Goal: Task Accomplishment & Management: Complete application form

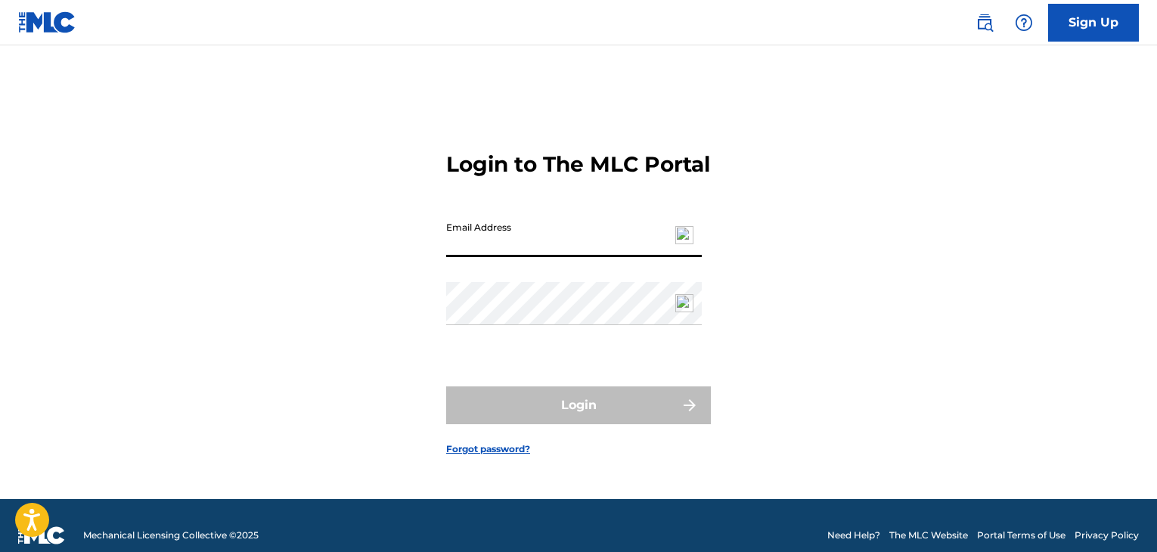
click at [605, 240] on input "Email Address" at bounding box center [574, 235] width 256 height 43
type input "[EMAIL_ADDRESS][DOMAIN_NAME]"
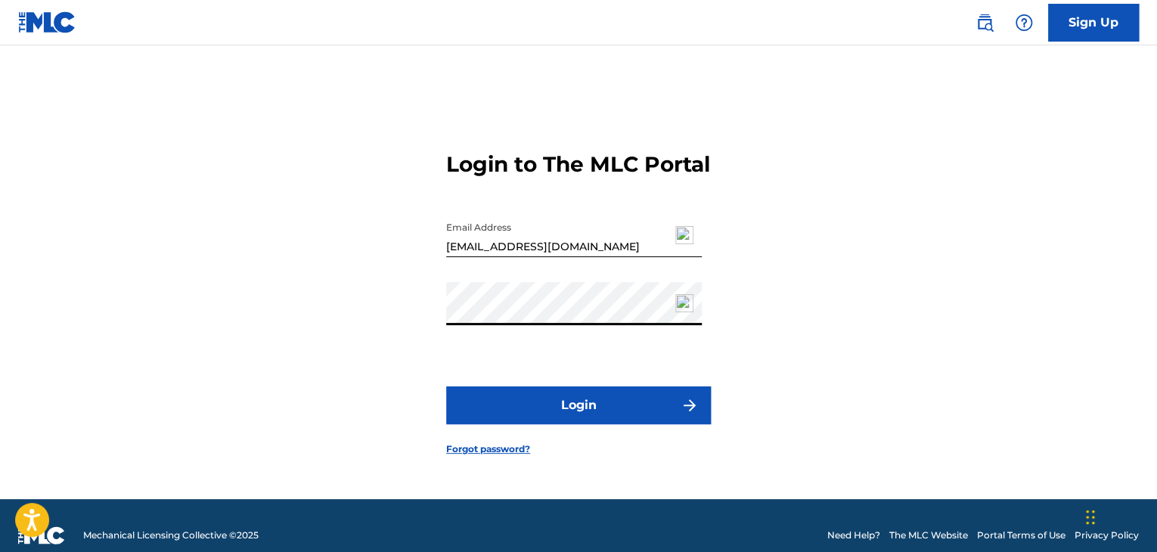
click at [446, 386] on button "Login" at bounding box center [578, 405] width 265 height 38
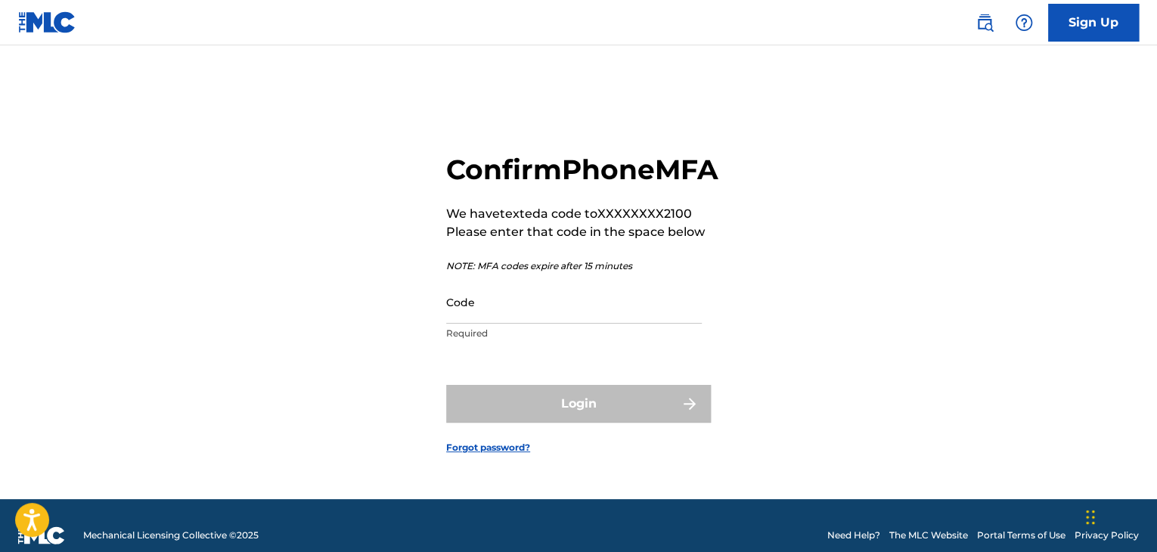
click at [621, 324] on input "Code" at bounding box center [574, 302] width 256 height 43
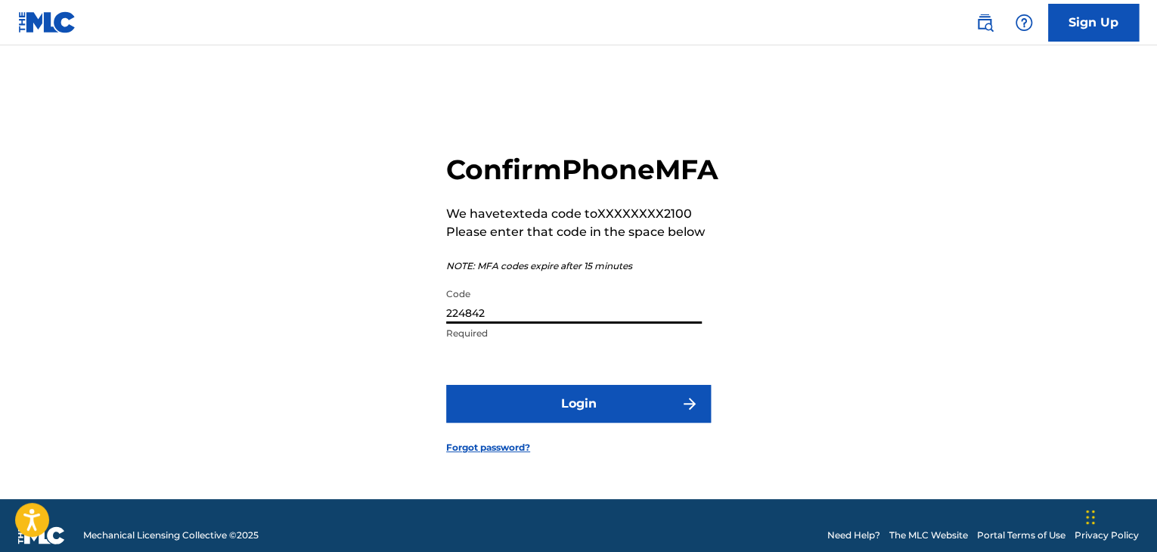
type input "224842"
click at [446, 385] on button "Login" at bounding box center [578, 404] width 265 height 38
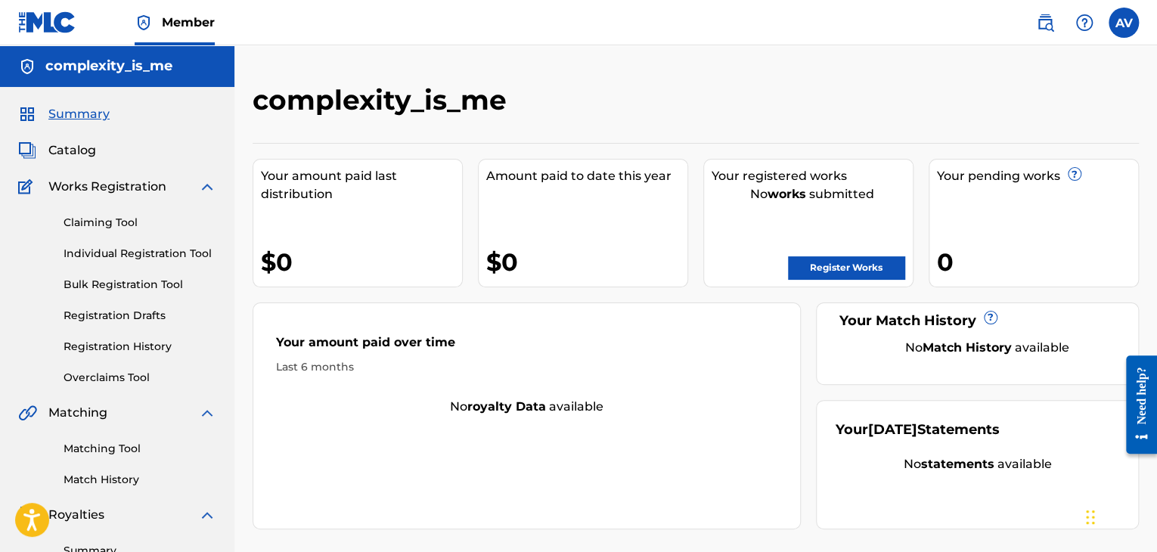
click at [830, 268] on link "Register Works" at bounding box center [846, 267] width 116 height 23
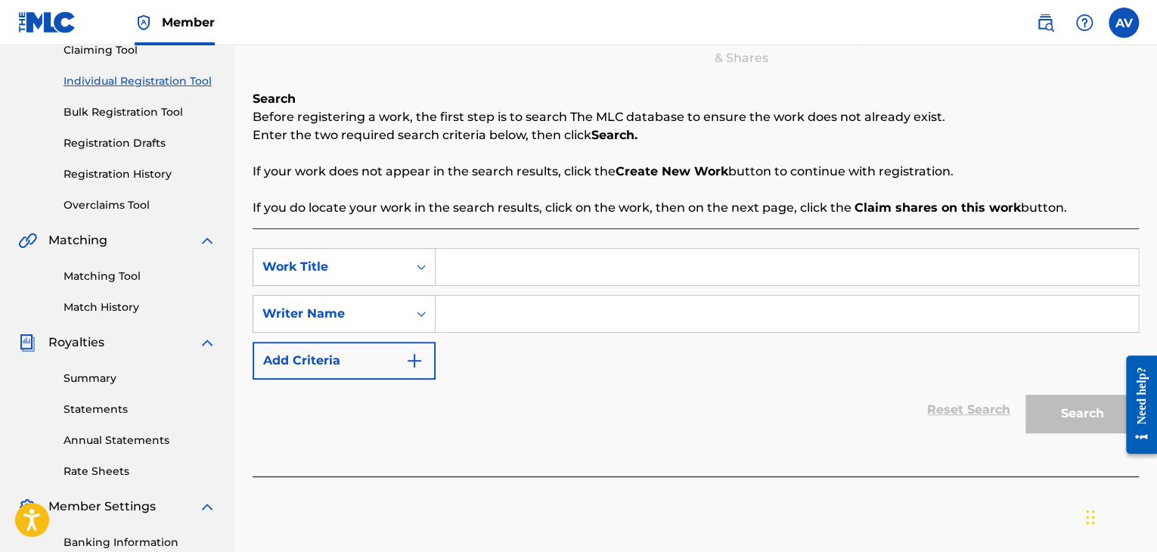
scroll to position [151, 0]
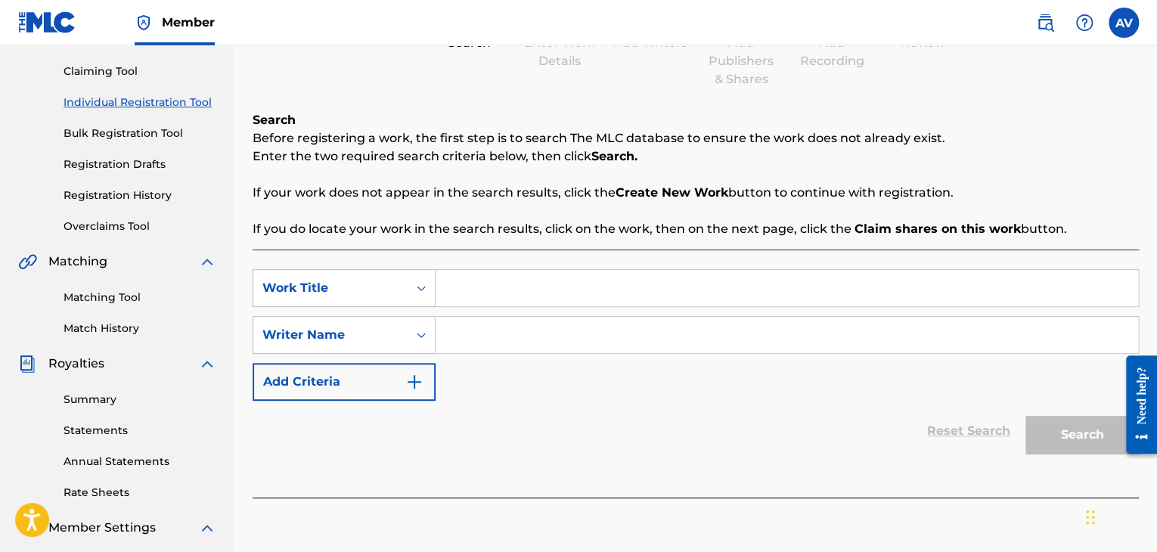
click at [473, 293] on input "Search Form" at bounding box center [787, 288] width 703 height 36
type input "When its time"
click at [463, 338] on input "Search Form" at bounding box center [787, 335] width 703 height 36
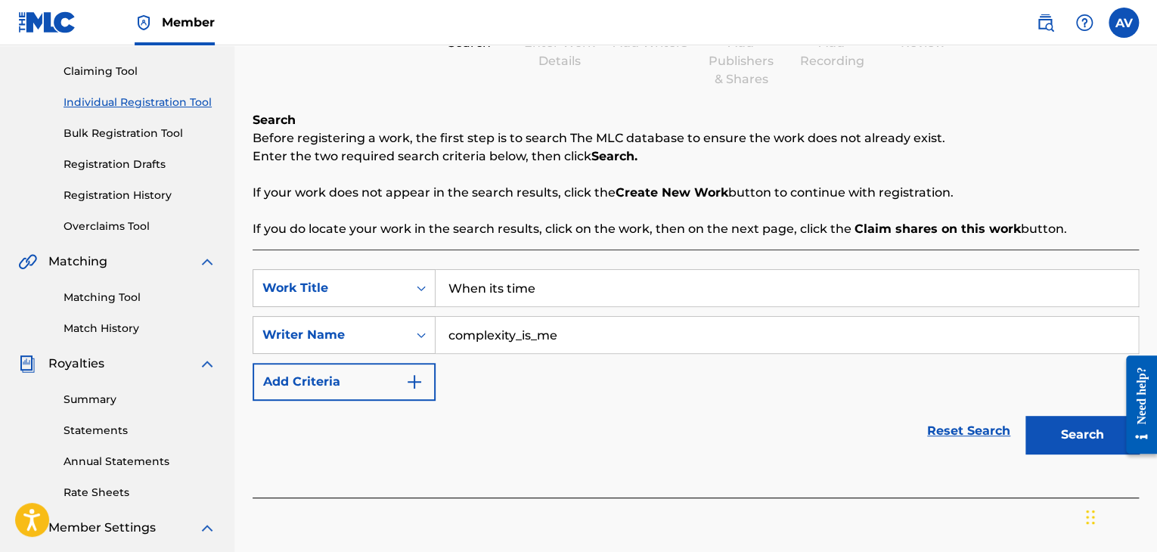
type input "complexity_is_me"
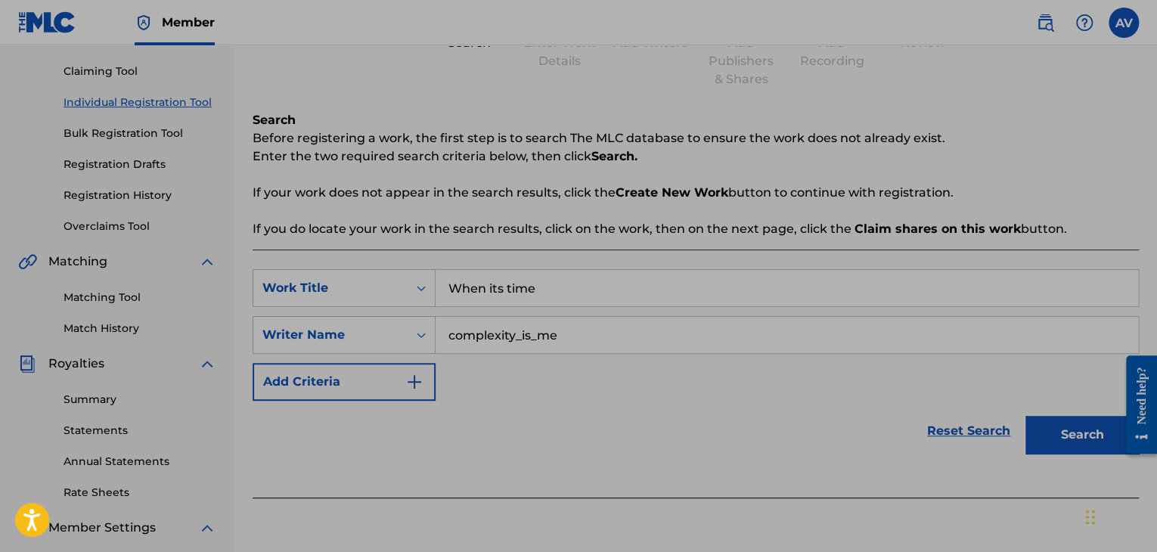
click at [1065, 447] on button "Search" at bounding box center [1082, 435] width 113 height 38
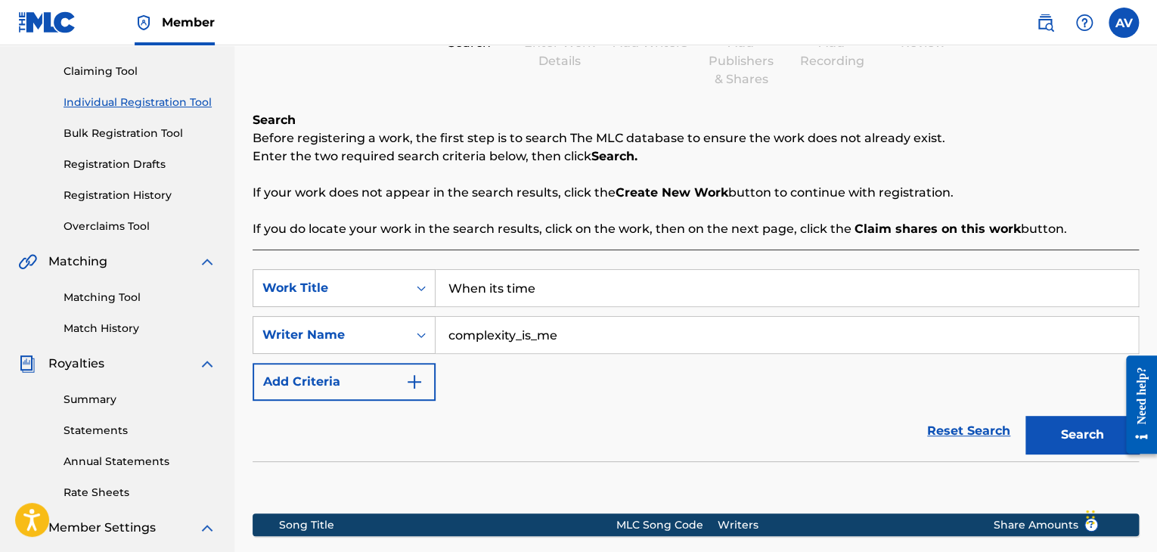
click at [1065, 447] on button "Search" at bounding box center [1082, 435] width 113 height 38
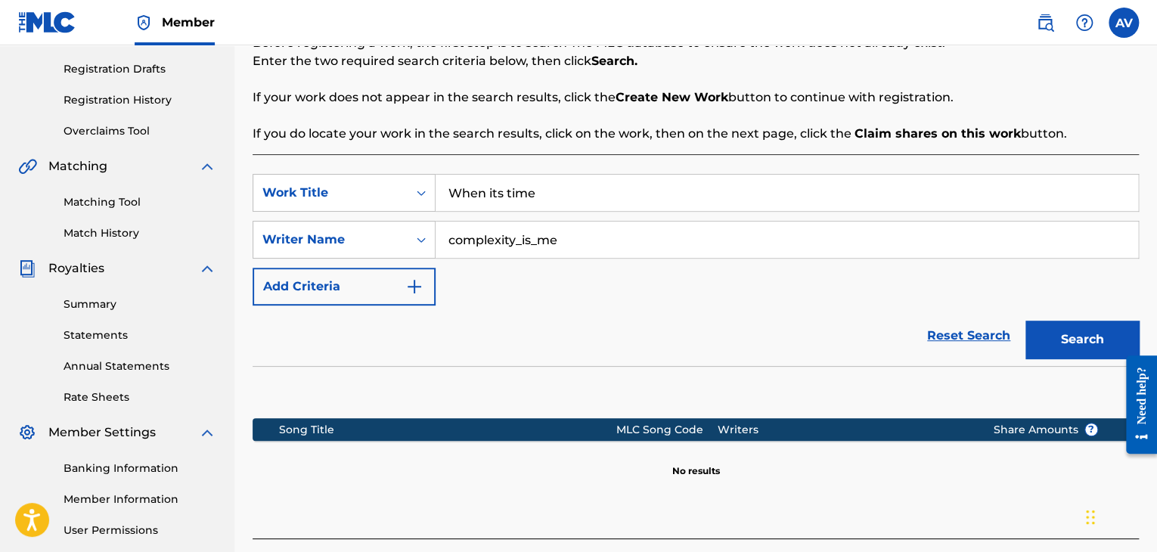
scroll to position [8, 0]
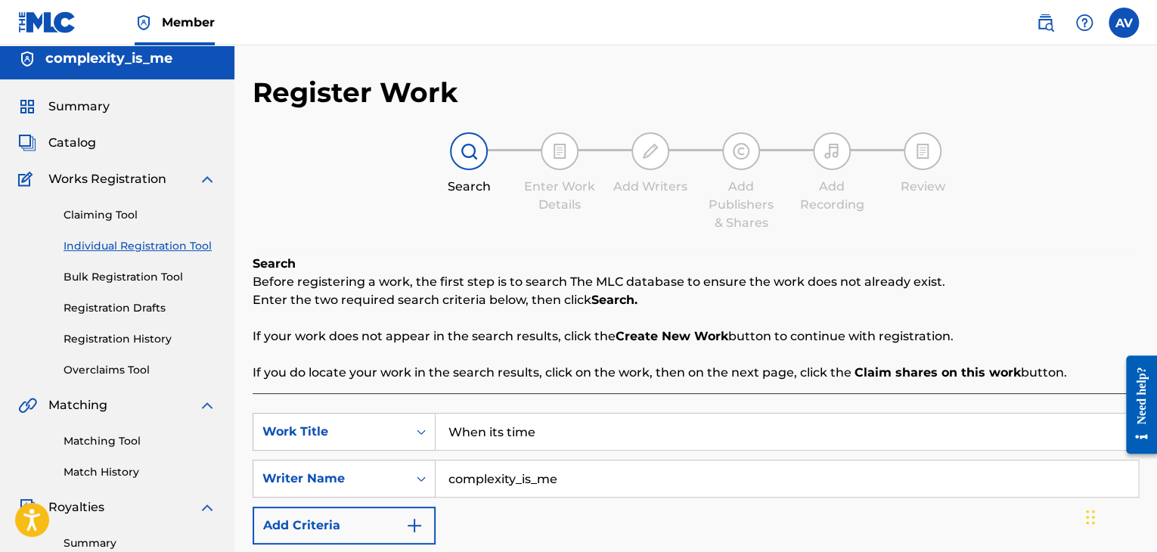
click at [167, 282] on link "Bulk Registration Tool" at bounding box center [140, 277] width 153 height 16
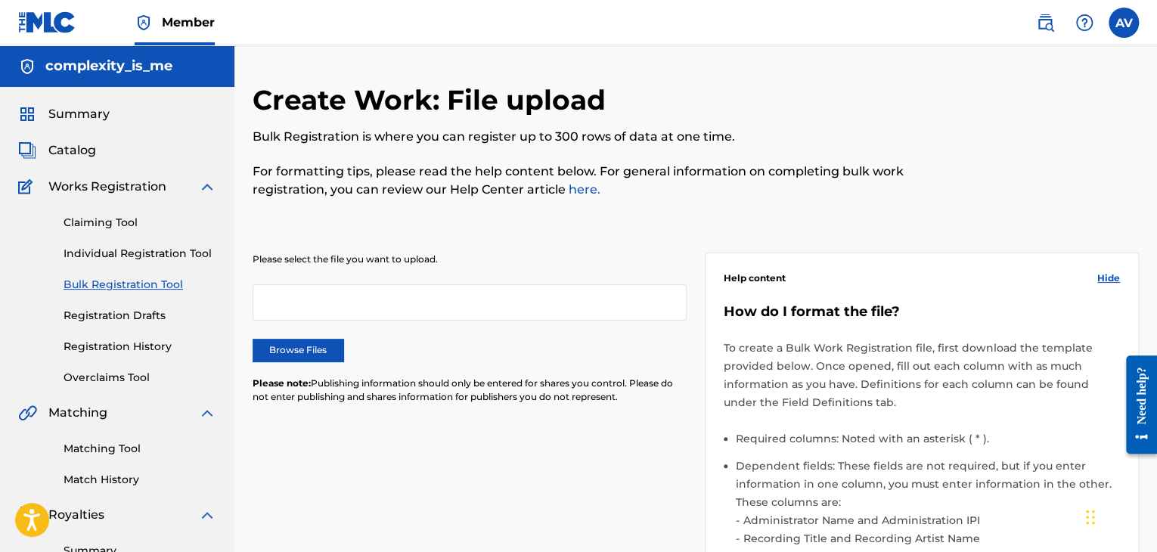
click at [386, 303] on div at bounding box center [470, 302] width 434 height 36
click at [307, 341] on label "Browse Files" at bounding box center [298, 350] width 91 height 23
click at [0, 0] on input "Browse Files" at bounding box center [0, 0] width 0 height 0
click at [295, 352] on label "Browse Files" at bounding box center [298, 350] width 91 height 23
click at [0, 0] on input "Browse Files" at bounding box center [0, 0] width 0 height 0
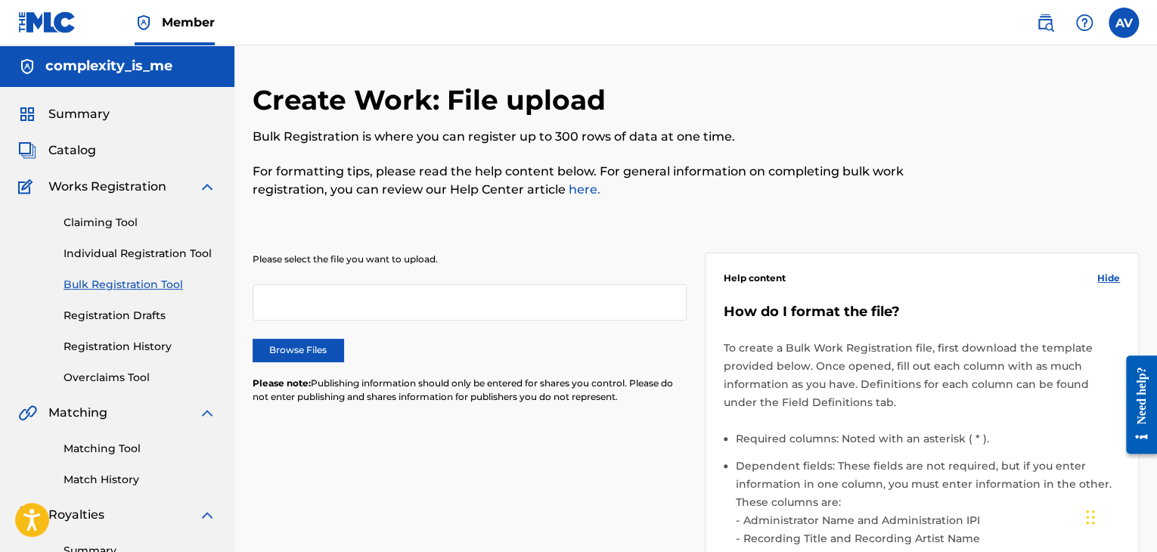
click at [287, 351] on label "Browse Files" at bounding box center [298, 350] width 91 height 23
click at [0, 0] on input "Browse Files" at bounding box center [0, 0] width 0 height 0
click at [107, 216] on link "Claiming Tool" at bounding box center [140, 223] width 153 height 16
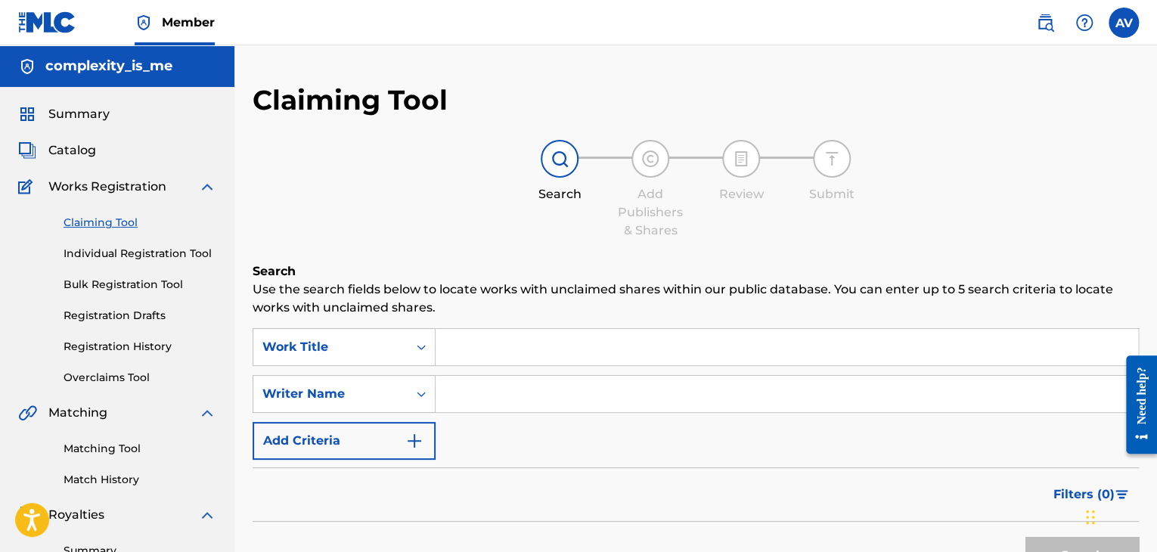
click at [480, 349] on input "Search Form" at bounding box center [787, 347] width 703 height 36
type input "w"
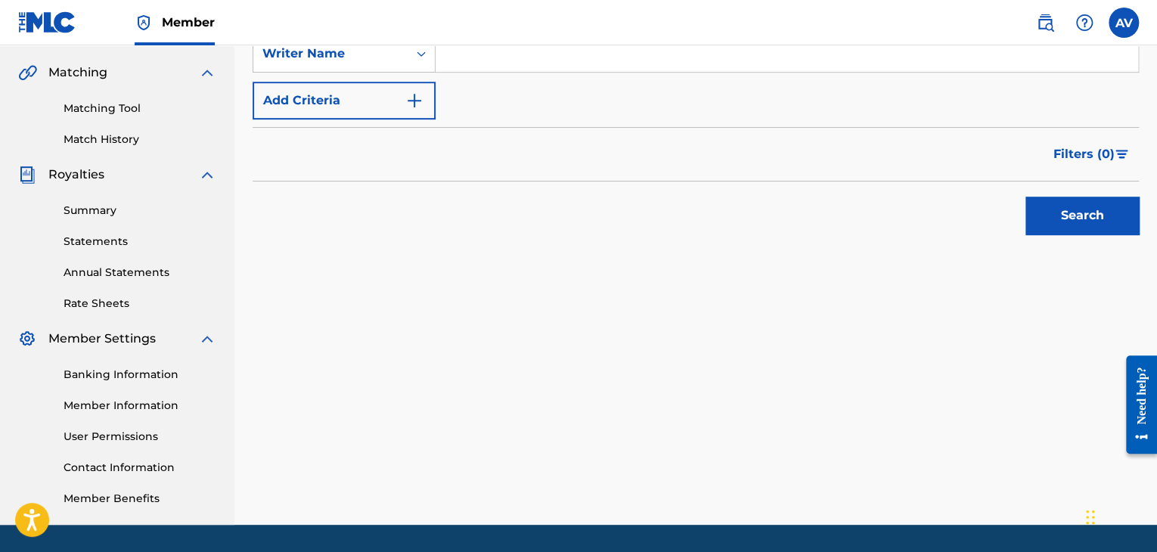
scroll to position [378, 0]
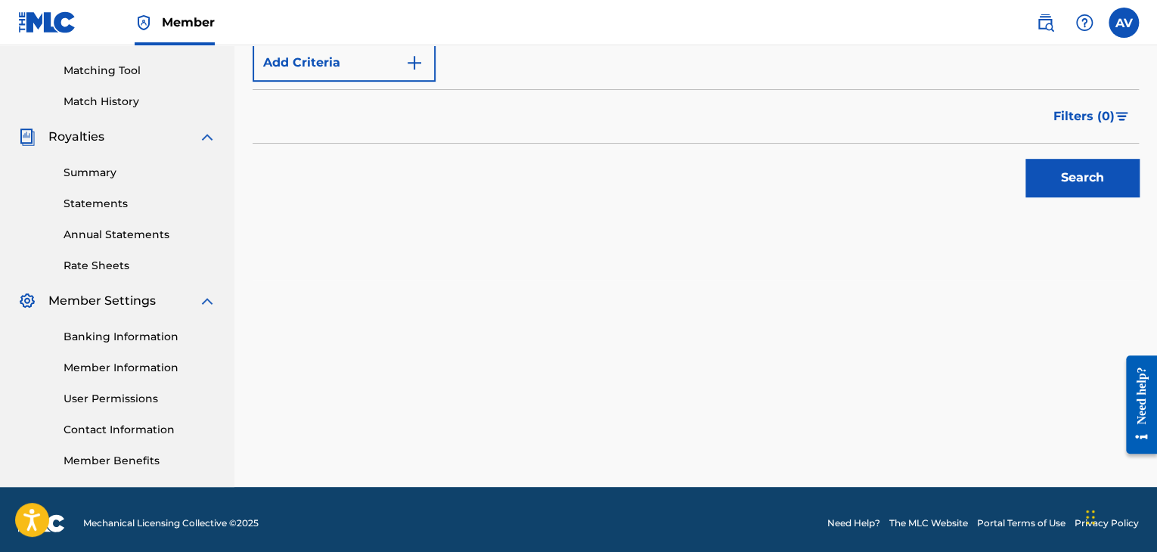
type input "do we stay or do we go"
click at [1087, 191] on button "Search" at bounding box center [1082, 178] width 113 height 38
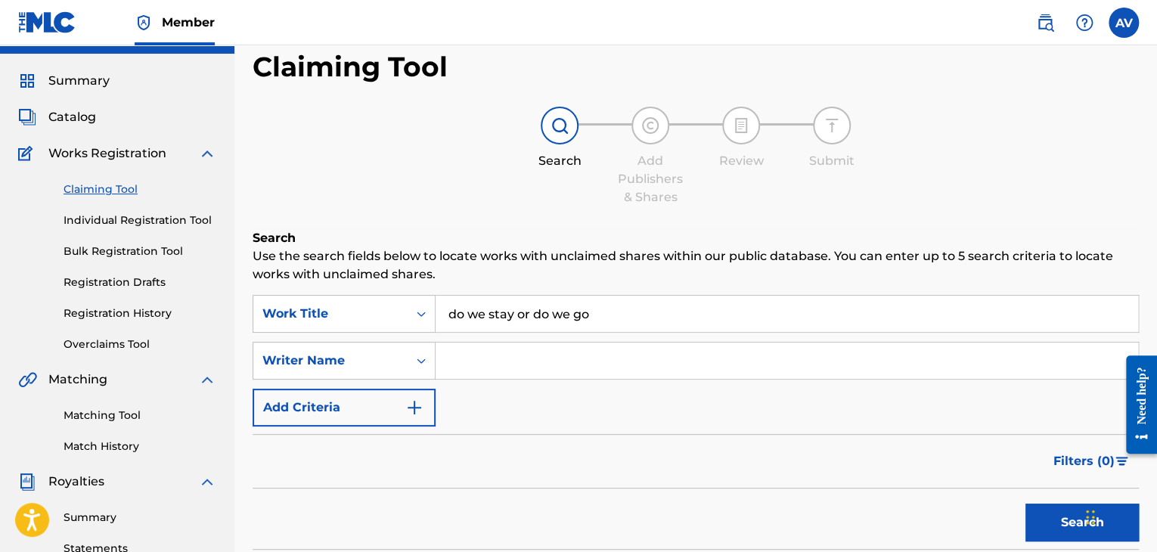
scroll to position [0, 0]
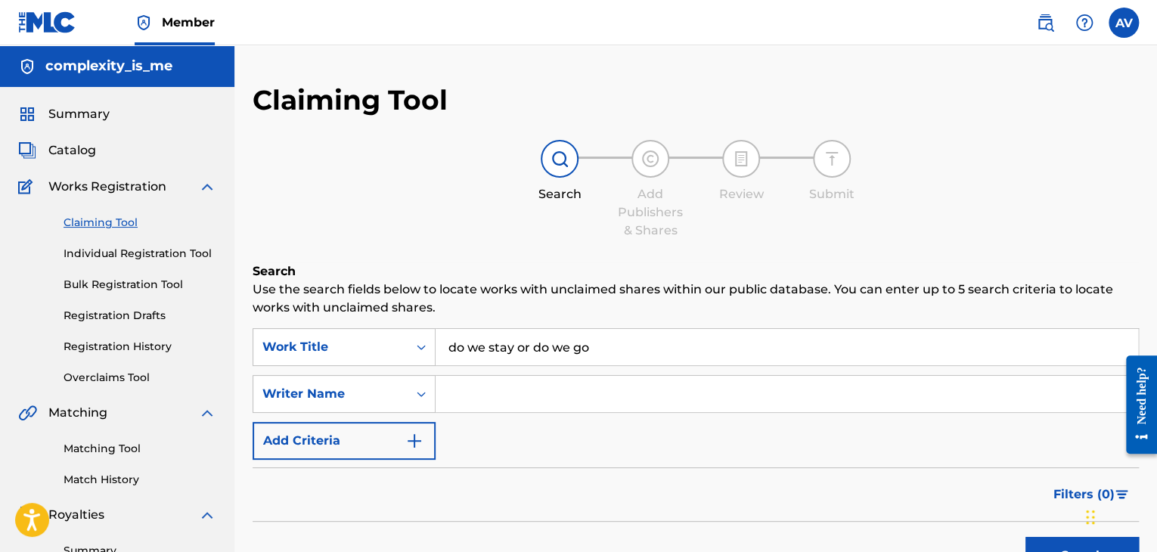
click at [496, 393] on input "Search Form" at bounding box center [787, 394] width 703 height 36
type input "complexity_is_me"
click at [1026, 537] on button "Search" at bounding box center [1082, 556] width 113 height 38
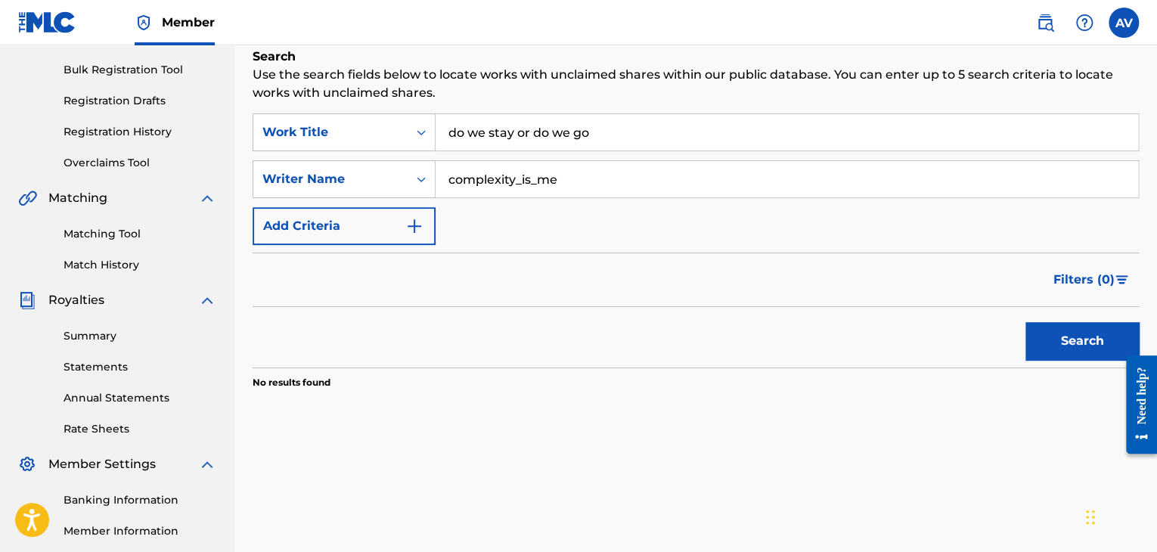
scroll to position [227, 0]
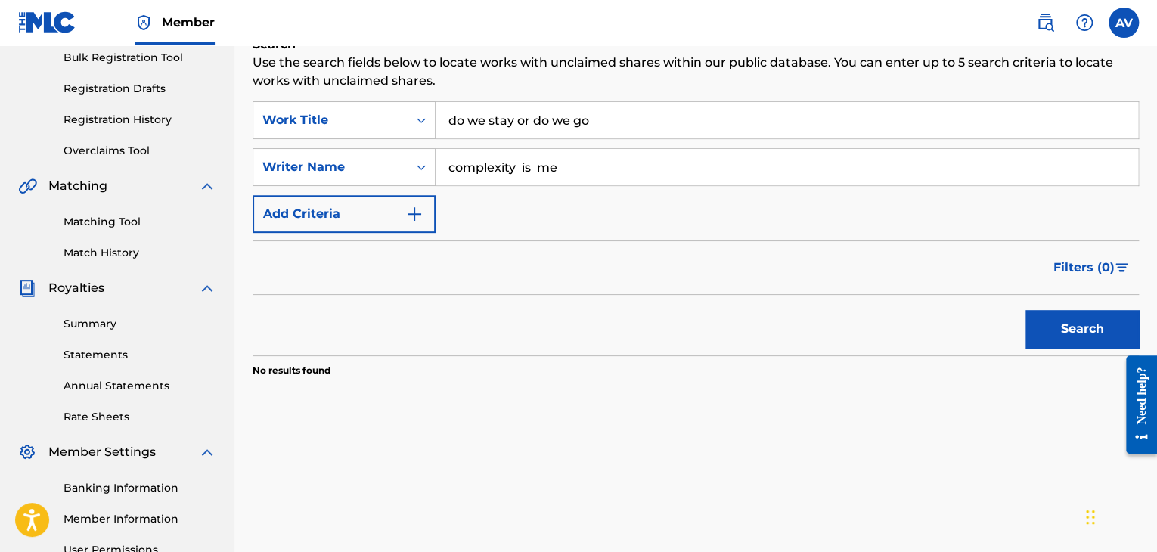
click at [1038, 338] on button "Search" at bounding box center [1082, 329] width 113 height 38
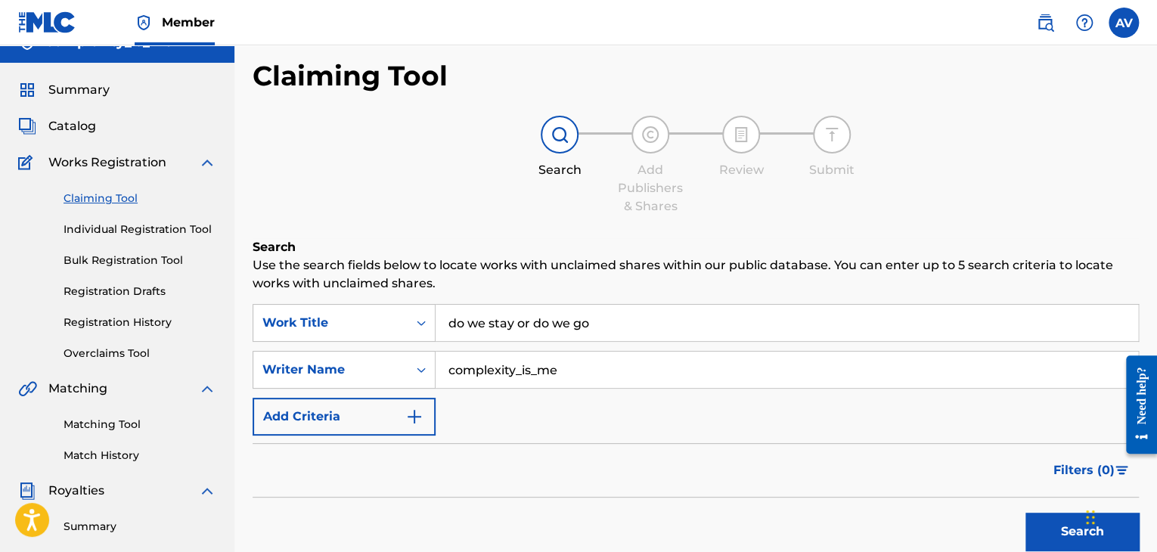
scroll to position [0, 0]
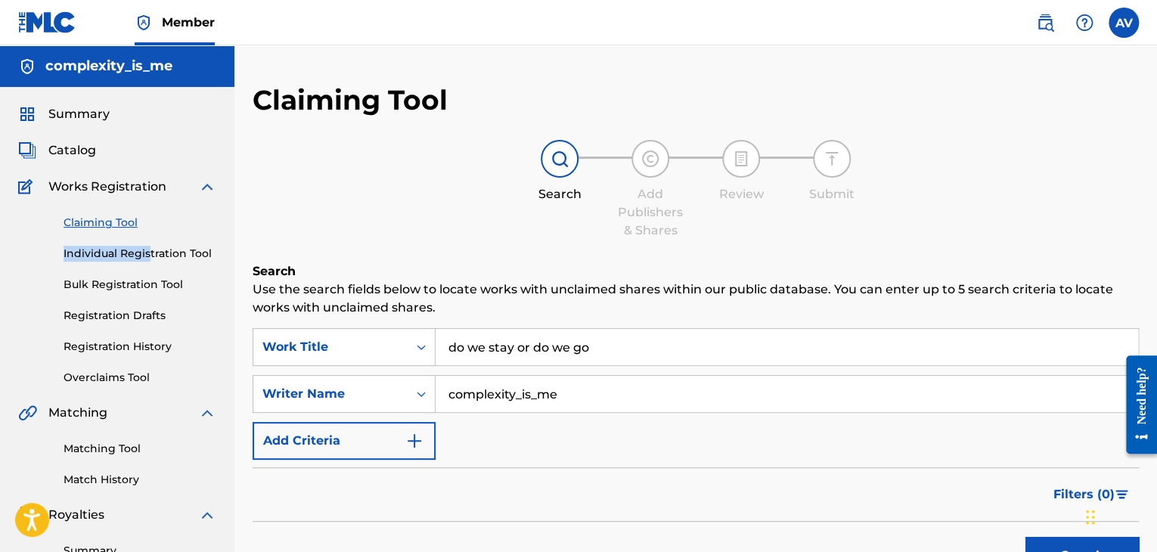
click at [147, 218] on div "Claiming Tool Individual Registration Tool Bulk Registration Tool Registration …" at bounding box center [117, 291] width 198 height 190
click at [136, 294] on div "Claiming Tool Individual Registration Tool Bulk Registration Tool Registration …" at bounding box center [117, 291] width 198 height 190
click at [148, 284] on link "Bulk Registration Tool" at bounding box center [140, 285] width 153 height 16
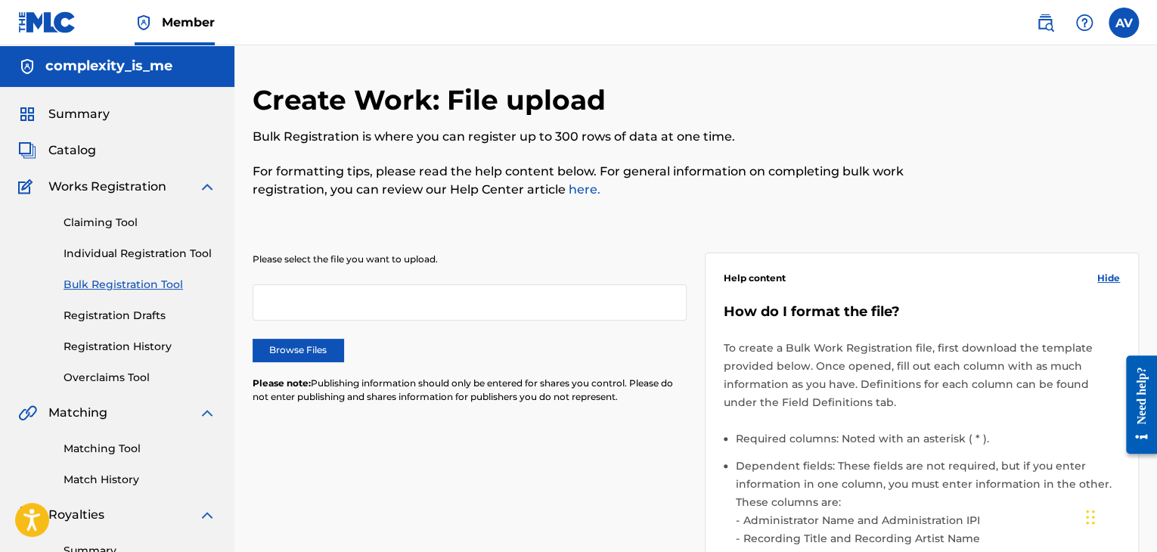
click at [265, 346] on label "Browse Files" at bounding box center [298, 350] width 91 height 23
click at [0, 0] on input "Browse Files" at bounding box center [0, 0] width 0 height 0
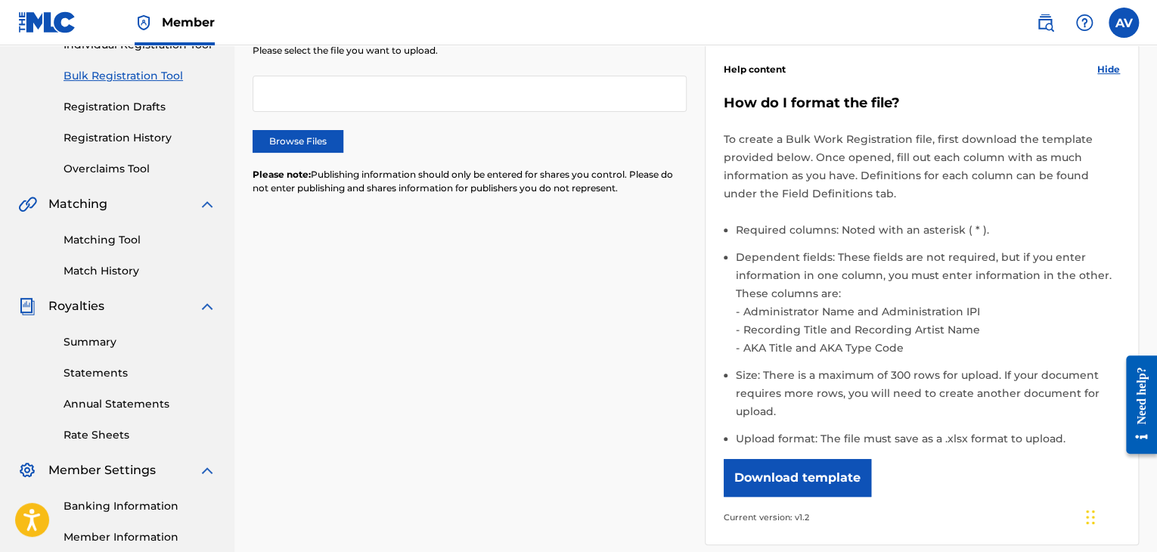
scroll to position [76, 0]
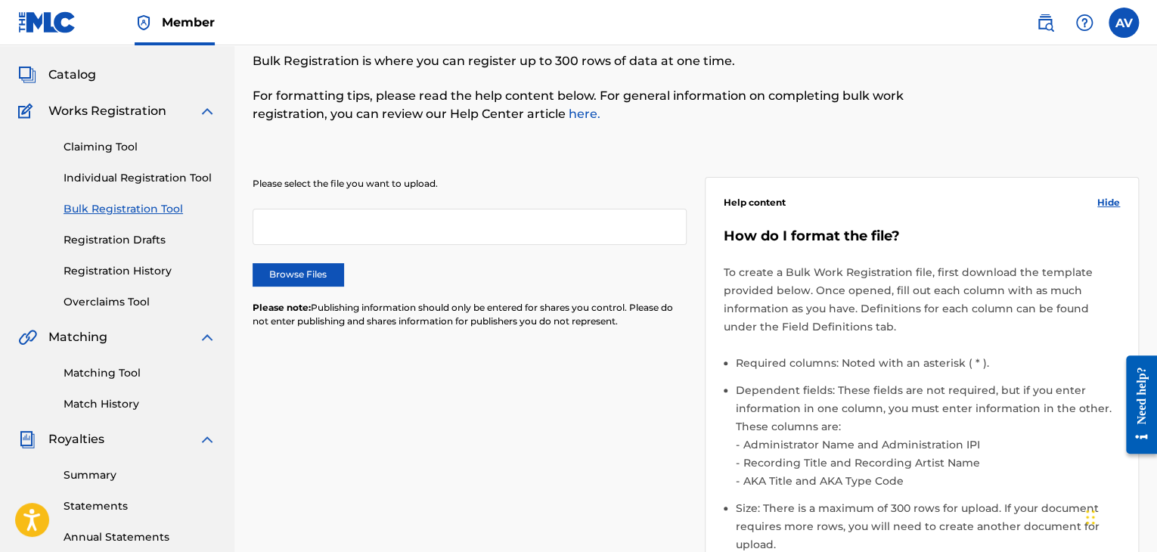
click at [325, 212] on div at bounding box center [470, 227] width 434 height 36
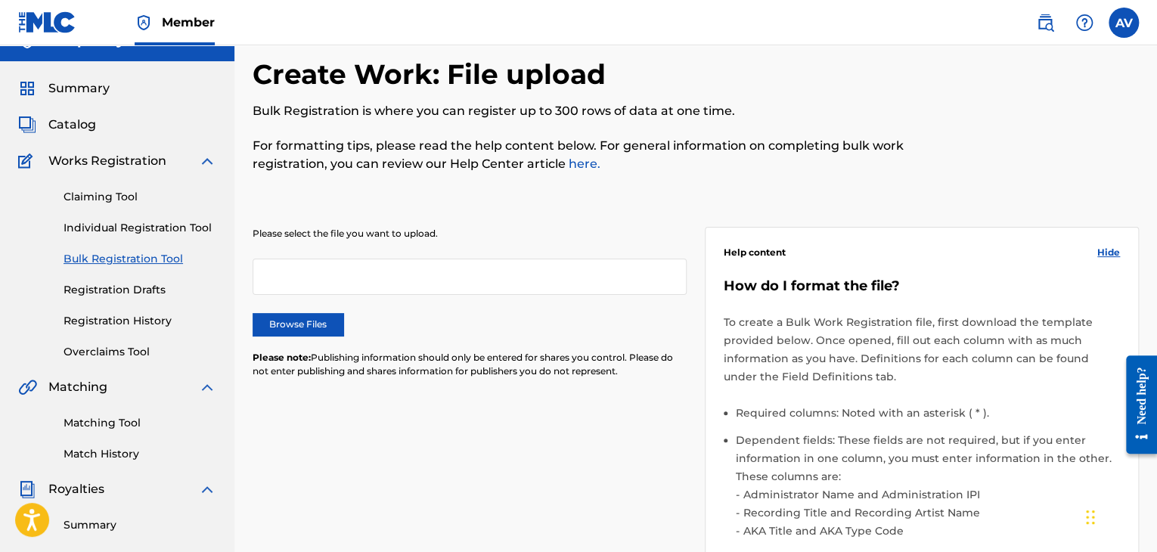
scroll to position [0, 0]
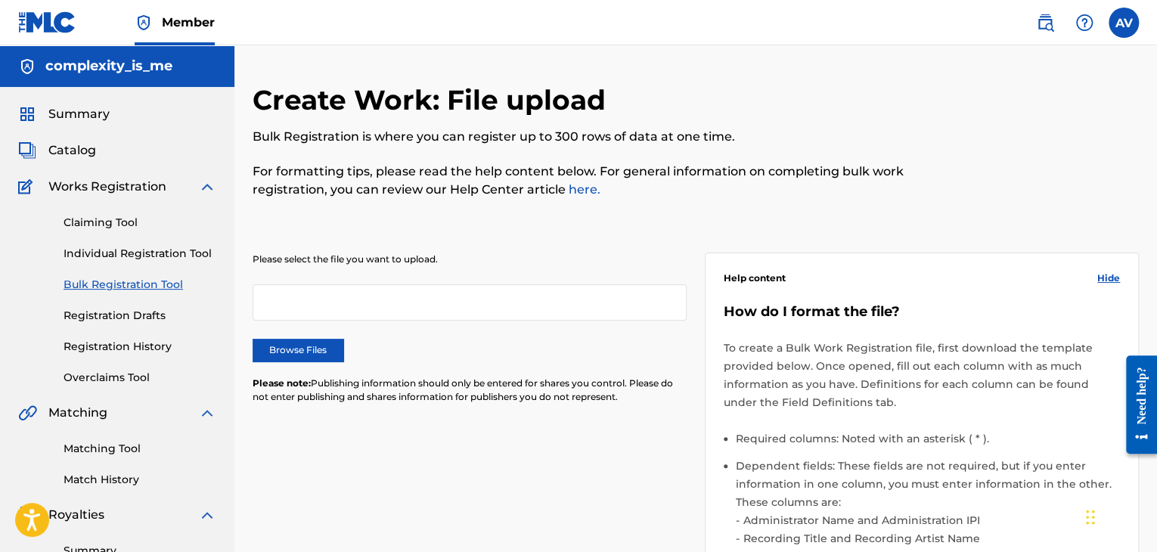
click at [291, 356] on label "Browse Files" at bounding box center [298, 350] width 91 height 23
click at [0, 0] on input "Browse Files" at bounding box center [0, 0] width 0 height 0
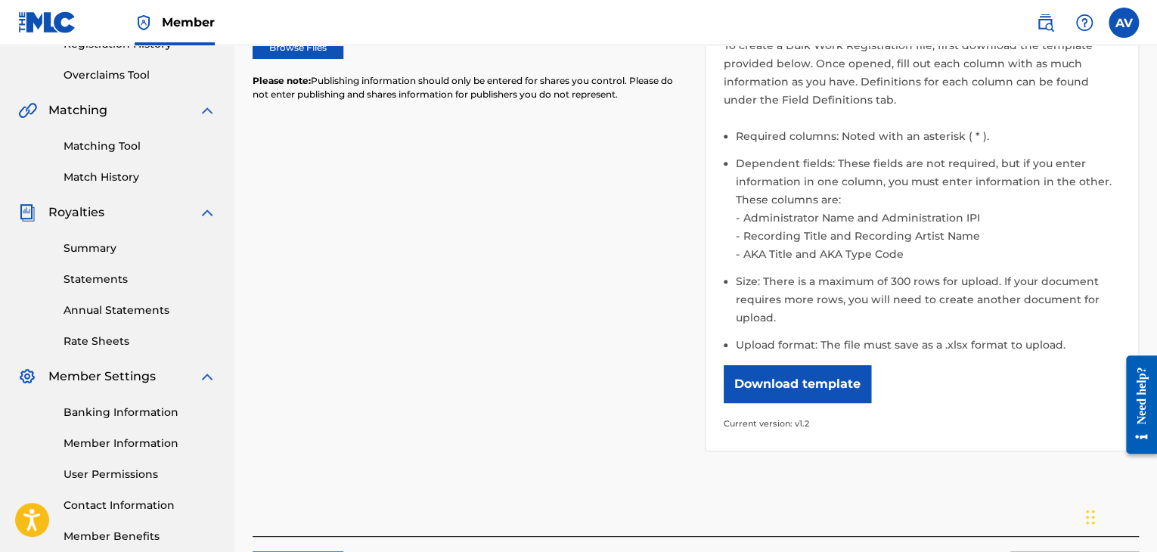
scroll to position [427, 0]
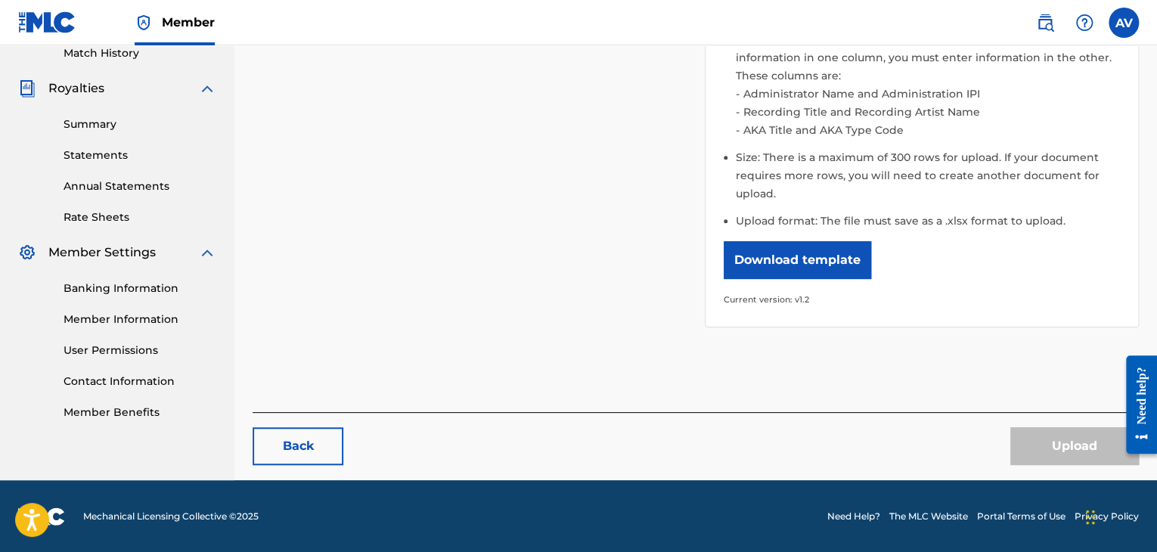
click at [1092, 454] on div "Upload" at bounding box center [1074, 446] width 129 height 38
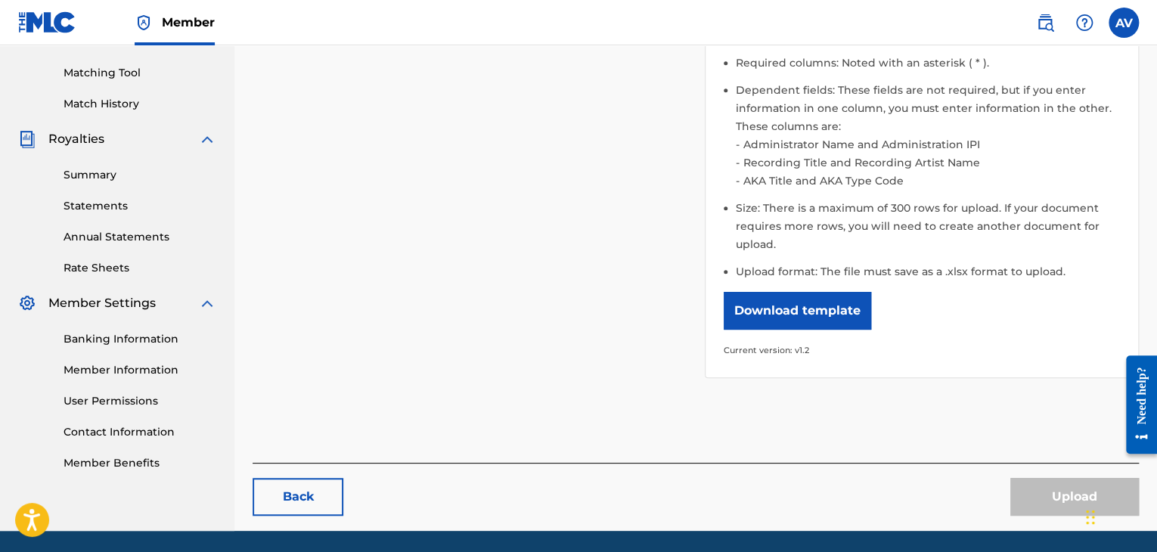
scroll to position [48, 0]
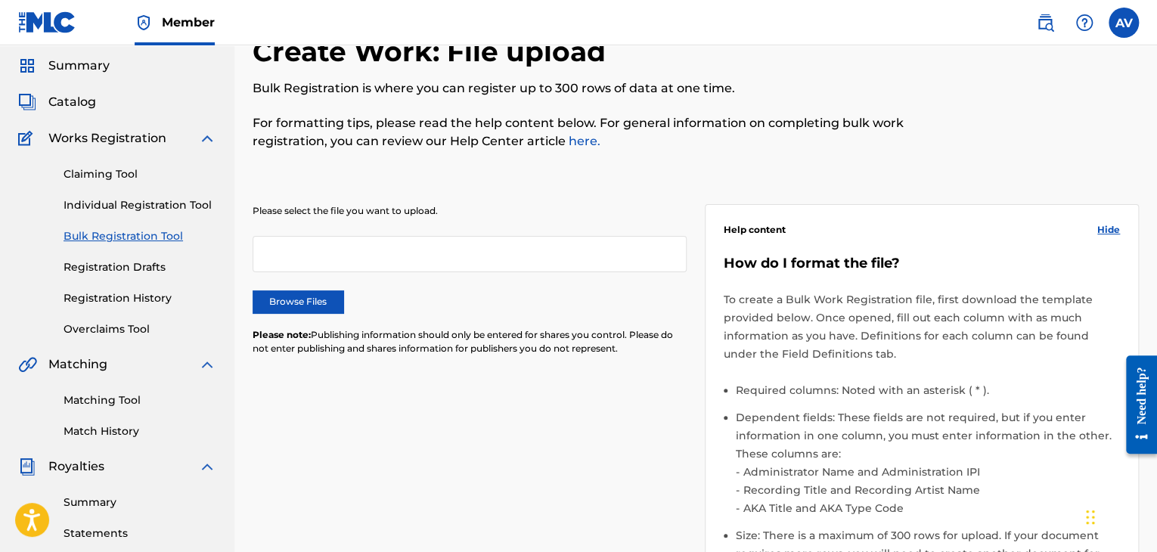
click at [324, 306] on label "Browse Files" at bounding box center [298, 301] width 91 height 23
click at [0, 0] on input "Browse Files" at bounding box center [0, 0] width 0 height 0
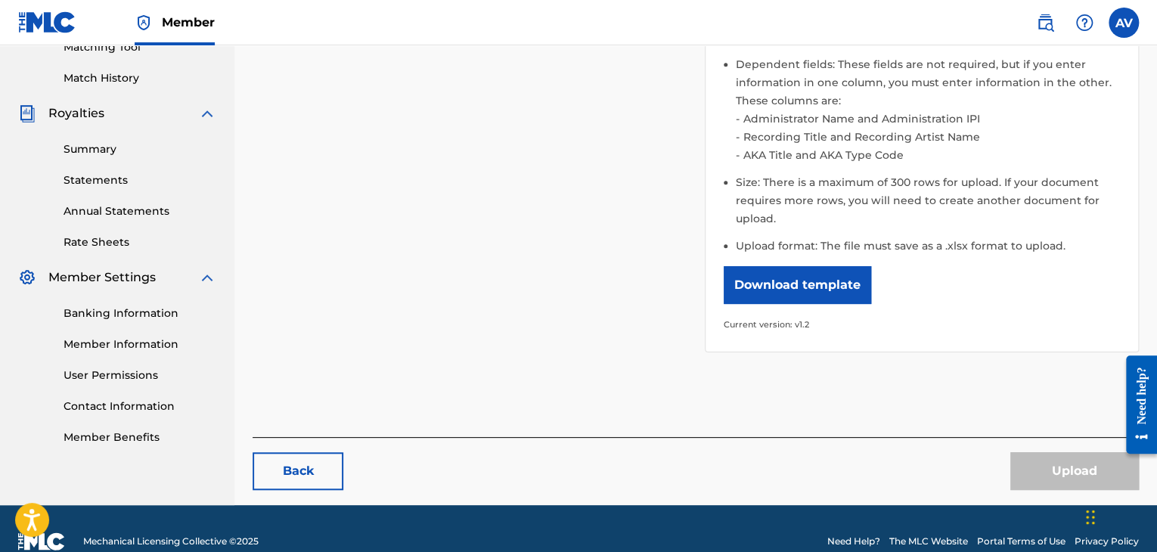
scroll to position [427, 0]
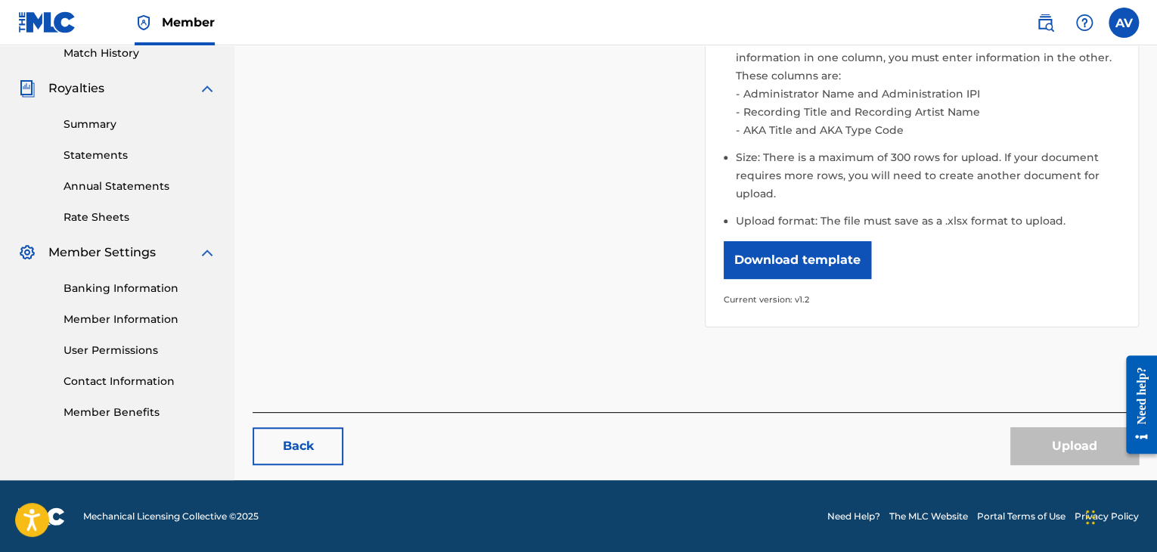
click at [772, 284] on div "How do I format the file? To create a Bulk Work Registration file, first downlo…" at bounding box center [922, 93] width 396 height 432
click at [778, 278] on button "Download template" at bounding box center [797, 260] width 147 height 38
click at [626, 341] on div "Please select the file you want to upload. Browse Files Please note: Publishing…" at bounding box center [696, 68] width 886 height 556
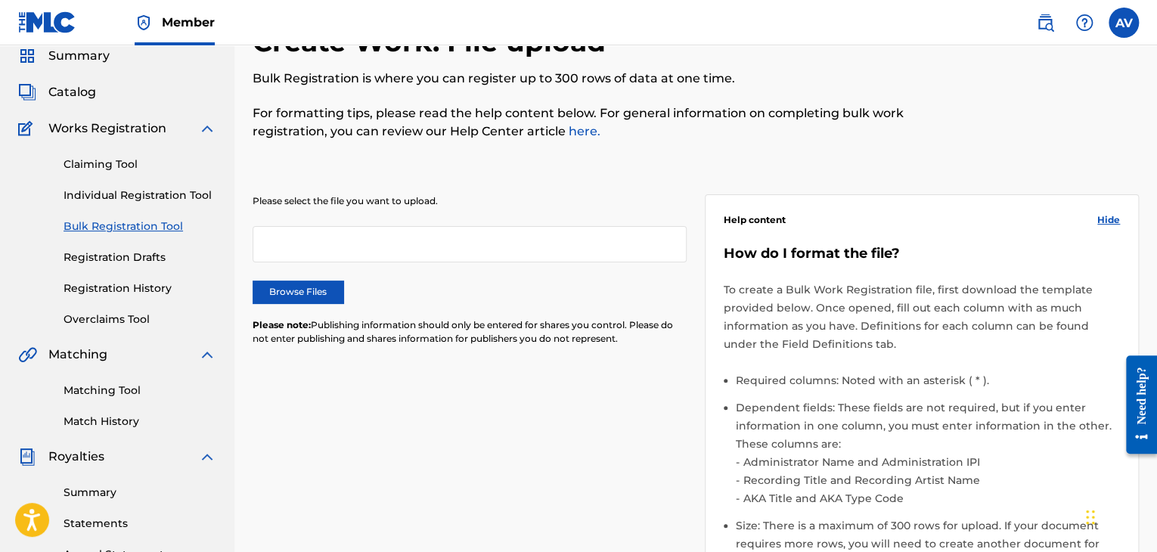
scroll to position [48, 0]
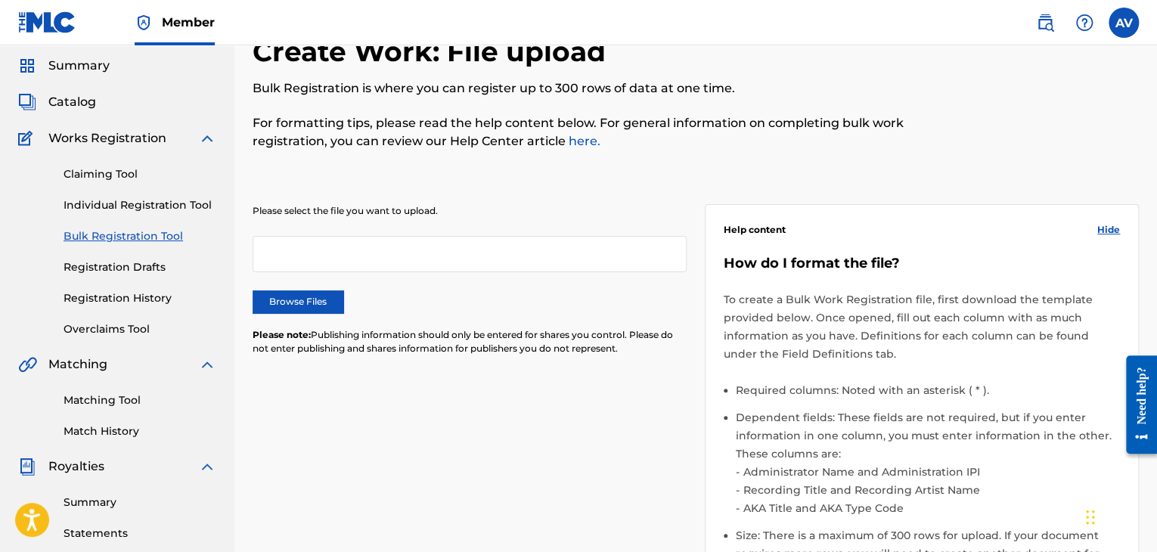
click at [150, 201] on link "Individual Registration Tool" at bounding box center [140, 205] width 153 height 16
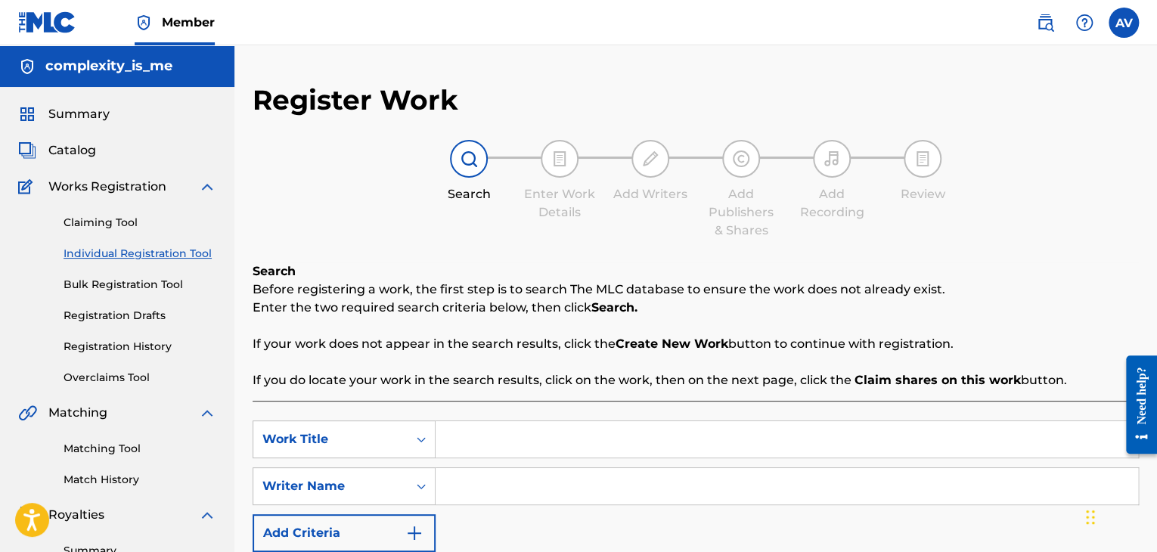
scroll to position [227, 0]
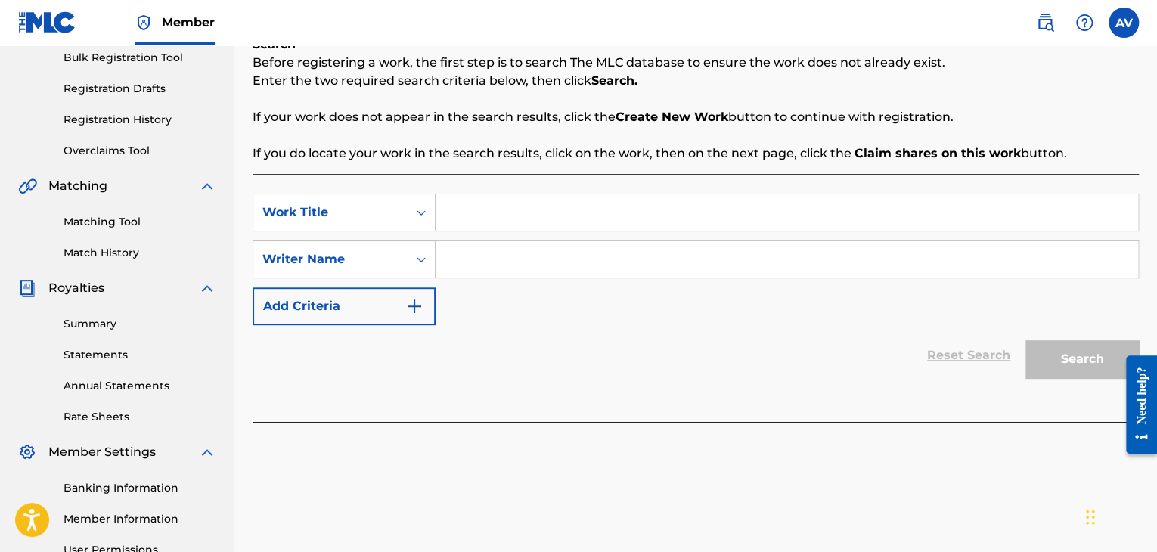
click at [501, 195] on input "Search Form" at bounding box center [787, 212] width 703 height 36
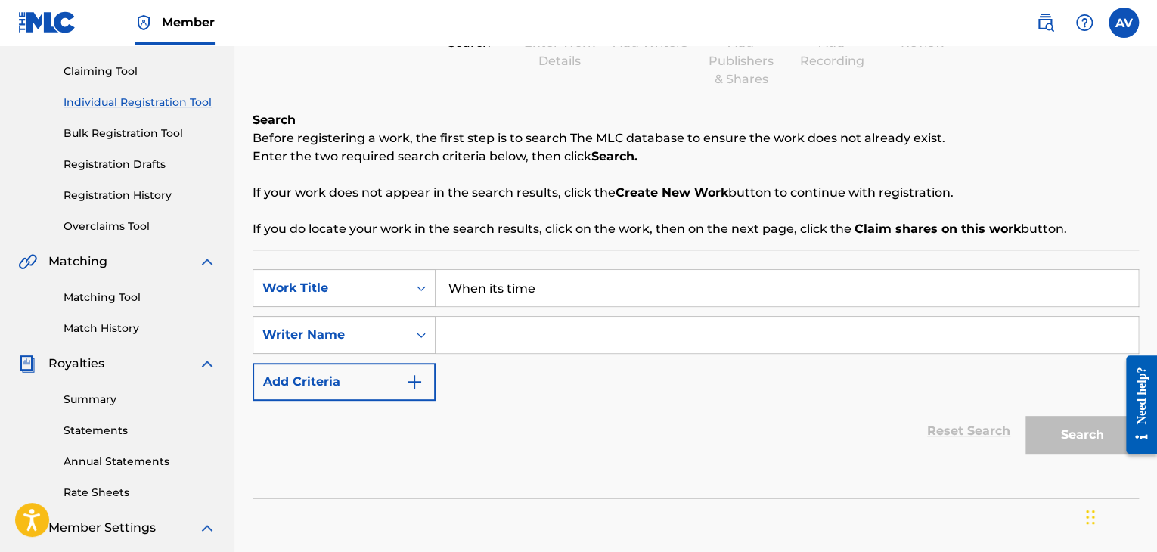
type input "When its time"
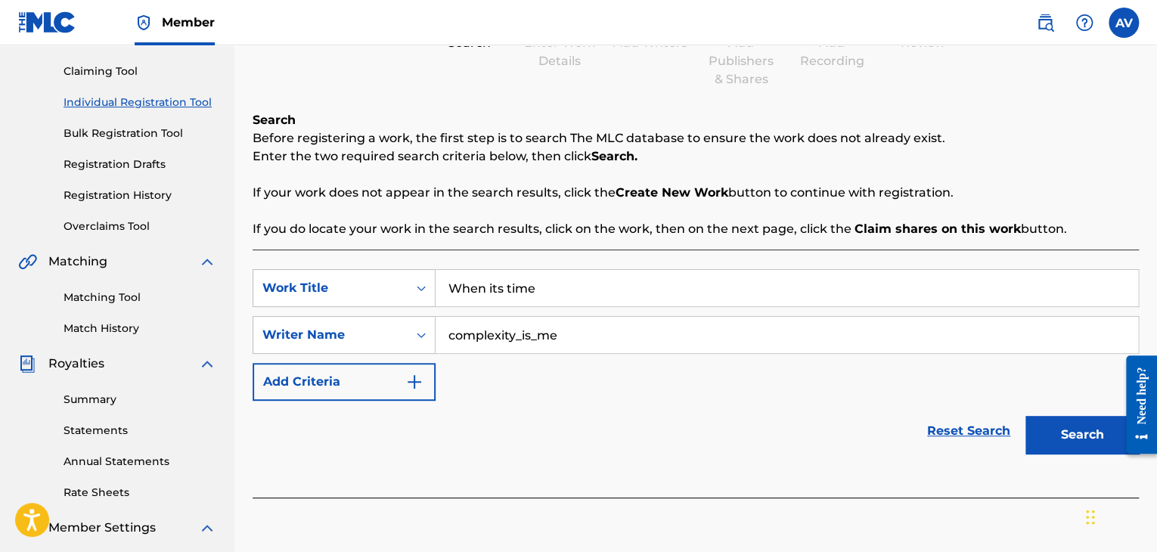
type input "complexity_is_me"
click at [1038, 434] on button "Search" at bounding box center [1082, 435] width 113 height 38
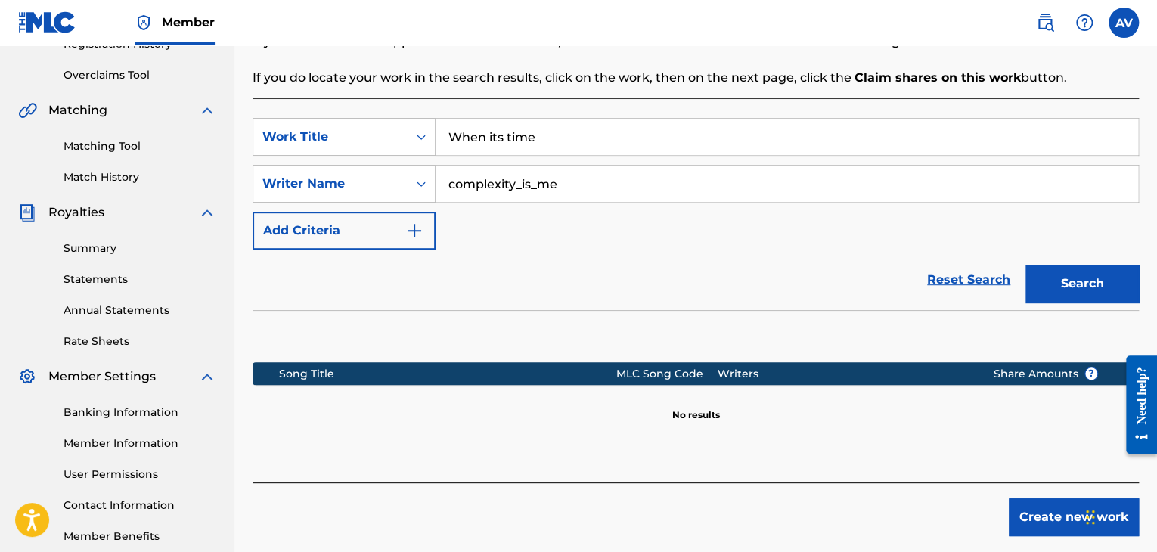
scroll to position [378, 0]
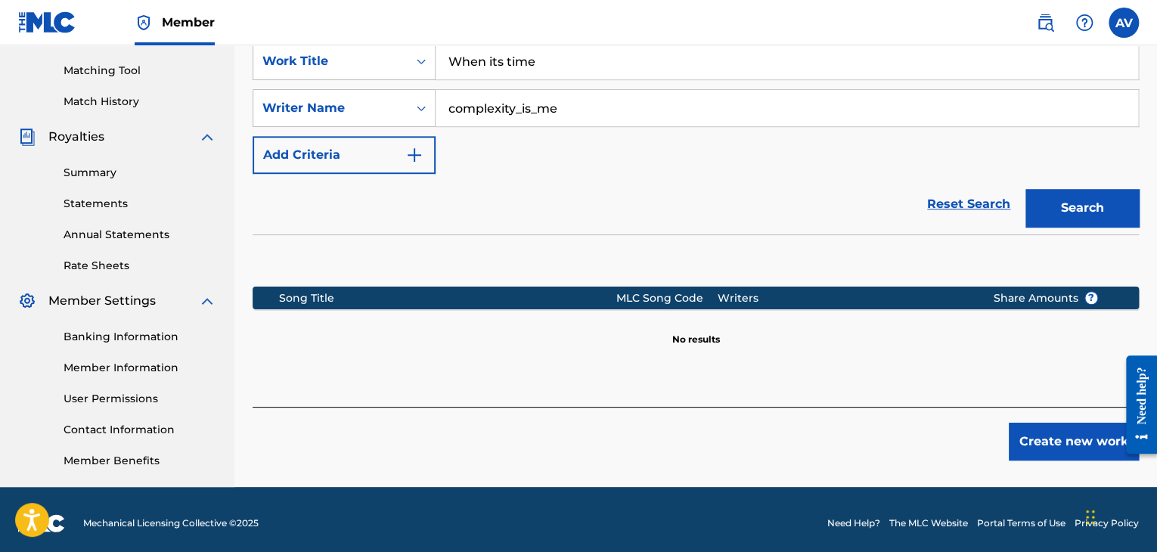
click at [1026, 439] on button "Create new work" at bounding box center [1074, 442] width 130 height 38
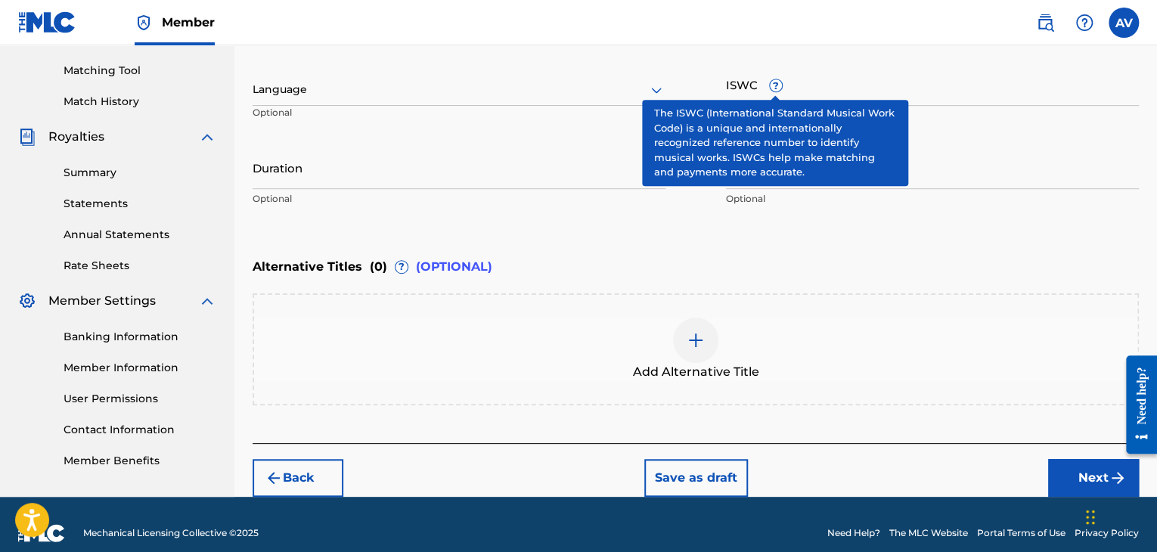
click at [774, 91] on span "?" at bounding box center [776, 85] width 12 height 12
click at [774, 91] on input "ISWC ?" at bounding box center [932, 84] width 413 height 43
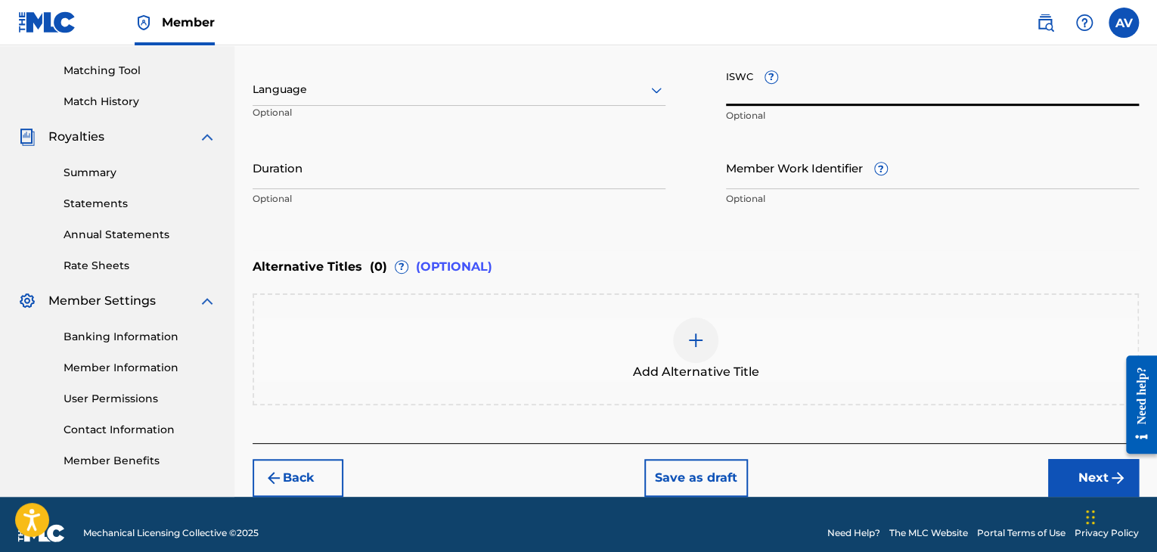
click at [774, 86] on input "ISWC ?" at bounding box center [932, 84] width 413 height 43
paste input "250448180 T3340920589"
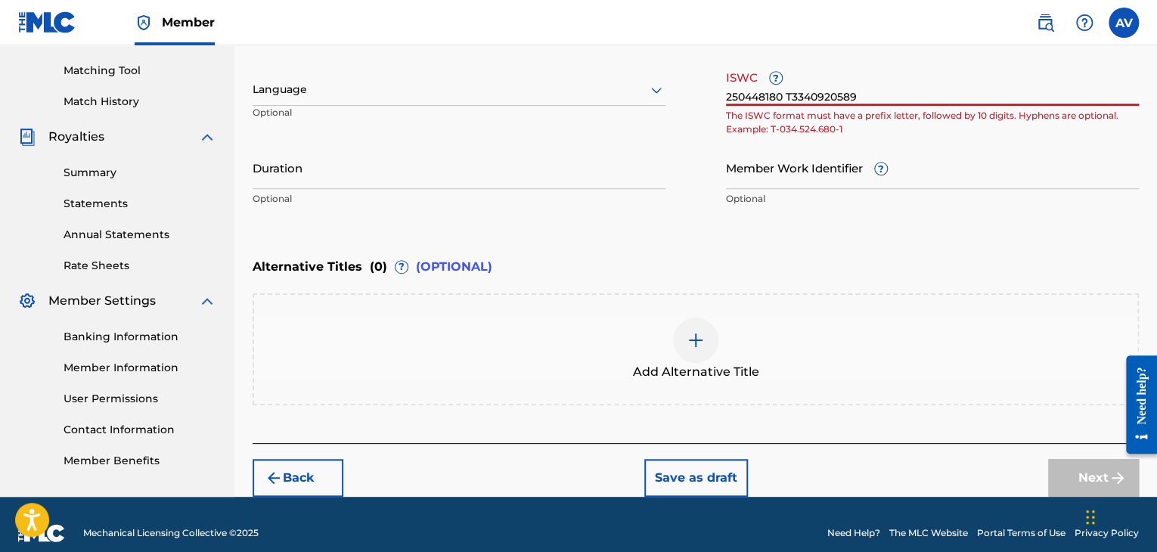
drag, startPoint x: 785, startPoint y: 97, endPoint x: 735, endPoint y: 95, distance: 50.0
click at [735, 95] on input "250448180 T3340920589" at bounding box center [932, 84] width 413 height 43
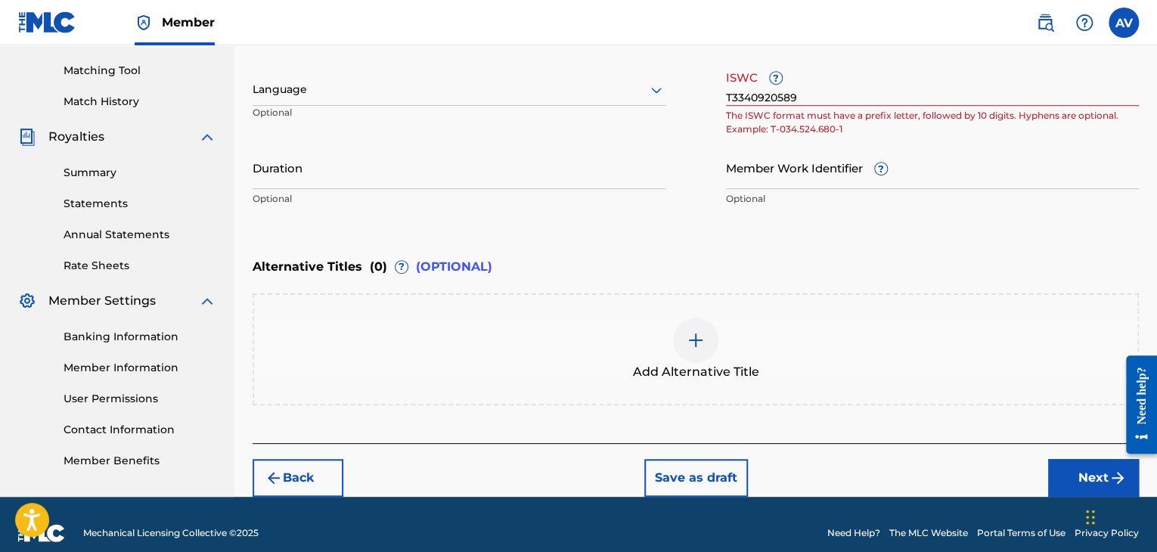
click at [828, 207] on div "Member Work Identifier ? Optional" at bounding box center [932, 180] width 413 height 68
click at [926, 175] on input "Member Work Identifier ?" at bounding box center [932, 167] width 413 height 43
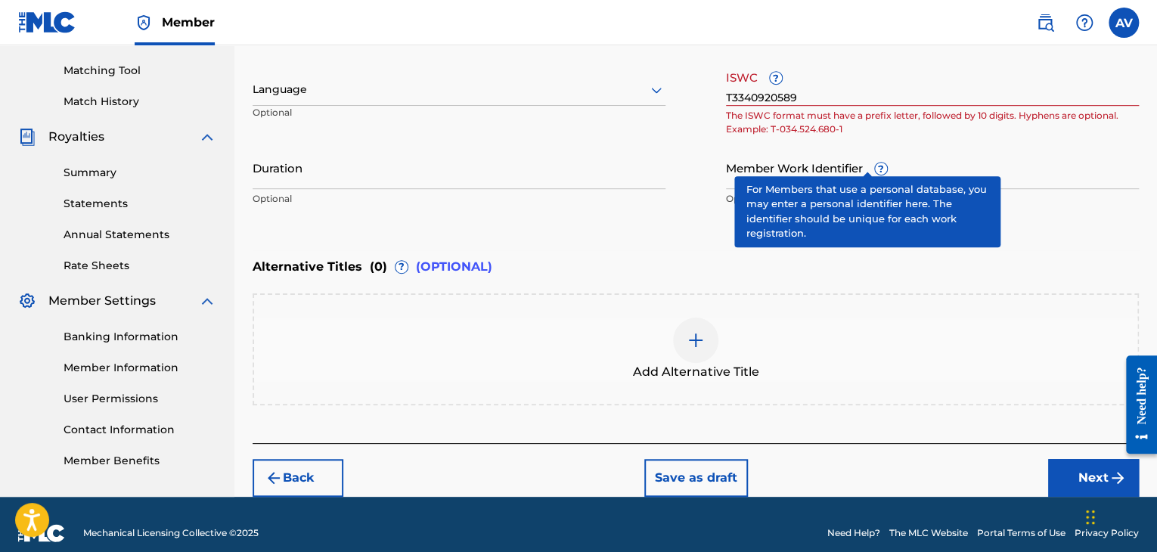
click at [858, 157] on div "Member Work Identifier ? Optional" at bounding box center [932, 180] width 413 height 68
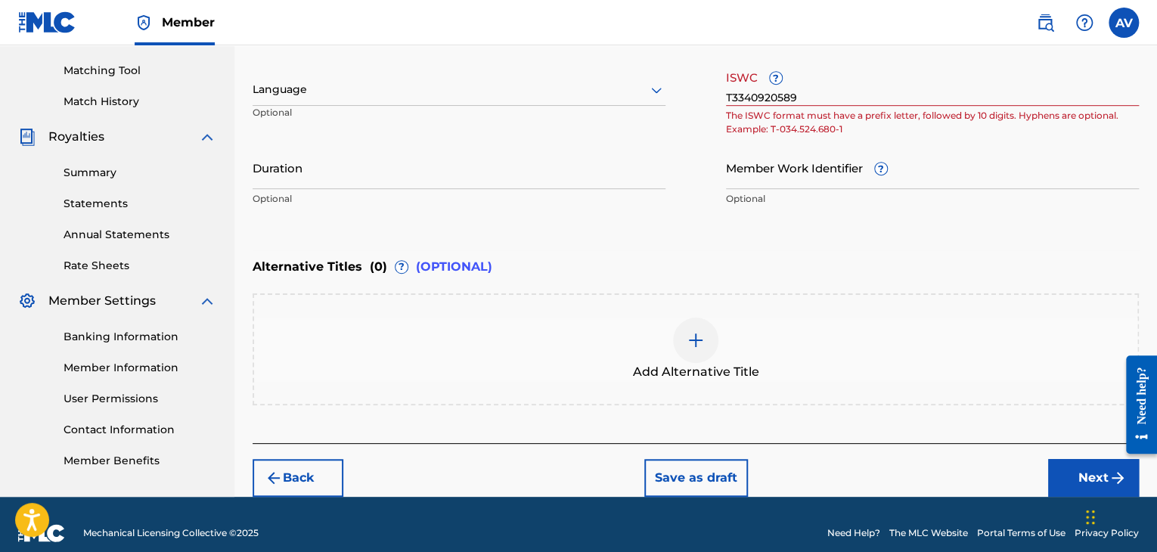
click at [731, 96] on input "T3340920589" at bounding box center [932, 84] width 413 height 43
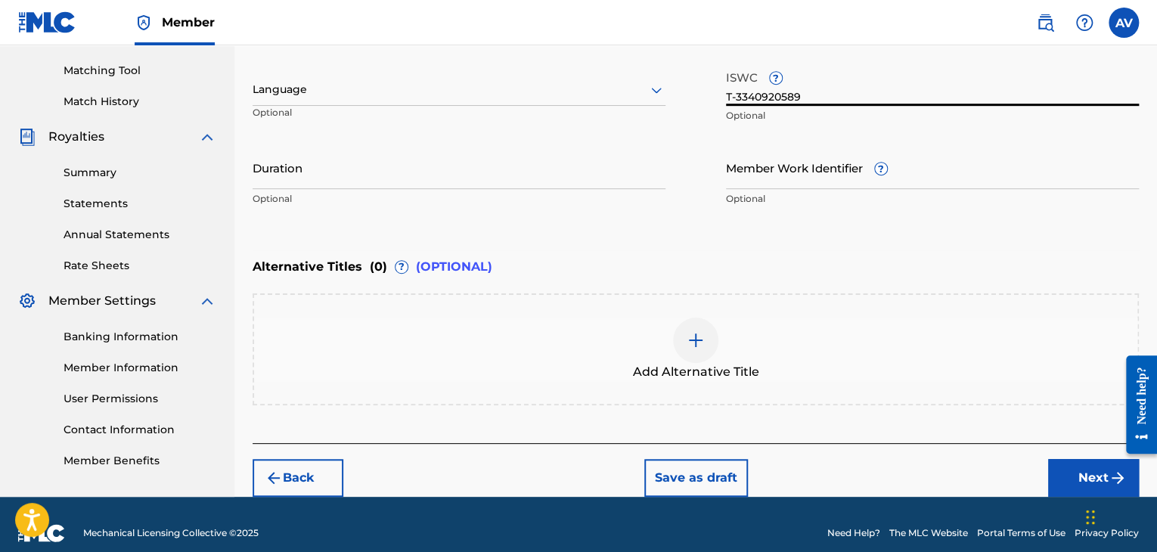
type input "T-3340920589"
click at [850, 131] on div "Work Title When its time Required Language Optional ISWC ? T-3340920589 Optiona…" at bounding box center [696, 97] width 886 height 234
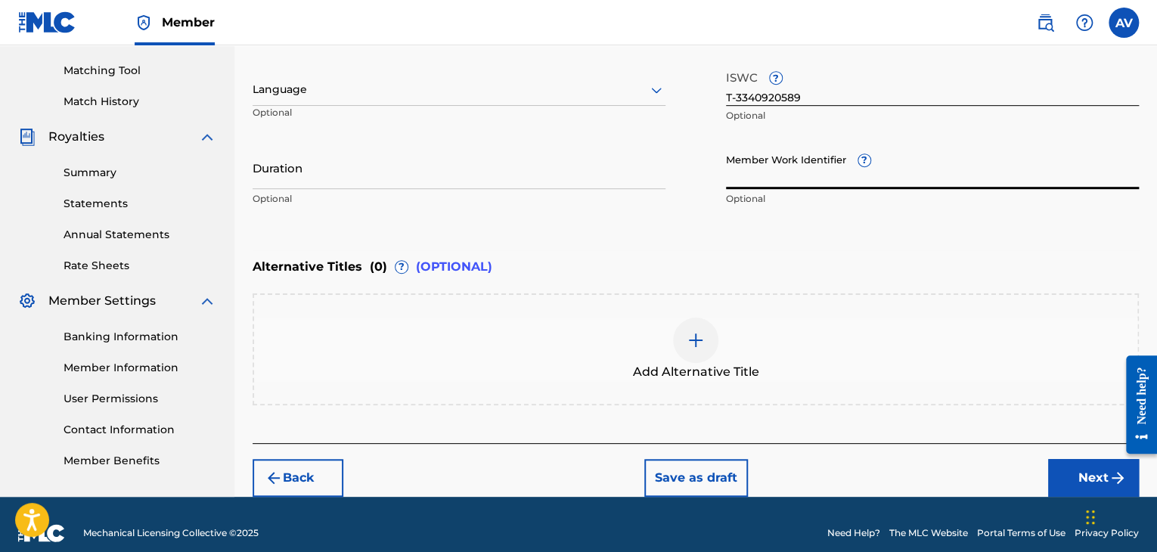
click at [779, 170] on input "Member Work Identifier ?" at bounding box center [932, 167] width 413 height 43
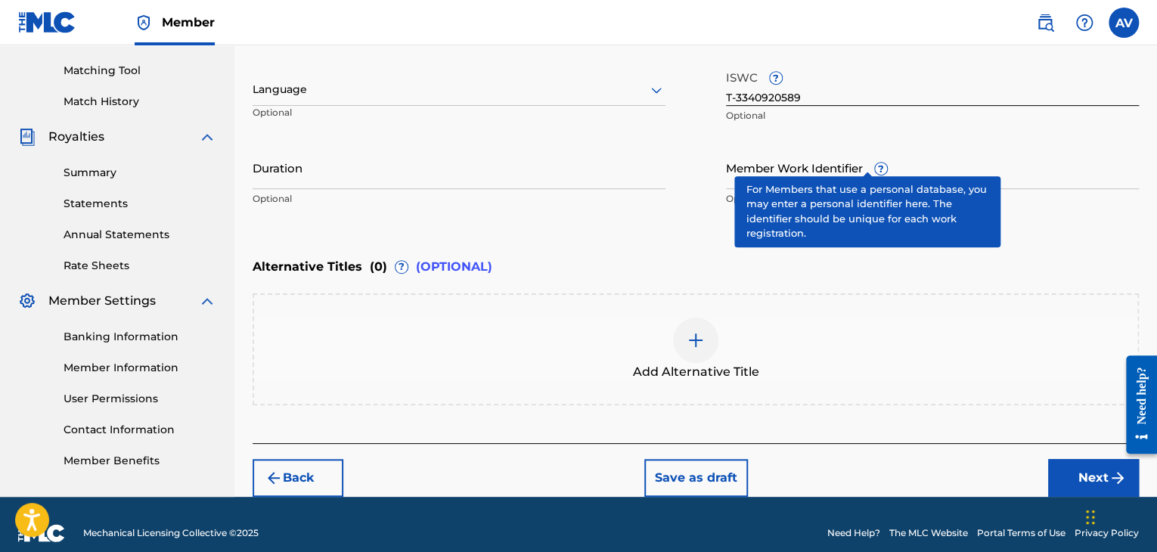
click at [862, 159] on div "Member Work Identifier ? Optional" at bounding box center [932, 180] width 413 height 68
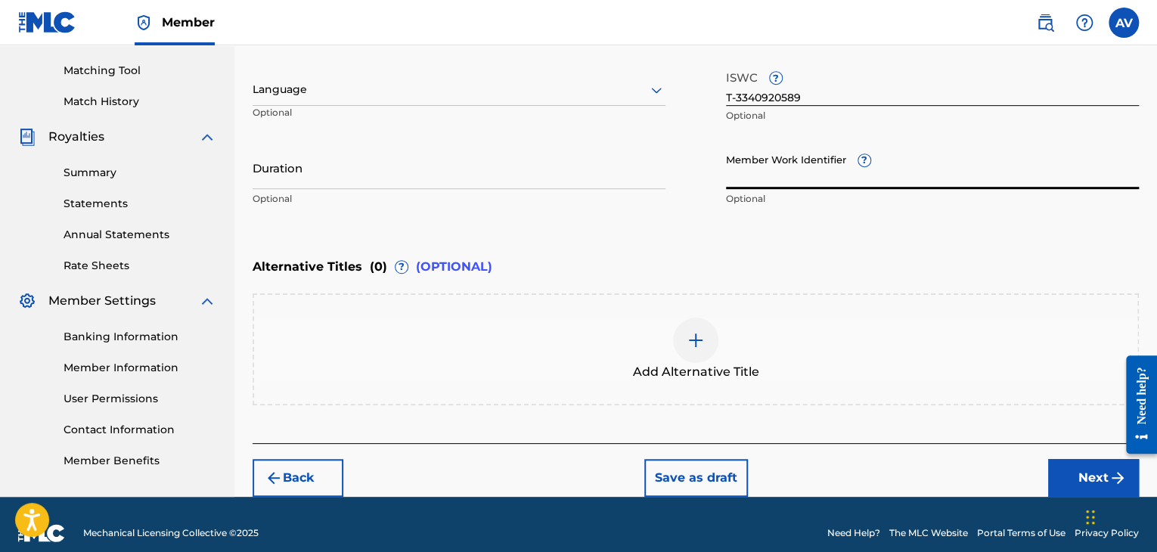
click at [739, 174] on input "Member Work Identifier ?" at bounding box center [932, 167] width 413 height 43
paste input "13407141"
type input "13407141"
click at [790, 251] on div "Alternative Titles ( 0 ) ? (OPTIONAL)" at bounding box center [696, 266] width 886 height 33
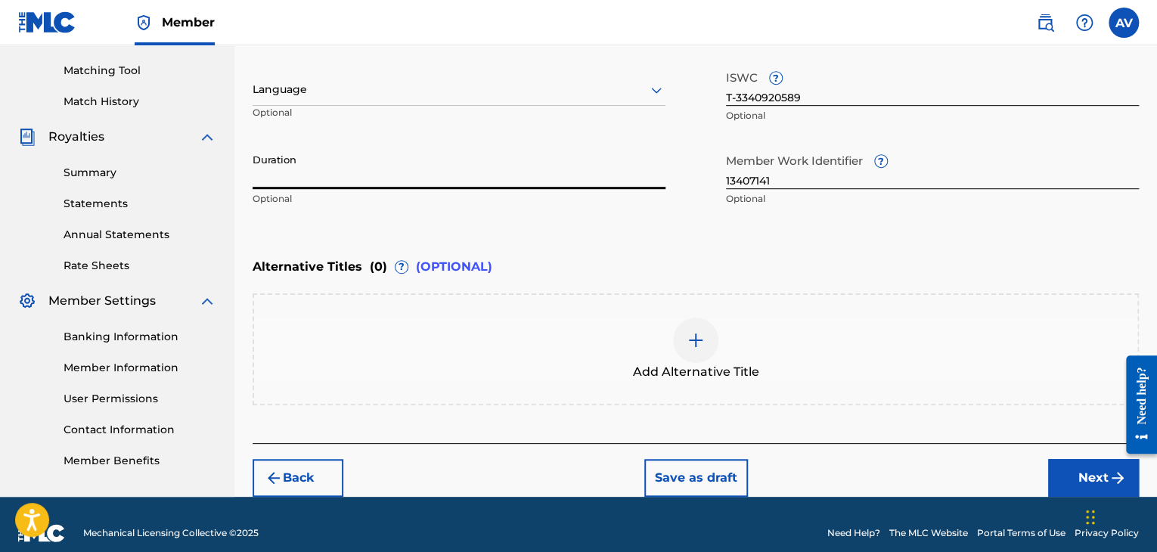
click at [331, 179] on input "Duration" at bounding box center [459, 167] width 413 height 43
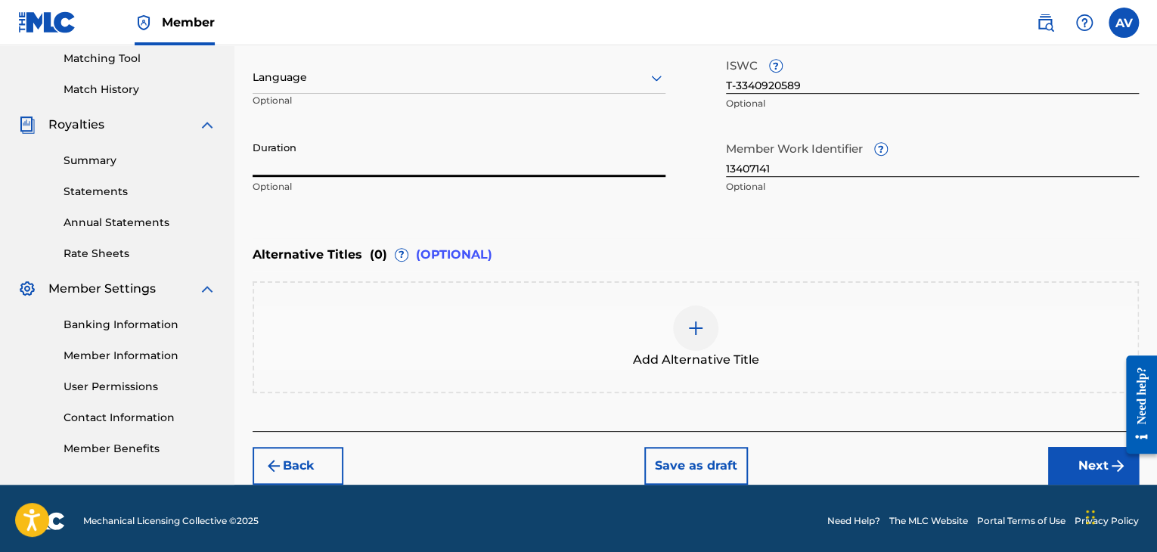
scroll to position [394, 0]
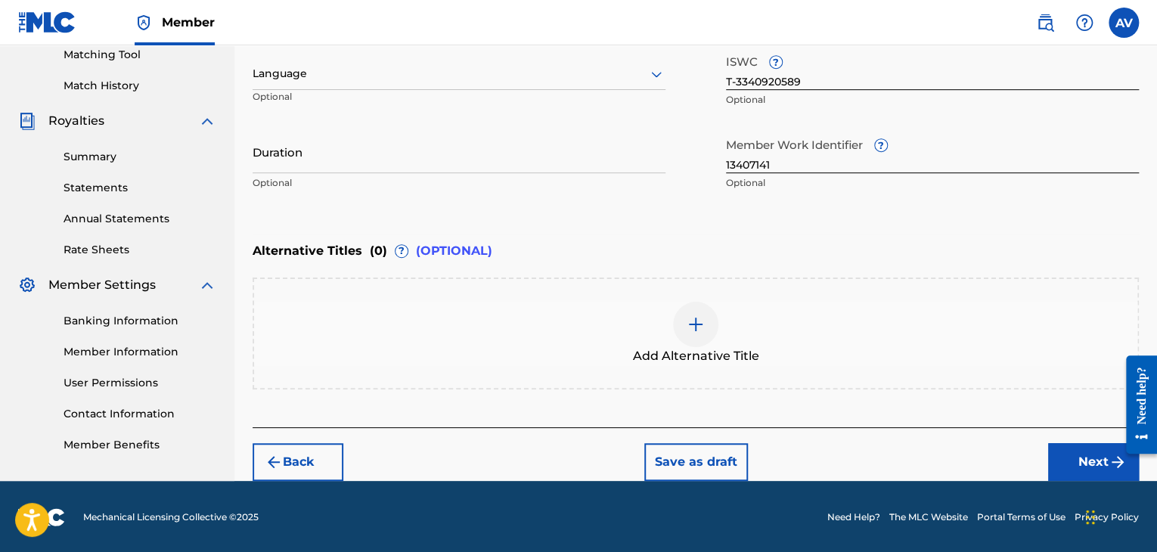
click at [1074, 476] on button "Next" at bounding box center [1093, 462] width 91 height 38
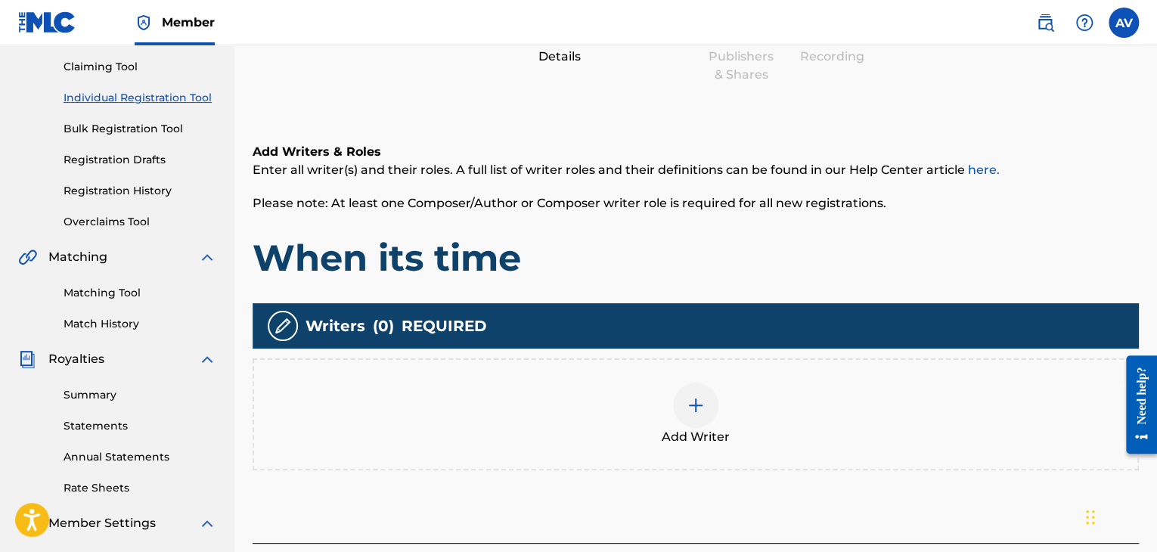
scroll to position [219, 0]
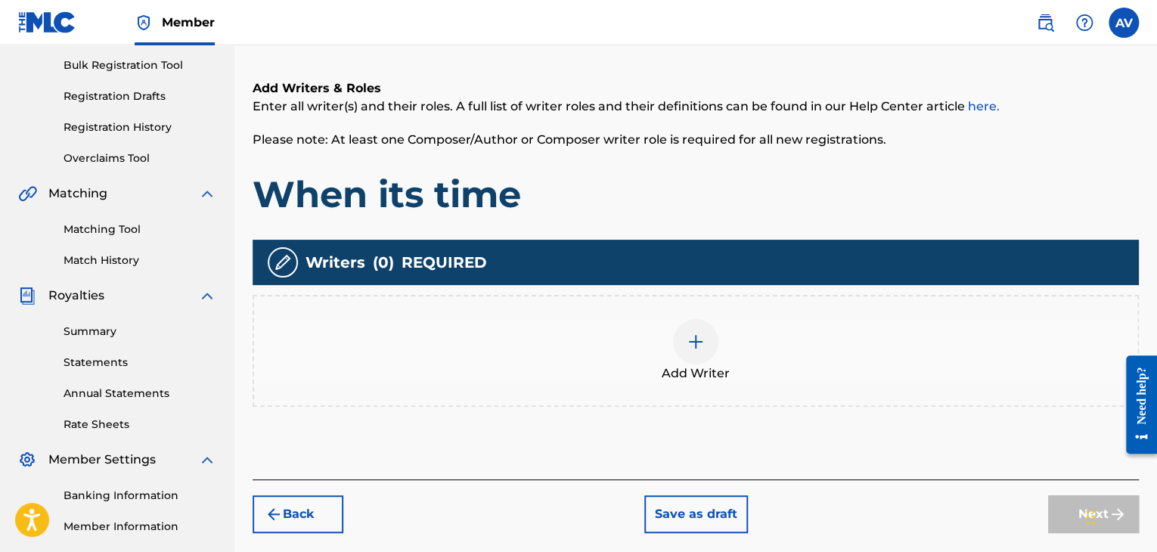
click at [696, 356] on div at bounding box center [695, 341] width 45 height 45
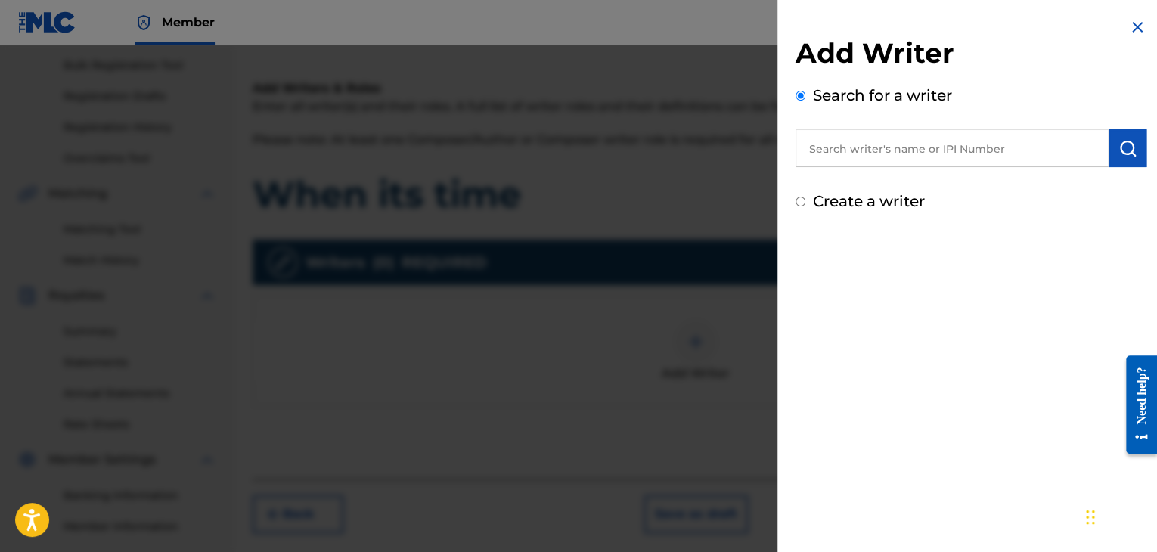
click at [880, 150] on input "text" at bounding box center [952, 148] width 313 height 38
click at [883, 144] on input "text" at bounding box center [952, 148] width 313 height 38
paste input "1303926276"
type input "1303926276"
click at [1119, 146] on img "submit" at bounding box center [1128, 148] width 18 height 18
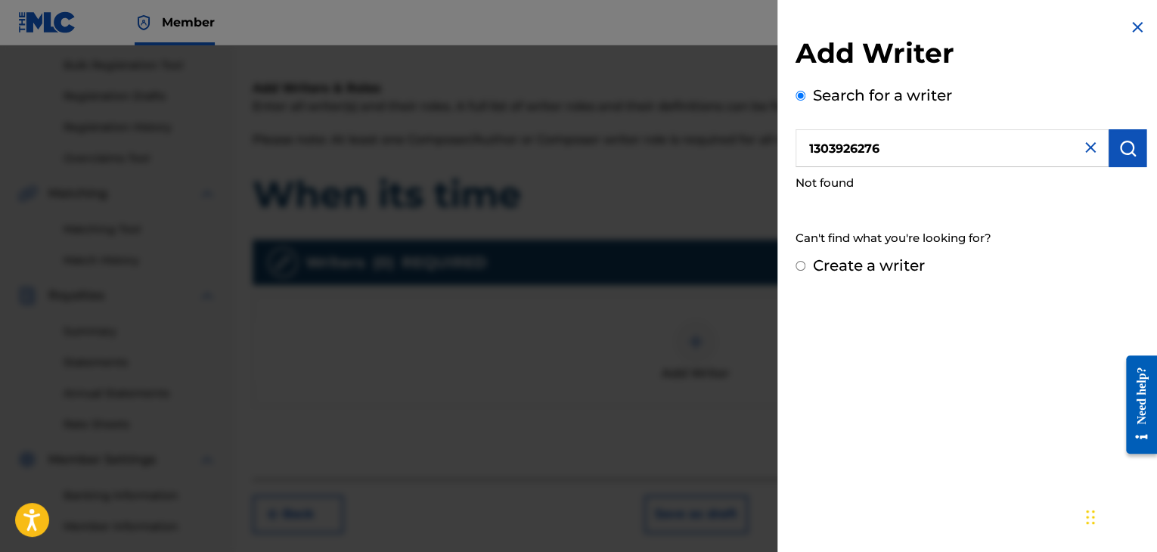
drag, startPoint x: 903, startPoint y: 151, endPoint x: 542, endPoint y: 149, distance: 360.7
click at [542, 149] on div "Add Writer Search for a writer 1303926276 Not found Can't find what you're look…" at bounding box center [578, 298] width 1157 height 507
paste input "1303926276"
type input "1303926276"
click at [1119, 155] on img "submit" at bounding box center [1128, 148] width 18 height 18
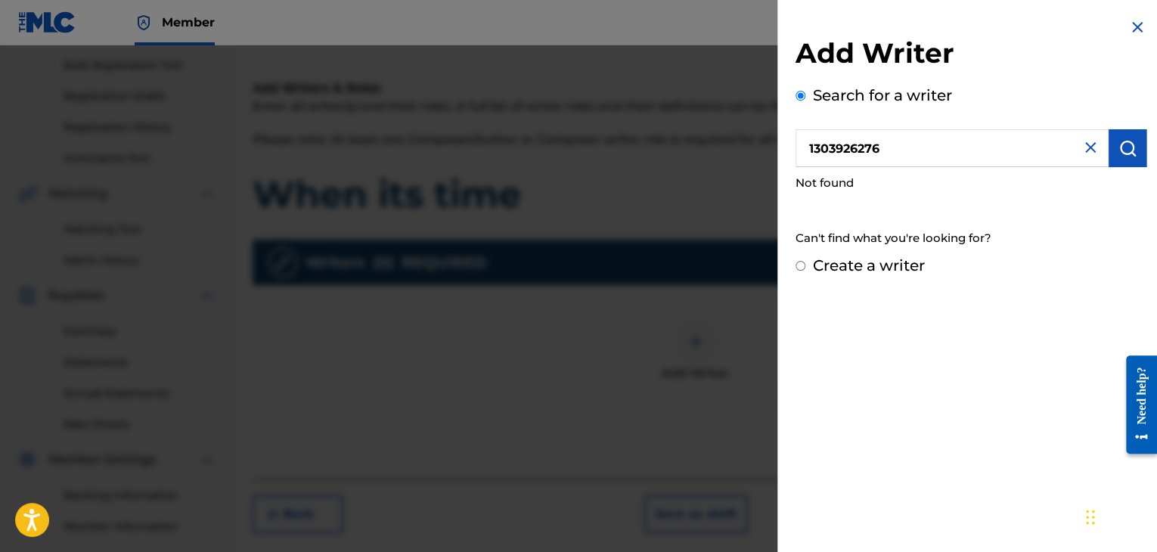
click at [816, 260] on label "Create a writer" at bounding box center [869, 265] width 112 height 18
radio input "true"
click at [805, 261] on input "Create a writer" at bounding box center [801, 266] width 10 height 10
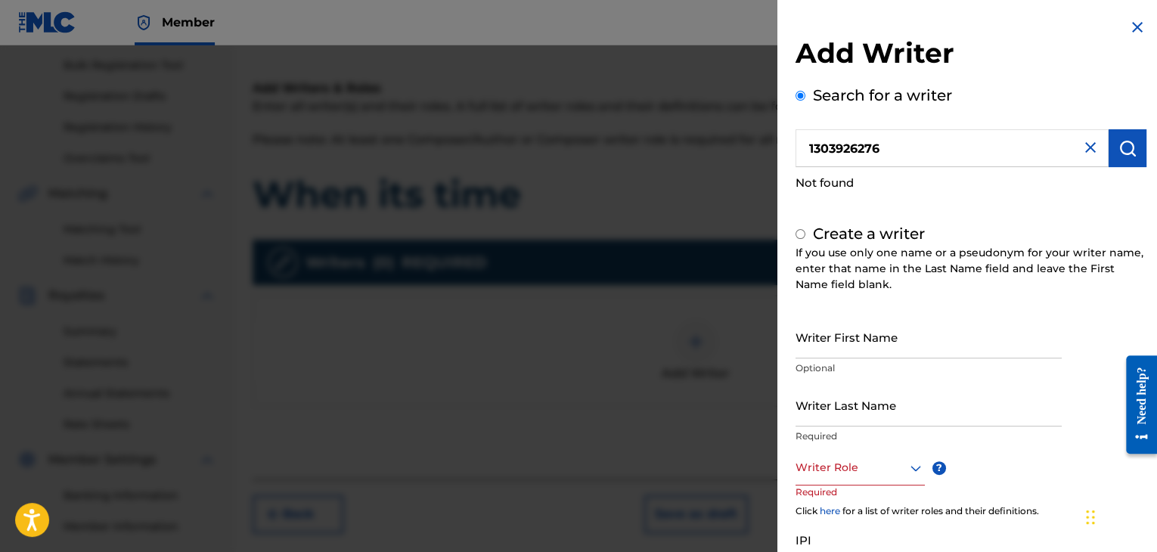
radio input "false"
radio input "true"
click at [838, 349] on input "Writer First Name" at bounding box center [929, 336] width 266 height 43
type input "[PERSON_NAME]"
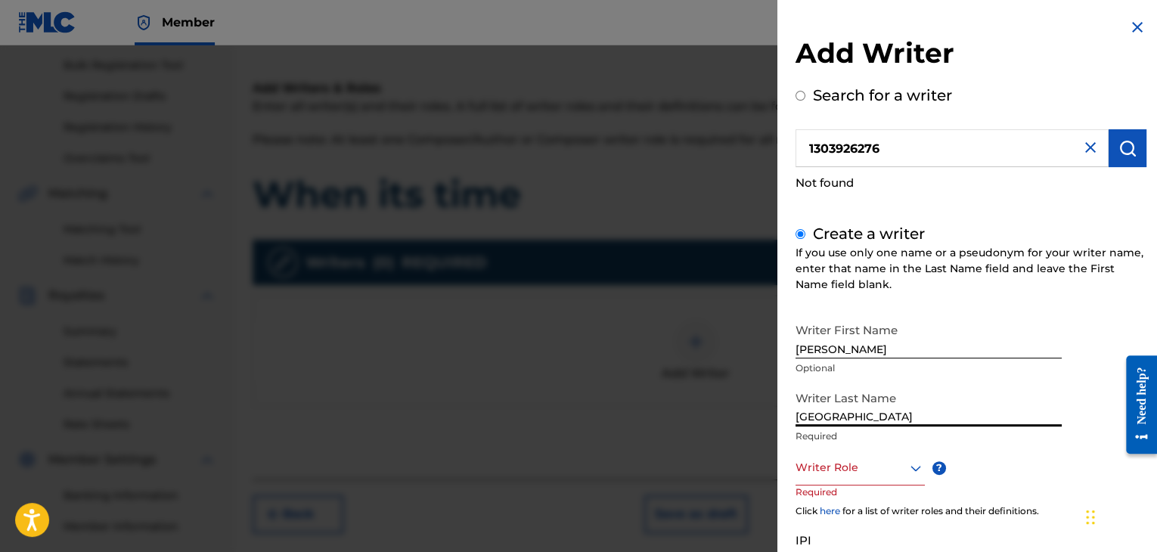
type input "[GEOGRAPHIC_DATA]"
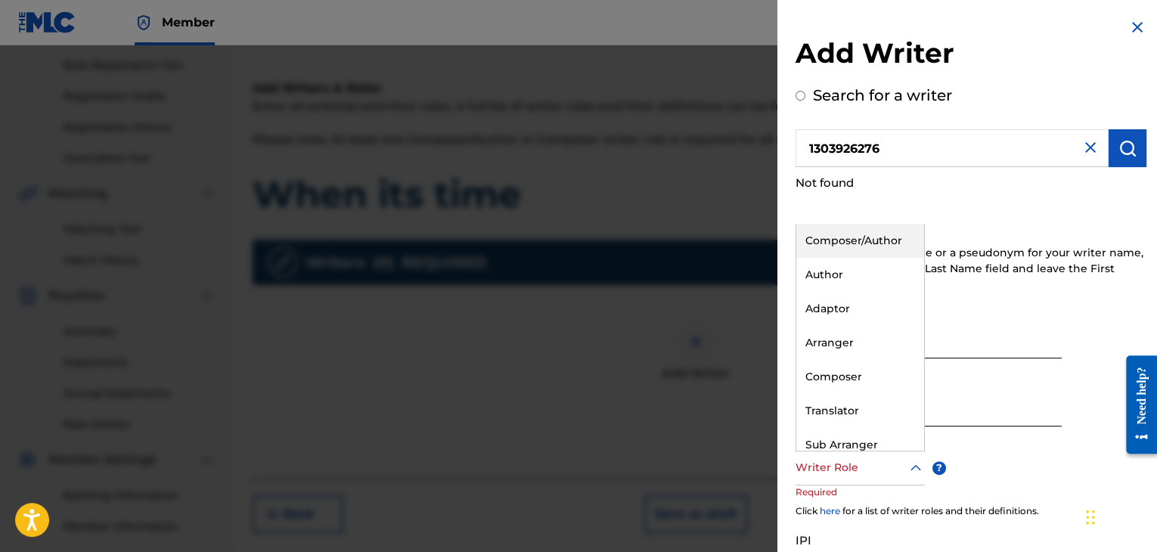
click at [832, 474] on div at bounding box center [860, 467] width 129 height 19
click at [868, 240] on div "Composer/Author" at bounding box center [860, 241] width 128 height 34
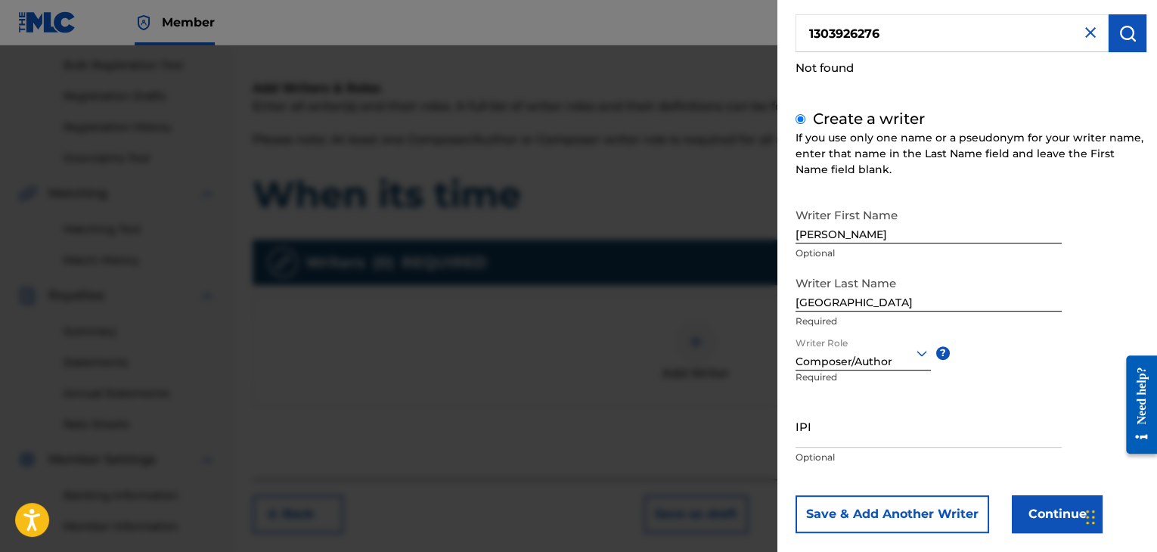
scroll to position [136, 0]
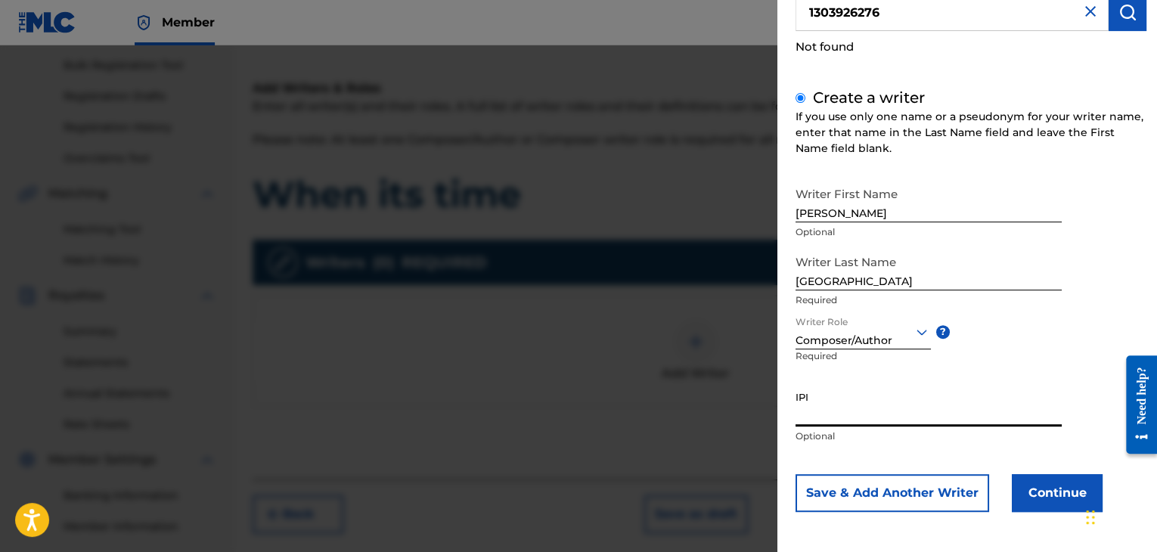
click at [859, 406] on input "IPI" at bounding box center [929, 404] width 266 height 43
paste input "1303926276"
type input "1303926276"
click at [1022, 498] on button "Continue" at bounding box center [1057, 493] width 91 height 38
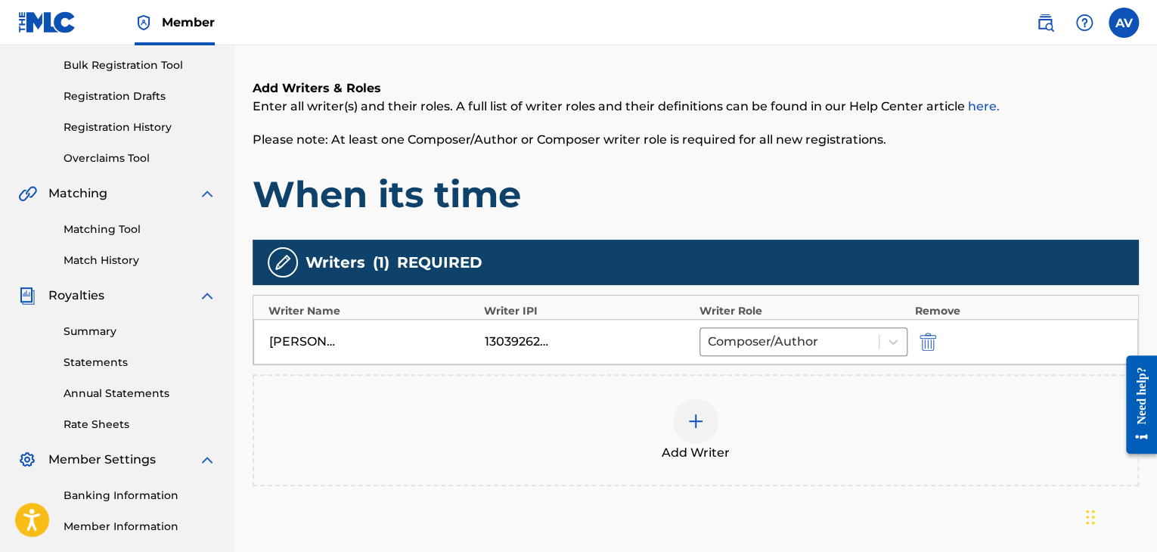
scroll to position [386, 0]
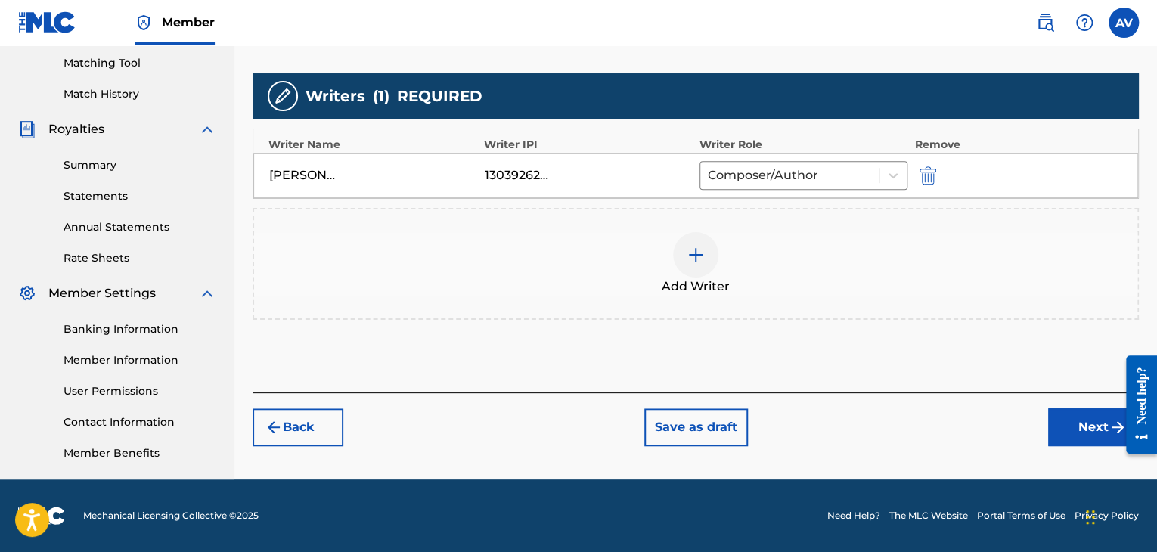
click at [1072, 434] on button "Next" at bounding box center [1093, 427] width 91 height 38
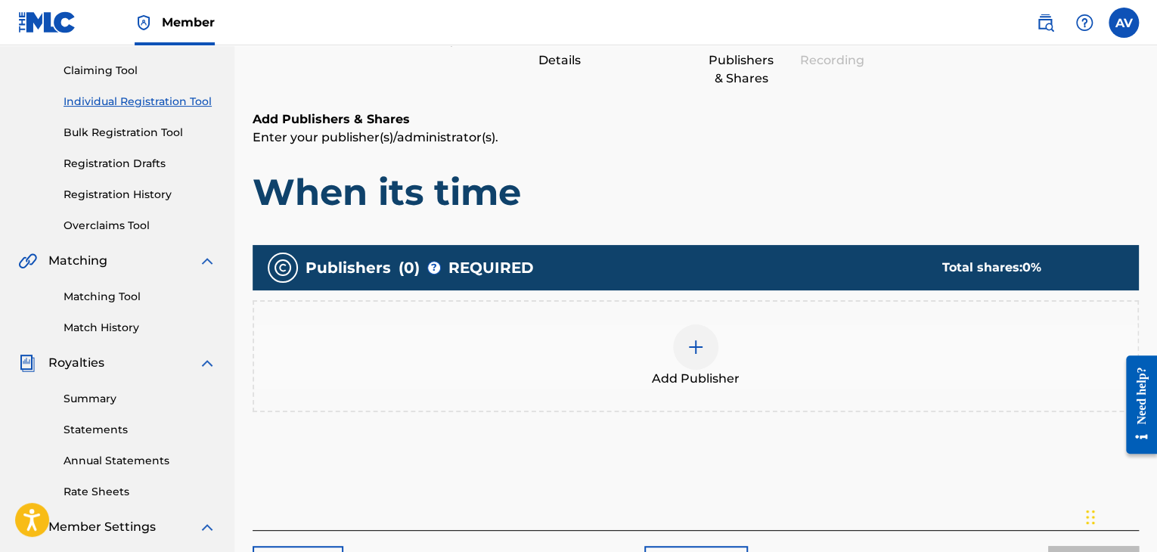
scroll to position [295, 0]
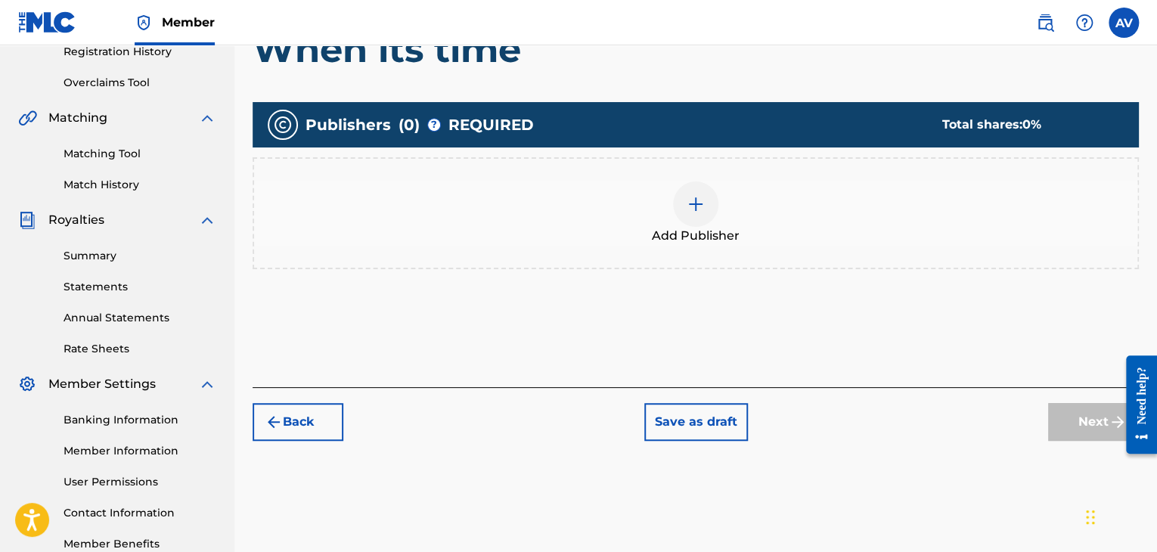
click at [662, 259] on div "Add Publisher" at bounding box center [696, 213] width 886 height 112
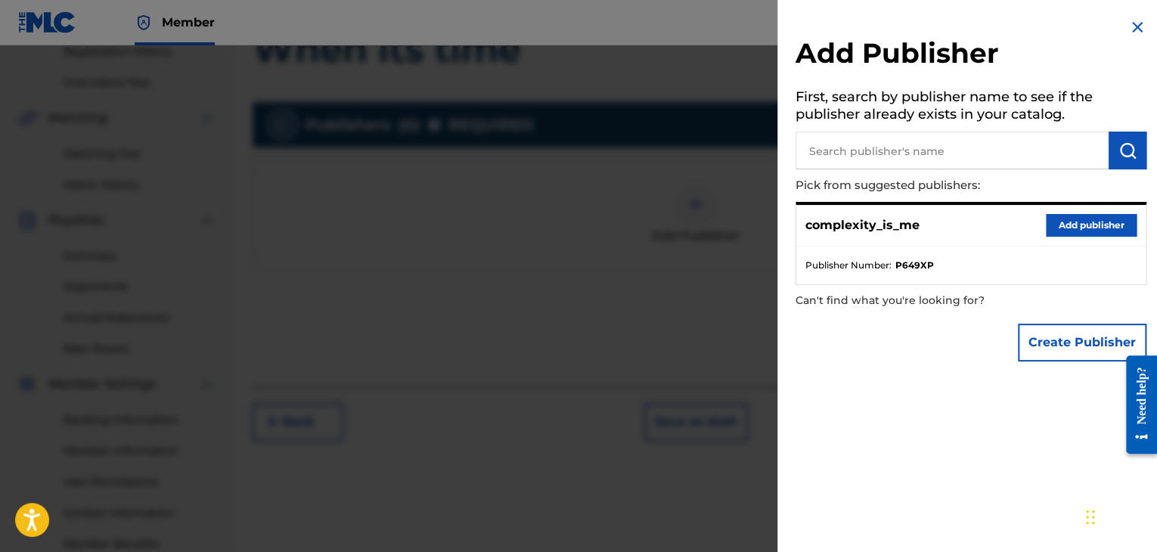
click at [914, 234] on p "complexity_is_me" at bounding box center [862, 225] width 114 height 18
click at [1105, 229] on button "Add publisher" at bounding box center [1091, 225] width 91 height 23
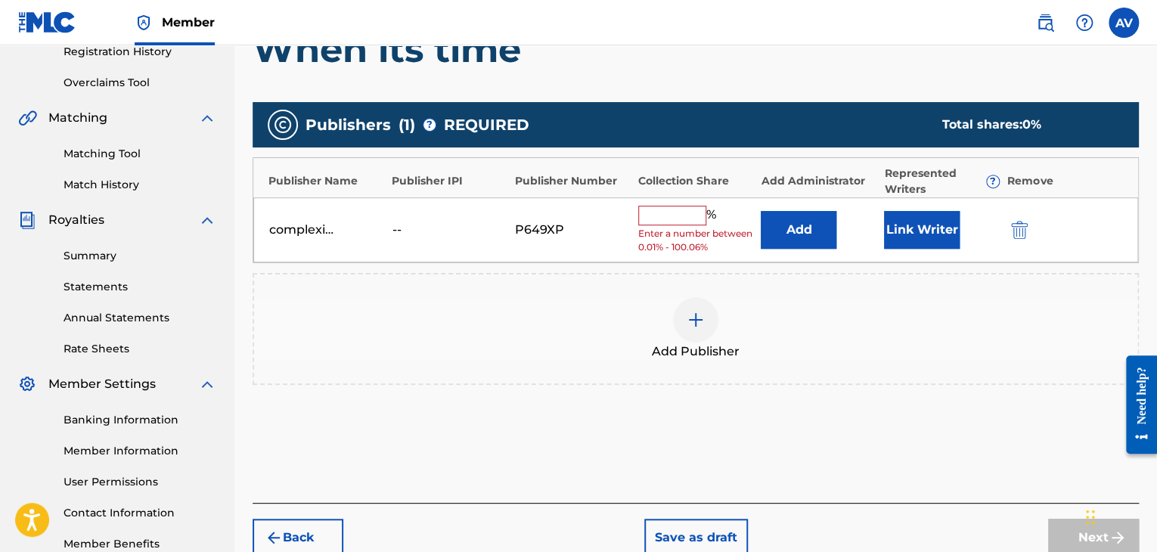
click at [687, 222] on input "text" at bounding box center [672, 216] width 68 height 20
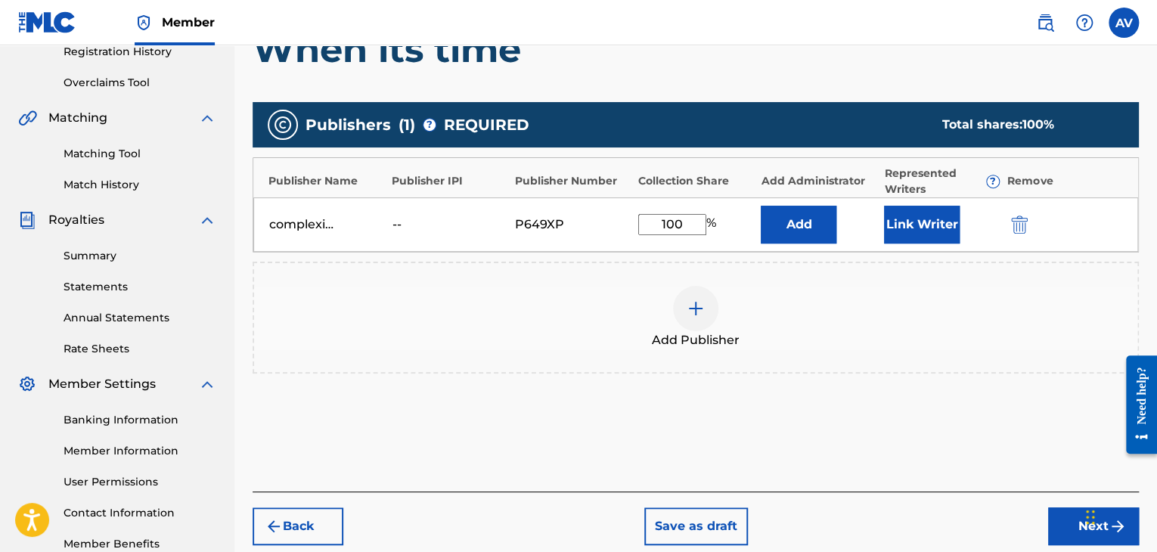
type input "100"
click at [894, 275] on div "Add Publisher" at bounding box center [696, 318] width 886 height 112
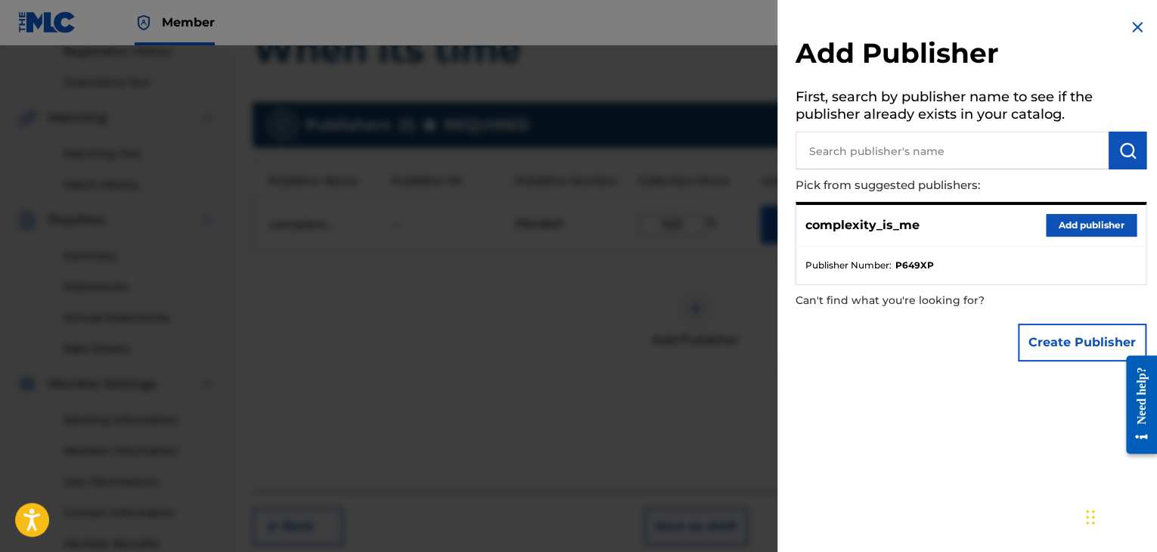
click at [954, 225] on div "complexity_is_me Add publisher" at bounding box center [970, 226] width 349 height 42
click at [1063, 234] on button "Add publisher" at bounding box center [1091, 225] width 91 height 23
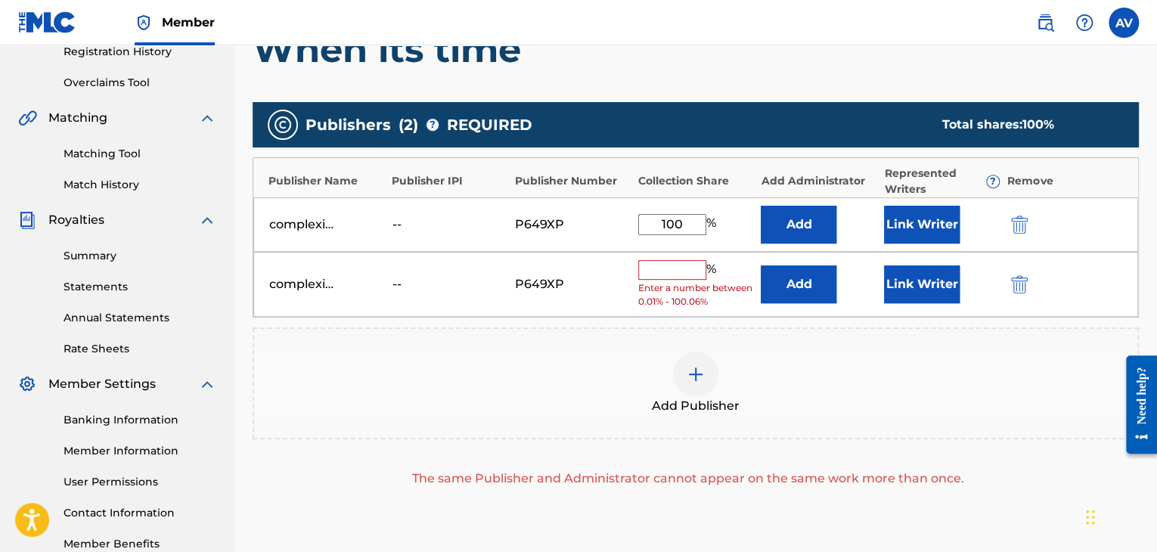
click at [1019, 293] on div "complexity_is_me -- P649XP % Enter a number between 0.01% - 100.06% Add Link Wr…" at bounding box center [695, 285] width 885 height 66
click at [1019, 291] on img "submit" at bounding box center [1019, 284] width 17 height 18
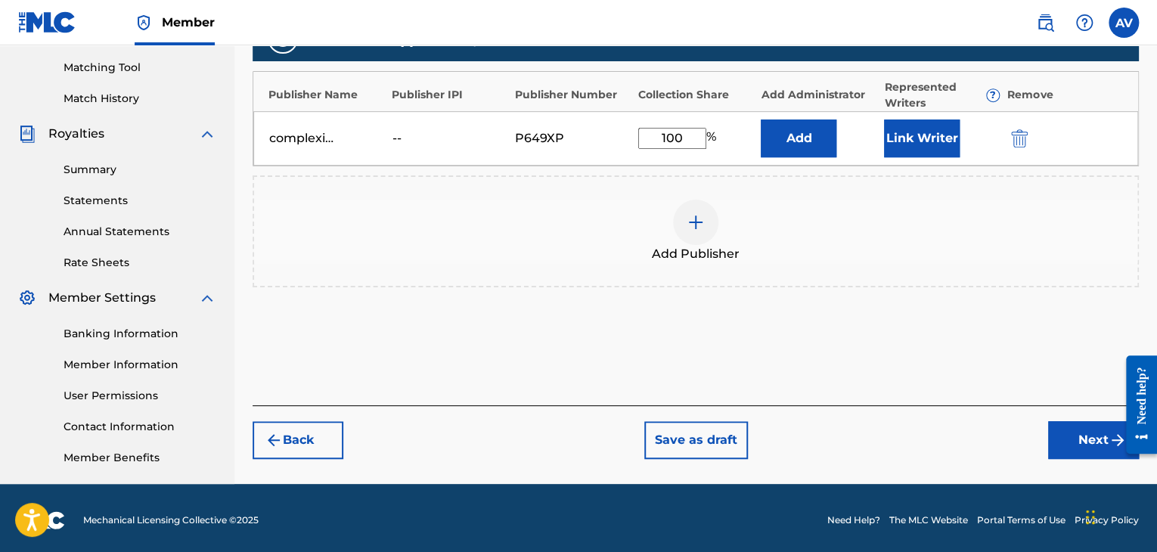
scroll to position [386, 0]
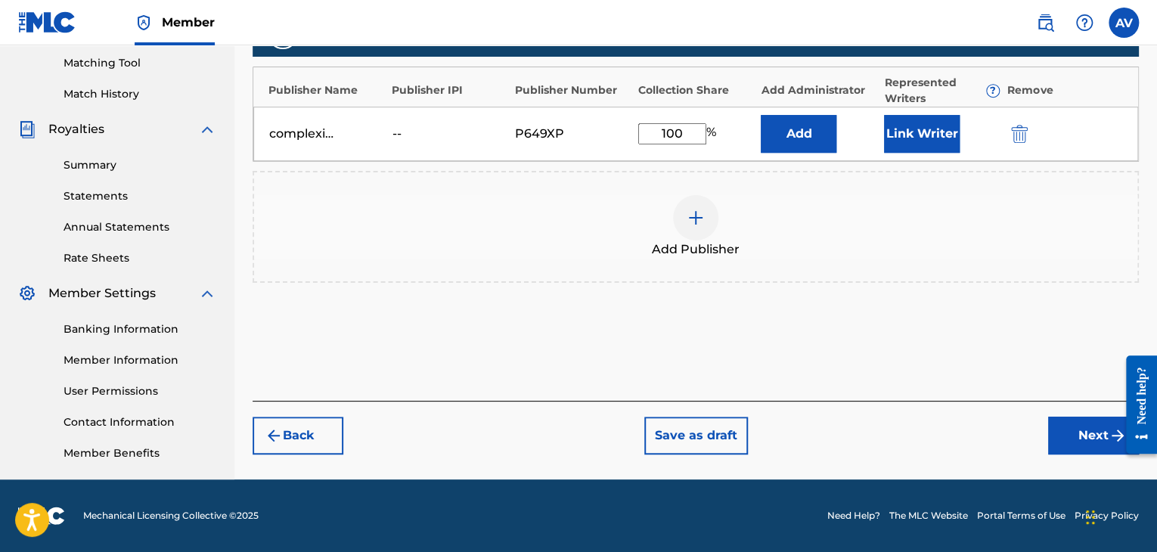
click at [1075, 445] on button "Next" at bounding box center [1093, 436] width 91 height 38
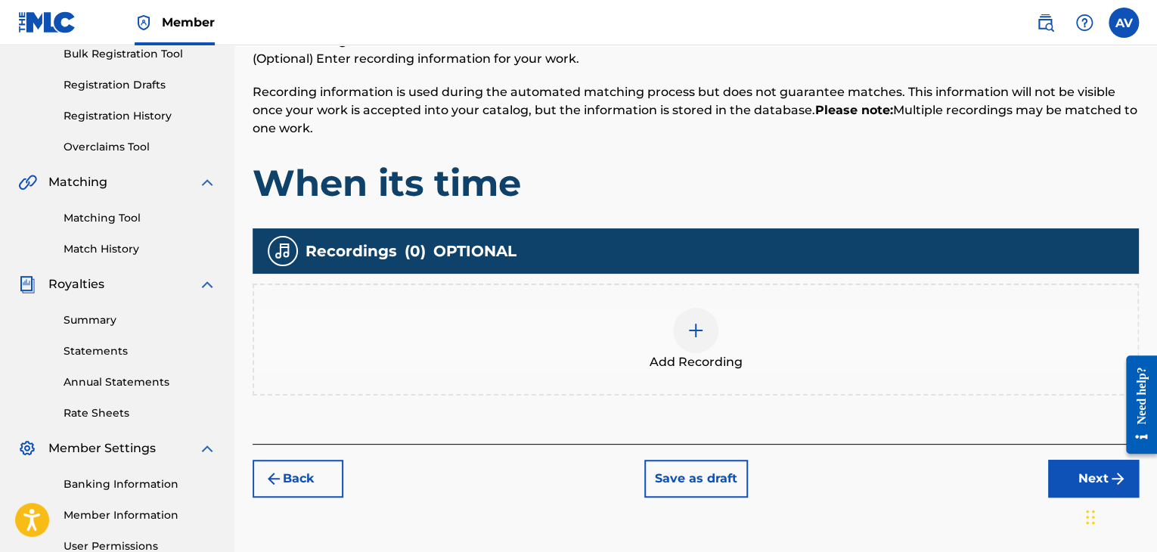
scroll to position [371, 0]
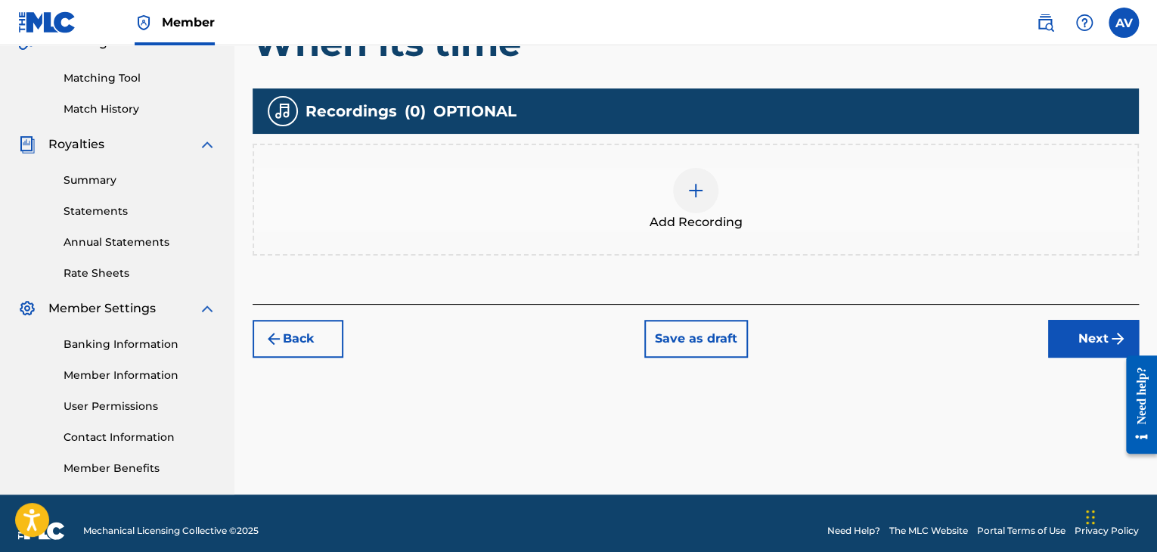
click at [1101, 338] on button "Next" at bounding box center [1093, 339] width 91 height 38
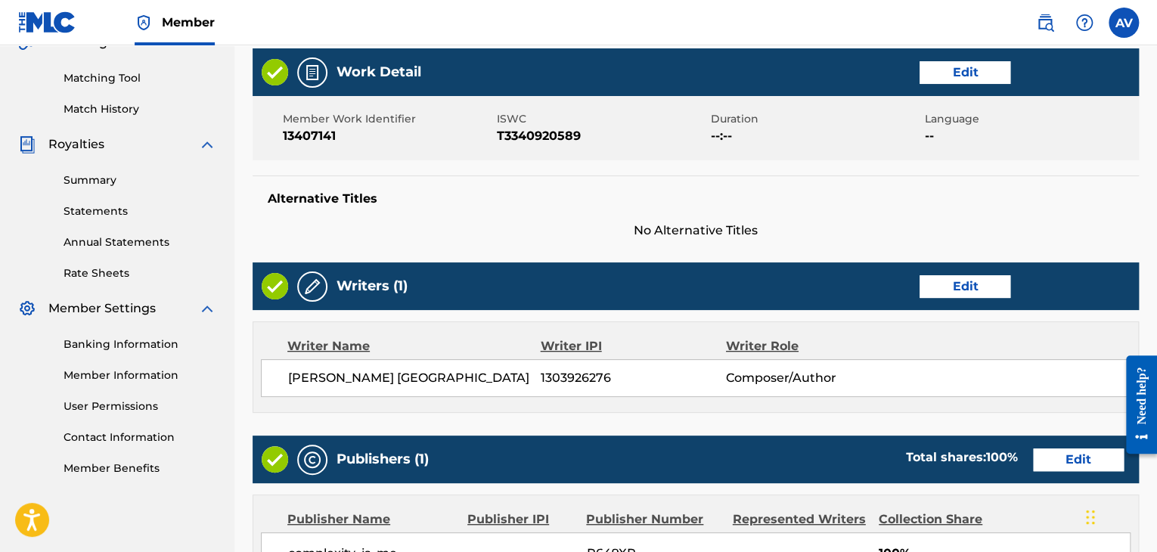
click at [982, 82] on button "Edit" at bounding box center [965, 72] width 91 height 23
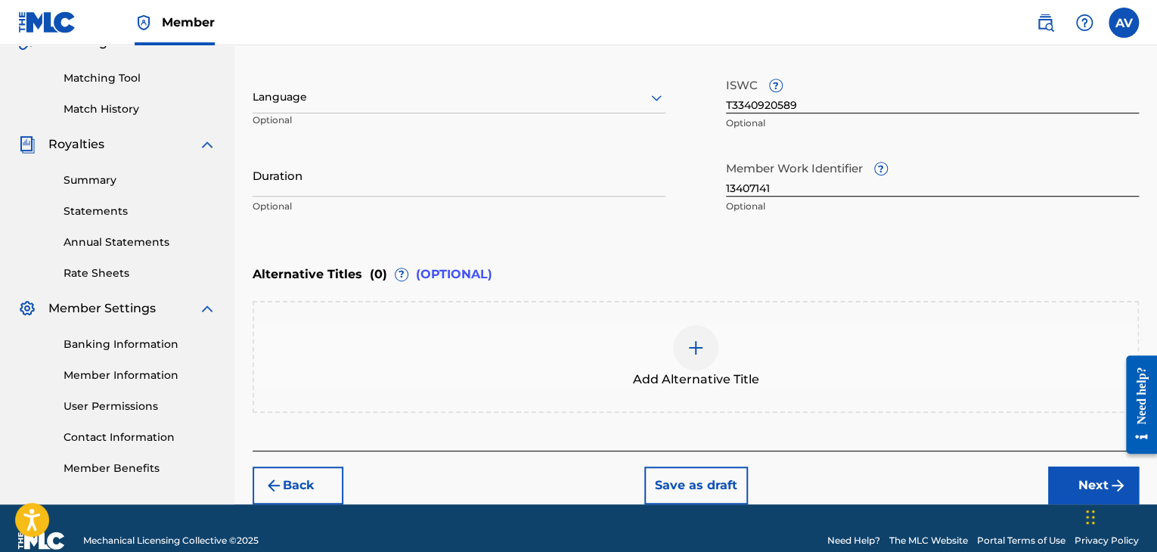
click at [312, 174] on input "Duration" at bounding box center [459, 175] width 413 height 43
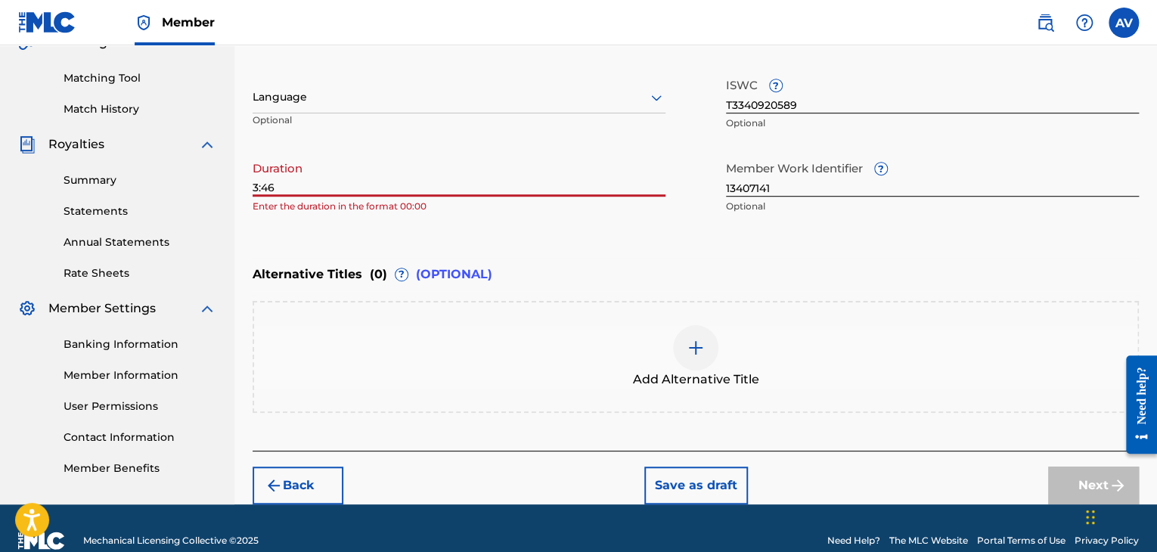
click at [359, 202] on p "Enter the duration in the format 00:00" at bounding box center [459, 207] width 413 height 14
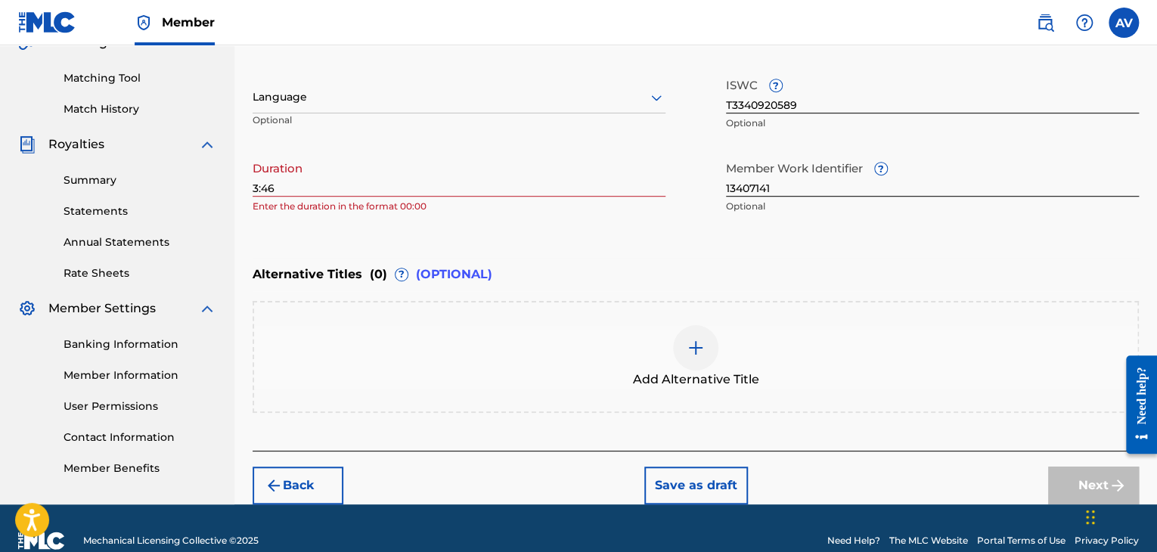
click at [487, 264] on div "Alternative Titles ( 0 ) ? (OPTIONAL)" at bounding box center [696, 274] width 886 height 33
click at [470, 216] on div "Duration 3:46 Enter the duration in the format 00:00" at bounding box center [459, 188] width 413 height 68
click at [251, 192] on div "Register Work Search Enter Work Details Add Writers Add Publishers & Shares Add…" at bounding box center [695, 109] width 923 height 792
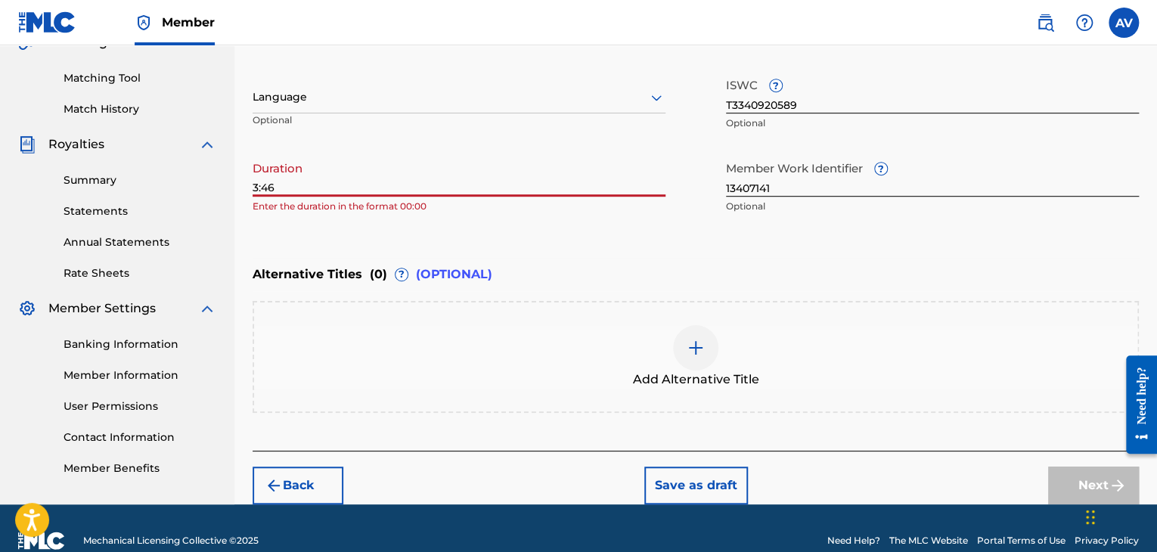
click at [253, 192] on input "3:46" at bounding box center [459, 175] width 413 height 43
click at [257, 188] on input "3:46" at bounding box center [459, 175] width 413 height 43
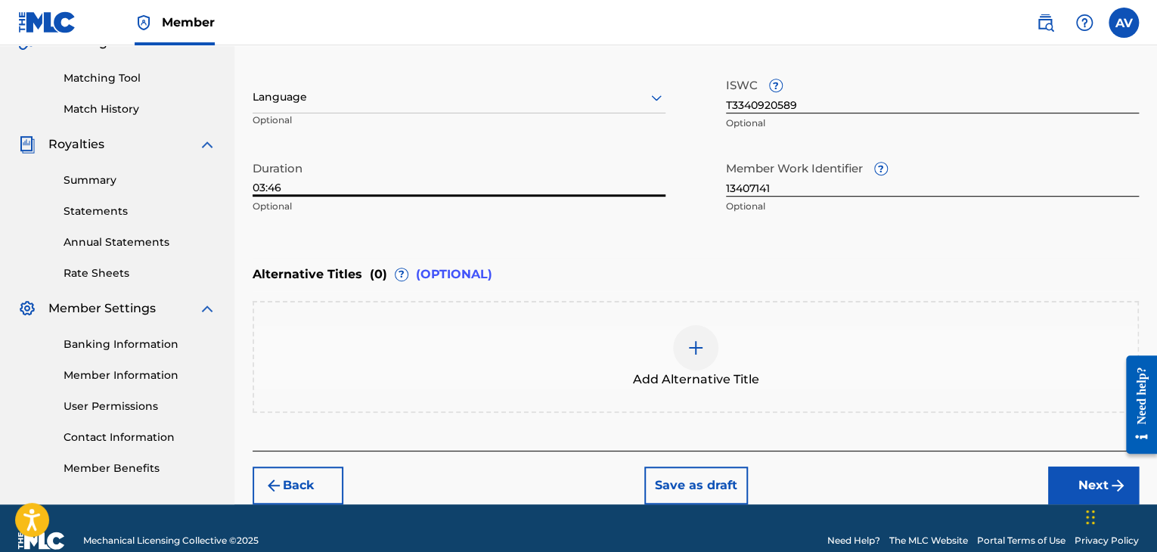
click at [293, 192] on input "03:46" at bounding box center [459, 175] width 413 height 43
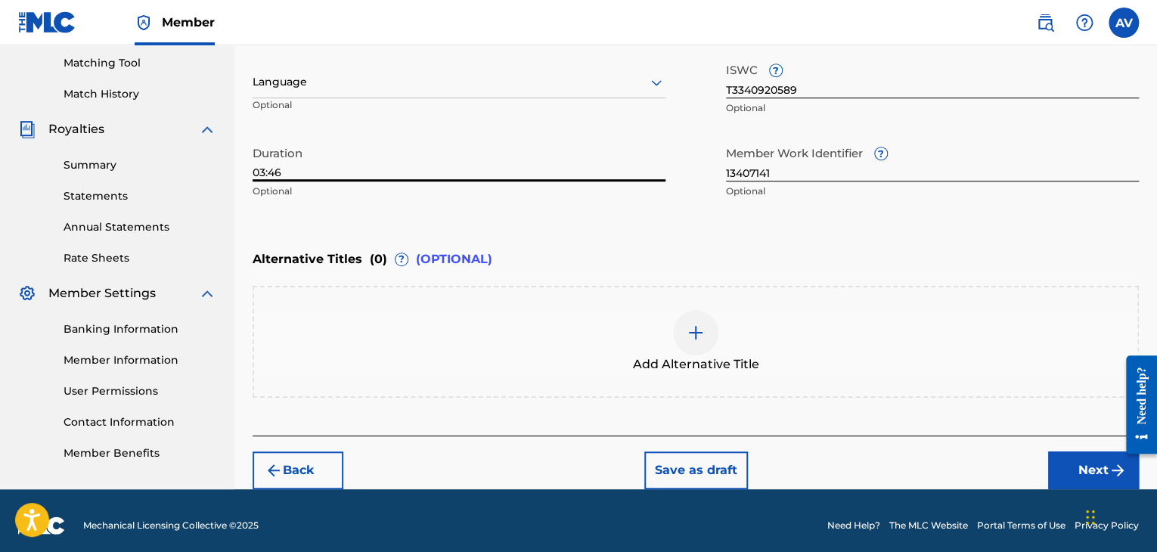
scroll to position [394, 0]
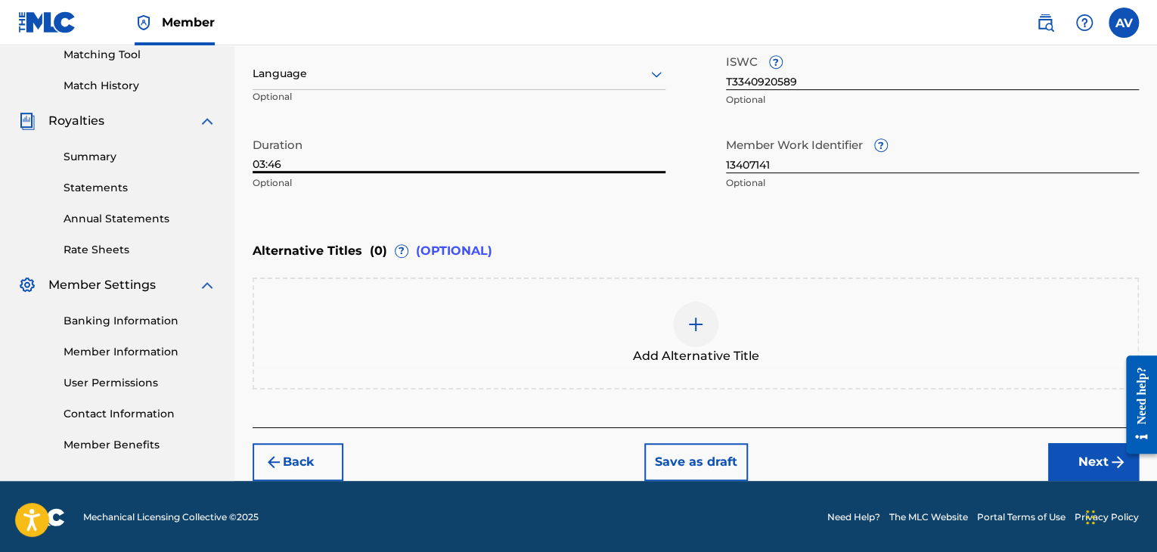
type input "03:46"
click at [1086, 458] on button "Next" at bounding box center [1093, 462] width 91 height 38
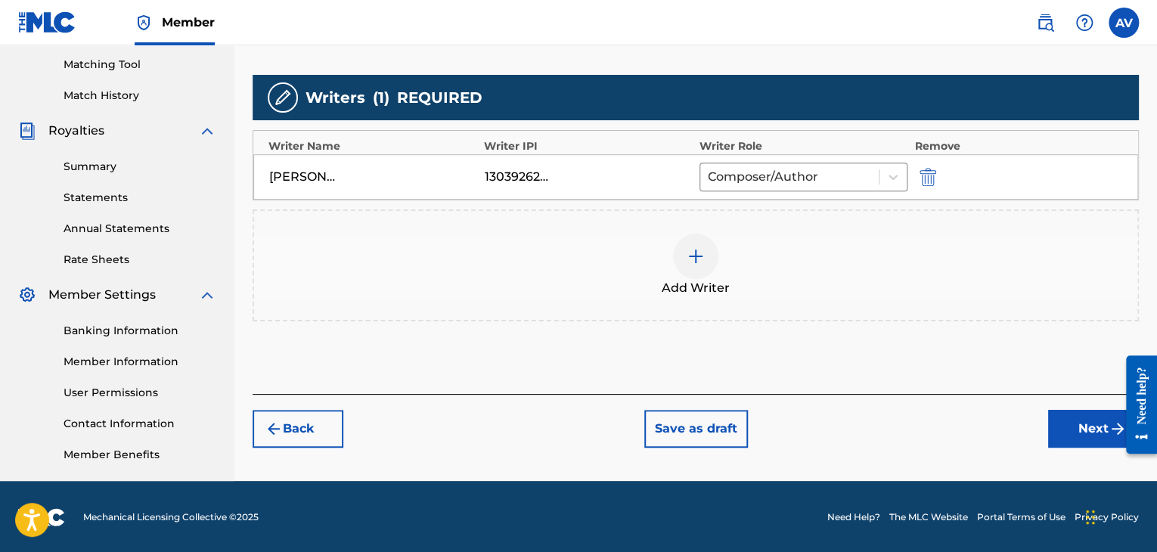
scroll to position [386, 0]
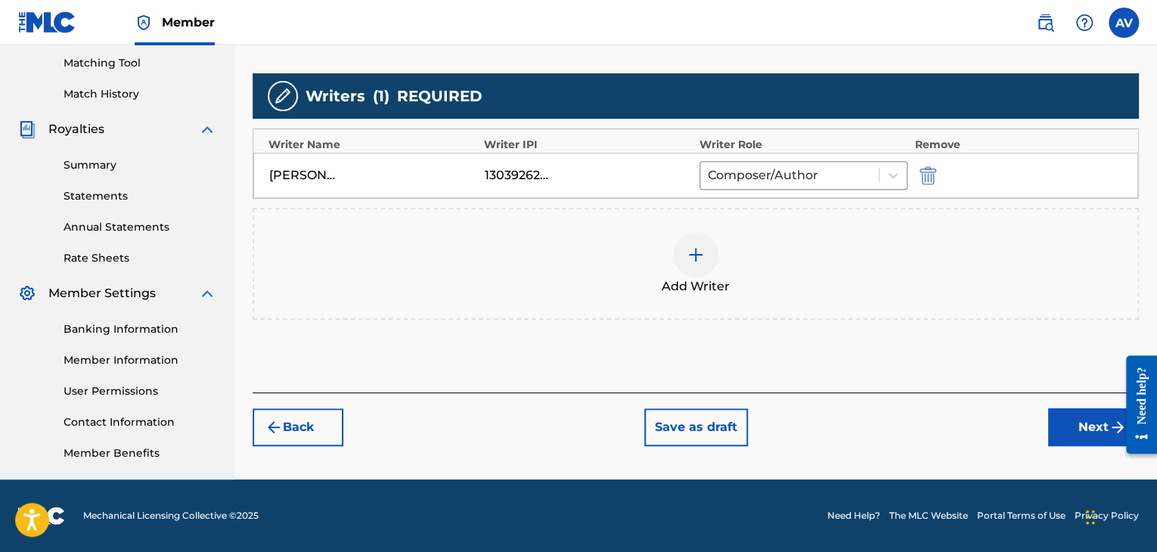
click at [1074, 435] on button "Next" at bounding box center [1093, 427] width 91 height 38
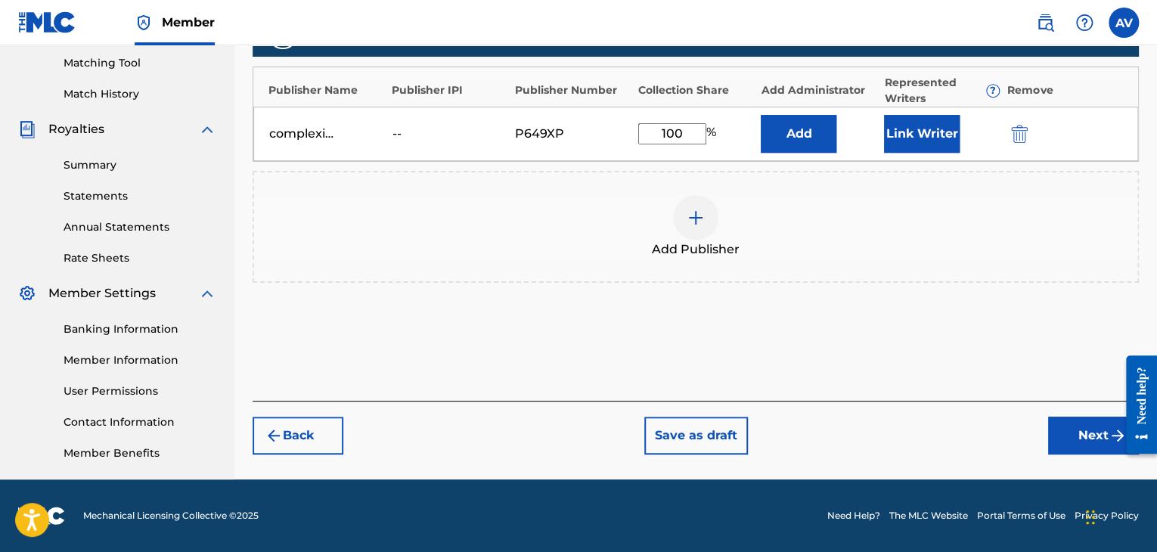
click at [1061, 430] on button "Next" at bounding box center [1093, 436] width 91 height 38
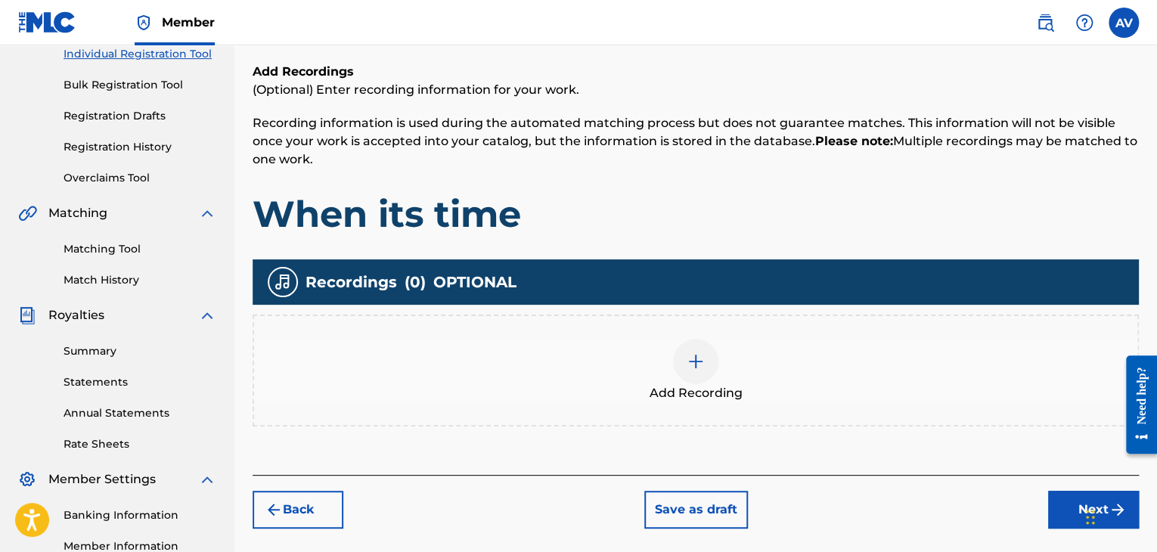
scroll to position [295, 0]
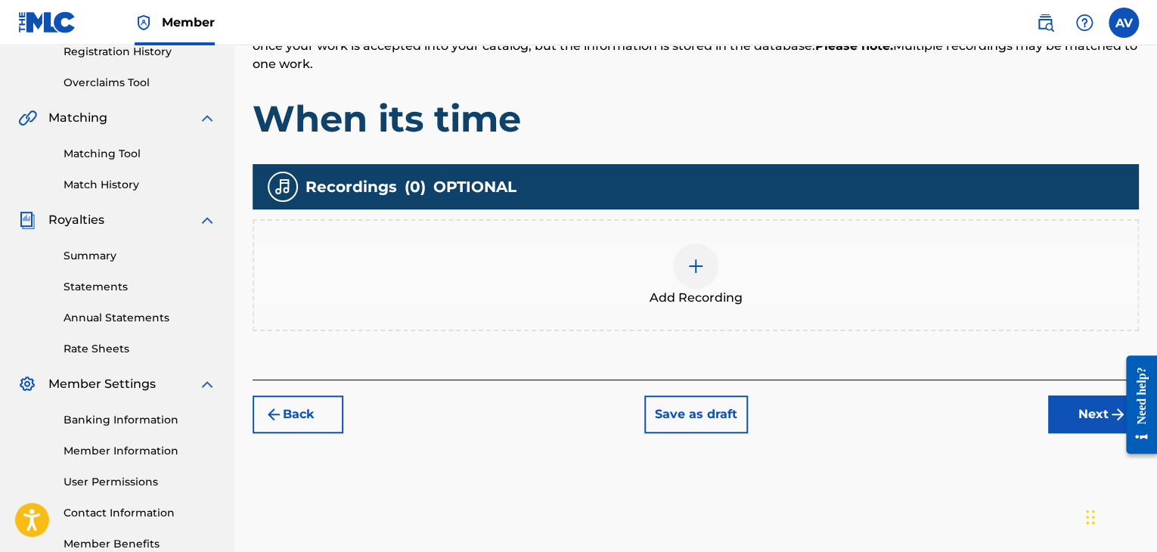
click at [691, 267] on img at bounding box center [696, 266] width 18 height 18
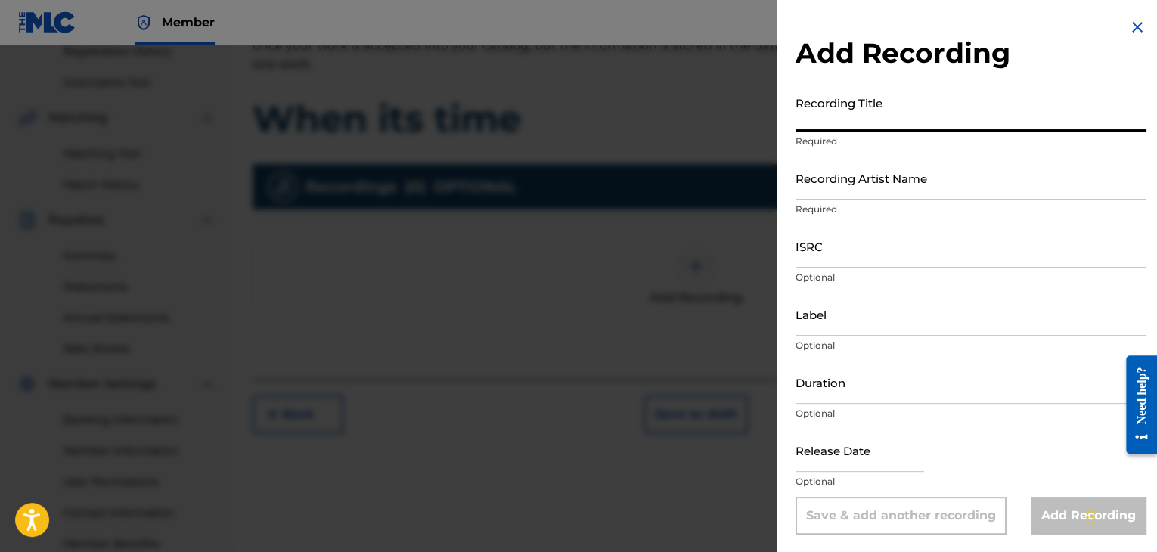
click at [920, 125] on input "Recording Title" at bounding box center [971, 109] width 351 height 43
type input "When its time"
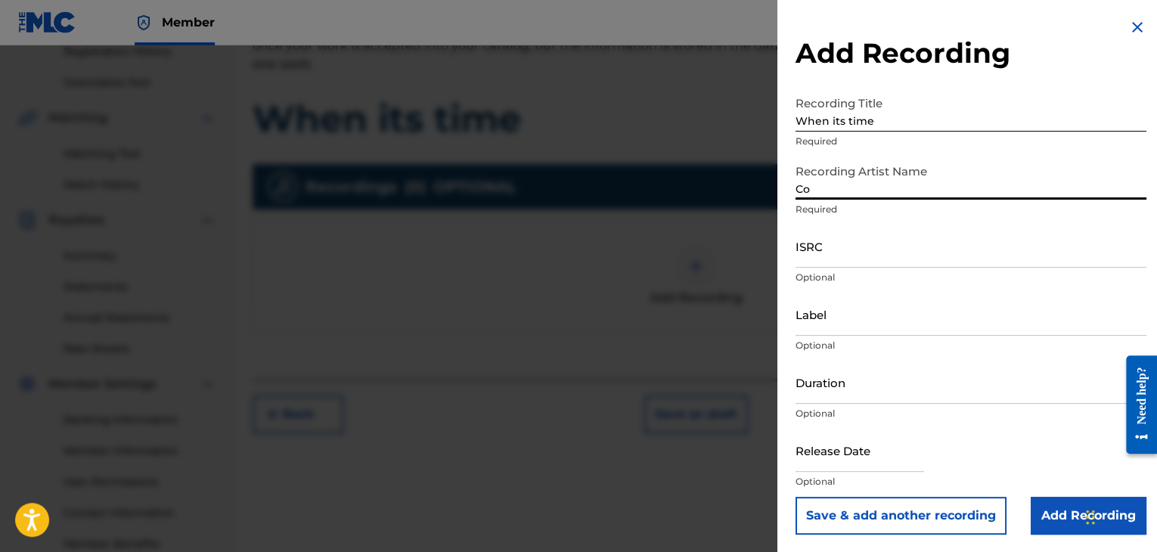
type input "C"
type input "complexity_is_me"
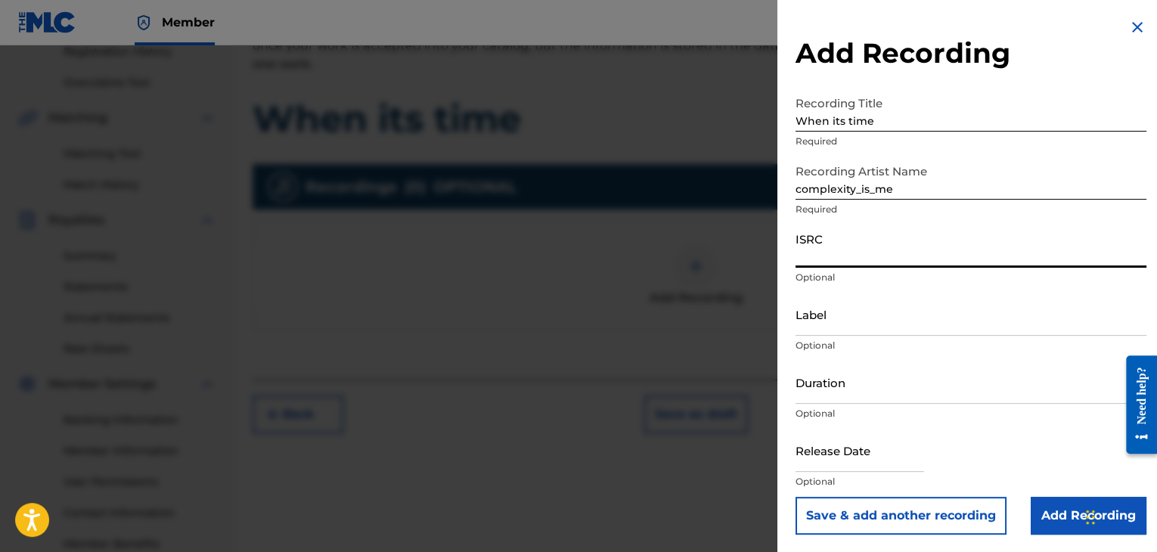
paste input "QZZ782598501"
type input "QZZ782598501"
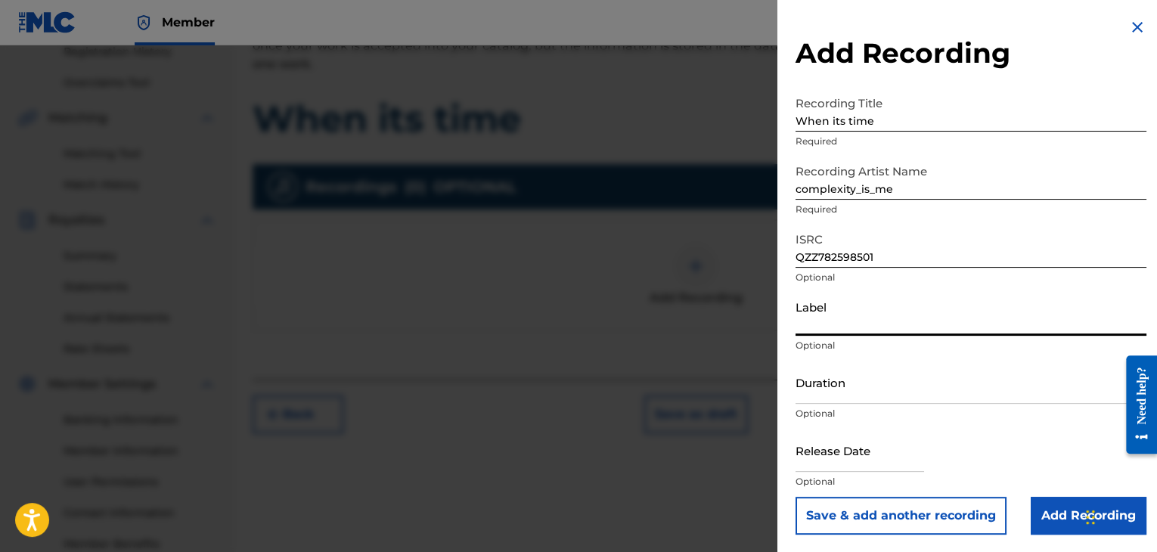
click at [818, 319] on input "Label" at bounding box center [971, 314] width 351 height 43
click at [816, 410] on p "Optional" at bounding box center [971, 414] width 351 height 14
click at [821, 406] on div "Duration Optional" at bounding box center [971, 395] width 351 height 68
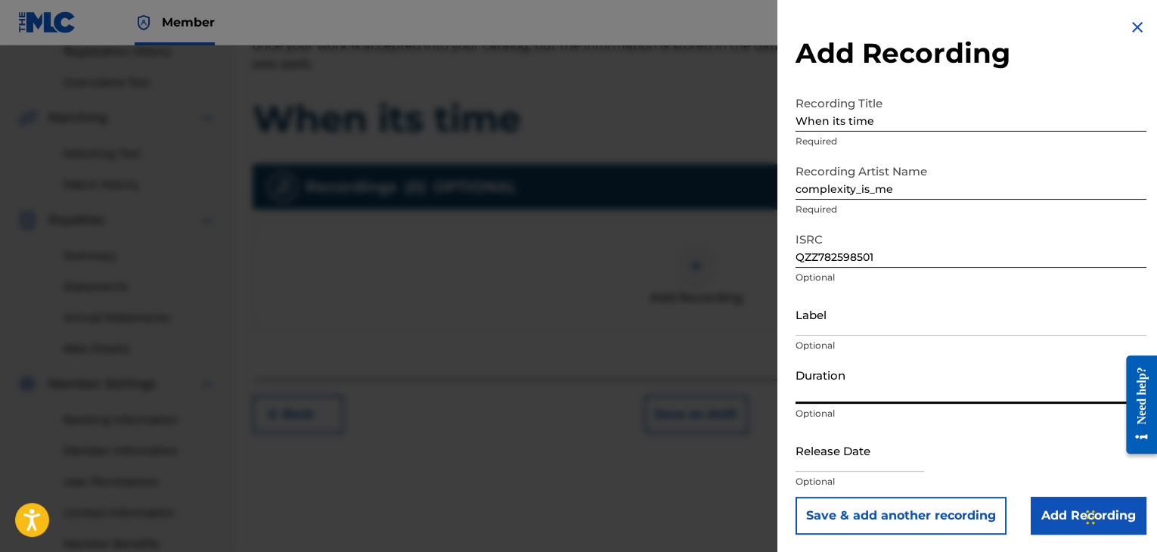
click at [832, 396] on input "Duration" at bounding box center [971, 382] width 351 height 43
type input "03:46"
type input "082025"
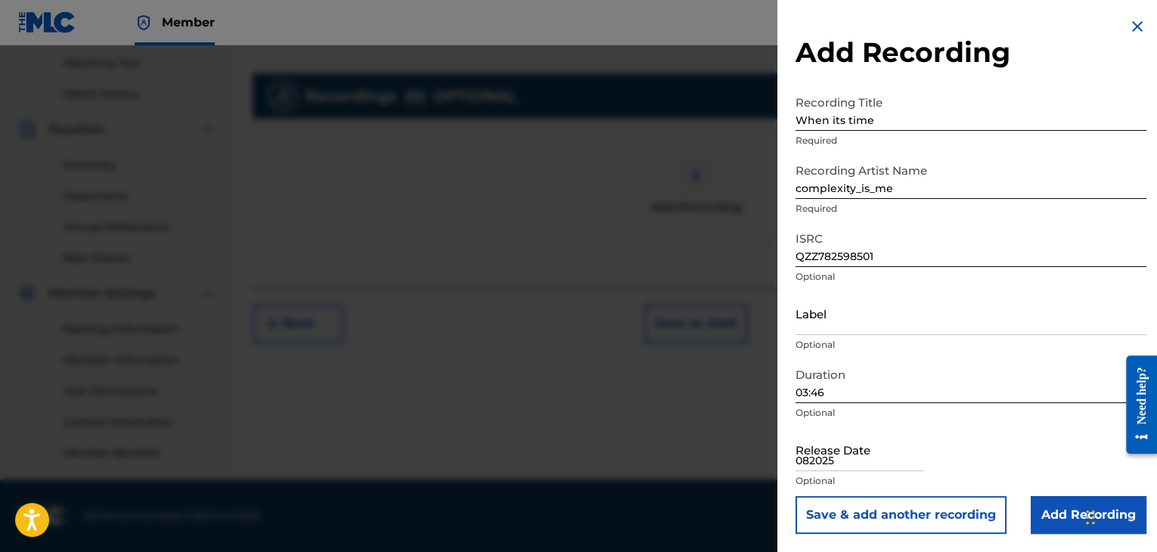
click at [829, 435] on input "082025" at bounding box center [860, 449] width 129 height 43
select select "7"
select select "2025"
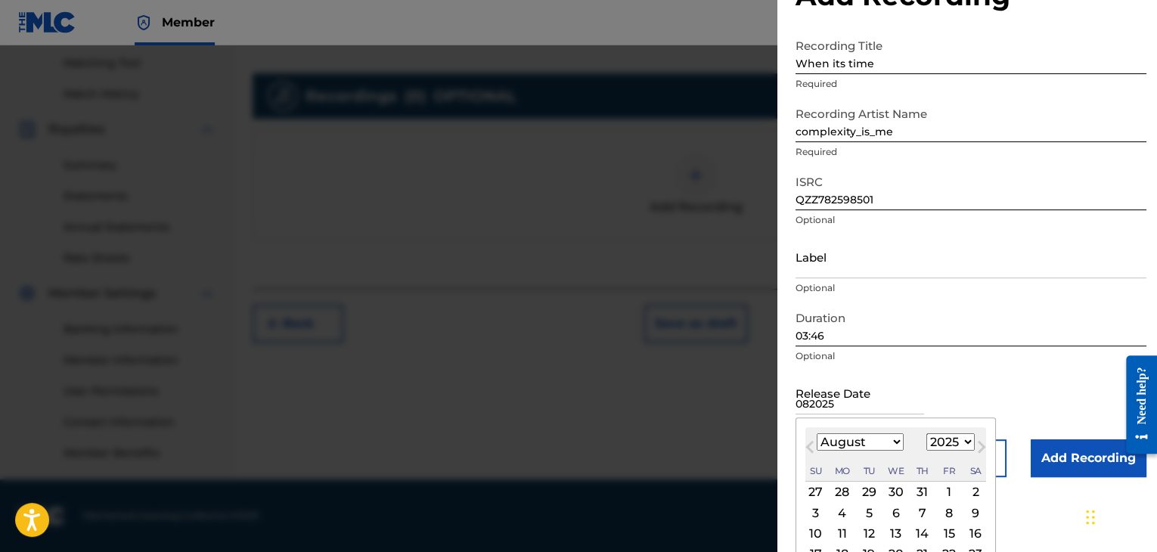
scroll to position [141, 0]
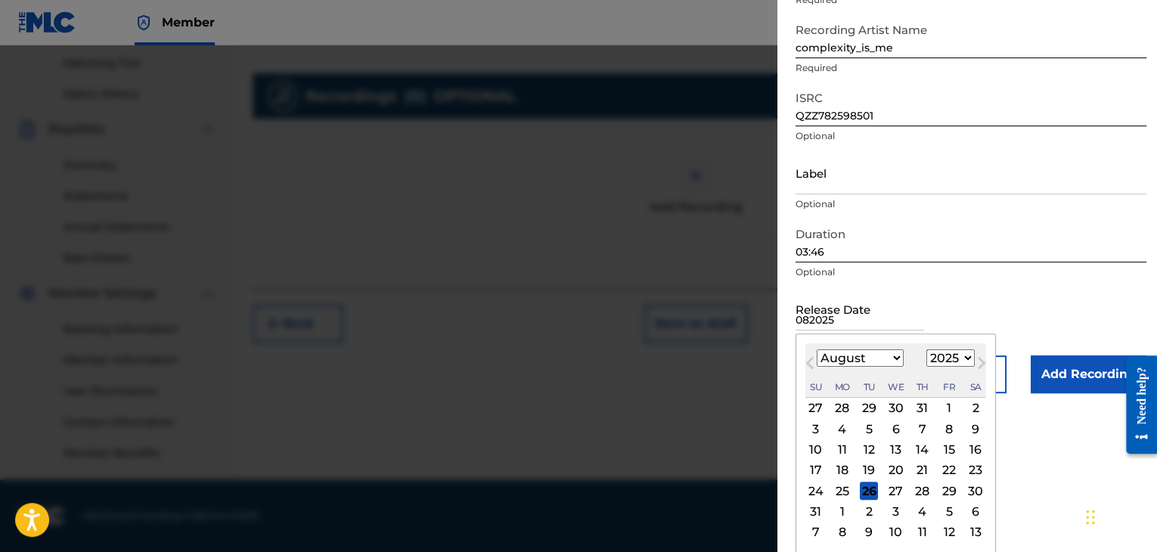
click at [948, 494] on div "29" at bounding box center [949, 491] width 18 height 18
type input "[DATE]"
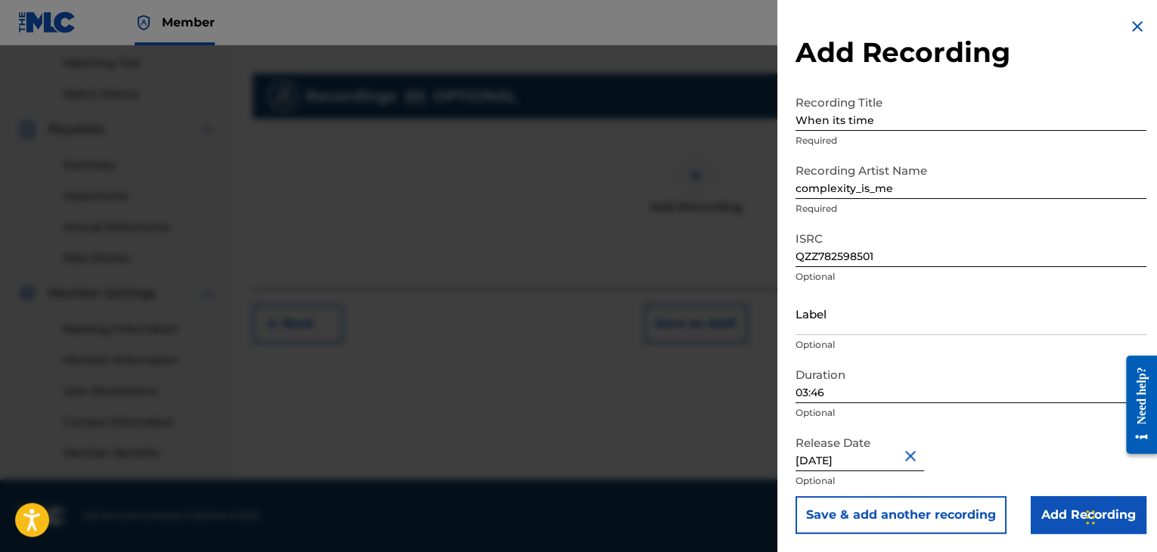
click at [1064, 500] on input "Add Recording" at bounding box center [1089, 515] width 116 height 38
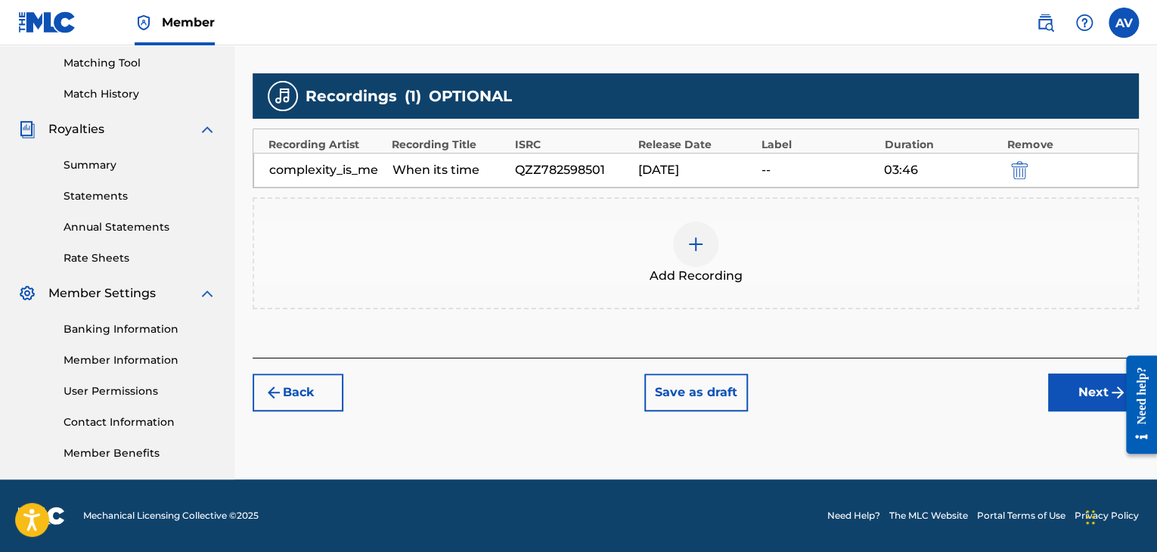
click at [706, 247] on div at bounding box center [695, 244] width 45 height 45
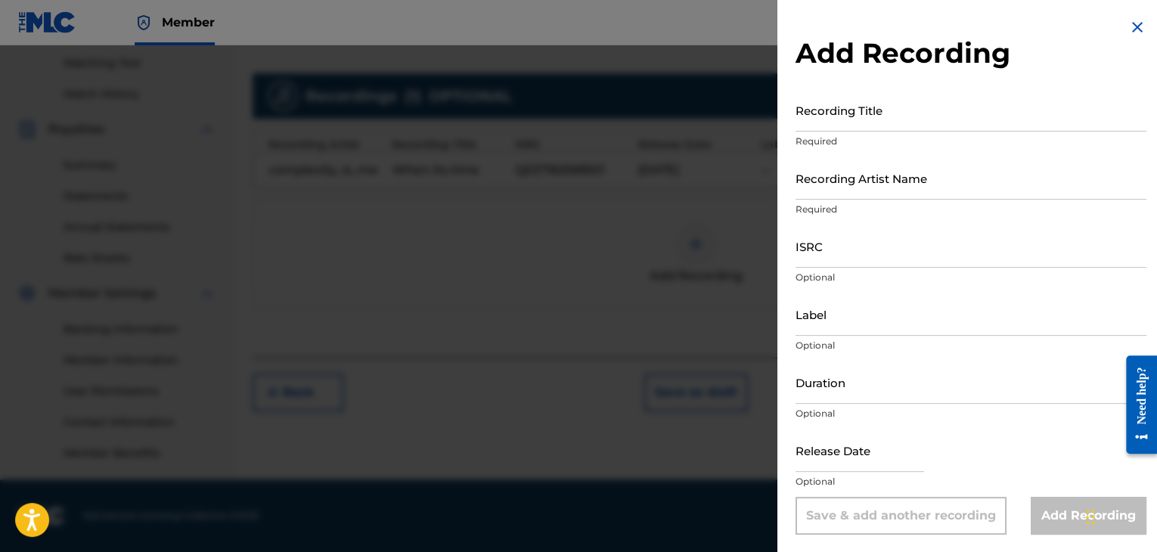
click at [870, 120] on input "Recording Title" at bounding box center [971, 109] width 351 height 43
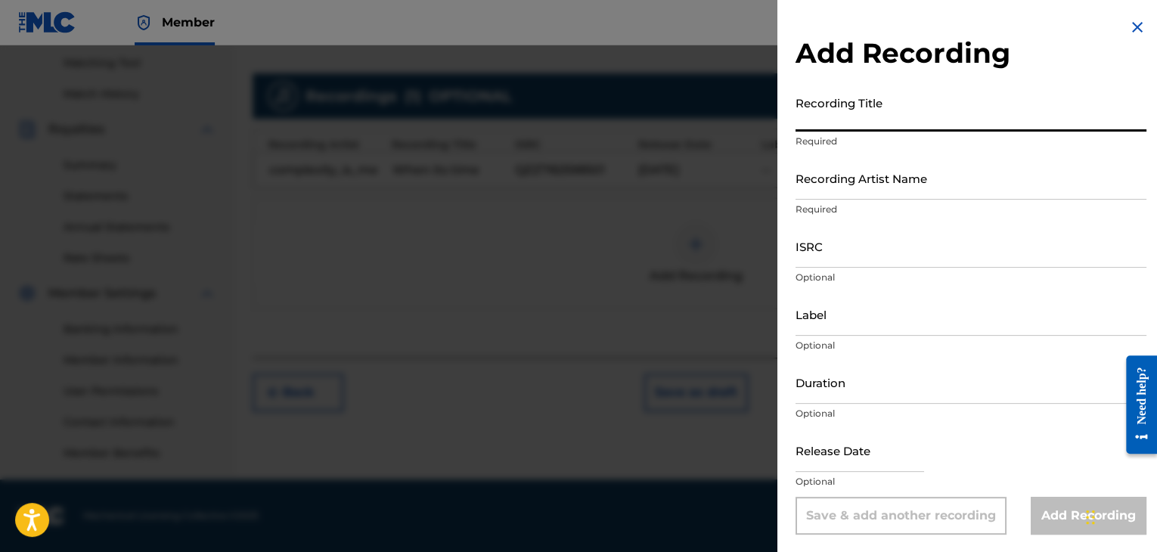
click at [870, 120] on input "Recording Title" at bounding box center [971, 109] width 351 height 43
click at [1135, 25] on img at bounding box center [1137, 27] width 18 height 18
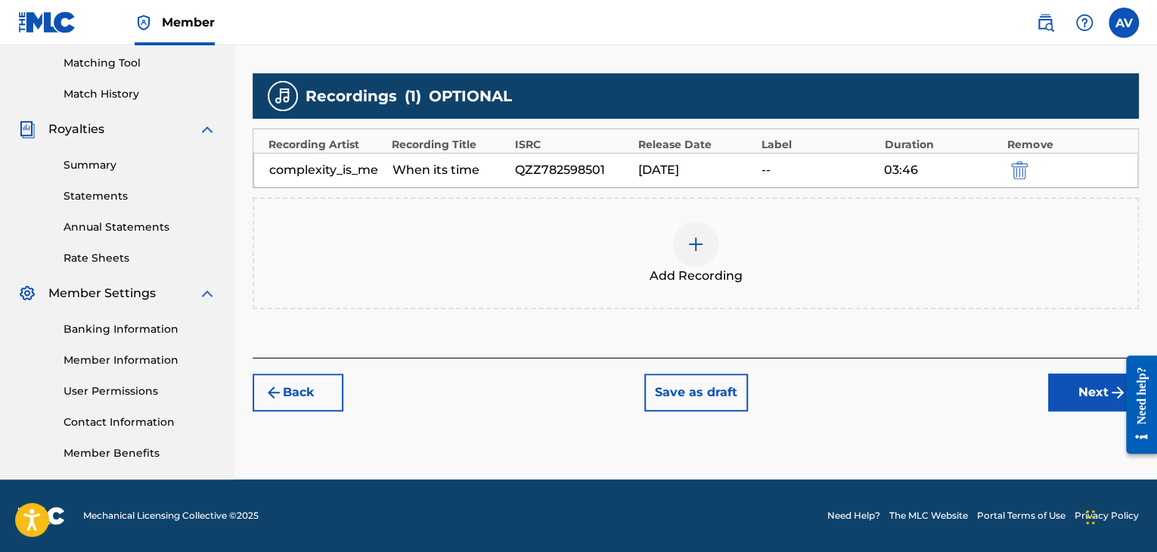
click at [414, 177] on div "When its time" at bounding box center [451, 170] width 116 height 18
click at [439, 170] on div "When its time" at bounding box center [451, 170] width 116 height 18
click at [346, 170] on div "complexity_is_me" at bounding box center [327, 170] width 116 height 18
click at [461, 170] on div "When its time" at bounding box center [451, 170] width 116 height 18
click at [601, 170] on div "QZZ782598501" at bounding box center [573, 170] width 116 height 18
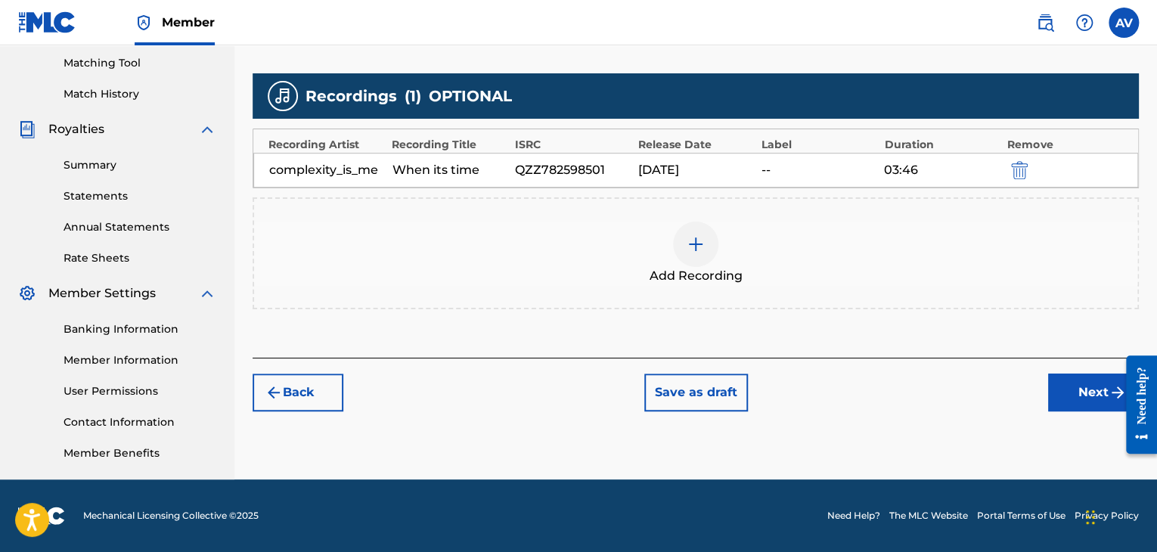
click at [695, 240] on img at bounding box center [696, 244] width 18 height 18
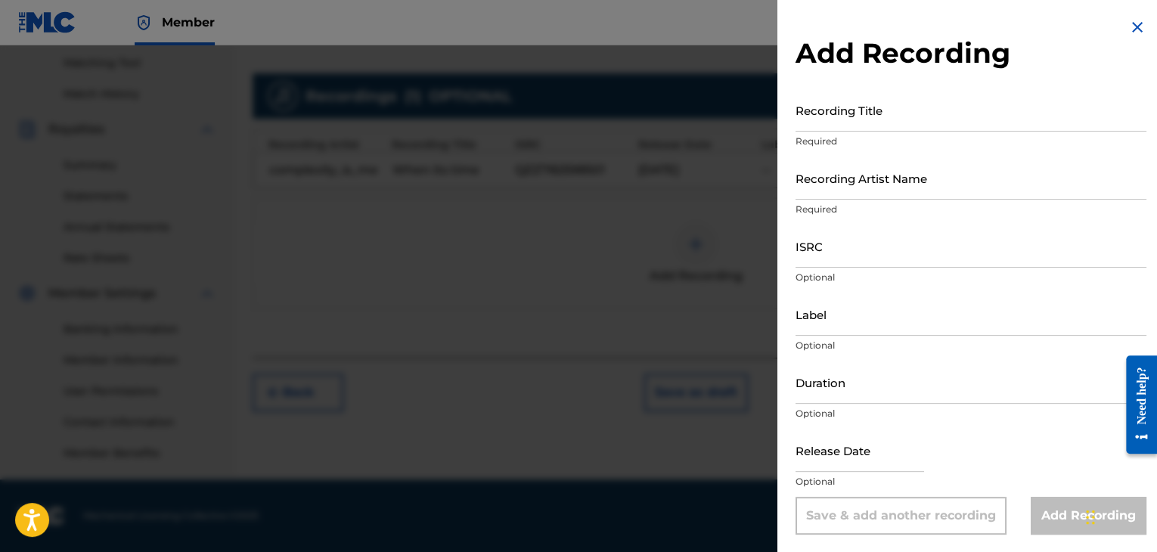
click at [877, 117] on input "Recording Title" at bounding box center [971, 109] width 351 height 43
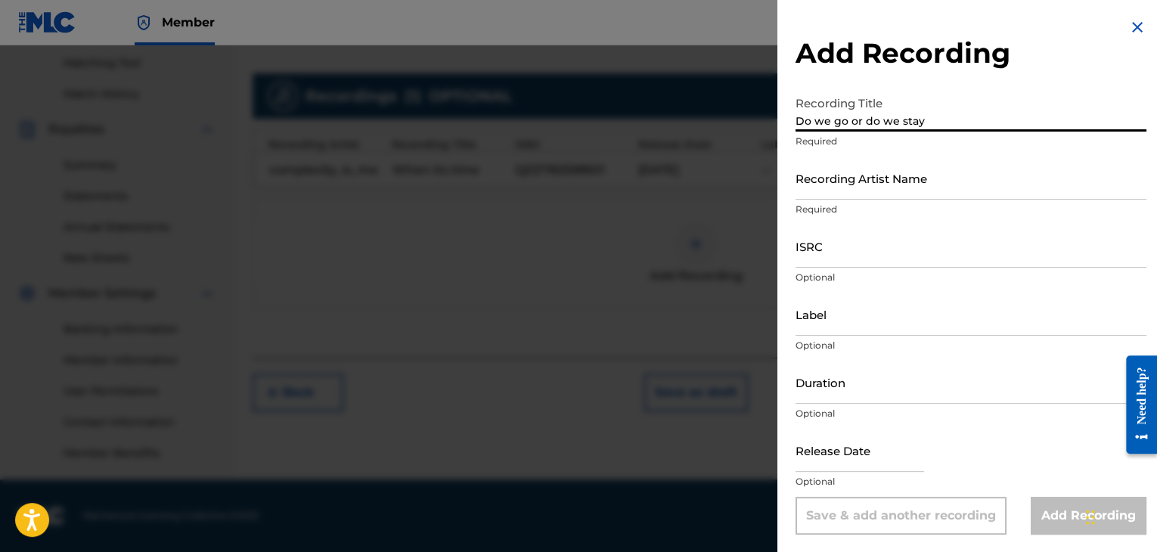
type input "Do we go or do we stay"
click at [911, 163] on input "Recording Artist Name" at bounding box center [971, 178] width 351 height 43
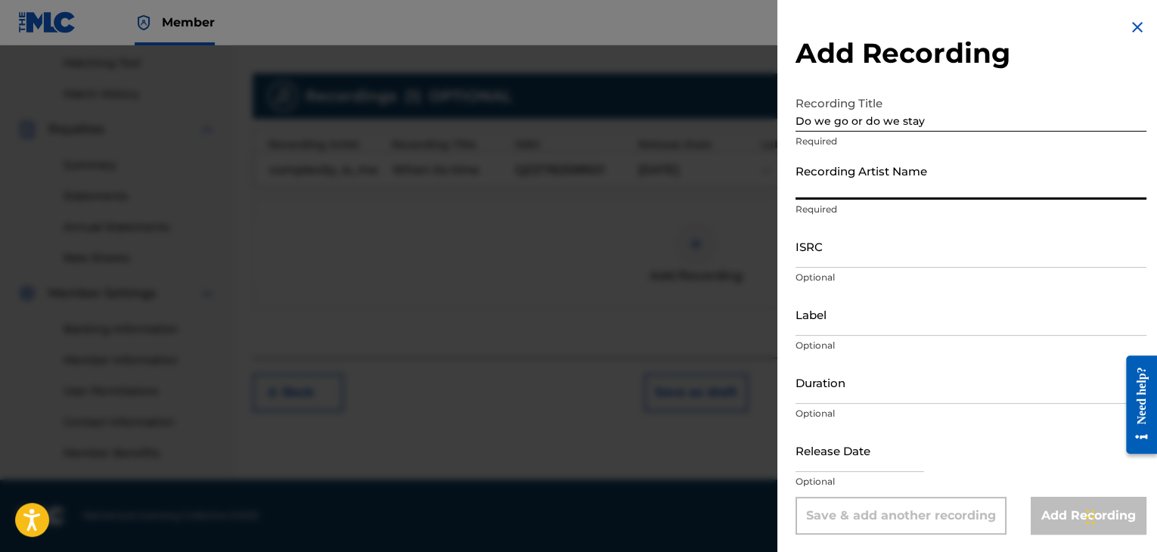
type input "complexity_is_me"
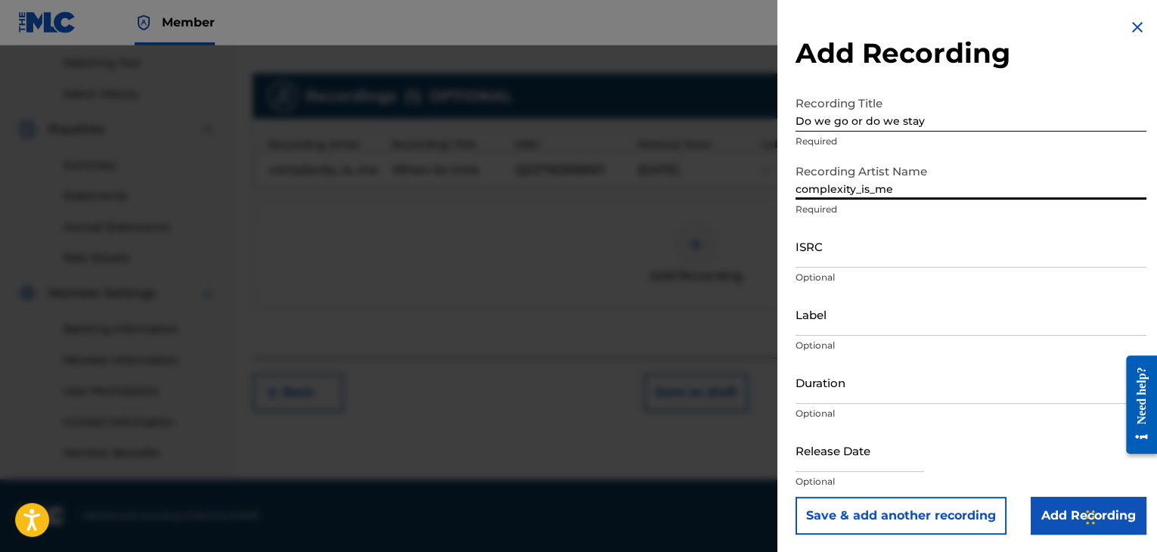
click at [883, 251] on input "ISRC" at bounding box center [971, 246] width 351 height 43
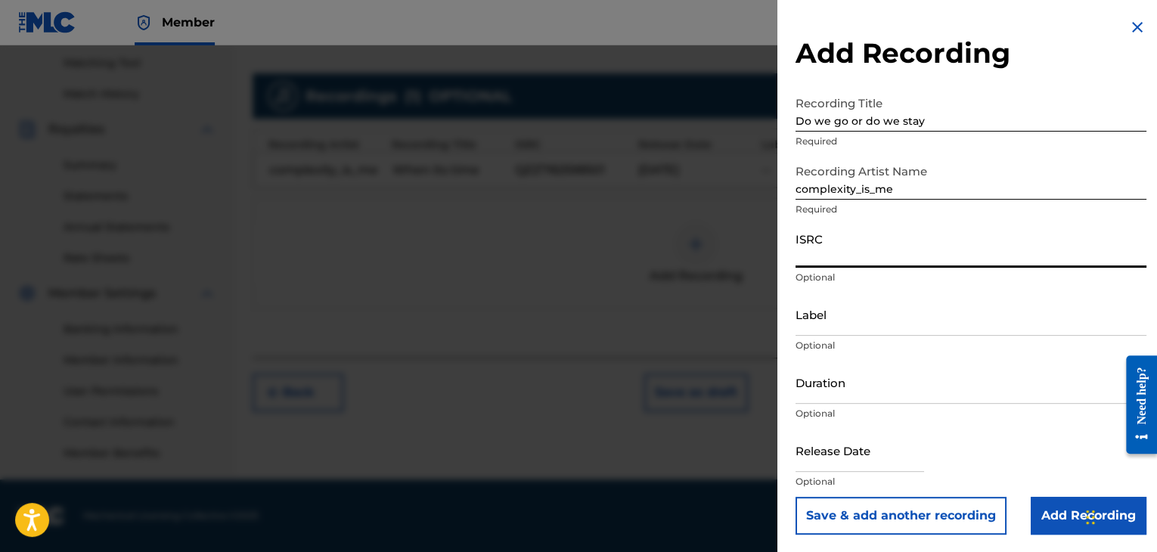
click at [816, 394] on input "Duration" at bounding box center [971, 382] width 351 height 43
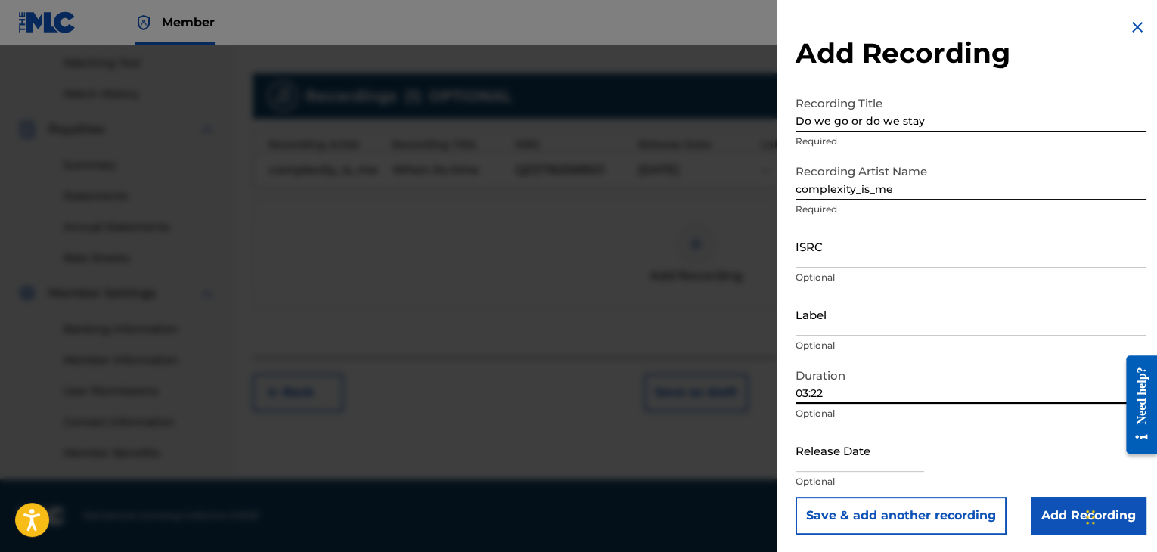
type input "03:22"
click at [880, 252] on input "ISRC" at bounding box center [971, 246] width 351 height 43
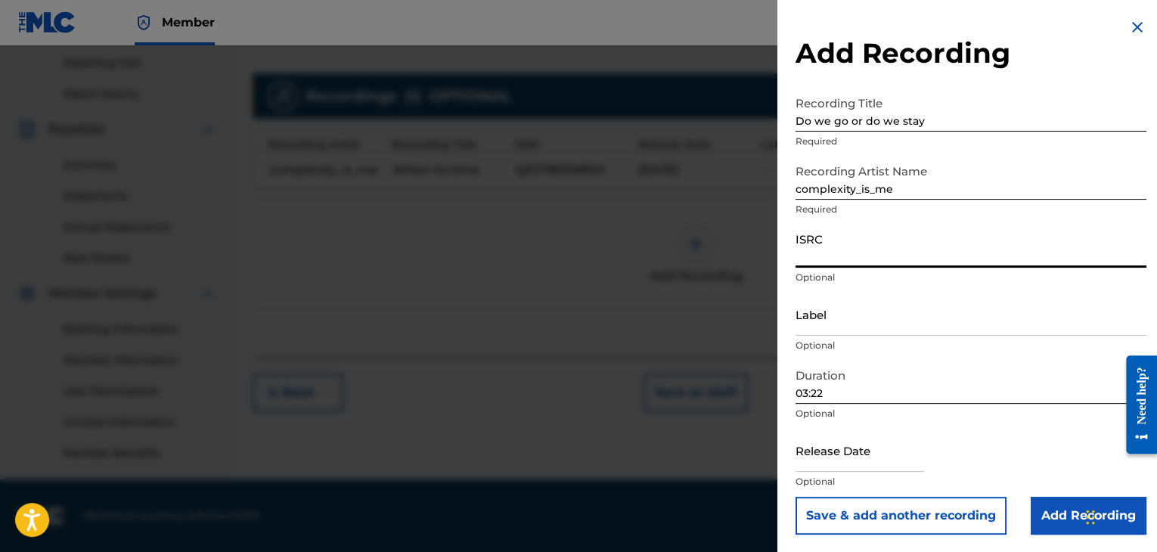
paste input "QZZ782598502"
type input "QZZ782598502"
click at [835, 452] on input "text" at bounding box center [860, 450] width 129 height 43
select select "7"
select select "2025"
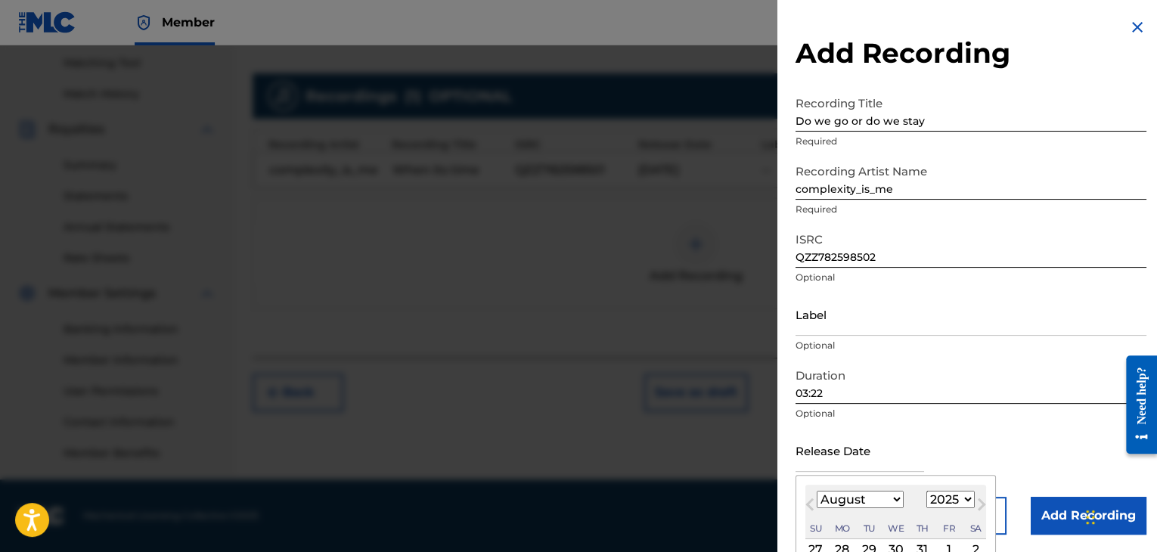
type input "[DATE]"
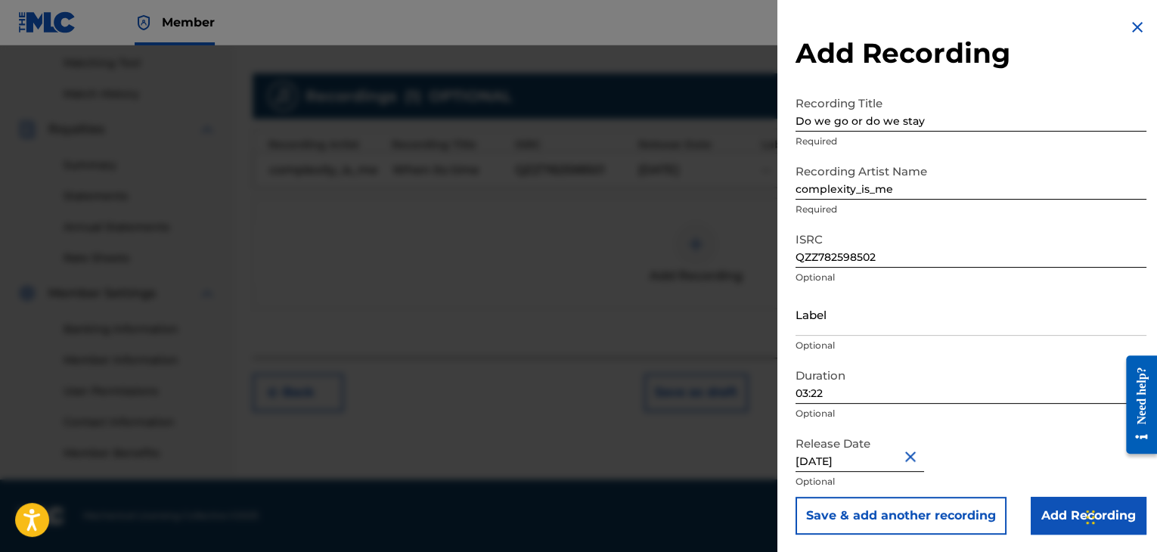
click at [1038, 405] on div "Duration 03:22 Optional" at bounding box center [971, 395] width 351 height 68
click at [1047, 512] on input "Add Recording" at bounding box center [1089, 516] width 116 height 38
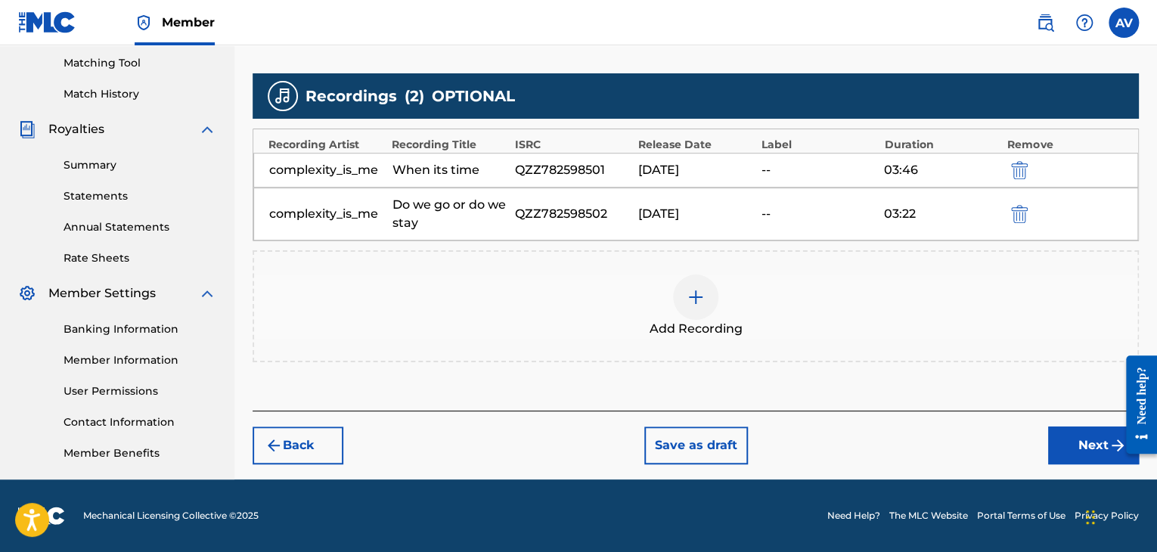
click at [699, 294] on img at bounding box center [696, 297] width 18 height 18
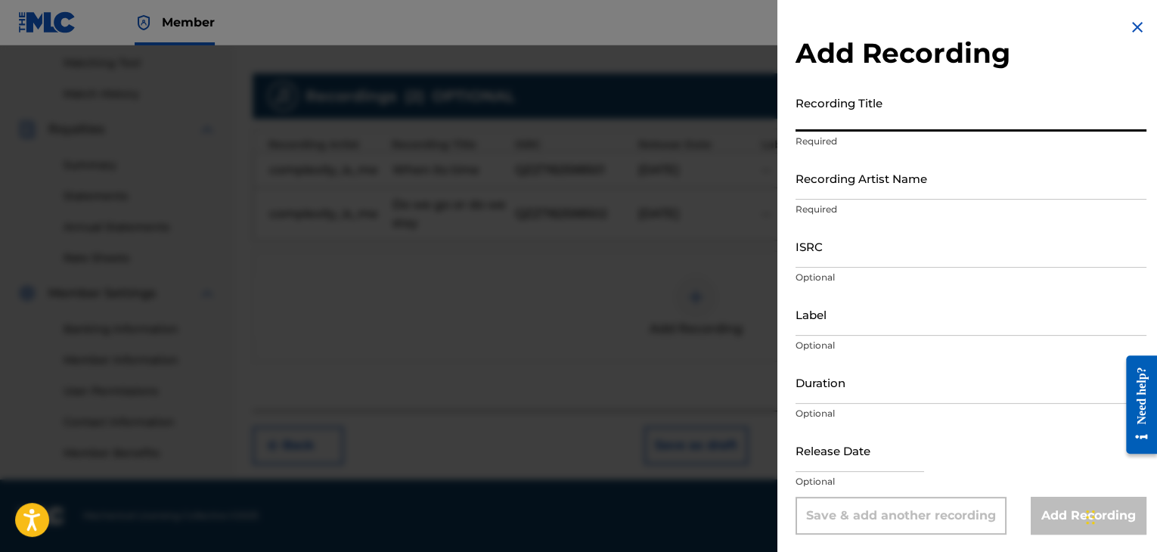
click at [892, 124] on input "Recording Title" at bounding box center [971, 109] width 351 height 43
paste input "Sunset reset"
type input "Sunset reset"
click at [850, 190] on input "Recording Artist Name" at bounding box center [971, 178] width 351 height 43
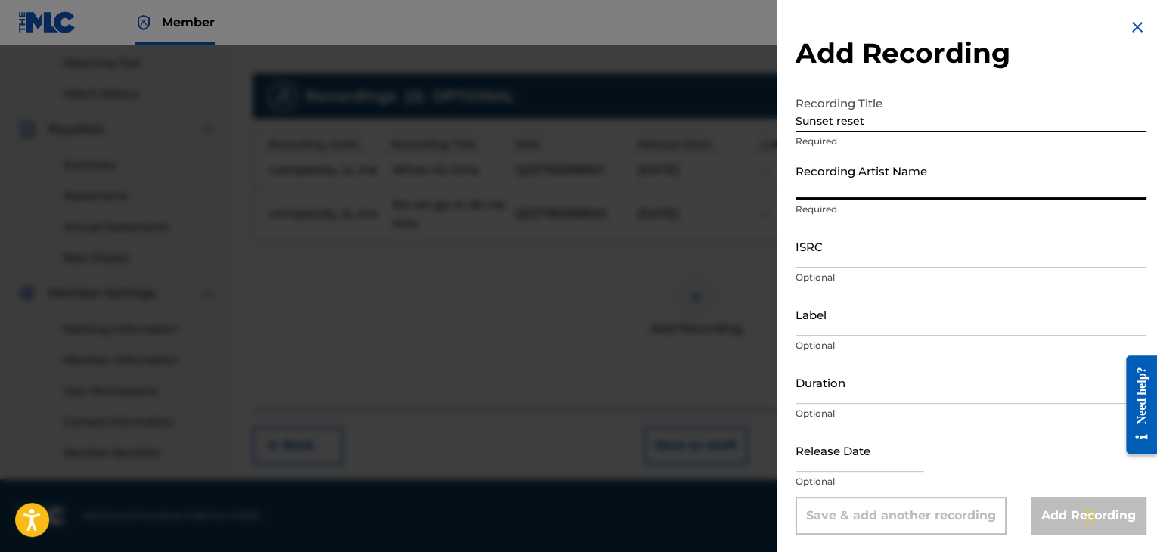
click at [850, 190] on input "Recording Artist Name" at bounding box center [971, 178] width 351 height 43
type input "complexity_is_me"
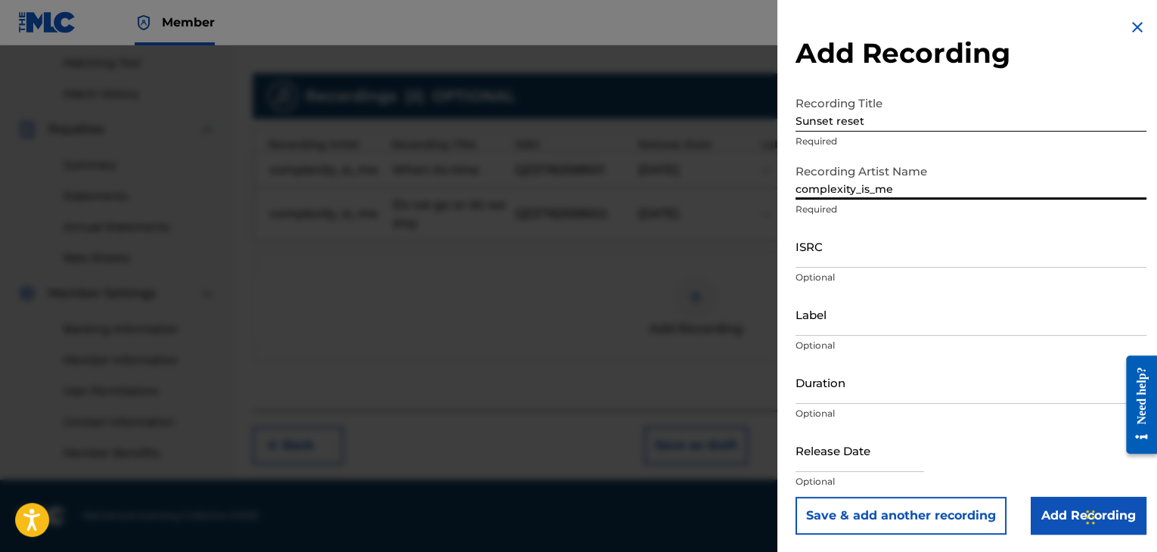
click at [832, 258] on input "ISRC" at bounding box center [971, 246] width 351 height 43
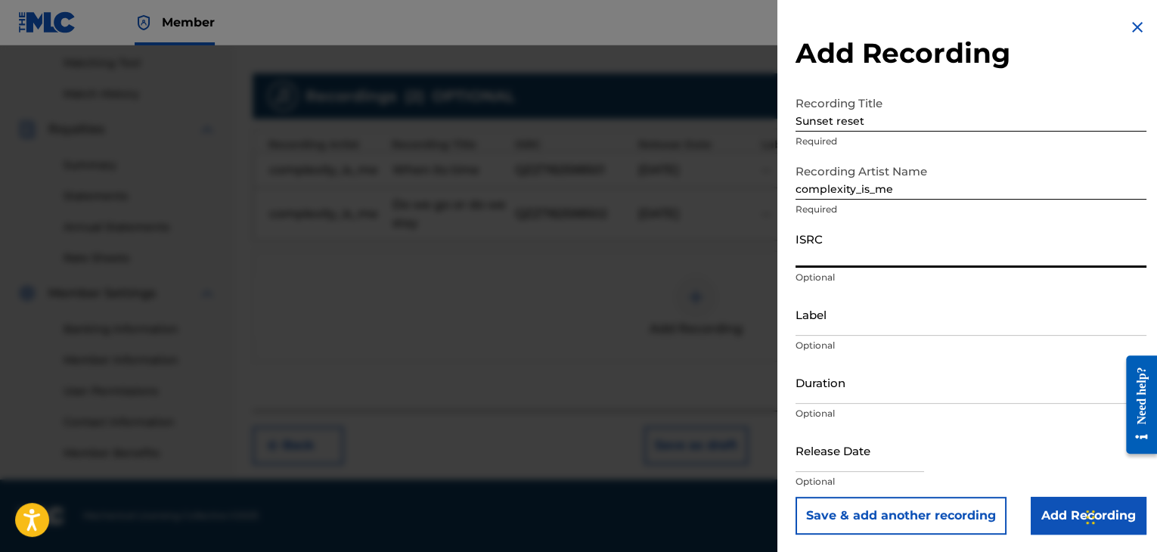
paste input "QZZ782598503"
type input "QZZ782598503"
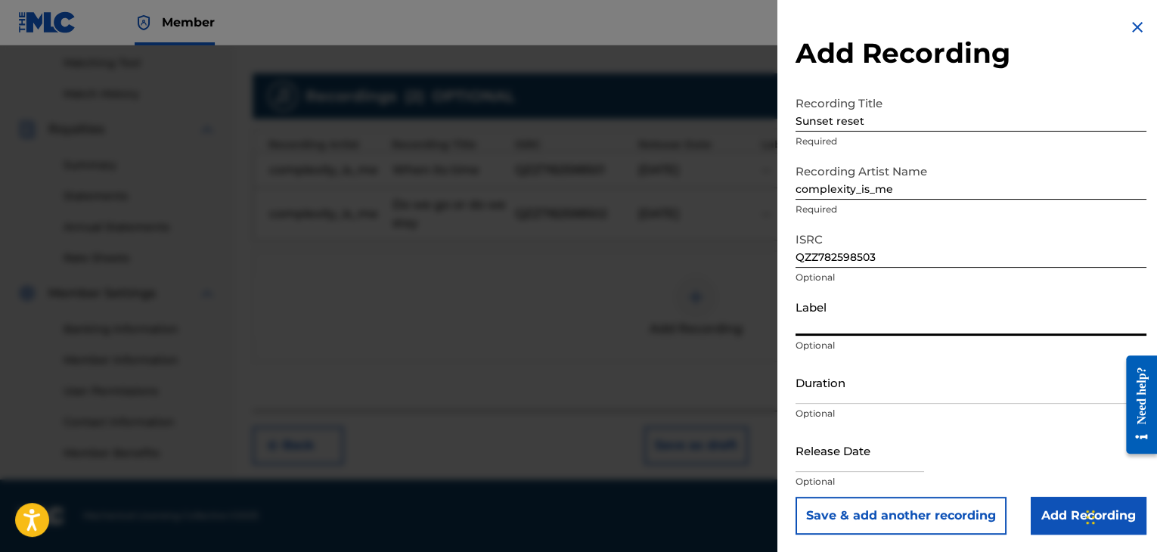
click at [839, 330] on input "Label" at bounding box center [971, 314] width 351 height 43
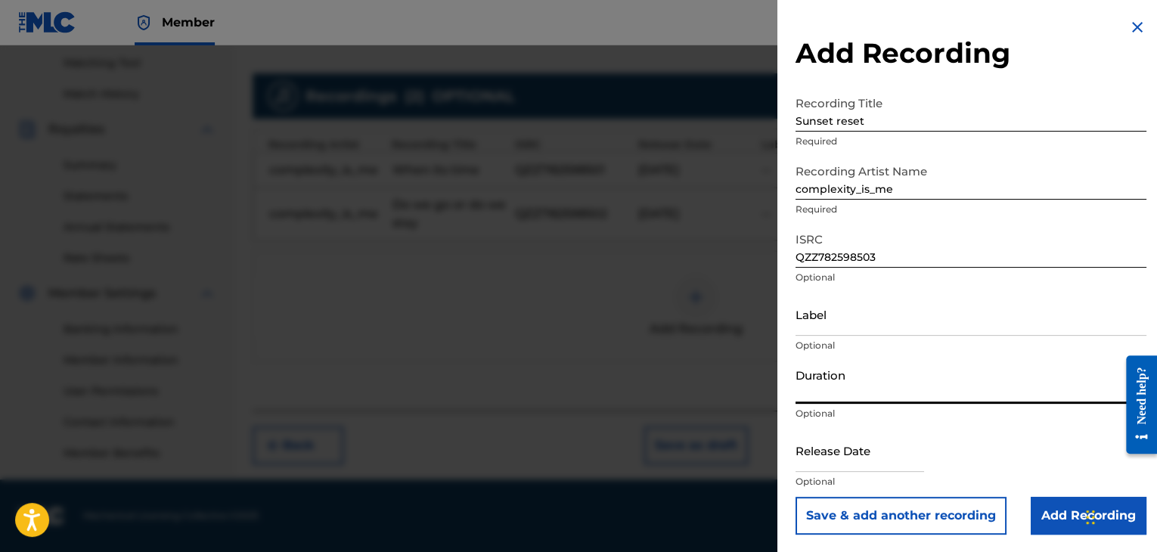
click at [829, 394] on input "Duration" at bounding box center [971, 382] width 351 height 43
type input "03:19"
click at [826, 455] on input "text" at bounding box center [860, 450] width 129 height 43
select select "7"
select select "2025"
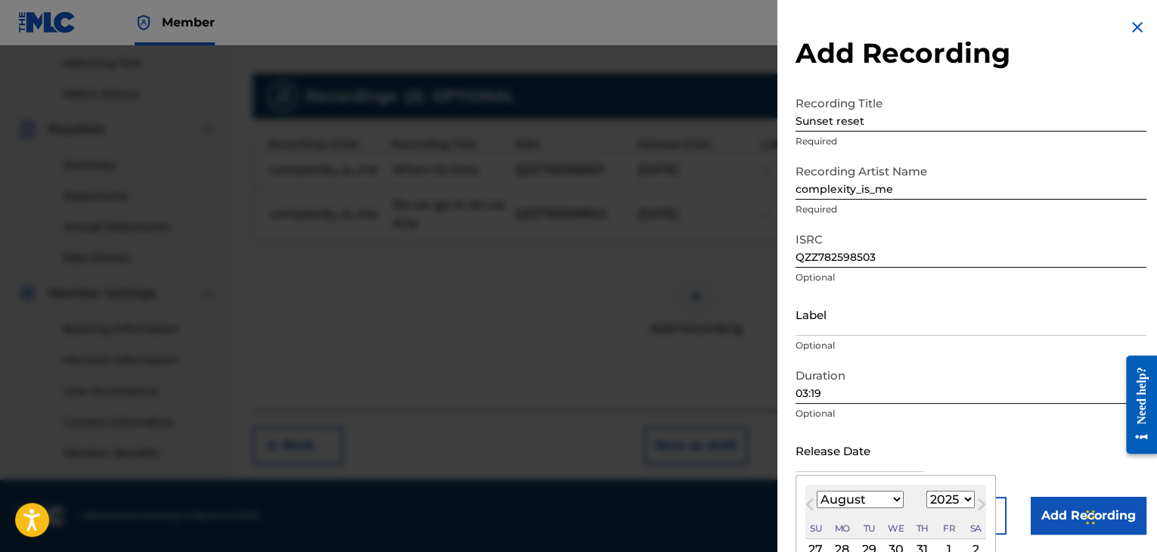
type input "[DATE]"
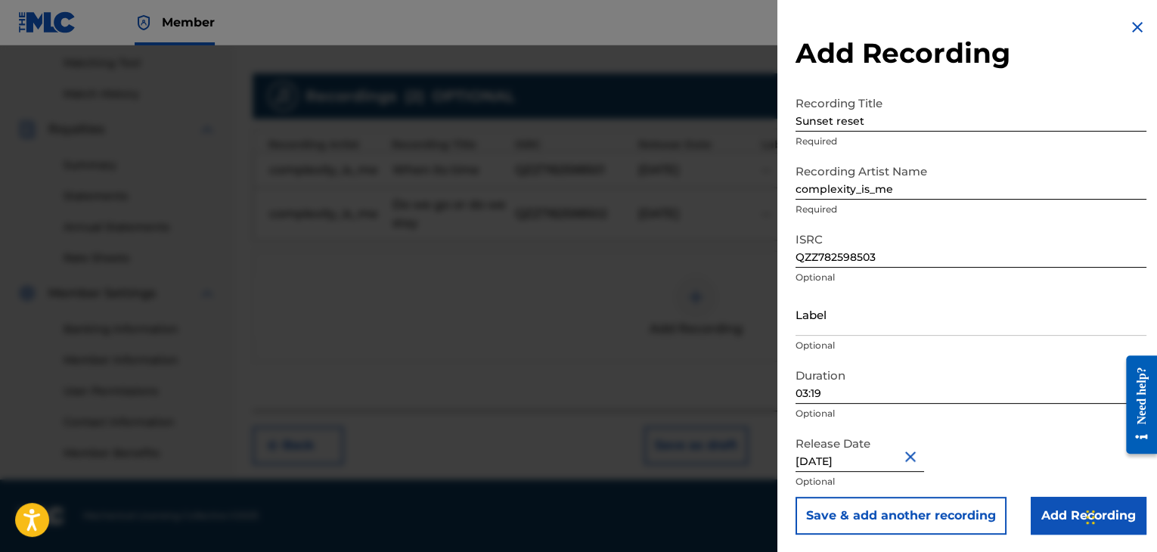
click at [1052, 518] on input "Add Recording" at bounding box center [1089, 516] width 116 height 38
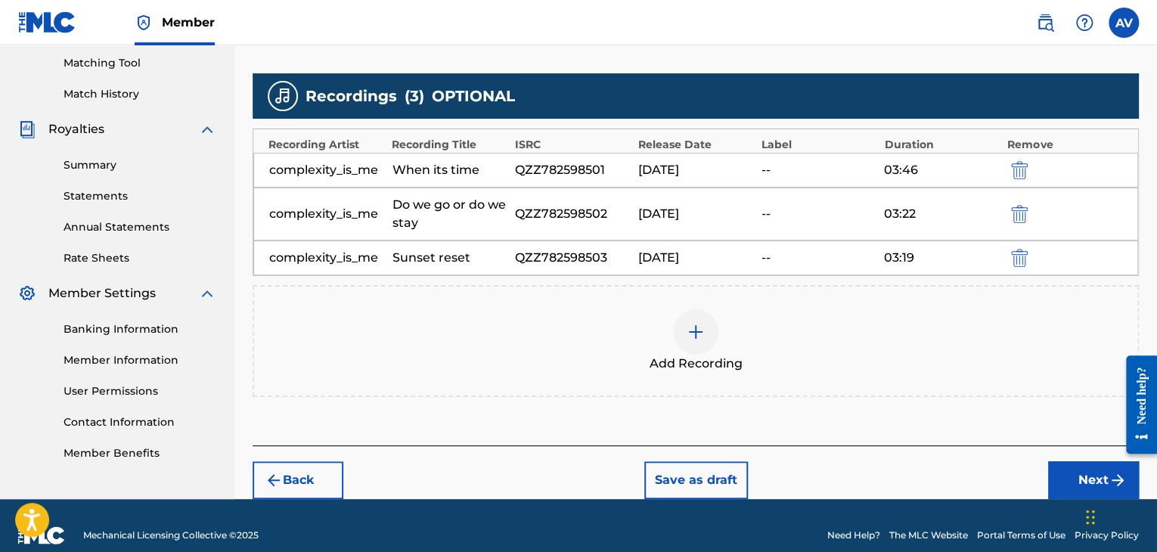
click at [687, 327] on img at bounding box center [696, 332] width 18 height 18
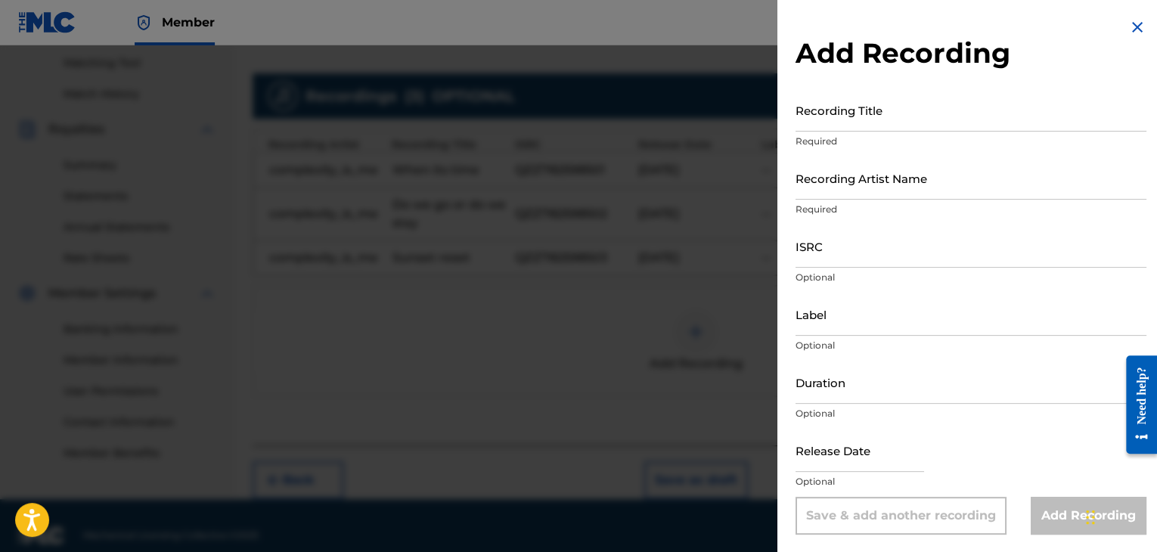
click at [851, 101] on input "Recording Title" at bounding box center [971, 109] width 351 height 43
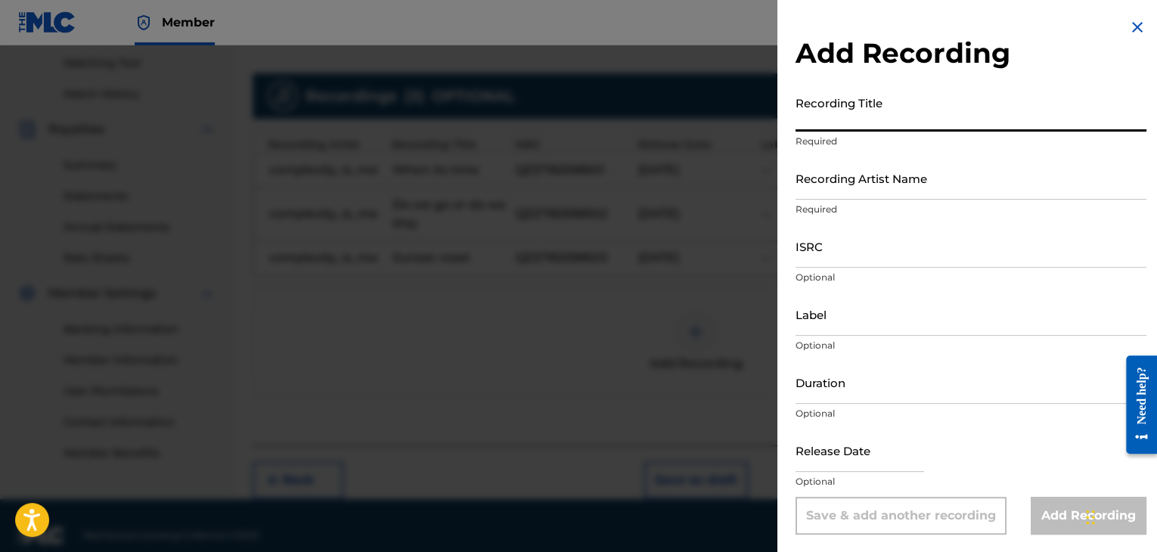
paste input "One day at a time"
type input "One day at a time"
click at [835, 192] on input "Recording Artist Name" at bounding box center [971, 178] width 351 height 43
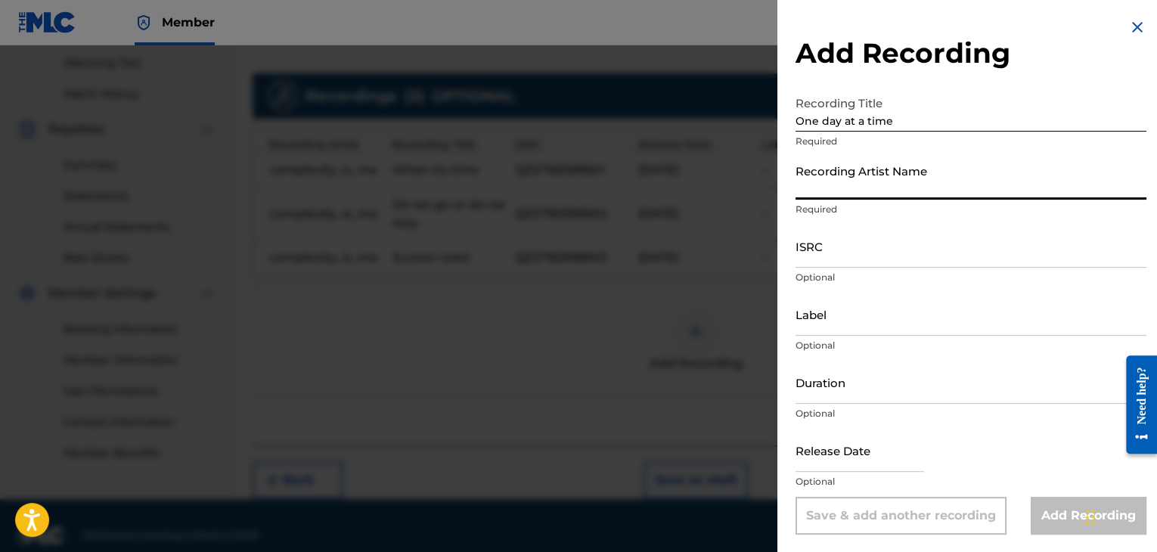
type input "complexity_is_me"
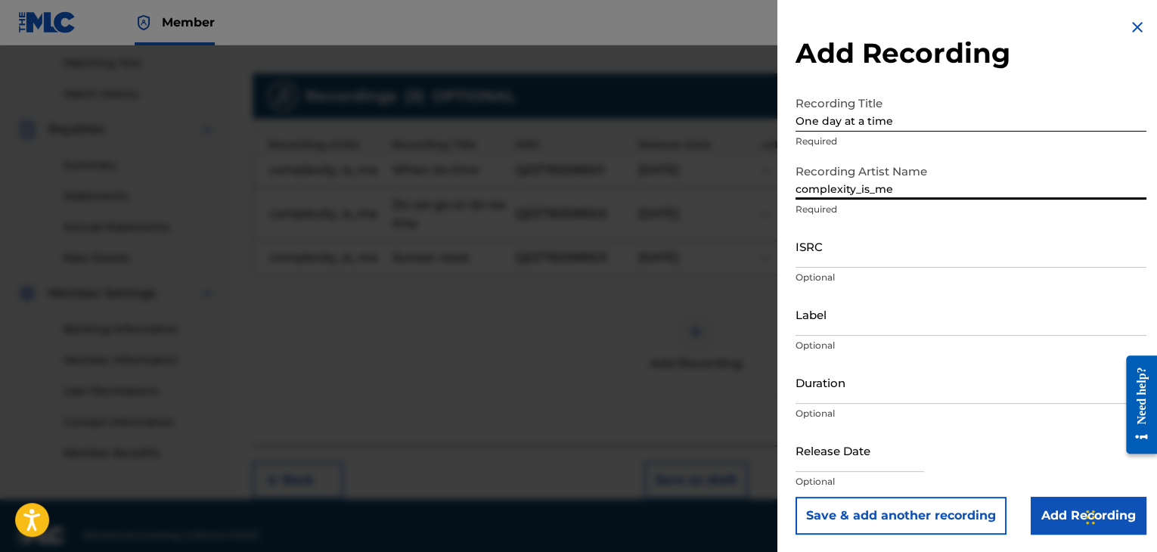
click at [812, 260] on input "ISRC" at bounding box center [971, 246] width 351 height 43
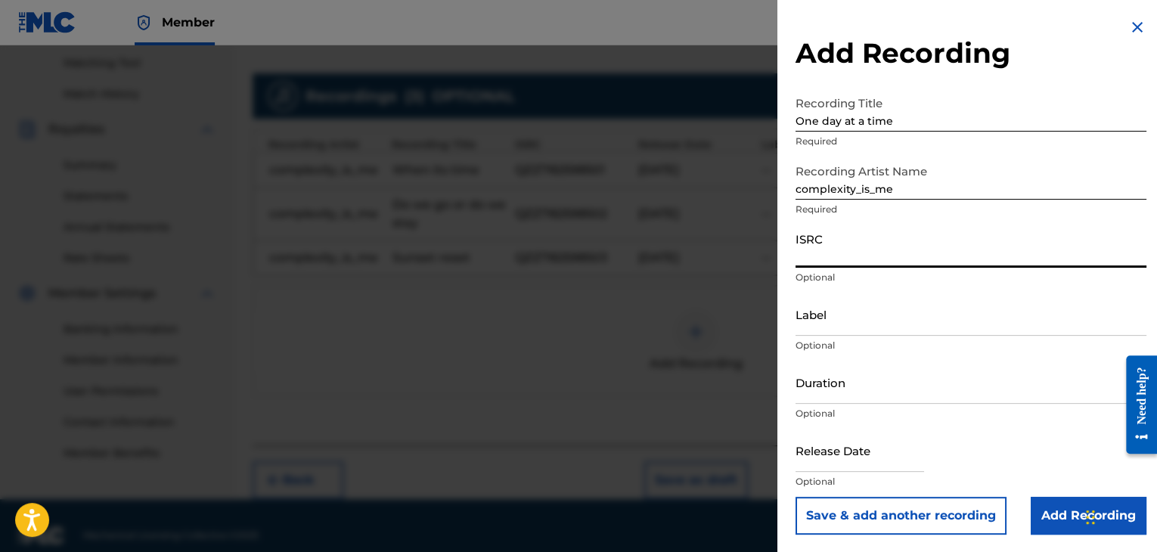
paste input "QZZ782598504"
type input "QZZ782598504"
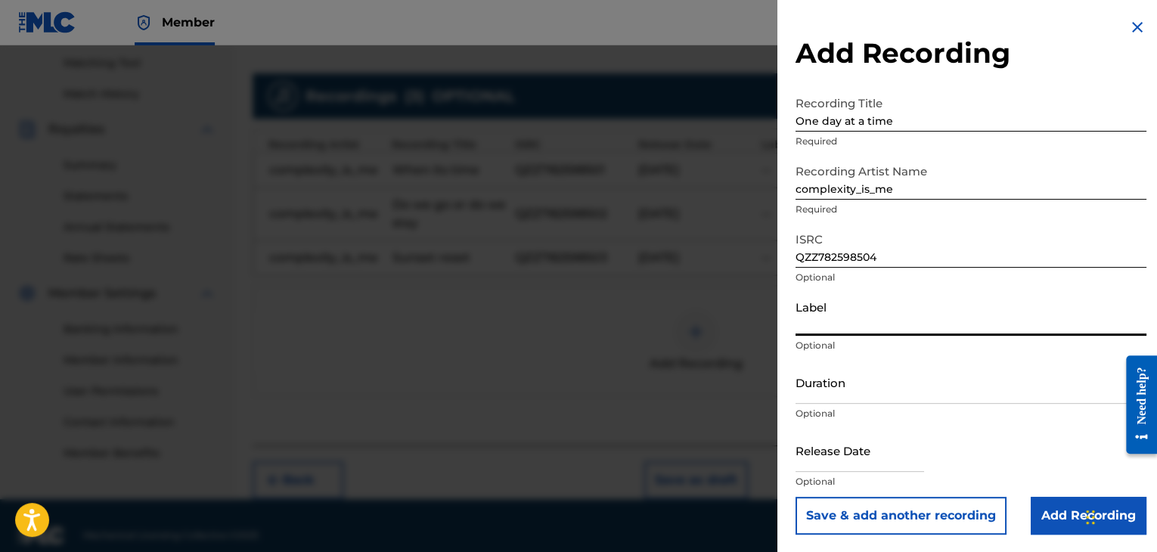
click at [902, 320] on input "Label" at bounding box center [971, 314] width 351 height 43
click at [904, 385] on input "Duration" at bounding box center [971, 382] width 351 height 43
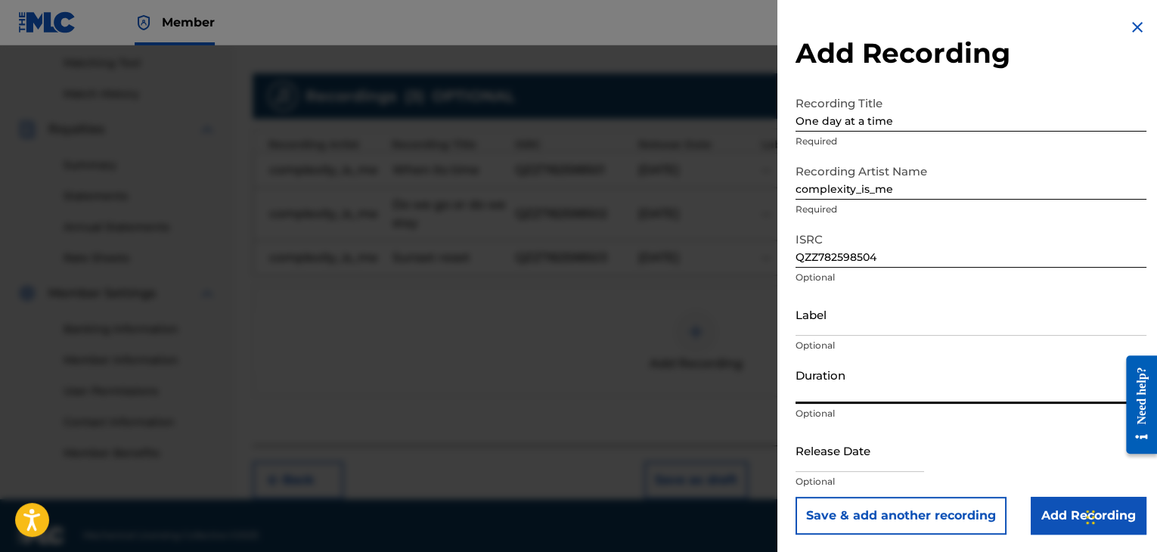
click at [839, 388] on input "Duration" at bounding box center [971, 382] width 351 height 43
type input "02:41"
click at [870, 453] on input "text" at bounding box center [860, 450] width 129 height 43
select select "7"
select select "2025"
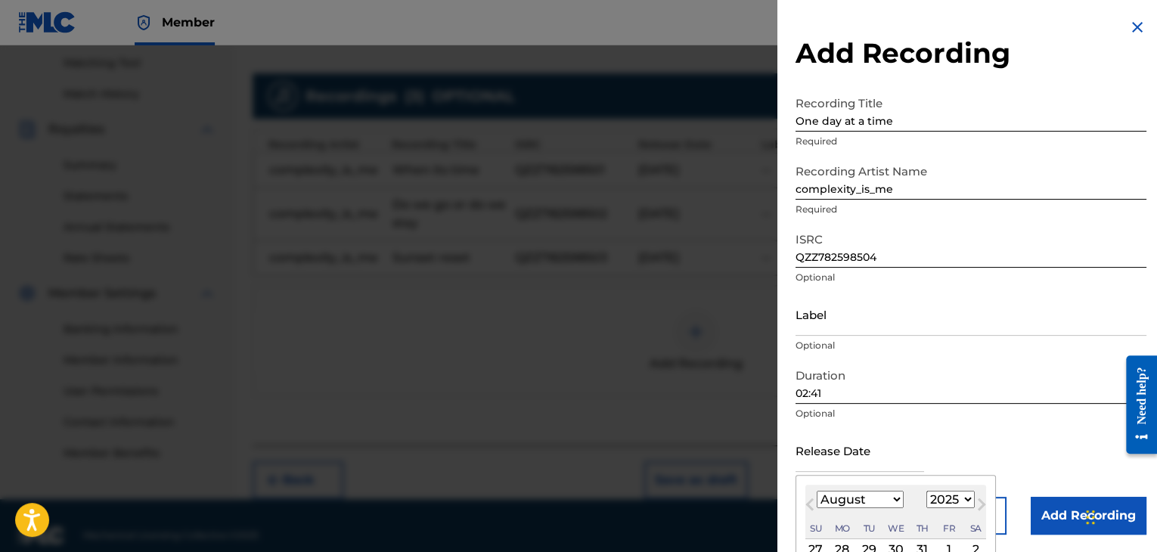
type input "[DATE]"
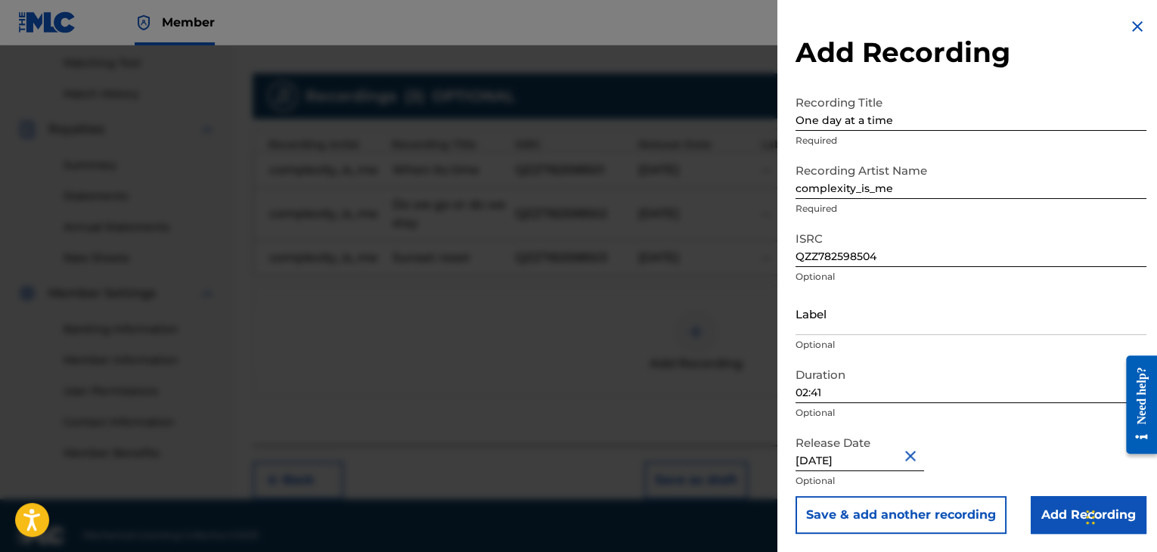
click at [1059, 514] on input "Add Recording" at bounding box center [1089, 515] width 116 height 38
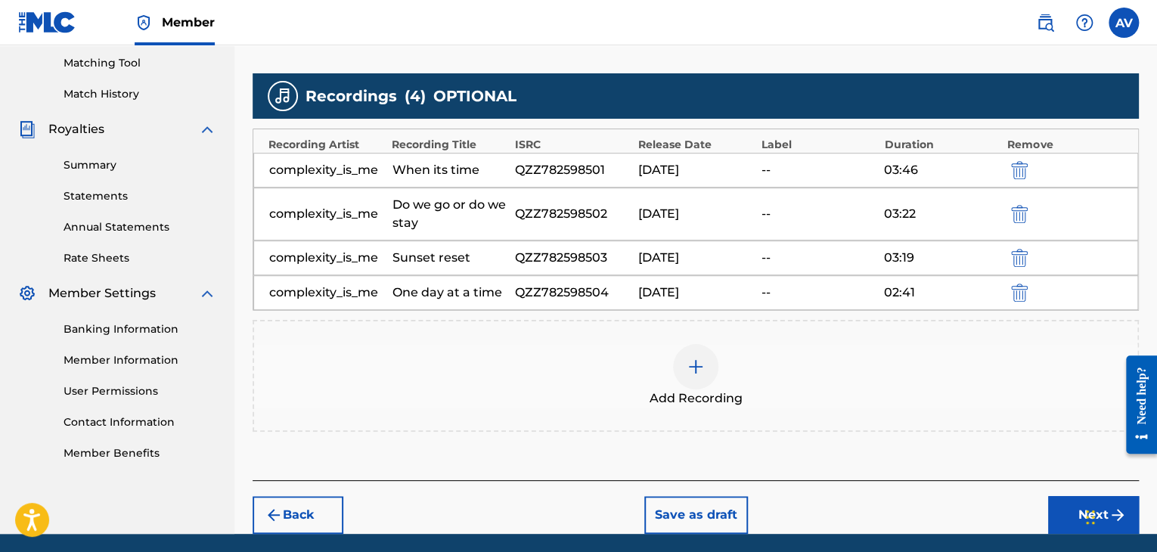
click at [678, 376] on div at bounding box center [695, 366] width 45 height 45
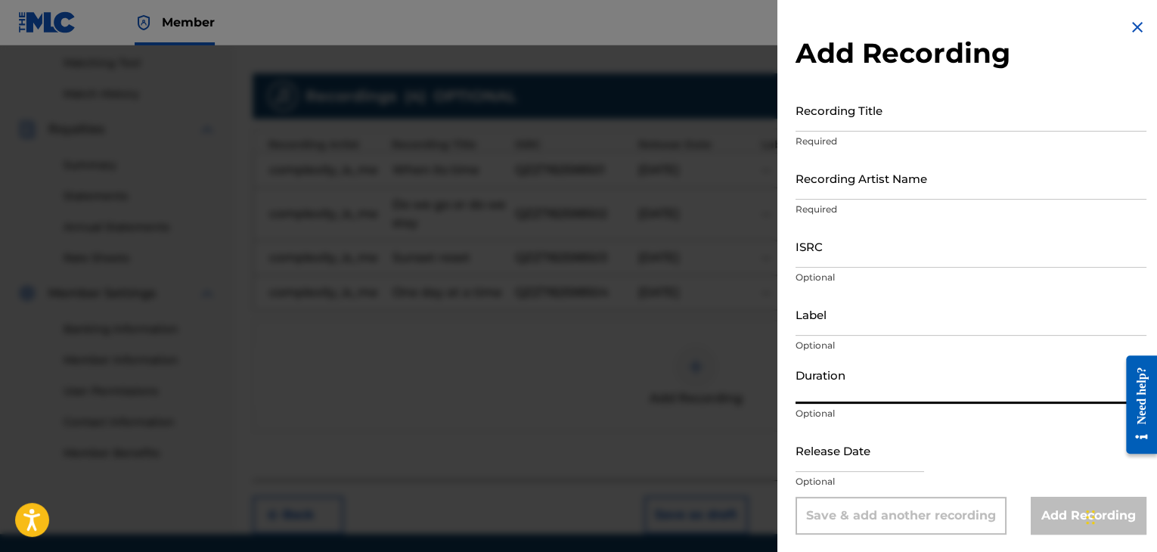
click at [828, 392] on input "Duration" at bounding box center [971, 382] width 351 height 43
type input "03:08"
click at [883, 130] on input "Recording Title" at bounding box center [971, 109] width 351 height 43
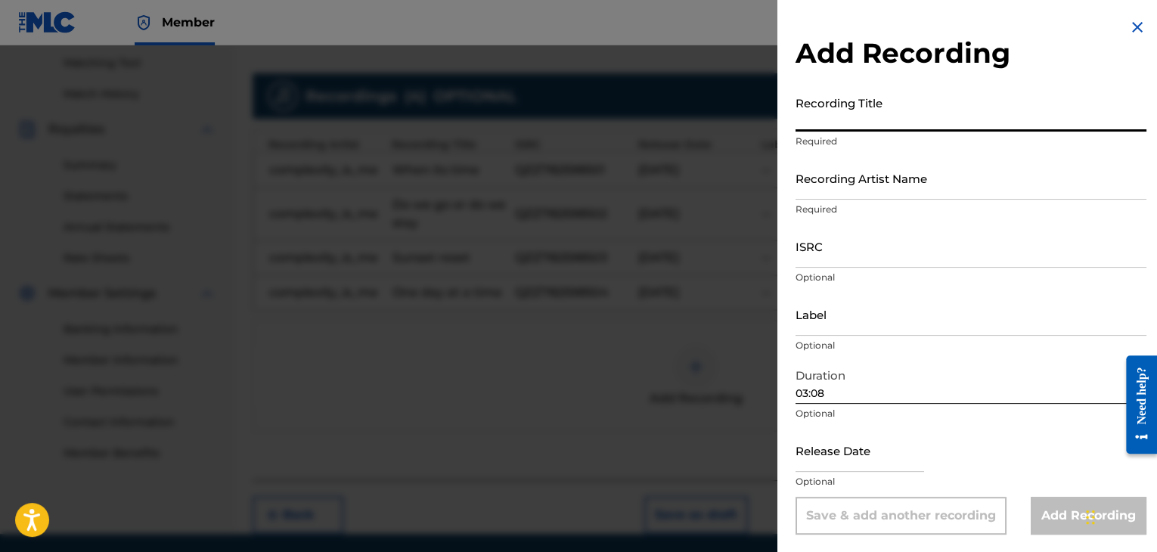
paste input "Back to reality"
type input "Back to reality"
click at [870, 190] on input "Recording Artist Name" at bounding box center [971, 178] width 351 height 43
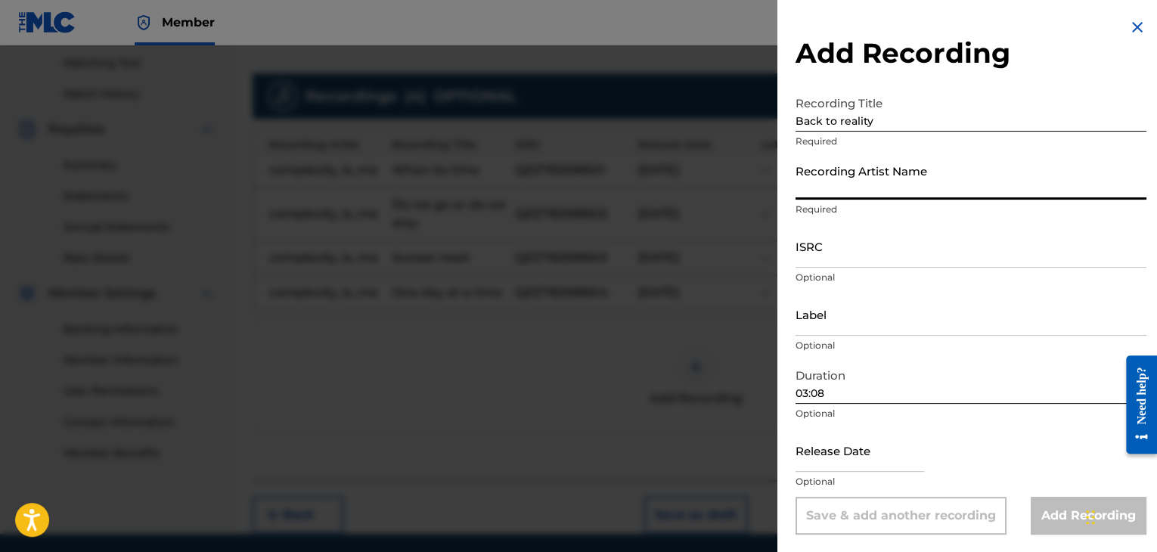
type input "complexity_is_me"
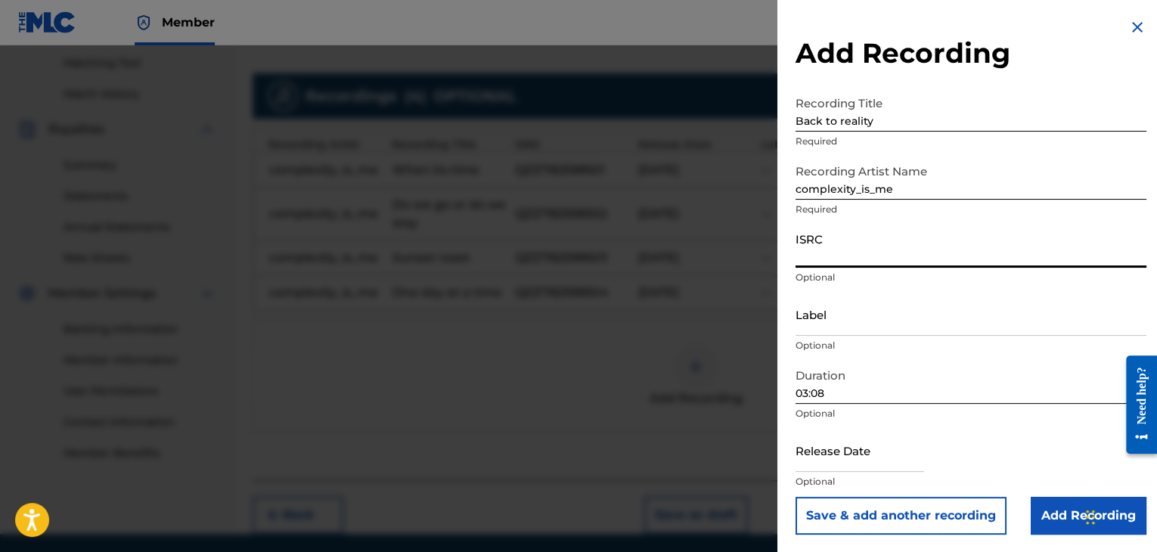
click at [853, 248] on input "ISRC" at bounding box center [971, 246] width 351 height 43
paste input "QZZ782598505"
type input "QZZ782598505"
click at [859, 451] on input "text" at bounding box center [860, 449] width 129 height 43
select select "7"
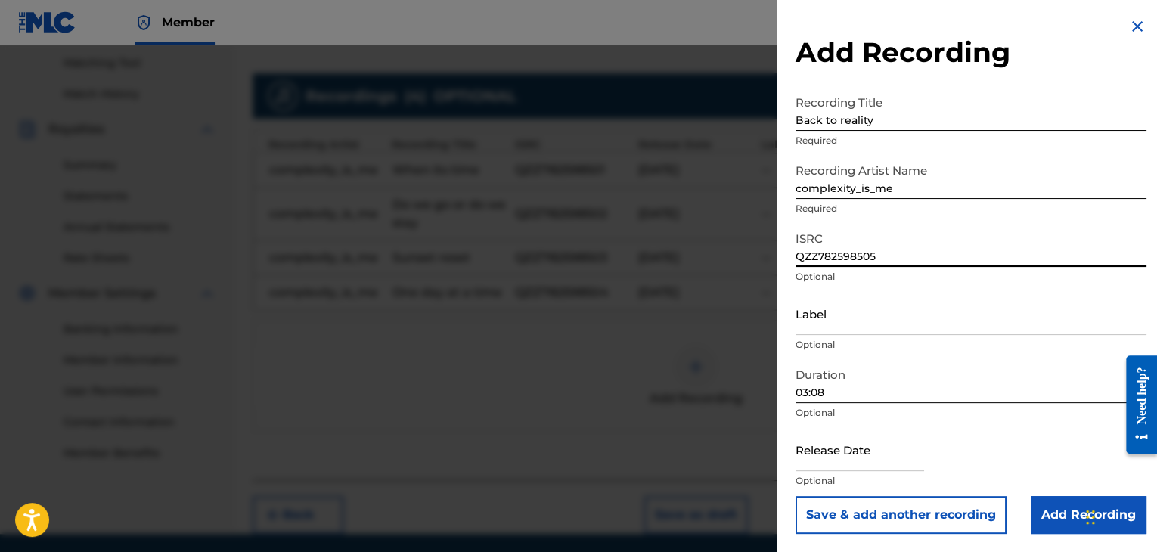
select select "2025"
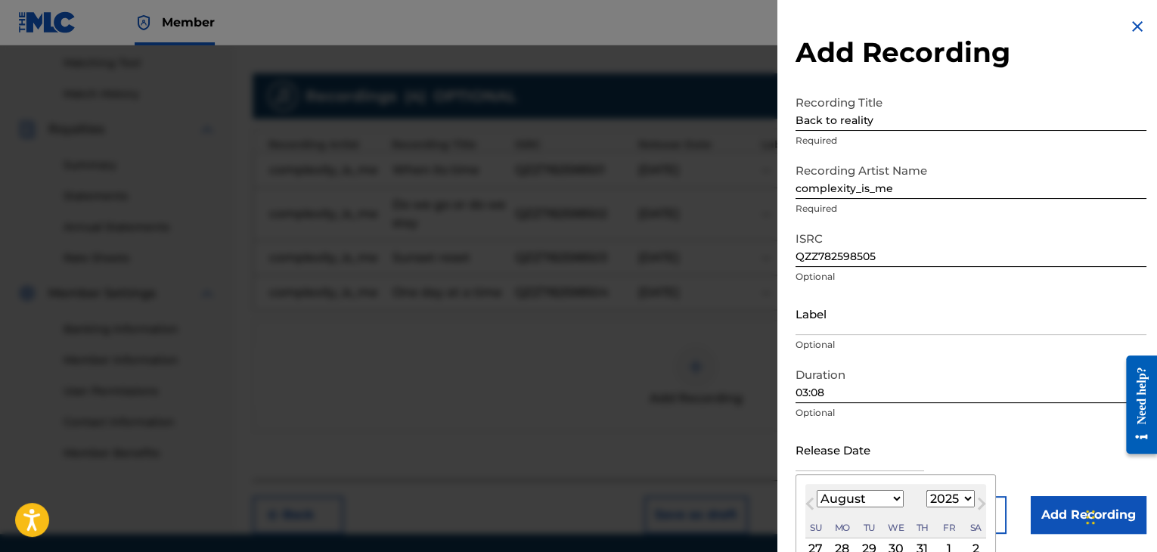
type input "[DATE]"
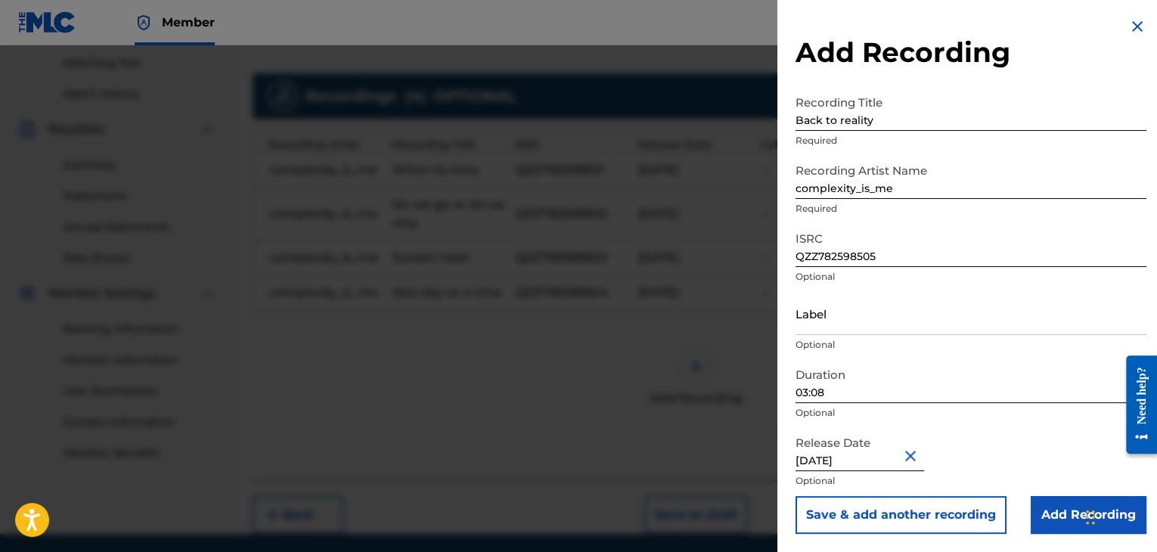
click at [1072, 515] on input "Add Recording" at bounding box center [1089, 515] width 116 height 38
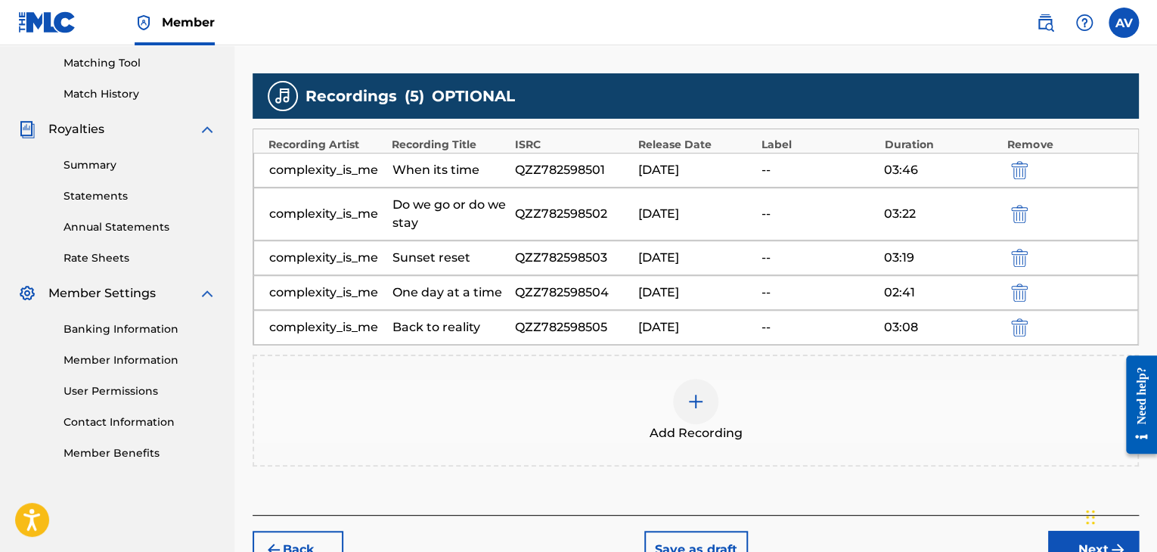
click at [678, 389] on div at bounding box center [695, 401] width 45 height 45
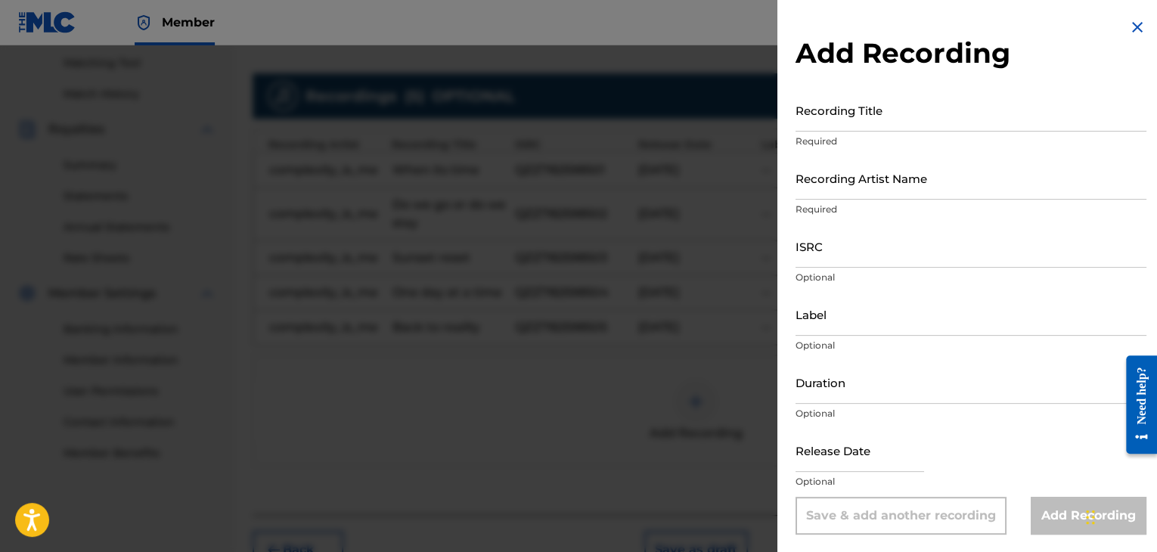
click at [828, 395] on input "Duration" at bounding box center [971, 382] width 351 height 43
type input "03:16"
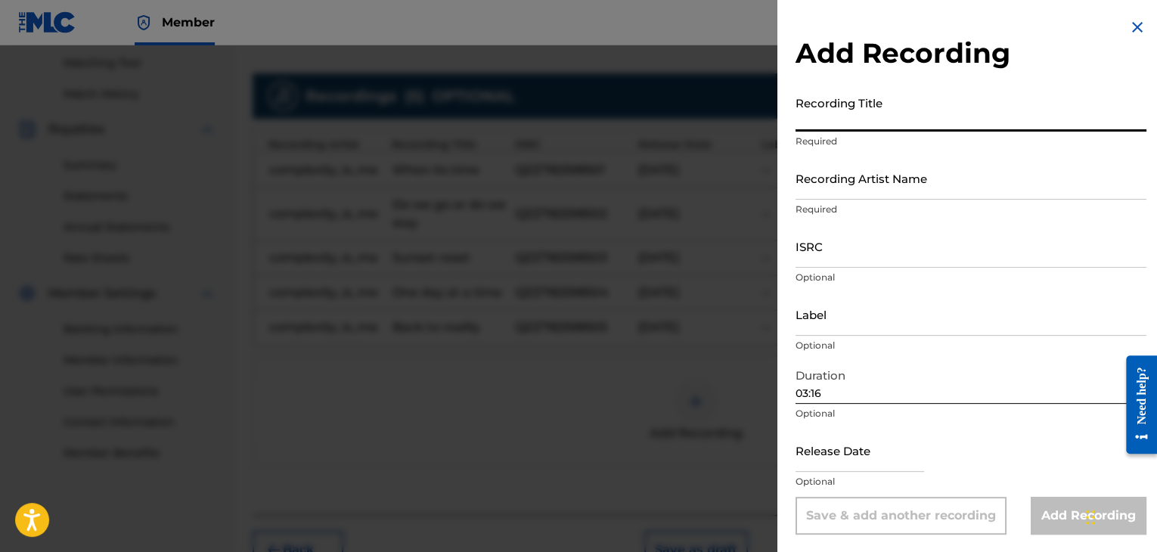
click at [931, 118] on input "Recording Title" at bounding box center [971, 109] width 351 height 43
paste input "Break then bloom"
type input "Break then bloom"
click at [892, 188] on input "Recording Artist Name" at bounding box center [971, 178] width 351 height 43
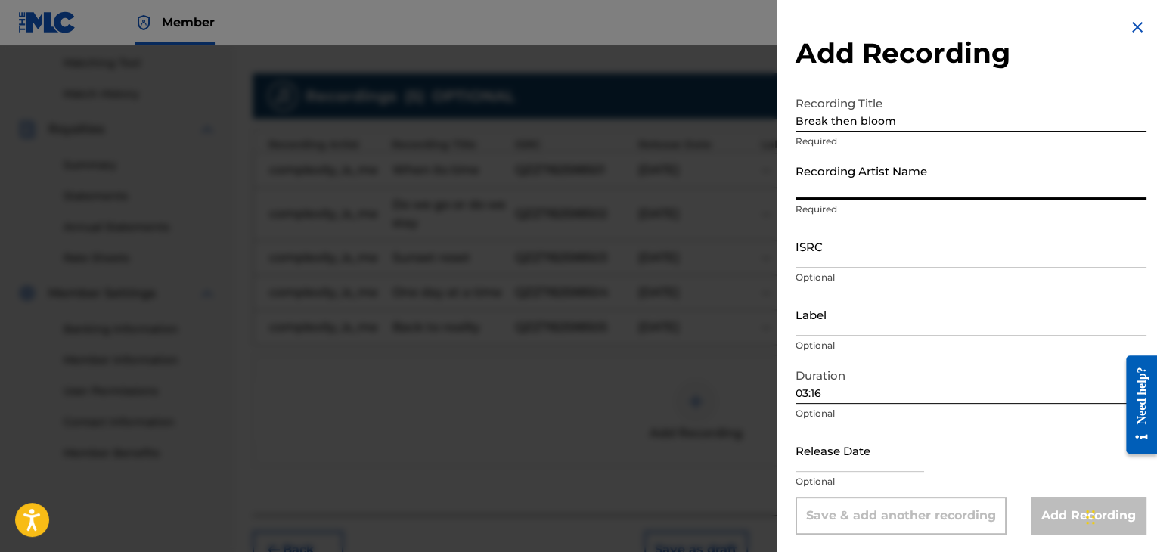
type input "complexity_is_me"
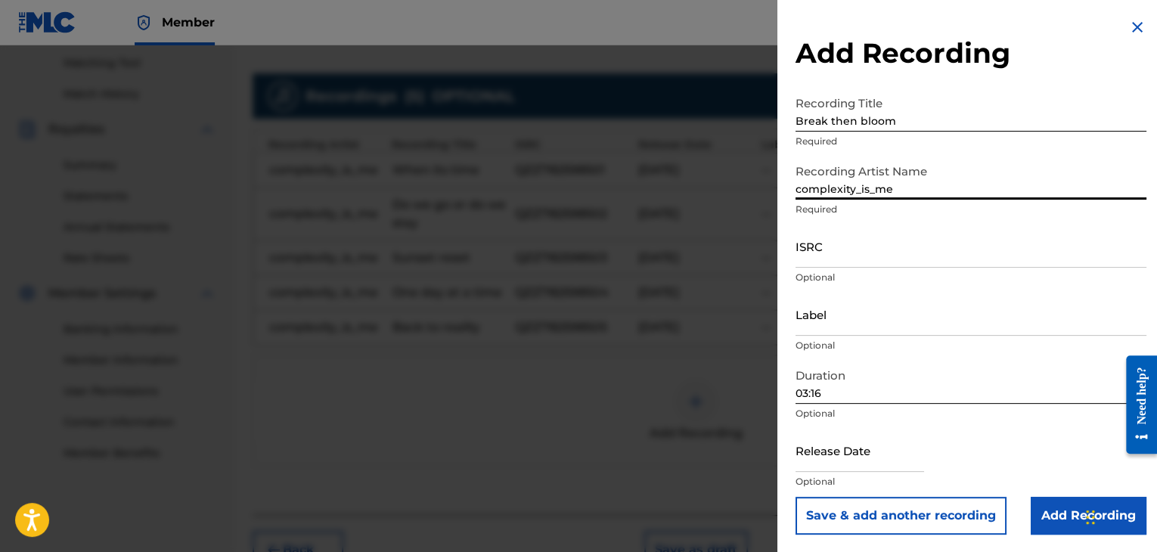
click at [842, 253] on input "ISRC" at bounding box center [971, 246] width 351 height 43
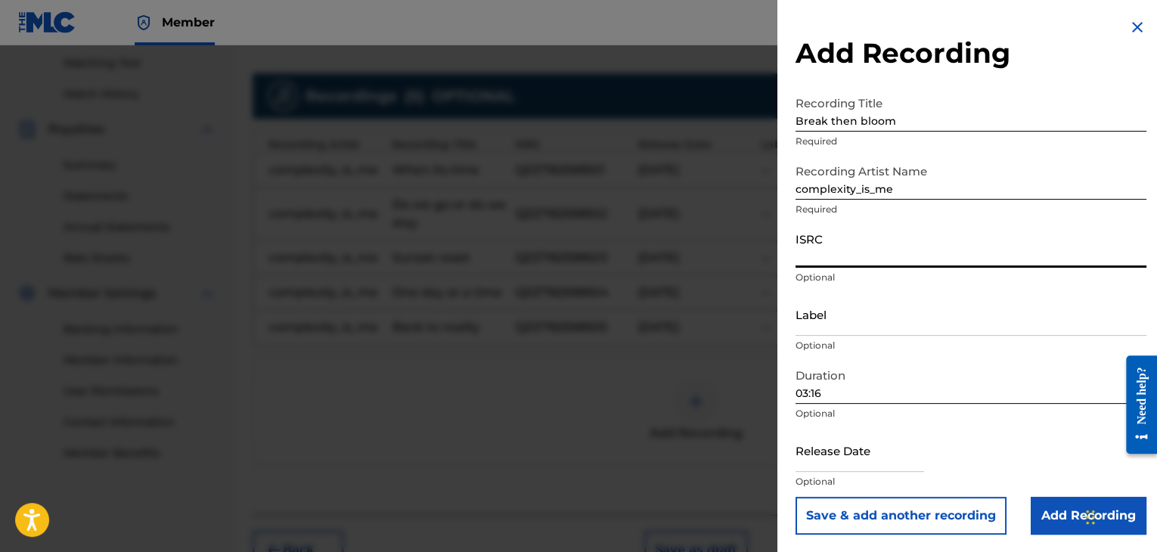
paste input "QZZ782598506"
type input "QZZ782598506"
click at [859, 440] on input "text" at bounding box center [860, 449] width 129 height 43
select select "7"
select select "2025"
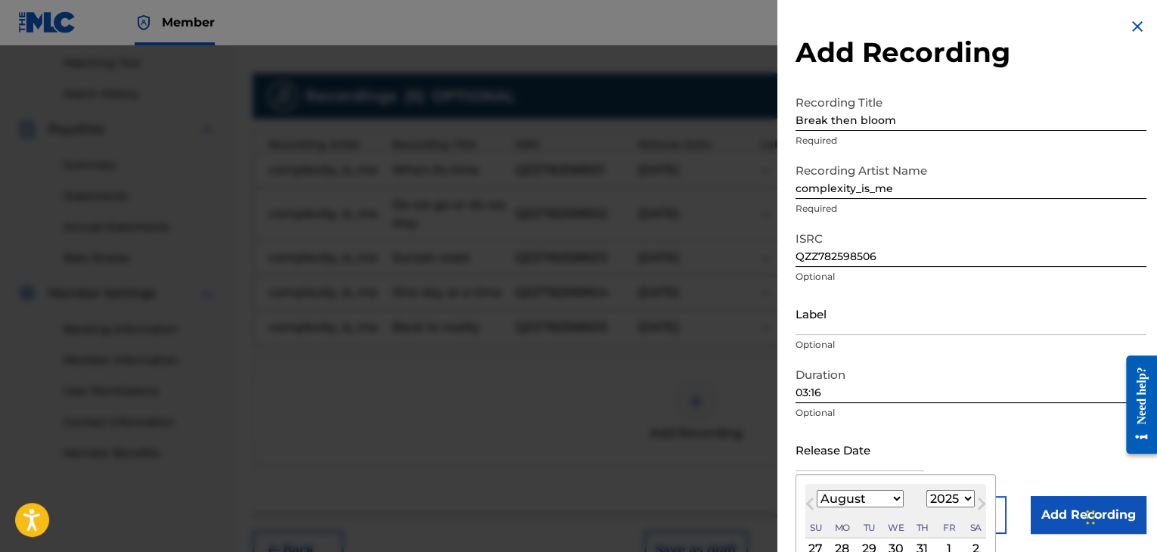
type input "[DATE]"
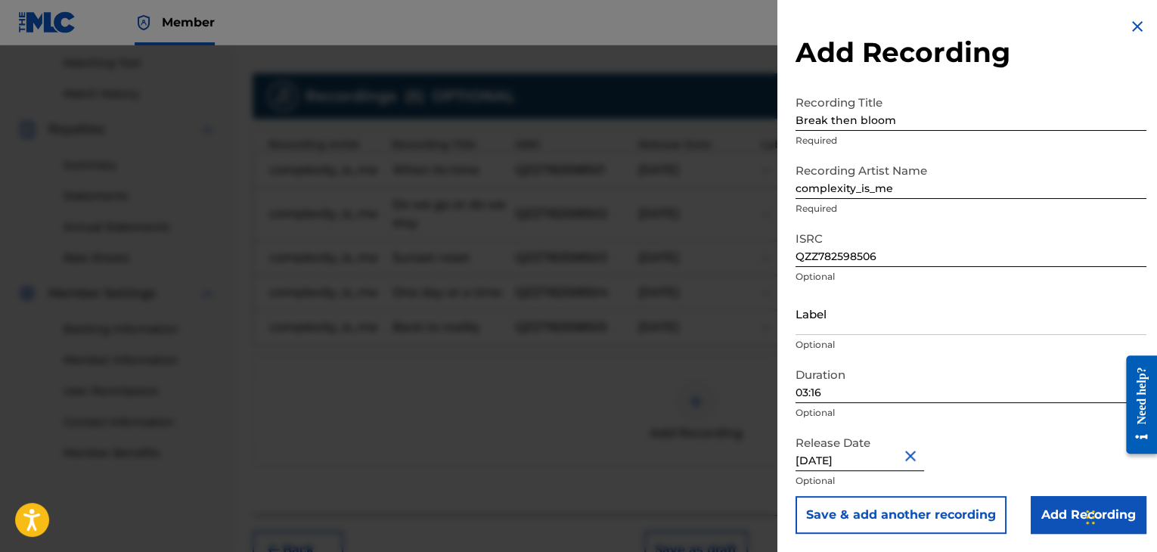
click at [1053, 528] on input "Add Recording" at bounding box center [1089, 515] width 116 height 38
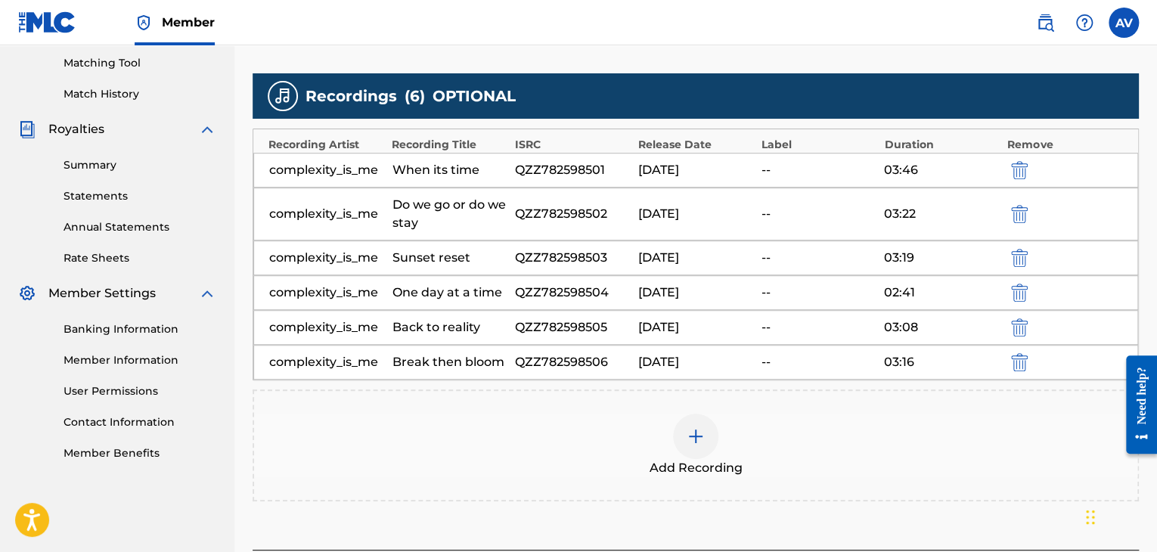
click at [711, 444] on div at bounding box center [695, 436] width 45 height 45
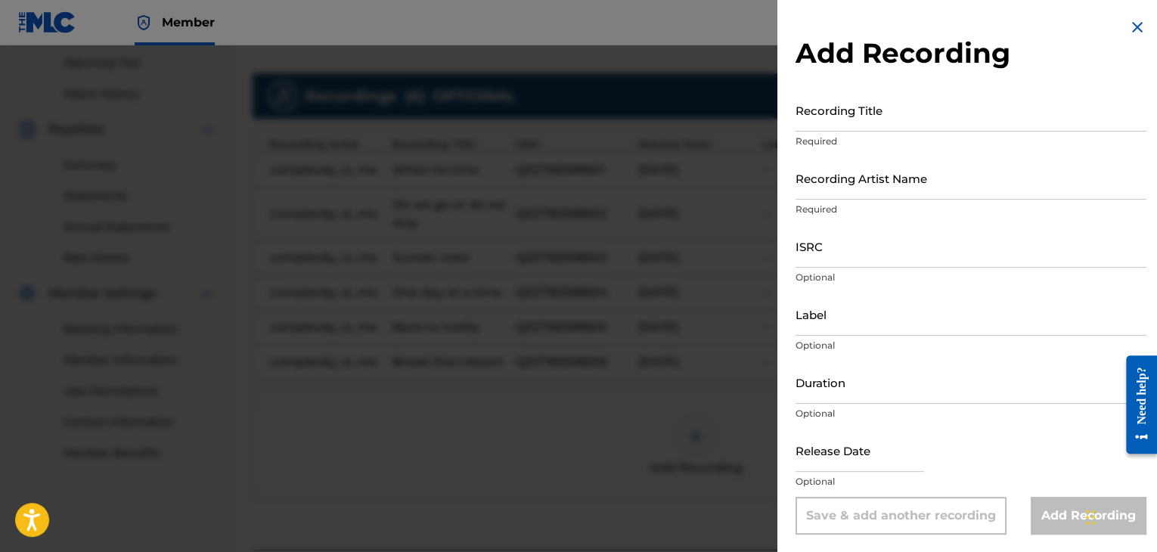
click at [842, 394] on input "Duration" at bounding box center [971, 382] width 351 height 43
type input "03:00"
click at [880, 131] on input "Recording Title" at bounding box center [971, 109] width 351 height 43
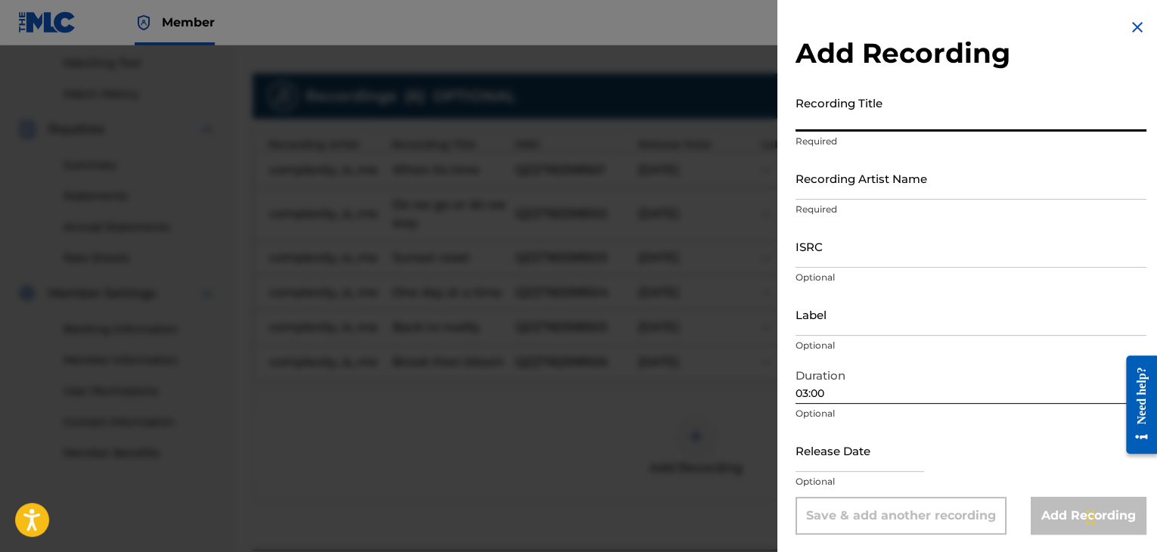
paste input "Too tired"
type input "Too tired"
click at [807, 191] on input "Recording Artist Name" at bounding box center [971, 178] width 351 height 43
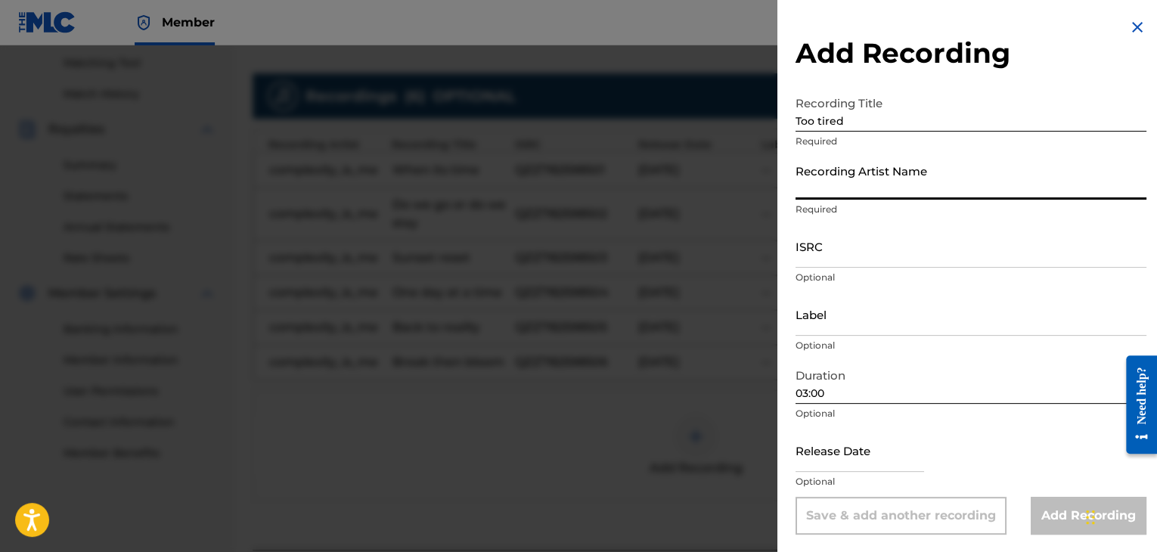
type input "complexity_is_me"
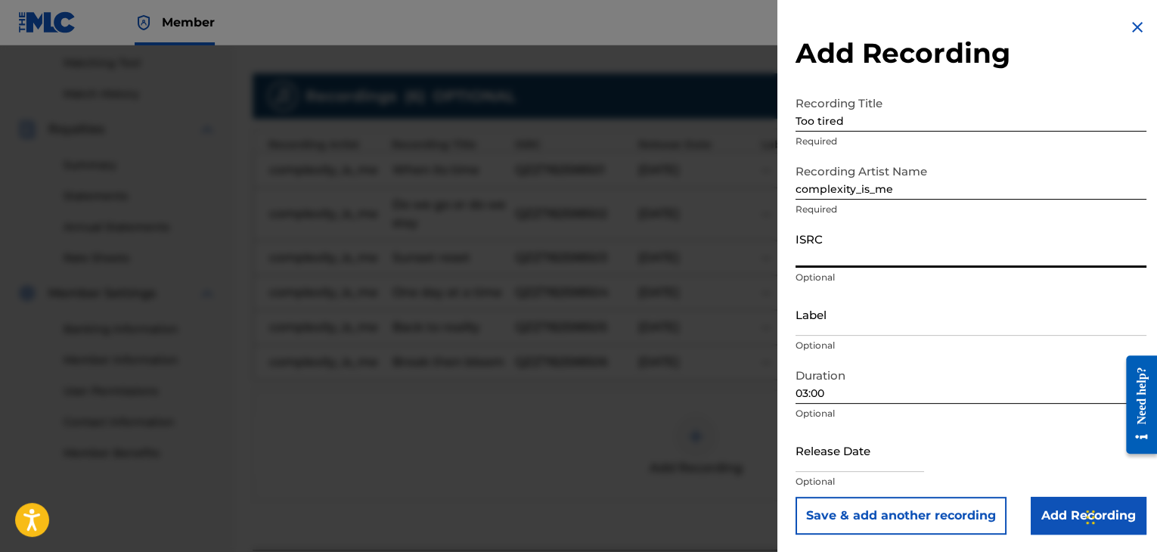
click at [889, 252] on input "ISRC" at bounding box center [971, 246] width 351 height 43
paste input "QZZ782598507"
type input "QZZ782598507"
click at [873, 458] on input "text" at bounding box center [860, 450] width 129 height 43
select select "7"
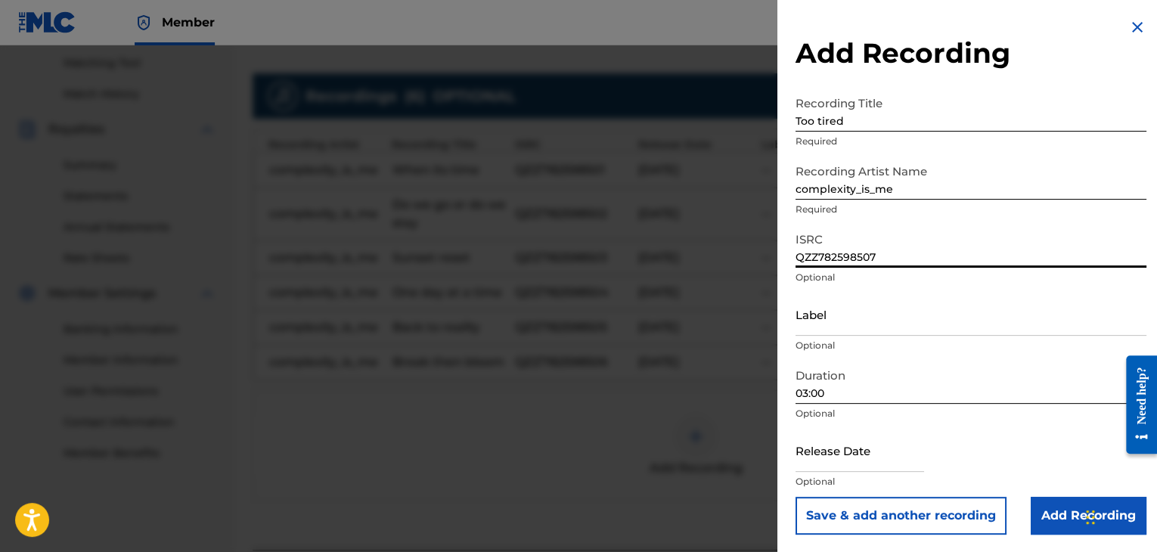
select select "2025"
click at [963, 397] on input "03:00" at bounding box center [971, 382] width 351 height 43
click at [893, 472] on div at bounding box center [860, 452] width 129 height 46
select select "7"
select select "2025"
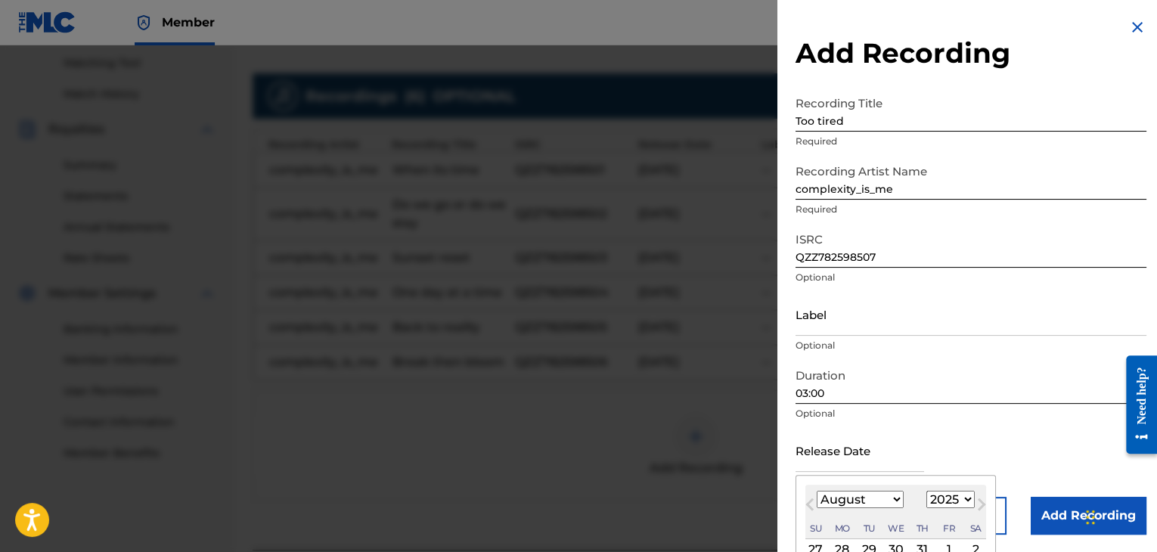
click at [894, 465] on input "text" at bounding box center [860, 450] width 129 height 43
type input "[DATE]"
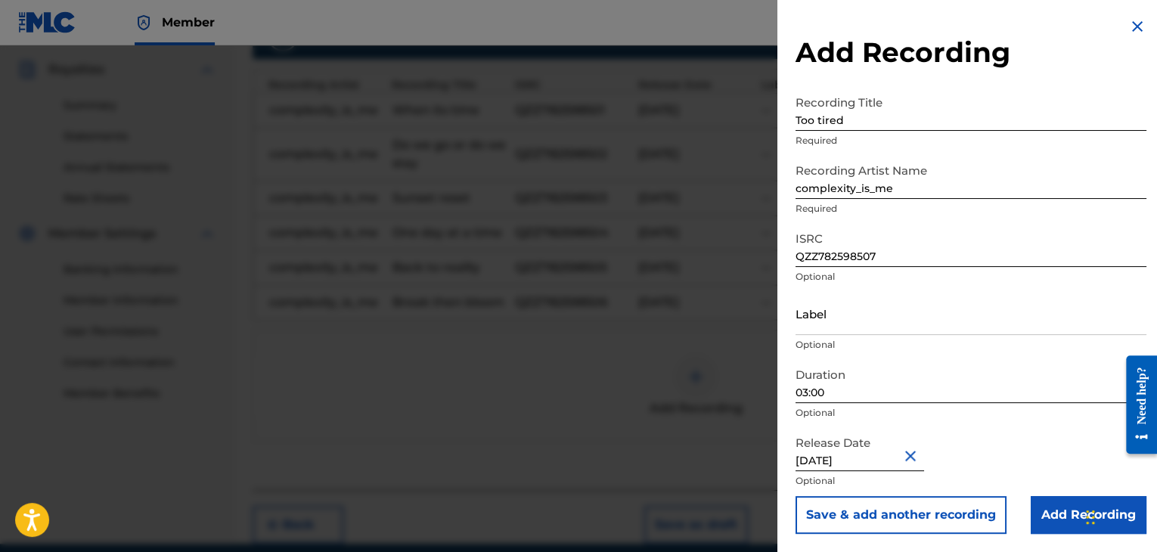
scroll to position [507, 0]
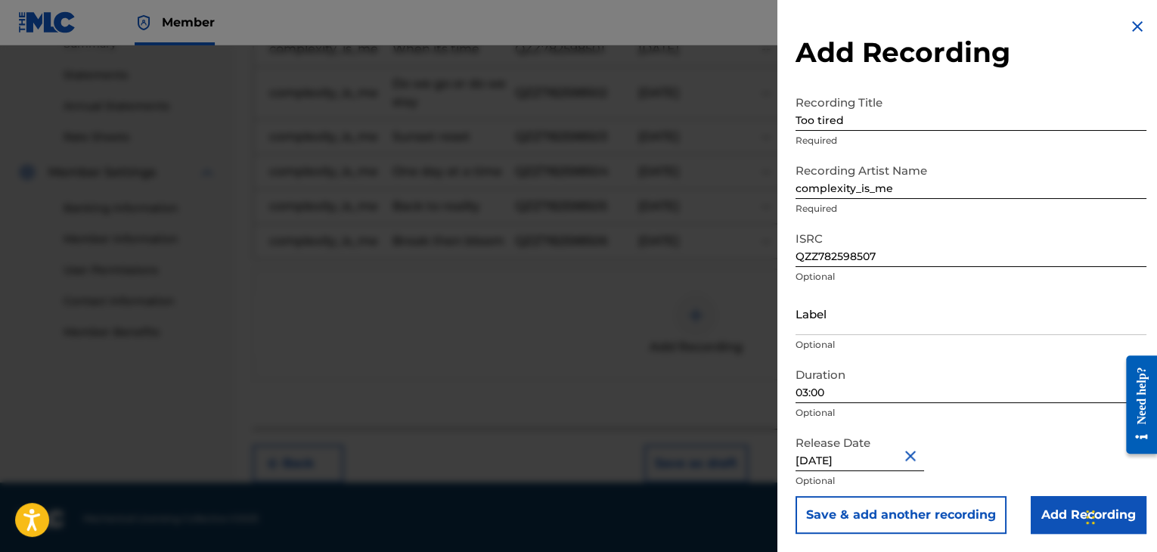
click at [1075, 512] on input "Add Recording" at bounding box center [1089, 515] width 116 height 38
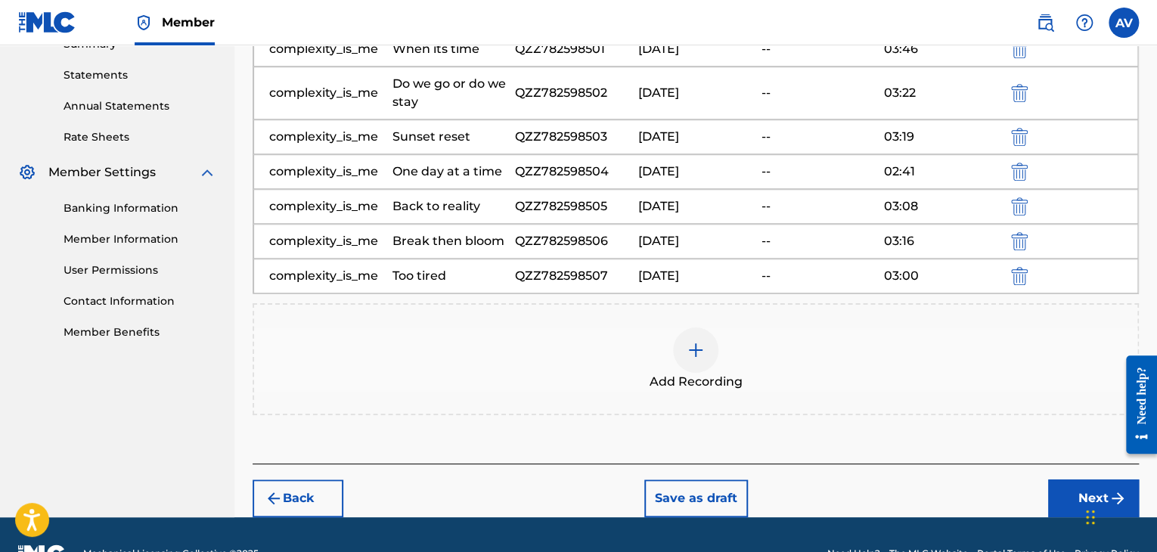
click at [702, 352] on img at bounding box center [696, 350] width 18 height 18
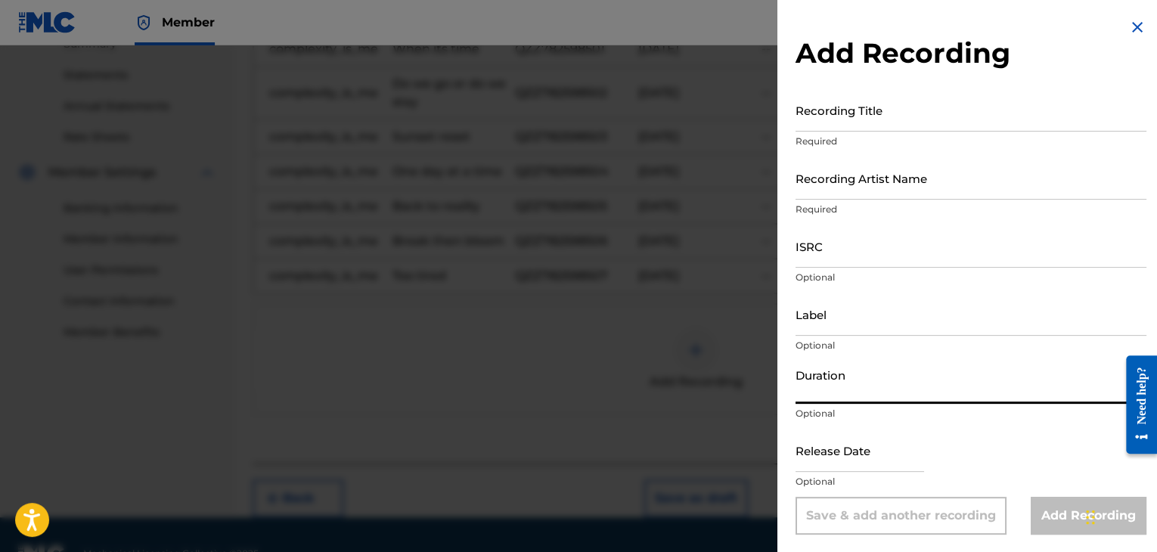
click at [833, 399] on input "Duration" at bounding box center [971, 382] width 351 height 43
type input "03:31"
click at [1015, 122] on input "Recording Title" at bounding box center [971, 109] width 351 height 43
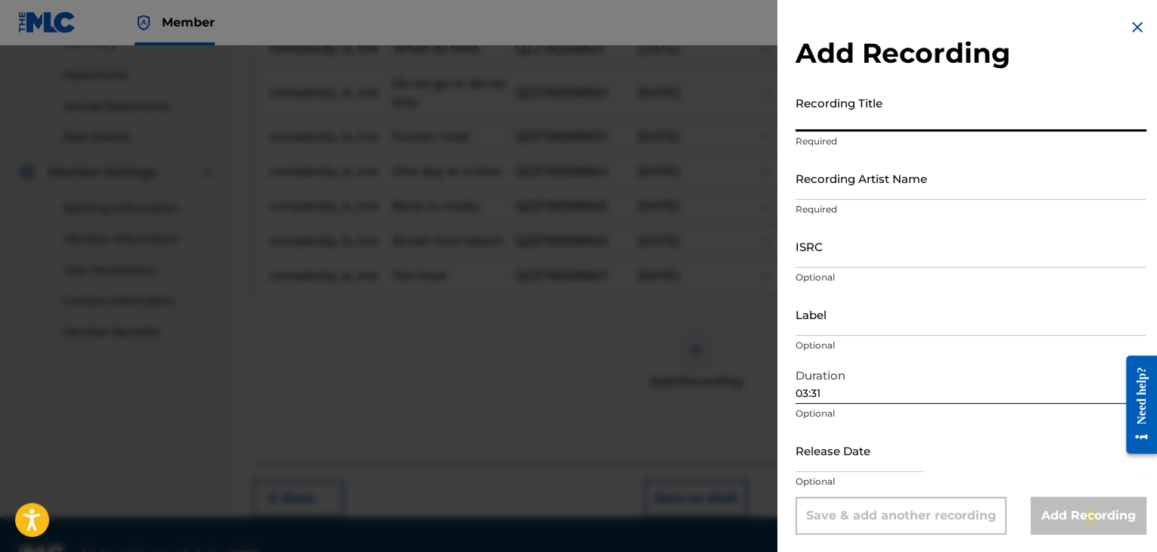
paste input "Lost"
type input "Lost"
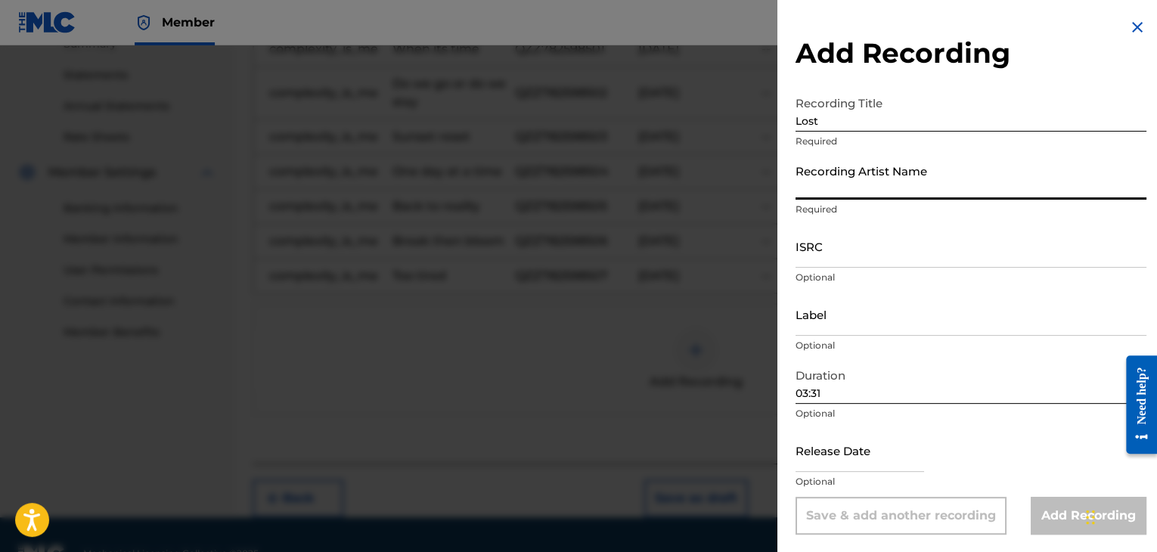
click at [826, 198] on input "Recording Artist Name" at bounding box center [971, 178] width 351 height 43
type input "complexity_is_me"
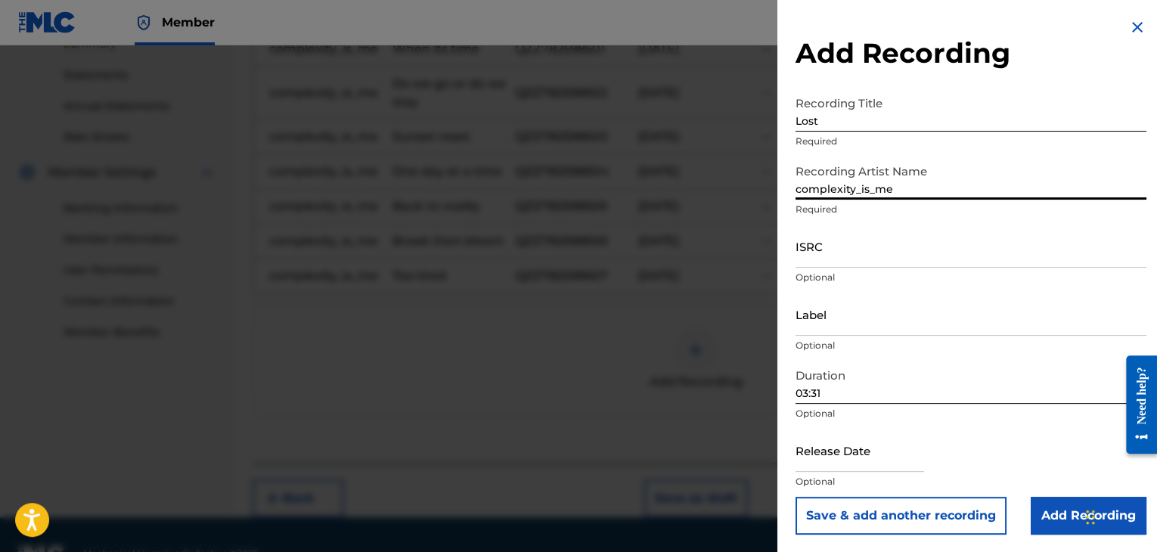
click at [858, 259] on input "ISRC" at bounding box center [971, 246] width 351 height 43
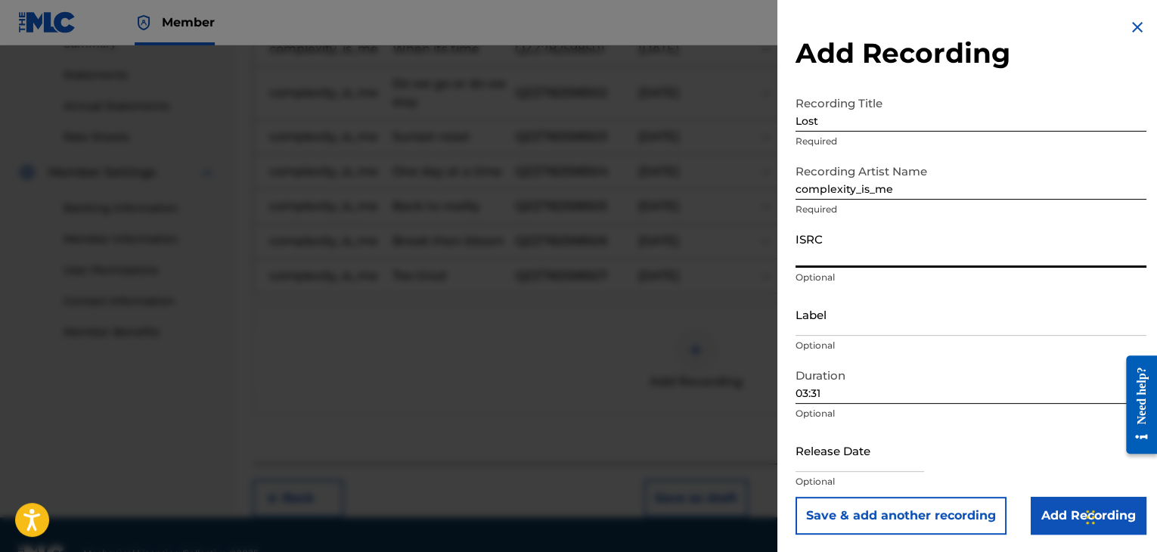
paste input "QZZ782598508"
type input "QZZ782598508"
click at [864, 451] on input "text" at bounding box center [860, 450] width 129 height 43
select select "7"
select select "2025"
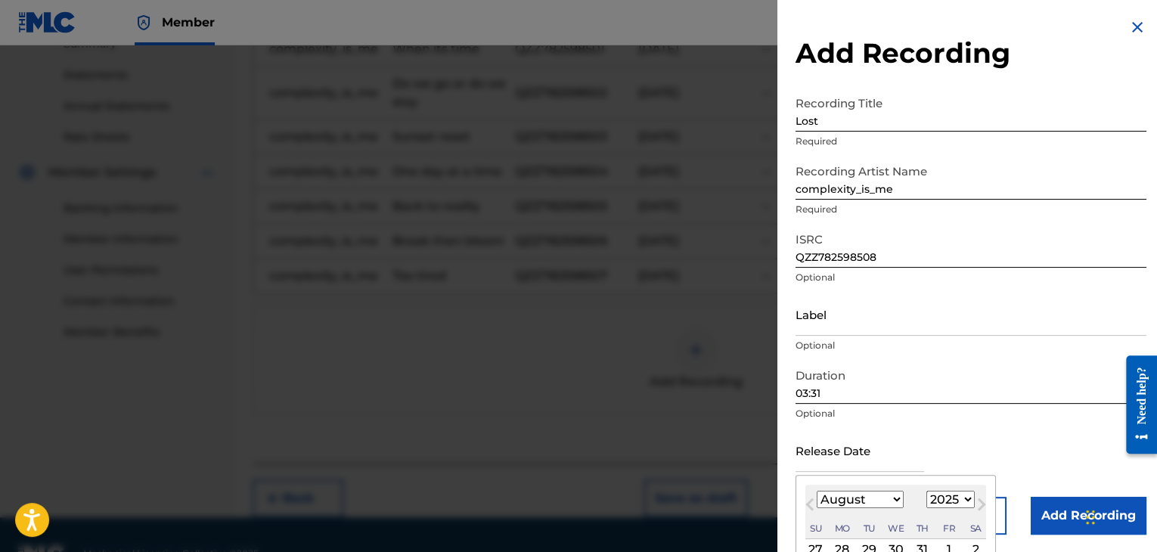
type input "[DATE]"
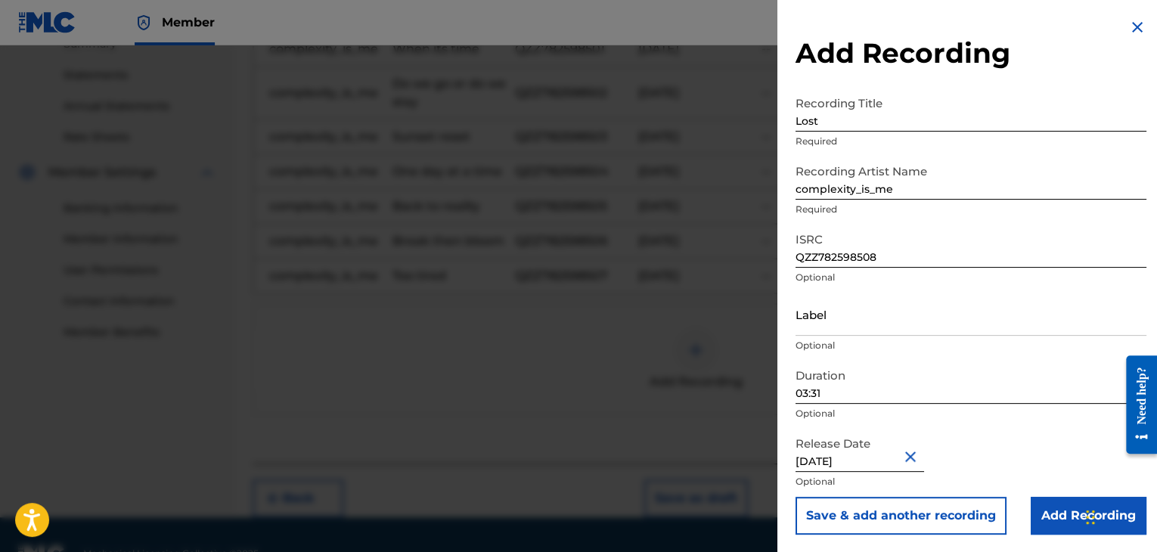
click at [1044, 458] on div "Release Date [DATE] Optional" at bounding box center [971, 463] width 351 height 68
click at [1065, 500] on input "Add Recording" at bounding box center [1089, 516] width 116 height 38
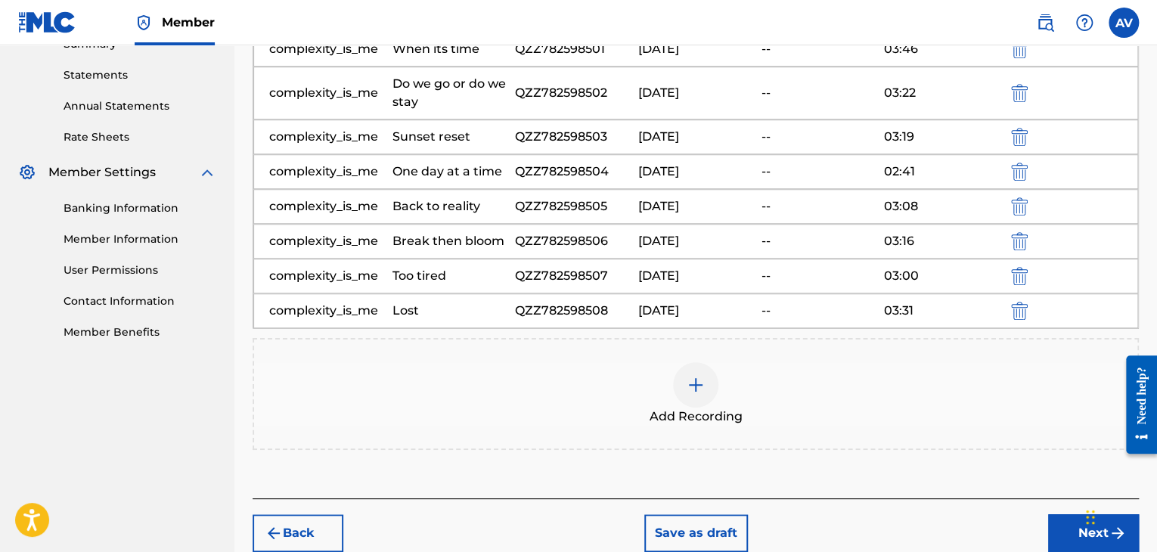
click at [687, 385] on img at bounding box center [696, 385] width 18 height 18
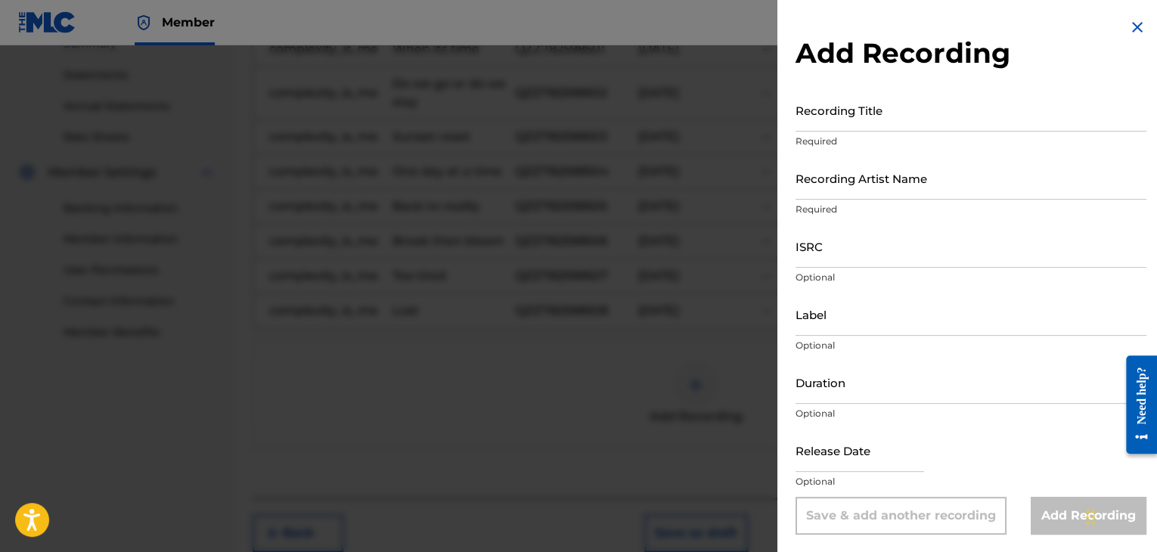
click at [861, 122] on input "Recording Title" at bounding box center [971, 109] width 351 height 43
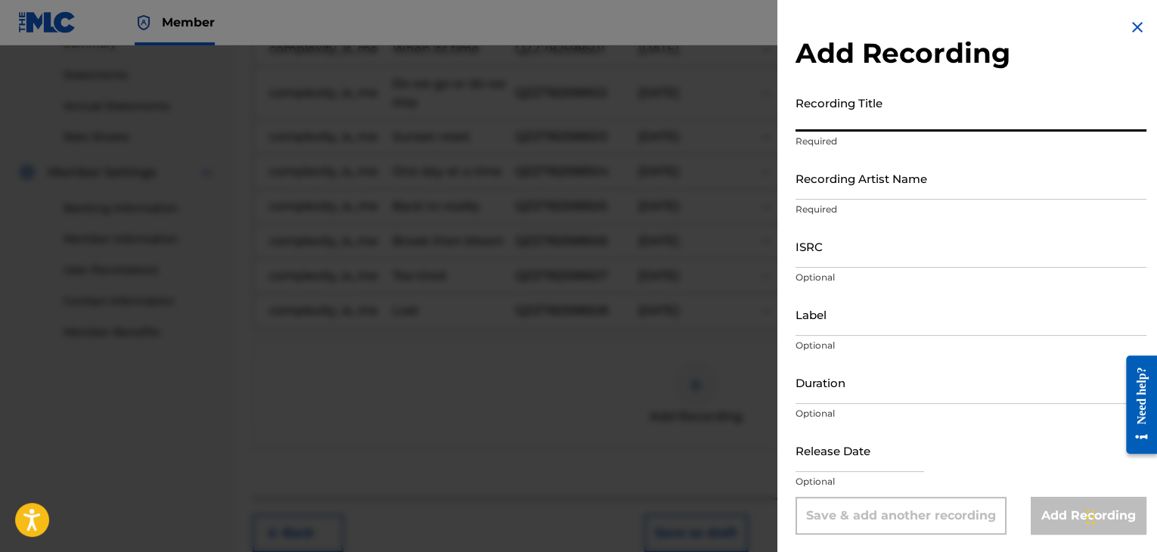
paste input "Unseen"
type input "Unseen"
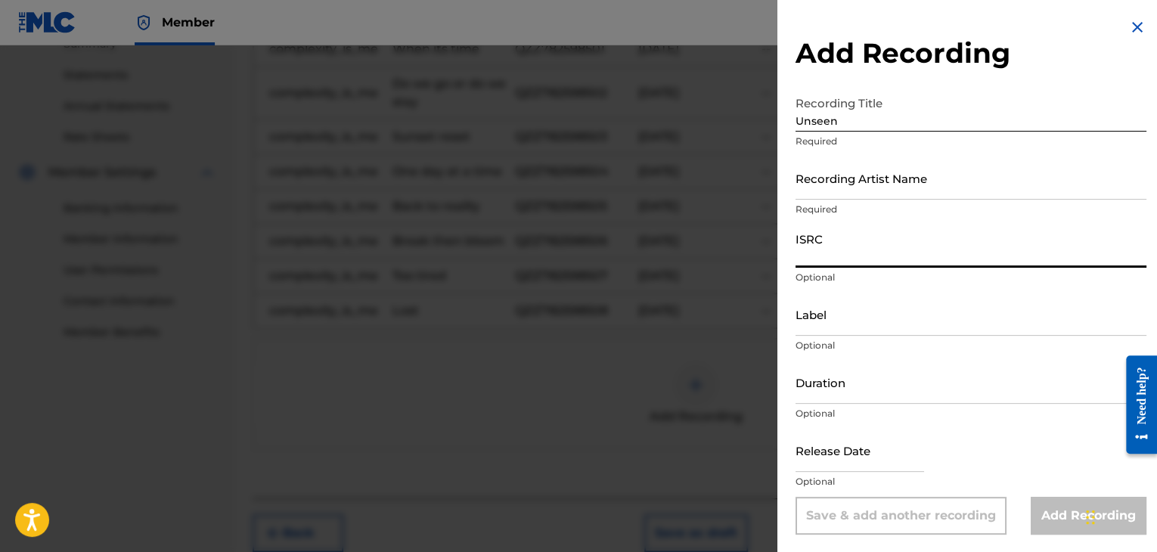
click at [909, 251] on input "ISRC" at bounding box center [971, 246] width 351 height 43
paste input "QZZ782598509"
type input "QZZ782598509"
click at [816, 174] on input "Recording Artist Name" at bounding box center [971, 178] width 351 height 43
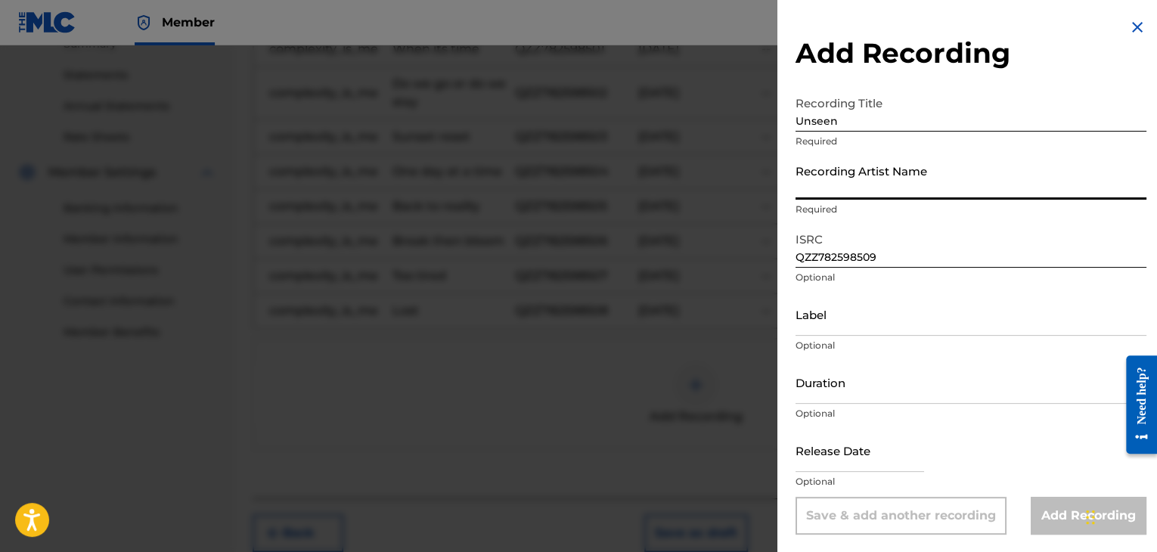
type input "complexity_is_me"
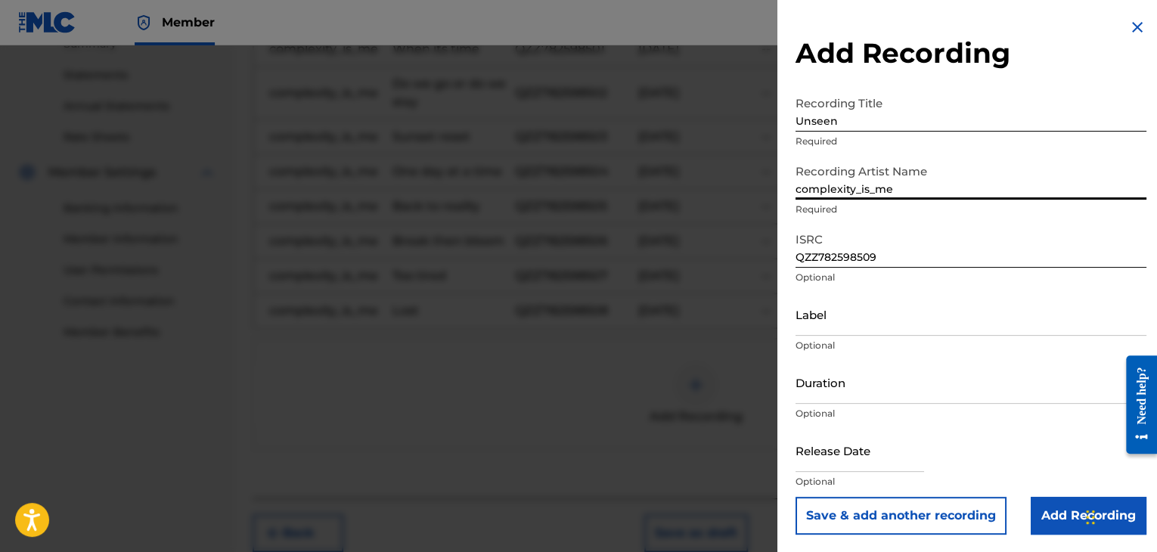
click at [469, 219] on div at bounding box center [578, 321] width 1157 height 552
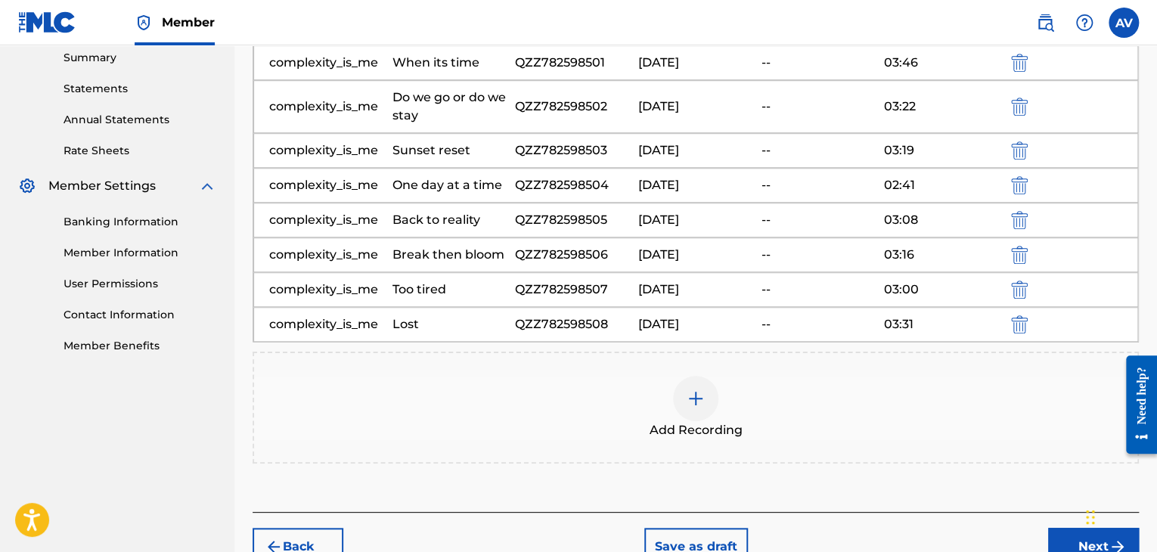
scroll to position [576, 0]
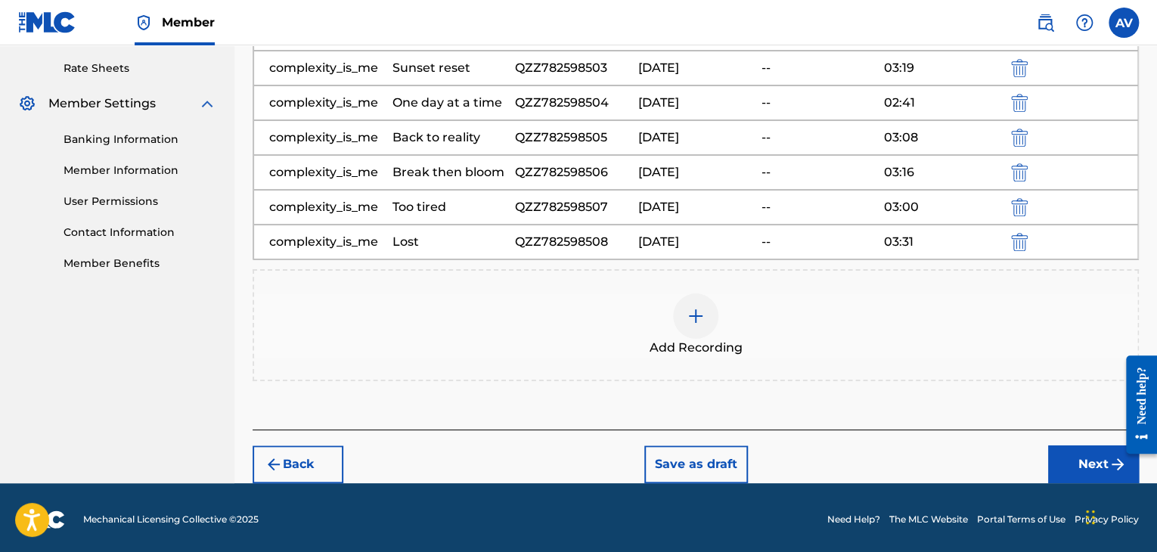
click at [709, 318] on div at bounding box center [695, 315] width 45 height 45
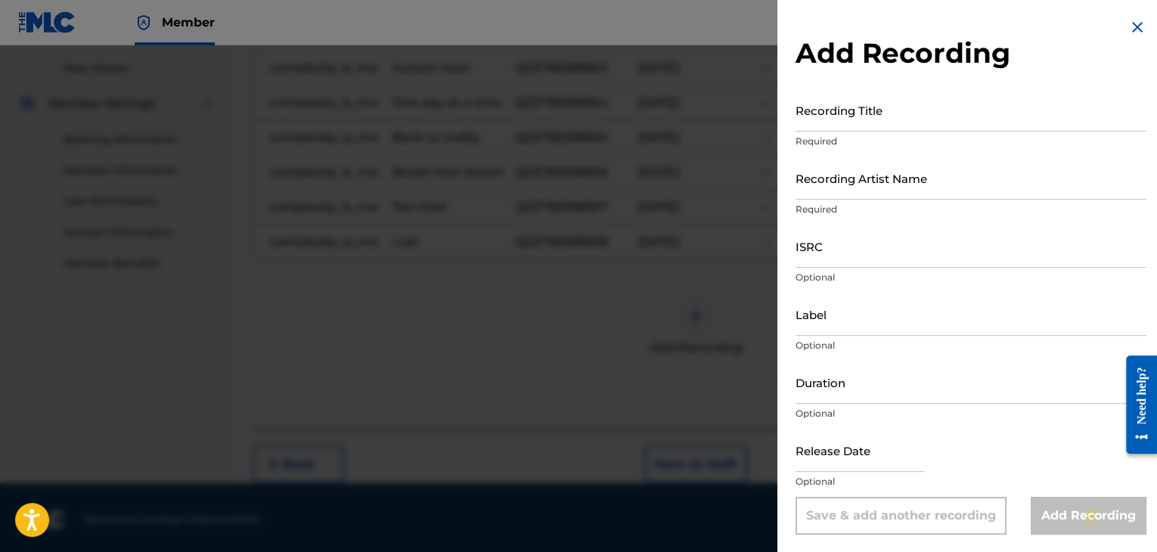
click at [898, 124] on input "Recording Title" at bounding box center [971, 109] width 351 height 43
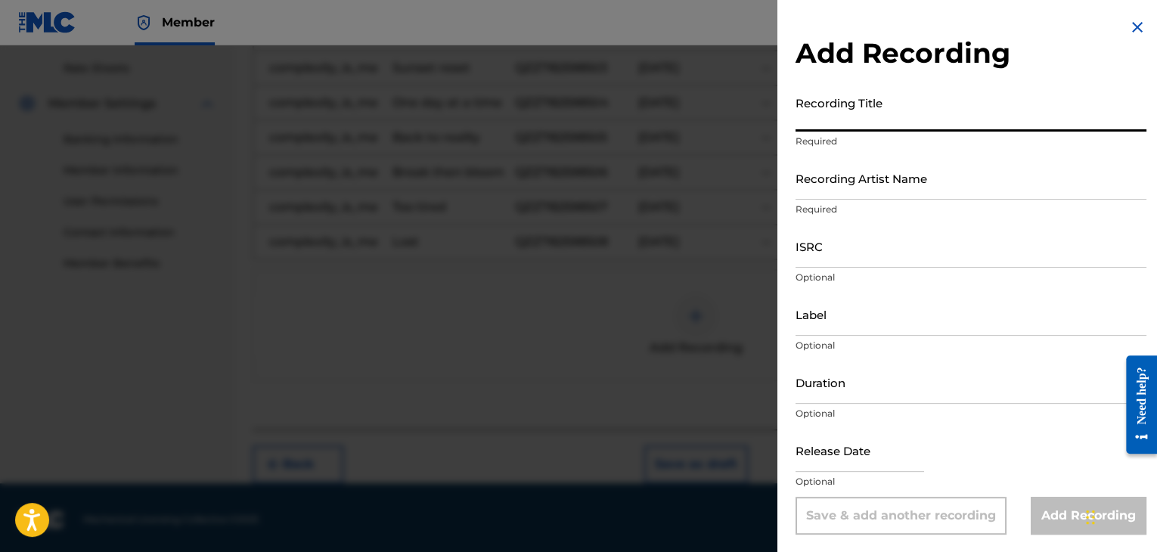
paste input "Unseen"
type input "Unseen"
click at [873, 229] on input "ISRC" at bounding box center [971, 246] width 351 height 43
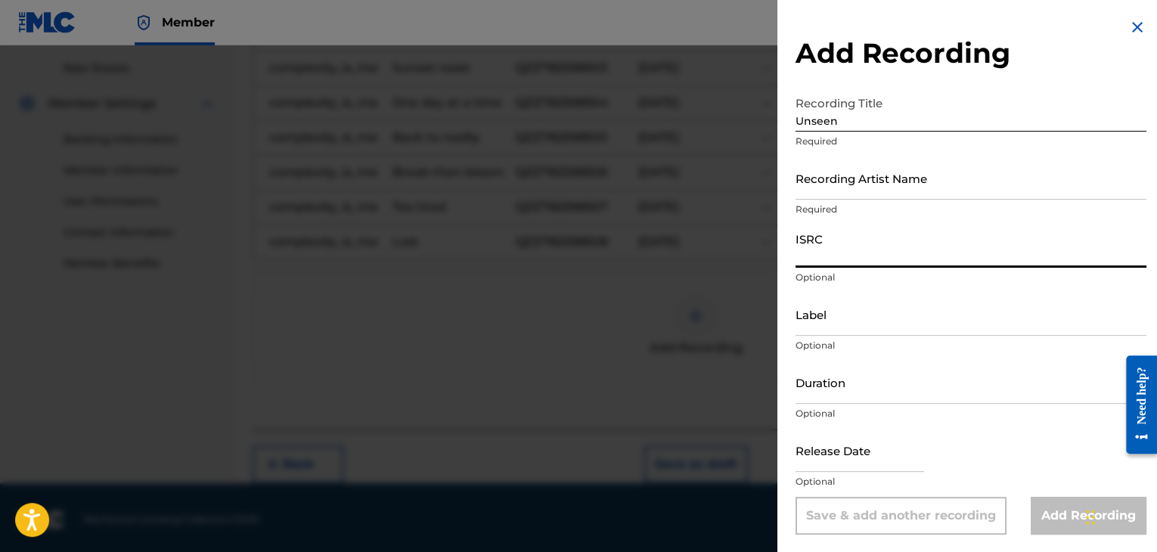
paste input "QZZ782598509"
type input "QZZ782598509"
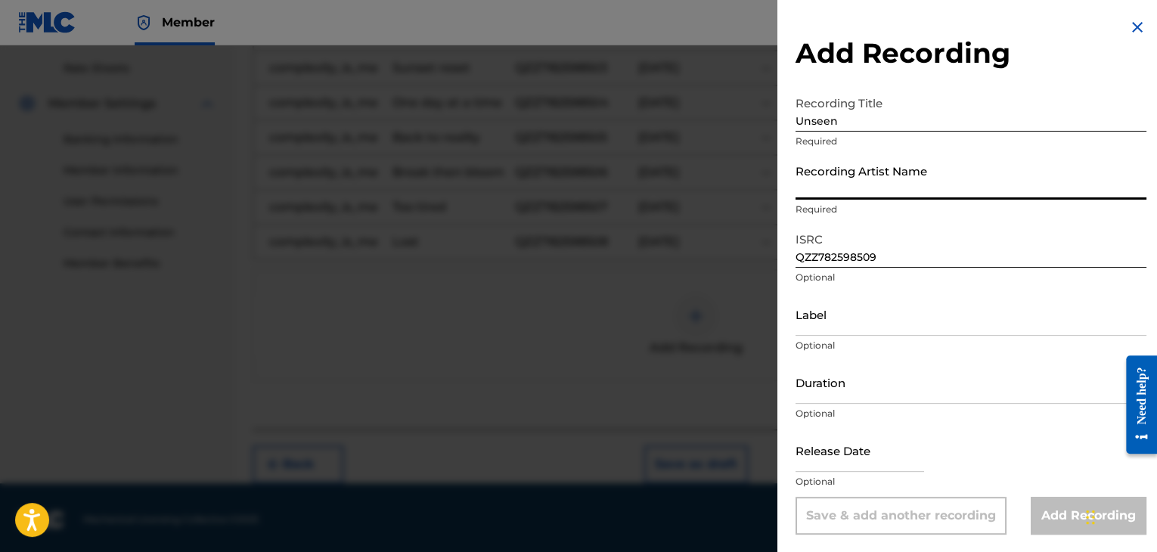
click at [852, 170] on input "Recording Artist Name" at bounding box center [971, 178] width 351 height 43
type input "complexity_is_me"
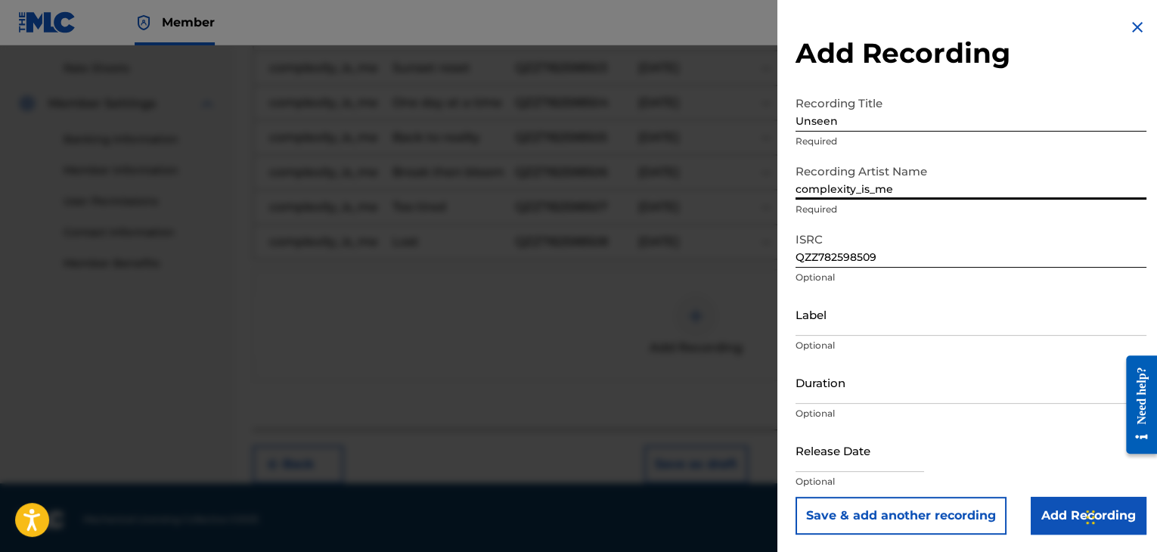
click at [822, 381] on input "Duration" at bounding box center [971, 382] width 351 height 43
click at [976, 388] on input "03:21" at bounding box center [971, 382] width 351 height 43
type input "03:21"
click at [1053, 514] on input "Add Recording" at bounding box center [1089, 516] width 116 height 38
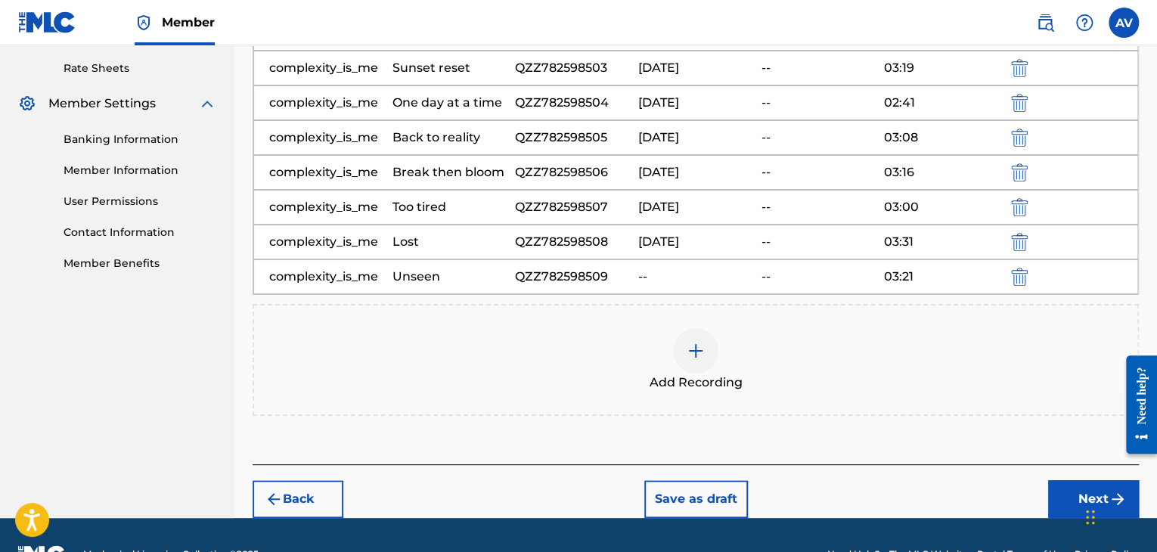
click at [575, 281] on div "QZZ782598509" at bounding box center [573, 277] width 116 height 18
click at [641, 277] on div "--" at bounding box center [696, 277] width 116 height 18
click at [277, 492] on img "submit" at bounding box center [274, 499] width 18 height 18
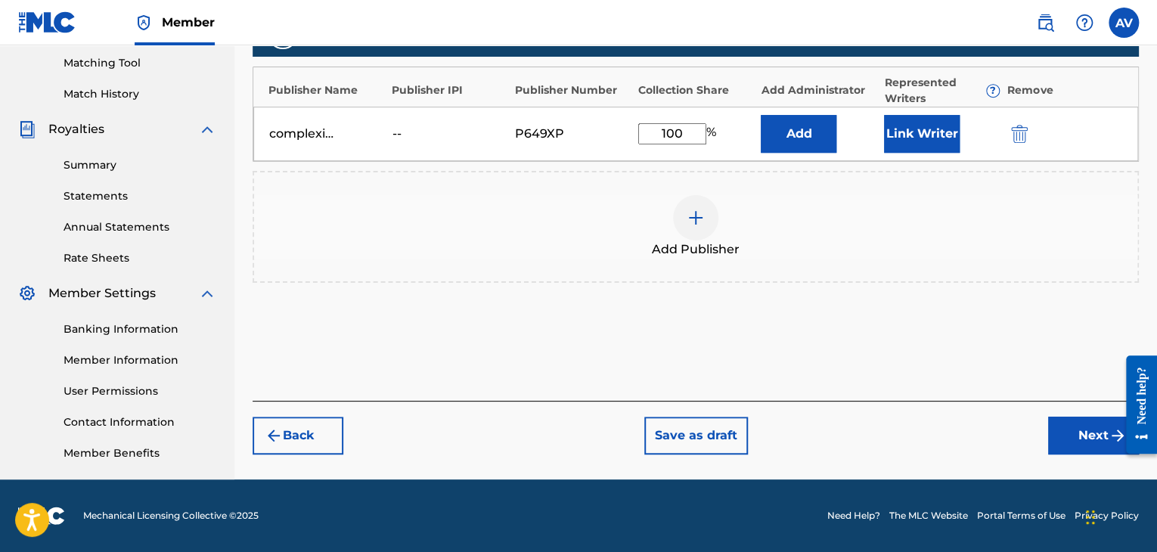
click at [1094, 430] on button "Next" at bounding box center [1093, 436] width 91 height 38
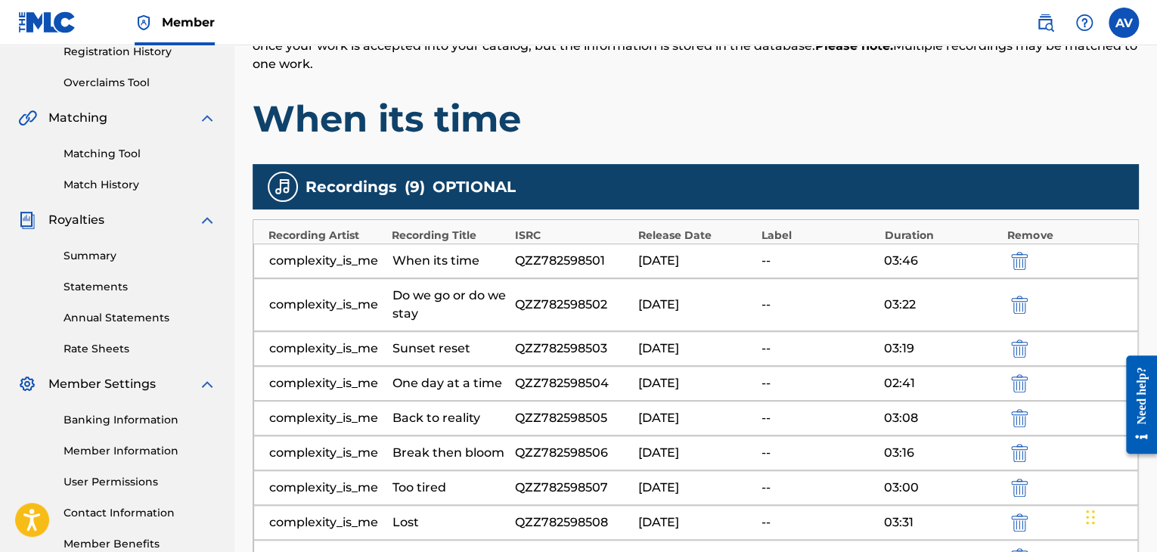
scroll to position [522, 0]
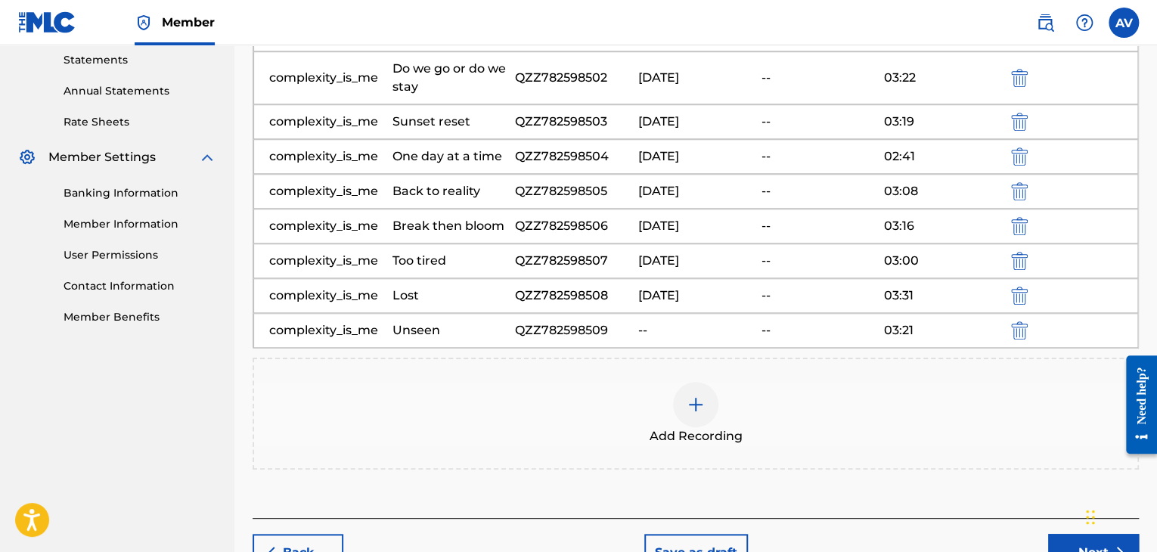
click at [578, 330] on div "QZZ782598509" at bounding box center [573, 330] width 116 height 18
click at [616, 324] on div "QZZ782598509" at bounding box center [573, 330] width 116 height 18
click at [704, 324] on div "--" at bounding box center [696, 330] width 116 height 18
click at [610, 330] on div "QZZ782598509" at bounding box center [573, 330] width 116 height 18
click at [604, 330] on div "QZZ782598509" at bounding box center [573, 330] width 116 height 18
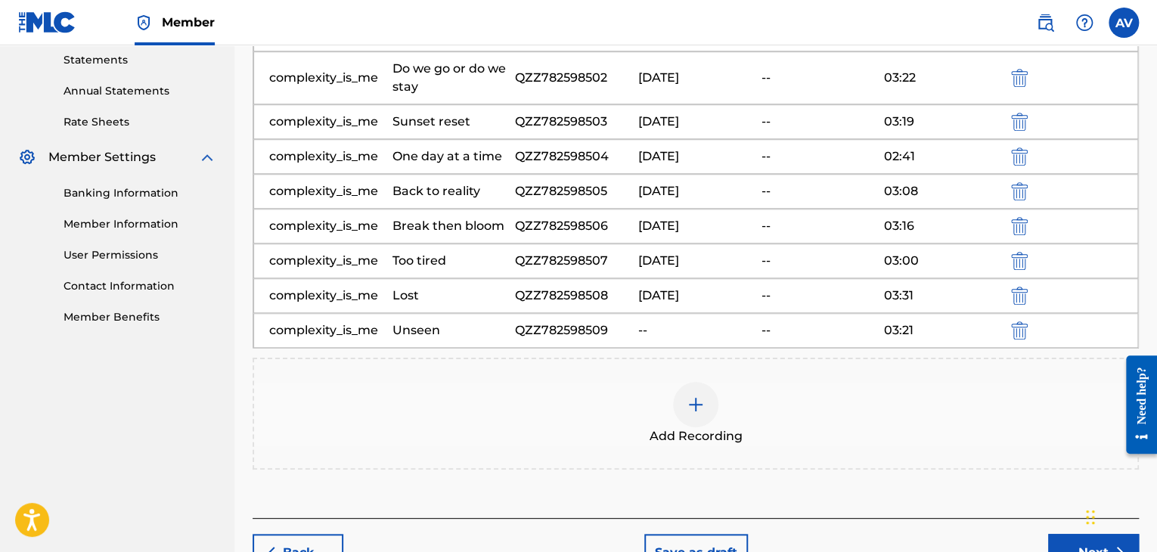
click at [604, 330] on div "QZZ782598509" at bounding box center [573, 330] width 116 height 18
copy div "QZZ782598509"
click at [1010, 331] on button "submit" at bounding box center [1018, 329] width 23 height 17
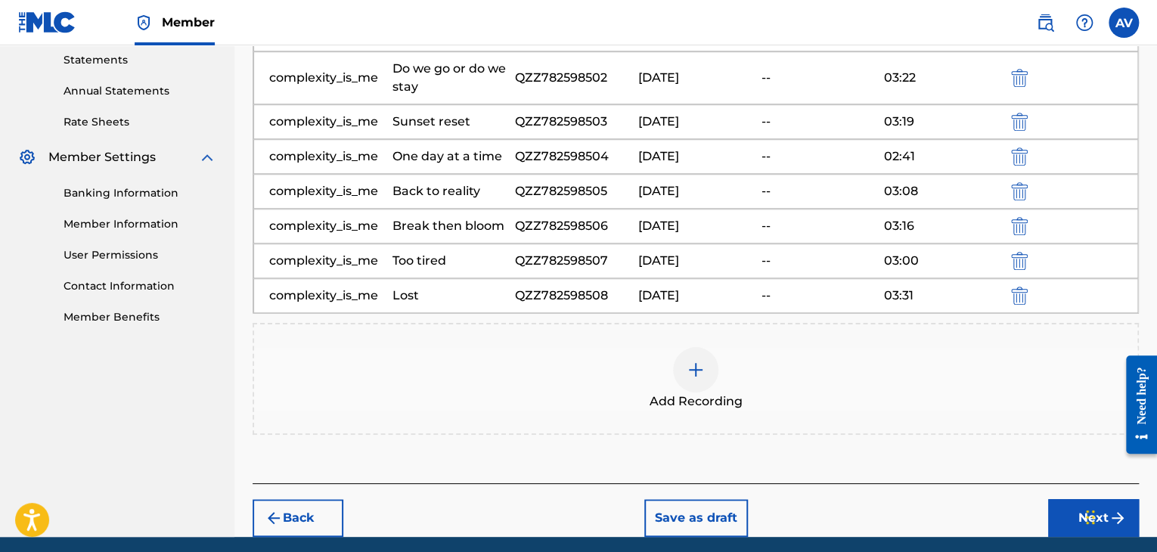
click at [687, 369] on img at bounding box center [696, 370] width 18 height 18
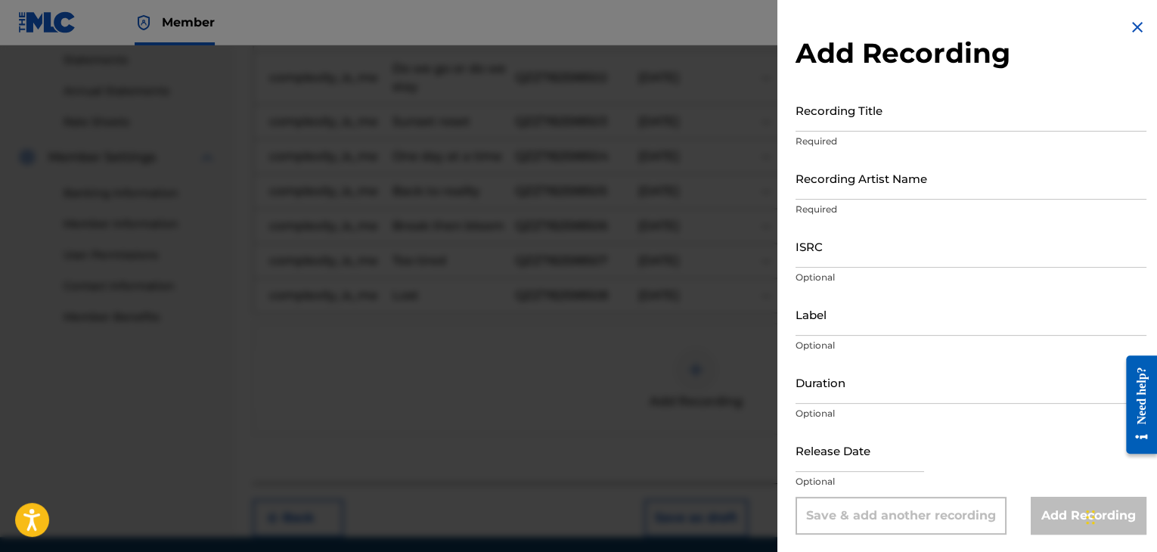
click at [849, 124] on input "Recording Title" at bounding box center [971, 109] width 351 height 43
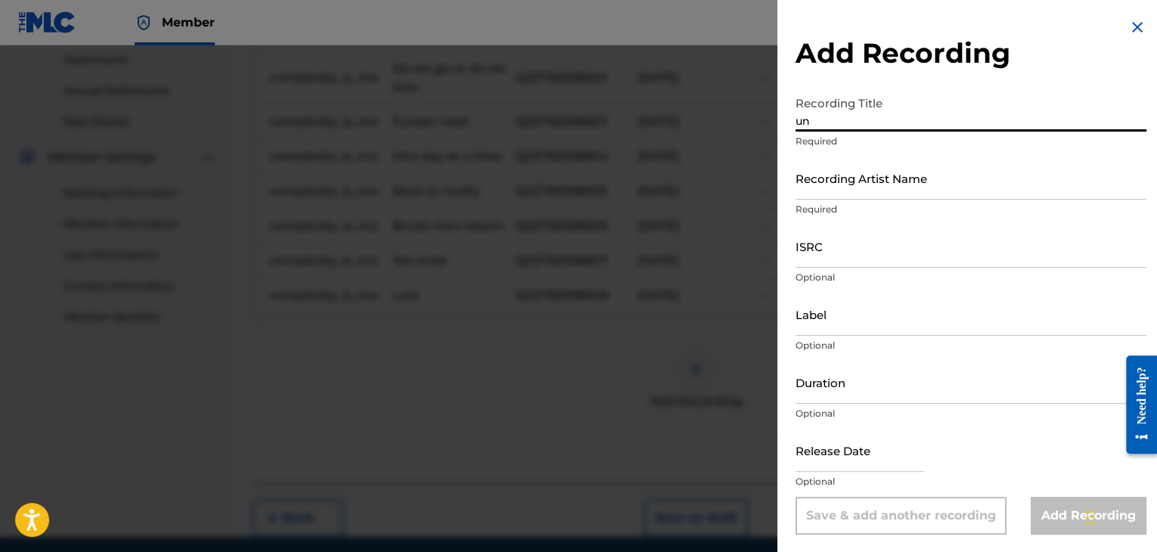
type input "u"
type input "Unseen"
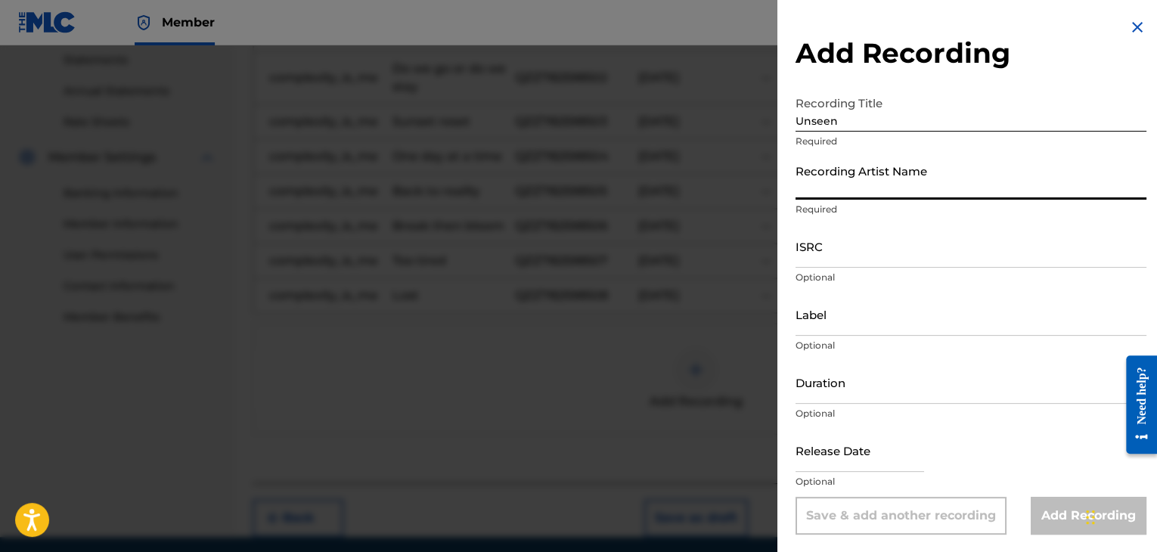
click at [877, 179] on input "Recording Artist Name" at bounding box center [971, 178] width 351 height 43
type input "complexity_is_me"
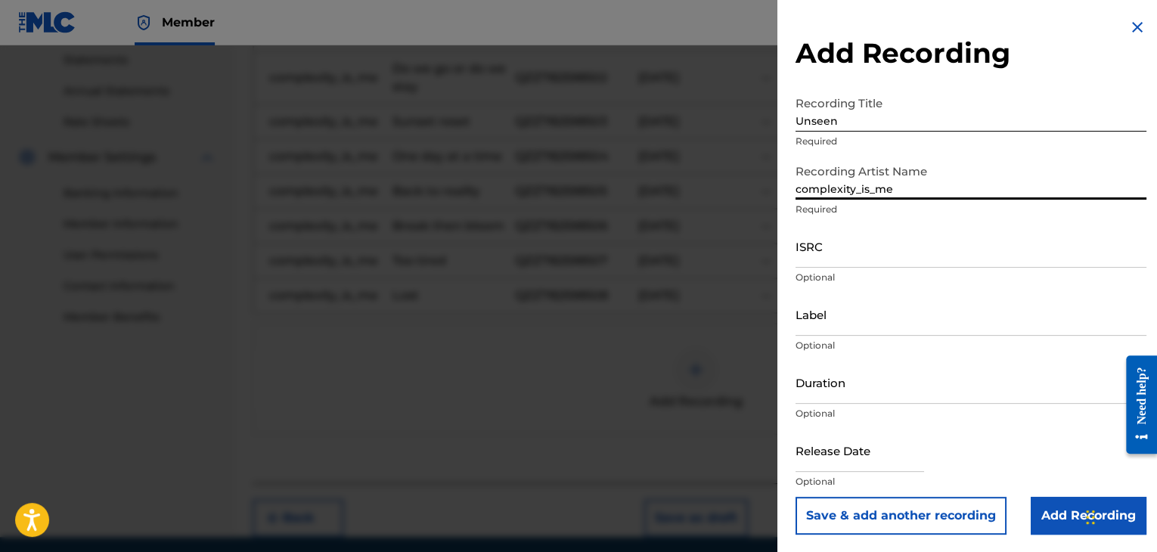
click at [878, 247] on input "ISRC" at bounding box center [971, 246] width 351 height 43
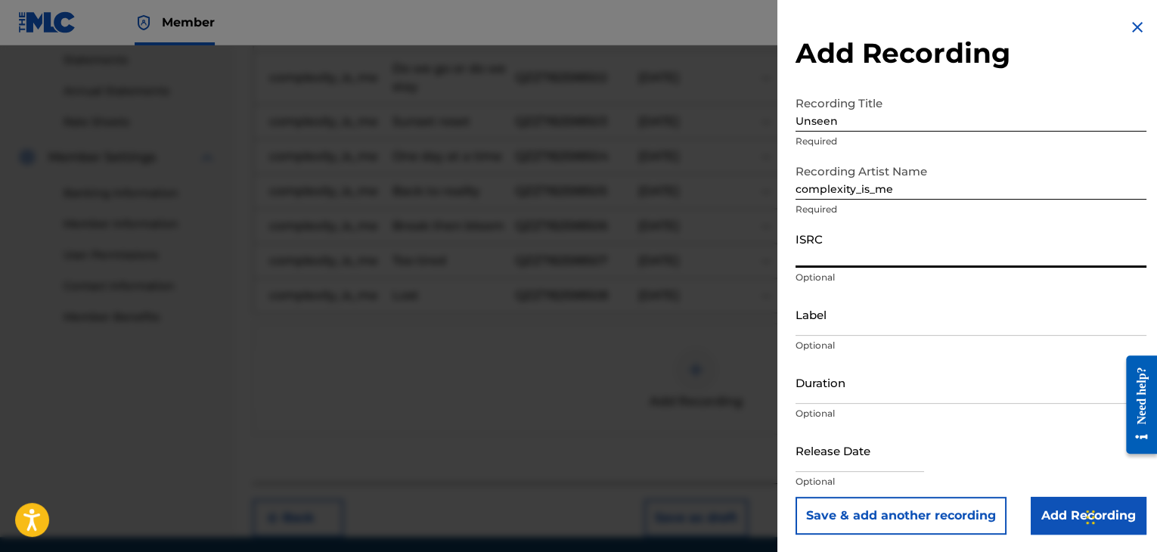
paste input "QZZ782598509"
type input "QZZ782598509"
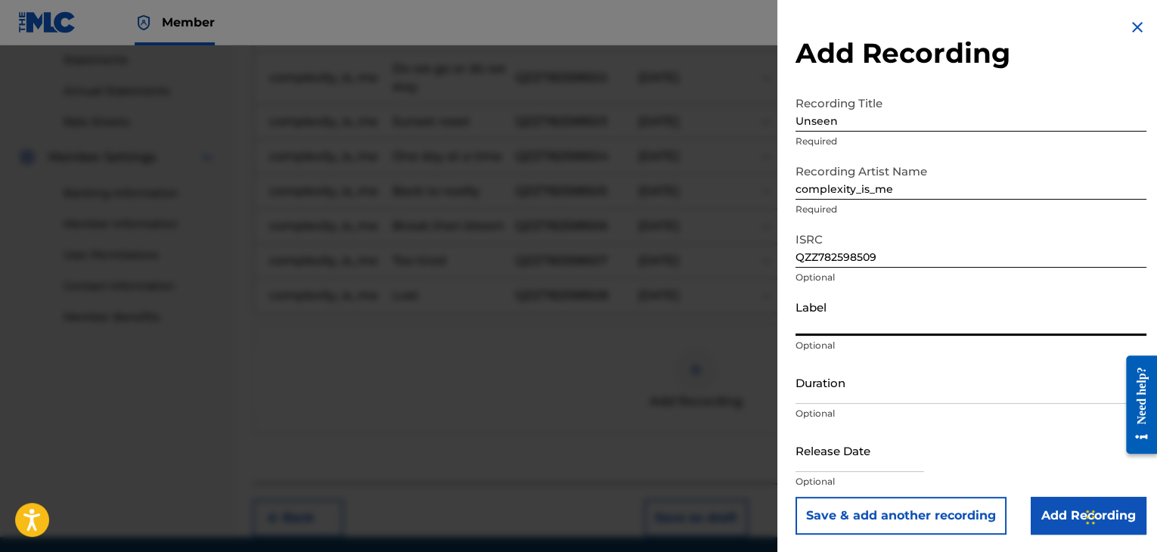
click at [833, 317] on input "Label" at bounding box center [971, 314] width 351 height 43
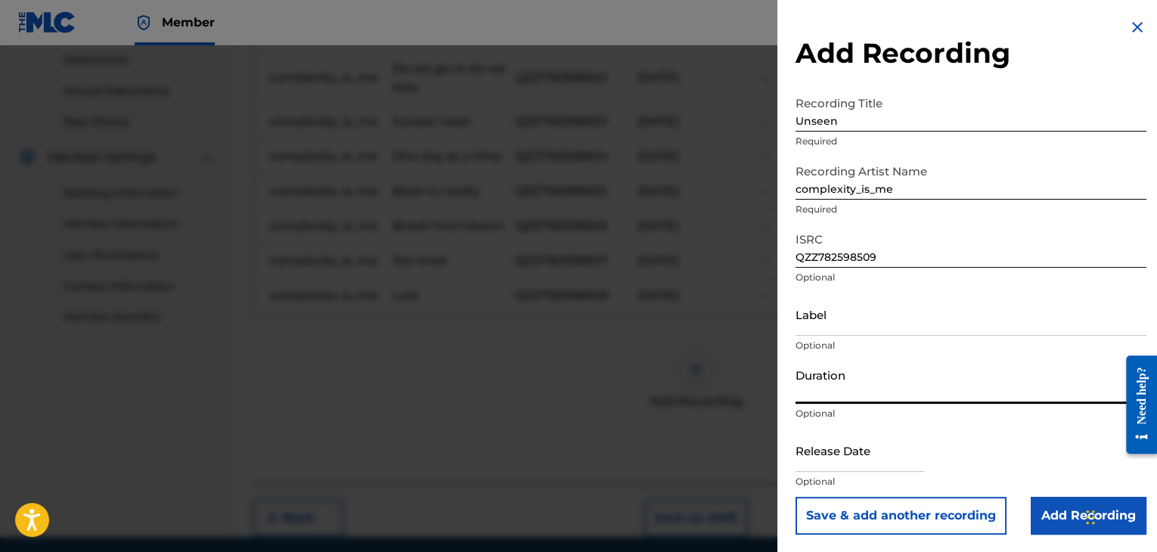
click at [829, 380] on input "Duration" at bounding box center [971, 382] width 351 height 43
click at [993, 383] on input "03:21" at bounding box center [971, 382] width 351 height 43
type input "03:21"
click at [864, 456] on input "text" at bounding box center [860, 449] width 129 height 43
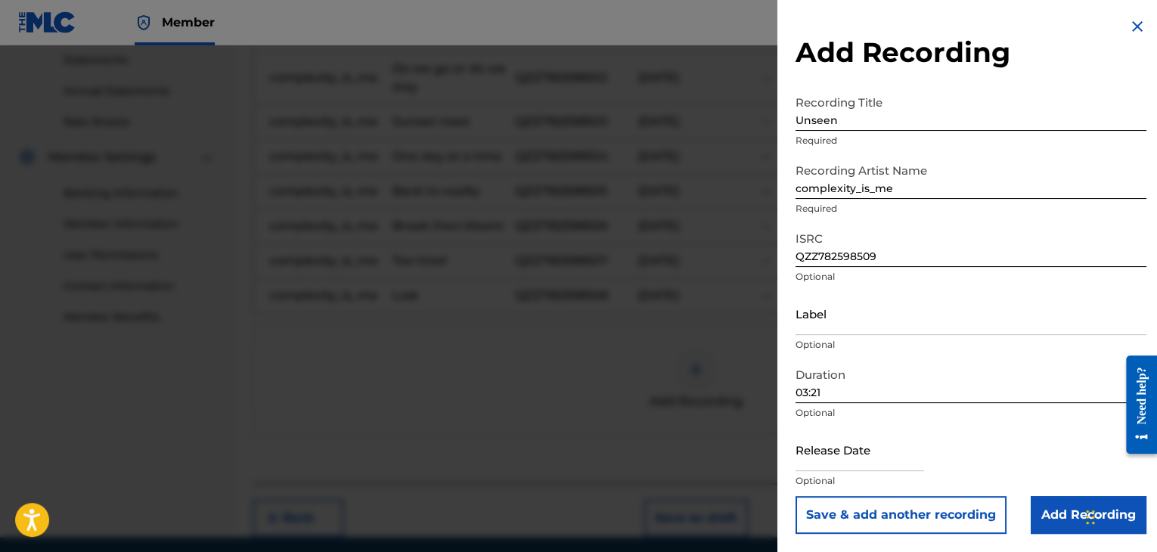
select select "7"
select select "2025"
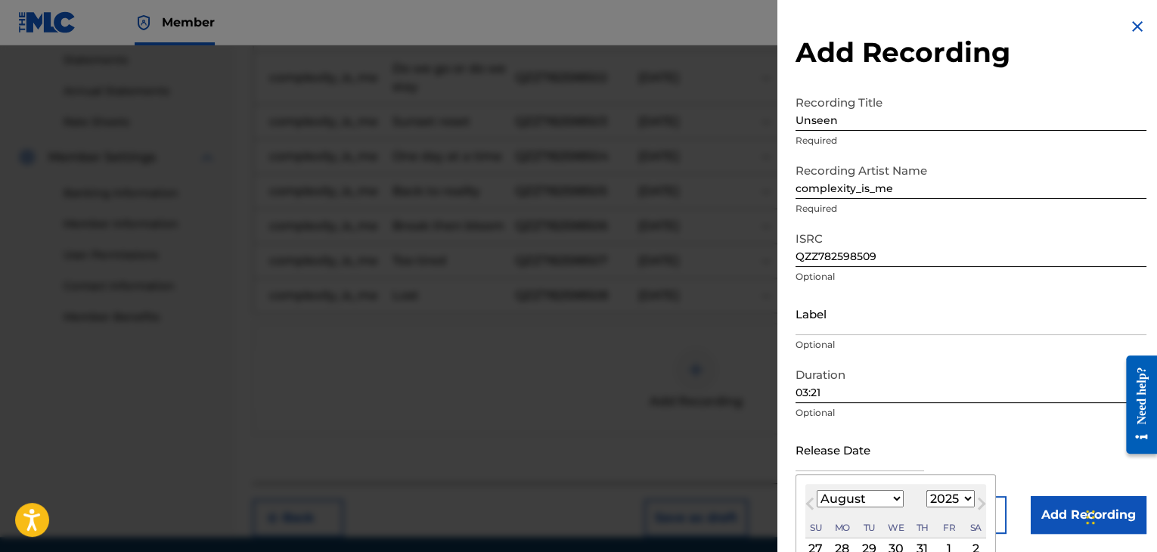
type input "[DATE]"
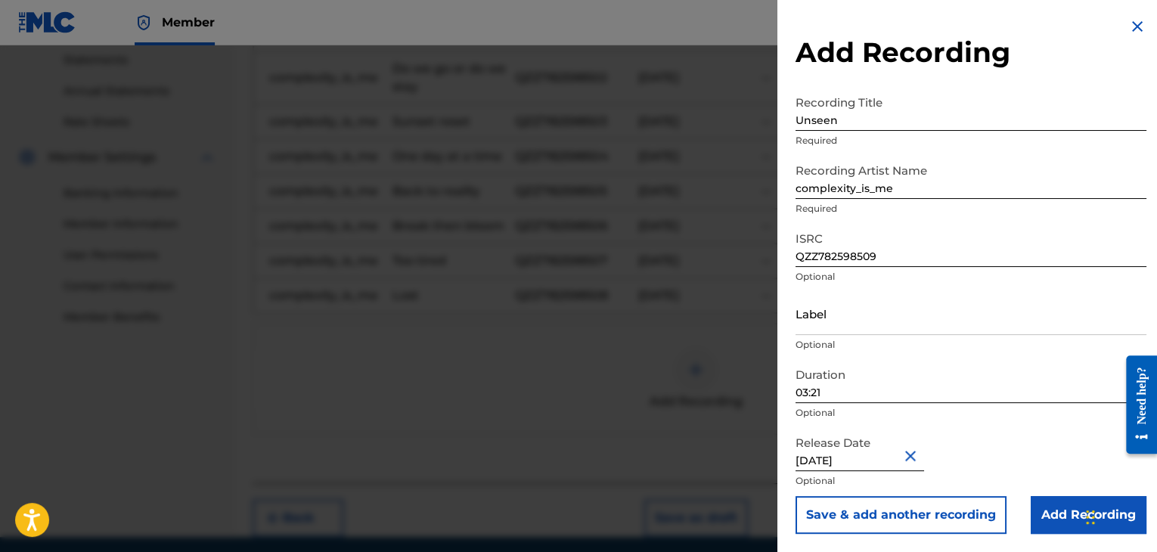
click at [1061, 518] on input "Add Recording" at bounding box center [1089, 515] width 116 height 38
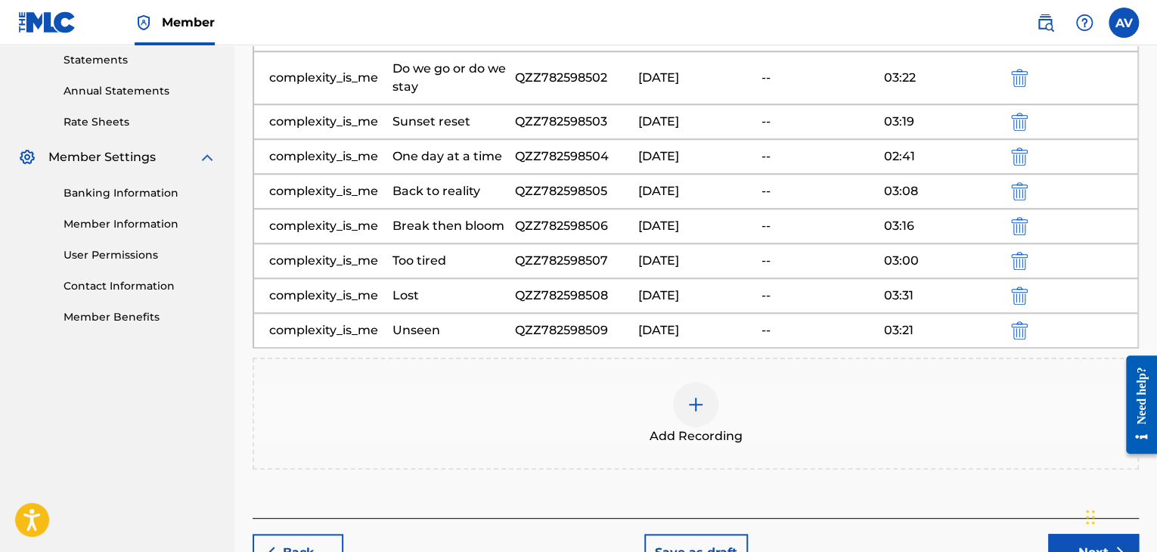
click at [714, 403] on div at bounding box center [695, 404] width 45 height 45
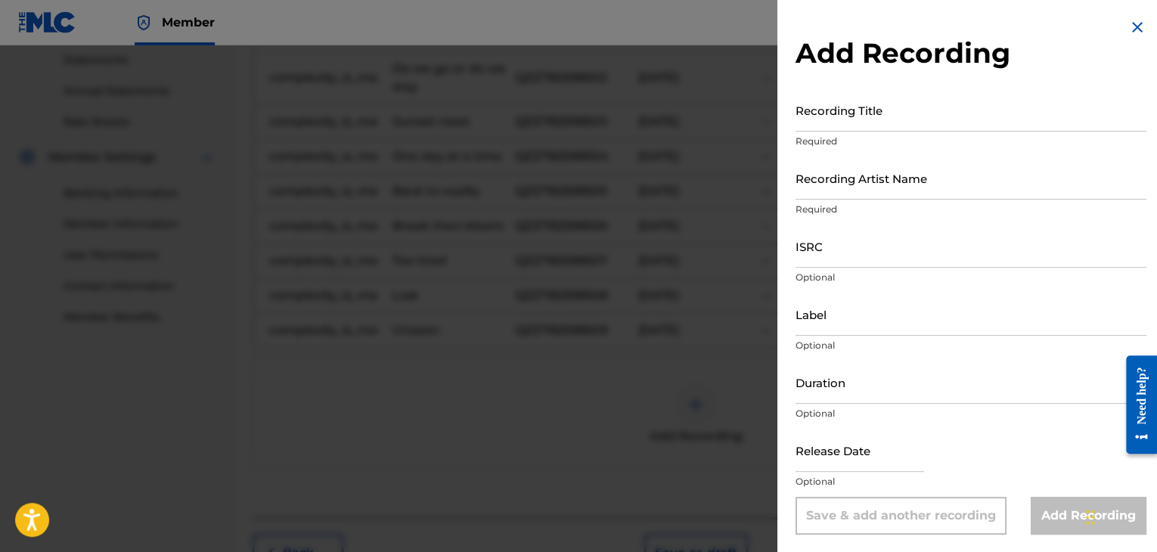
click at [951, 132] on div "Recording Title Required" at bounding box center [971, 122] width 351 height 68
click at [953, 127] on input "Recording Title" at bounding box center [971, 109] width 351 height 43
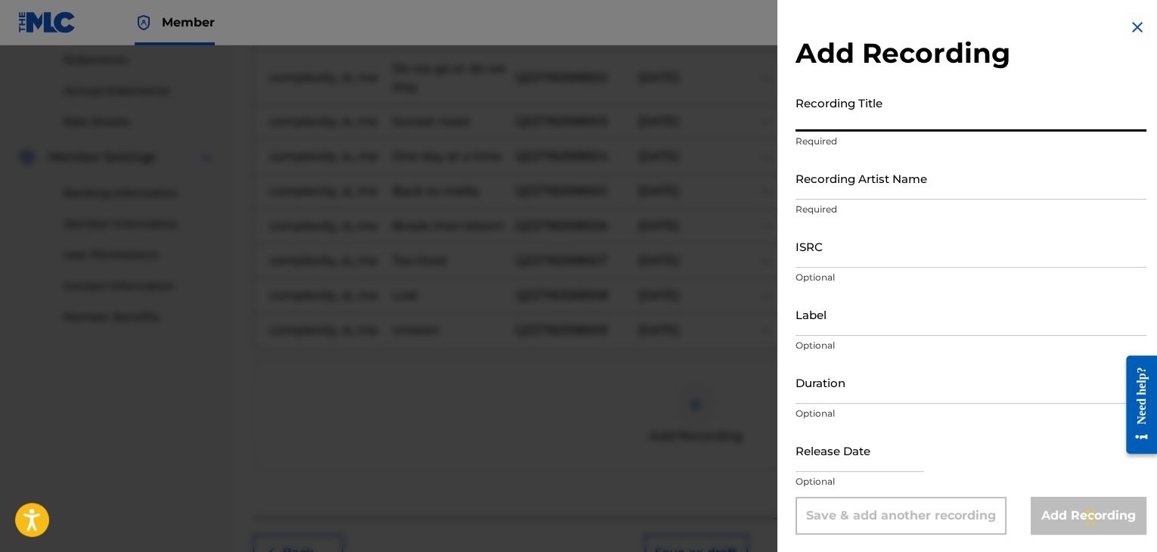
paste input "Highs and lows"
type input "Highs and lows"
click at [888, 264] on input "ISRC" at bounding box center [971, 246] width 351 height 43
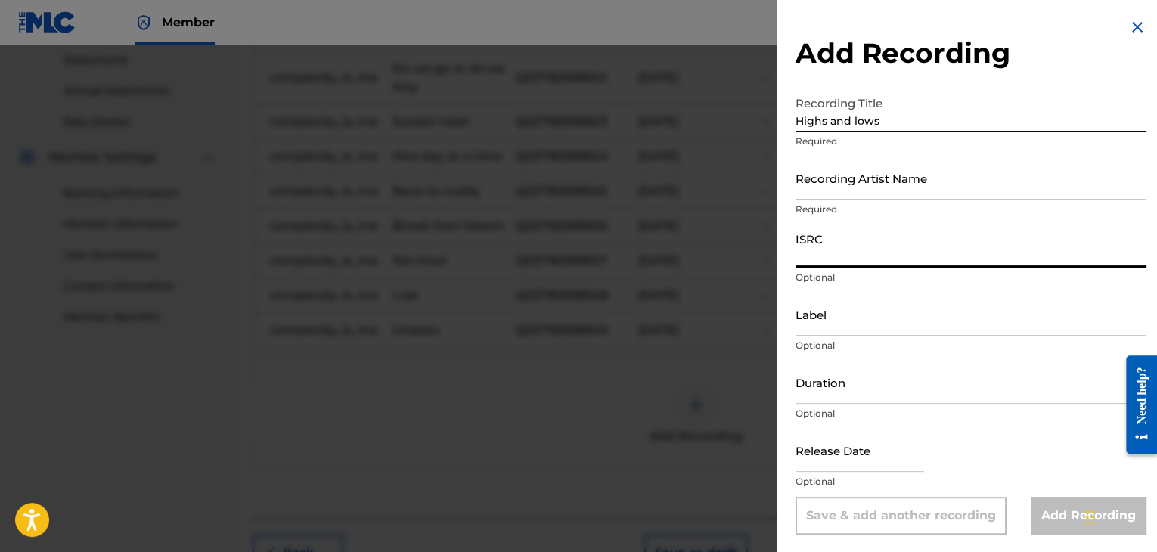
paste input "QZZ782598510"
type input "QZZ782598510"
click at [883, 179] on input "Recording Artist Name" at bounding box center [971, 178] width 351 height 43
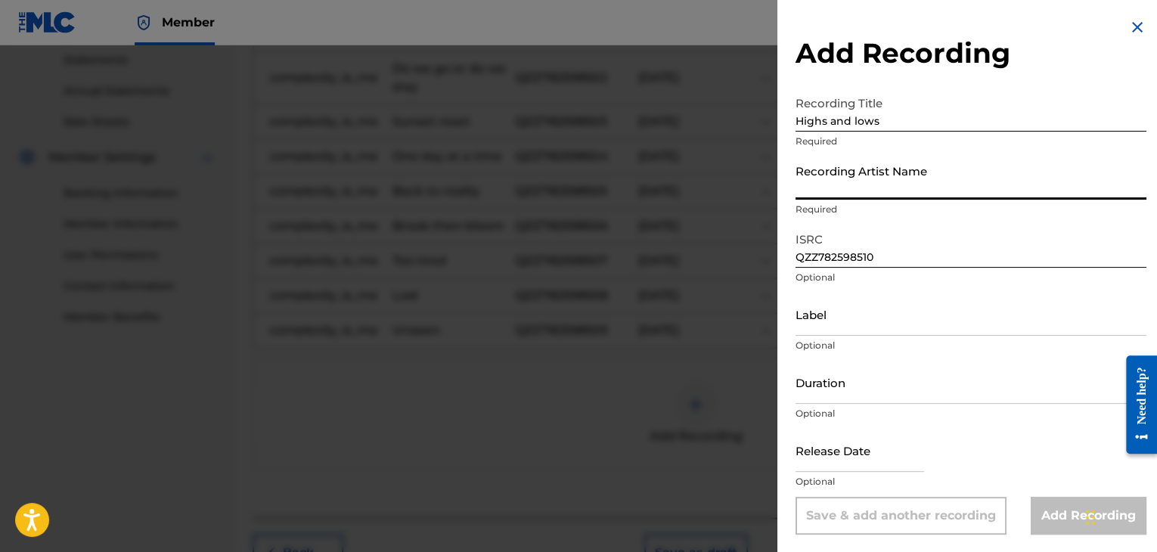
type input "complexity_is_me"
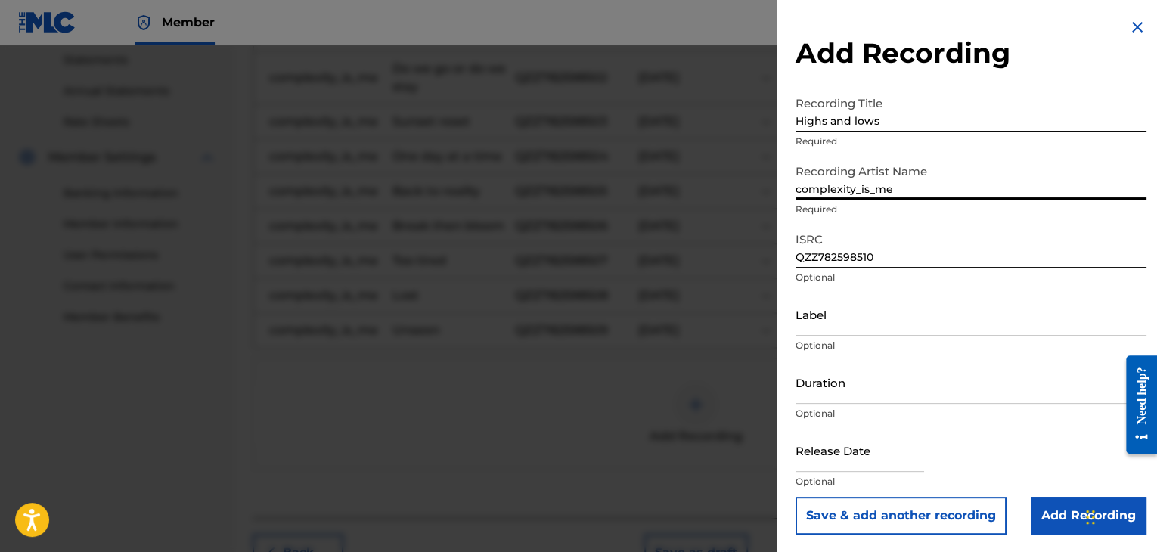
click at [892, 325] on input "Label" at bounding box center [971, 314] width 351 height 43
click at [837, 392] on input "Duration" at bounding box center [971, 382] width 351 height 43
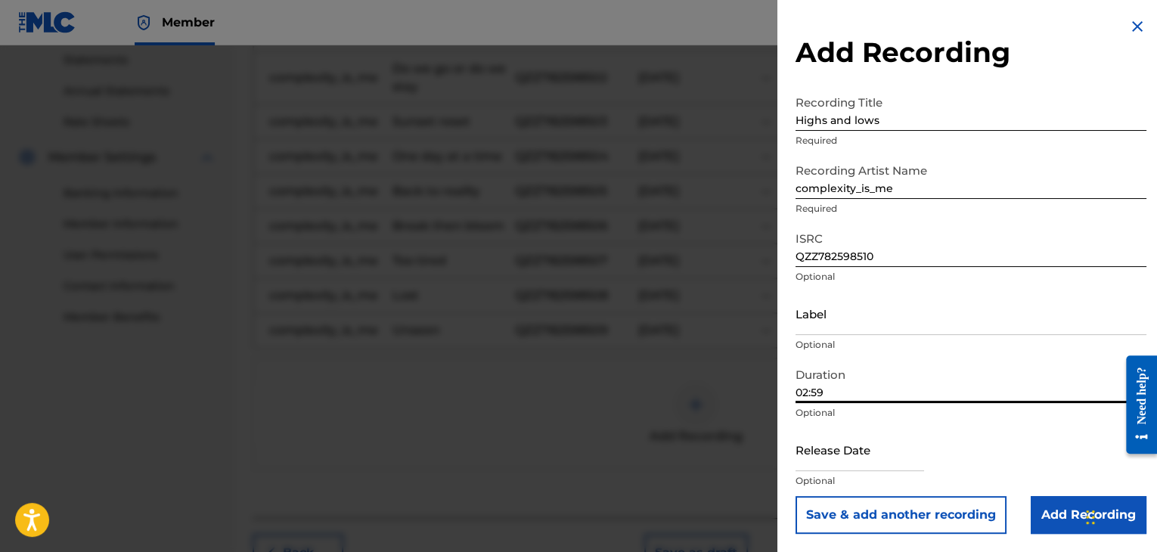
type input "02:59"
click at [859, 461] on input "text" at bounding box center [860, 449] width 129 height 43
select select "7"
select select "2025"
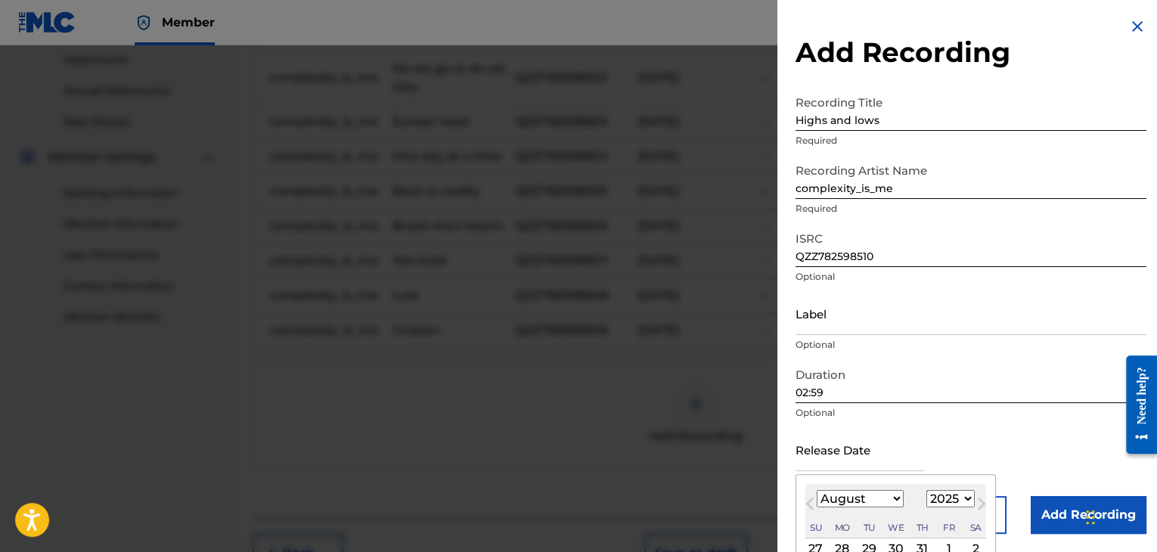
type input "[DATE]"
click at [1041, 452] on div "Release Date [DATE] Previous Month Next Month August [DATE] February March Apri…" at bounding box center [971, 462] width 351 height 68
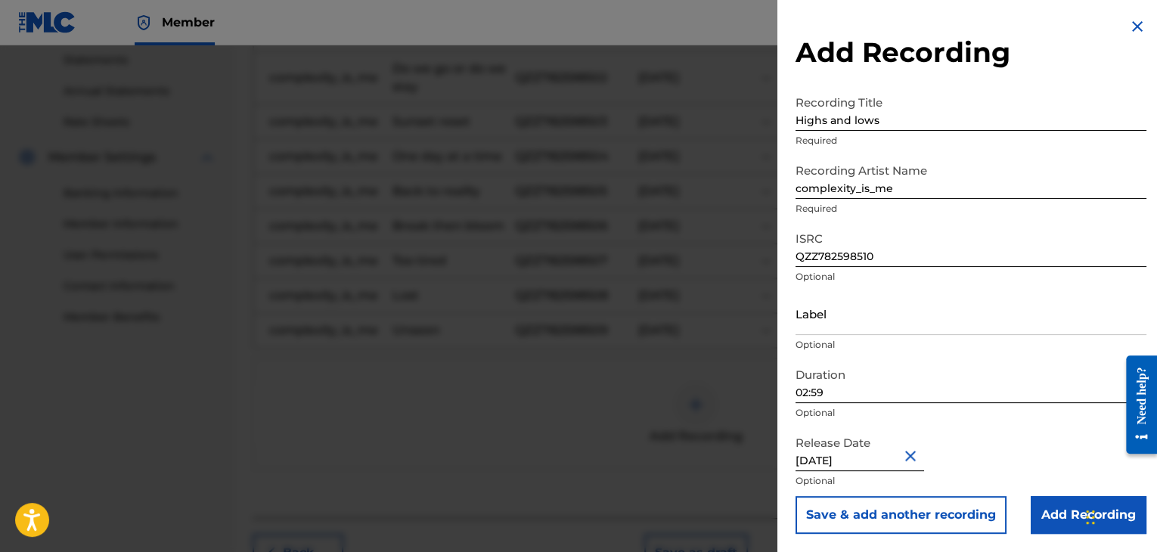
click at [1056, 504] on input "Add Recording" at bounding box center [1089, 515] width 116 height 38
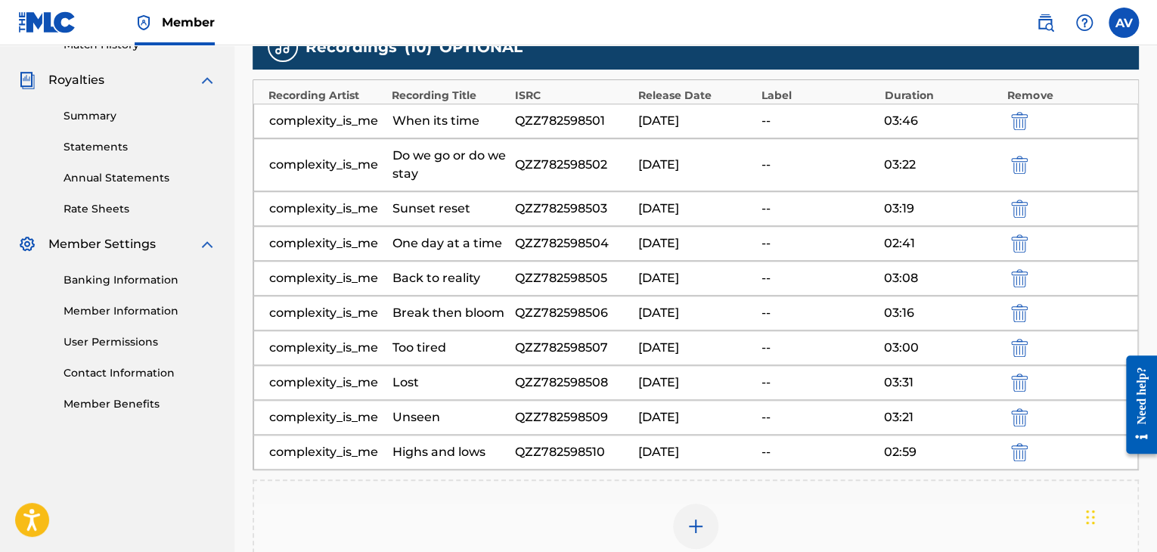
scroll to position [303, 0]
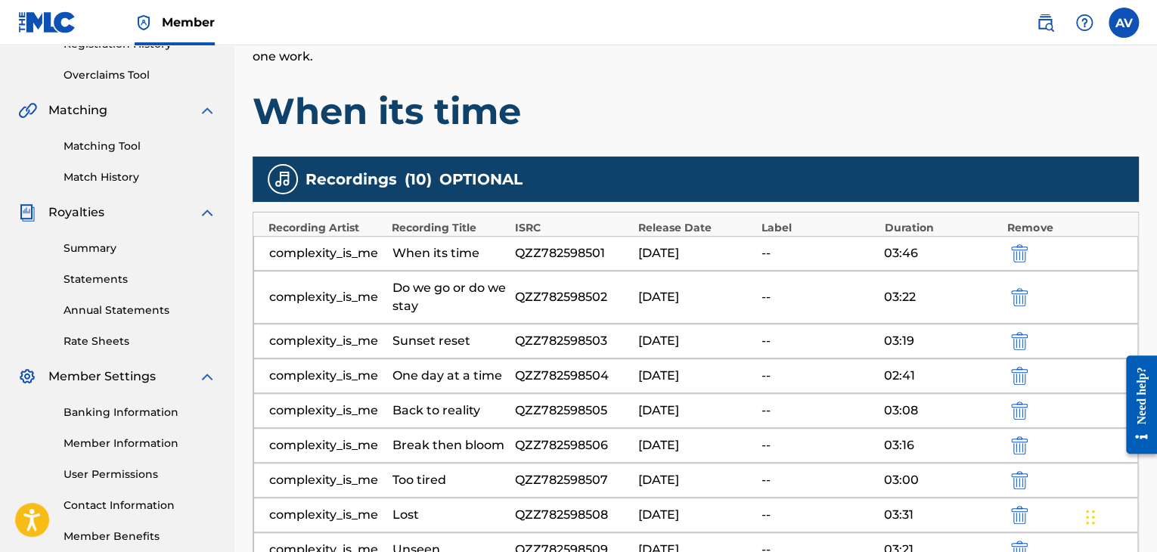
click at [478, 121] on h1 "When its time" at bounding box center [696, 110] width 886 height 45
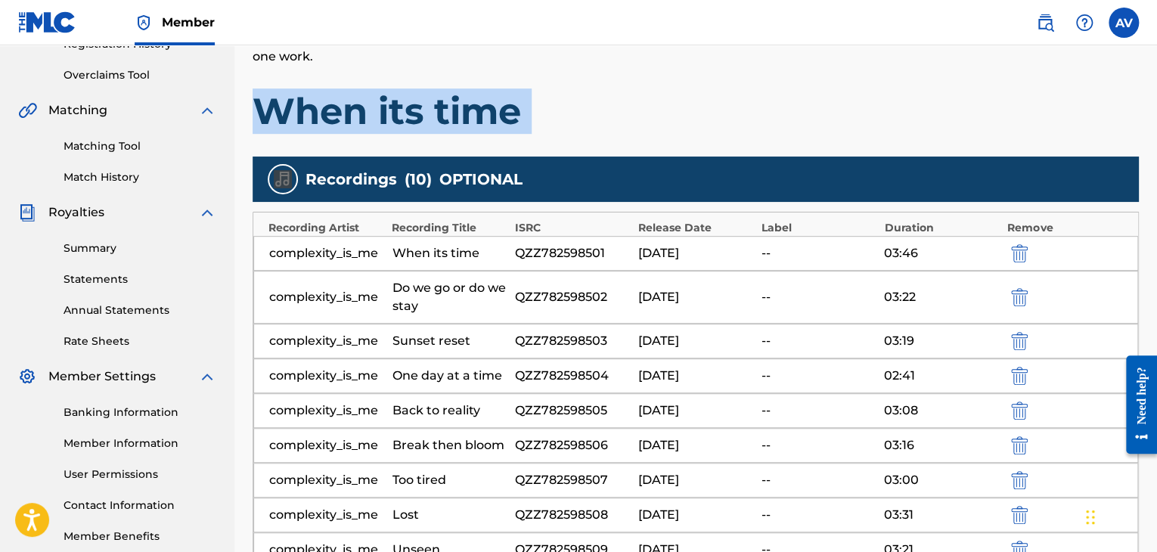
click at [478, 121] on h1 "When its time" at bounding box center [696, 110] width 886 height 45
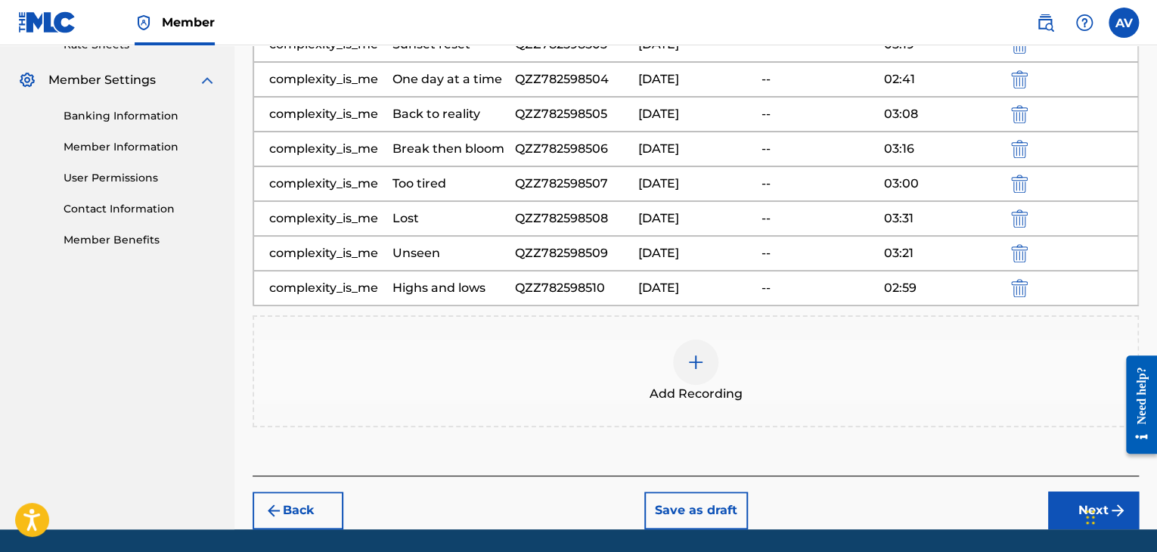
scroll to position [605, 0]
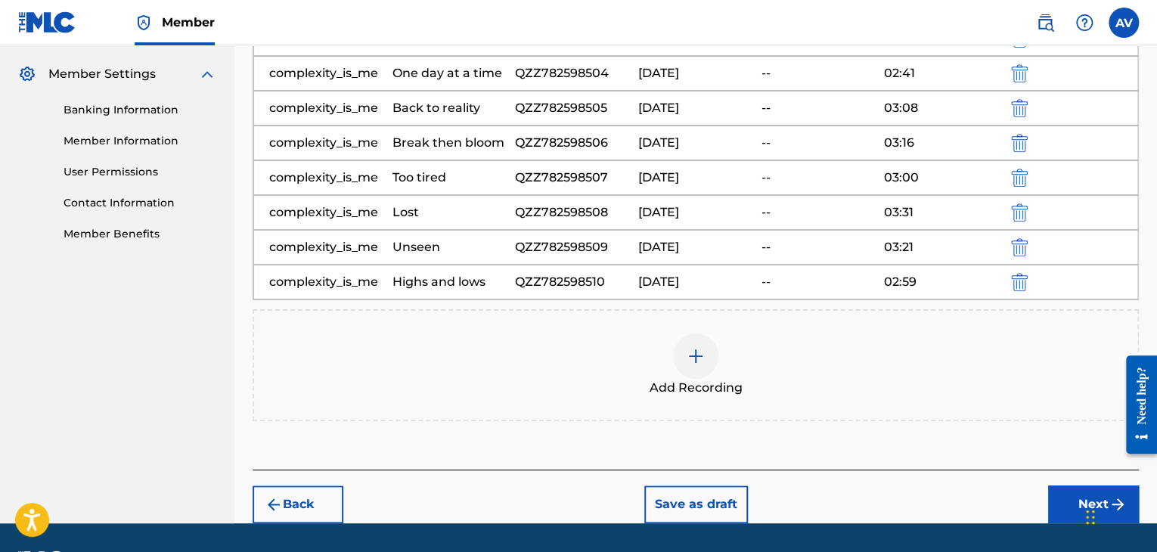
click at [708, 355] on div at bounding box center [695, 356] width 45 height 45
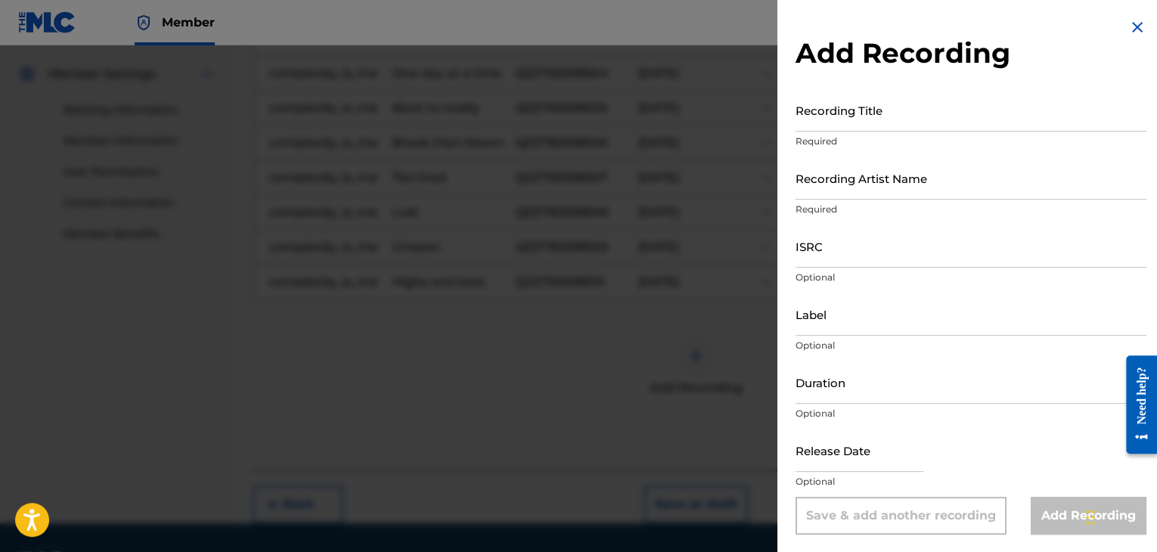
click at [932, 131] on input "Recording Title" at bounding box center [971, 109] width 351 height 43
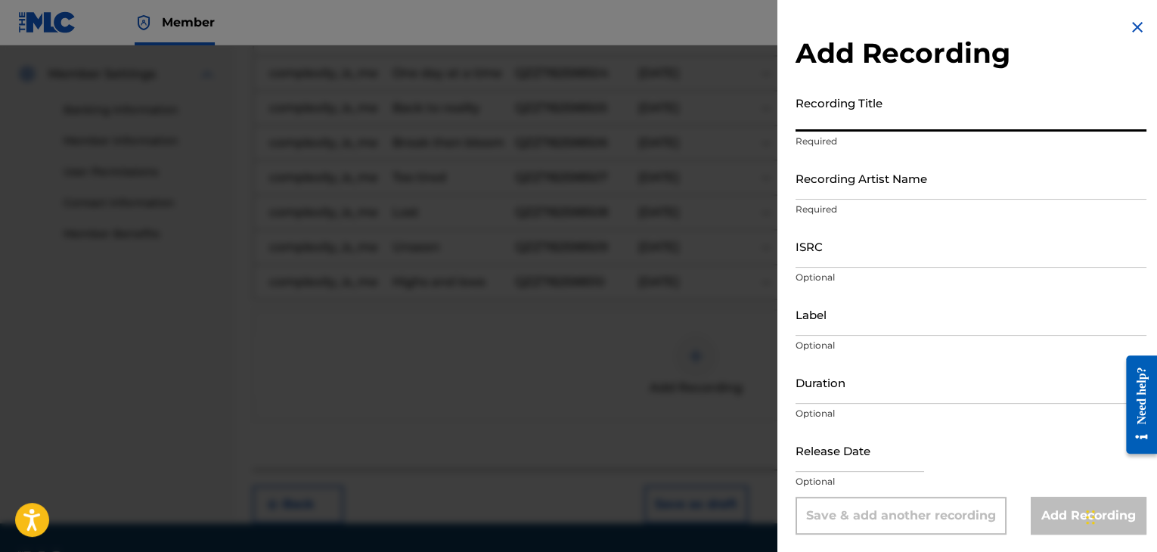
paste input "I choose me first"
type input "I choose me first"
click at [880, 193] on input "Recording Artist Name" at bounding box center [971, 178] width 351 height 43
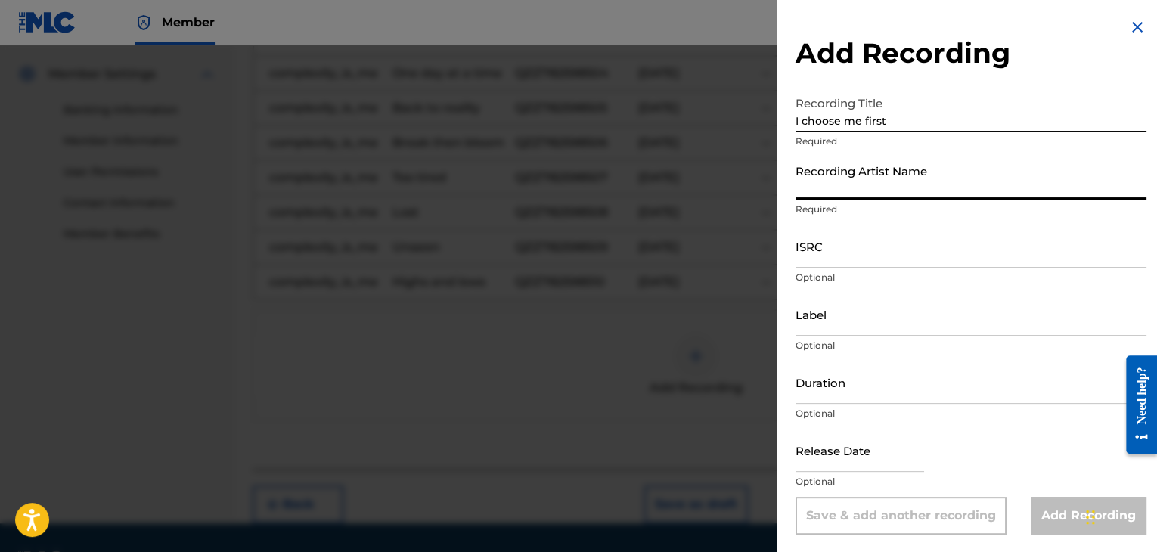
type input "complexity_is_me"
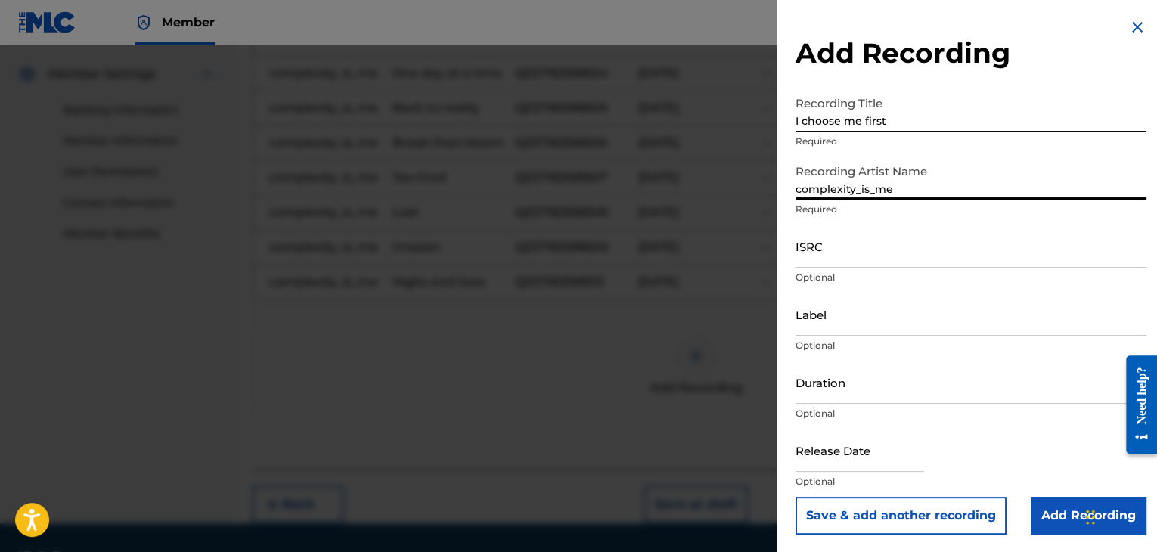
click at [862, 252] on input "ISRC" at bounding box center [971, 246] width 351 height 43
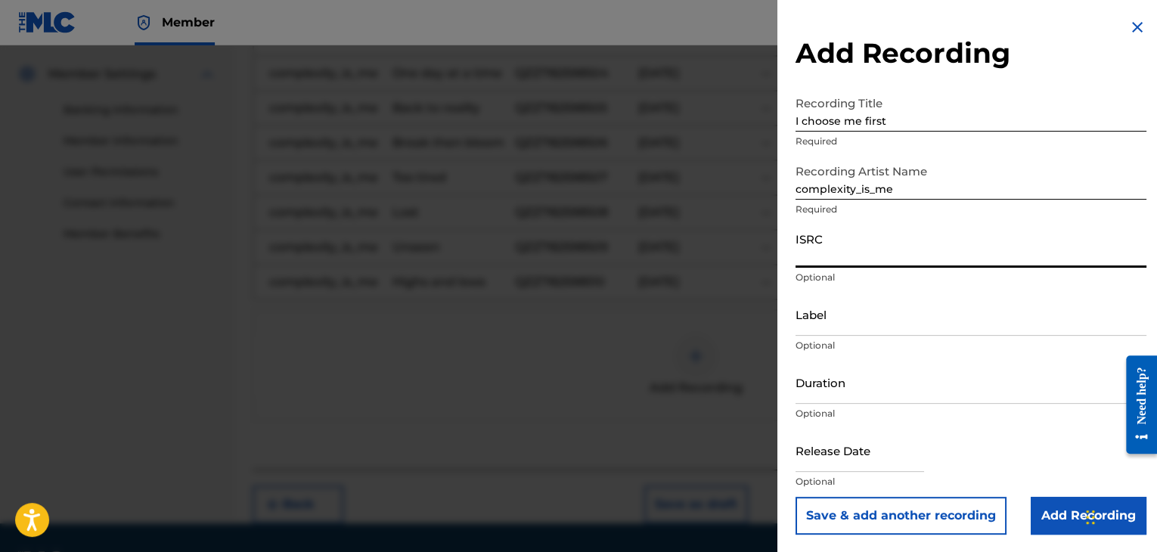
paste input "QZZ782598546"
type input "QZZ782598546"
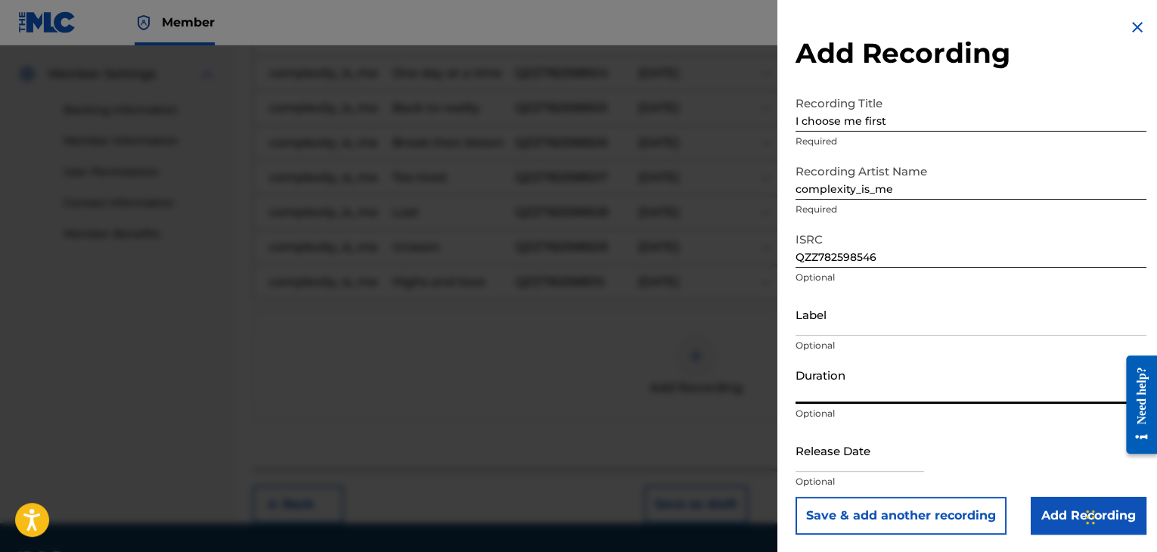
drag, startPoint x: 847, startPoint y: 397, endPoint x: 836, endPoint y: 395, distance: 11.6
click at [847, 397] on input "Duration" at bounding box center [971, 382] width 351 height 43
type input "03:04"
click at [923, 445] on input "text" at bounding box center [860, 450] width 129 height 43
select select "7"
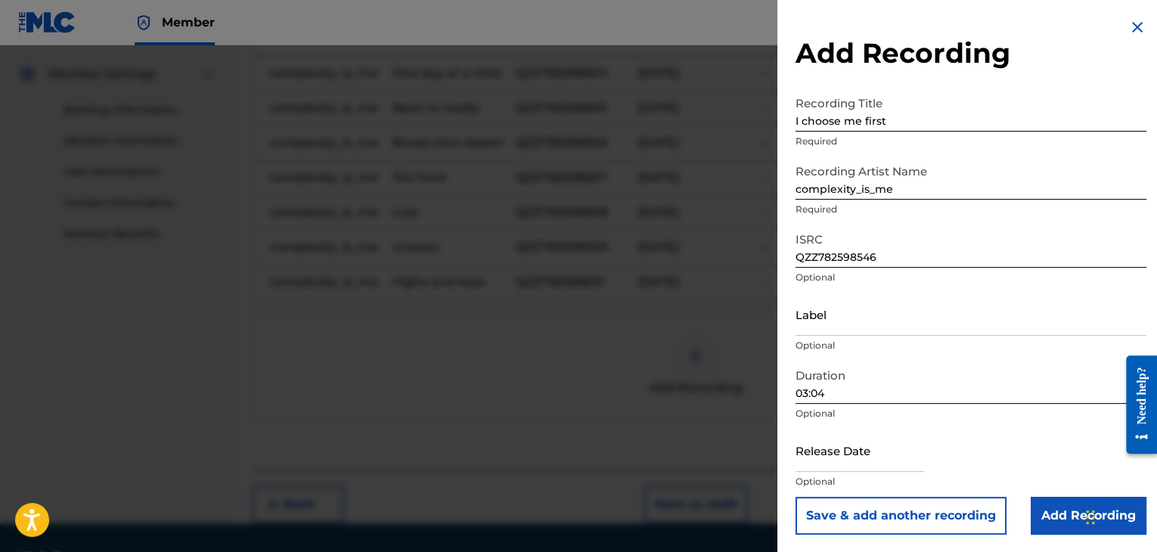
select select "2025"
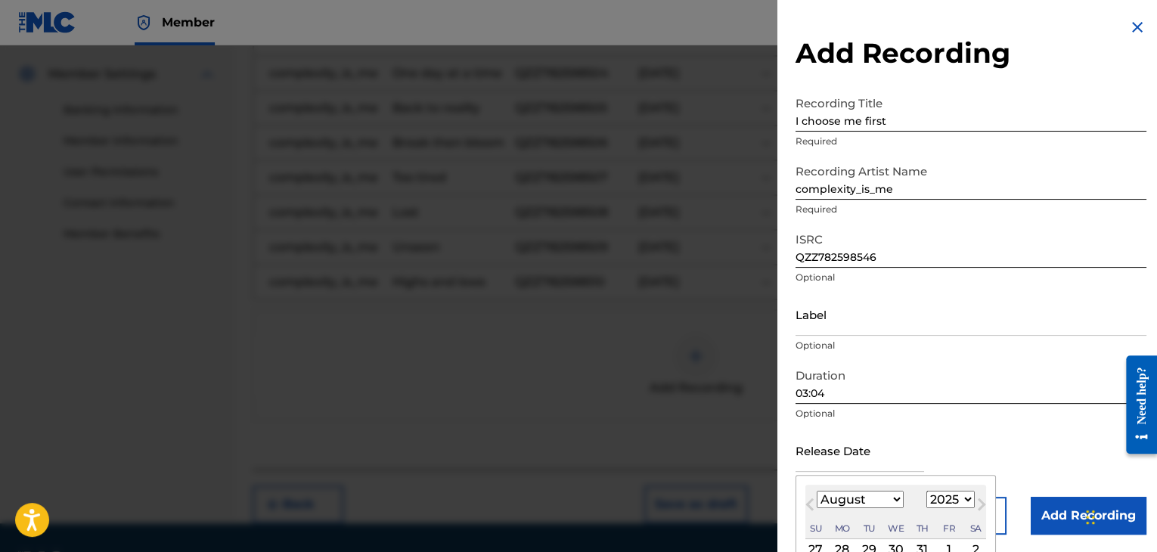
type input "[DATE]"
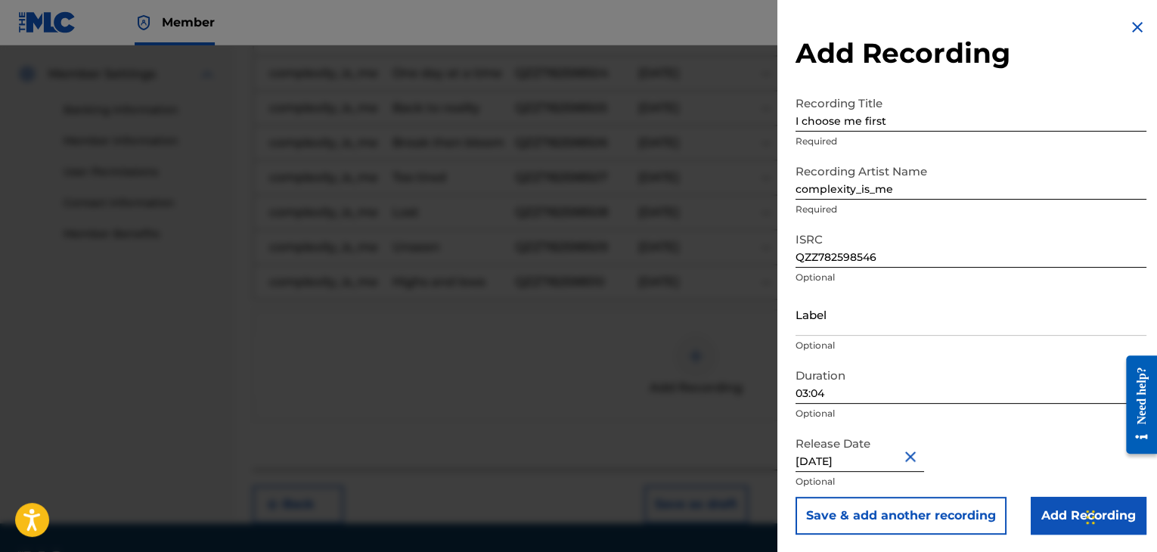
click at [1065, 522] on input "Add Recording" at bounding box center [1089, 516] width 116 height 38
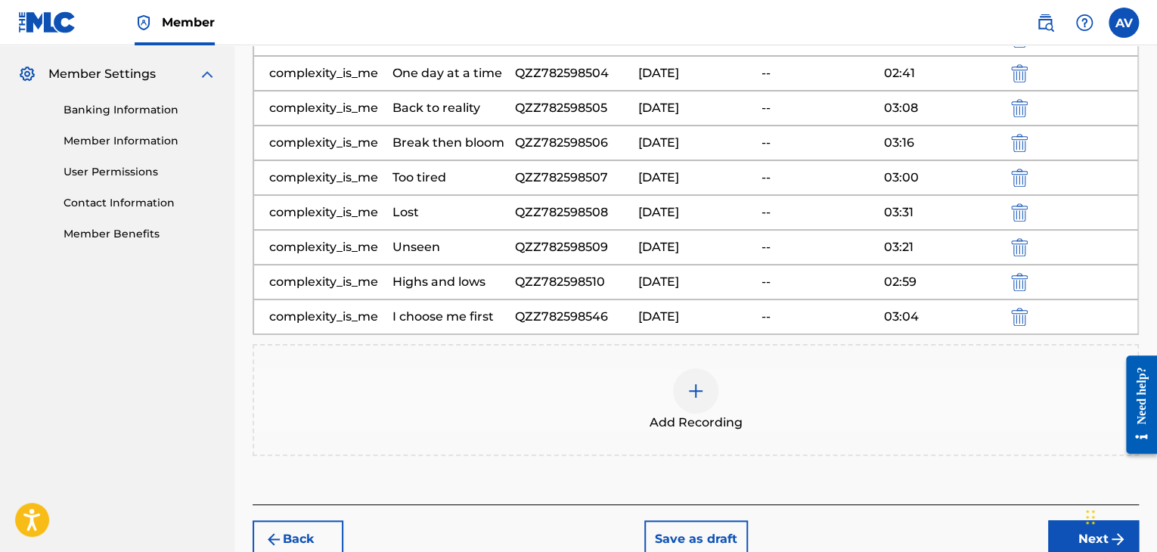
click at [694, 362] on div "Add Recording" at bounding box center [696, 400] width 886 height 112
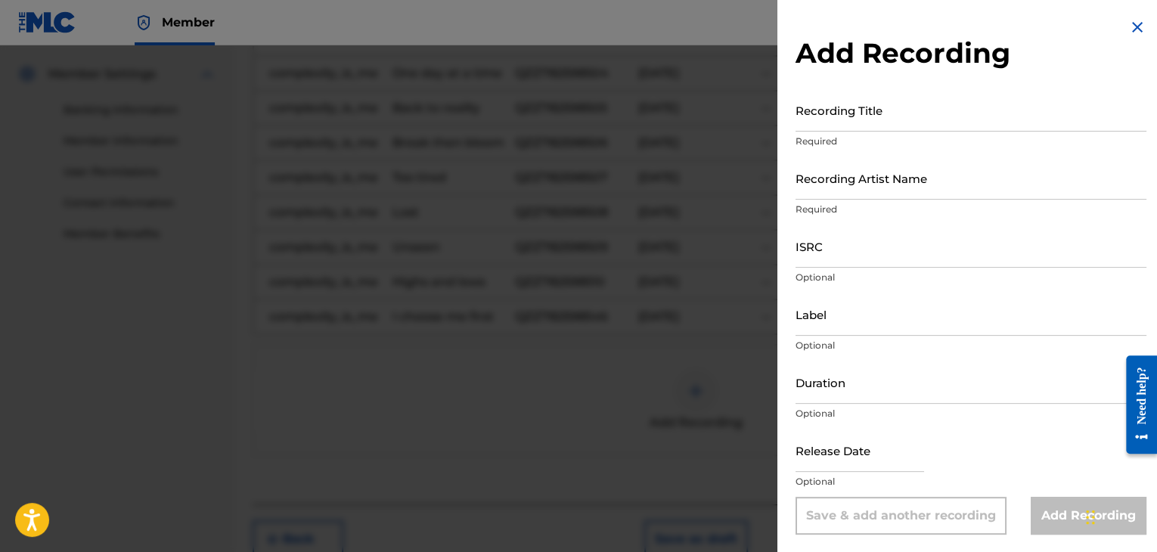
click at [871, 101] on input "Recording Title" at bounding box center [971, 109] width 351 height 43
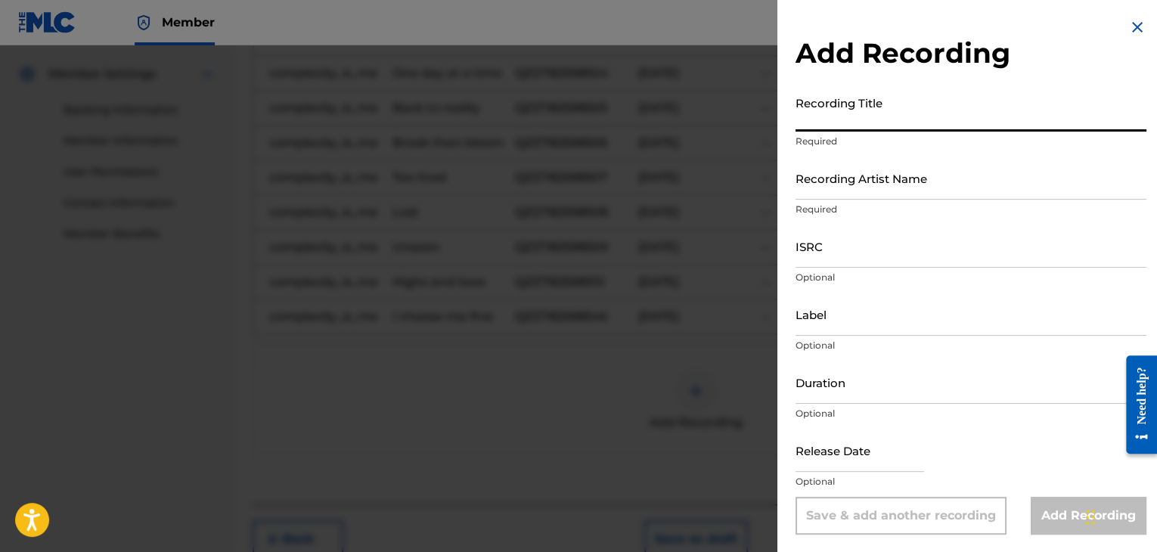
paste input "Its over now"
type input "Its over now"
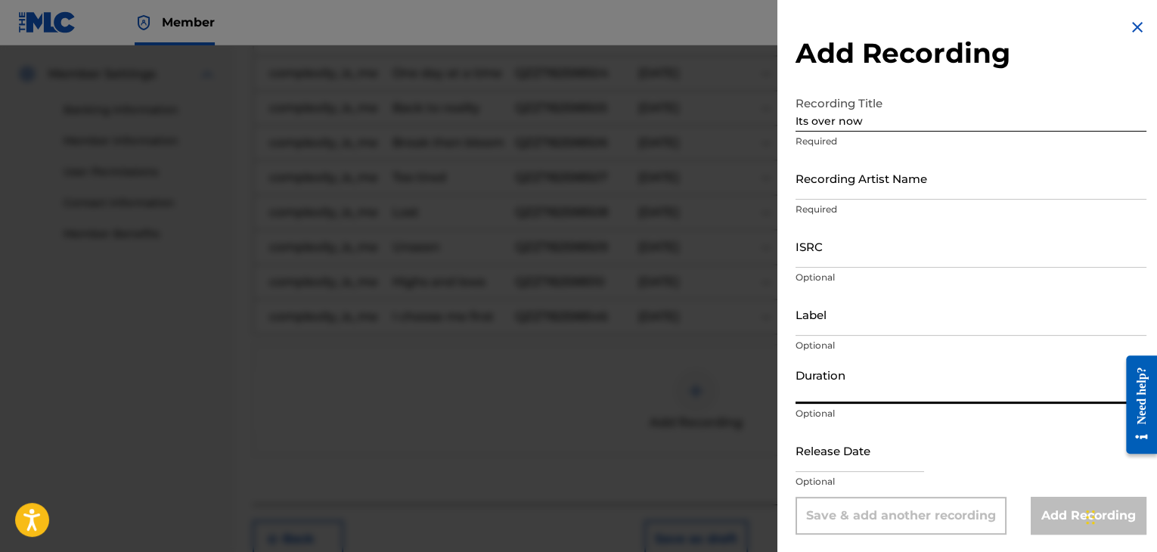
click at [830, 377] on input "Duration" at bounding box center [971, 382] width 351 height 43
type input "02:39"
click at [875, 180] on input "Recording Artist Name" at bounding box center [971, 178] width 351 height 43
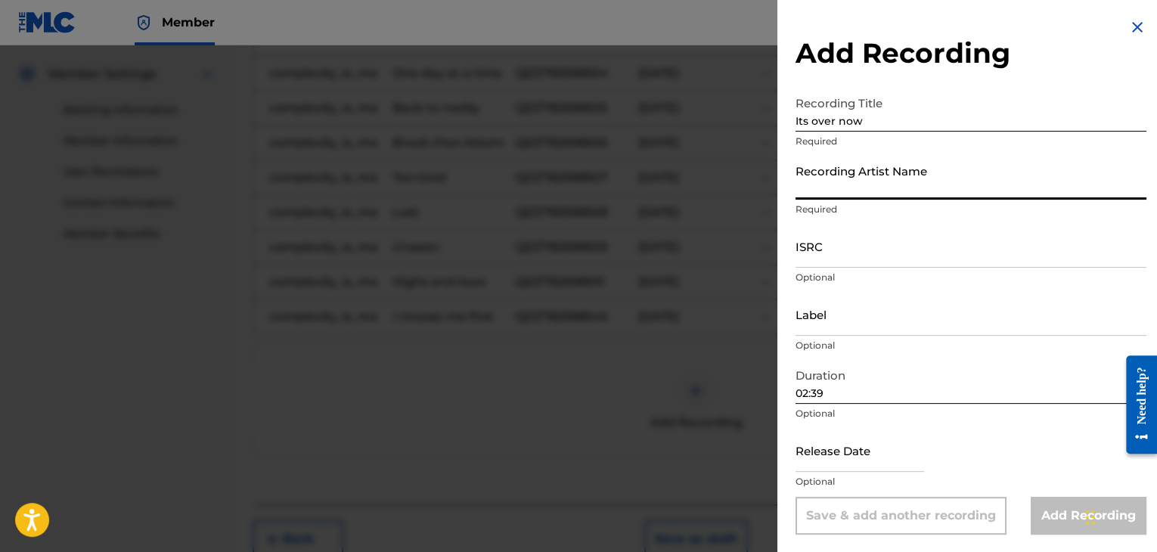
type input "complexity_is_me"
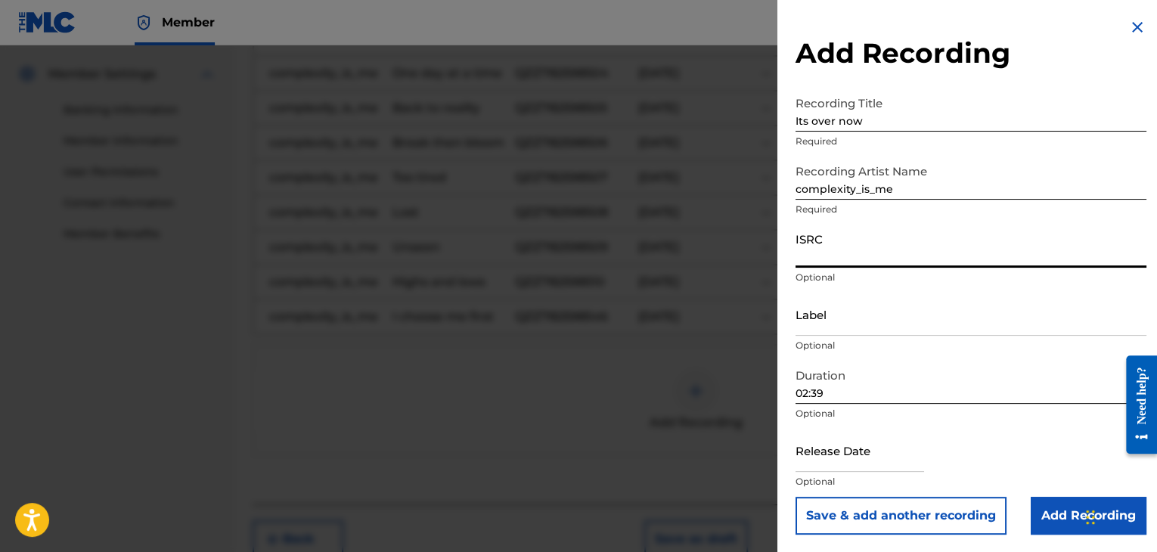
click at [934, 228] on input "ISRC" at bounding box center [971, 246] width 351 height 43
paste input "QZZ782598547"
type input "QZZ782598547"
click at [878, 468] on input "text" at bounding box center [860, 450] width 129 height 43
select select "7"
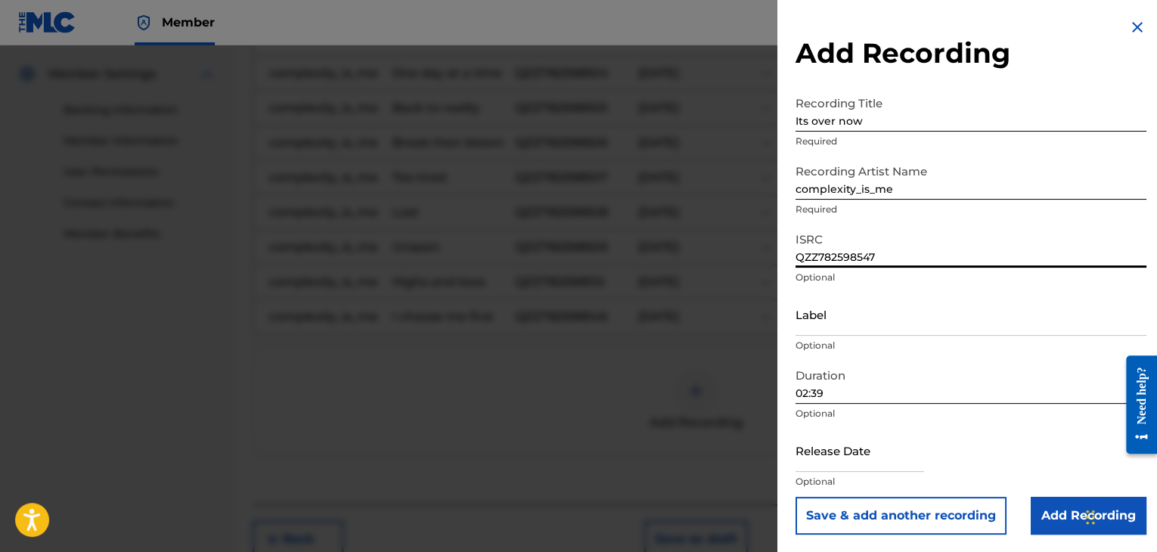
select select "2025"
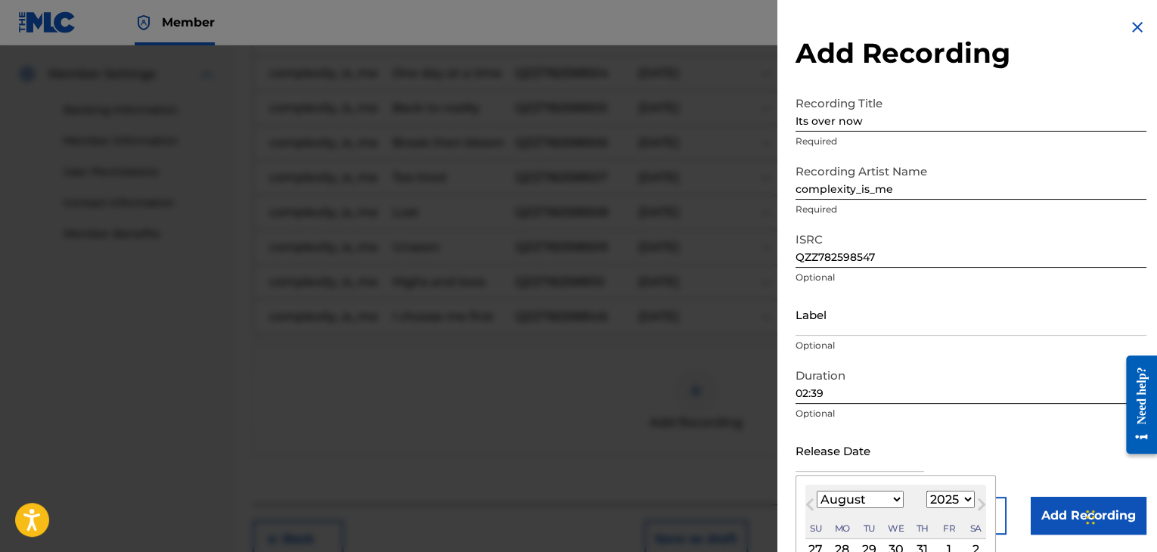
type input "[DATE]"
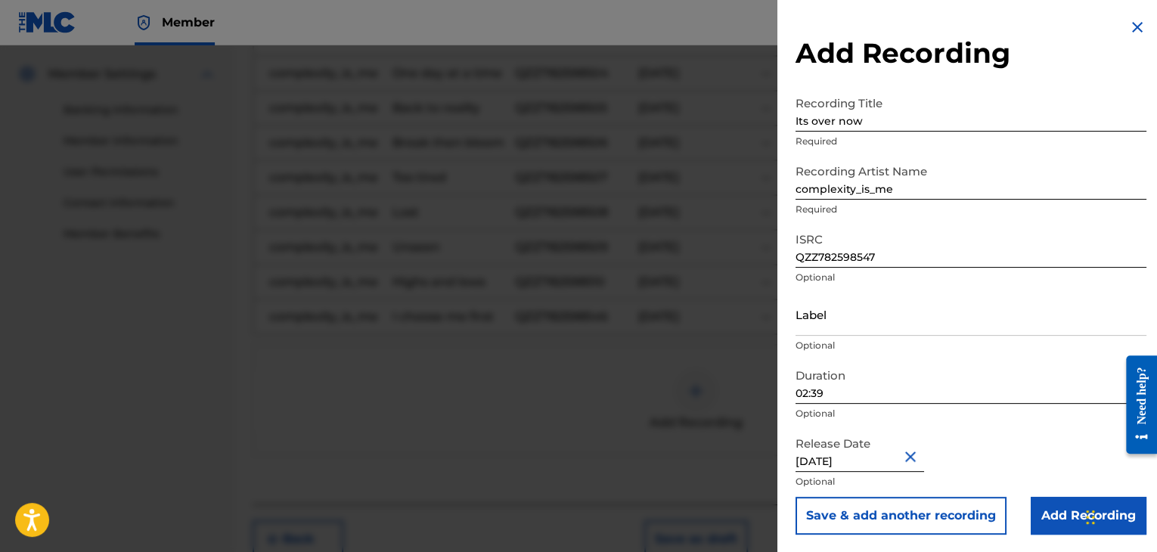
click at [1055, 464] on div "Release Date [DATE] Optional" at bounding box center [971, 463] width 351 height 68
click at [1056, 507] on input "Add Recording" at bounding box center [1089, 516] width 116 height 38
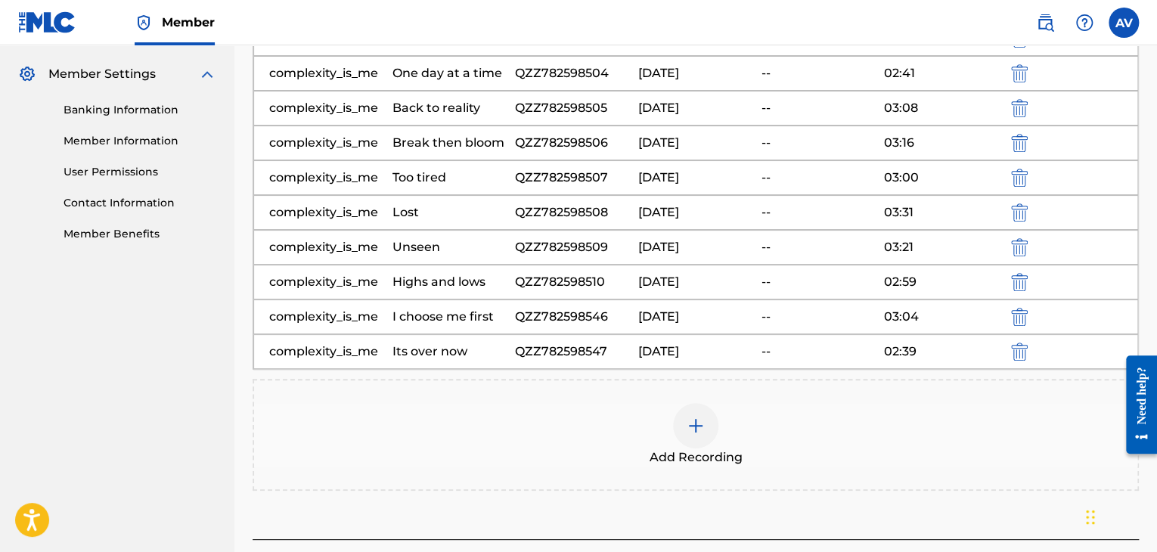
click at [687, 417] on img at bounding box center [696, 426] width 18 height 18
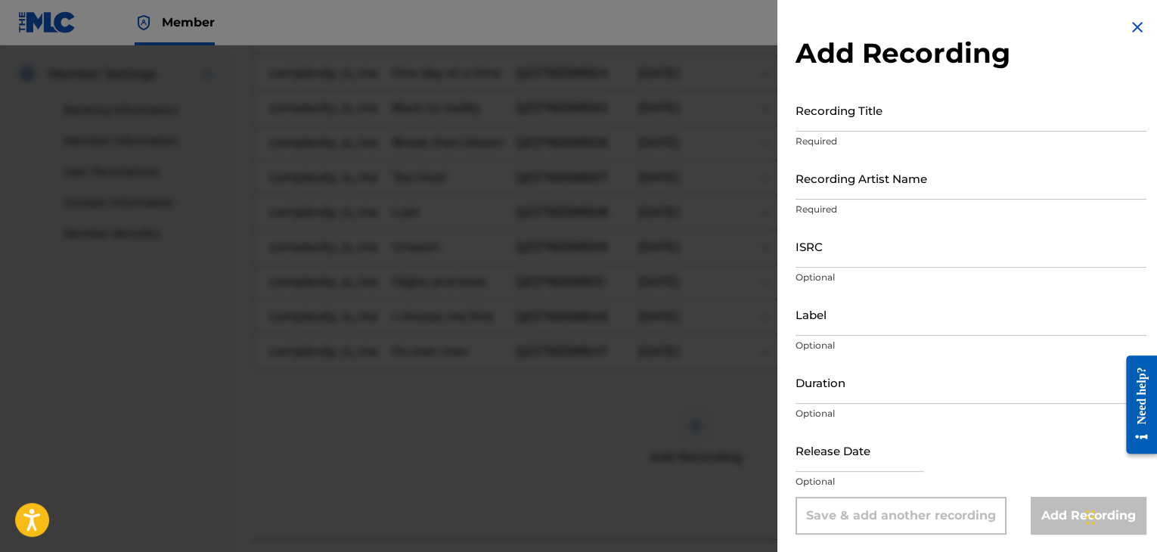
click at [897, 113] on input "Recording Title" at bounding box center [971, 109] width 351 height 43
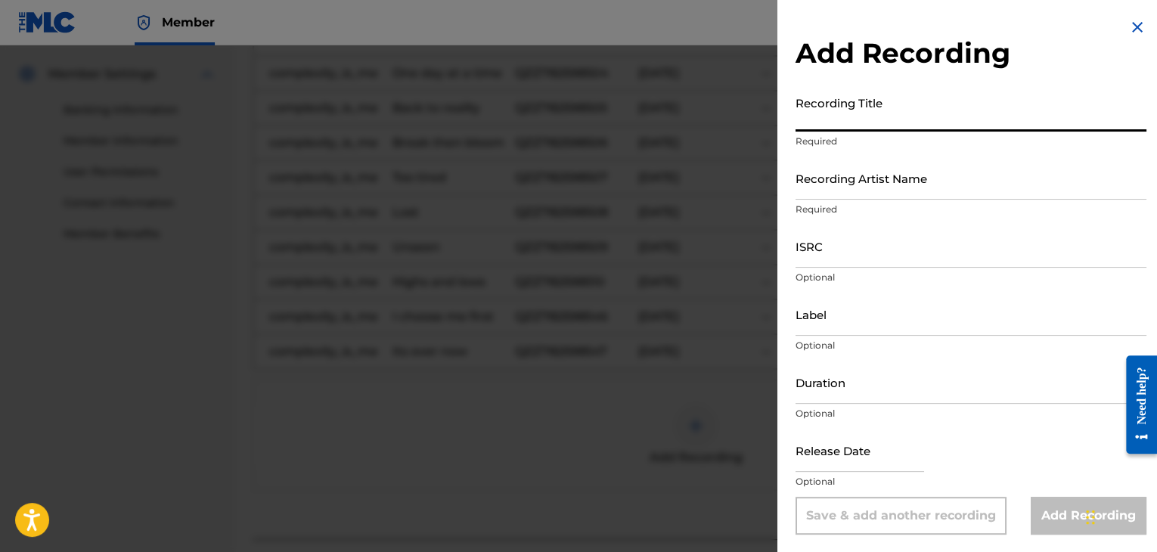
paste input "Sea Breeze take me away"
type input "Sea Breeze take me away"
click at [834, 385] on input "Duration" at bounding box center [971, 382] width 351 height 43
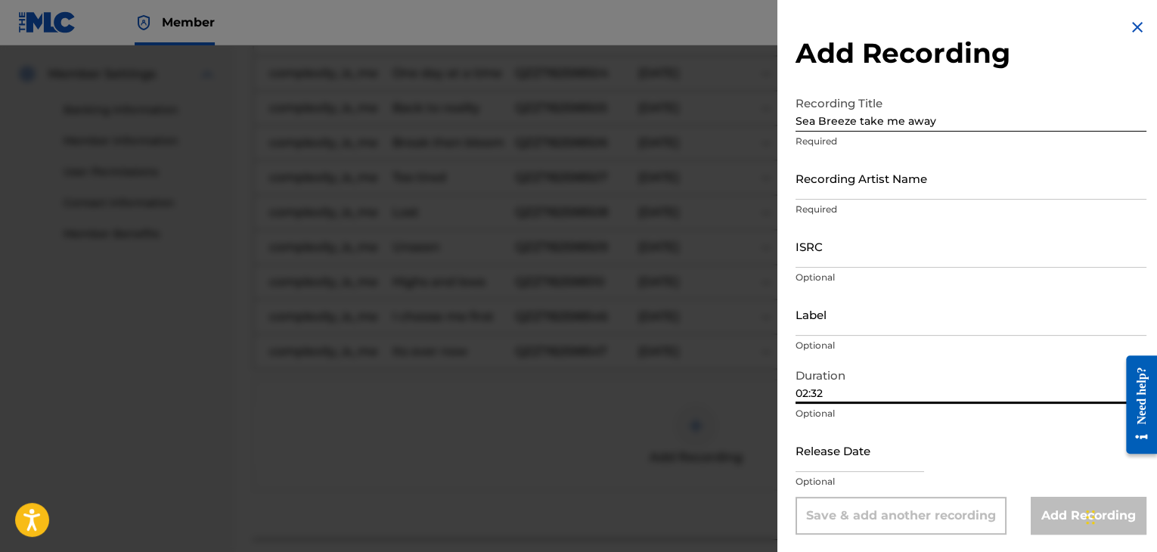
type input "02:32"
click at [847, 176] on input "Recording Artist Name" at bounding box center [971, 178] width 351 height 43
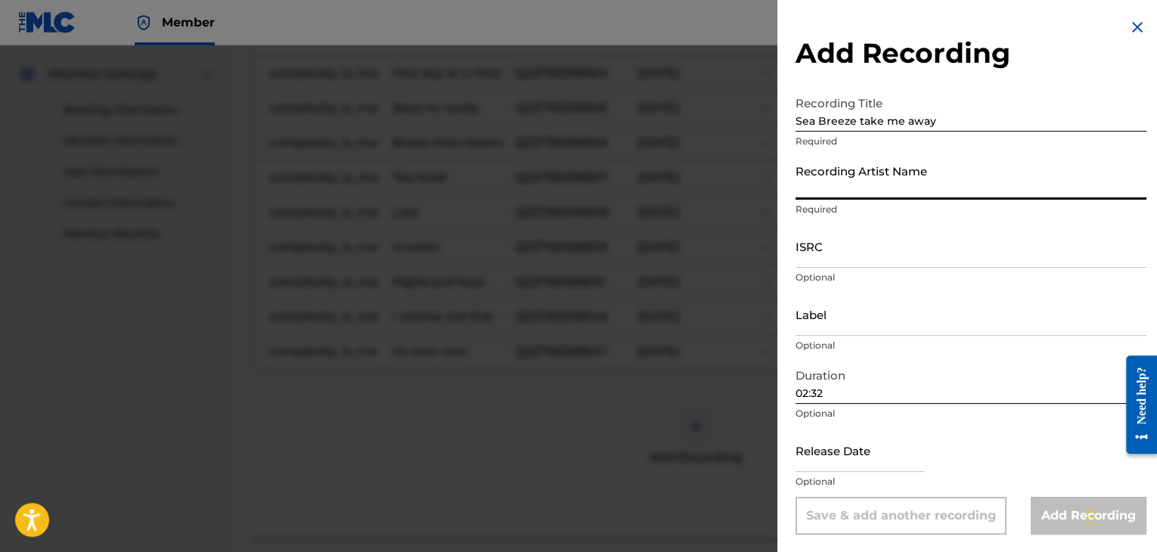
type input "complexity_is_me"
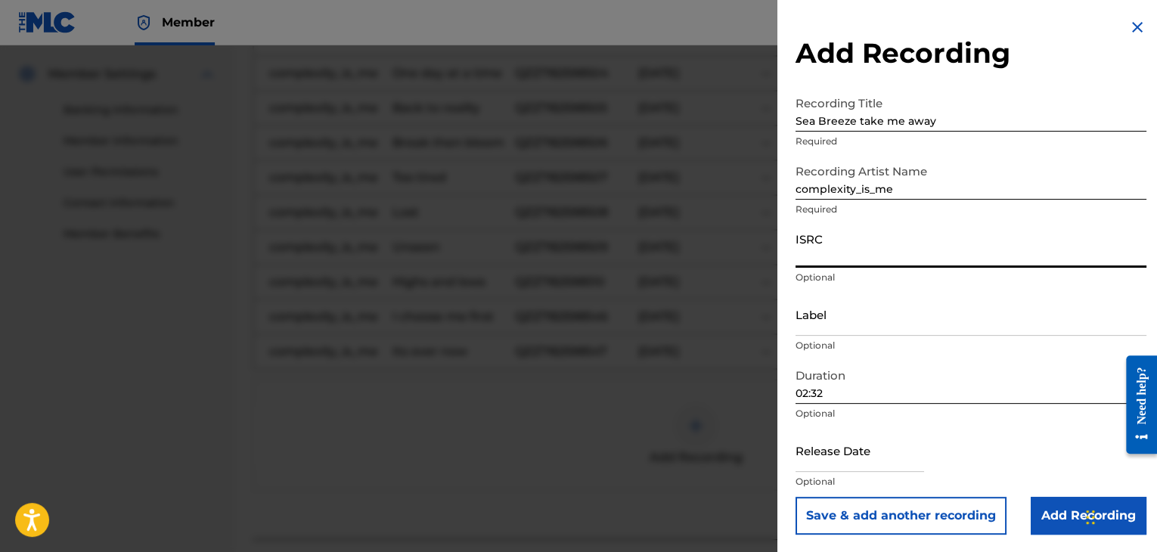
click at [873, 251] on input "ISRC" at bounding box center [971, 246] width 351 height 43
paste input "QZZ782598548"
type input "QZZ782598548"
click at [883, 323] on input "Label" at bounding box center [971, 314] width 351 height 43
click at [872, 472] on div at bounding box center [860, 452] width 129 height 46
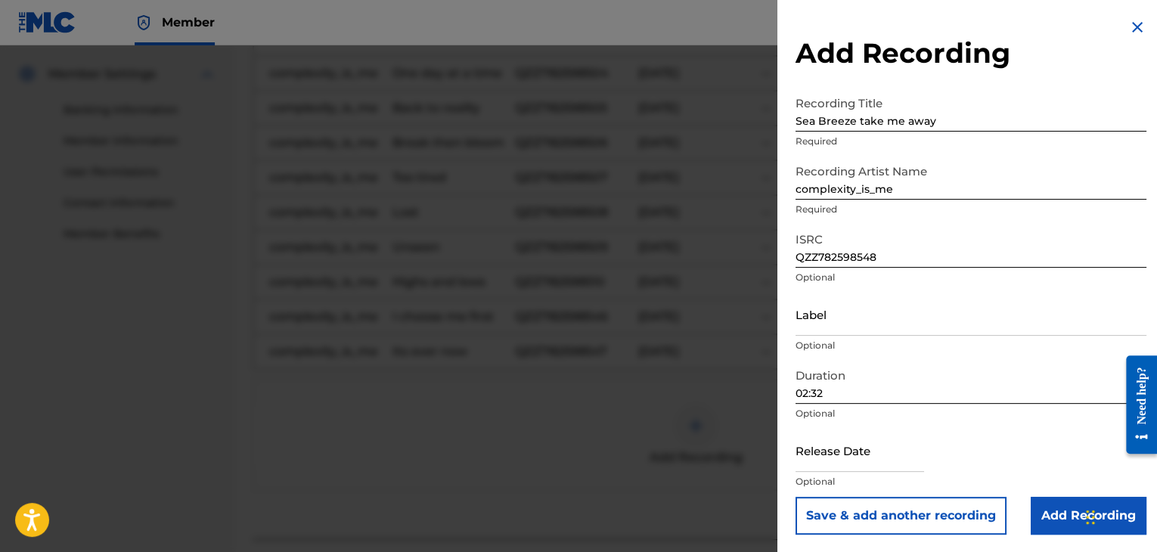
click at [874, 454] on input "text" at bounding box center [860, 450] width 129 height 43
select select "7"
select select "2025"
drag, startPoint x: 1067, startPoint y: 523, endPoint x: 920, endPoint y: 466, distance: 158.3
click at [838, 442] on input "text" at bounding box center [860, 450] width 129 height 43
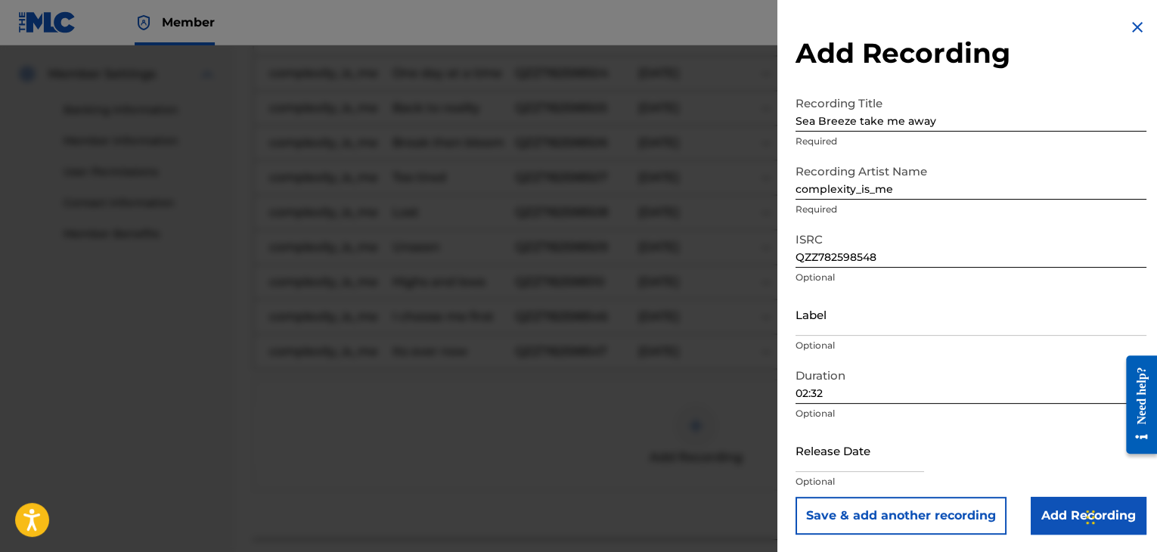
select select "7"
select select "2025"
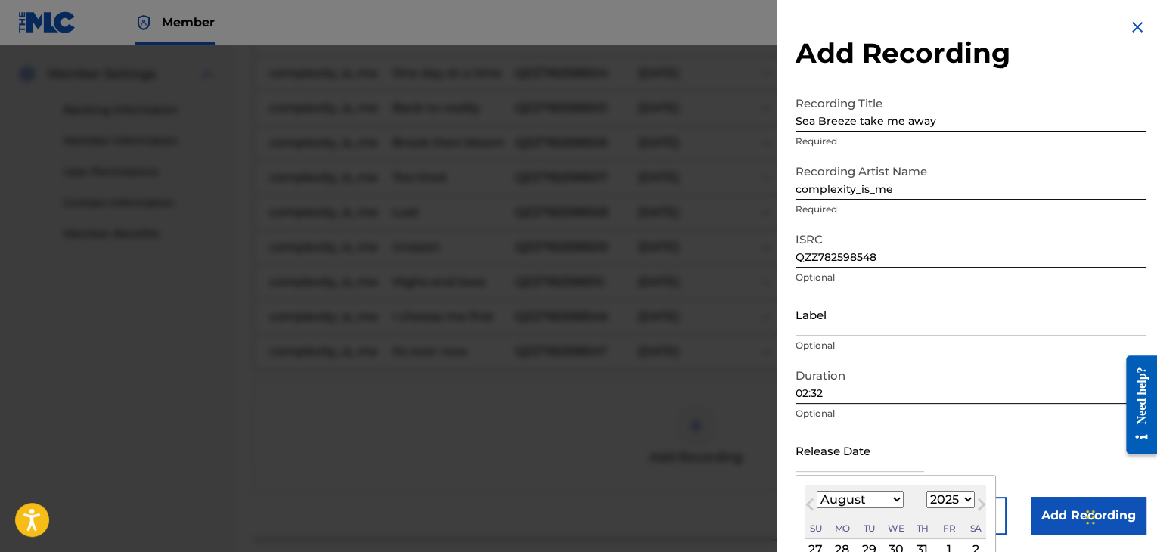
type input "[DATE]"
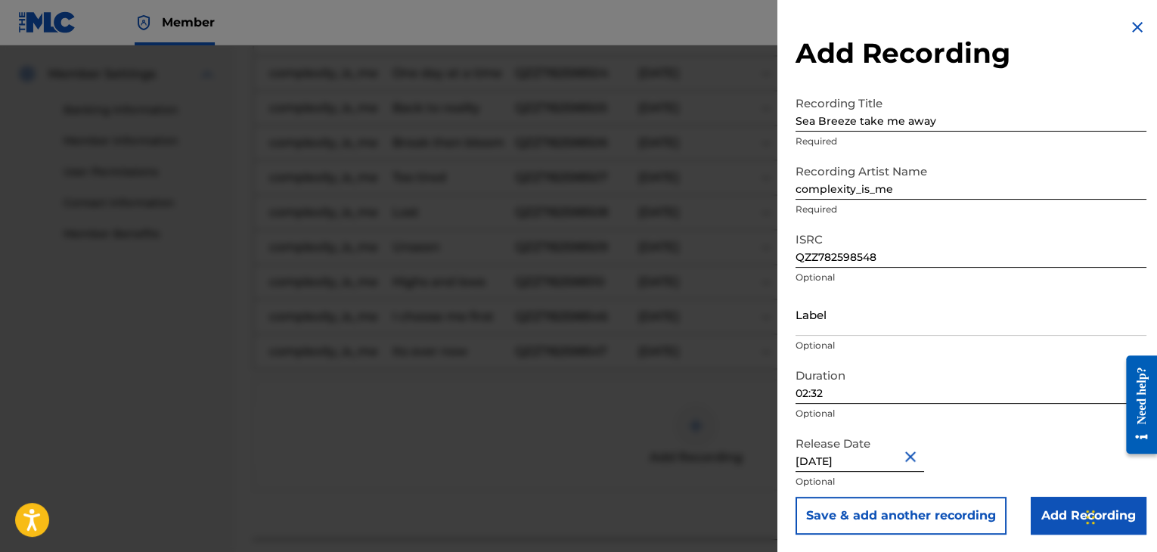
click at [1069, 519] on input "Add Recording" at bounding box center [1089, 516] width 116 height 38
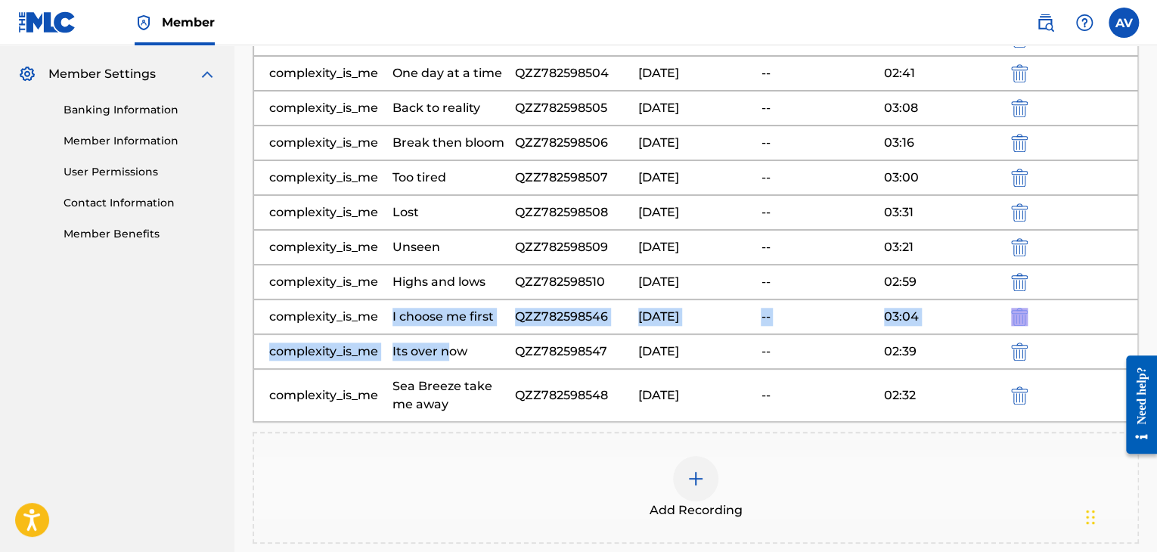
drag, startPoint x: 429, startPoint y: 323, endPoint x: 445, endPoint y: 358, distance: 38.6
click at [445, 358] on div "Recording Artist Recording Title ISRC Release Date Label Duration Remove comple…" at bounding box center [696, 166] width 886 height 514
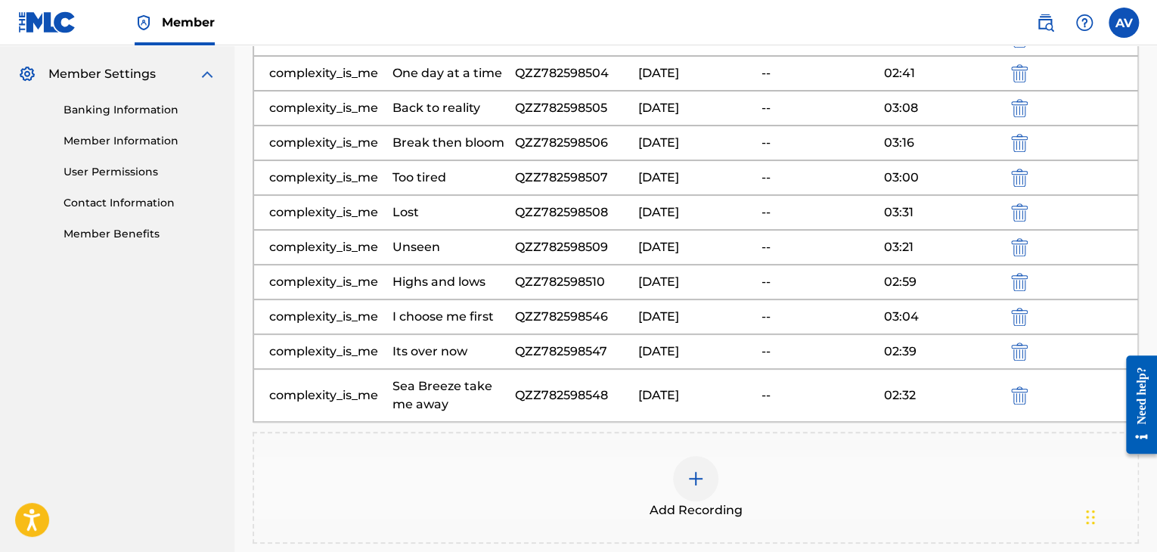
click at [599, 343] on div "QZZ782598547" at bounding box center [573, 352] width 116 height 18
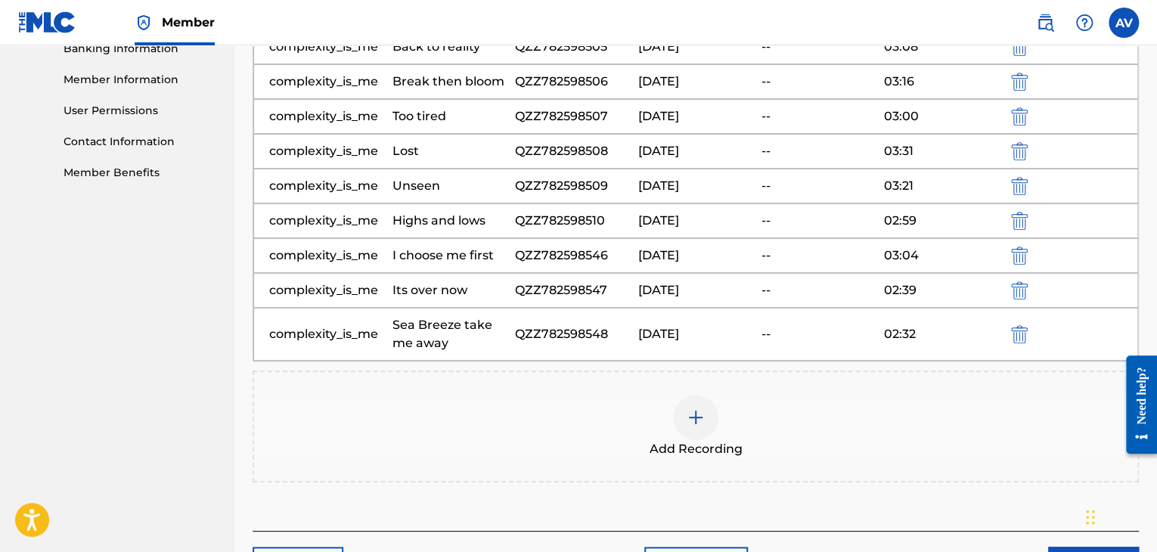
scroll to position [756, 0]
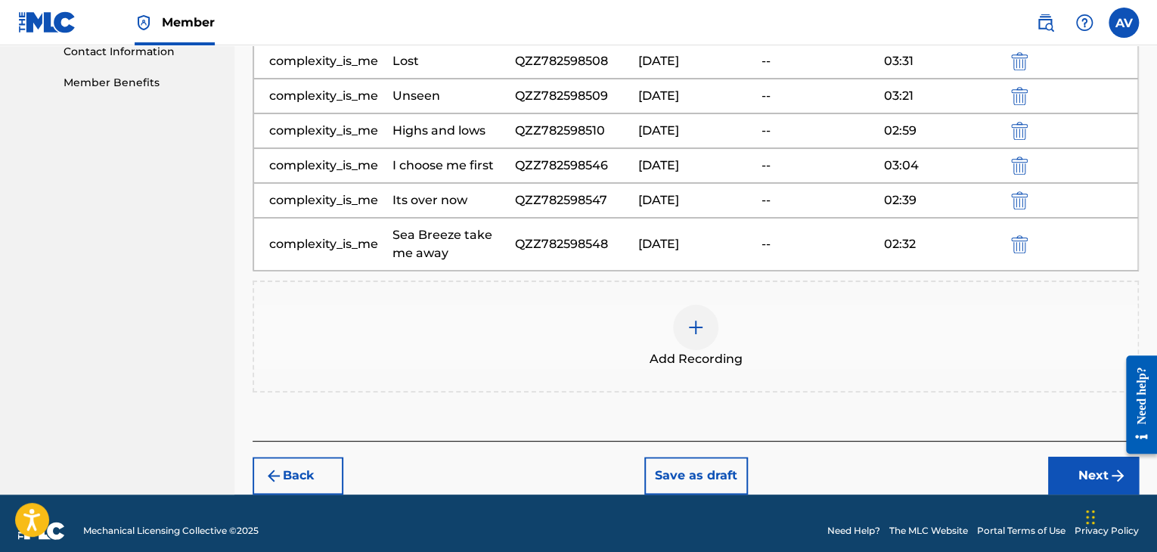
click at [672, 319] on div "Add Recording" at bounding box center [695, 337] width 883 height 64
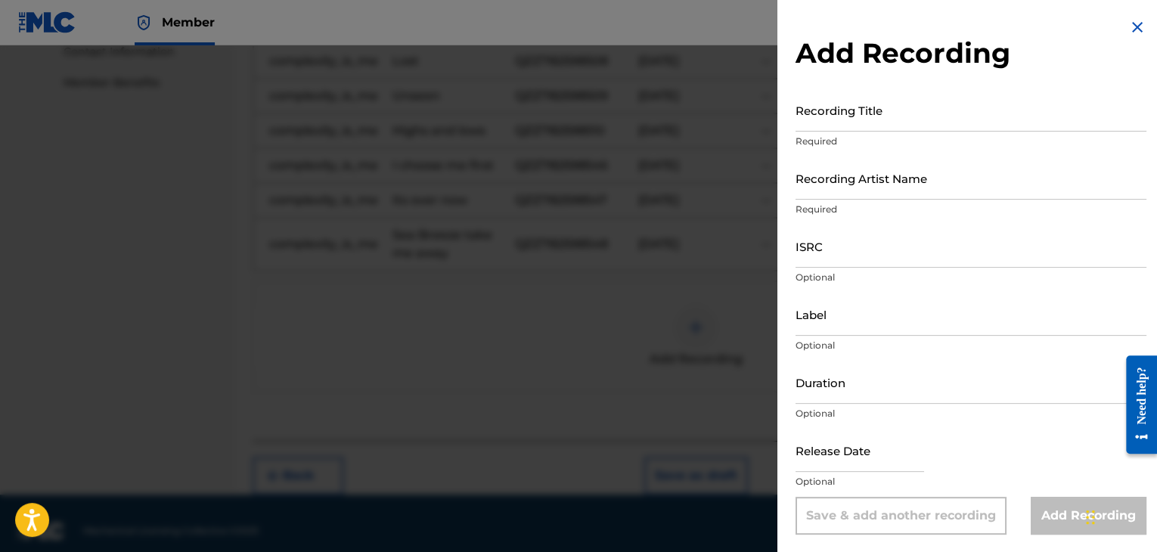
click at [856, 135] on p "Required" at bounding box center [971, 142] width 351 height 14
click at [863, 123] on input "Recording Title" at bounding box center [971, 109] width 351 height 43
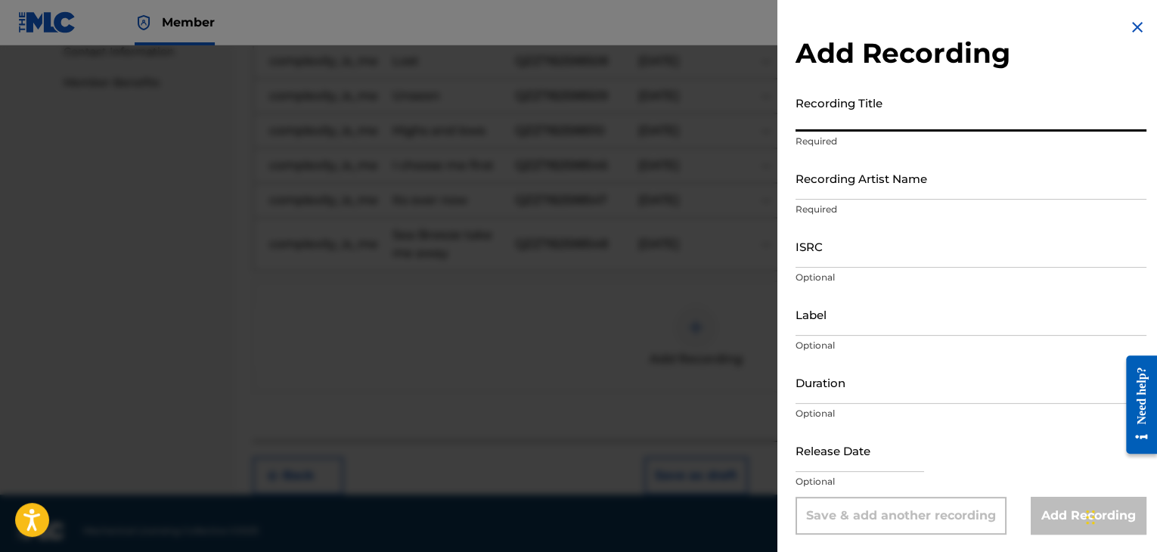
paste input "Changes"
type input "Changes"
click at [820, 408] on p "Optional" at bounding box center [971, 414] width 351 height 14
click at [822, 407] on p "Optional" at bounding box center [971, 414] width 351 height 14
click at [837, 393] on input "Duration" at bounding box center [971, 382] width 351 height 43
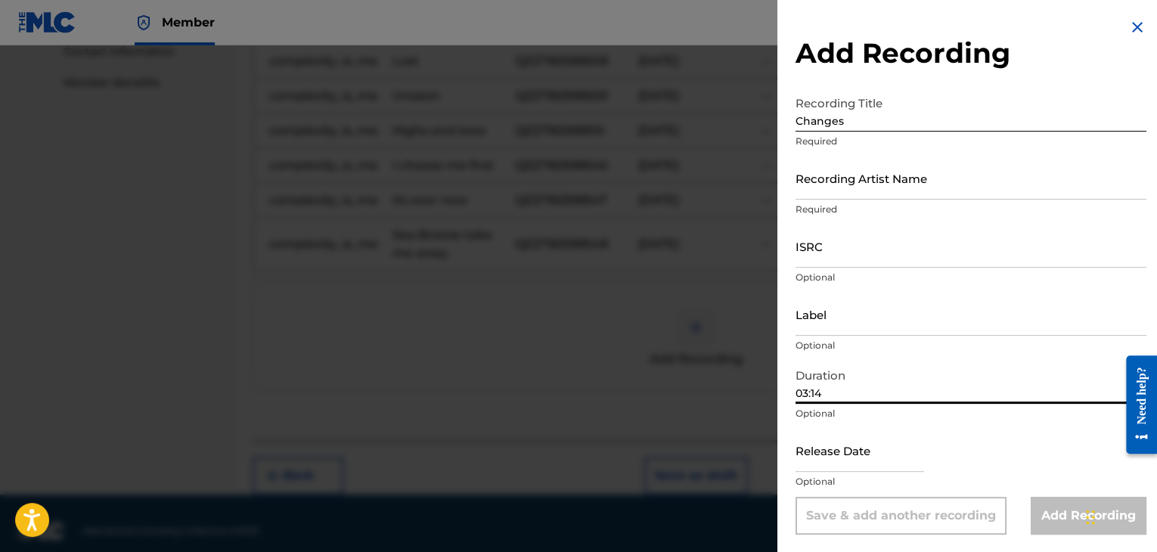
type input "03:14"
click at [885, 249] on input "ISRC" at bounding box center [971, 246] width 351 height 43
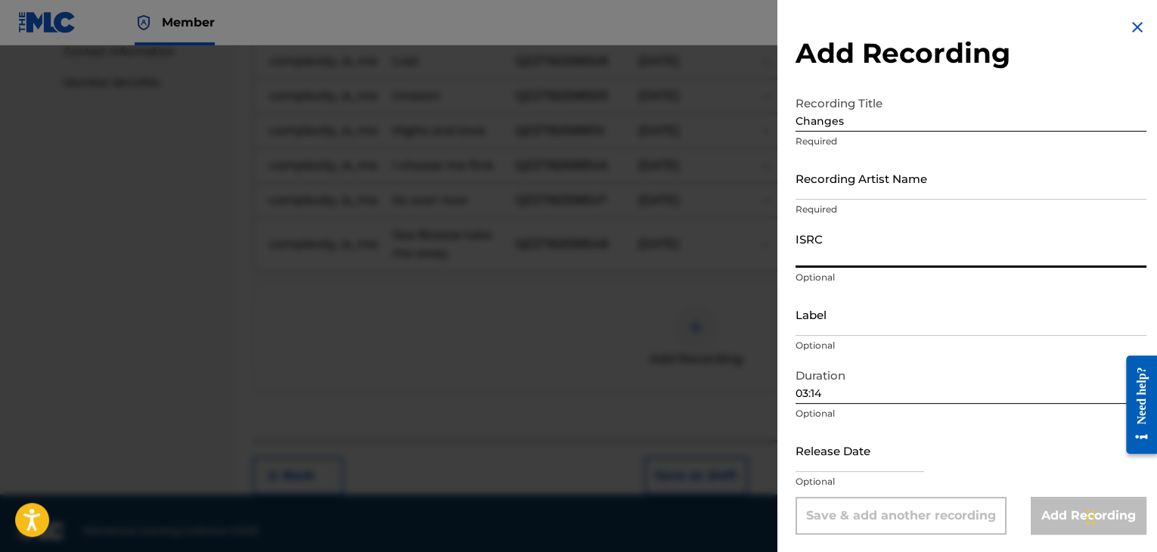
paste input "QZZ782598549"
type input "QZZ782598549"
click at [878, 458] on input "text" at bounding box center [860, 450] width 129 height 43
select select "7"
select select "2025"
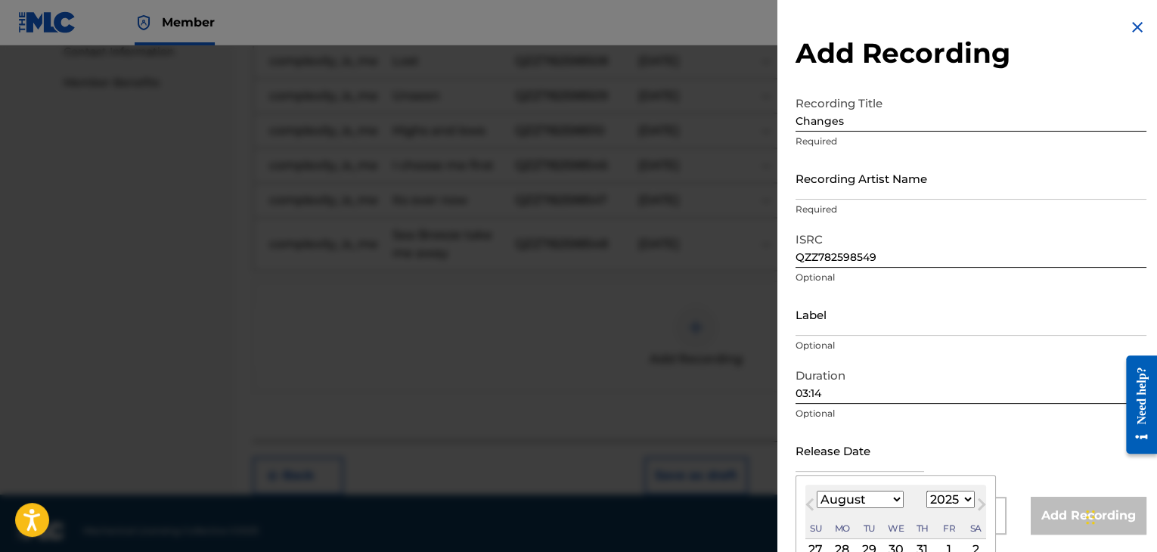
type input "[DATE]"
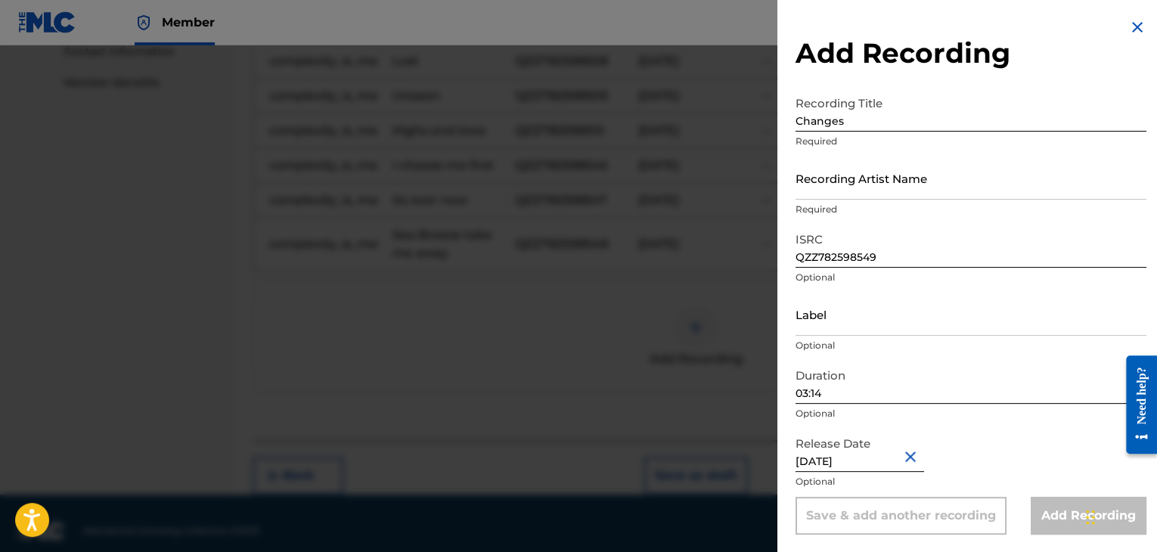
click at [1030, 460] on div "Release Date [DATE] Optional" at bounding box center [971, 463] width 351 height 68
click at [993, 458] on div "Release Date [DATE] Optional" at bounding box center [971, 462] width 351 height 68
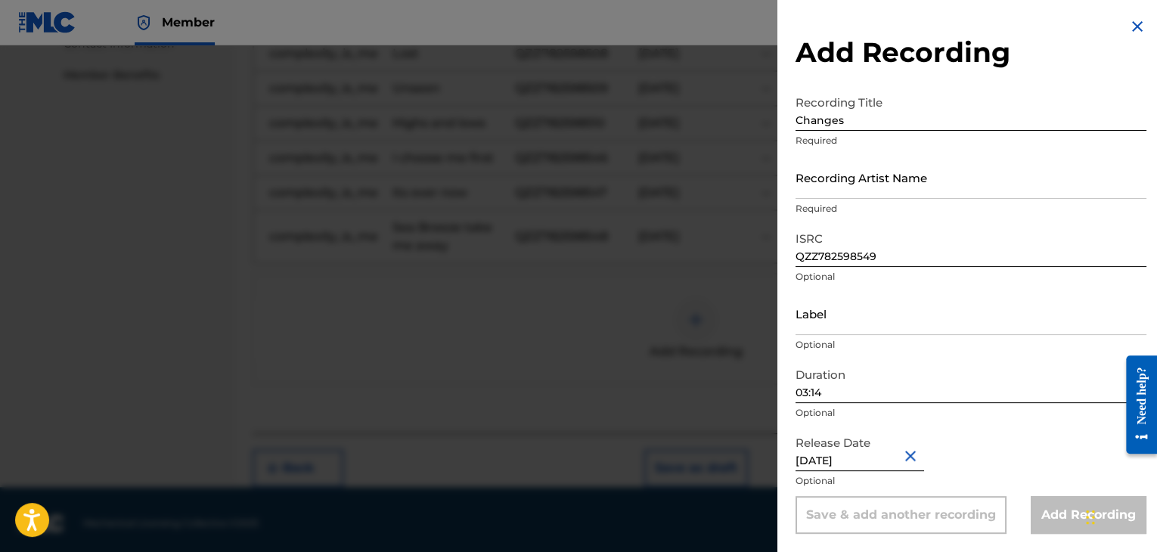
scroll to position [766, 0]
click at [885, 167] on input "Recording Artist Name" at bounding box center [971, 177] width 351 height 43
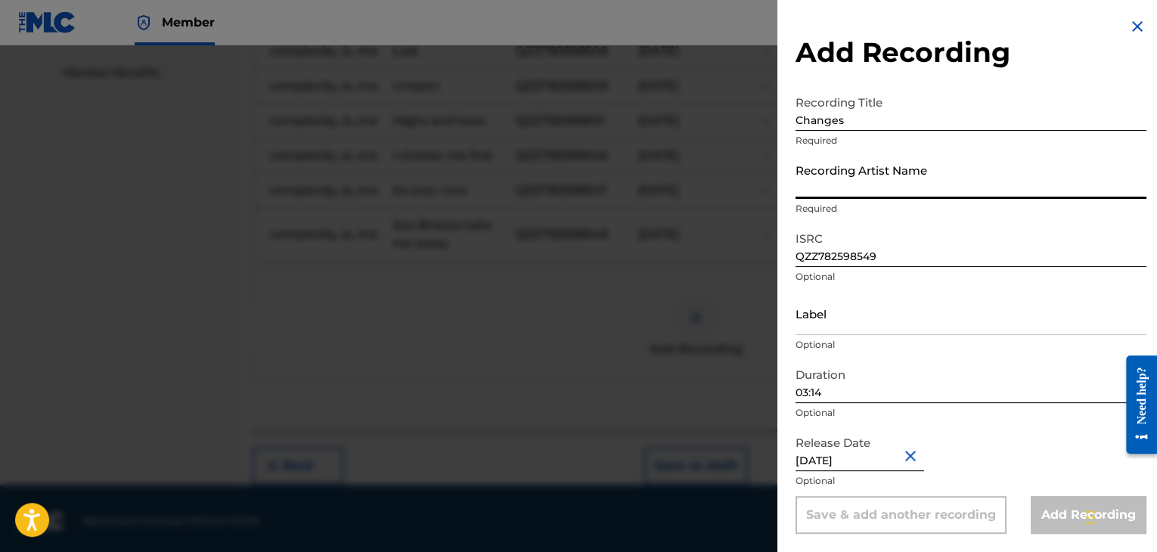
type input "complexity_is_me"
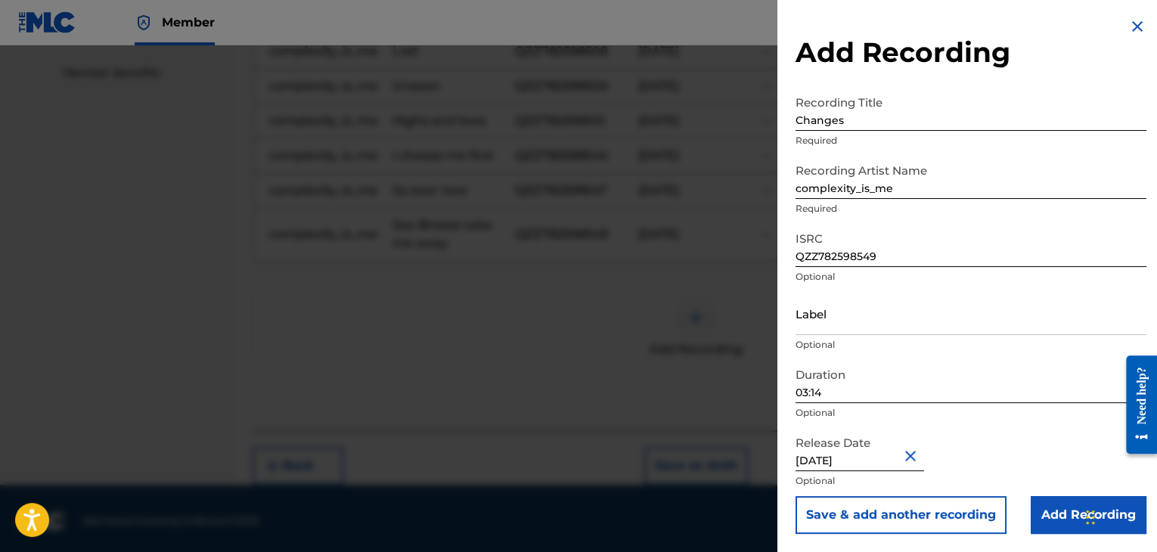
click at [1044, 506] on input "Add Recording" at bounding box center [1089, 515] width 116 height 38
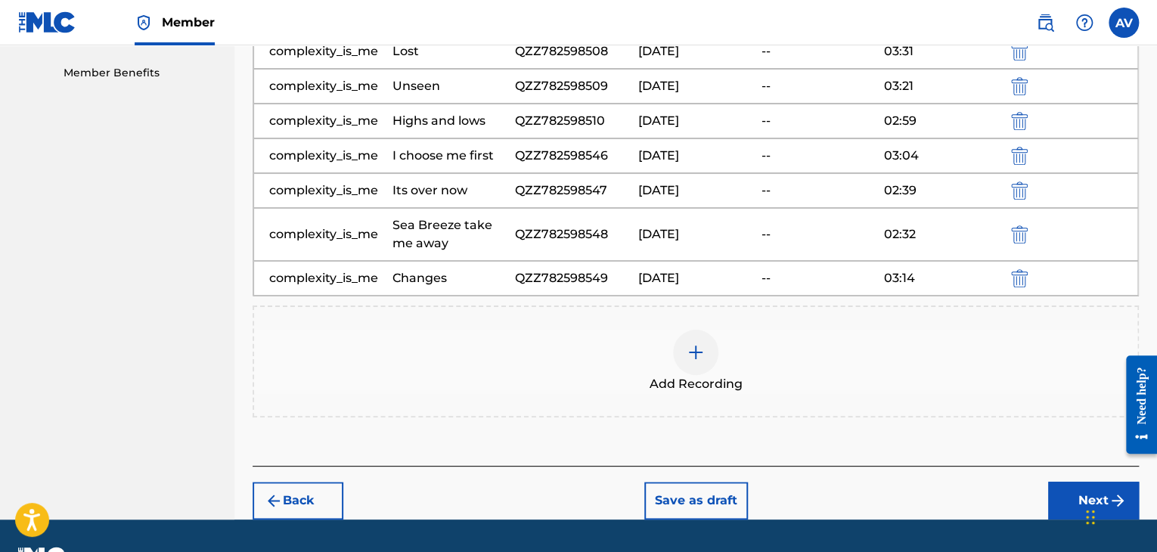
click at [689, 347] on img at bounding box center [696, 352] width 18 height 18
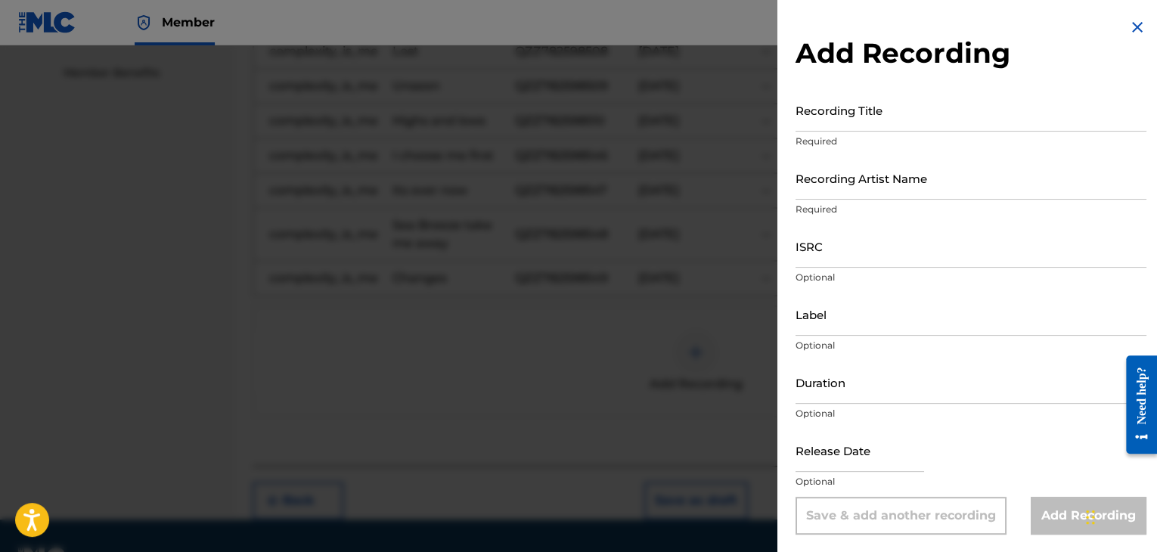
drag, startPoint x: 833, startPoint y: 400, endPoint x: 825, endPoint y: 363, distance: 38.0
click at [833, 400] on input "Duration" at bounding box center [971, 382] width 351 height 43
type input "02:16"
click at [937, 132] on div "Recording Title Required" at bounding box center [971, 122] width 351 height 68
click at [938, 121] on input "Recording Title" at bounding box center [971, 109] width 351 height 43
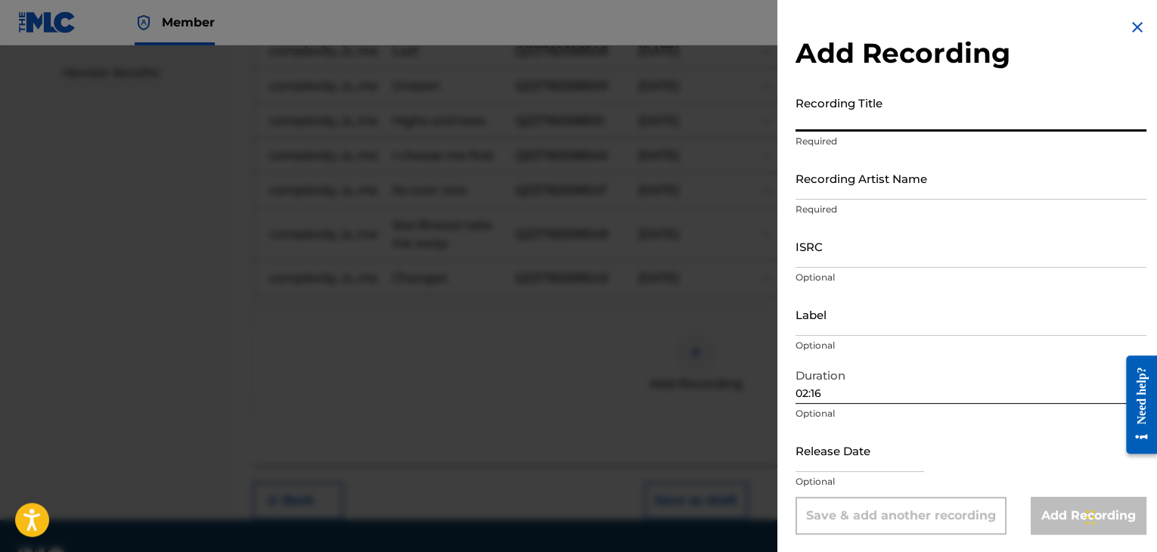
paste input "Soft life"
type input "Soft life"
click at [914, 174] on input "Recording Artist Name" at bounding box center [971, 178] width 351 height 43
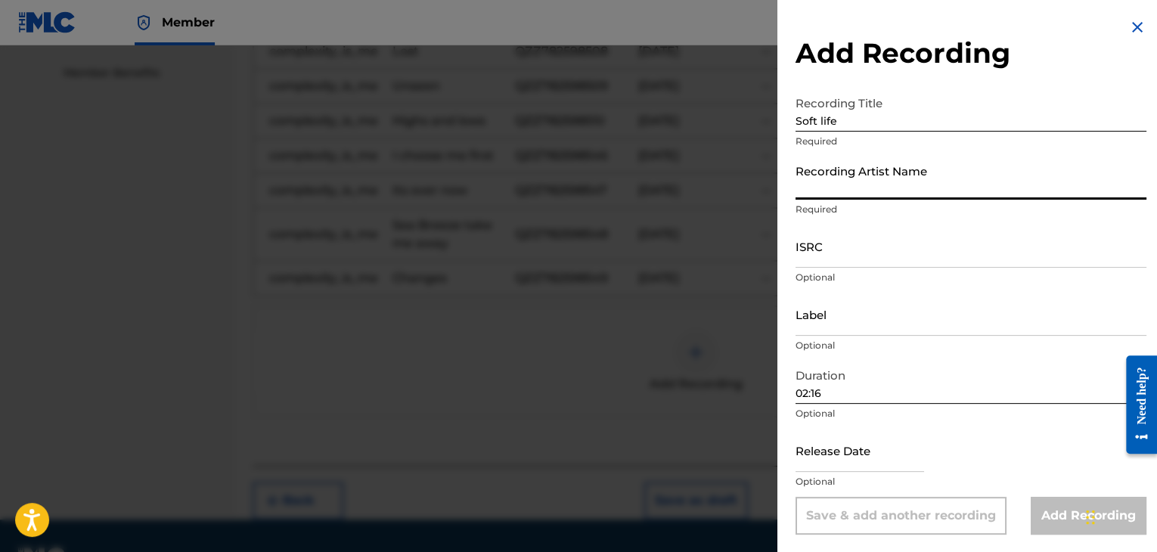
type input "complexity_is_me"
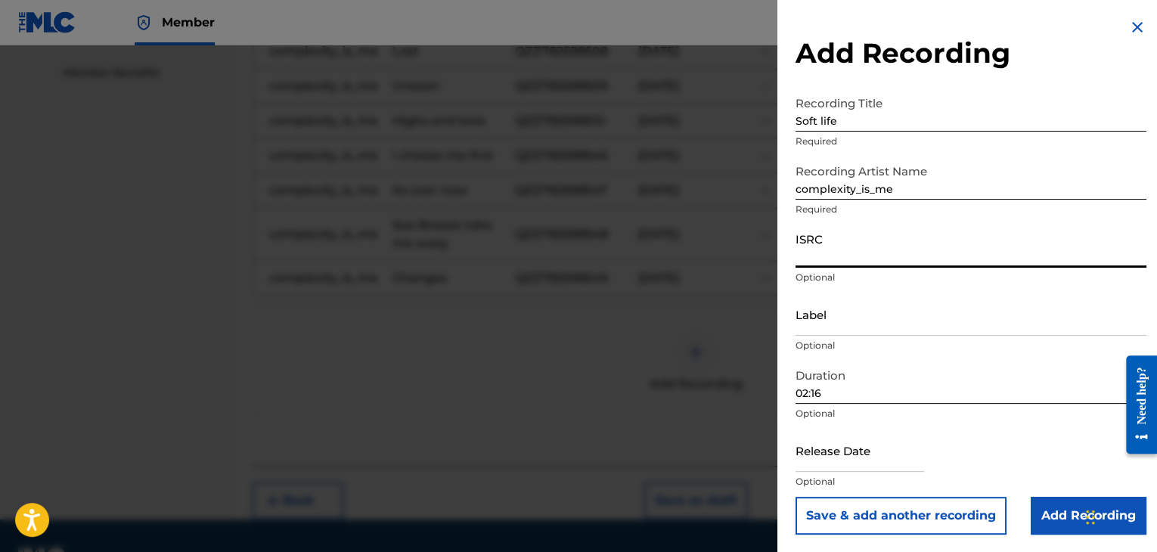
click at [852, 237] on input "ISRC" at bounding box center [971, 246] width 351 height 43
paste input "QZZ782598550"
type input "QZZ782598550"
click at [846, 467] on input "text" at bounding box center [860, 450] width 129 height 43
select select "7"
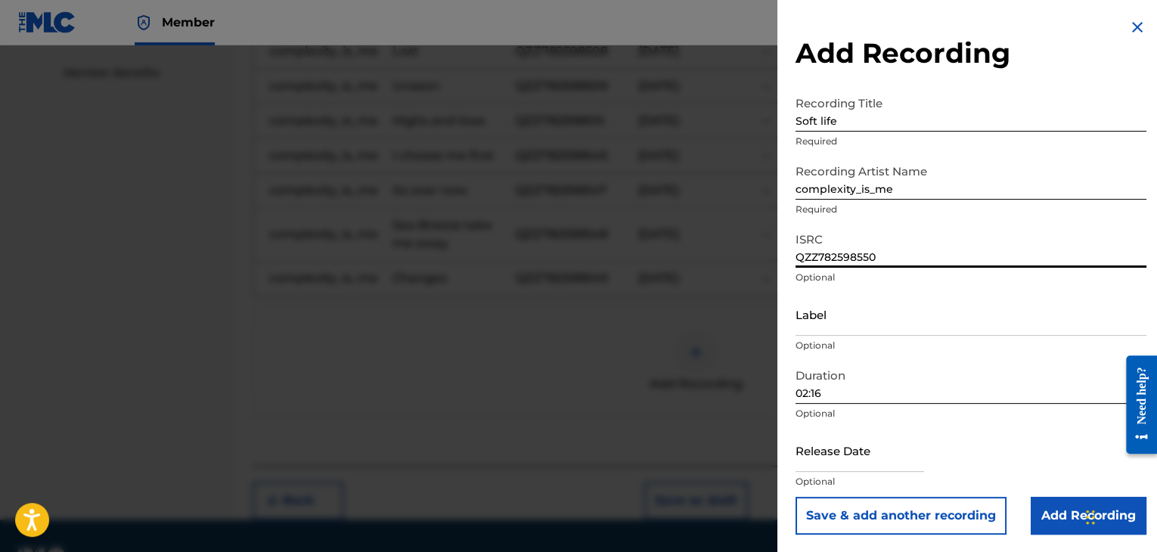
select select "2025"
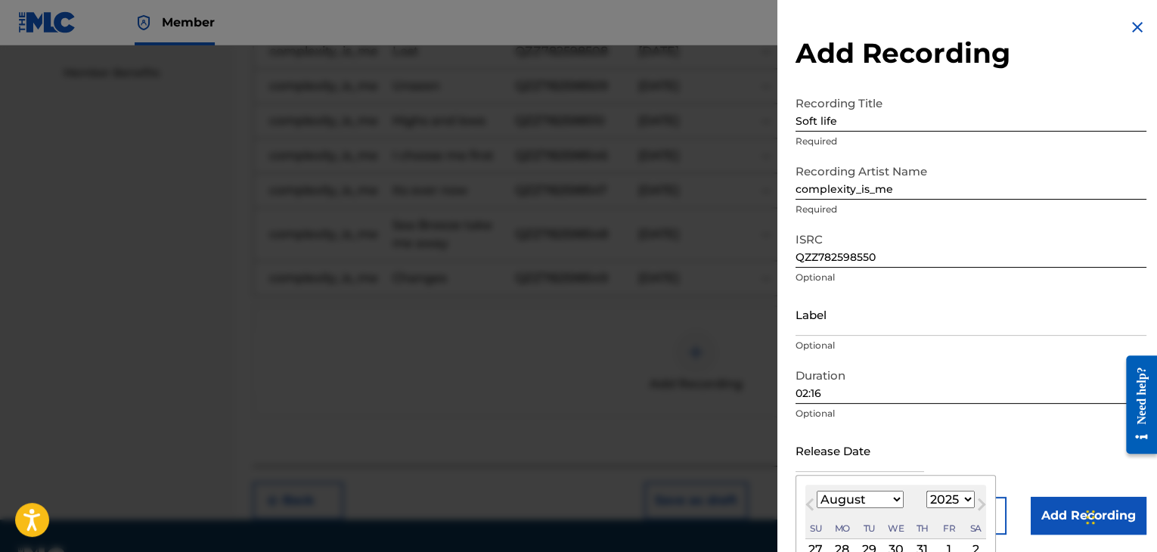
type input "[DATE]"
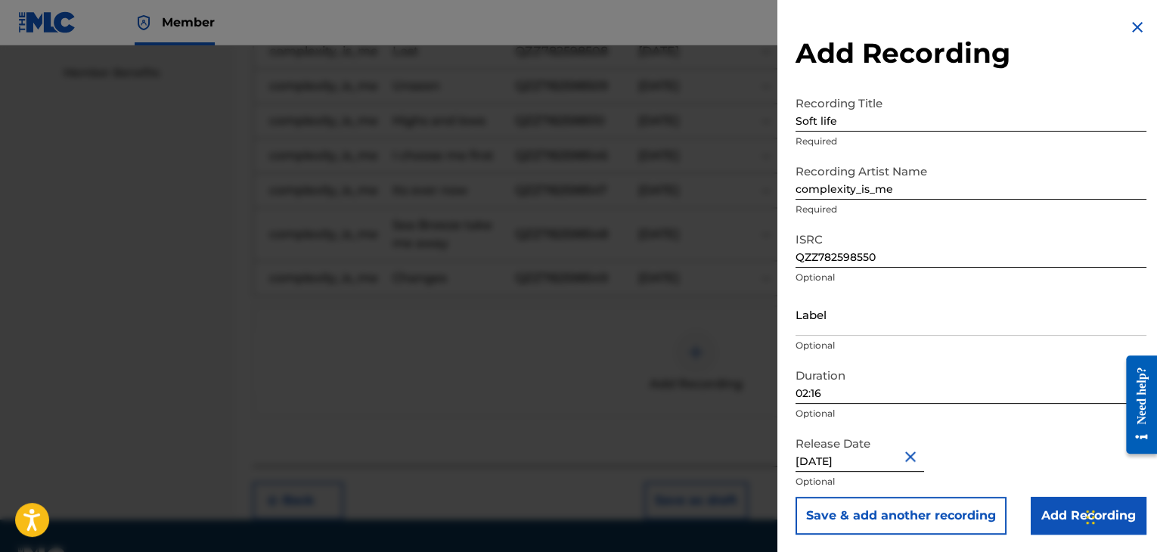
click at [1052, 503] on input "Add Recording" at bounding box center [1089, 516] width 116 height 38
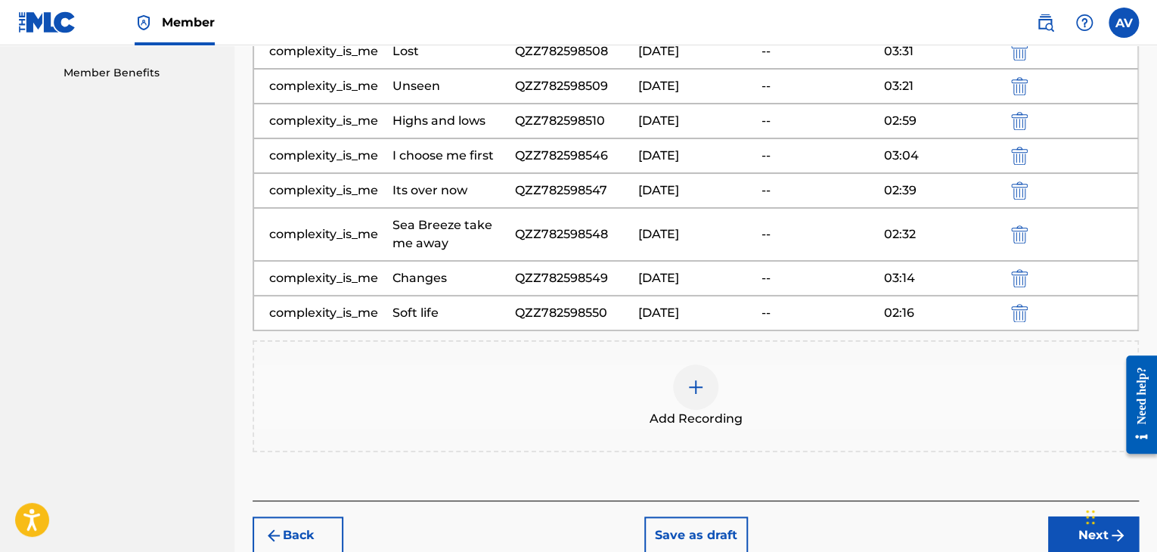
click at [690, 378] on img at bounding box center [696, 387] width 18 height 18
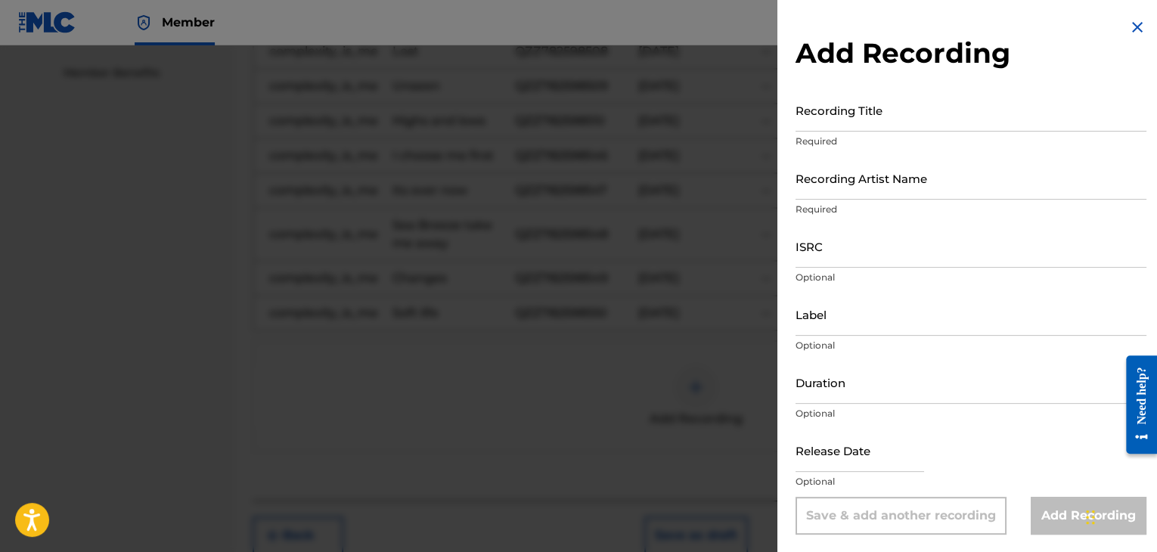
click at [839, 459] on input "text" at bounding box center [860, 450] width 129 height 43
select select "7"
select select "2025"
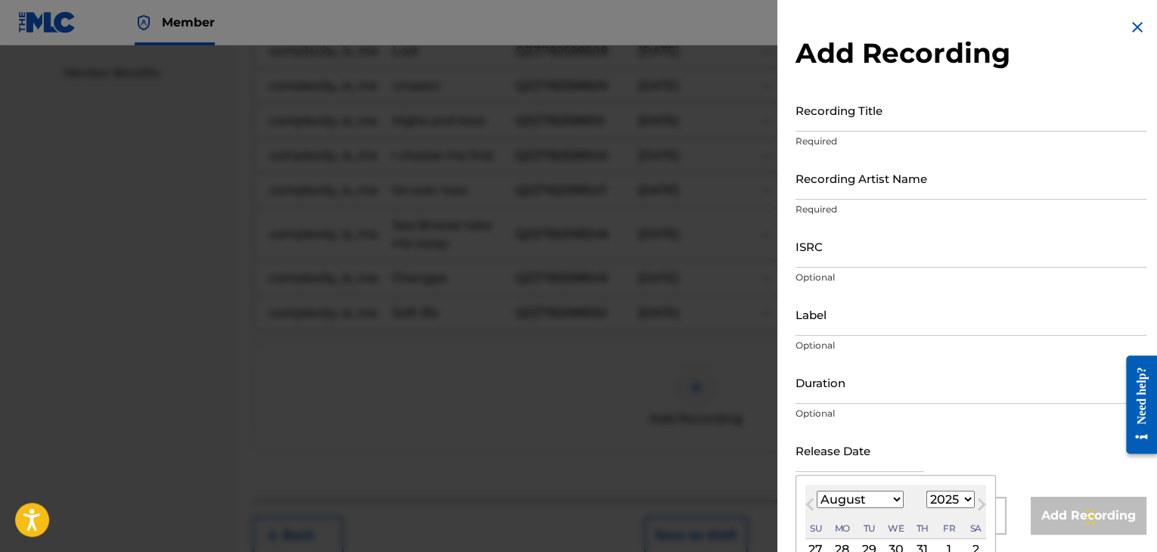
type input "[DATE]"
click at [819, 135] on p "Required" at bounding box center [971, 142] width 351 height 14
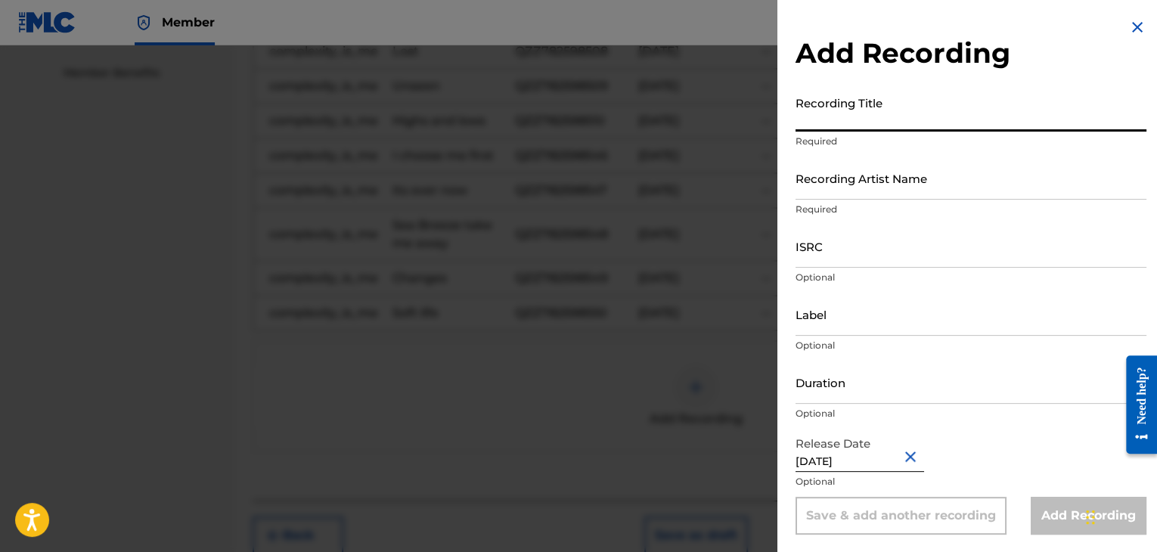
click at [830, 108] on input "Recording Title" at bounding box center [971, 109] width 351 height 43
paste input "[DATE] is a gift"
type input "[DATE] is a gift"
click at [806, 234] on input "ISRC" at bounding box center [971, 246] width 351 height 43
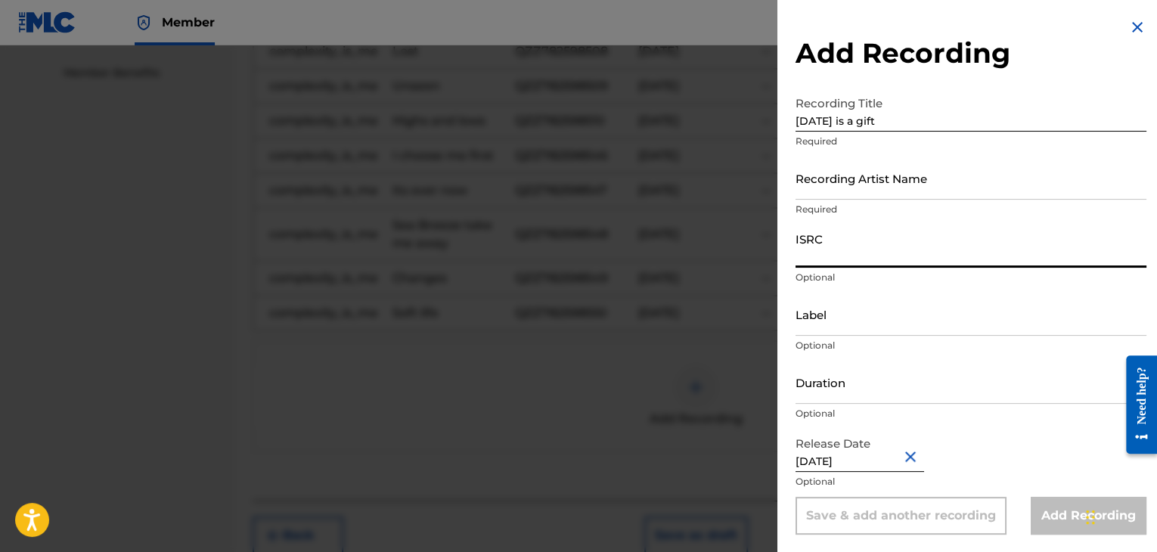
paste input "QZZ782598551"
type input "QZZ782598551"
click at [804, 389] on input "Duration" at bounding box center [971, 381] width 351 height 43
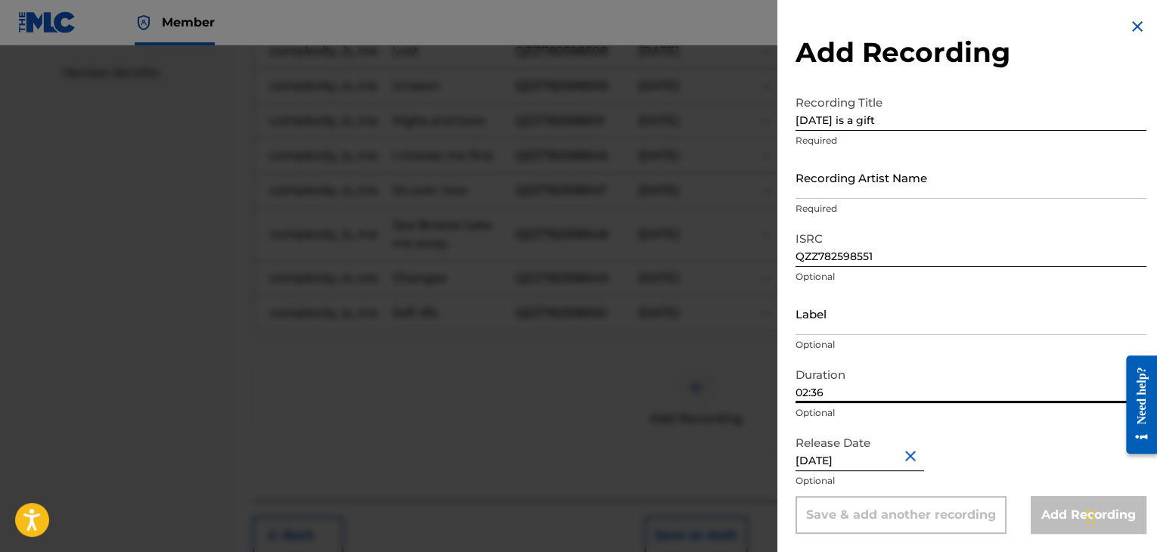
type input "02:36"
click at [930, 281] on p "Optional" at bounding box center [971, 277] width 351 height 14
click at [1009, 455] on div "Release Date [DATE] Optional" at bounding box center [971, 462] width 351 height 68
click at [1016, 385] on input "02:36" at bounding box center [971, 381] width 351 height 43
click at [921, 197] on input "Recording Artist Name" at bounding box center [971, 177] width 351 height 43
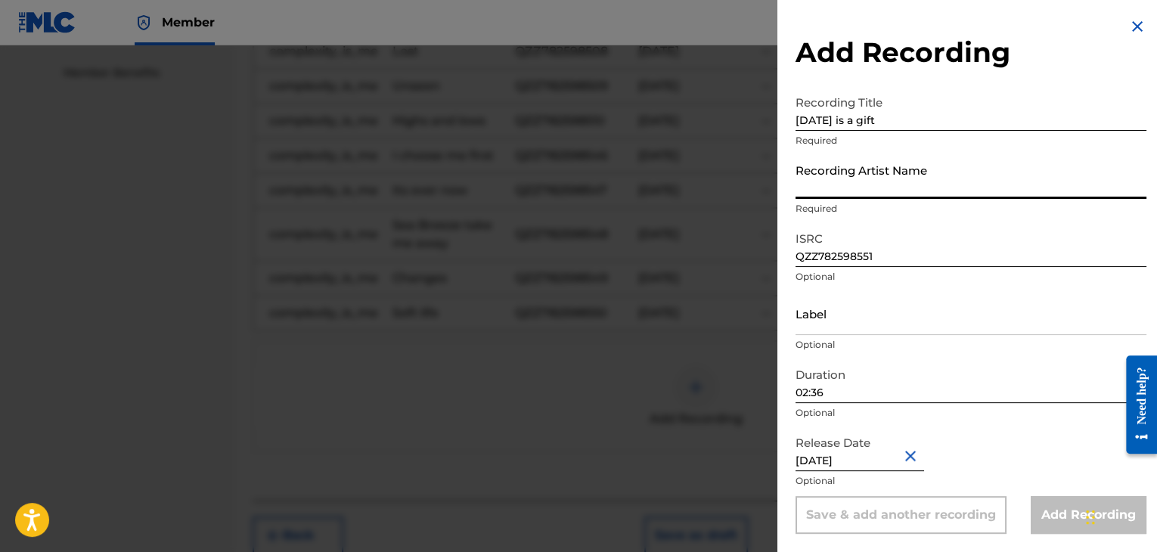
type input "complexity_is_me"
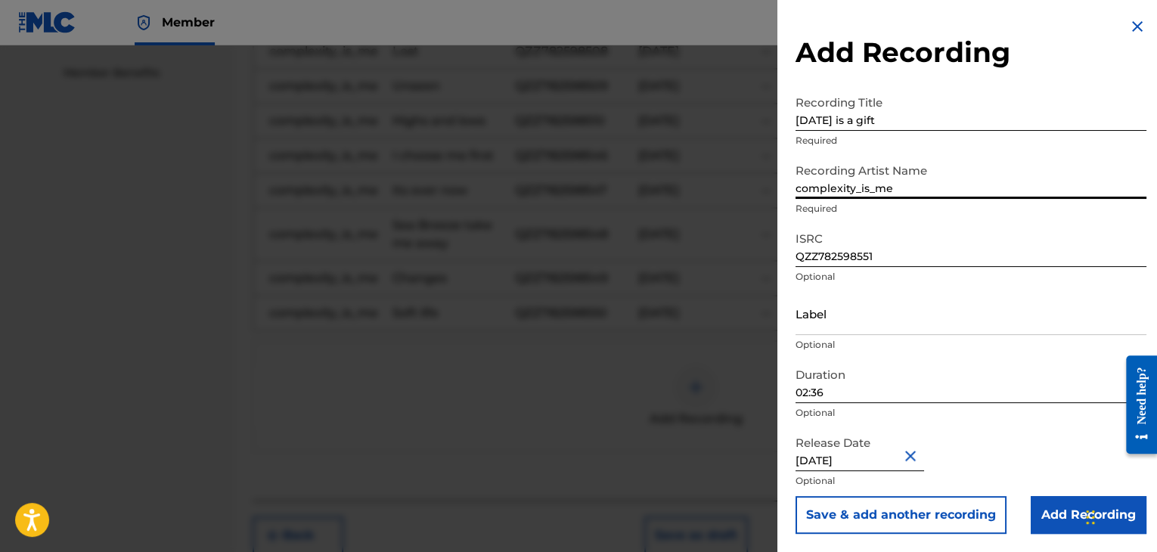
click at [1069, 536] on div "Add Recording Recording Title [DATE] is a gift Required Recording Artist Name c…" at bounding box center [970, 275] width 387 height 553
click at [1070, 524] on input "Add Recording" at bounding box center [1089, 515] width 116 height 38
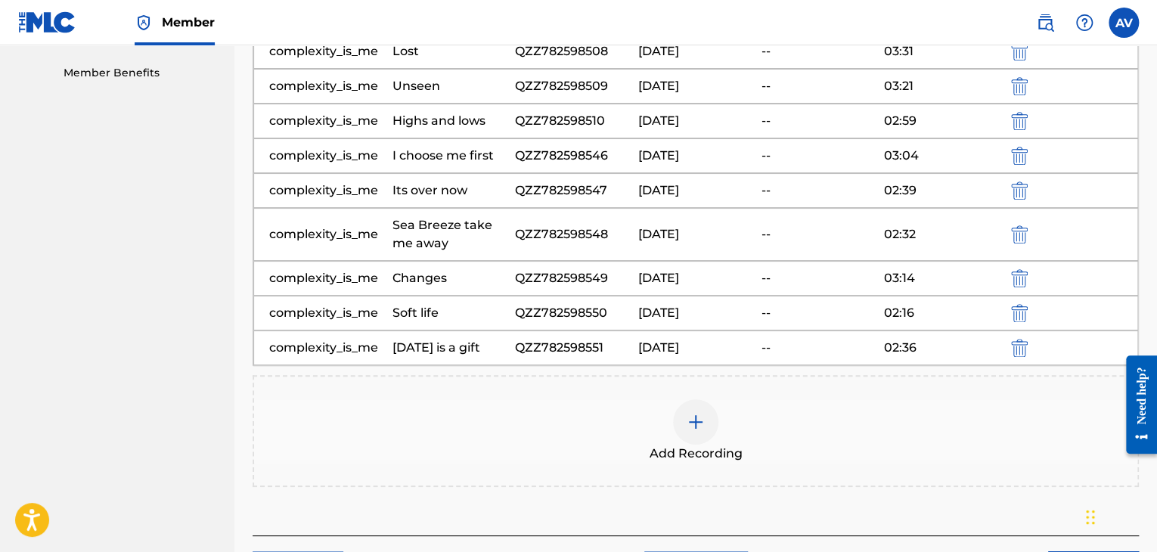
click at [694, 421] on img at bounding box center [696, 422] width 18 height 18
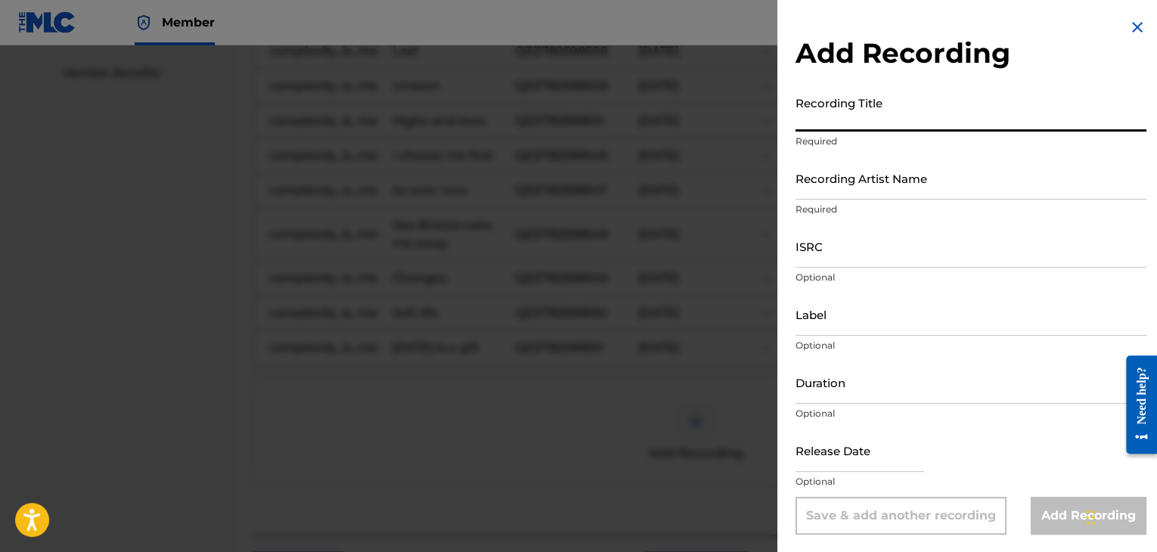
click at [890, 120] on input "Recording Title" at bounding box center [971, 109] width 351 height 43
paste input "You broke us"
type input "You broke us"
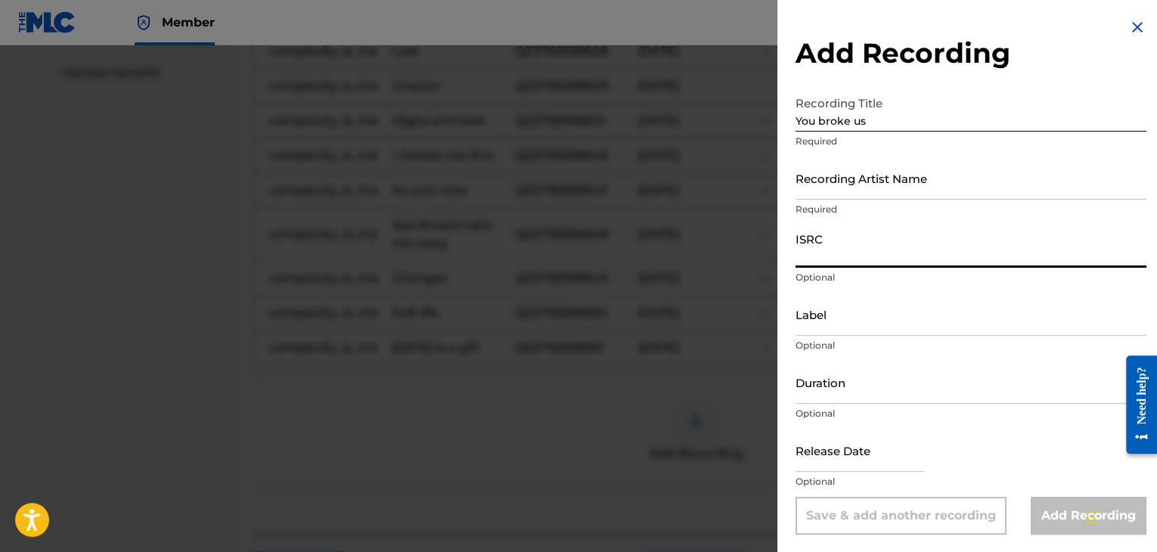
click at [850, 250] on input "ISRC" at bounding box center [971, 246] width 351 height 43
paste input "QZZ782598552"
type input "QZZ782598552"
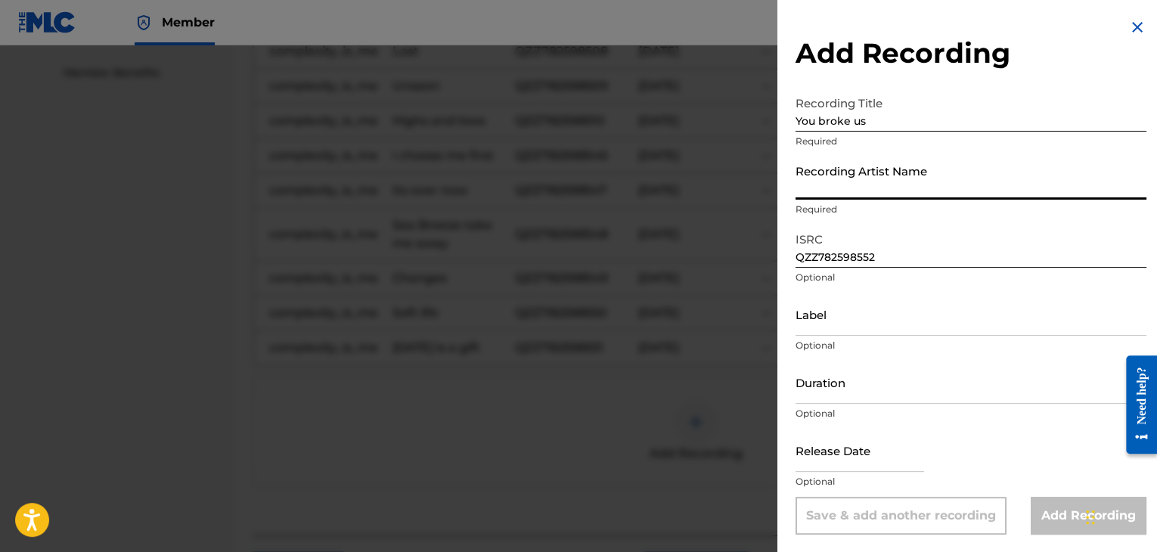
click at [861, 161] on input "Recording Artist Name" at bounding box center [971, 178] width 351 height 43
type input "complexity_is_me"
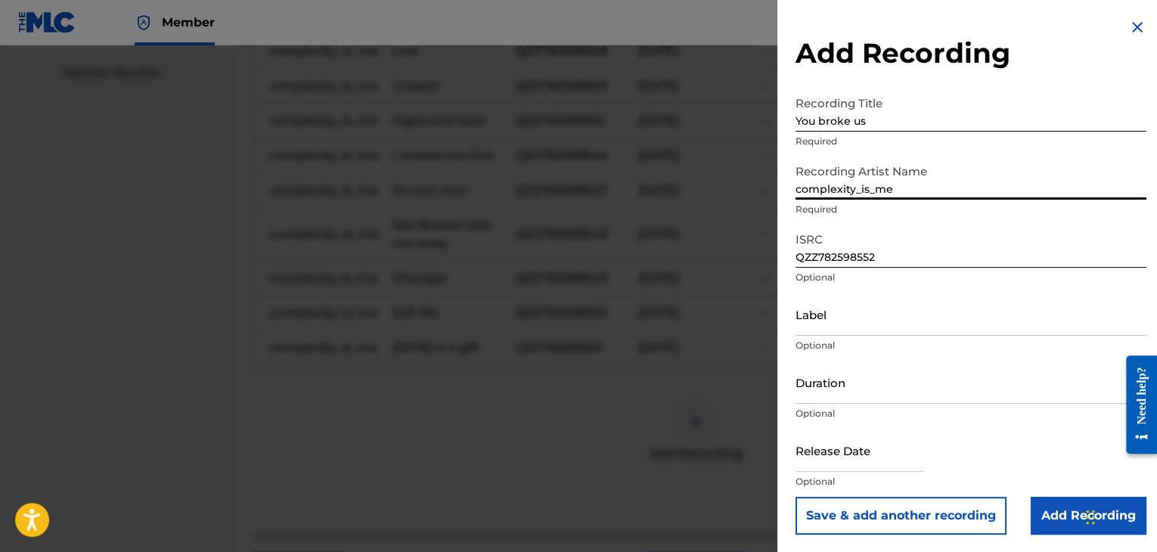
click at [836, 376] on input "Duration" at bounding box center [971, 382] width 351 height 43
type input "03:04"
click at [864, 461] on input "text" at bounding box center [860, 450] width 129 height 43
select select "7"
select select "2025"
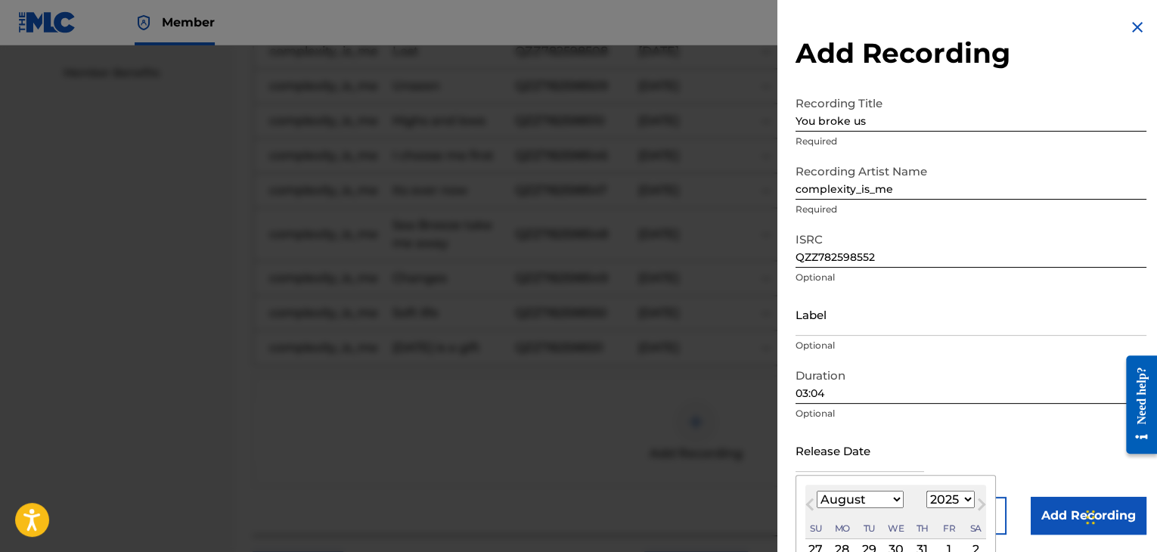
type input "[DATE]"
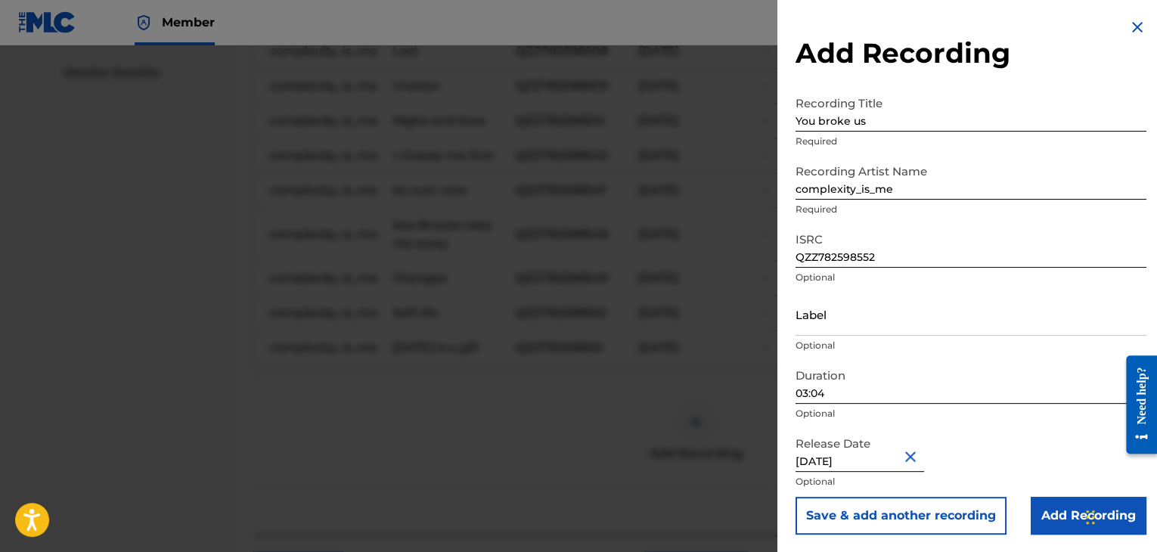
click at [1057, 511] on input "Add Recording" at bounding box center [1089, 516] width 116 height 38
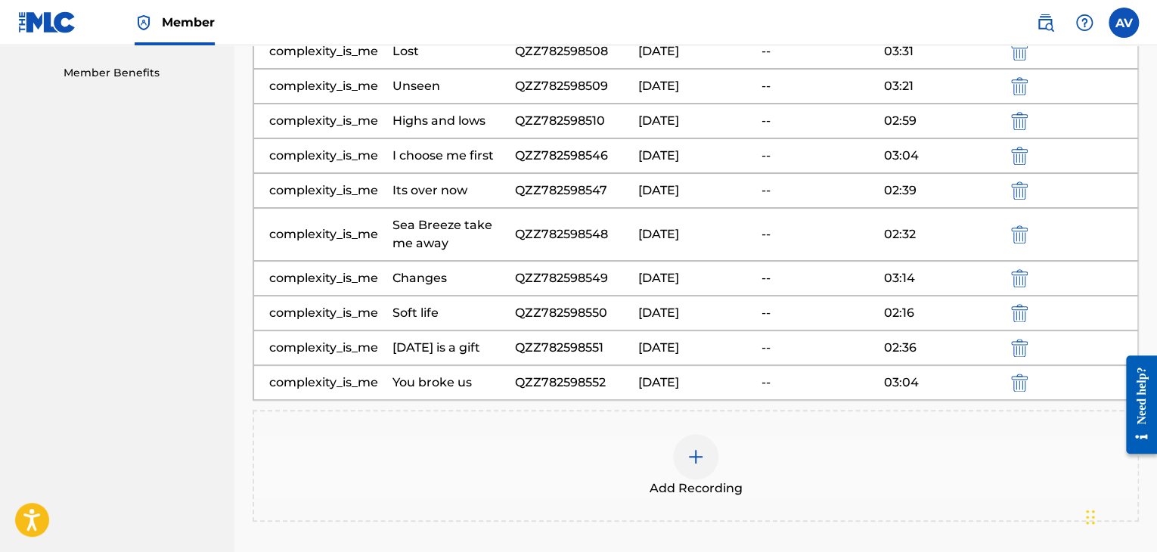
click at [680, 439] on div at bounding box center [695, 456] width 45 height 45
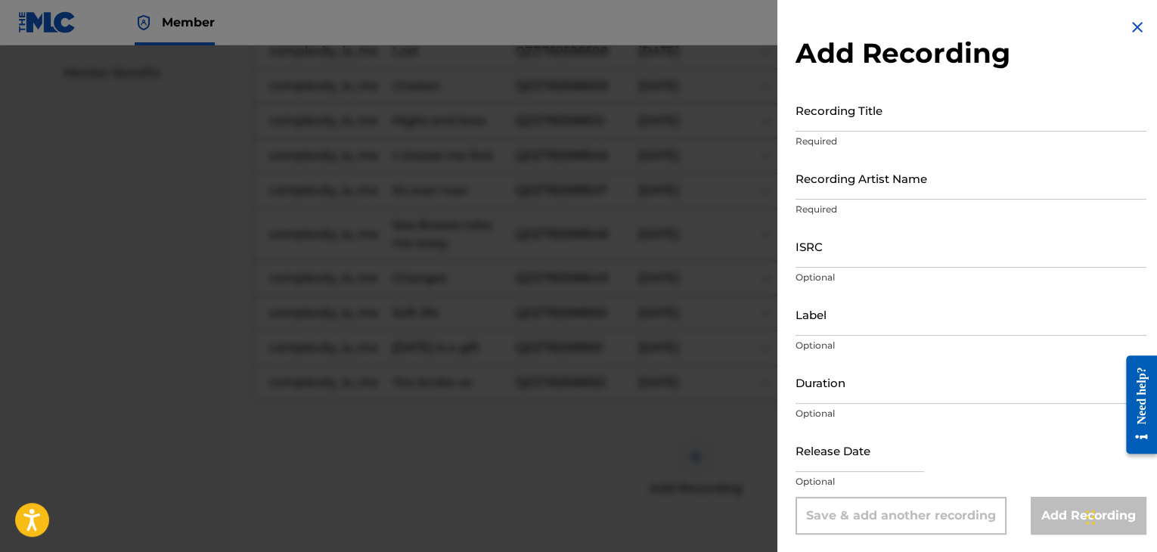
select select "7"
select select "2025"
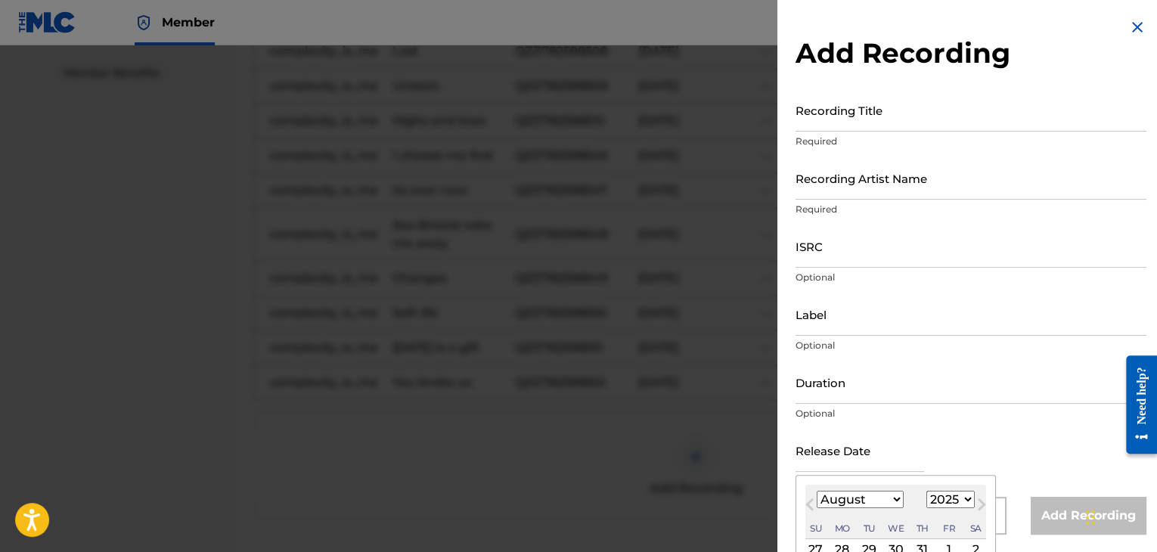
click at [873, 456] on input "text" at bounding box center [860, 450] width 129 height 43
type input "[DATE]"
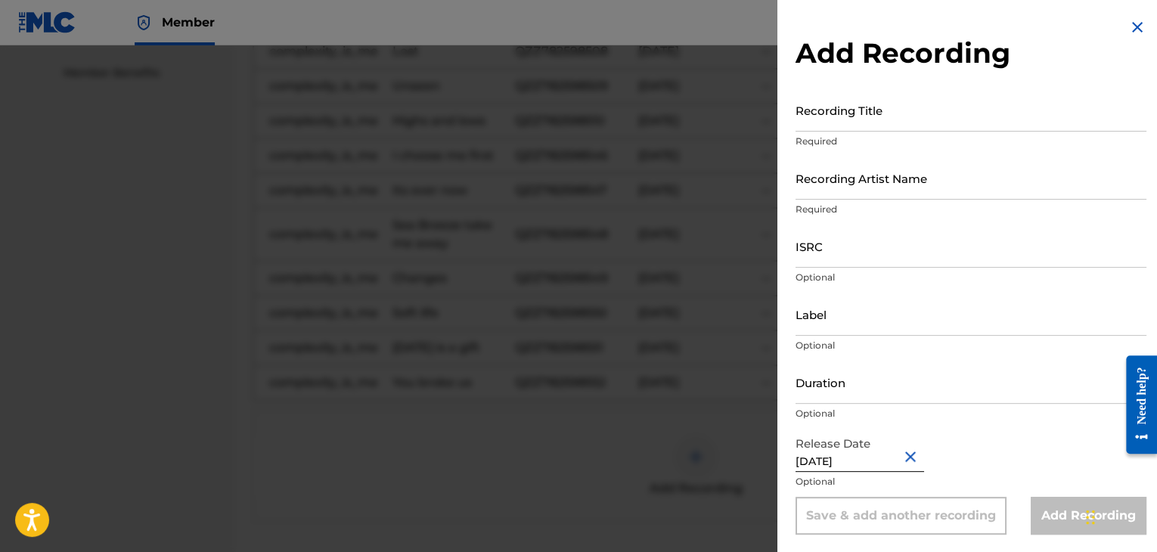
click at [1025, 469] on div "Release Date [DATE] Optional" at bounding box center [971, 463] width 351 height 68
click at [855, 120] on input "Recording Title" at bounding box center [971, 109] width 351 height 43
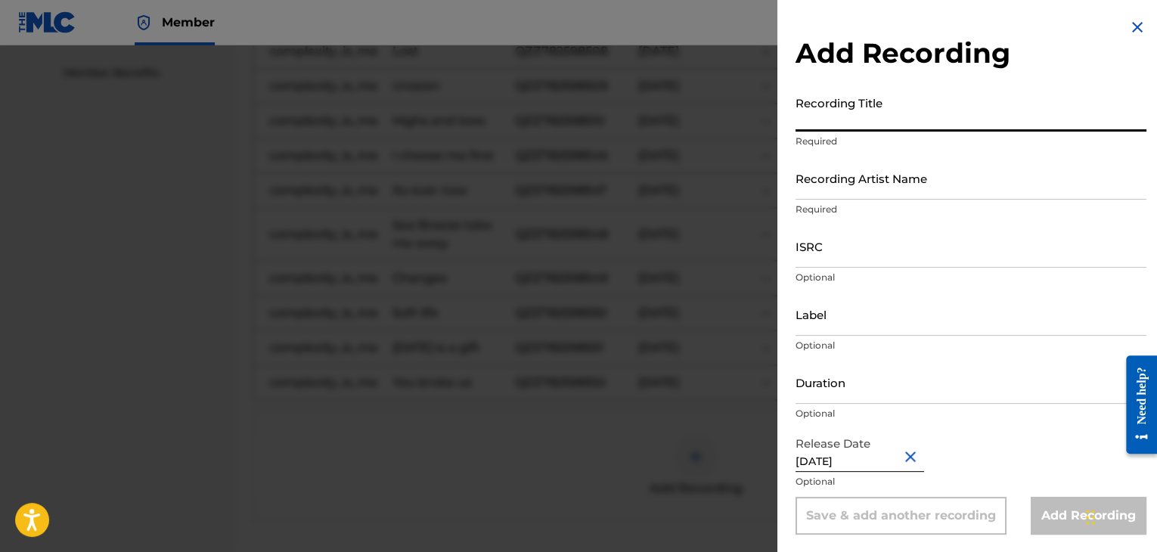
paste input "These are the days"
type input "These are the days"
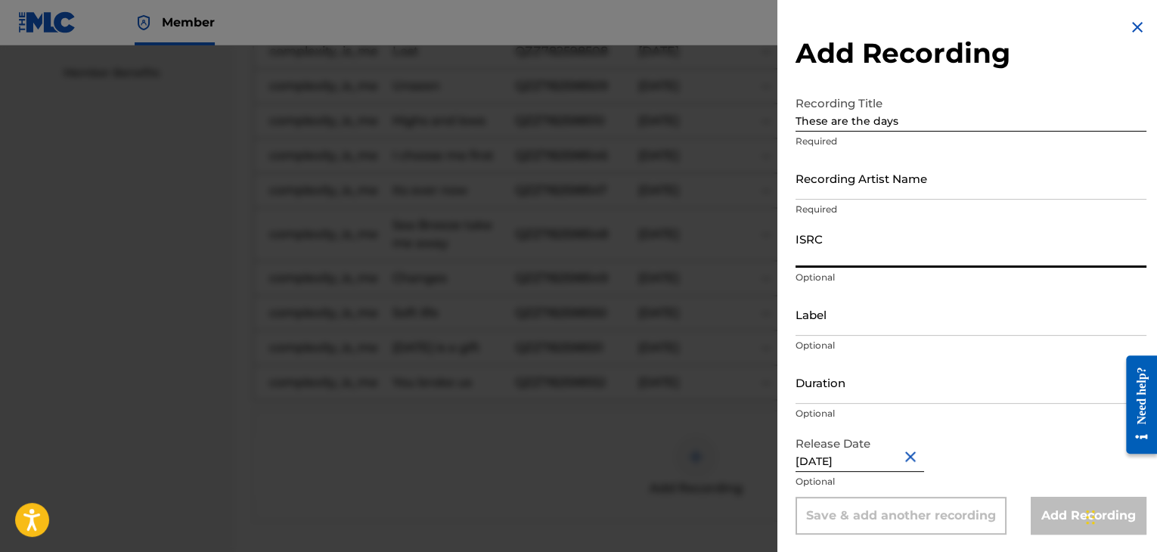
click at [874, 226] on input "ISRC" at bounding box center [971, 246] width 351 height 43
paste input "QZZ782598553"
type input "QZZ782598553"
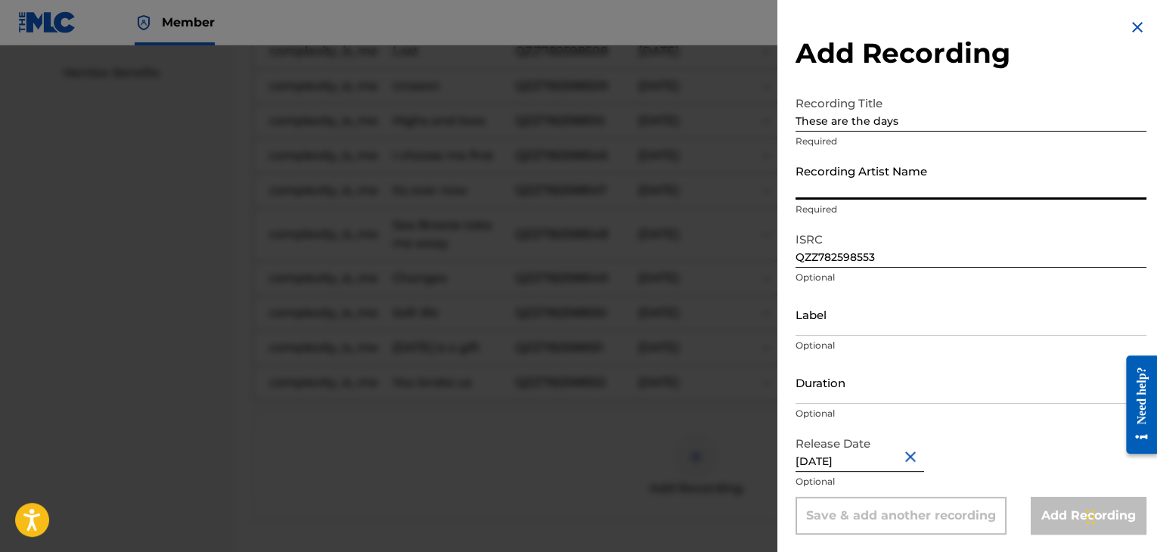
click at [883, 176] on input "Recording Artist Name" at bounding box center [971, 178] width 351 height 43
type input "complexity_is_me"
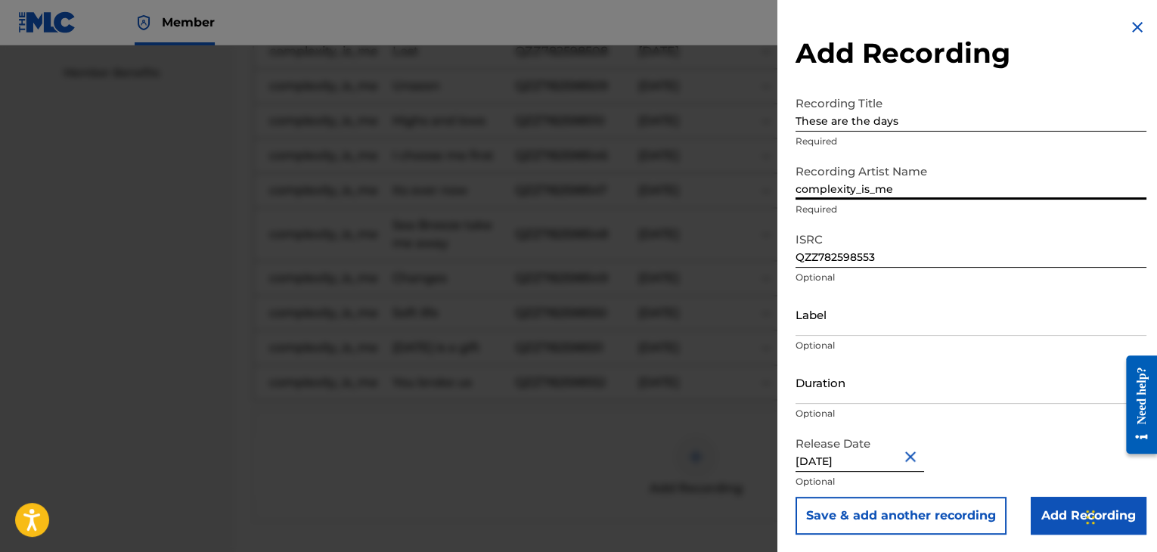
click at [894, 216] on p "Required" at bounding box center [971, 210] width 351 height 14
click at [821, 376] on input "Duration" at bounding box center [971, 382] width 351 height 43
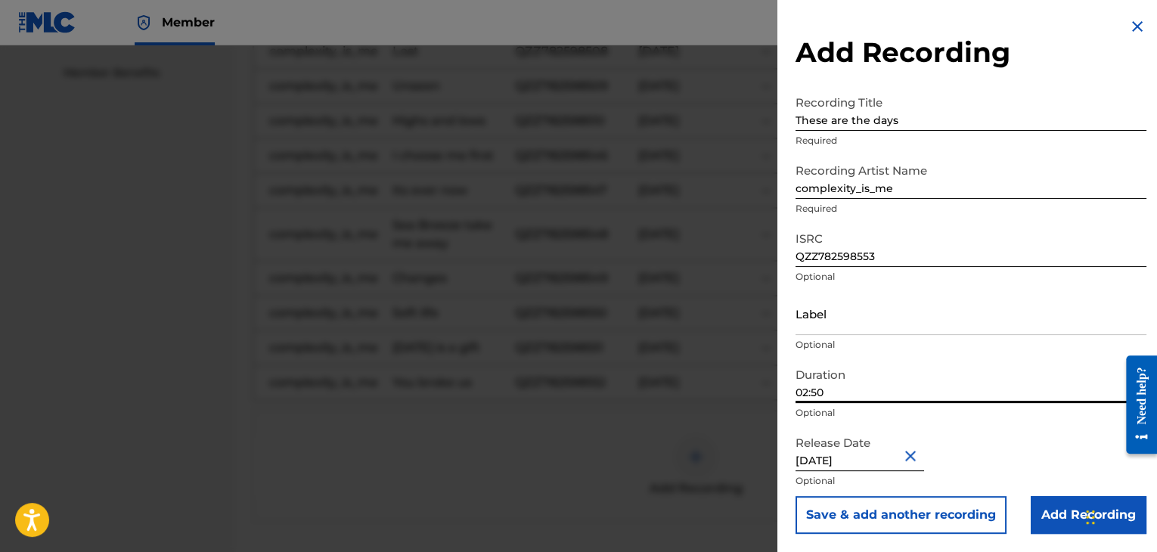
type input "02:50"
click at [1065, 505] on input "Add Recording" at bounding box center [1089, 515] width 116 height 38
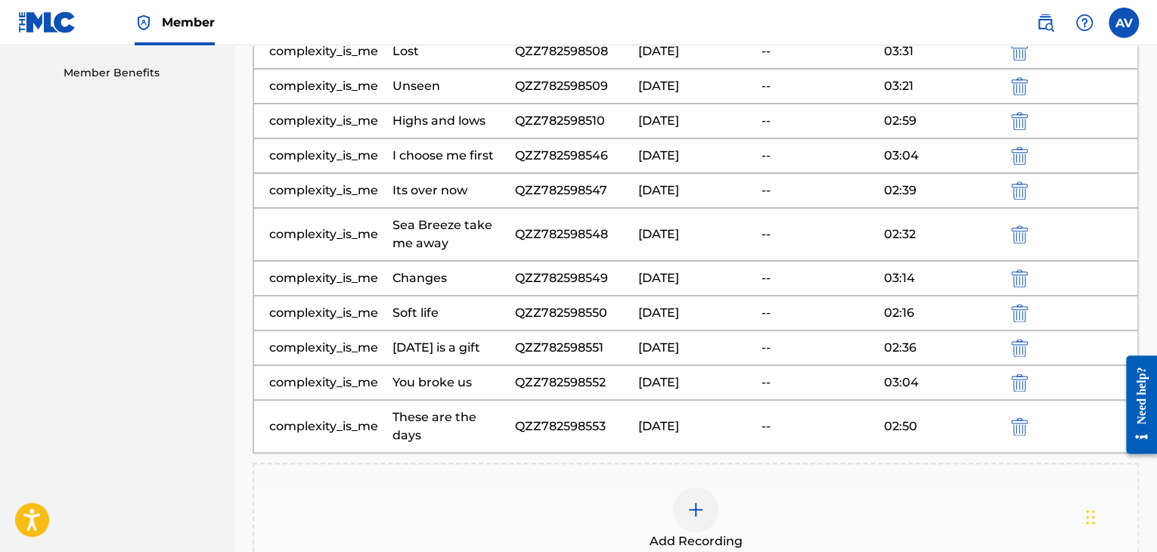
click at [698, 501] on img at bounding box center [696, 510] width 18 height 18
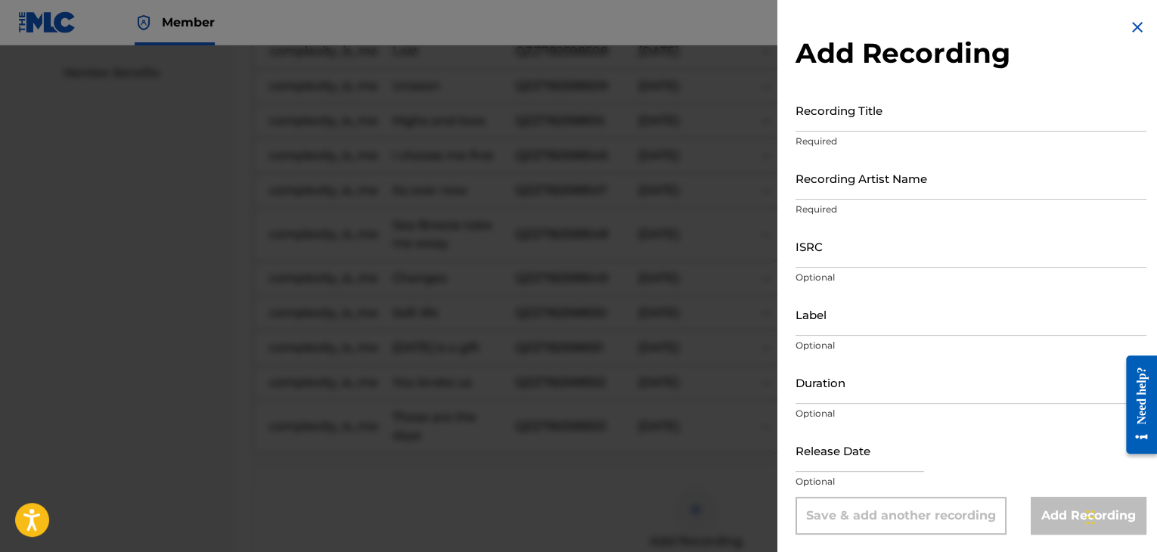
click at [862, 88] on input "Recording Title" at bounding box center [971, 109] width 351 height 43
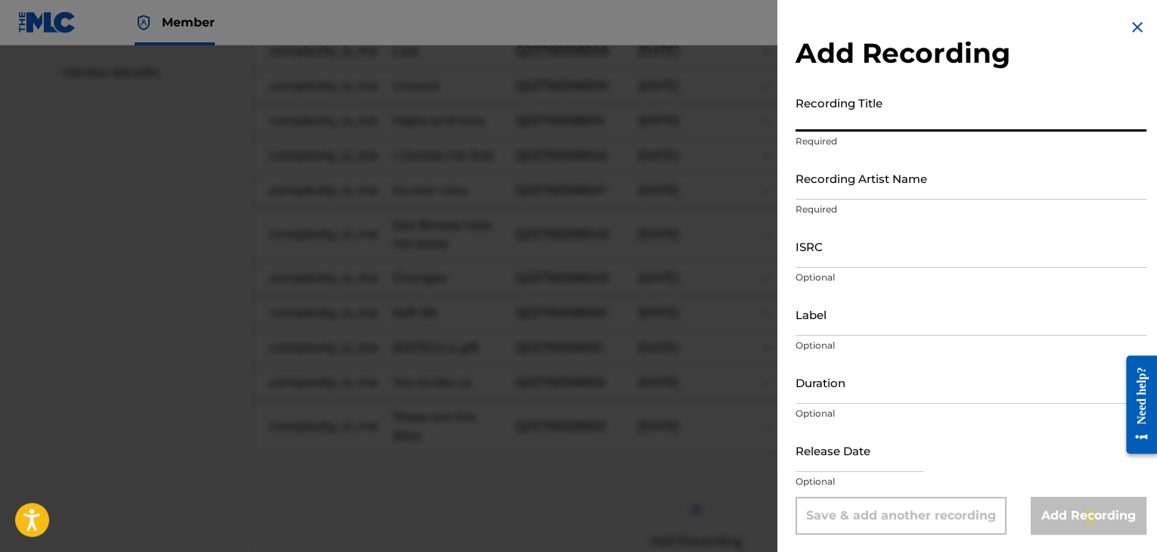
paste input "Unmasked"
type input "Unmasked"
click at [839, 267] on input "ISRC" at bounding box center [971, 246] width 351 height 43
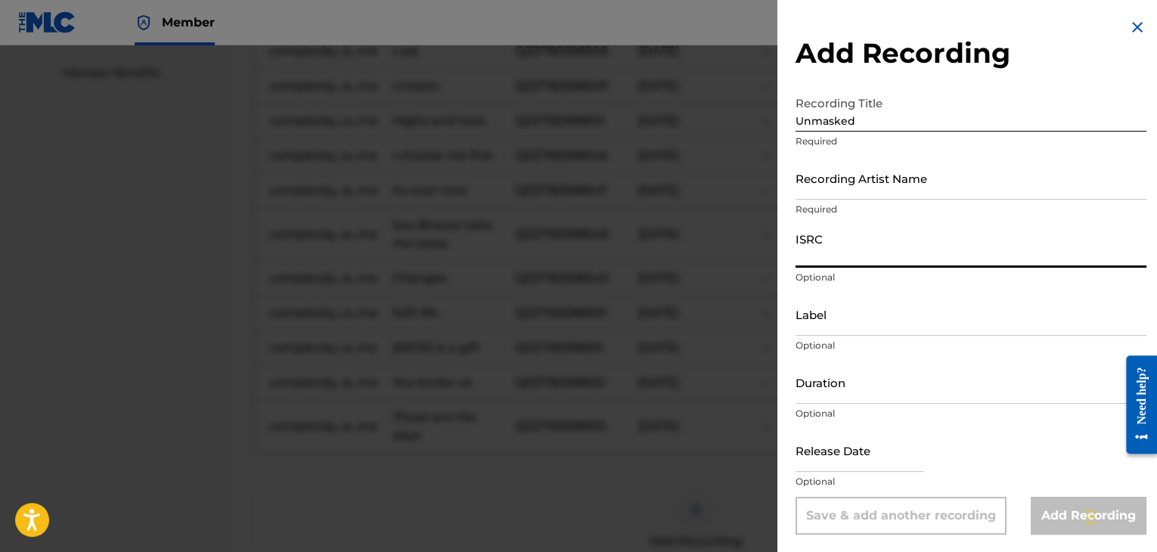
paste input "QZZ782598554"
type input "QZZ782598554"
click at [889, 169] on input "Recording Artist Name" at bounding box center [971, 178] width 351 height 43
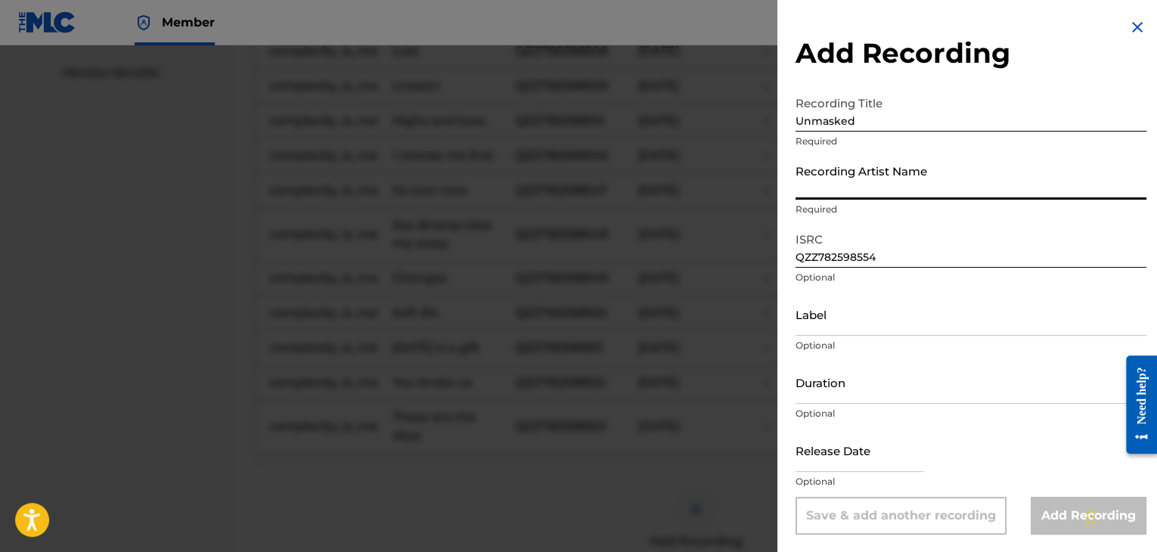
type input "complexity_is_me"
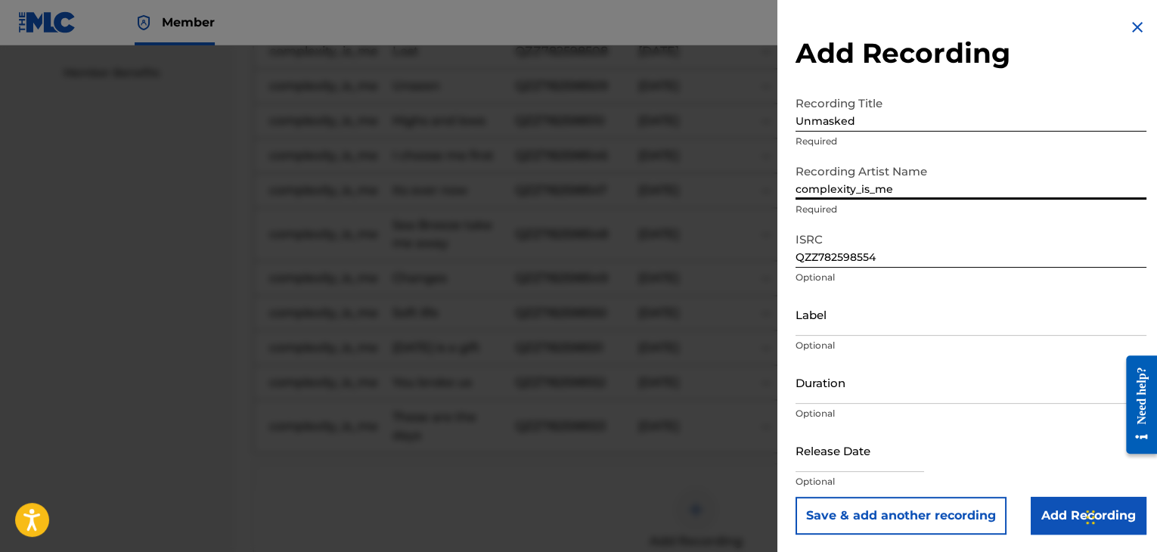
drag, startPoint x: 837, startPoint y: 393, endPoint x: 505, endPoint y: 516, distance: 354.2
click at [837, 393] on input "Duration" at bounding box center [971, 382] width 351 height 43
type input "02:52"
click at [880, 464] on input "text" at bounding box center [860, 450] width 129 height 43
select select "7"
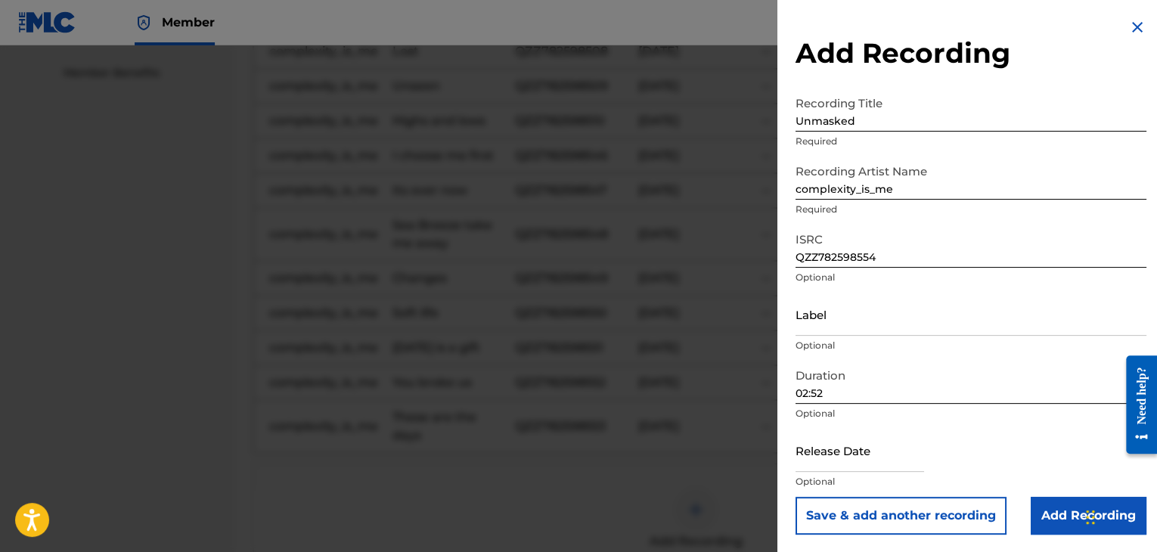
select select "2025"
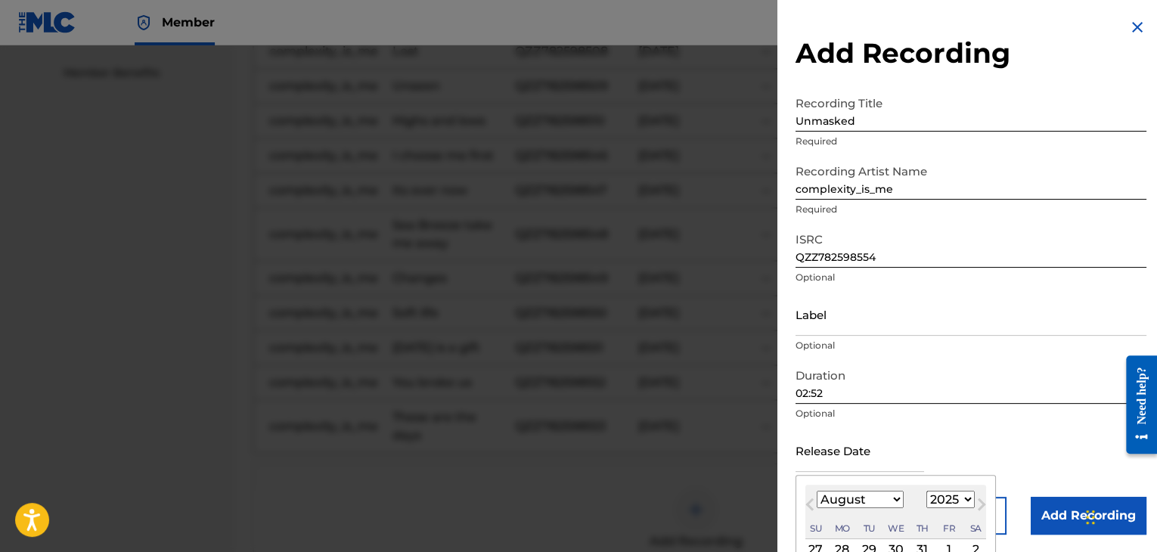
type input "[DATE]"
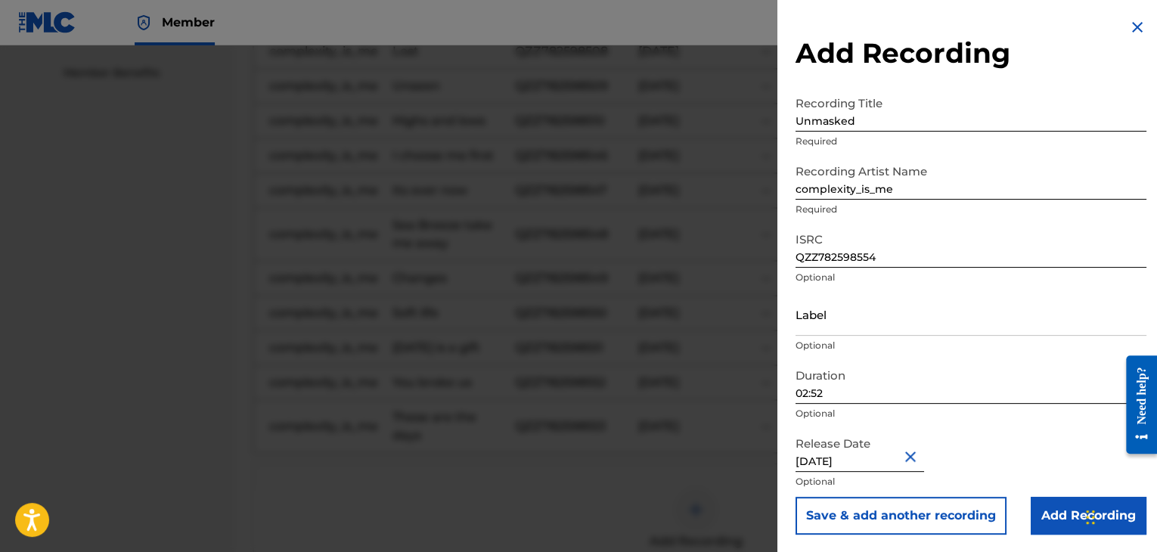
click at [1069, 506] on input "Add Recording" at bounding box center [1089, 516] width 116 height 38
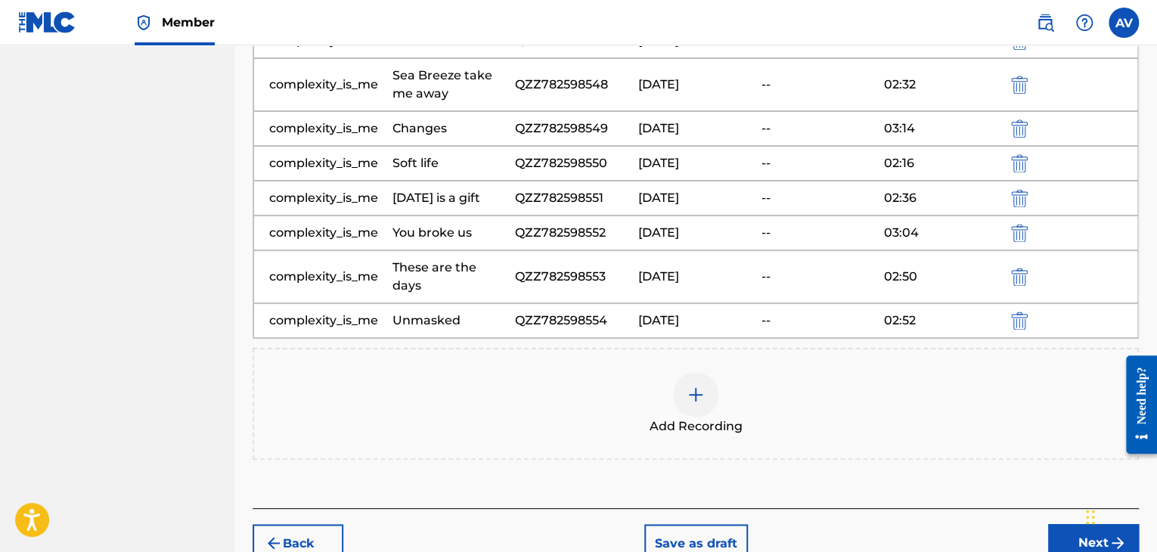
scroll to position [917, 0]
click at [696, 384] on img at bounding box center [696, 393] width 18 height 18
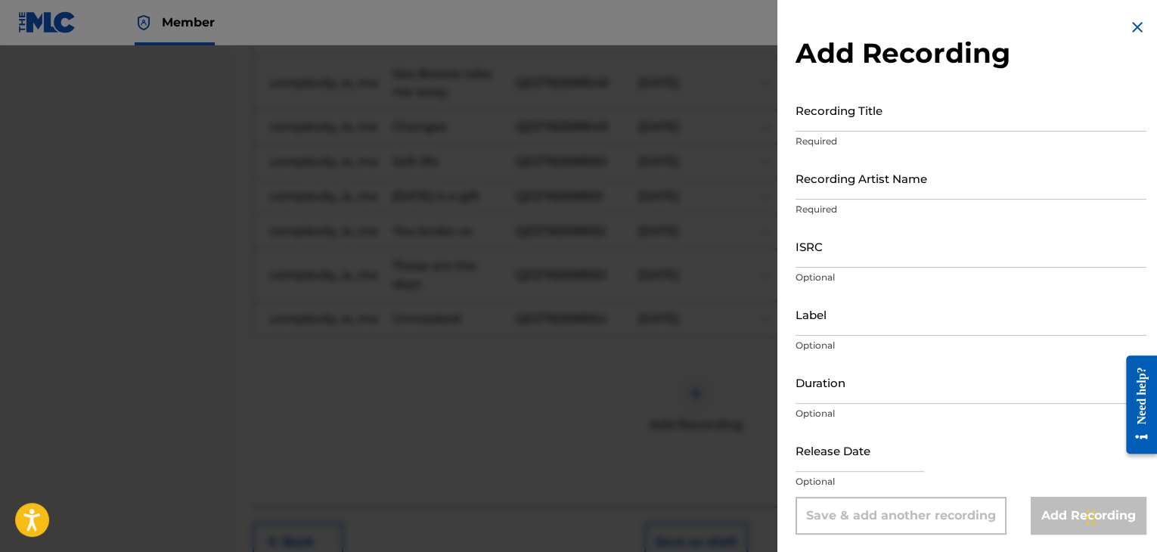
click at [898, 448] on input "text" at bounding box center [860, 450] width 129 height 43
select select "7"
select select "2025"
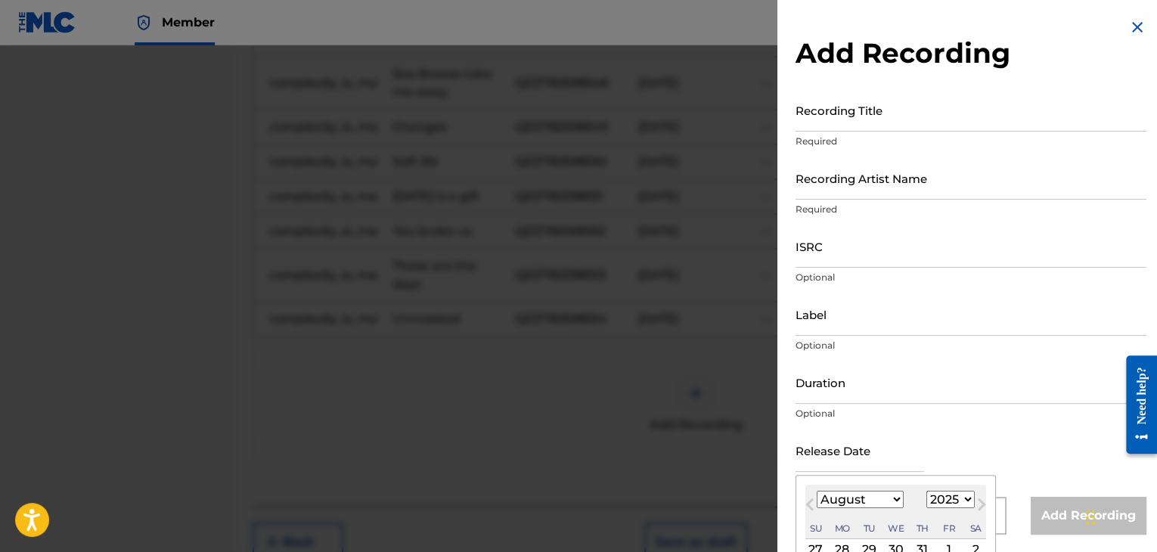
type input "[DATE]"
click at [1020, 453] on div "Release Date [DATE] Previous Month Next Month August [DATE] February March Apri…" at bounding box center [971, 463] width 351 height 68
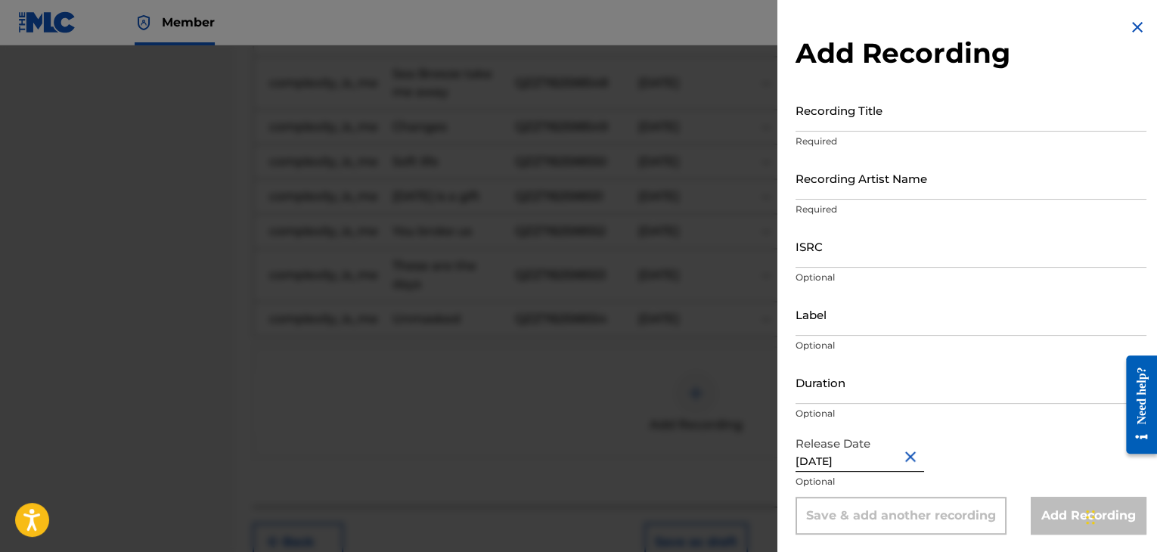
click at [819, 168] on input "Recording Artist Name" at bounding box center [971, 178] width 351 height 43
type input "complexity_is_me"
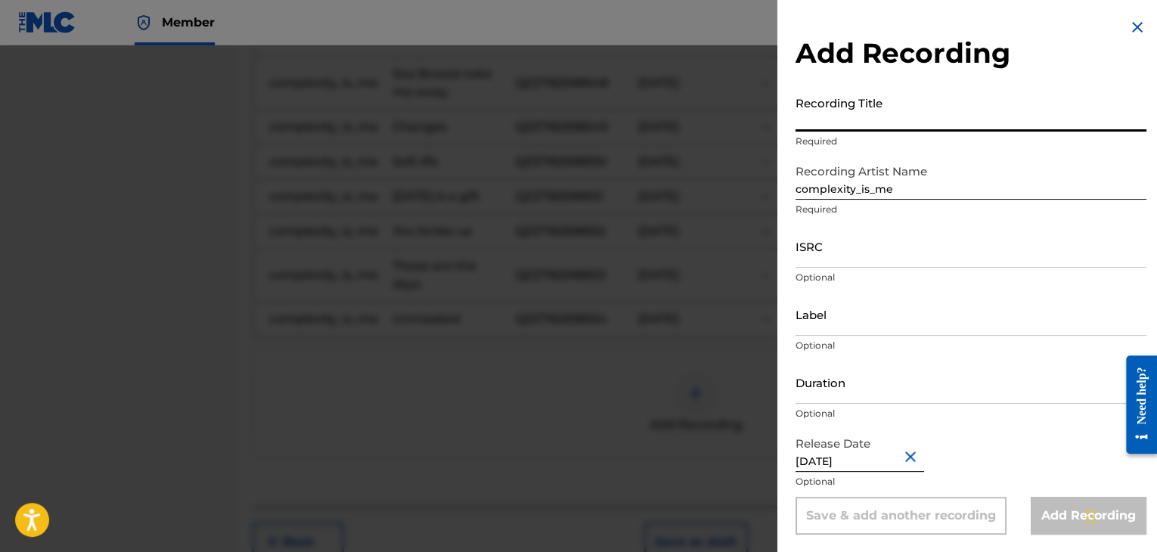
click at [834, 124] on input "Recording Title" at bounding box center [971, 109] width 351 height 43
click at [899, 384] on input "Duration" at bounding box center [971, 382] width 351 height 43
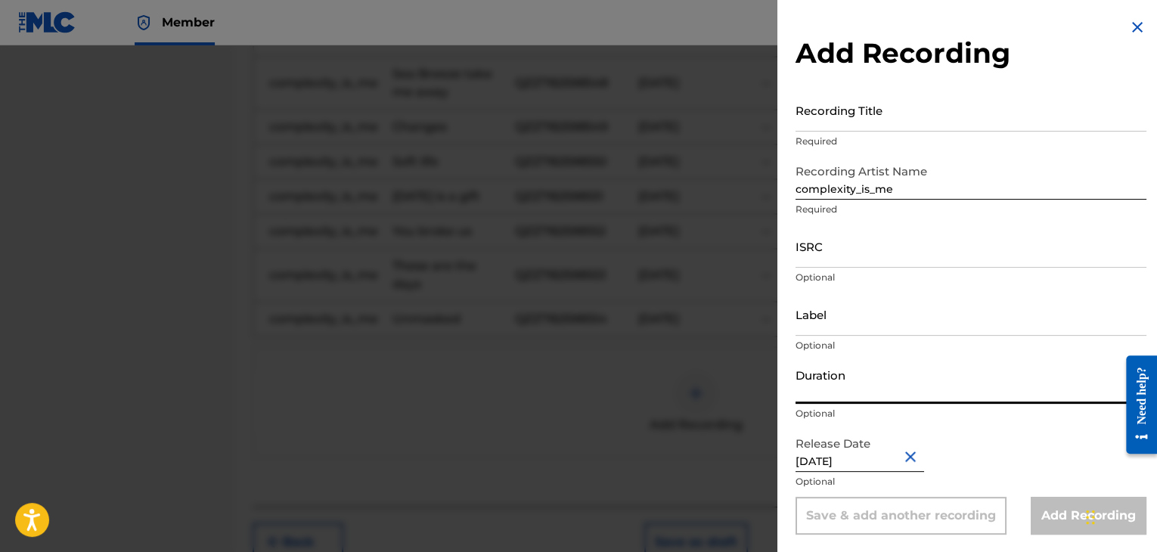
click at [877, 114] on input "Recording Title" at bounding box center [971, 109] width 351 height 43
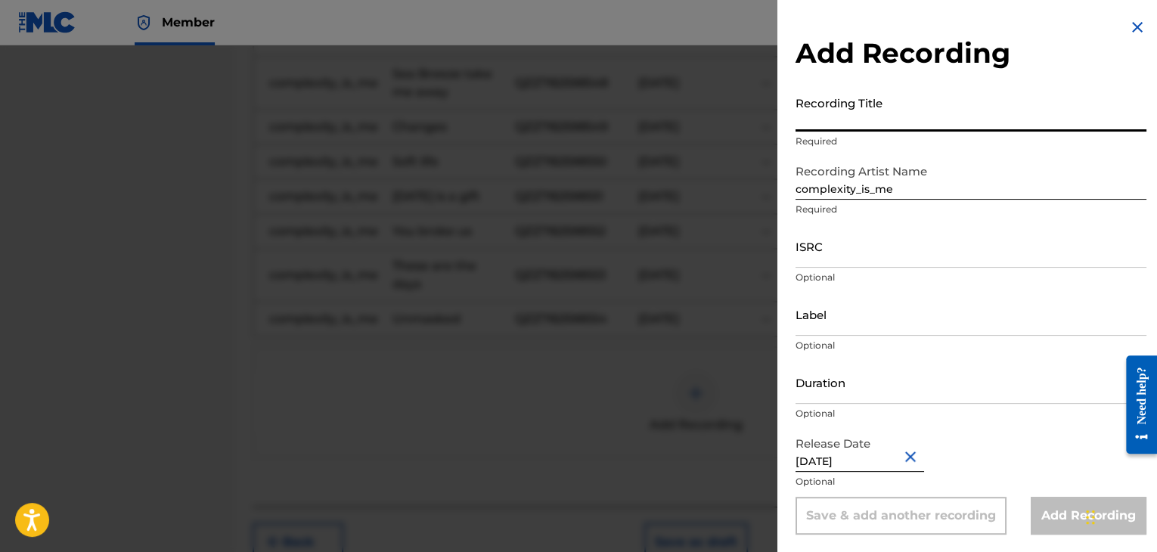
paste input "Its over now (slower version)"
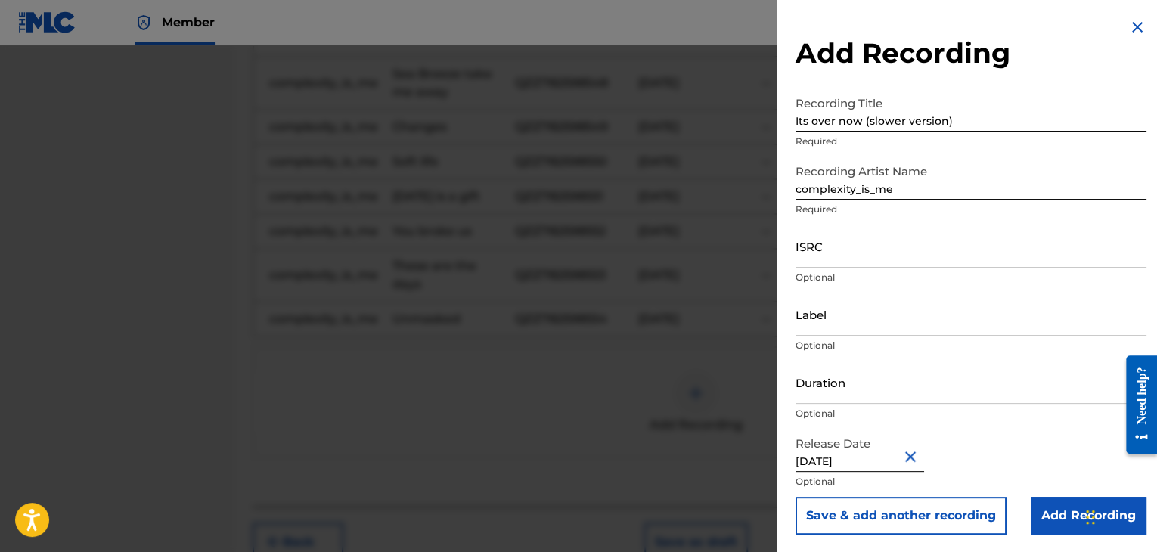
click at [982, 146] on p "Required" at bounding box center [971, 142] width 351 height 14
click at [953, 119] on input "Its over now (slower version)" at bounding box center [971, 109] width 351 height 43
click at [973, 123] on input "Its over now (slower version)" at bounding box center [971, 109] width 351 height 43
type input "Its over now slower version"
click at [870, 250] on input "ISRC" at bounding box center [971, 246] width 351 height 43
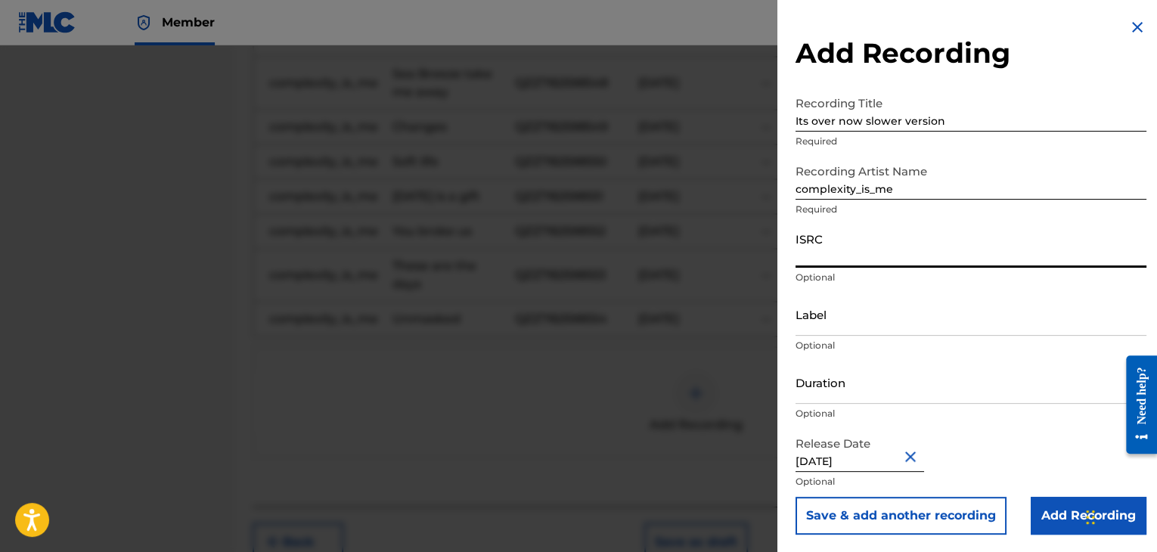
paste input "QZZ782598555"
type input "QZZ782598555"
click at [845, 393] on input "Duration" at bounding box center [971, 382] width 351 height 43
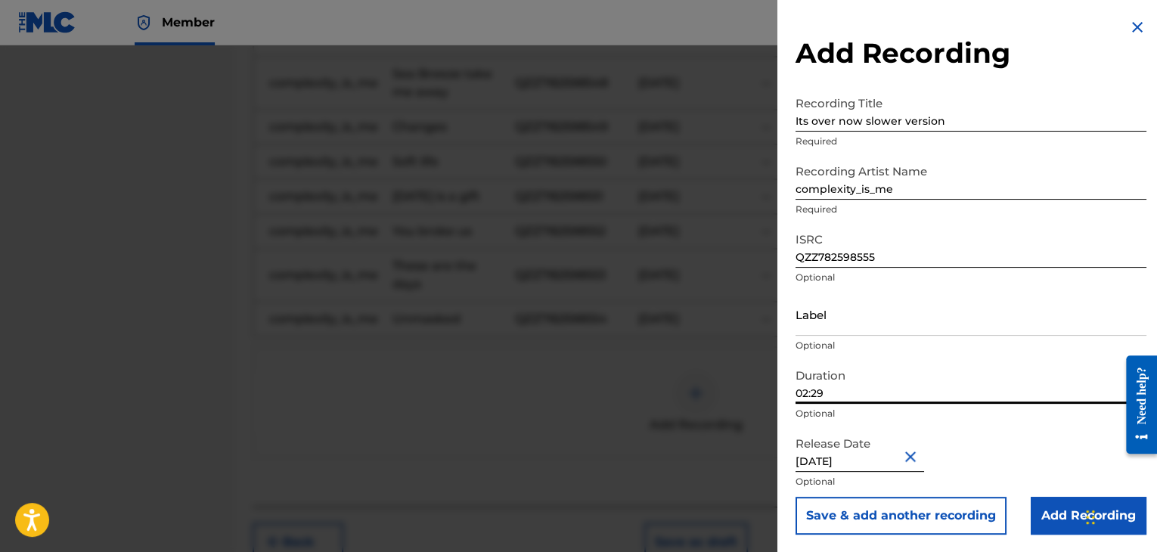
type input "02:29"
click at [1034, 511] on input "Add Recording" at bounding box center [1089, 516] width 116 height 38
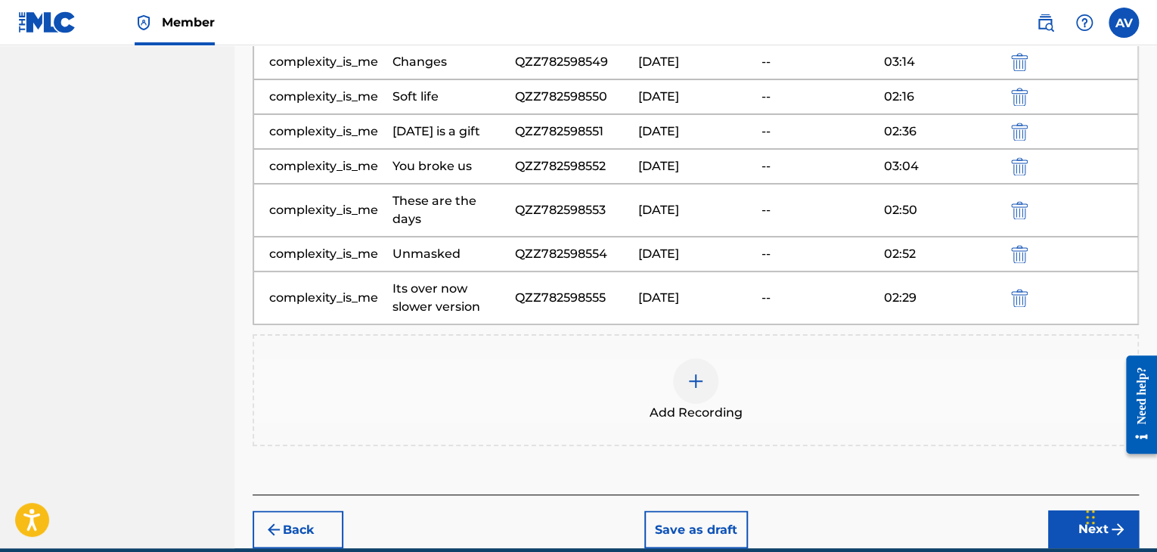
scroll to position [1026, 0]
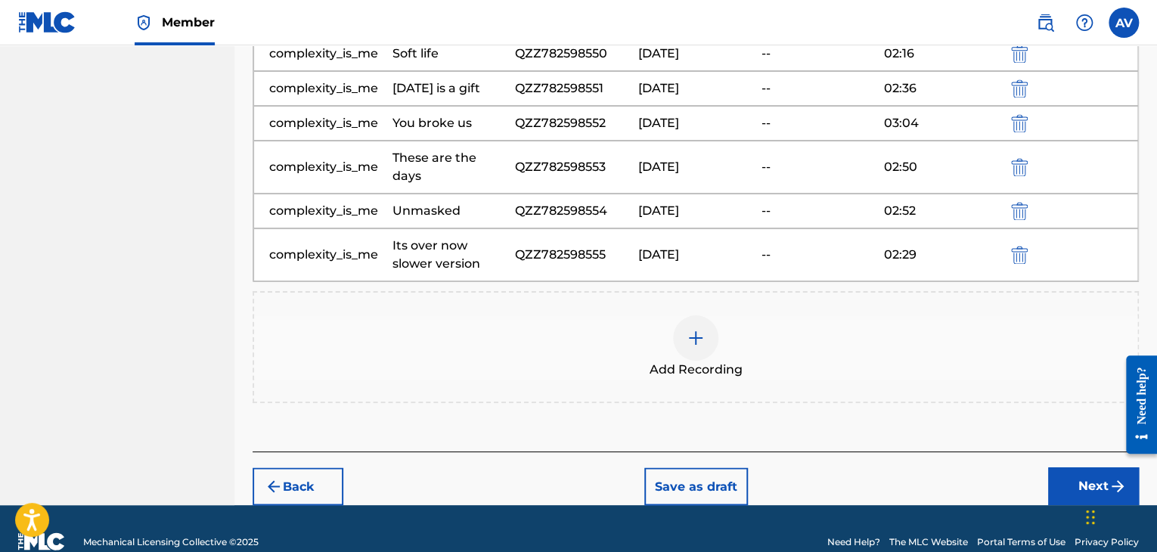
click at [1083, 467] on button "Next" at bounding box center [1093, 486] width 91 height 38
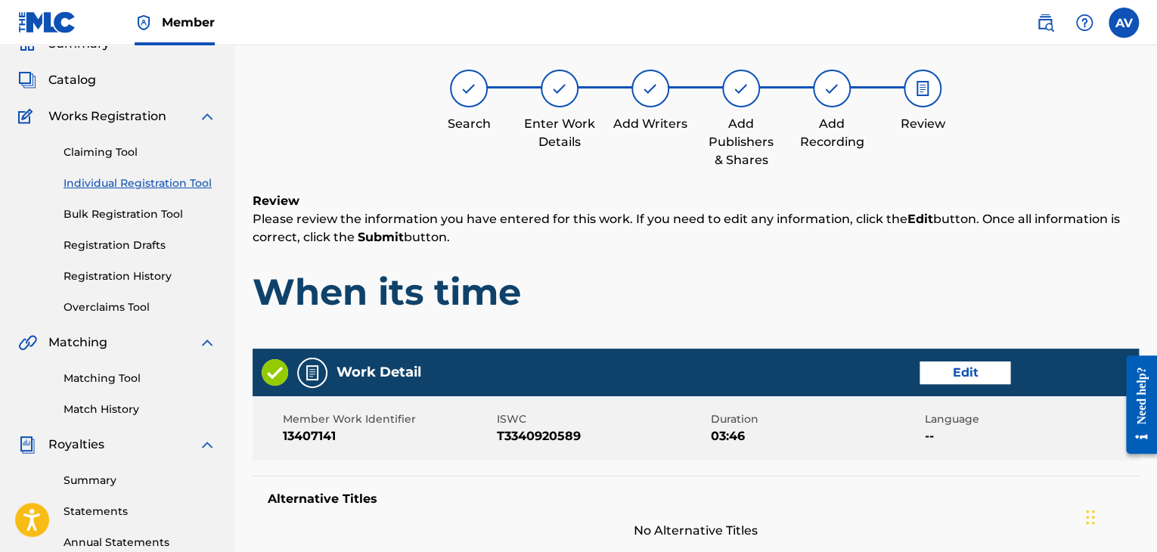
scroll to position [68, 0]
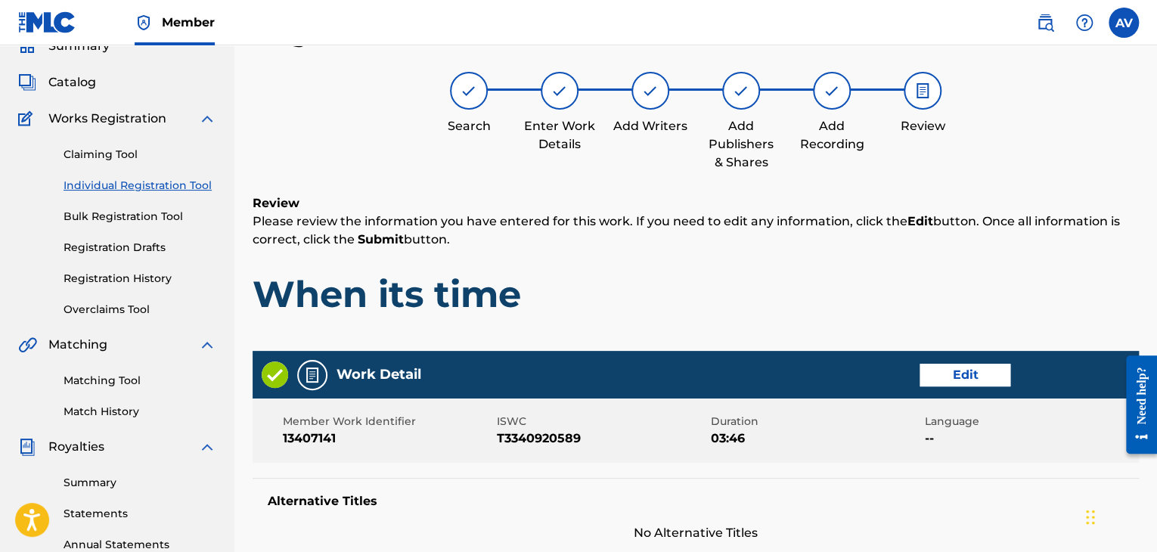
click at [510, 312] on h1 "When its time" at bounding box center [696, 294] width 886 height 45
click at [953, 368] on button "Edit" at bounding box center [965, 375] width 91 height 23
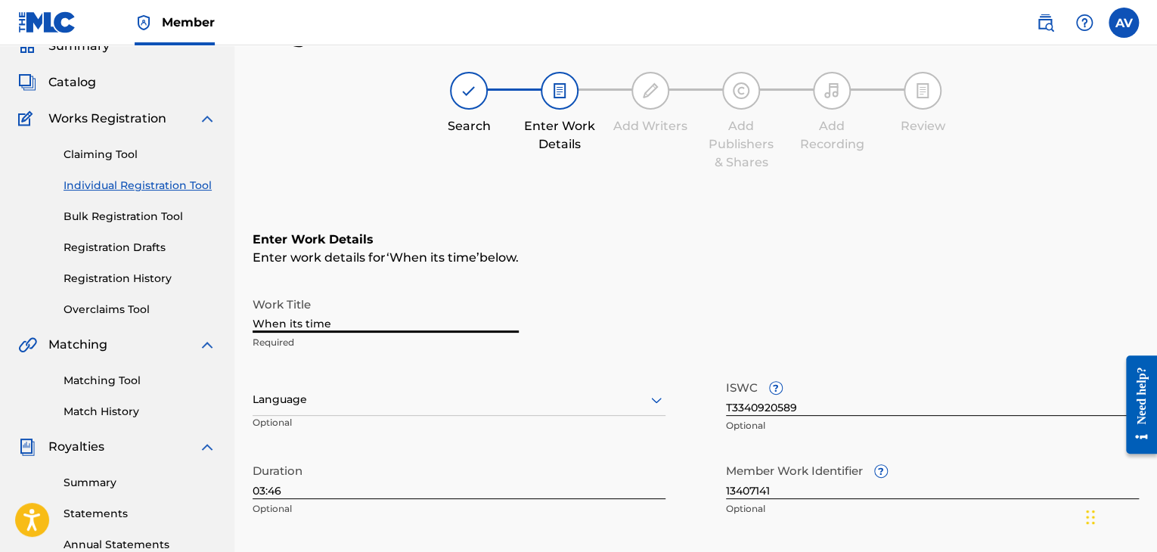
drag, startPoint x: 391, startPoint y: 313, endPoint x: 135, endPoint y: 313, distance: 256.4
click at [135, 313] on main "complexity_is_me Summary Catalog Works Registration Claiming Tool Individual Re…" at bounding box center [578, 392] width 1157 height 830
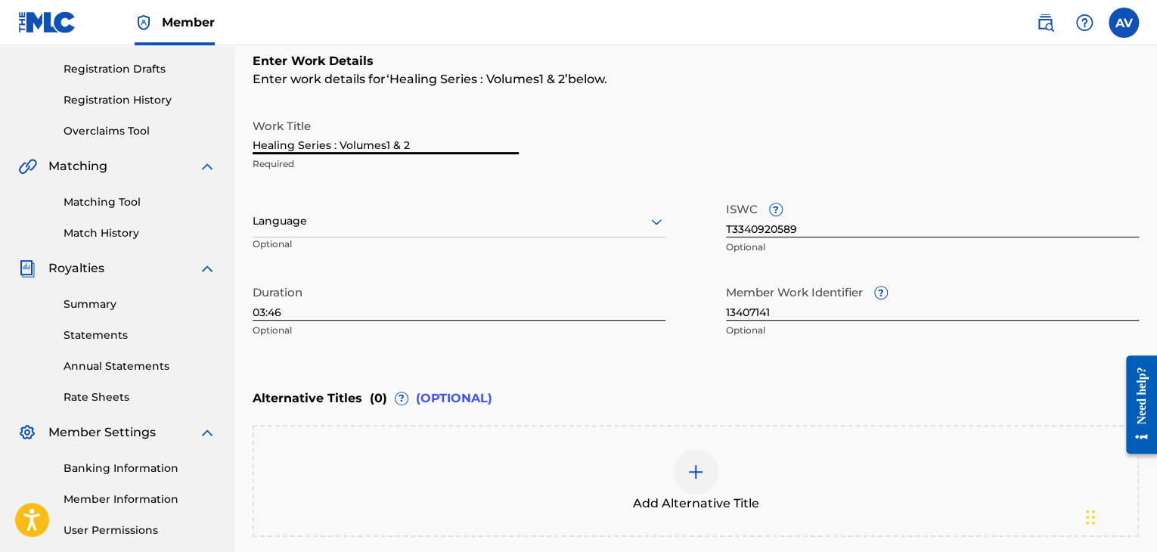
scroll to position [92, 0]
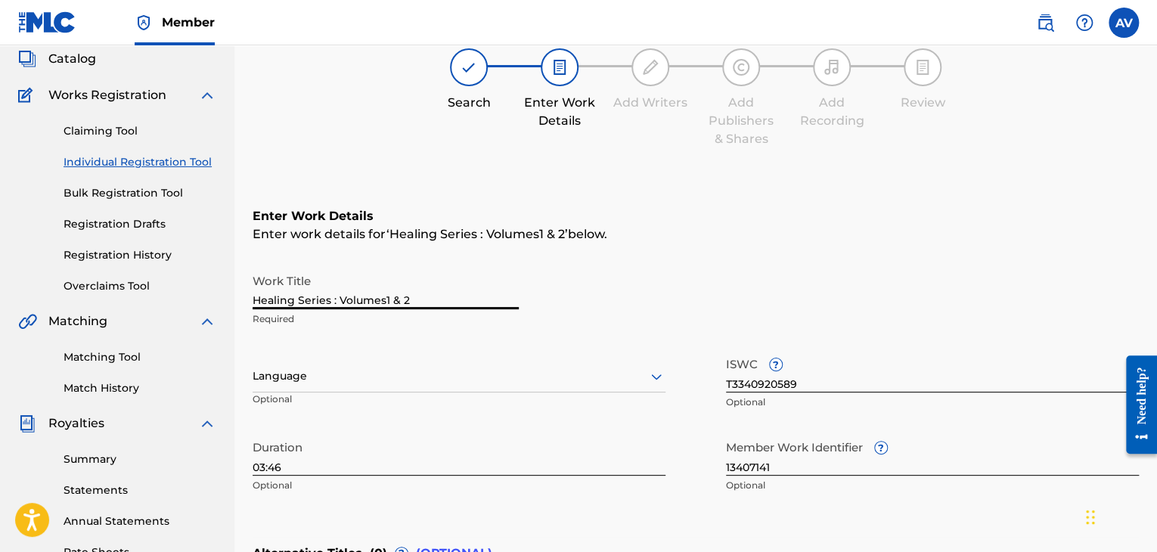
click at [378, 299] on input "Healing Series : Volumes1 & 2" at bounding box center [386, 287] width 266 height 43
click at [383, 300] on input "Healing Series : Volumes1 & 2" at bounding box center [386, 287] width 266 height 43
click at [420, 299] on input "Healing Series : Volumesv1 &" at bounding box center [386, 287] width 266 height 43
type input "Healing Series : Volumes 1 & 2 Soft Songs for Hard Days"
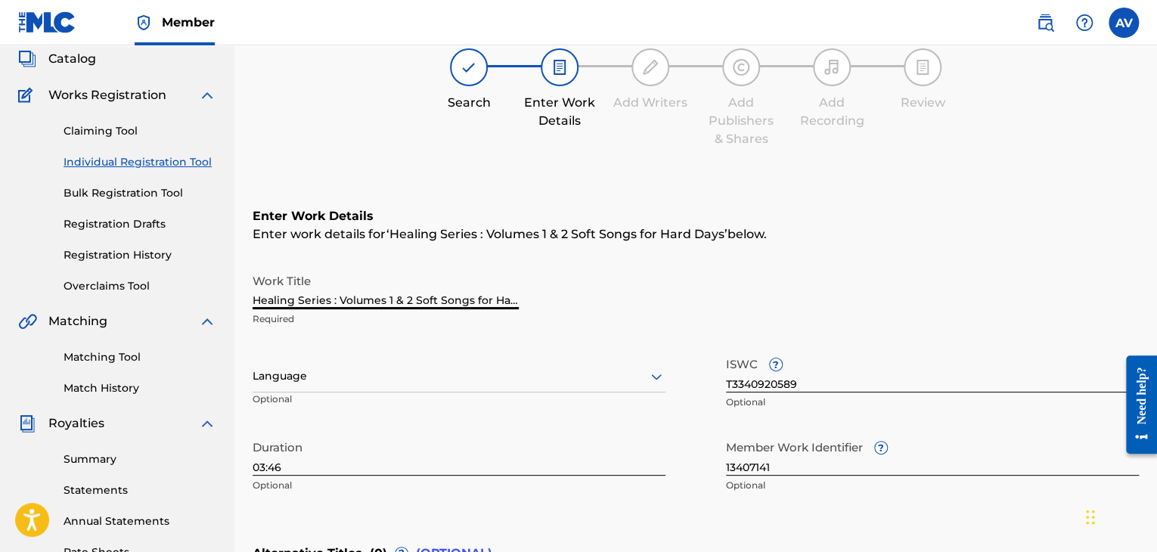
scroll to position [318, 0]
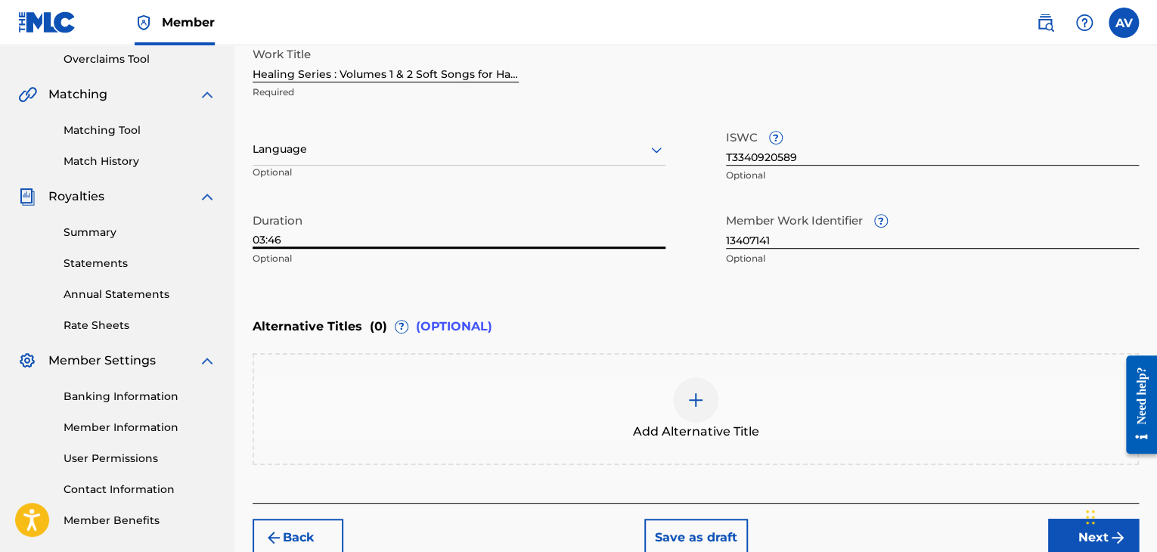
drag, startPoint x: 318, startPoint y: 237, endPoint x: 209, endPoint y: 231, distance: 109.0
click at [209, 231] on main "complexity_is_me Summary Catalog Works Registration Claiming Tool Individual Re…" at bounding box center [578, 142] width 1157 height 830
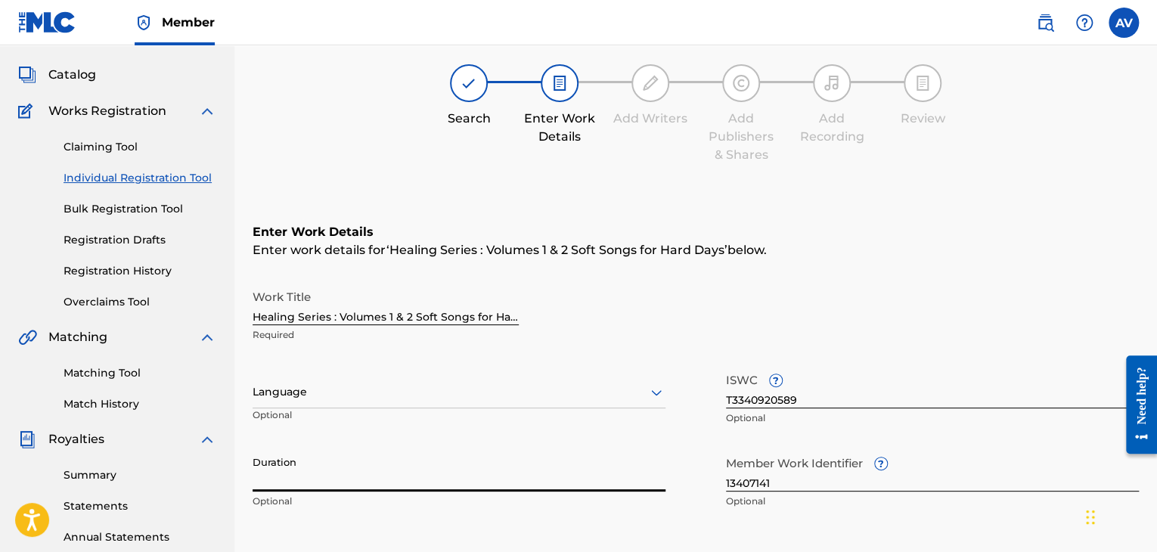
scroll to position [378, 0]
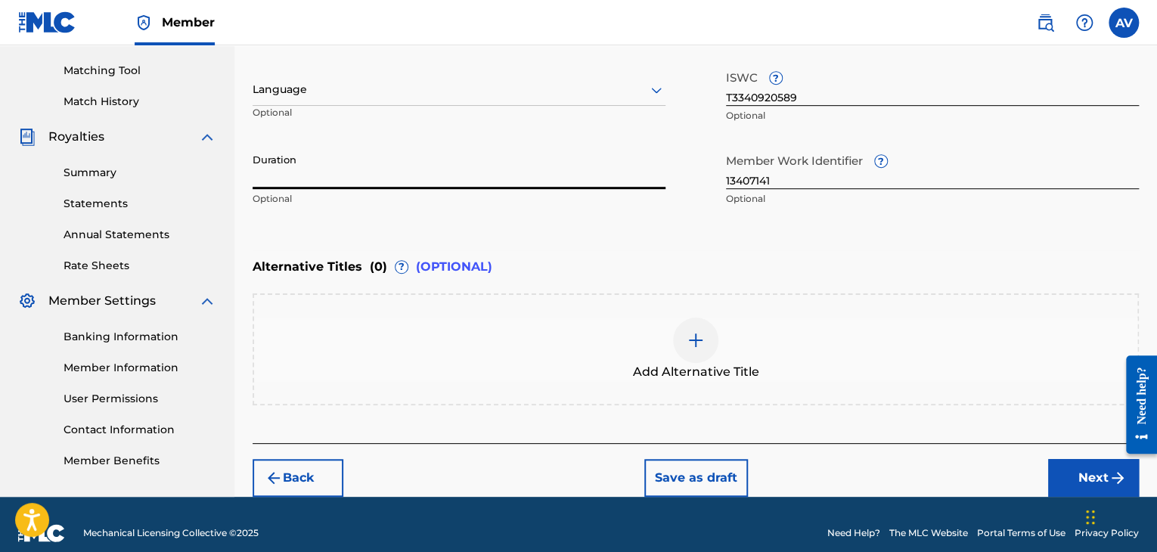
click at [269, 476] on img "submit" at bounding box center [274, 478] width 18 height 18
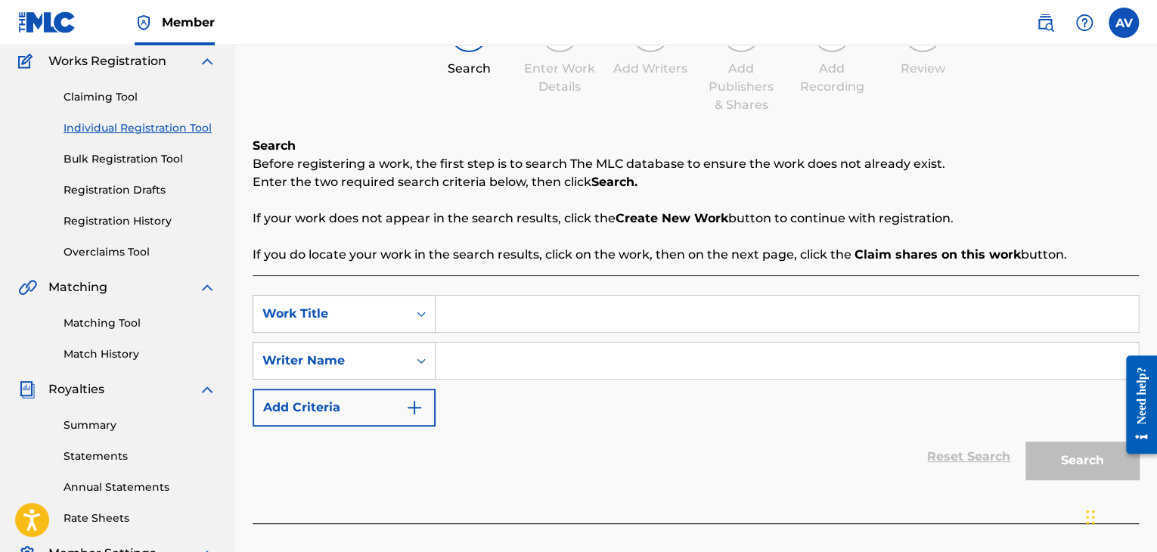
scroll to position [151, 0]
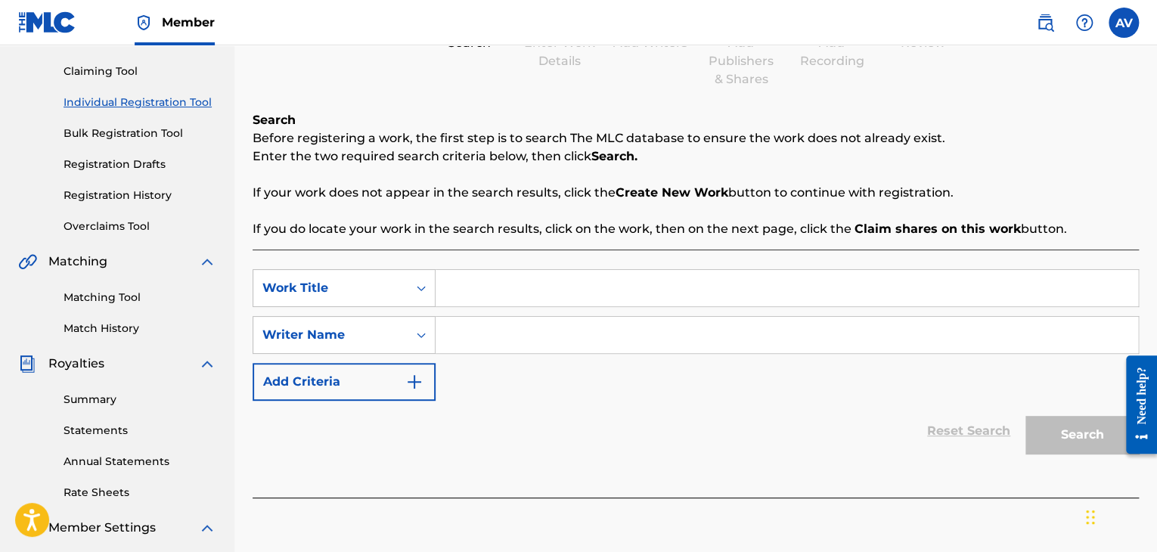
click at [133, 132] on link "Bulk Registration Tool" at bounding box center [140, 134] width 153 height 16
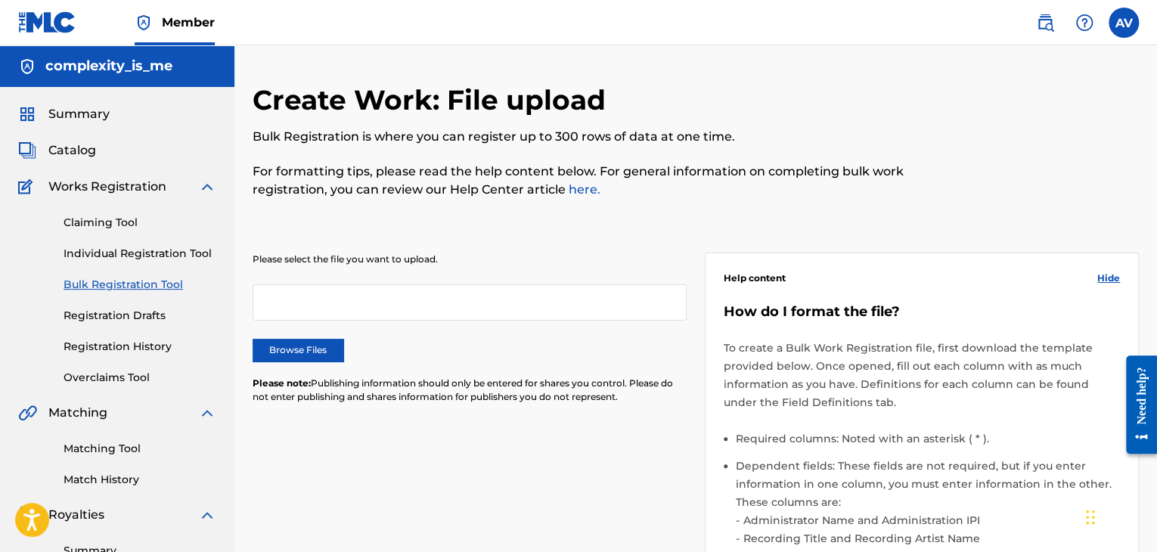
click at [141, 256] on link "Individual Registration Tool" at bounding box center [140, 254] width 153 height 16
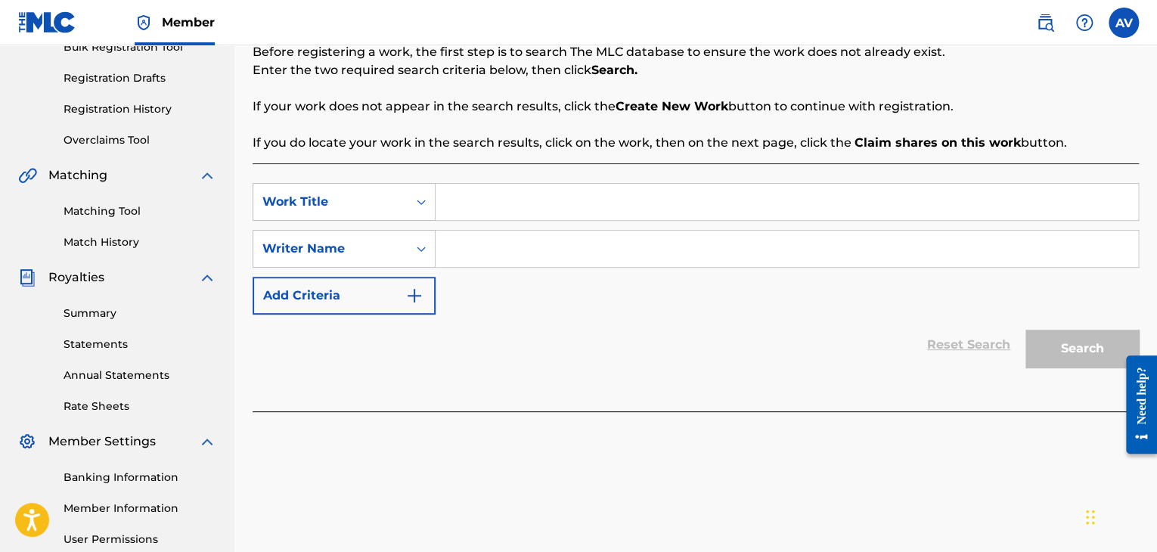
scroll to position [151, 0]
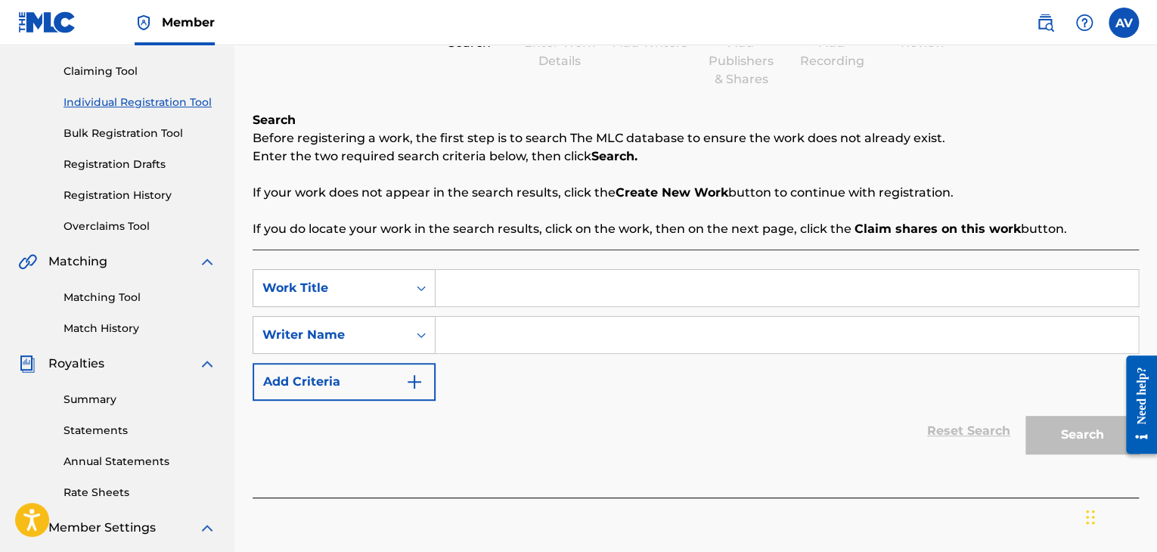
click at [487, 287] on input "Search Form" at bounding box center [787, 288] width 703 height 36
click at [136, 198] on link "Registration History" at bounding box center [140, 196] width 153 height 16
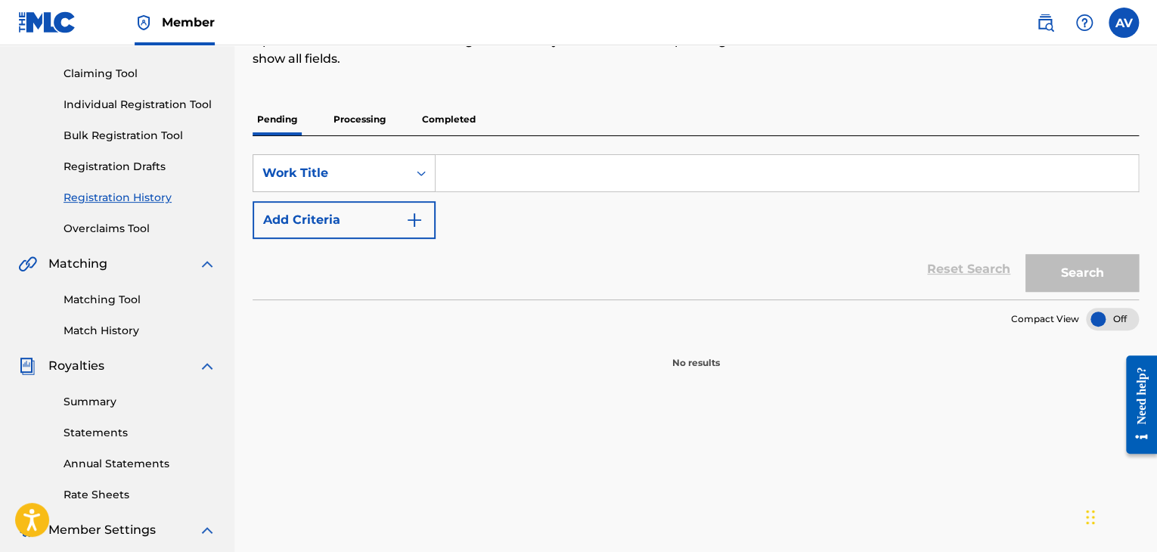
scroll to position [151, 0]
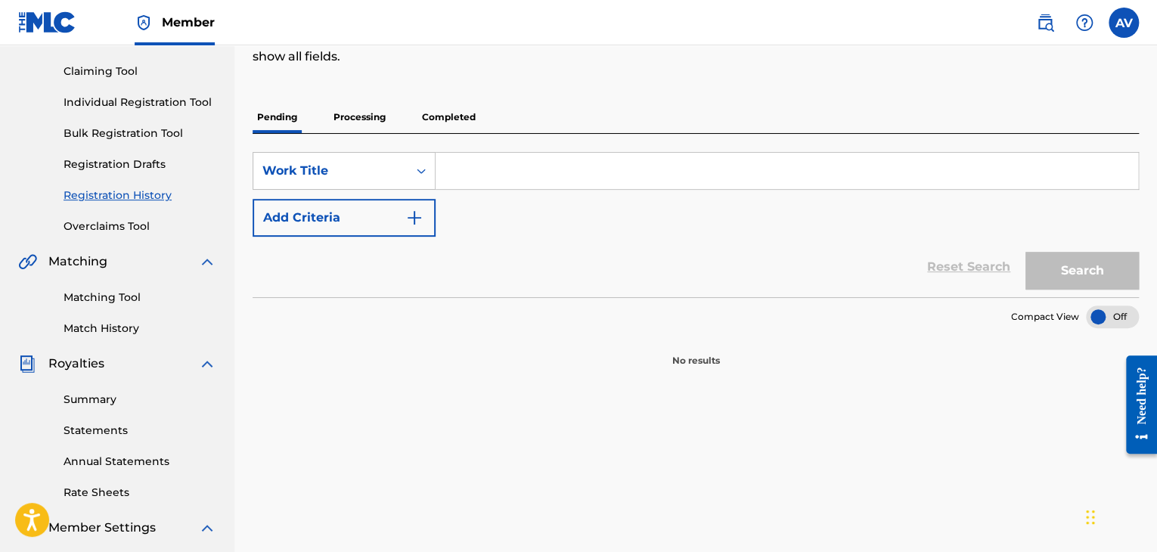
click at [358, 119] on p "Processing" at bounding box center [359, 117] width 61 height 32
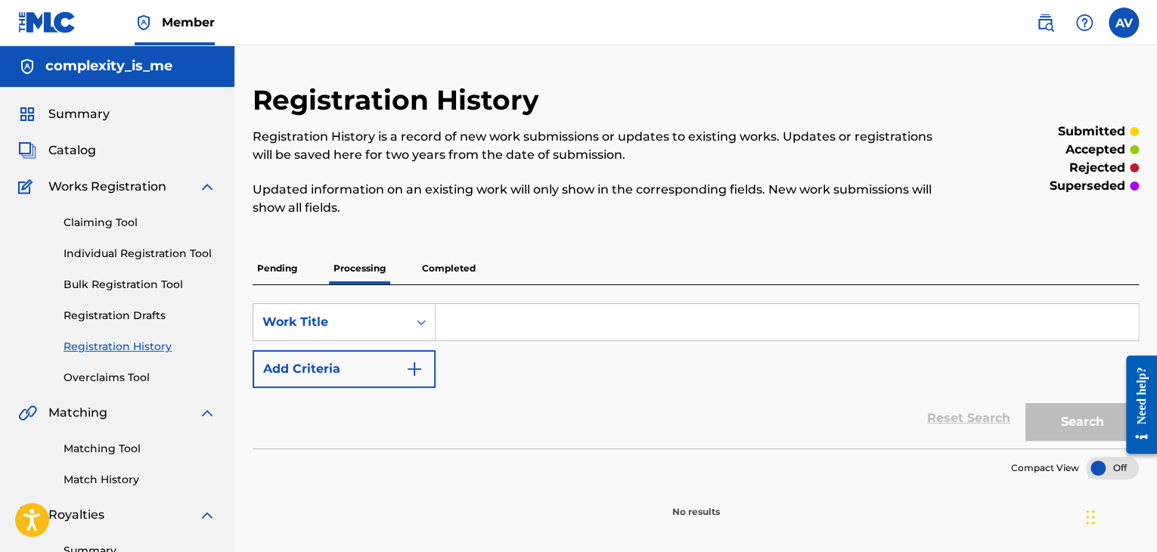
click at [474, 276] on p "Completed" at bounding box center [448, 269] width 63 height 32
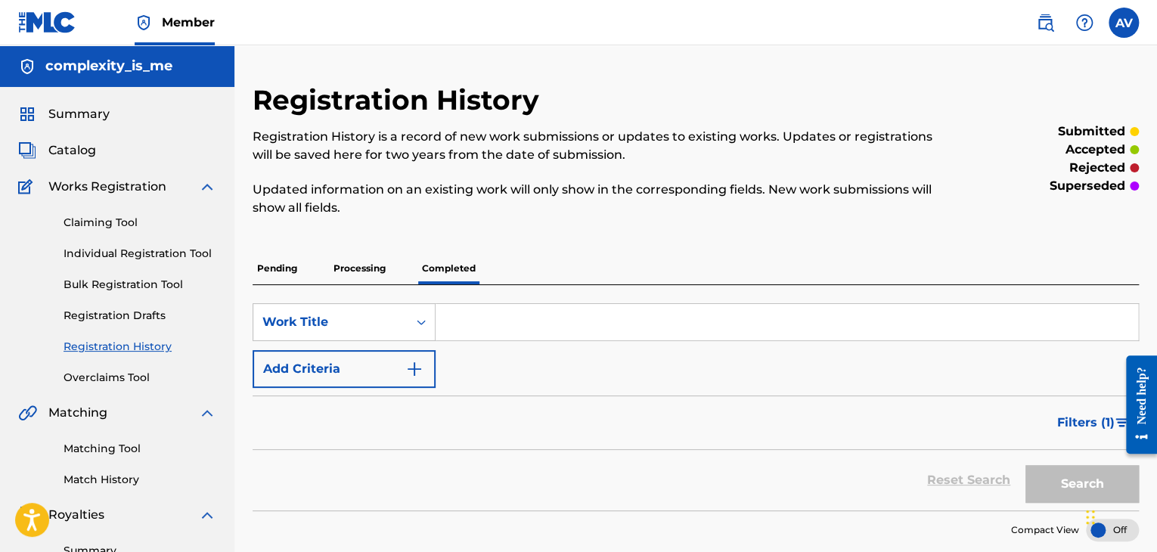
click at [85, 252] on link "Individual Registration Tool" at bounding box center [140, 254] width 153 height 16
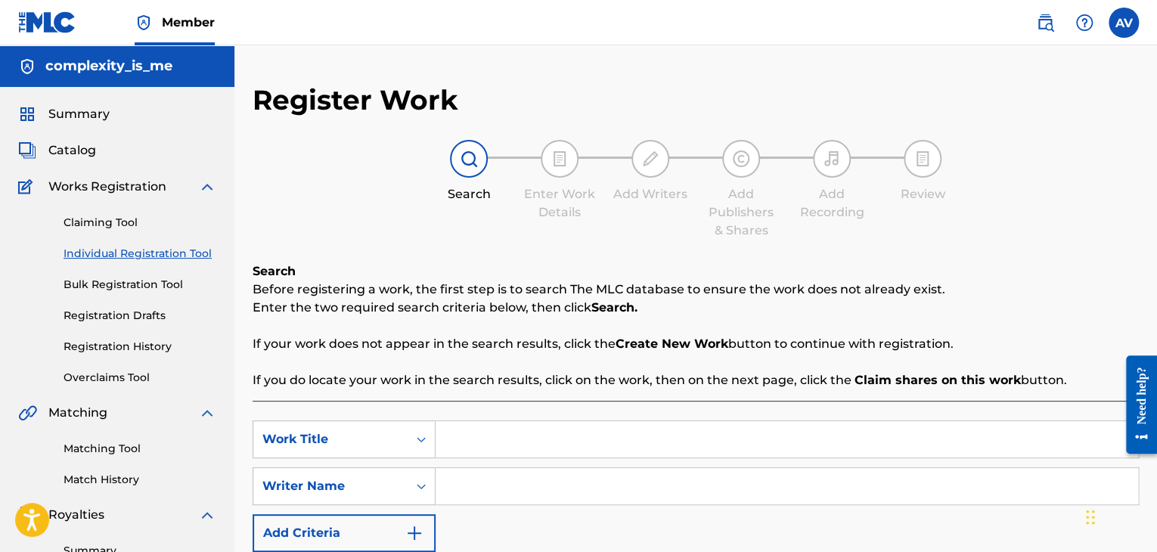
click at [545, 421] on input "Search Form" at bounding box center [787, 439] width 703 height 36
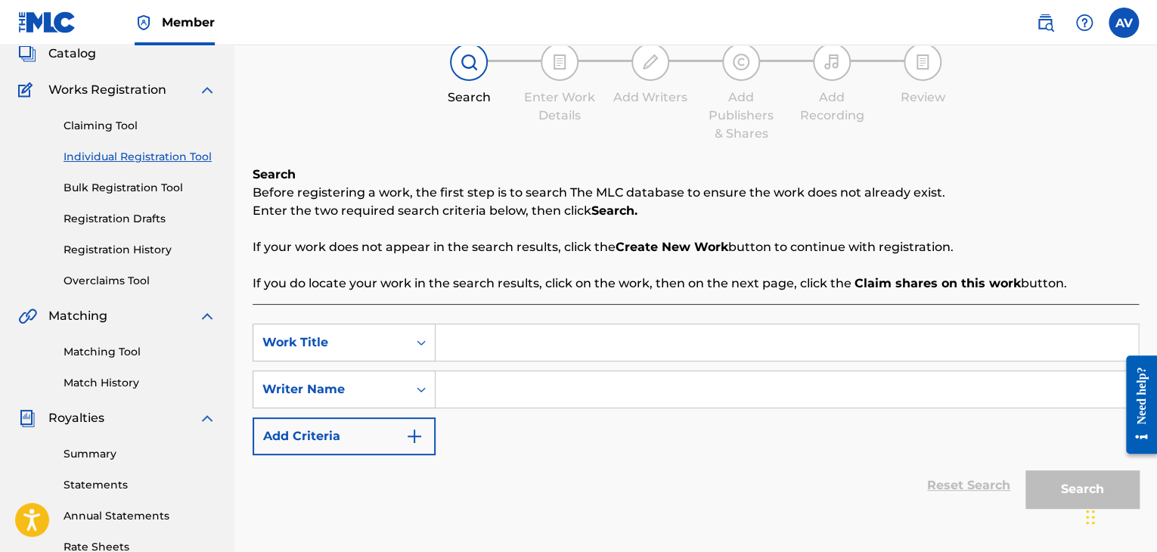
scroll to position [151, 0]
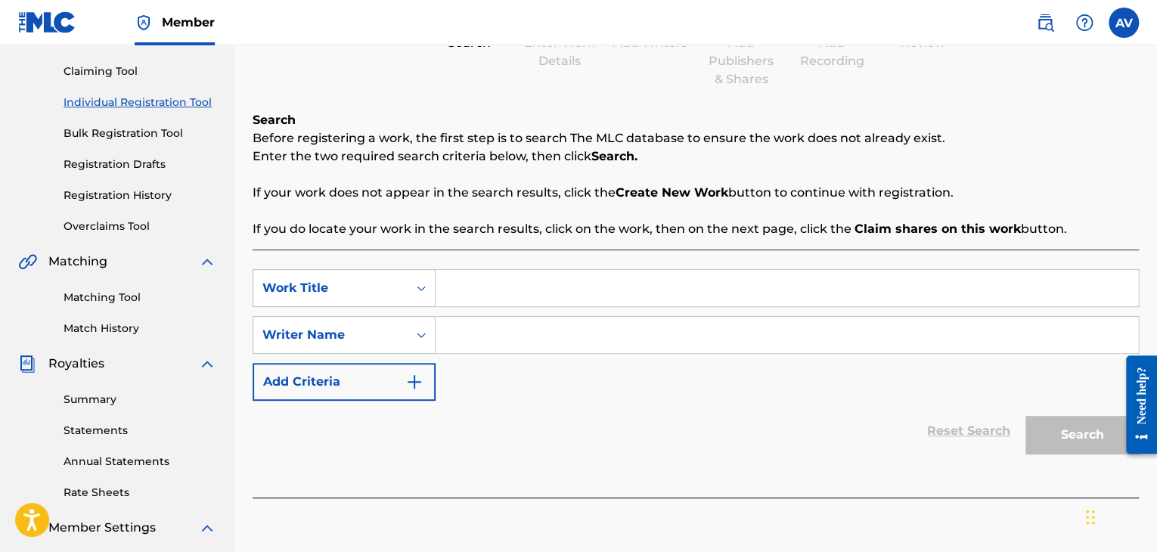
click at [378, 383] on button "Add Criteria" at bounding box center [344, 382] width 183 height 38
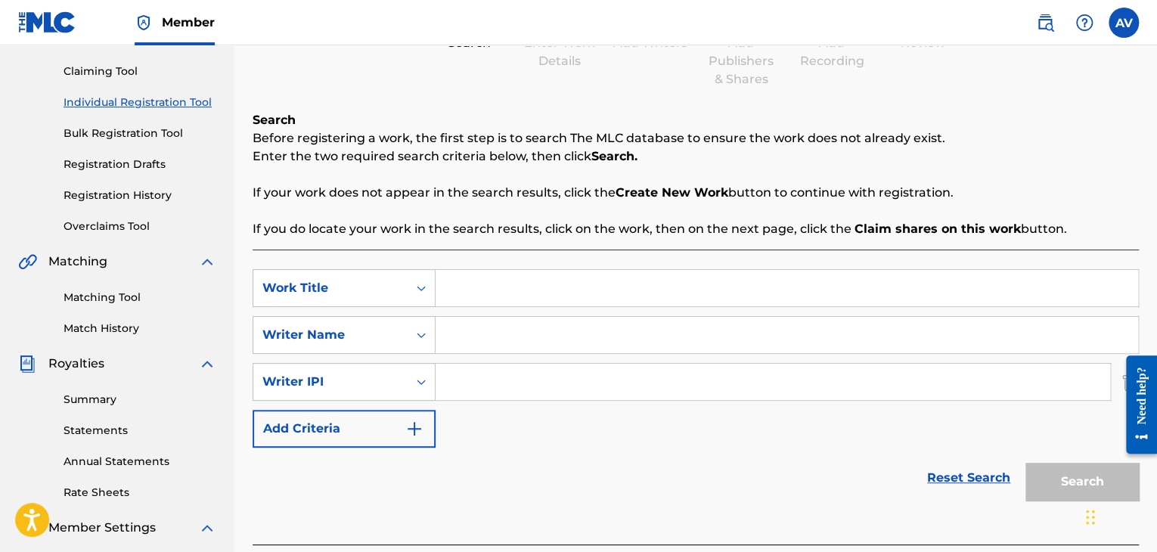
click at [454, 288] on input "Search Form" at bounding box center [787, 288] width 703 height 36
type input "when its time"
type input "complexity_is_me"
click at [518, 377] on input "Search Form" at bounding box center [773, 382] width 675 height 36
paste input "1303926276"
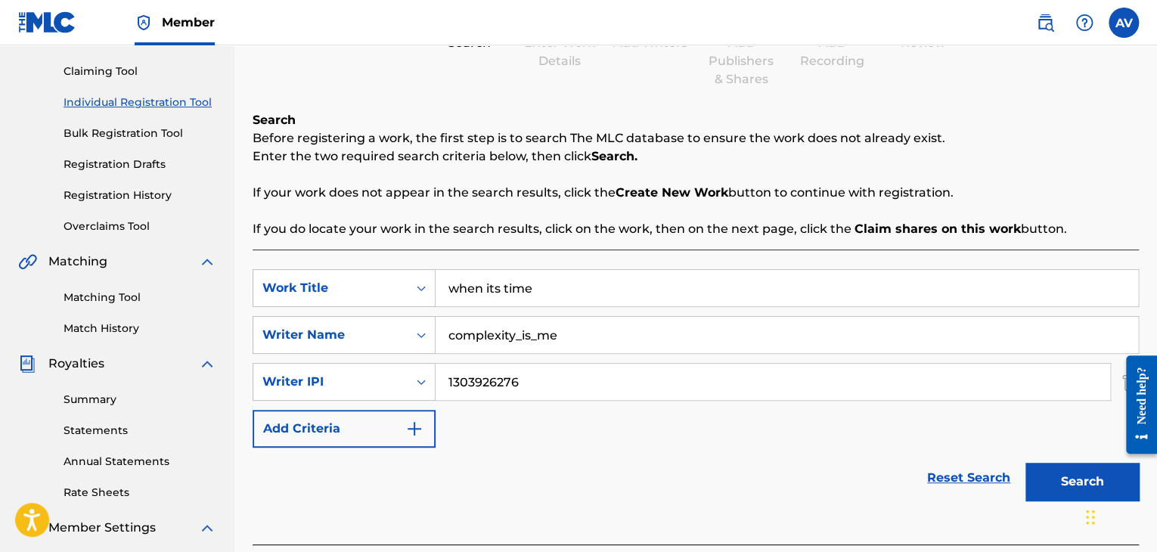
type input "1303926276"
click at [1072, 481] on button "Search" at bounding box center [1082, 482] width 113 height 38
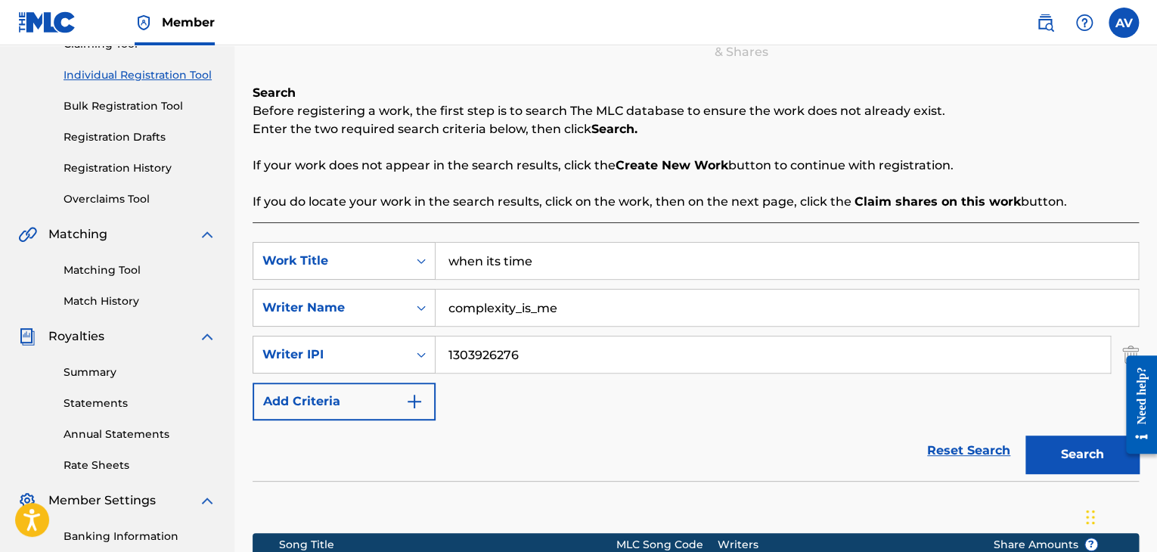
scroll to position [27, 0]
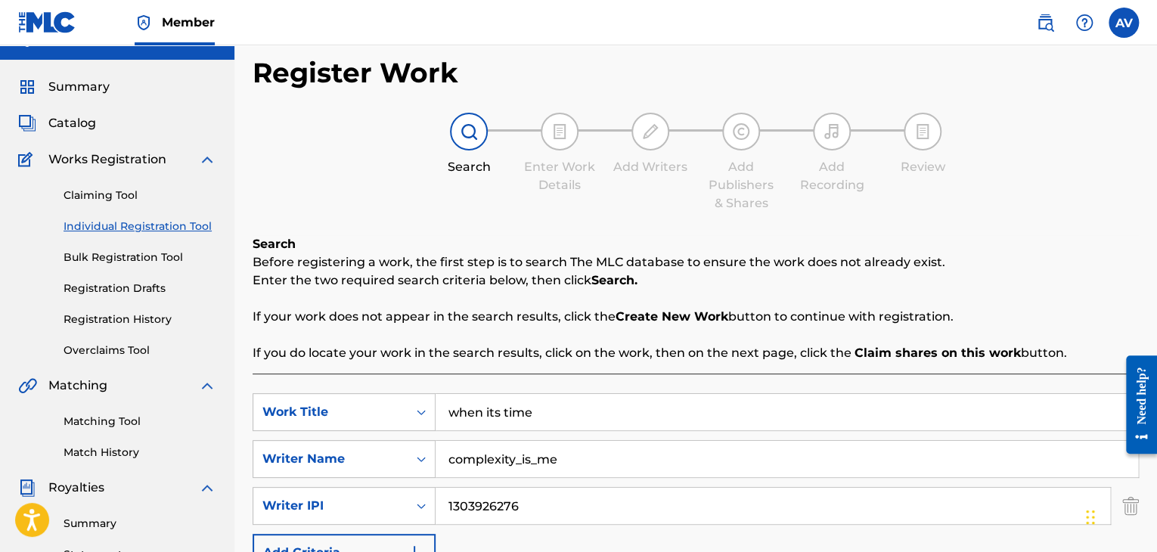
click at [162, 290] on link "Registration Drafts" at bounding box center [140, 289] width 153 height 16
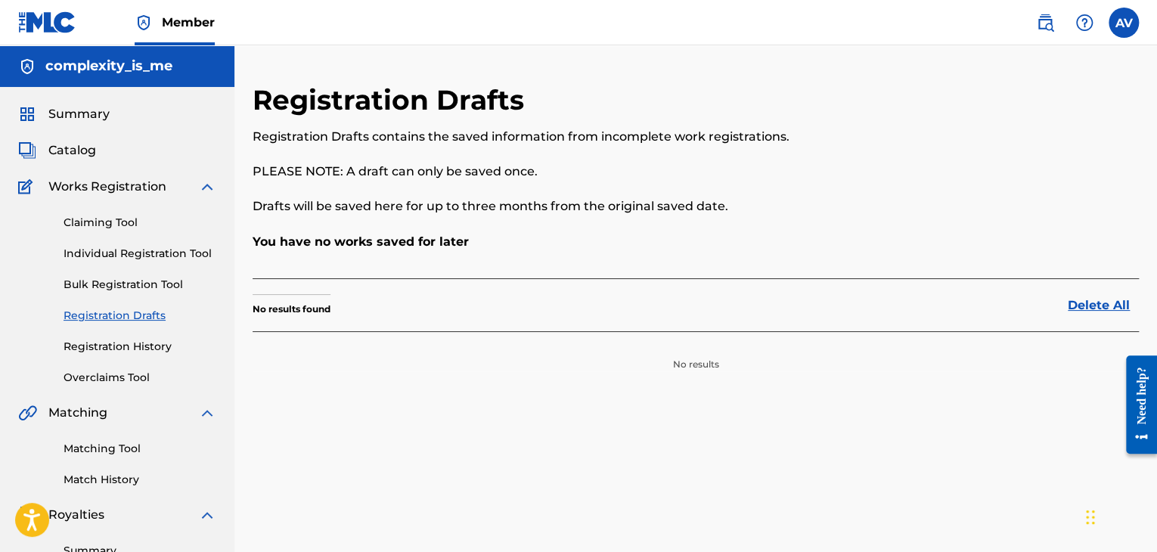
click at [114, 279] on link "Bulk Registration Tool" at bounding box center [140, 285] width 153 height 16
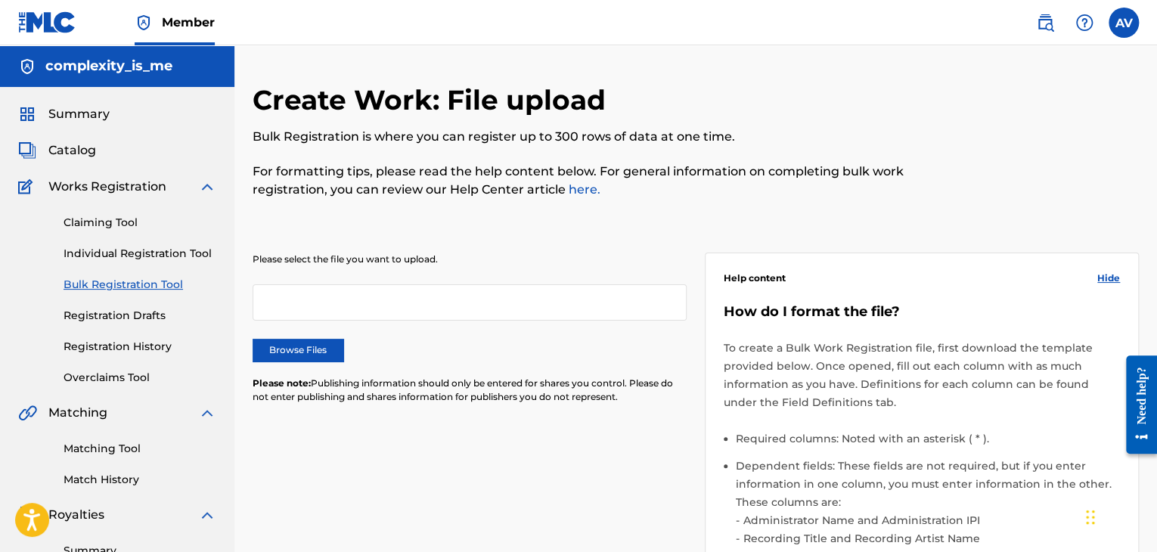
click at [309, 355] on label "Browse Files" at bounding box center [298, 350] width 91 height 23
click at [0, 0] on input "Browse Files" at bounding box center [0, 0] width 0 height 0
click at [817, 385] on p "To create a Bulk Work Registration file, first download the template provided b…" at bounding box center [922, 375] width 396 height 73
click at [159, 256] on link "Individual Registration Tool" at bounding box center [140, 254] width 153 height 16
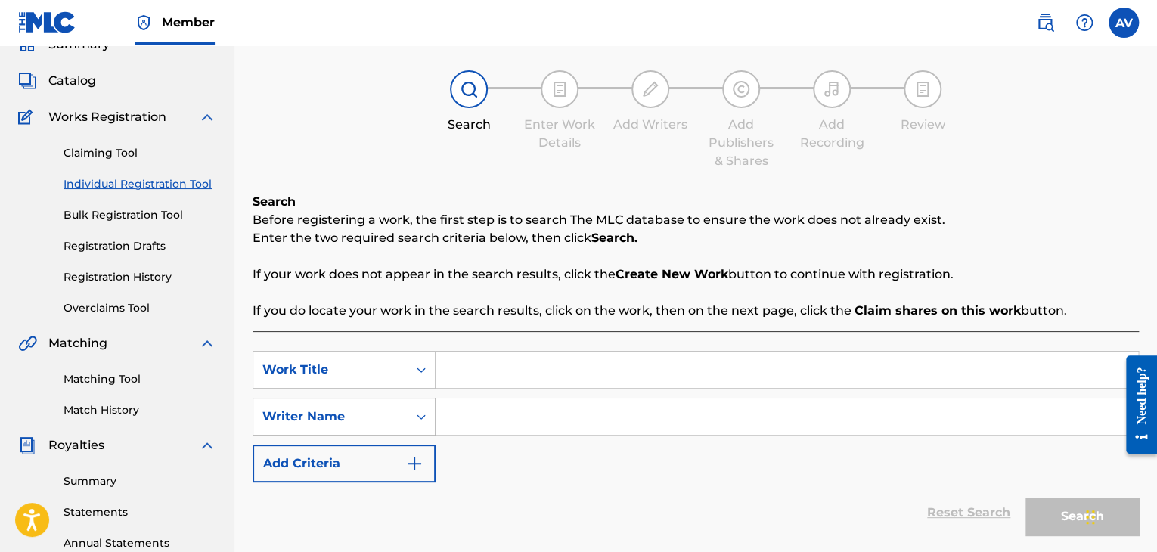
scroll to position [151, 0]
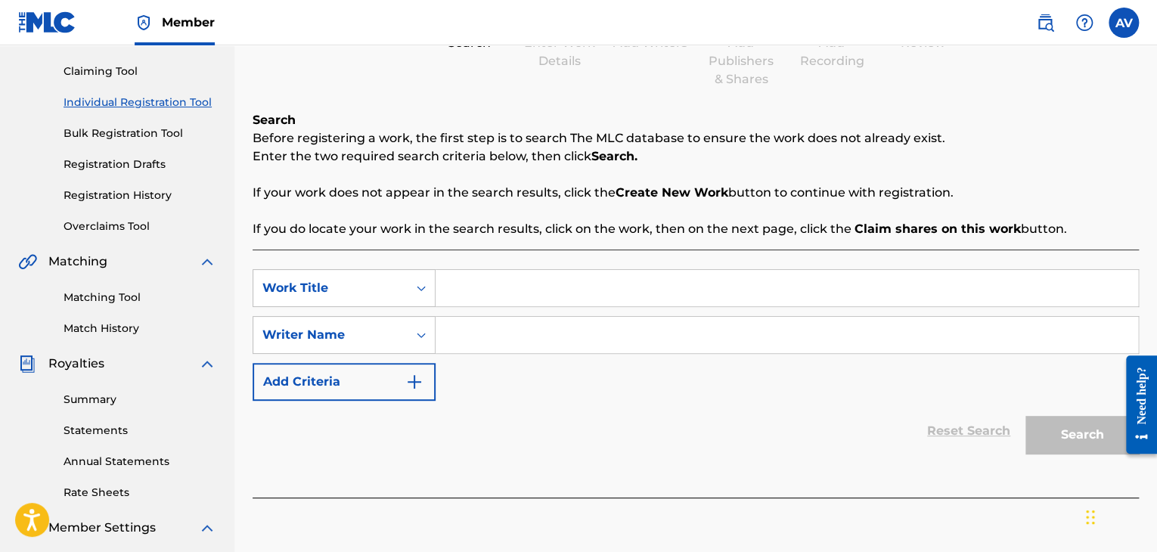
click at [466, 291] on input "Search Form" at bounding box center [787, 288] width 703 height 36
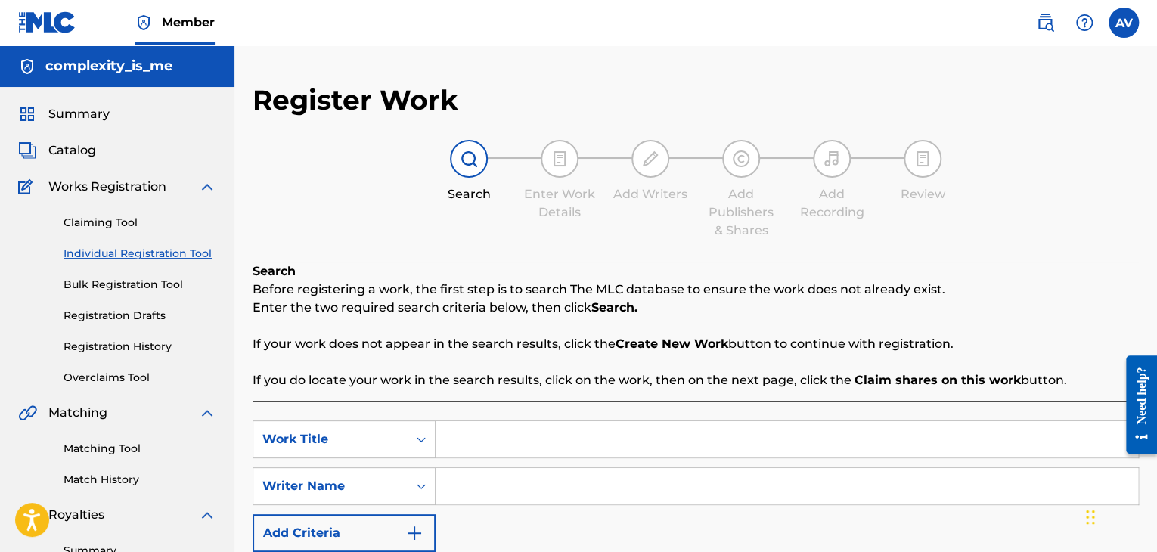
scroll to position [27, 0]
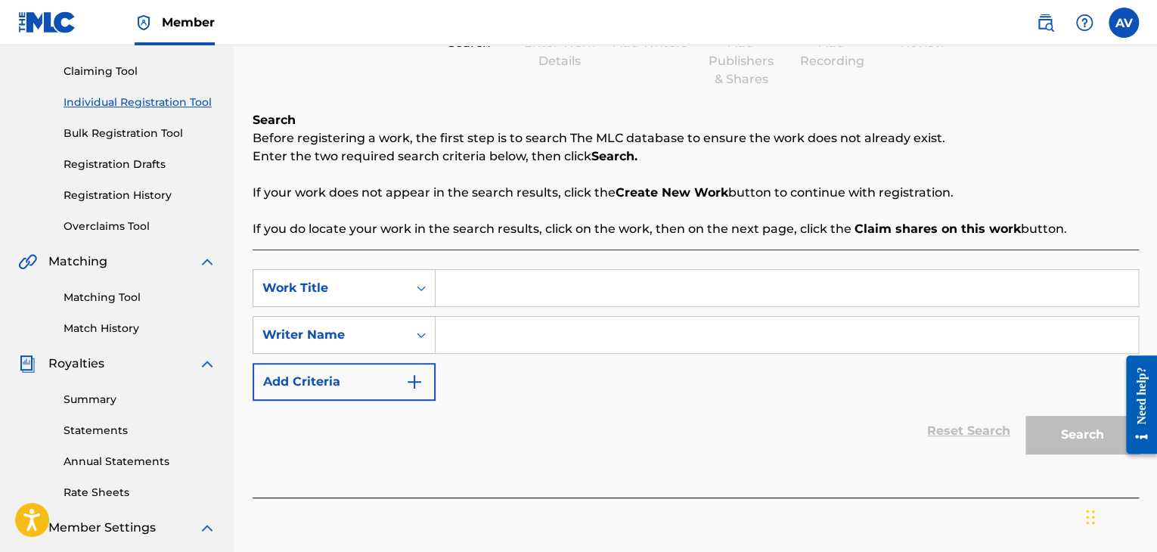
scroll to position [48, 0]
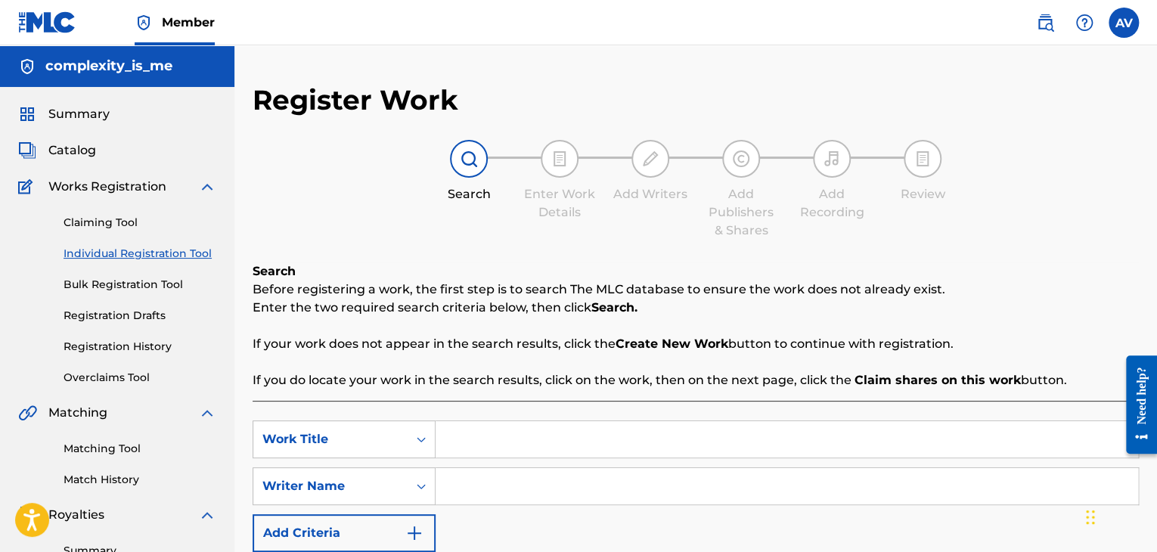
scroll to position [8, 0]
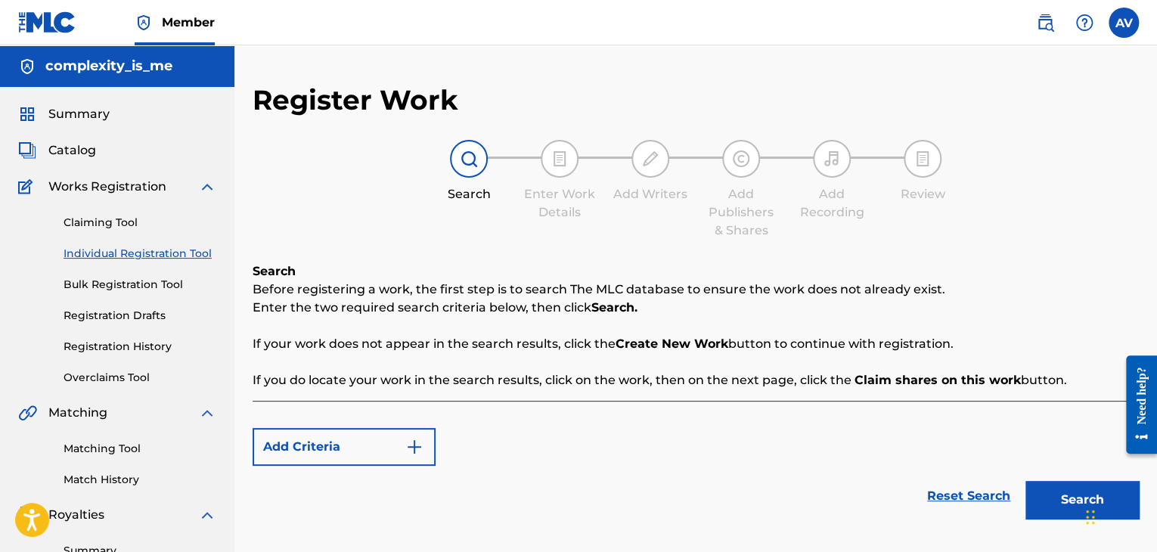
scroll to position [8, 0]
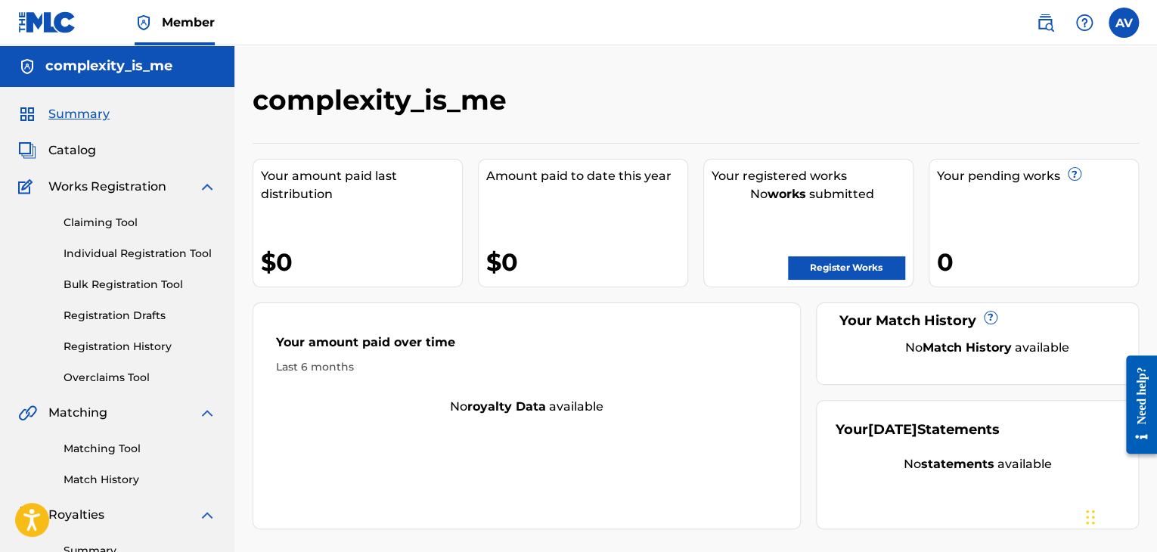
click at [845, 262] on link "Register Works" at bounding box center [846, 267] width 116 height 23
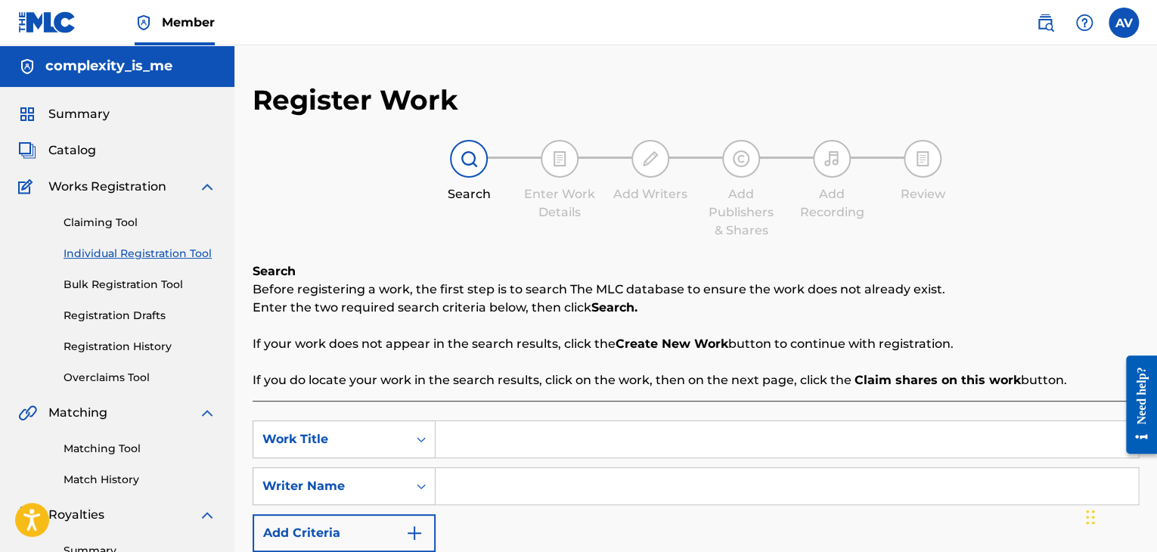
click at [467, 444] on input "Search Form" at bounding box center [787, 439] width 703 height 36
paste input "When its time"
type input "When its time"
click at [473, 487] on input "Search Form" at bounding box center [787, 486] width 703 height 36
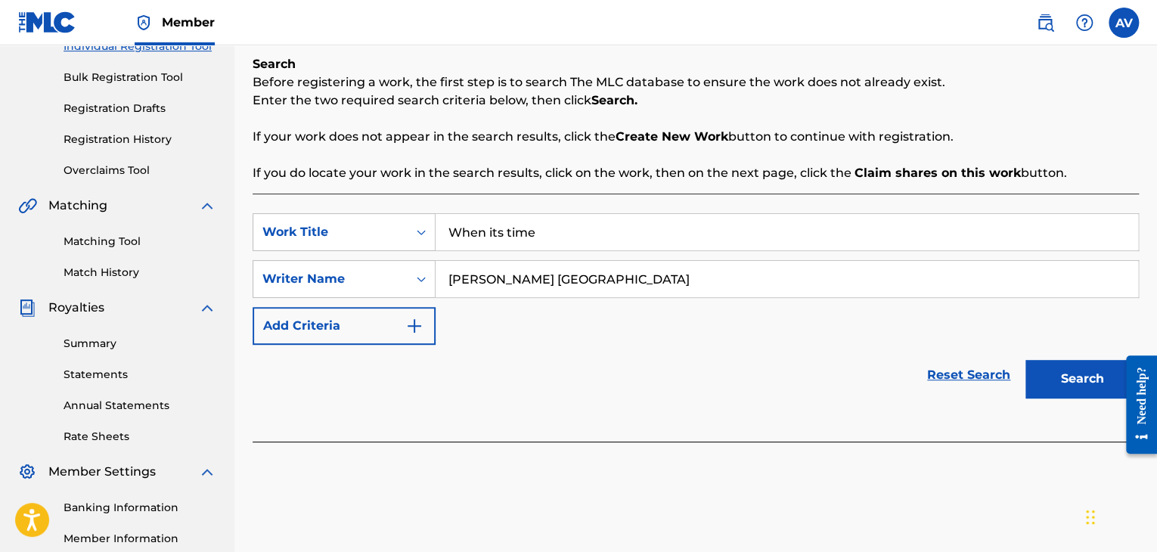
scroll to position [378, 0]
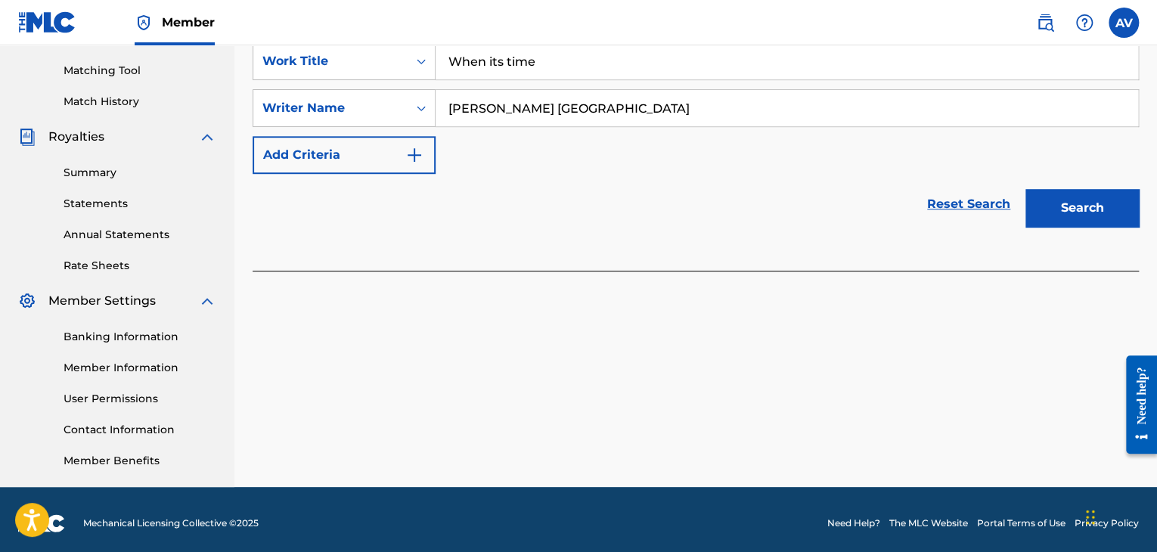
type input "[PERSON_NAME] [GEOGRAPHIC_DATA]"
click at [1043, 212] on button "Search" at bounding box center [1082, 208] width 113 height 38
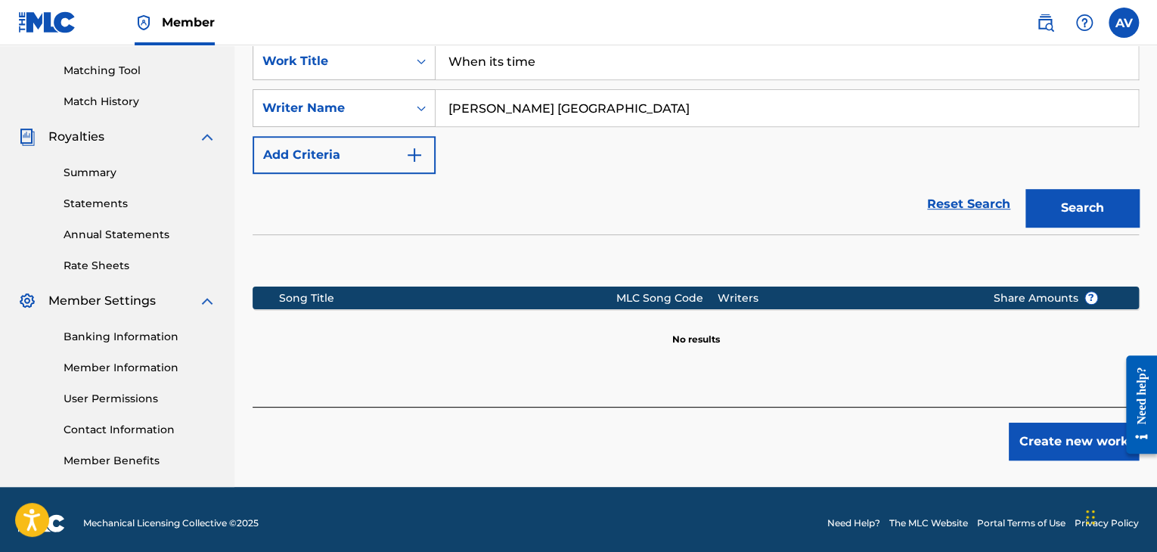
click at [1069, 464] on div "Register Work Search Enter Work Details Add Writers Add Publishers & Shares Add…" at bounding box center [695, 96] width 923 height 782
click at [1077, 448] on button "Create new work" at bounding box center [1074, 442] width 130 height 38
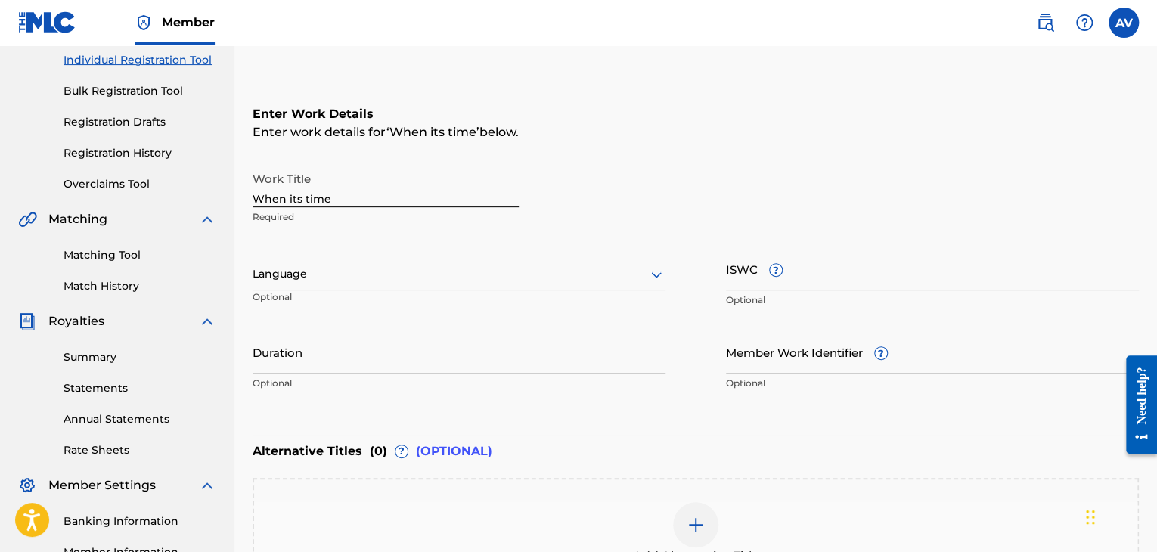
scroll to position [167, 0]
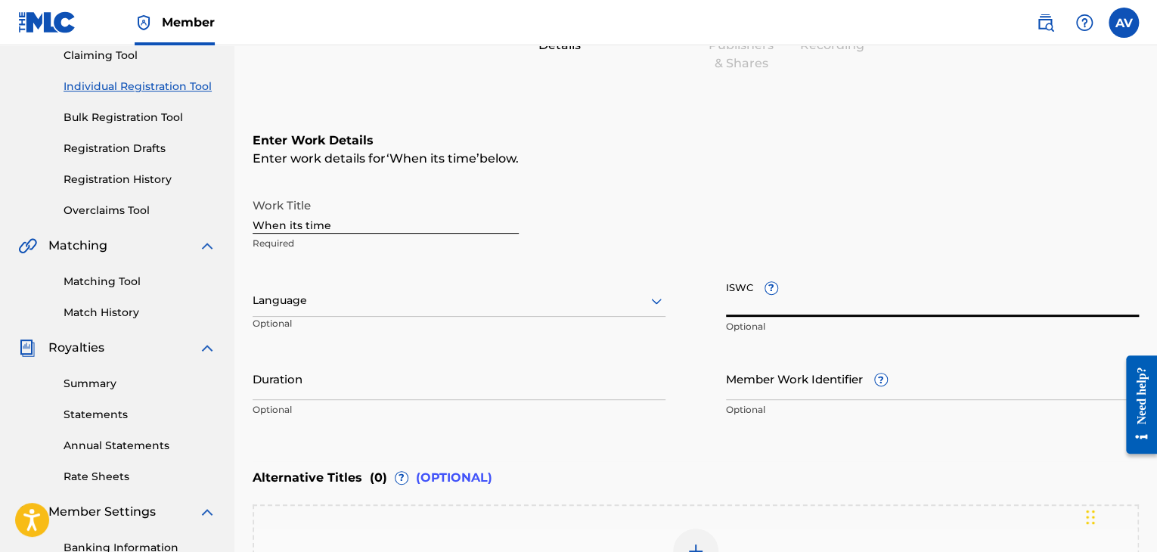
click at [754, 301] on input "ISWC ?" at bounding box center [932, 295] width 413 height 43
paste input "250448180 T3340920589"
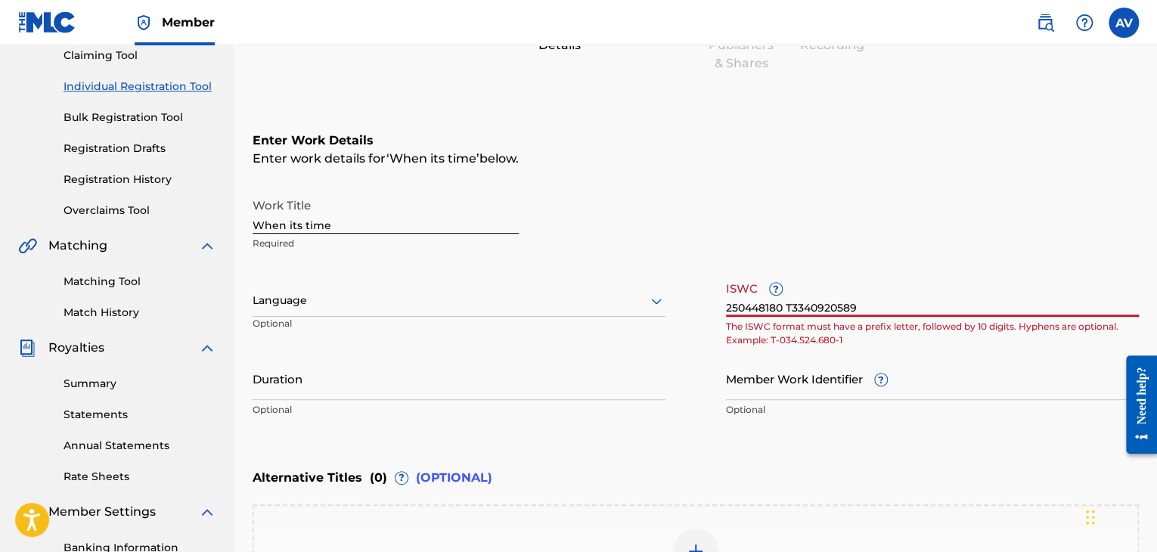
drag, startPoint x: 786, startPoint y: 305, endPoint x: 568, endPoint y: 294, distance: 218.1
click at [568, 294] on div "Work Title When its time Required Language Optional ISWC ? 250448180 T334092058…" at bounding box center [696, 308] width 886 height 234
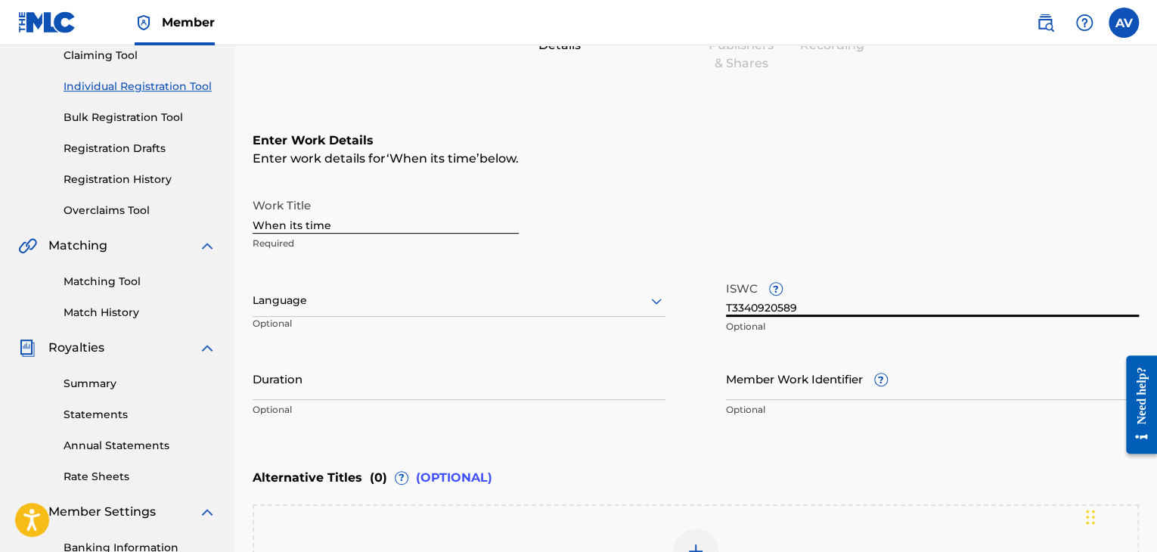
click at [854, 304] on input "T3340920589" at bounding box center [932, 295] width 413 height 43
type input "T3340920589"
click at [703, 367] on div "Work Title When its time Required Language Optional ISWC ? T3340920589 Optional…" at bounding box center [696, 308] width 886 height 234
click at [752, 384] on input "Member Work Identifier ?" at bounding box center [932, 378] width 413 height 43
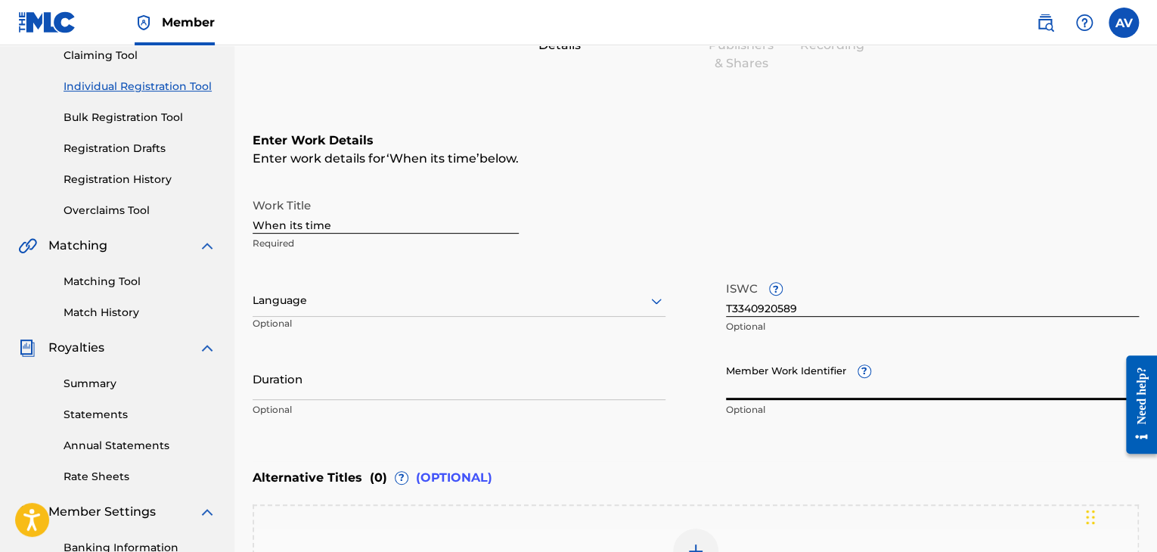
click at [662, 455] on div "Enter Work Details Enter work details for ‘ When its time ’ below. Work Title W…" at bounding box center [696, 278] width 886 height 366
click at [304, 382] on input "Duration" at bounding box center [459, 378] width 413 height 43
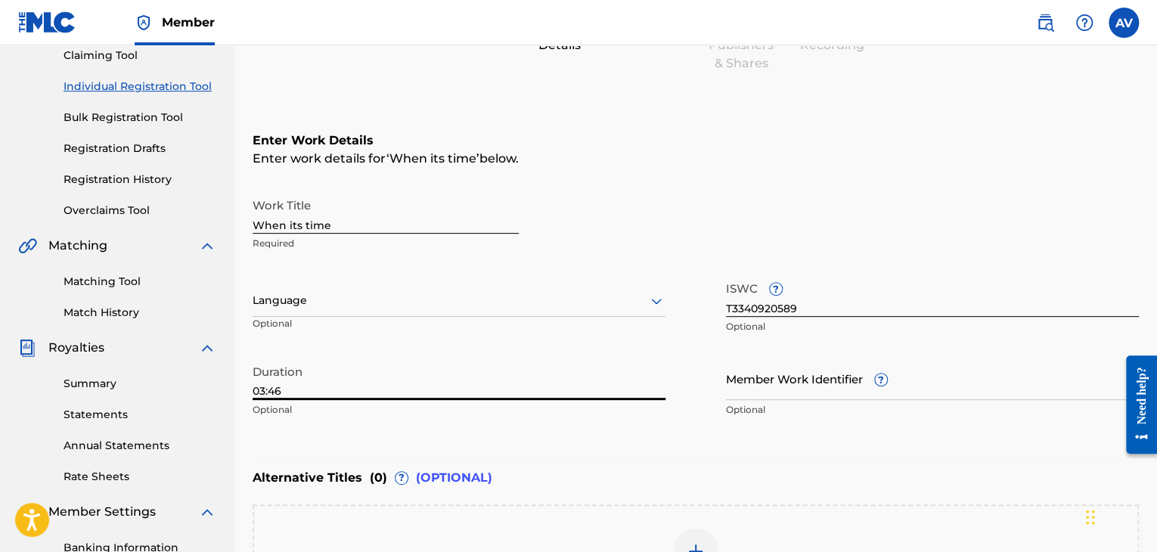
scroll to position [394, 0]
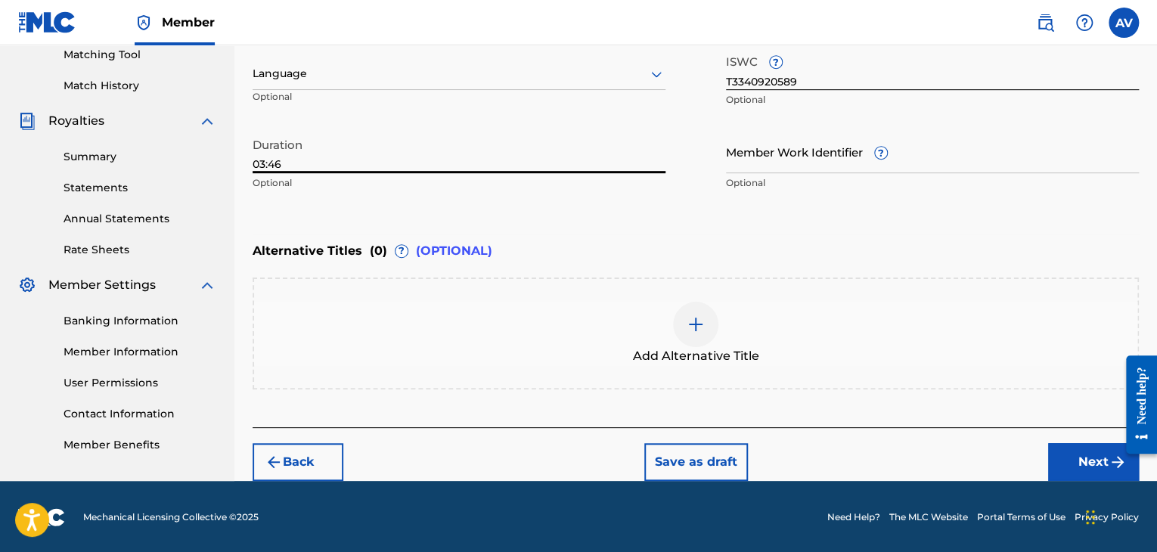
type input "03:46"
click at [1083, 463] on button "Next" at bounding box center [1093, 462] width 91 height 38
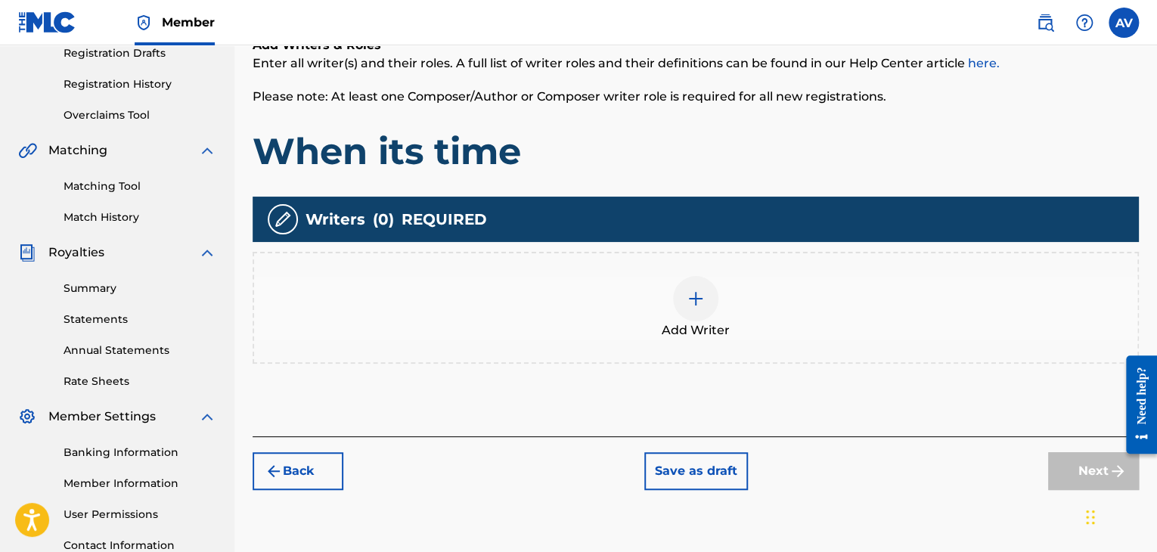
scroll to position [295, 0]
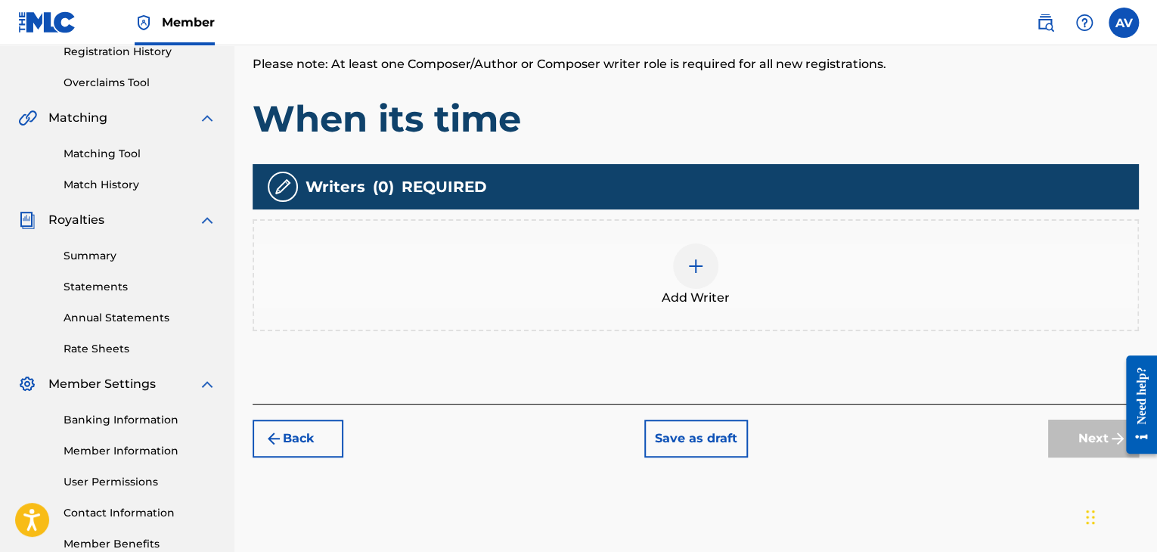
click at [699, 270] on img at bounding box center [696, 266] width 18 height 18
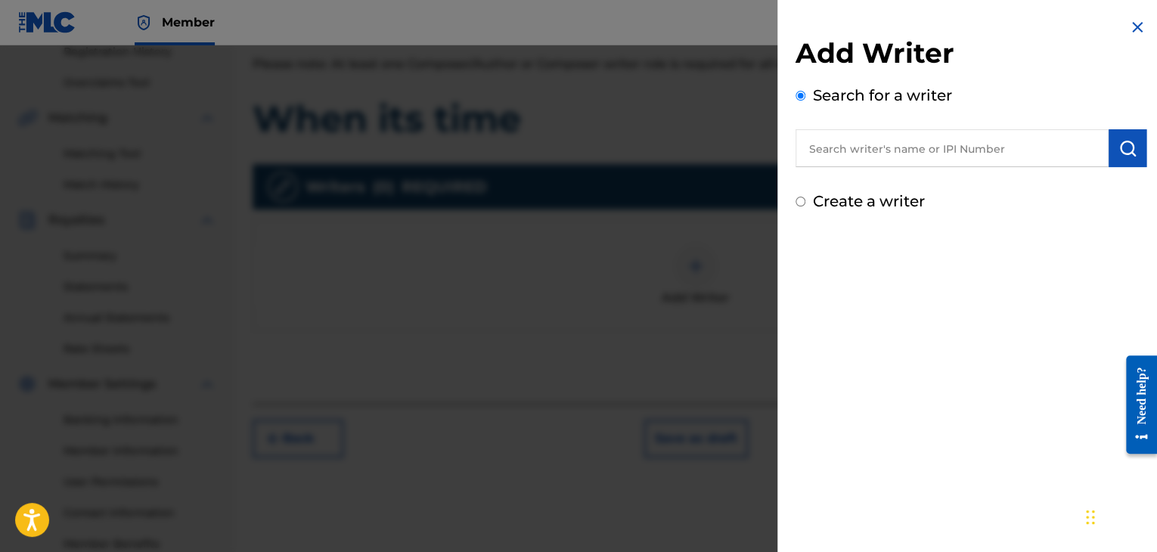
click at [856, 152] on input "text" at bounding box center [952, 148] width 313 height 38
type input "[PERSON_NAME] [GEOGRAPHIC_DATA]"
click at [1124, 144] on img "submit" at bounding box center [1128, 148] width 18 height 18
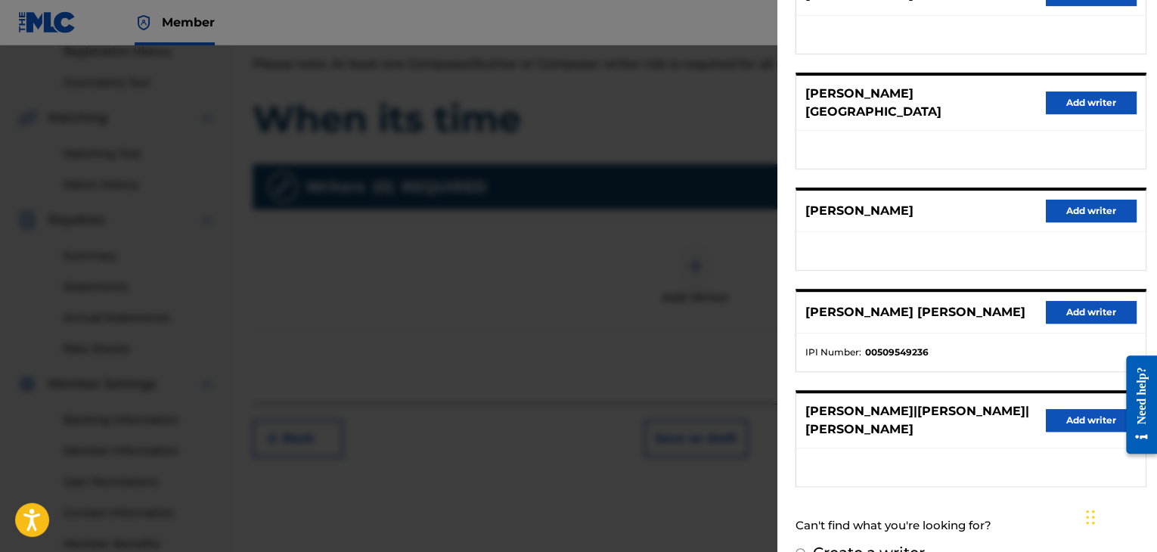
scroll to position [230, 0]
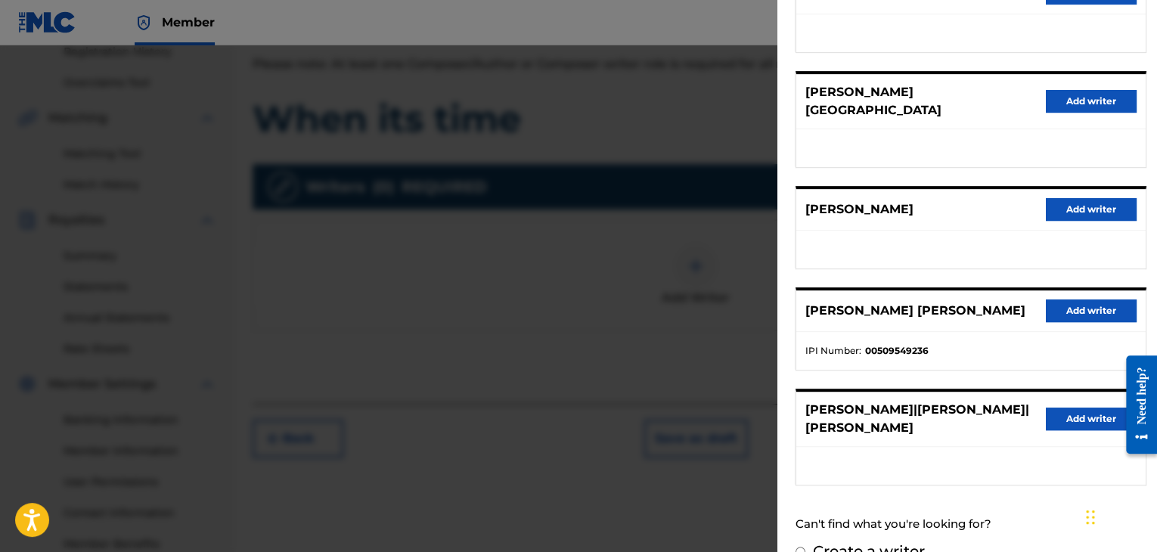
click at [877, 542] on label "Create a writer" at bounding box center [869, 551] width 112 height 18
radio input "true"
click at [805, 547] on input "Create a writer" at bounding box center [801, 552] width 10 height 10
radio input "false"
radio input "true"
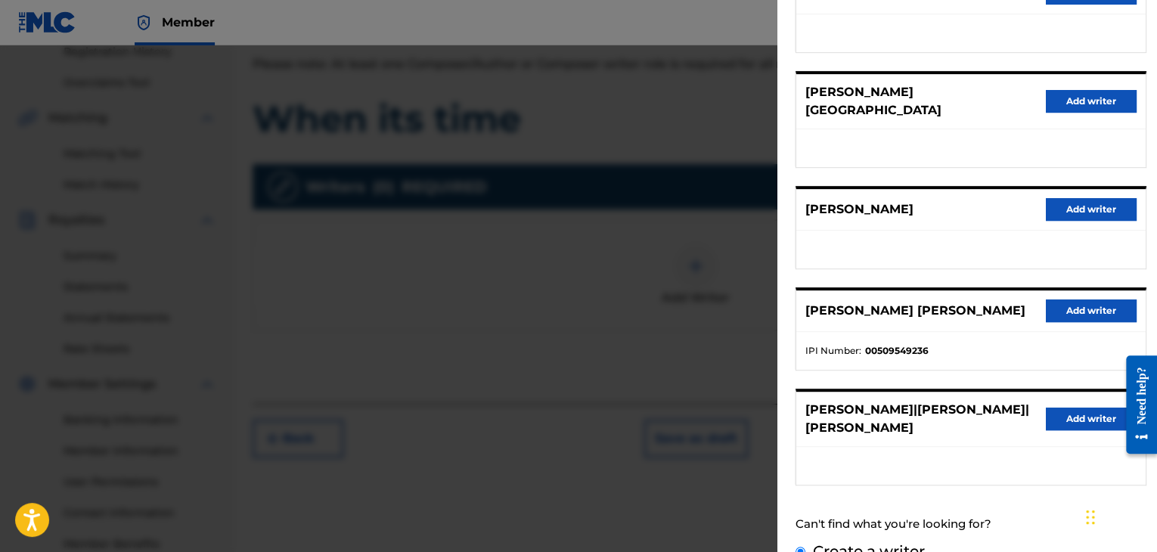
scroll to position [55, 0]
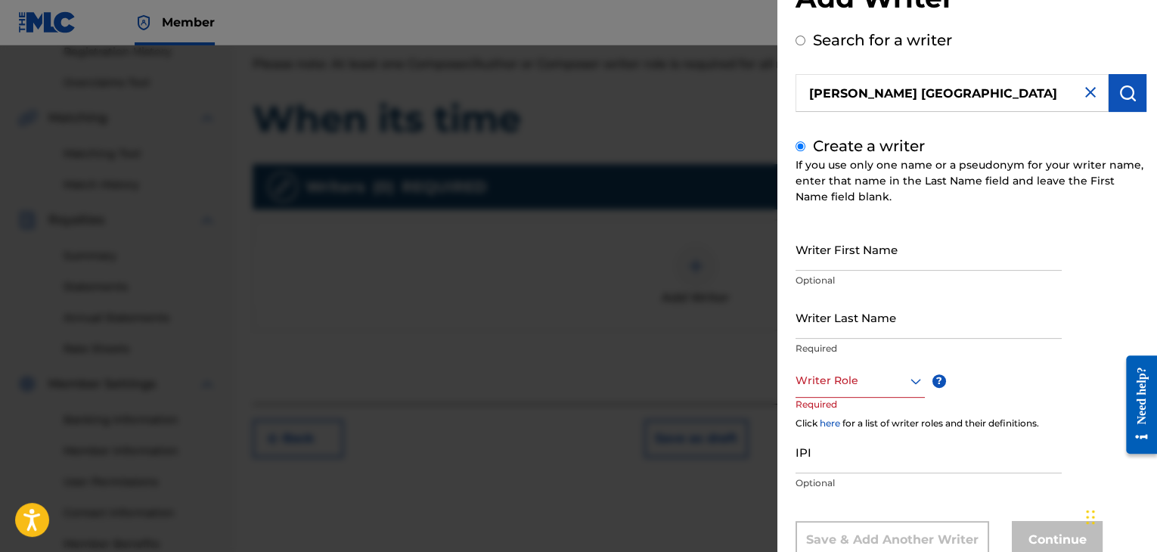
click at [885, 261] on input "Writer First Name" at bounding box center [929, 249] width 266 height 43
type input "[PERSON_NAME]"
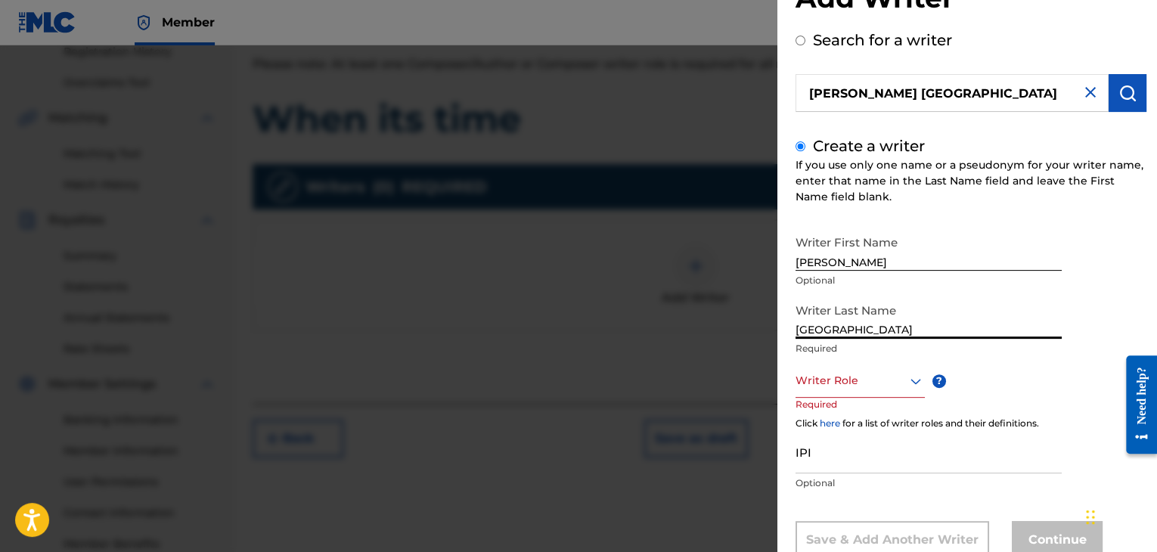
type input "[GEOGRAPHIC_DATA]"
click at [818, 400] on p "Required" at bounding box center [824, 415] width 57 height 34
click at [832, 389] on div at bounding box center [860, 380] width 129 height 19
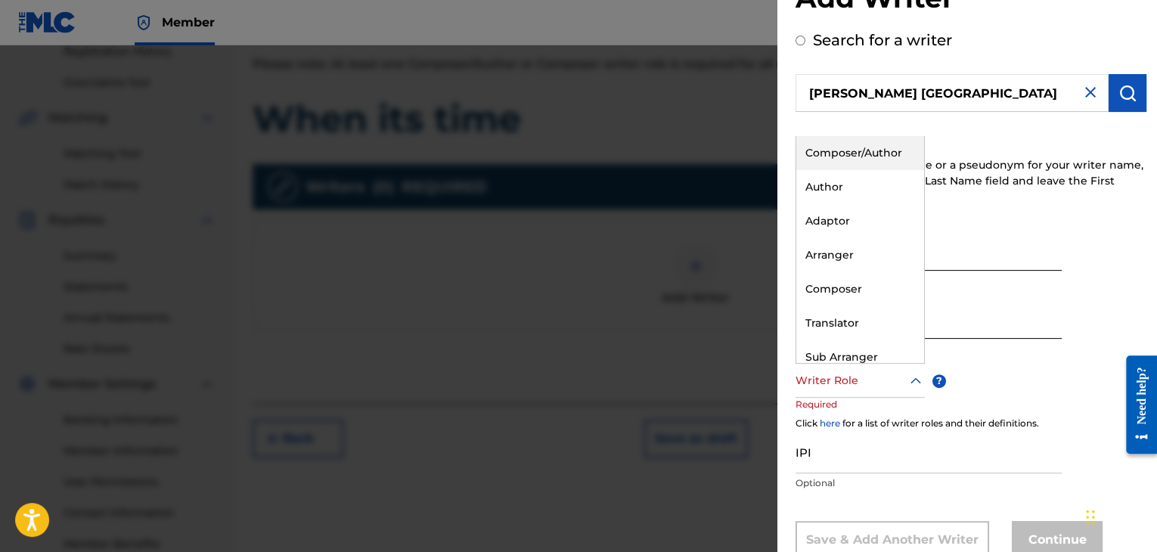
click at [815, 162] on div "Composer/Author" at bounding box center [860, 153] width 128 height 34
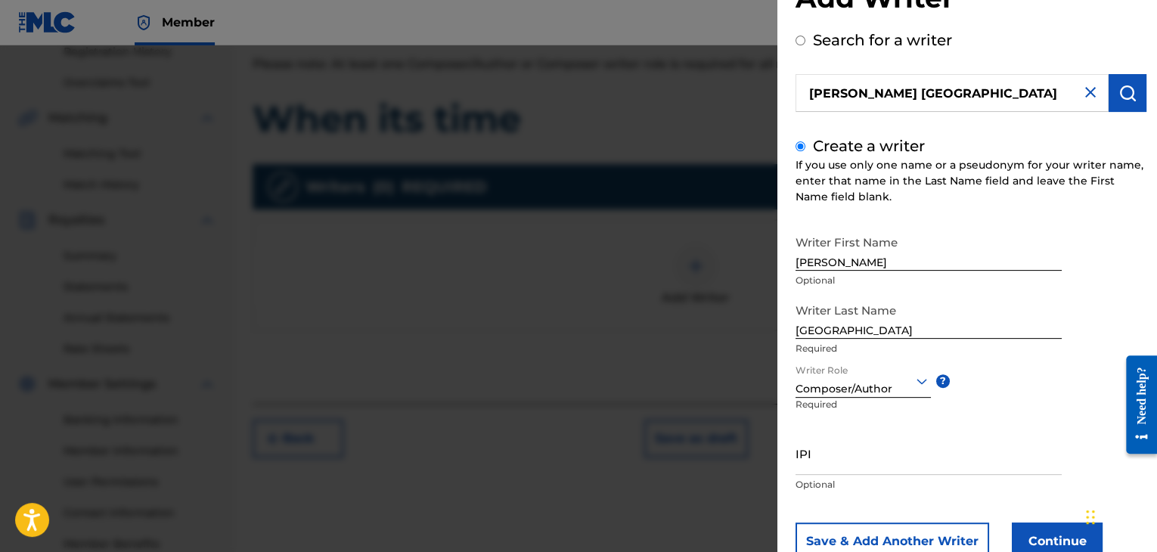
click at [838, 454] on input "IPI" at bounding box center [929, 453] width 266 height 43
paste input "1303926276"
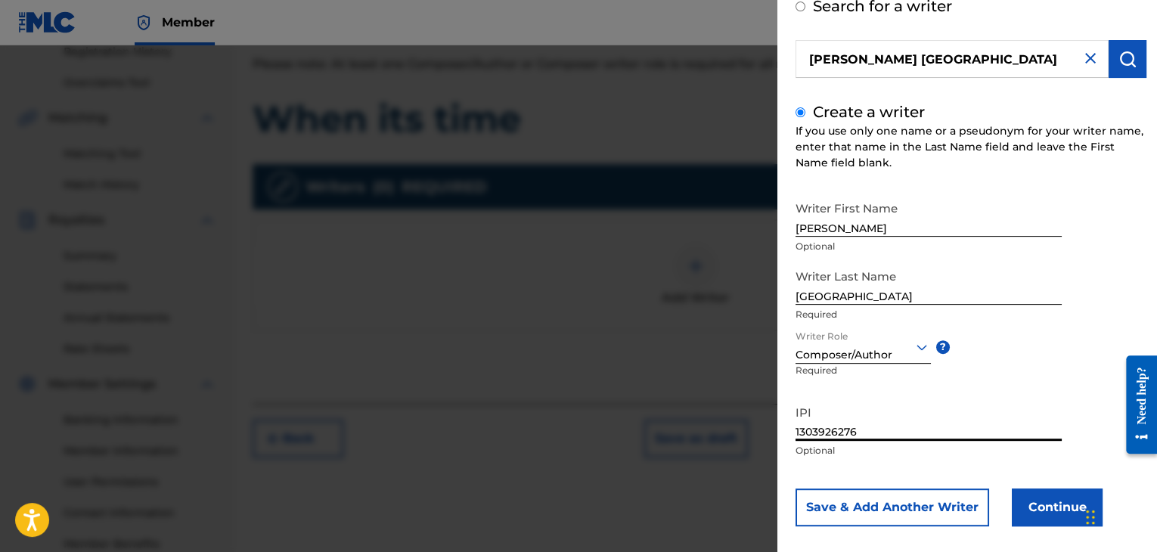
scroll to position [104, 0]
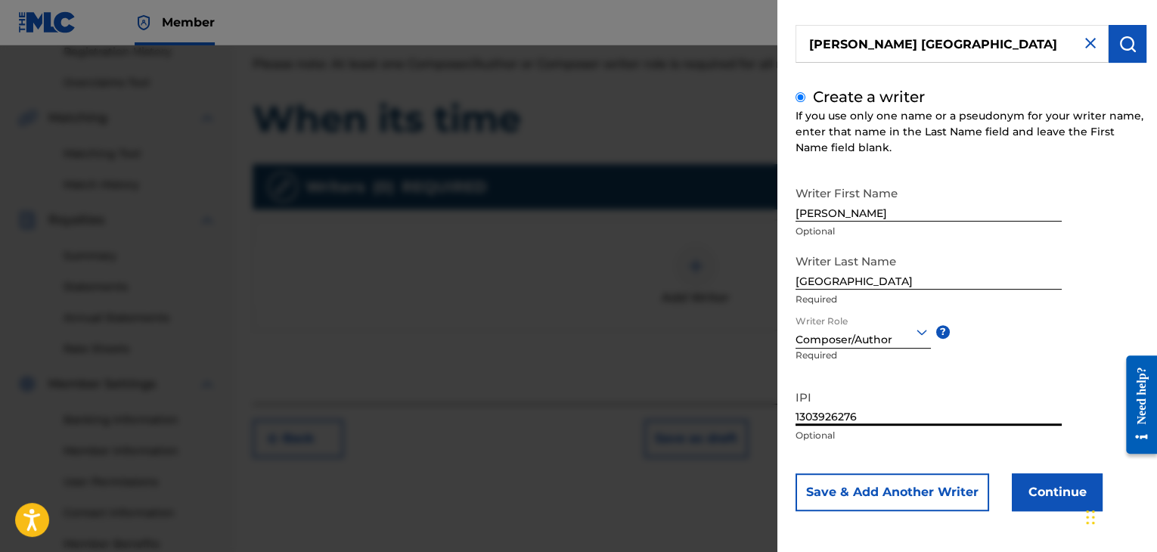
type input "1303926276"
click at [1019, 488] on button "Continue" at bounding box center [1057, 492] width 91 height 38
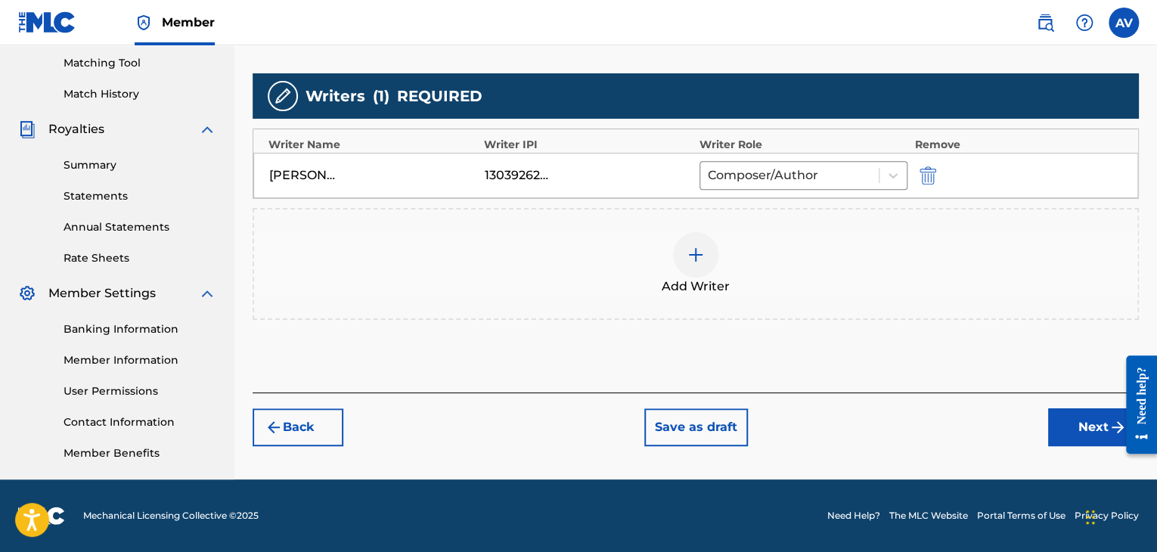
click at [1086, 408] on button "Next" at bounding box center [1093, 427] width 91 height 38
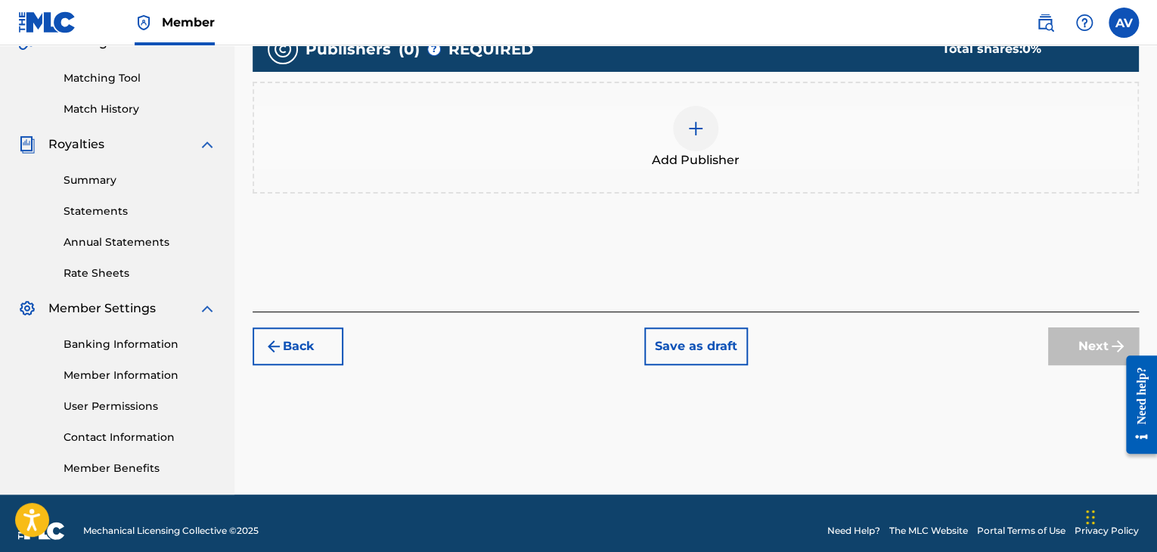
scroll to position [295, 0]
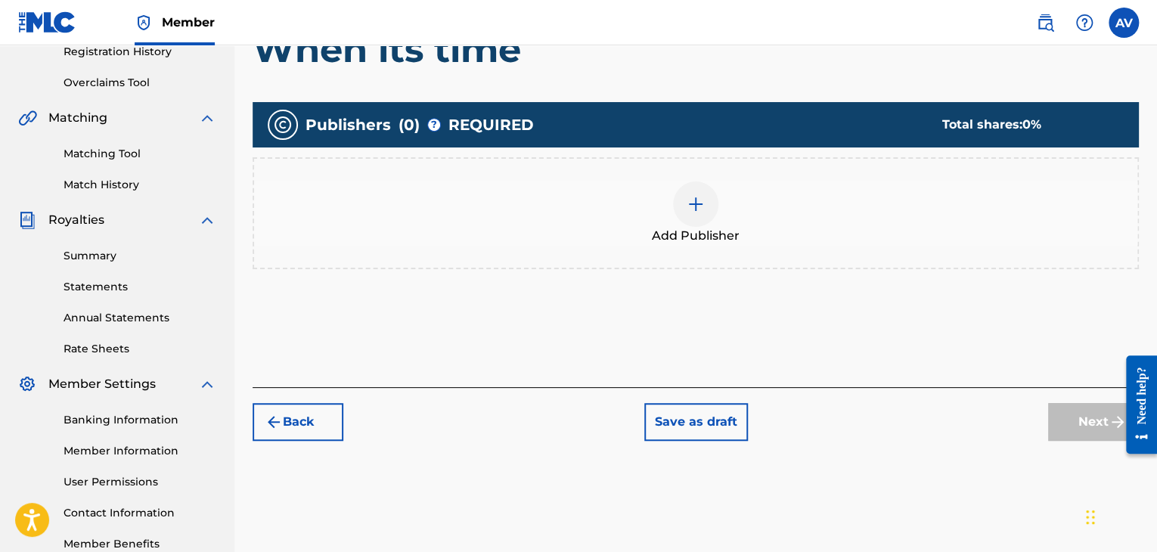
click at [318, 415] on button "Back" at bounding box center [298, 422] width 91 height 38
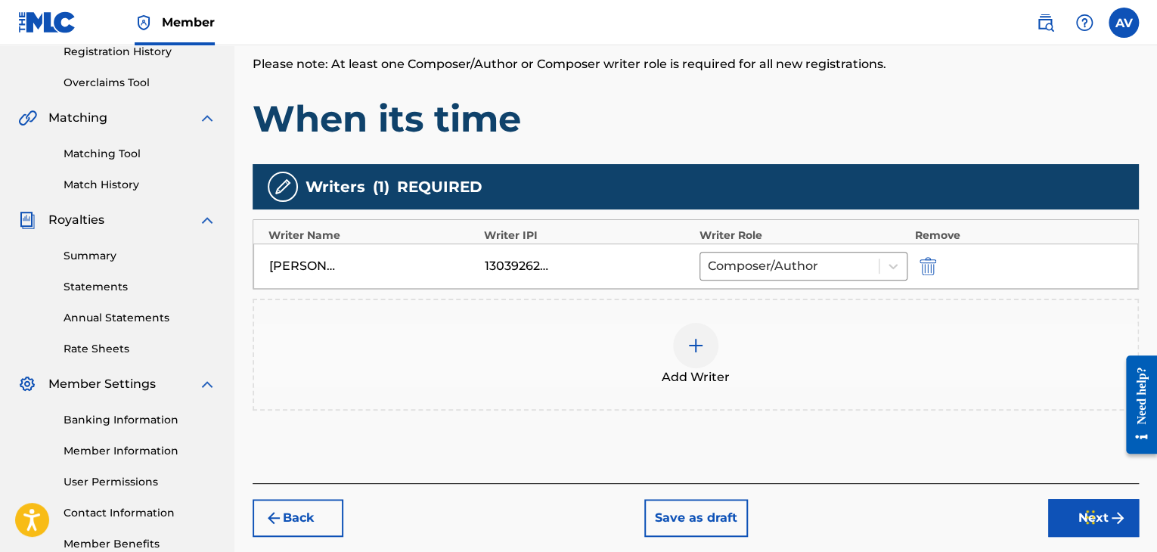
click at [986, 321] on div "Add Writer" at bounding box center [696, 355] width 886 height 112
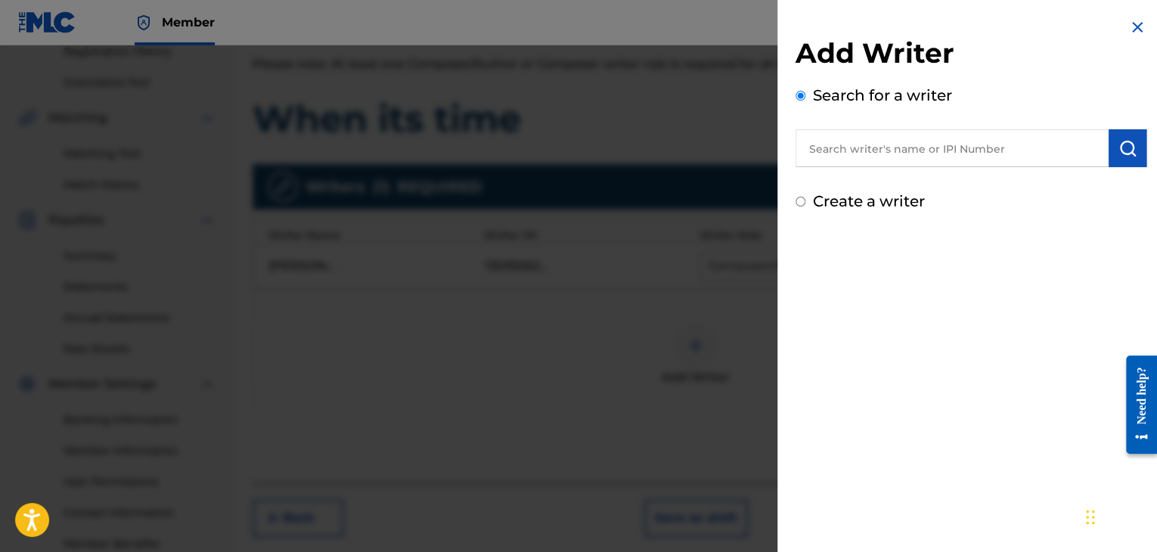
click at [1133, 30] on img at bounding box center [1137, 27] width 18 height 18
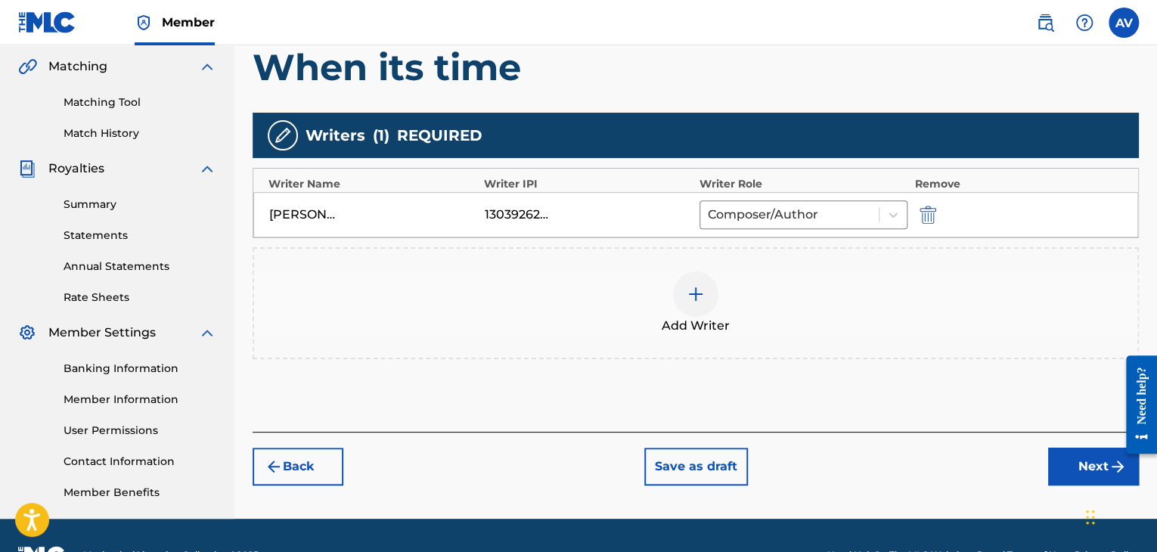
scroll to position [371, 0]
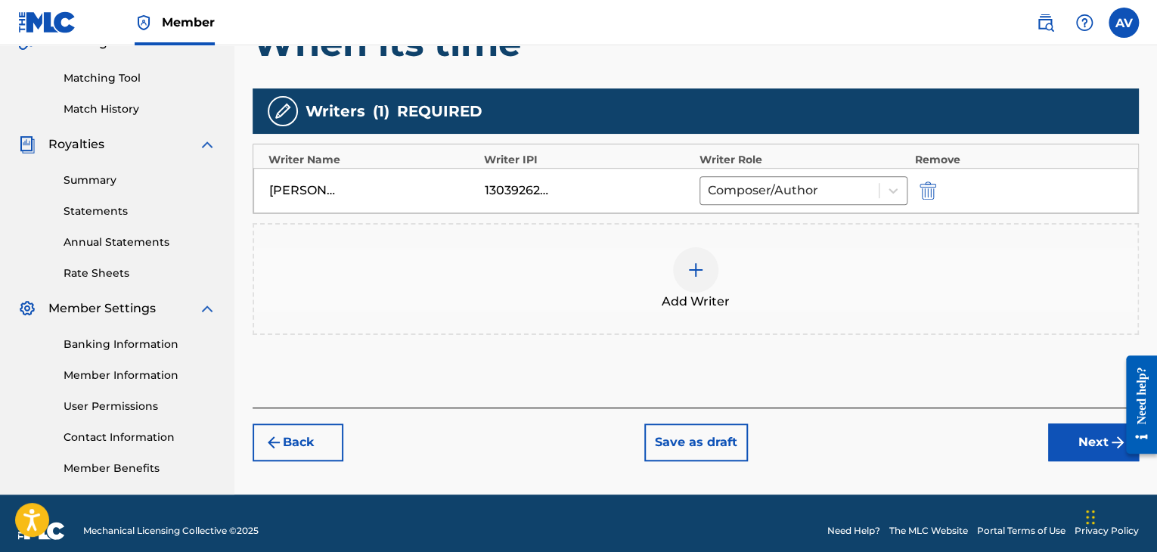
click at [563, 188] on div "1303926276" at bounding box center [589, 191] width 208 height 18
click at [1065, 445] on button "Next" at bounding box center [1093, 443] width 91 height 38
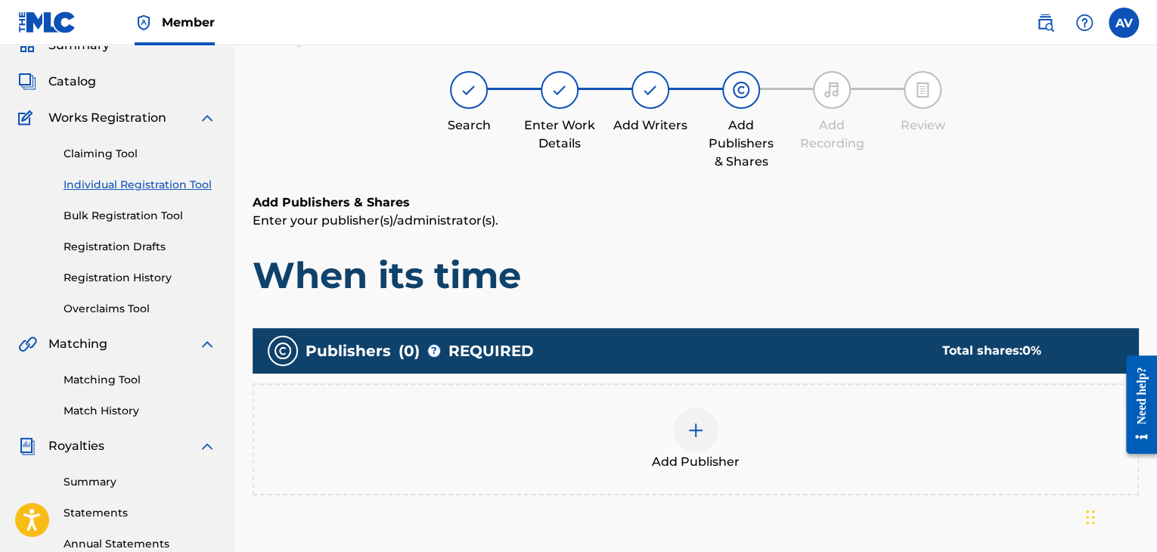
scroll to position [68, 0]
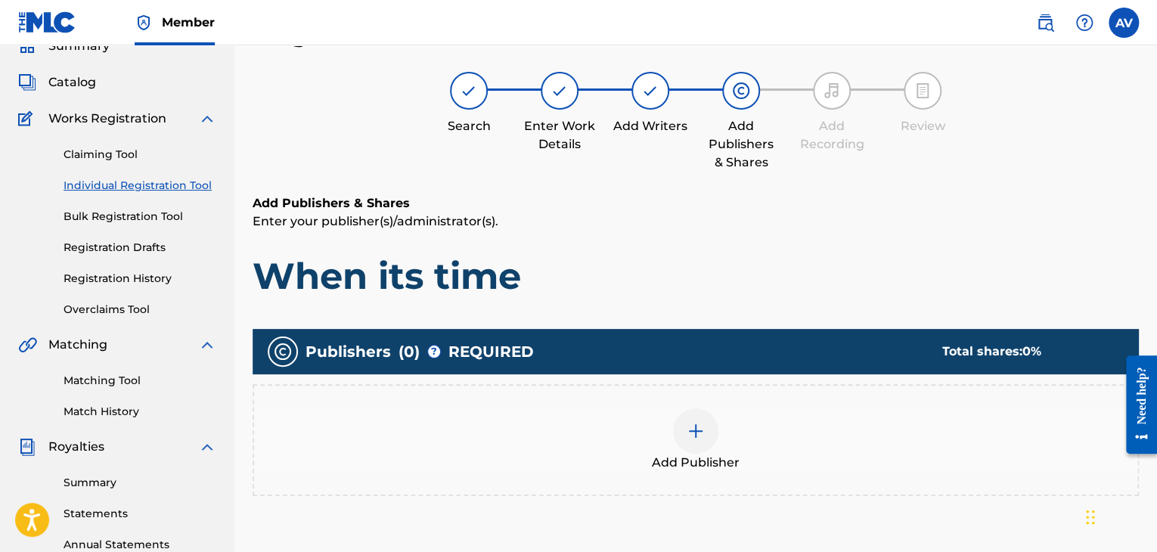
click at [701, 439] on img at bounding box center [696, 431] width 18 height 18
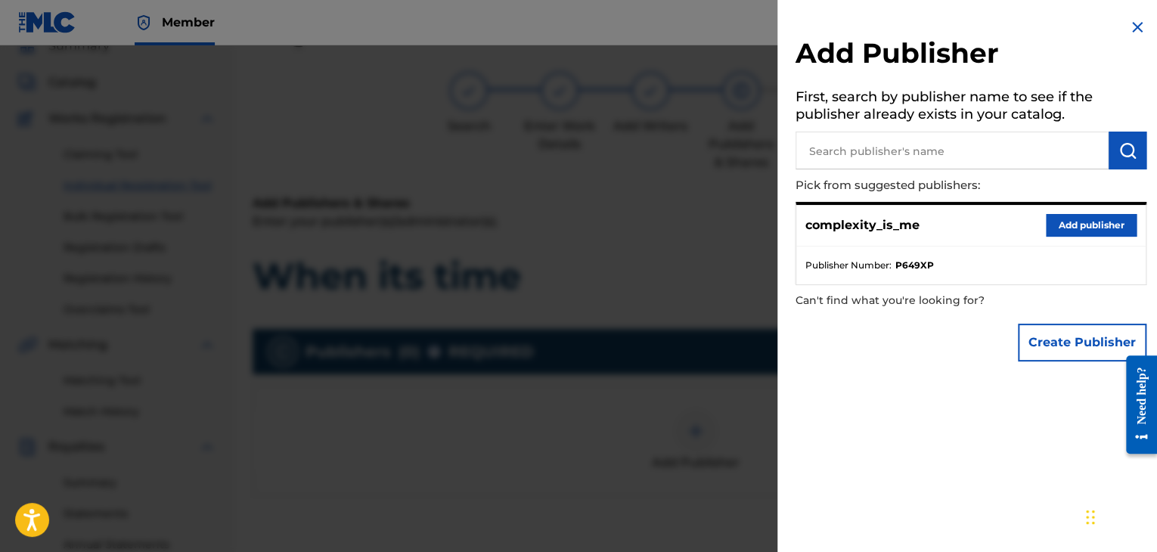
click at [898, 224] on p "complexity_is_me" at bounding box center [862, 225] width 114 height 18
click at [1058, 225] on button "Add publisher" at bounding box center [1091, 225] width 91 height 23
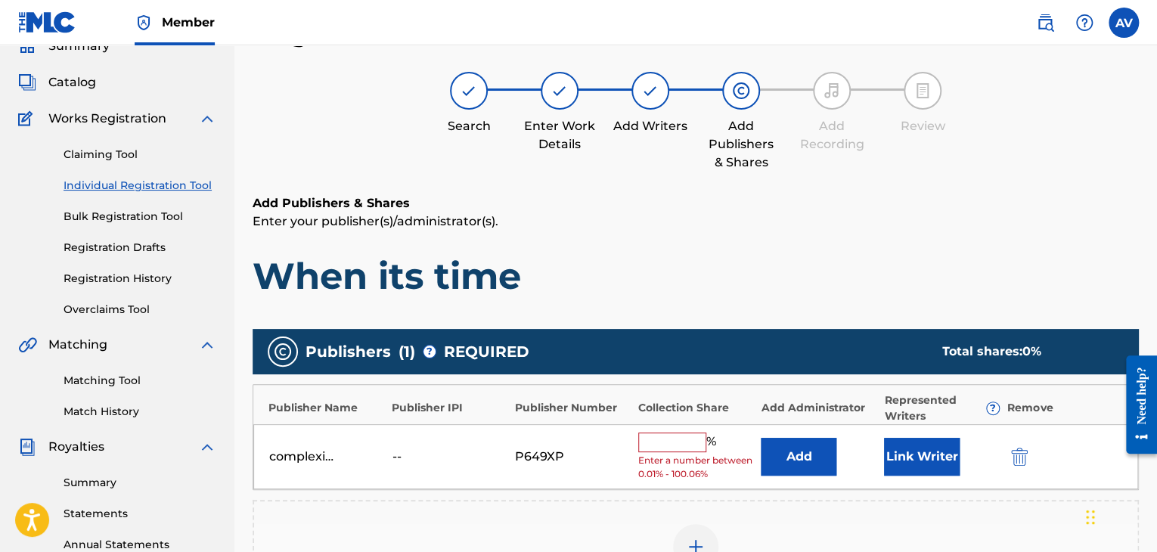
click at [666, 439] on input "text" at bounding box center [672, 443] width 68 height 20
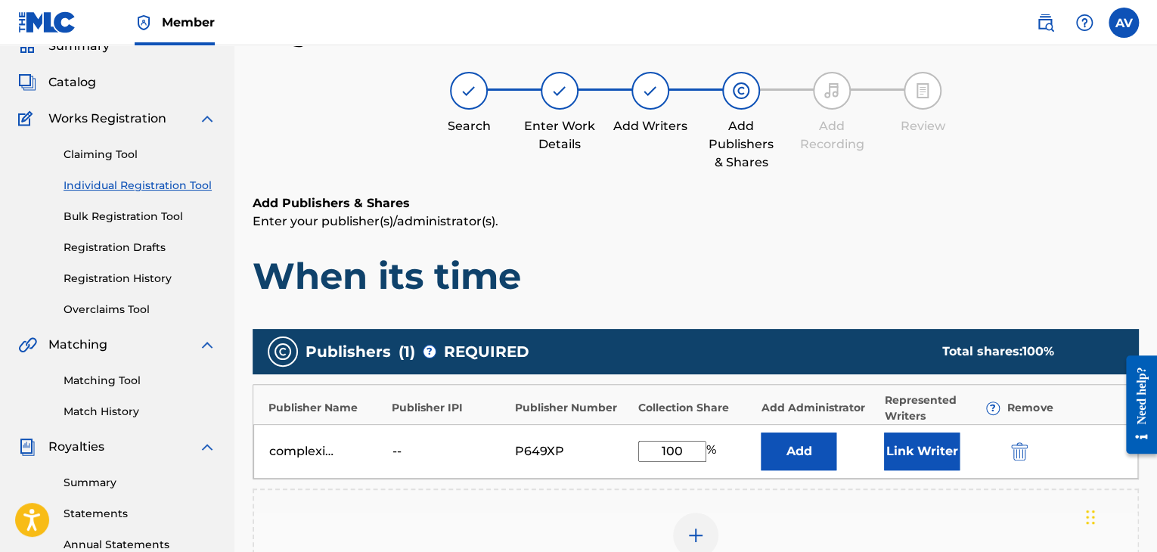
type input "100"
click at [748, 308] on div "Add Publishers & Shares Enter your publisher(s)/administrator(s). When its time…" at bounding box center [696, 456] width 886 height 524
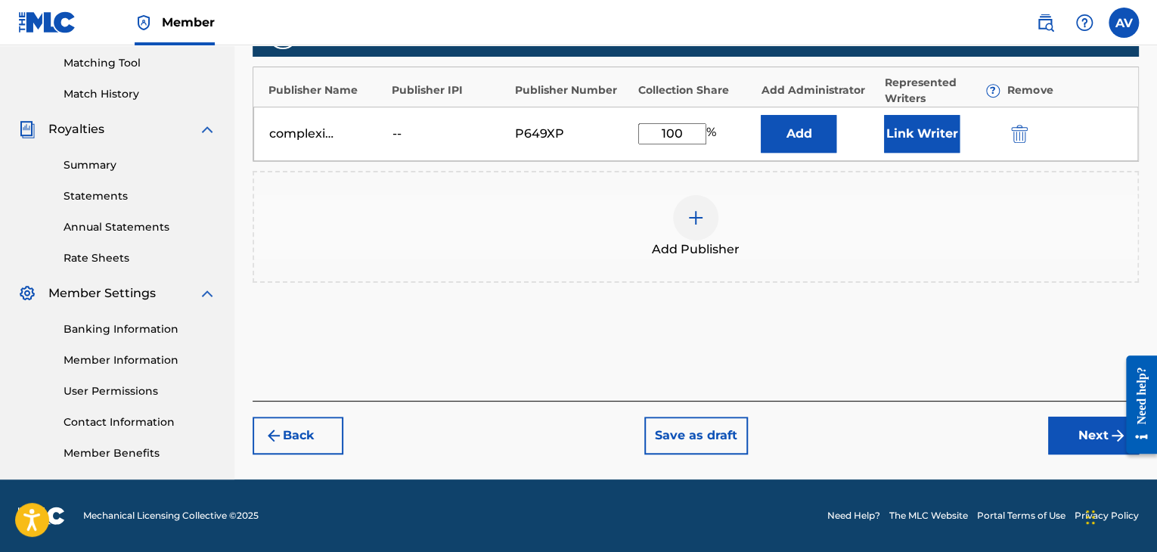
click at [1059, 424] on button "Next" at bounding box center [1093, 436] width 91 height 38
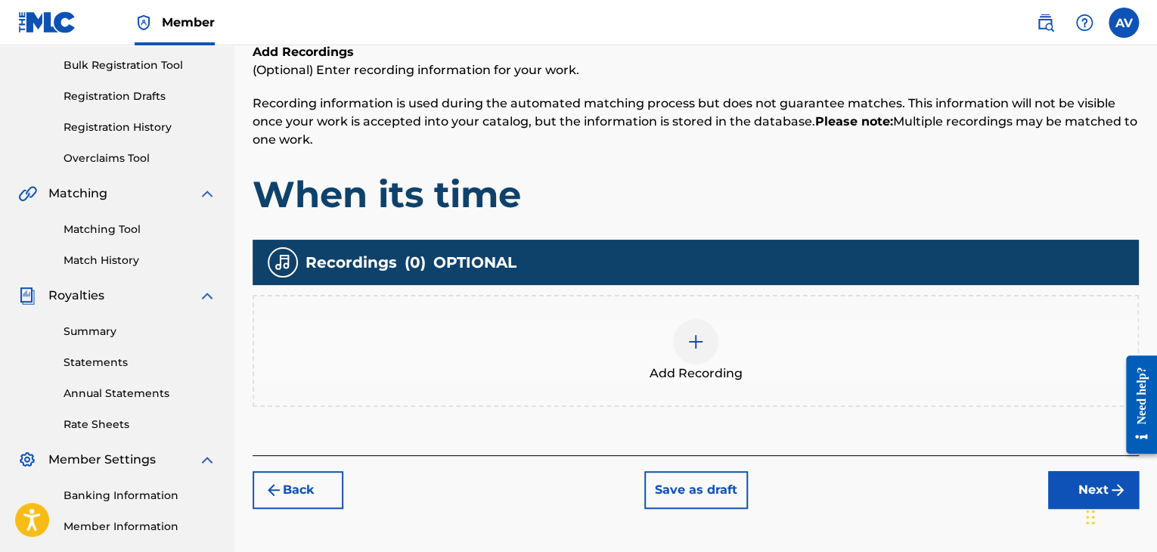
scroll to position [295, 0]
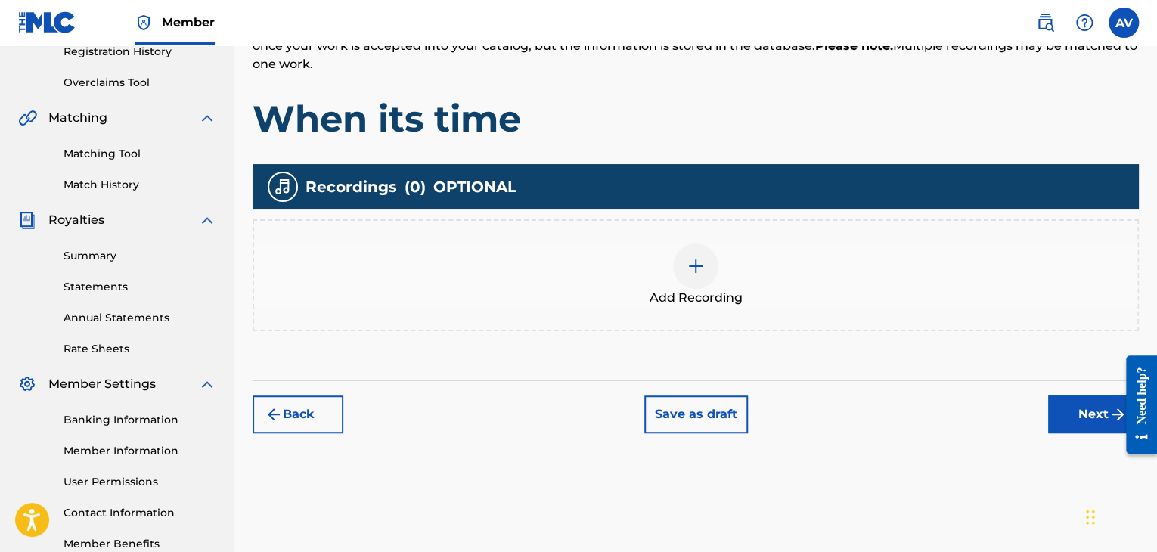
click at [689, 272] on img at bounding box center [696, 266] width 18 height 18
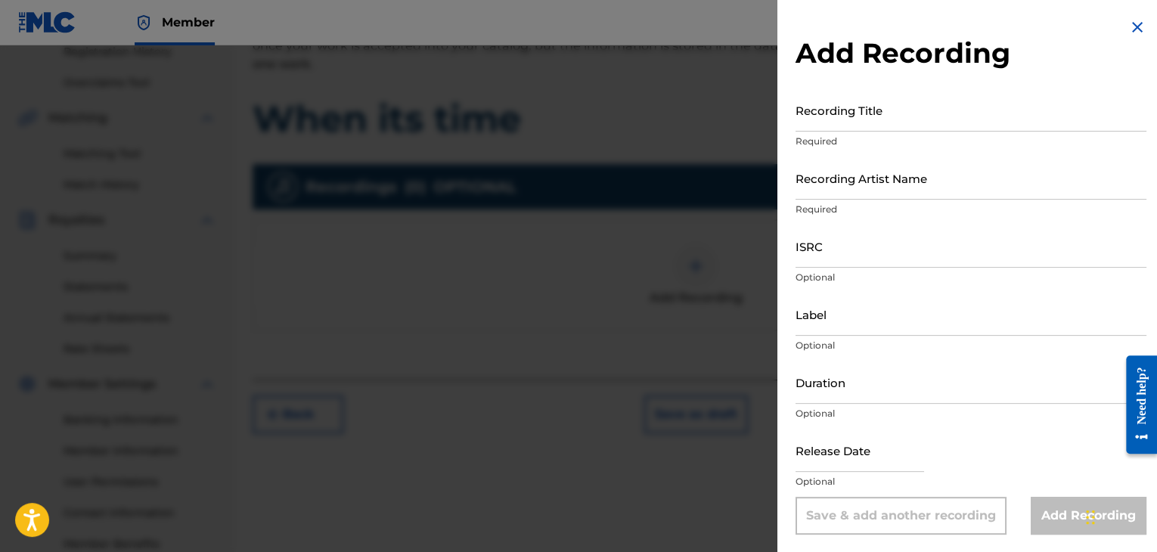
click at [1137, 29] on img at bounding box center [1137, 27] width 18 height 18
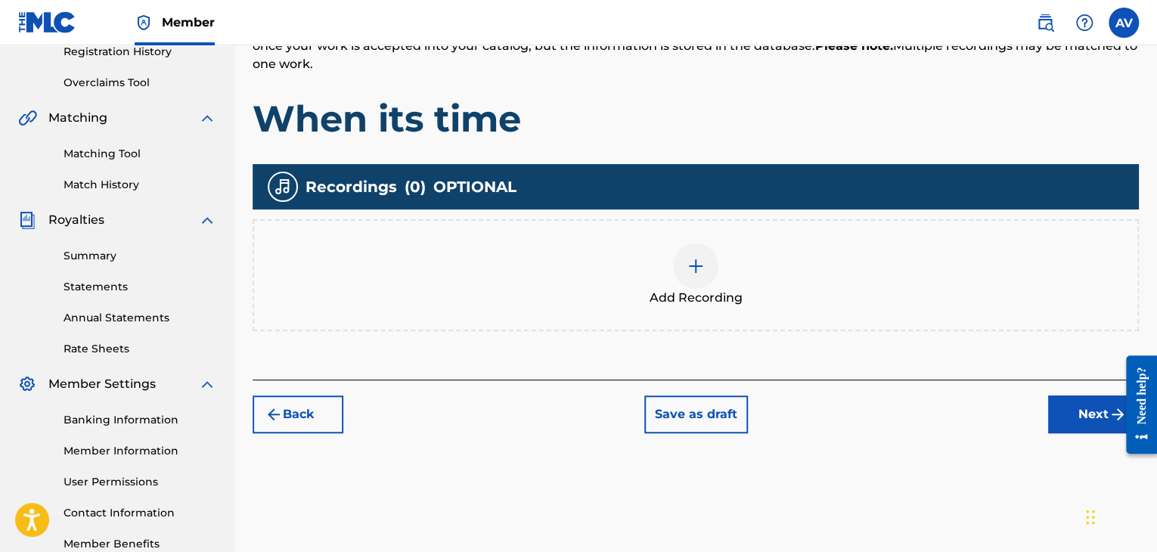
click at [305, 398] on button "Back" at bounding box center [298, 415] width 91 height 38
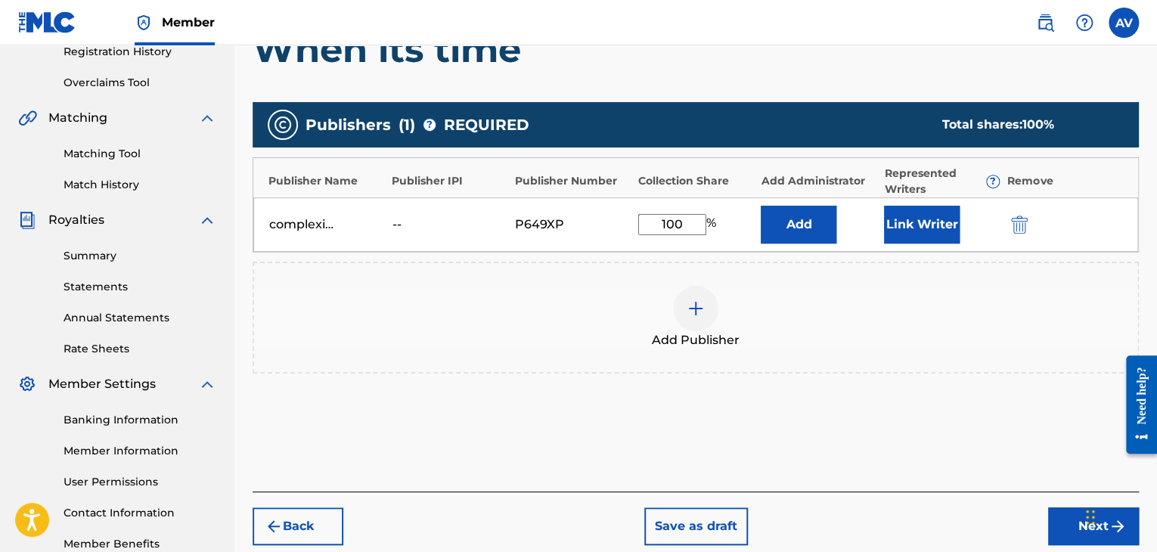
click at [327, 222] on div "complexity_is_me" at bounding box center [303, 225] width 68 height 18
click at [432, 216] on div "--" at bounding box center [427, 225] width 68 height 18
click at [293, 526] on button "Back" at bounding box center [298, 526] width 91 height 38
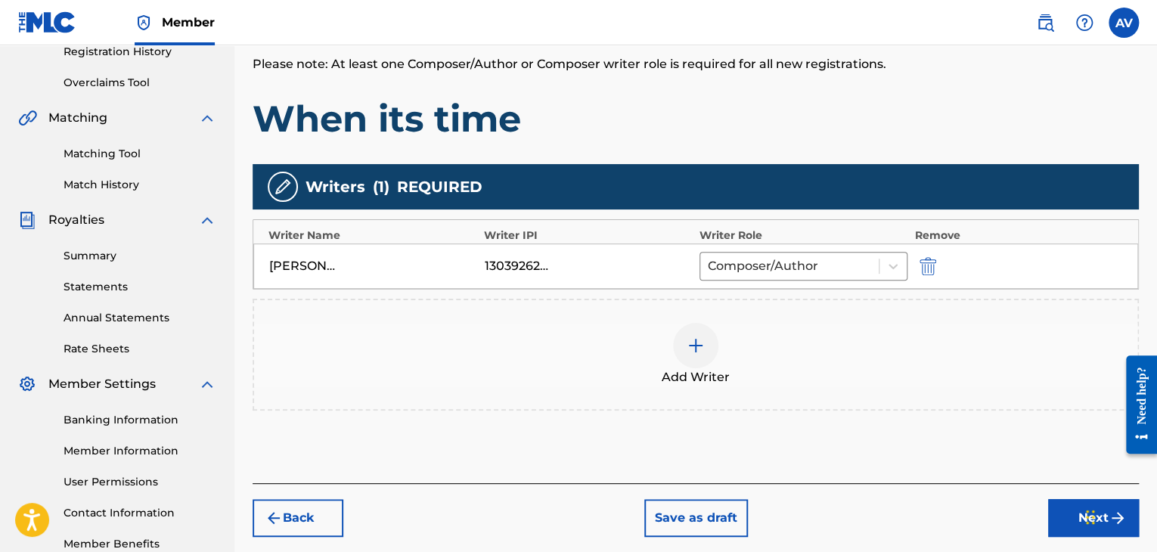
click at [303, 514] on button "Back" at bounding box center [298, 518] width 91 height 38
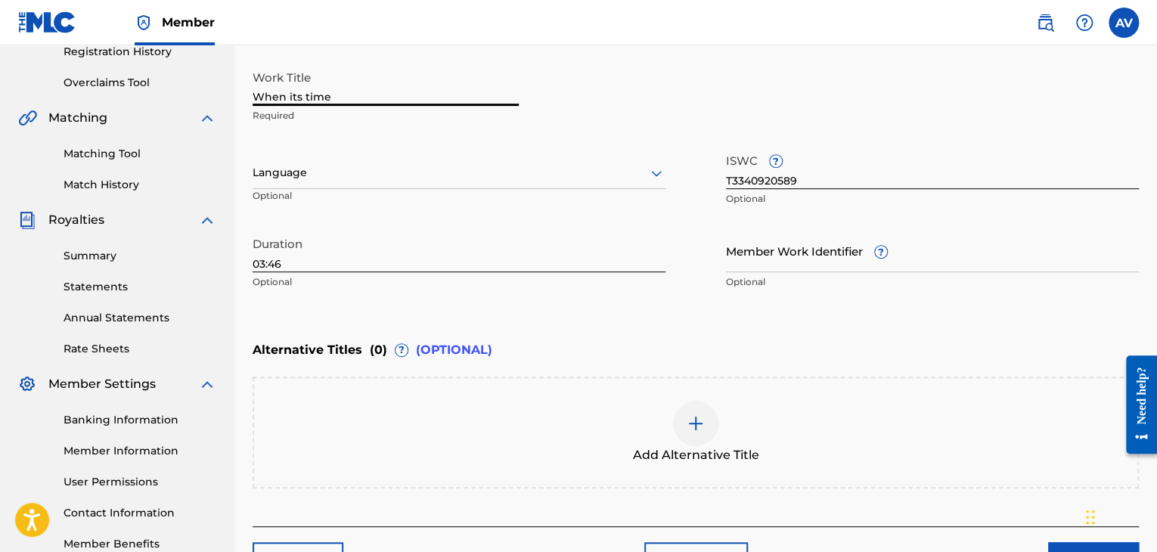
click at [340, 95] on input "When its time" at bounding box center [386, 84] width 266 height 43
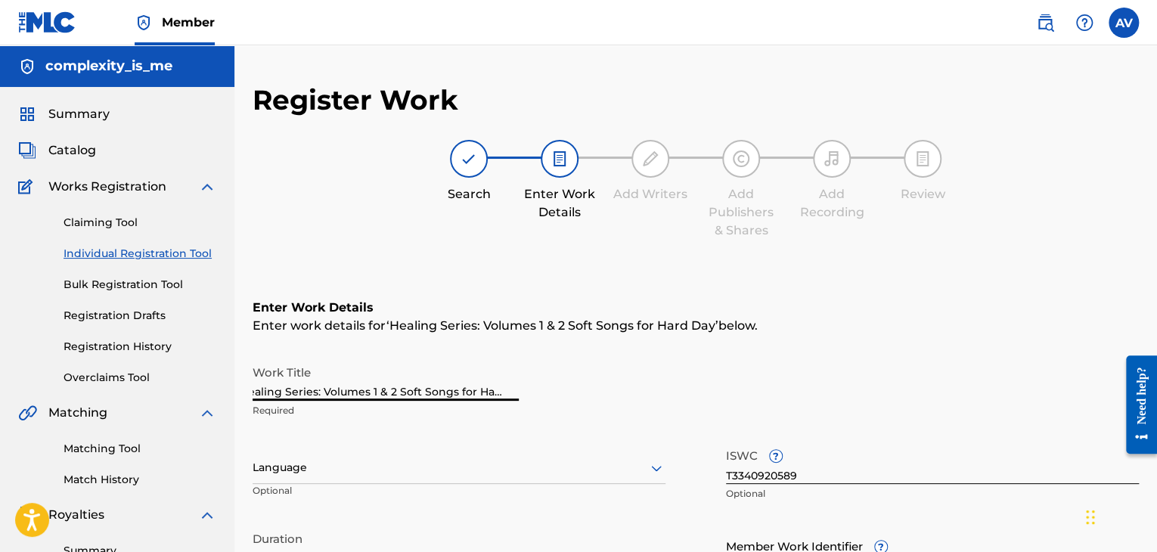
scroll to position [0, 24]
type input "Healing Series: Volumes 1 & 2 Soft Songs for Hard Days"
click at [771, 475] on input "T3340920589" at bounding box center [932, 462] width 413 height 43
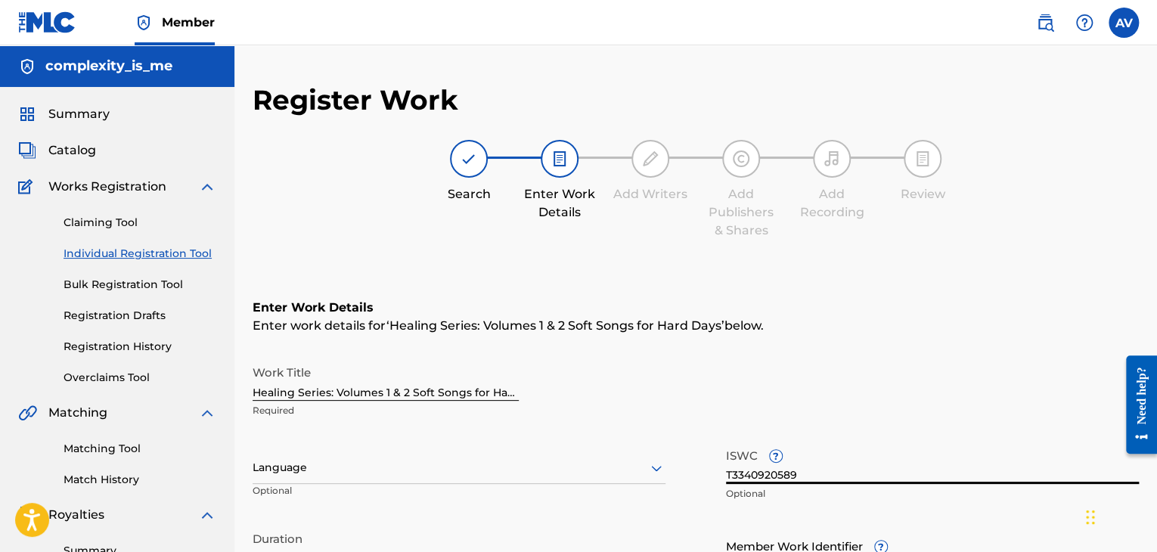
click at [771, 475] on input "T3340920589" at bounding box center [932, 462] width 413 height 43
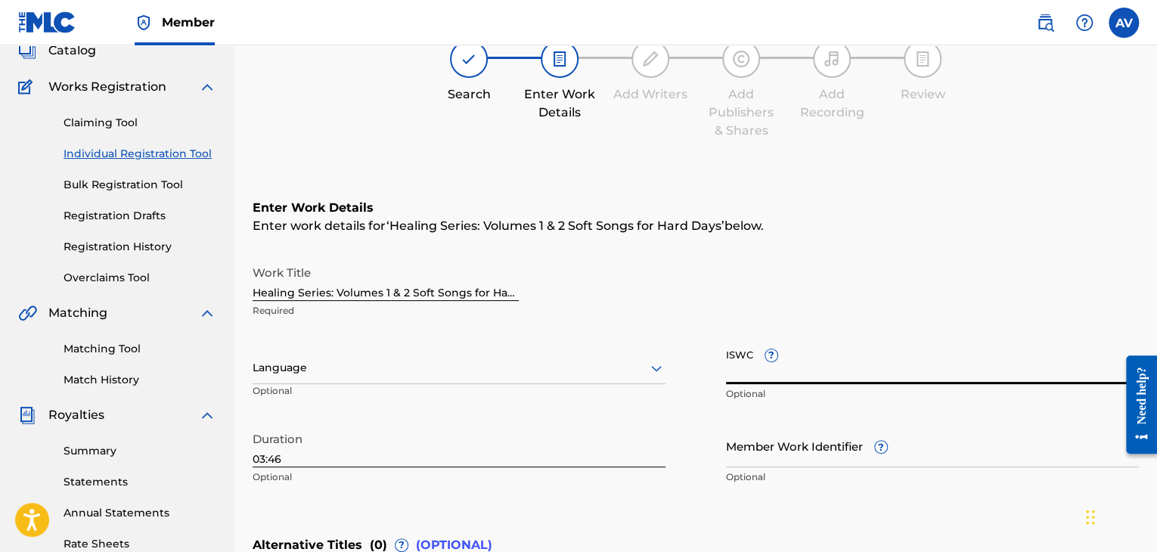
scroll to position [227, 0]
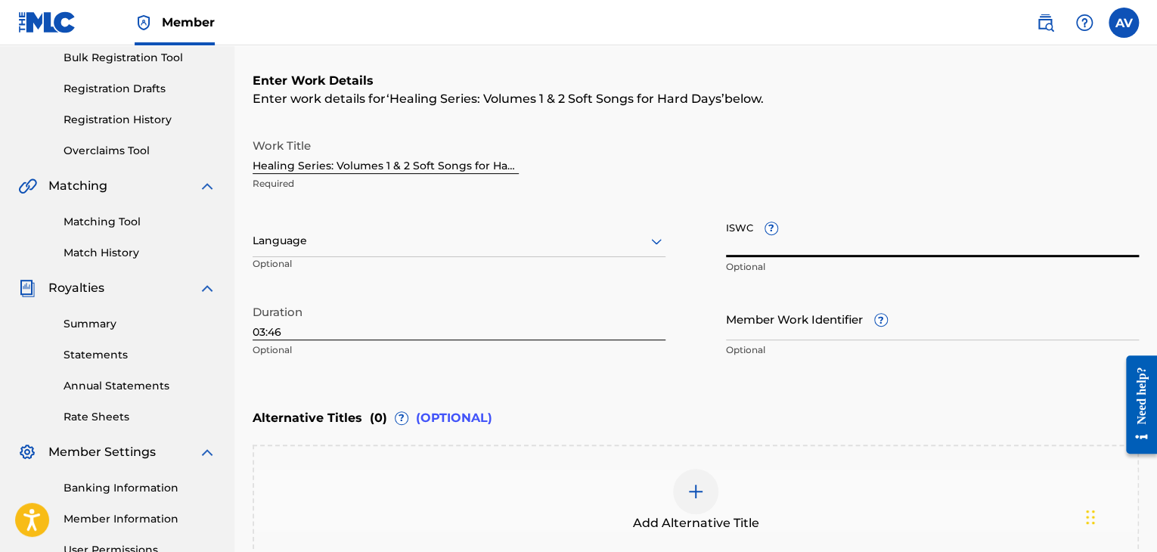
click at [776, 337] on input "Member Work Identifier ?" at bounding box center [932, 318] width 413 height 43
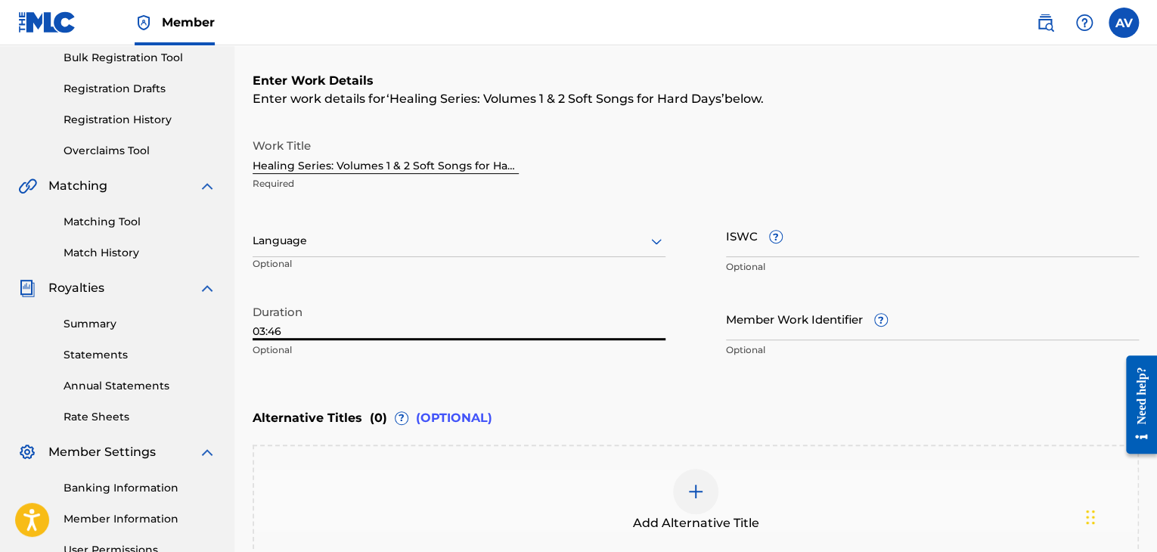
drag, startPoint x: 451, startPoint y: 330, endPoint x: 0, endPoint y: 346, distance: 451.8
click at [0, 346] on main "complexity_is_me Summary Catalog Works Registration Claiming Tool Individual Re…" at bounding box center [578, 233] width 1157 height 830
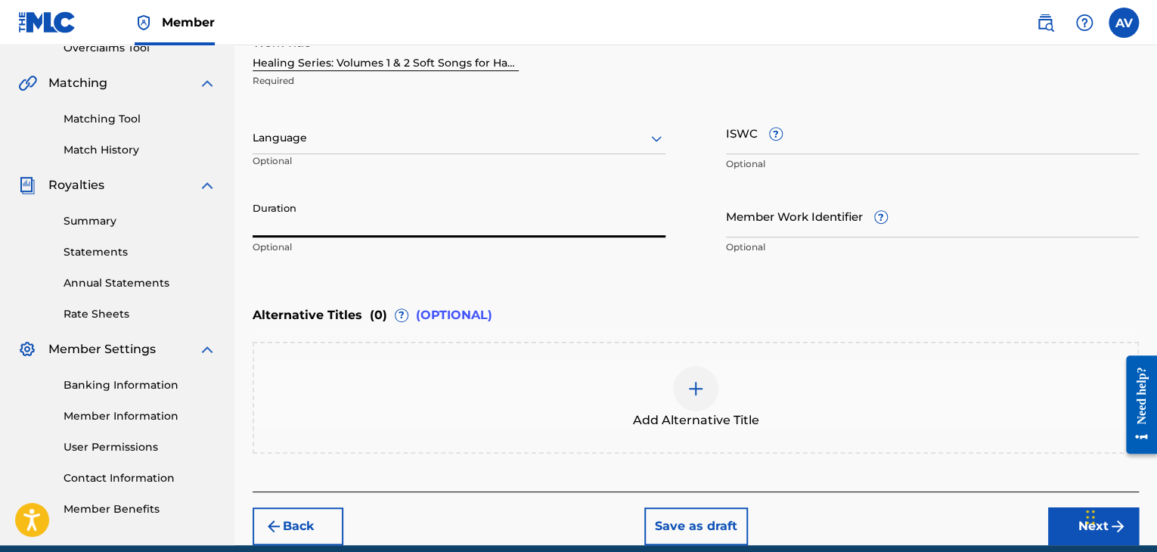
scroll to position [394, 0]
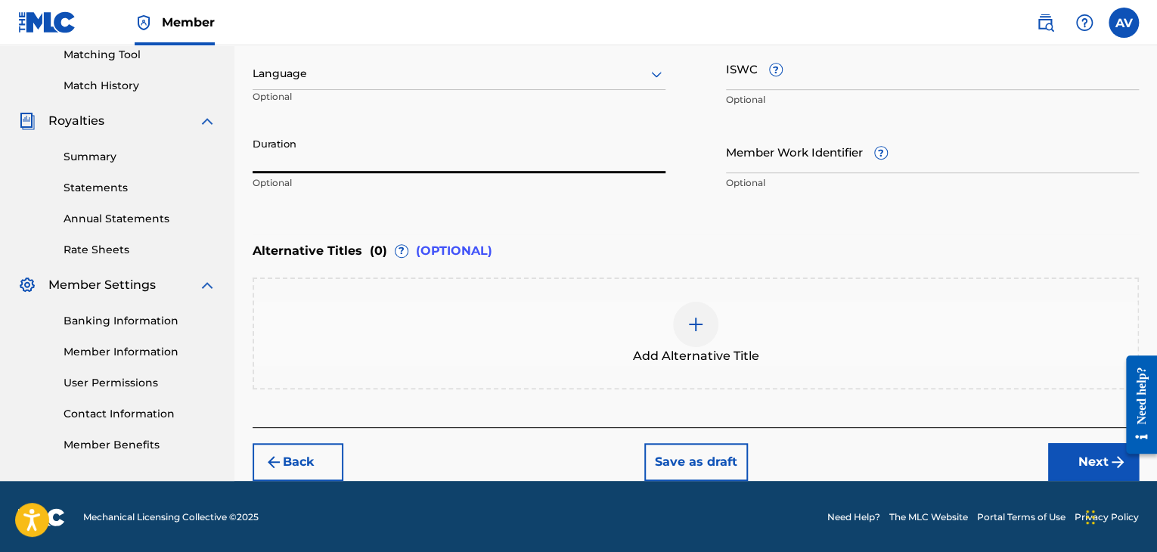
click at [685, 321] on div at bounding box center [695, 324] width 45 height 45
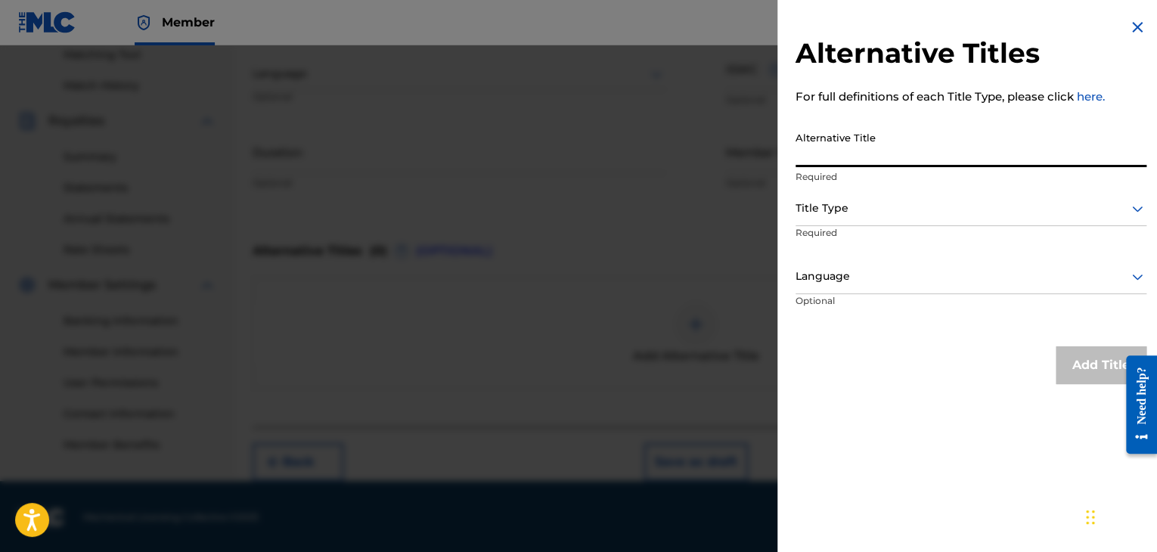
click at [819, 162] on input "Alternative Title" at bounding box center [971, 145] width 351 height 43
type input "V"
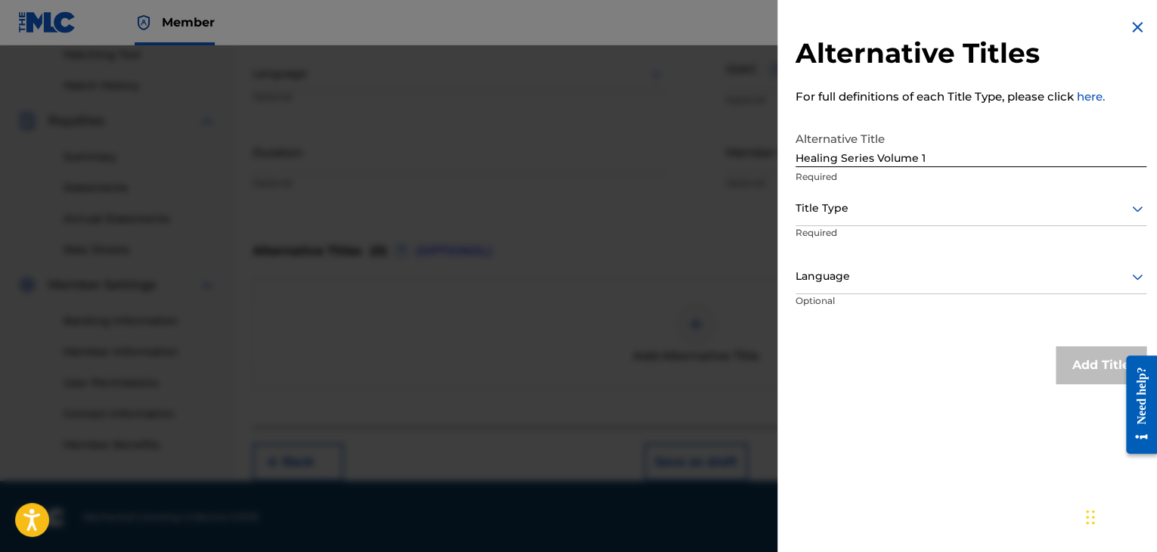
click at [933, 157] on input "Healing Series Volume 1" at bounding box center [971, 145] width 351 height 43
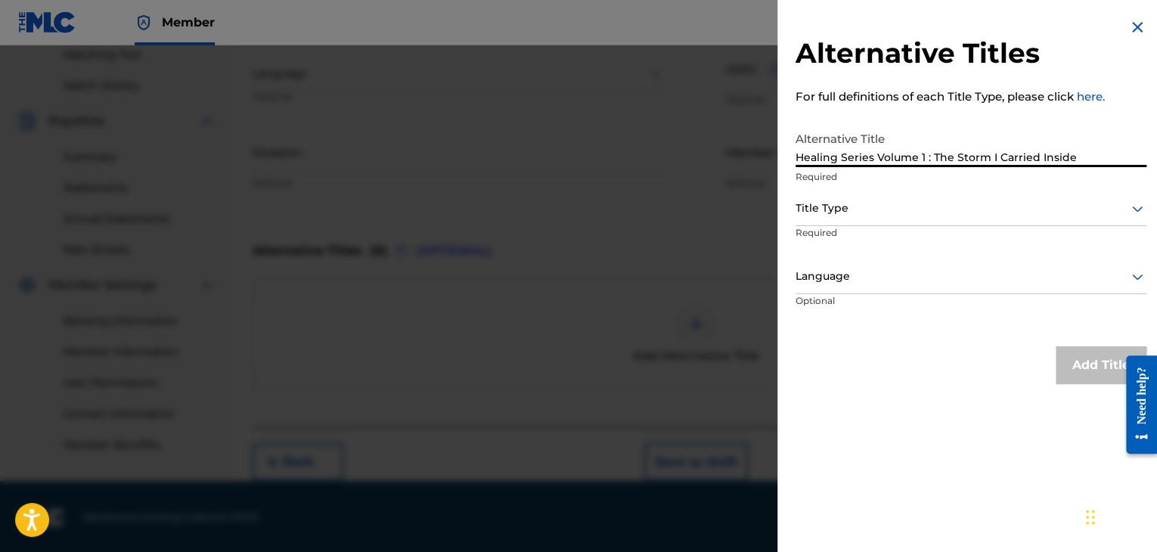
type input "Healing Series Volume 1 : The Storm I Carried Inside"
click at [961, 209] on div at bounding box center [971, 208] width 351 height 19
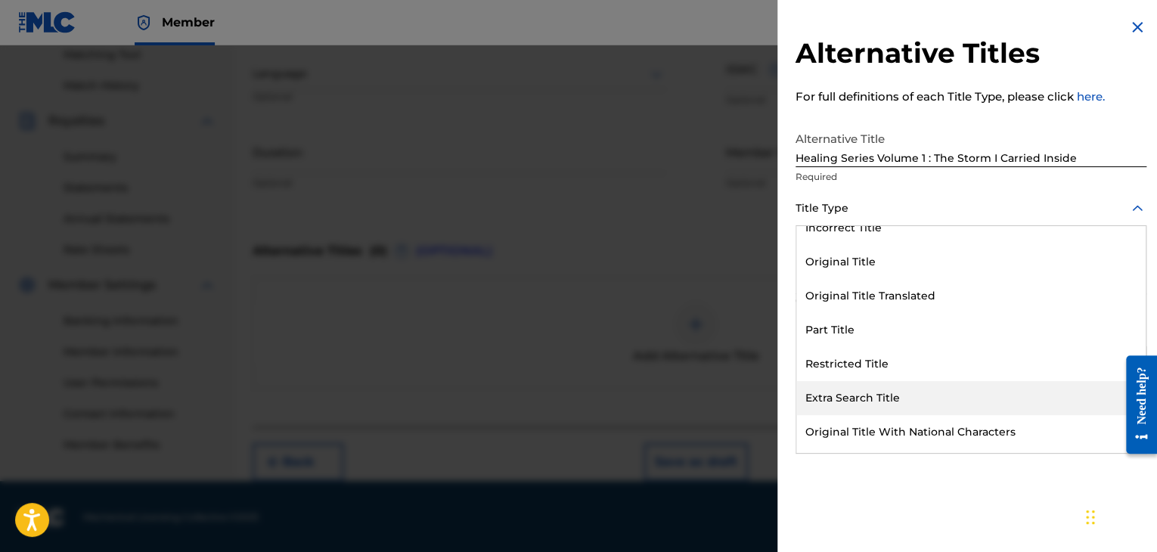
scroll to position [0, 0]
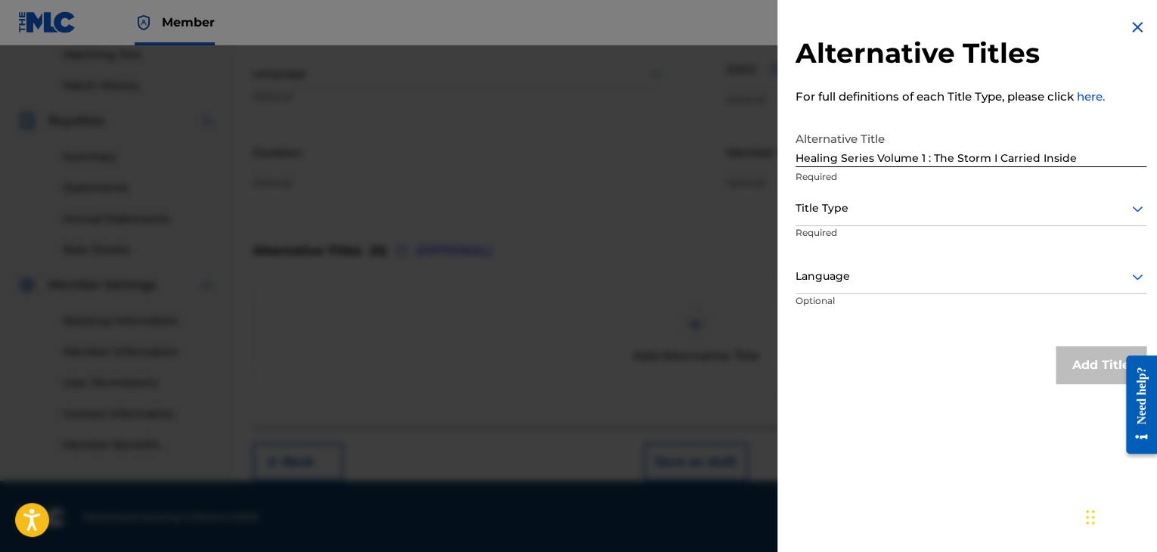
click at [1022, 200] on div at bounding box center [971, 208] width 351 height 19
click at [1092, 95] on link "here." at bounding box center [1091, 96] width 28 height 14
click at [1140, 27] on img at bounding box center [1137, 27] width 18 height 18
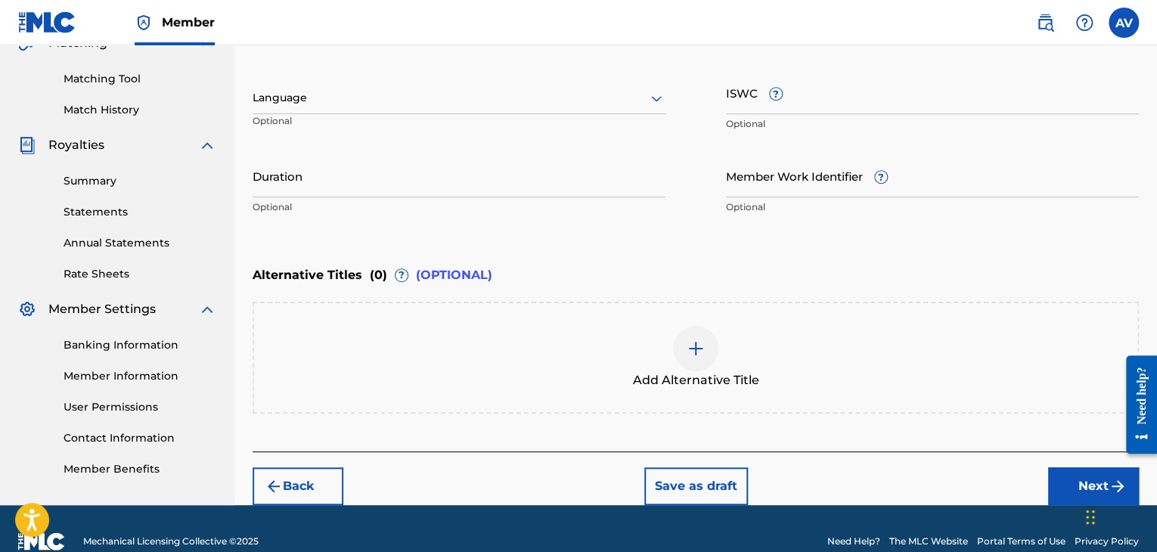
scroll to position [394, 0]
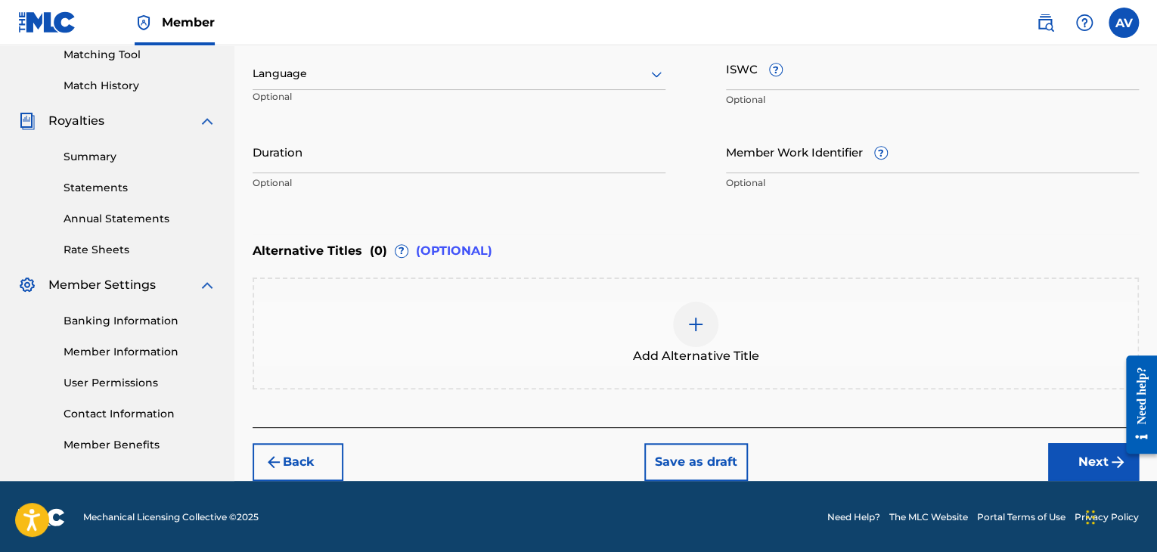
click at [1080, 460] on button "Next" at bounding box center [1093, 462] width 91 height 38
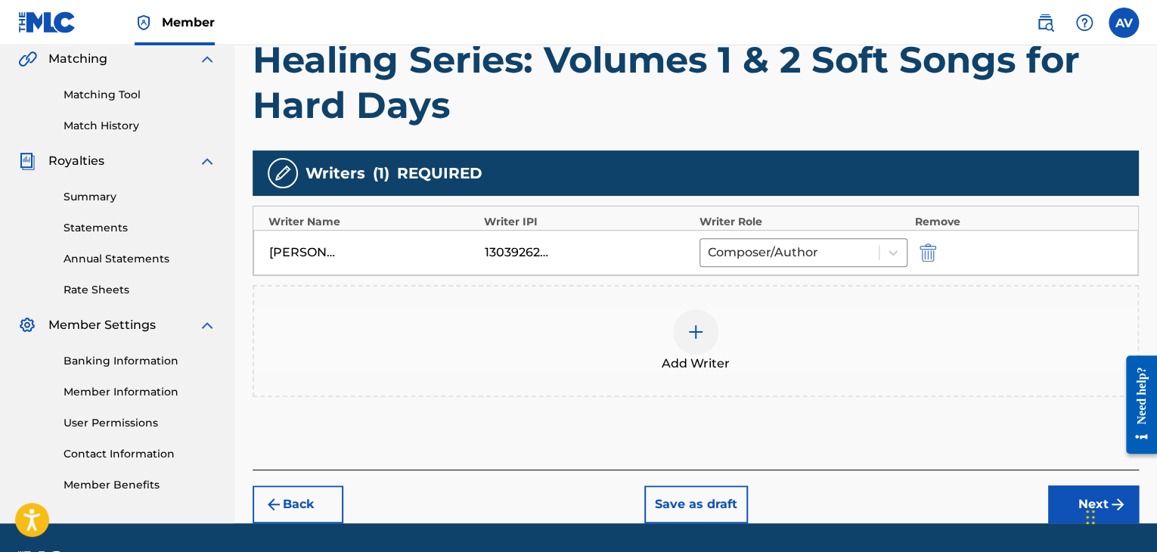
scroll to position [371, 0]
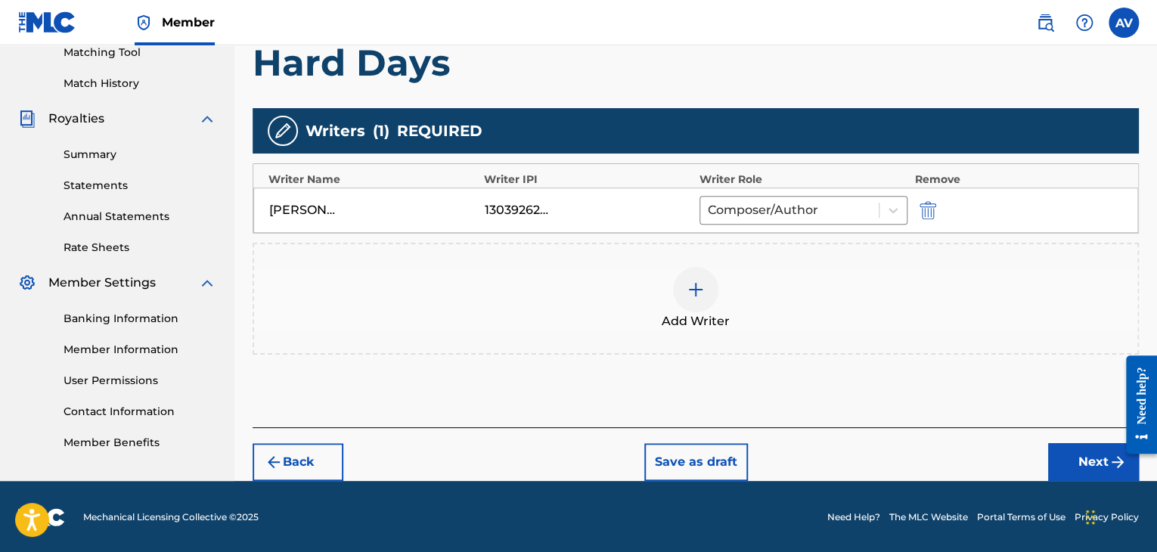
click at [1098, 458] on button "Next" at bounding box center [1093, 462] width 91 height 38
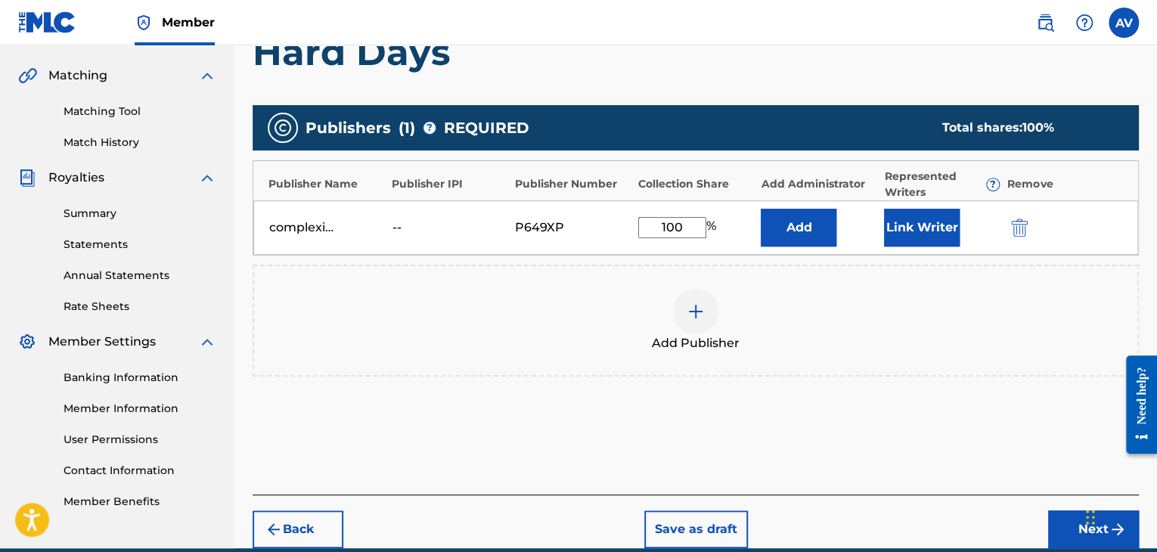
scroll to position [405, 0]
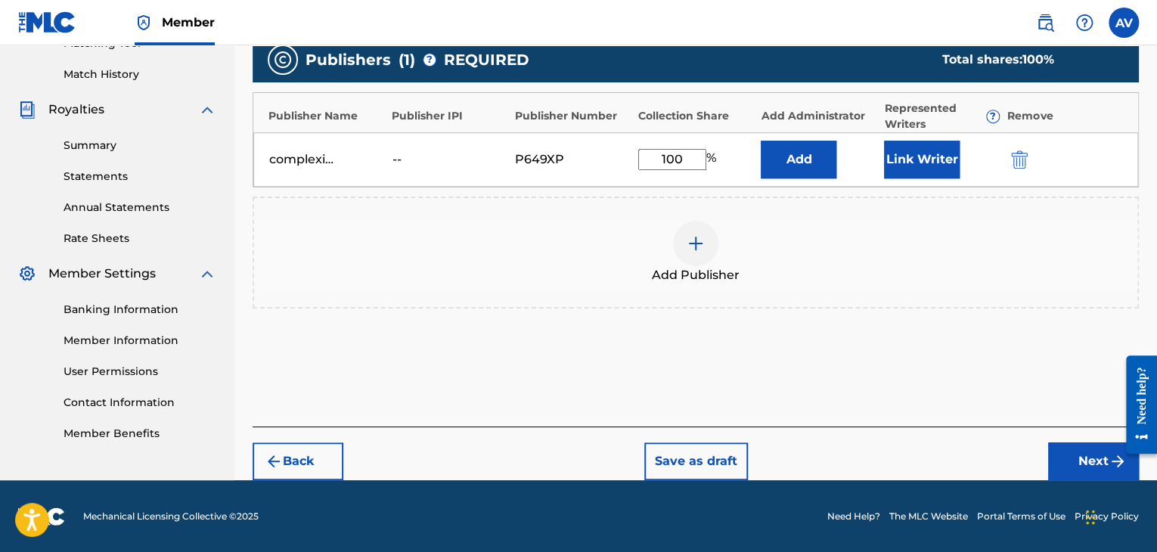
click at [1073, 467] on button "Next" at bounding box center [1093, 461] width 91 height 38
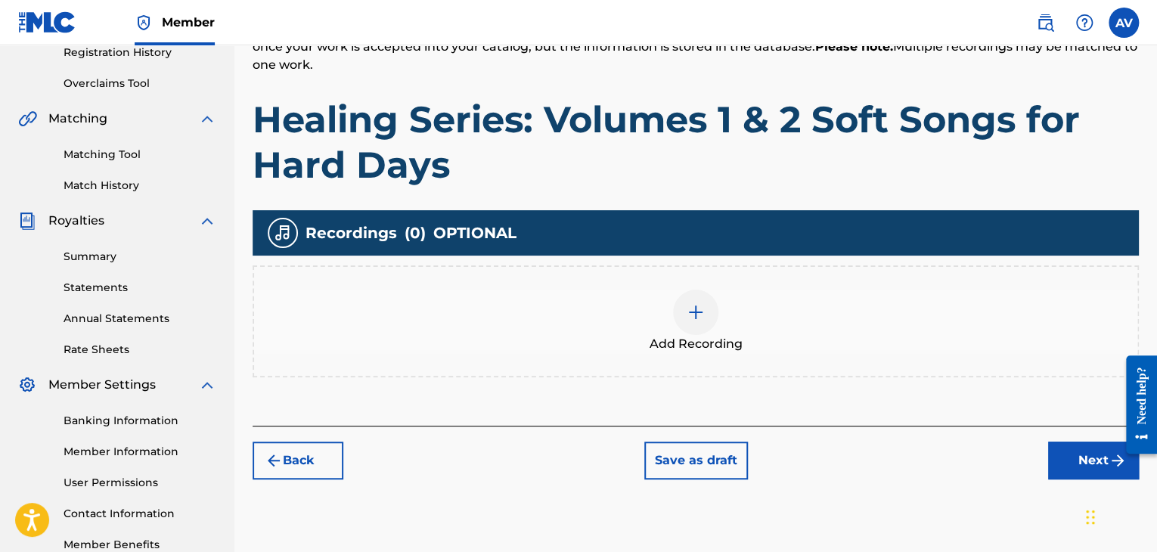
scroll to position [295, 0]
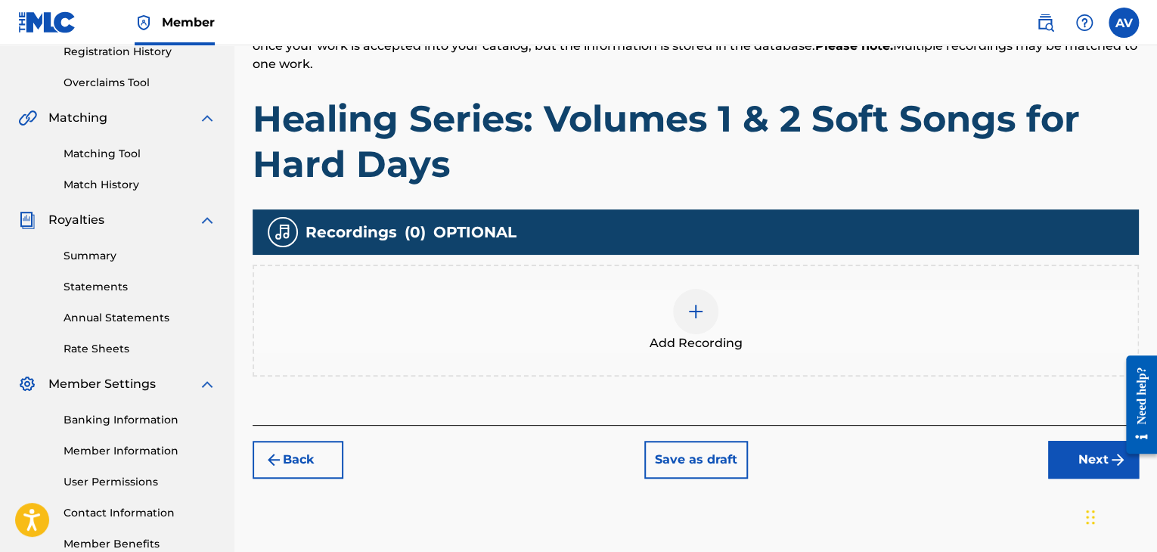
click at [687, 315] on img at bounding box center [696, 312] width 18 height 18
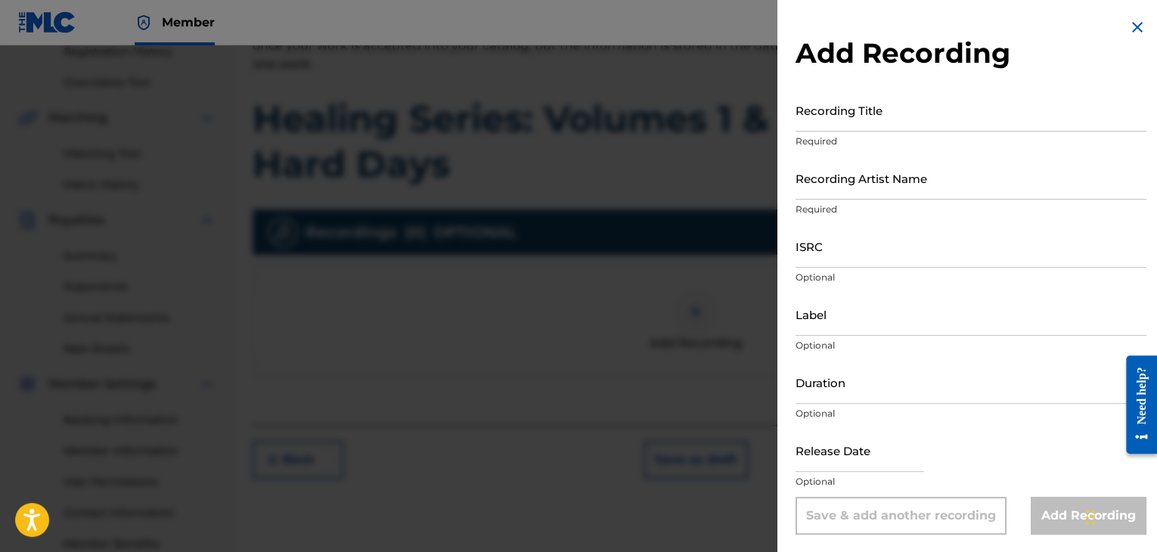
click at [860, 128] on input "Recording Title" at bounding box center [971, 109] width 351 height 43
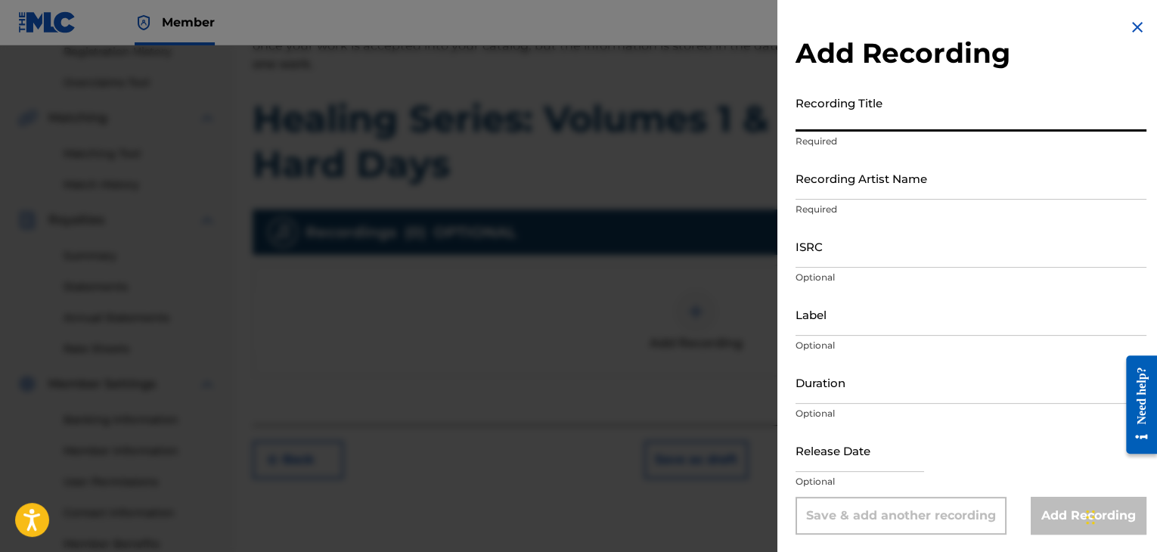
paste input "When its time"
type input "When its time"
click at [864, 231] on input "ISRC" at bounding box center [971, 246] width 351 height 43
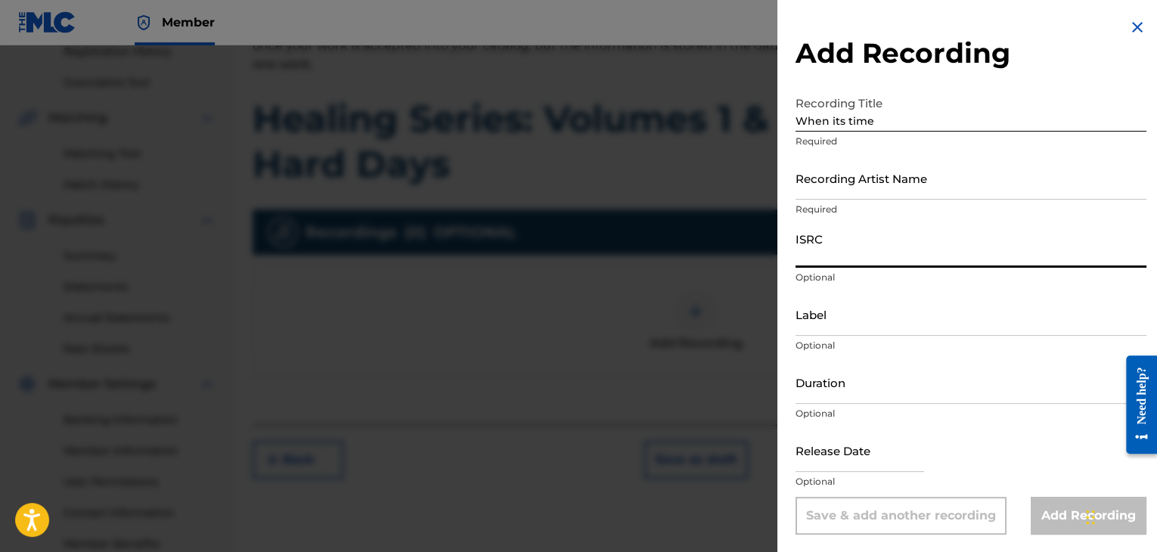
paste input "QZZ782598501"
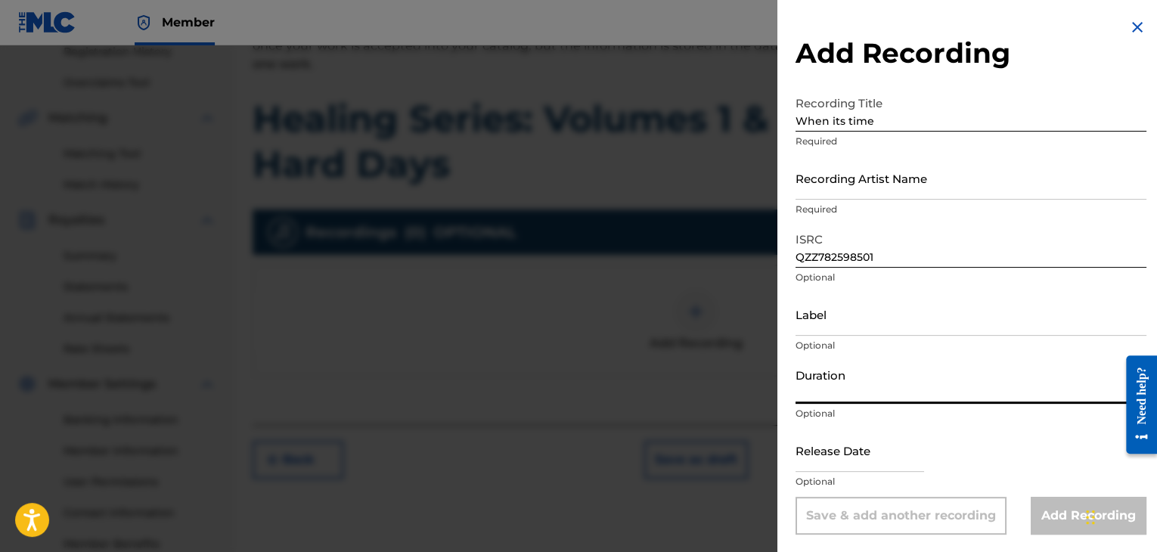
click at [858, 396] on input "Duration" at bounding box center [971, 382] width 351 height 43
click at [1029, 470] on div "Release Date Optional" at bounding box center [971, 463] width 351 height 68
click at [907, 167] on input "Recording Artist Name" at bounding box center [971, 177] width 351 height 43
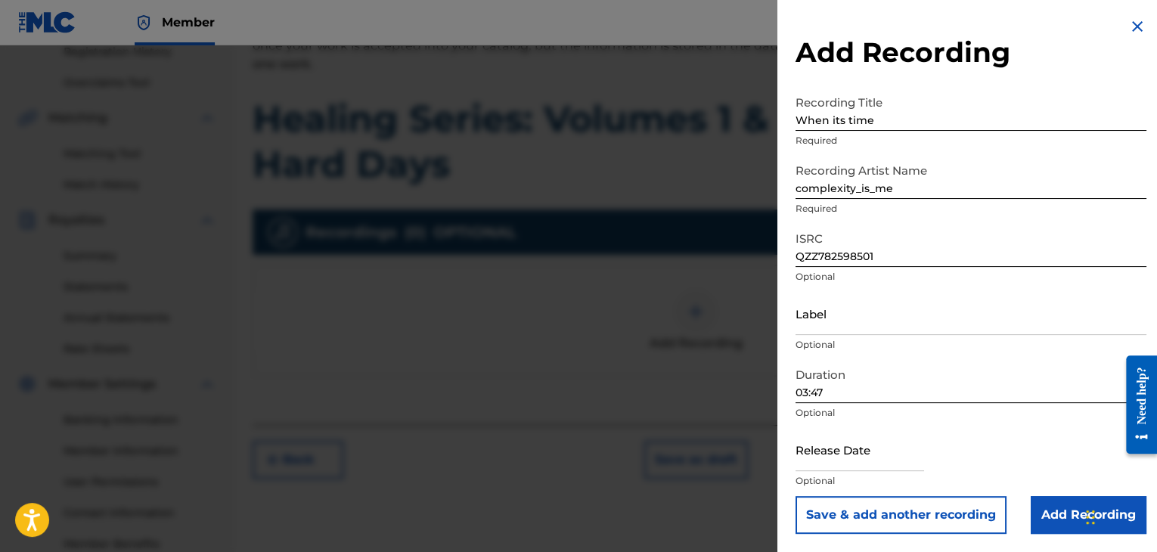
click at [1058, 506] on input "Add Recording" at bounding box center [1089, 515] width 116 height 38
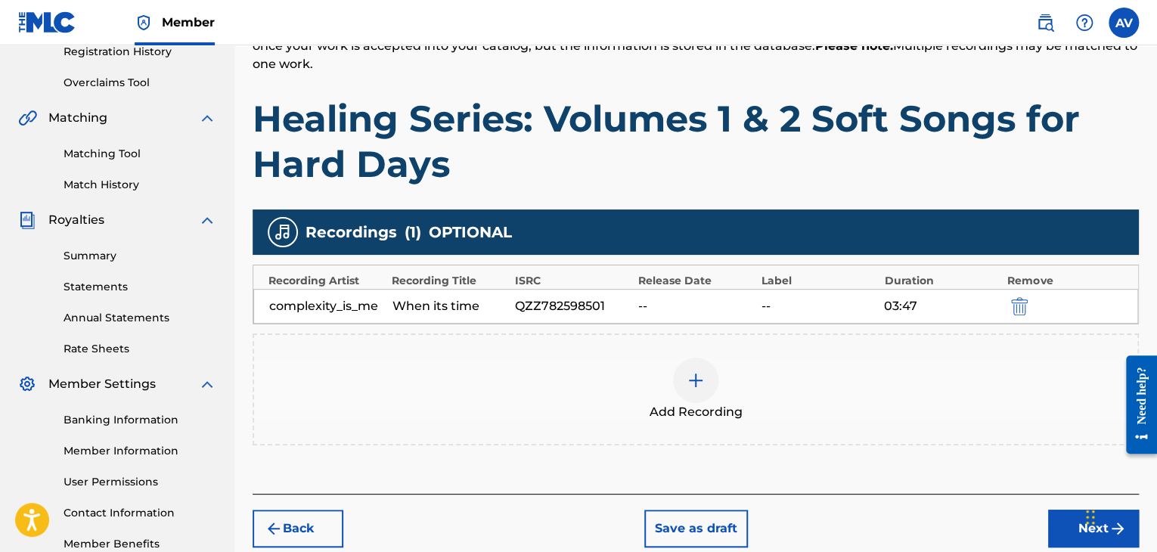
click at [698, 380] on img at bounding box center [696, 380] width 18 height 18
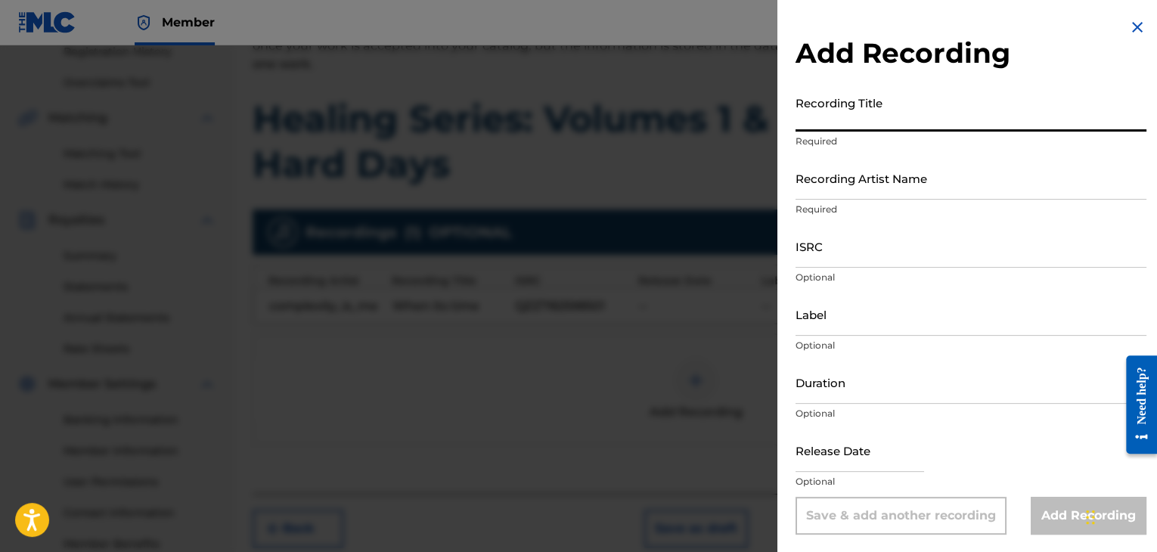
click at [873, 116] on input "Recording Title" at bounding box center [971, 109] width 351 height 43
paste input "Do we go or do we stay"
click at [863, 255] on input "ISRC" at bounding box center [971, 246] width 351 height 43
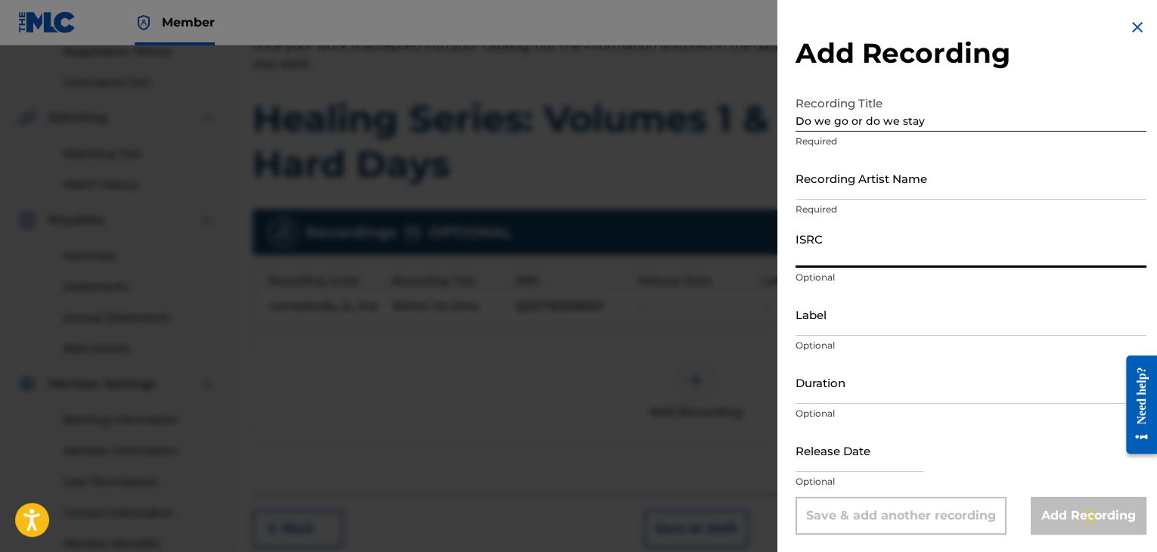
paste input "QZZ782598502"
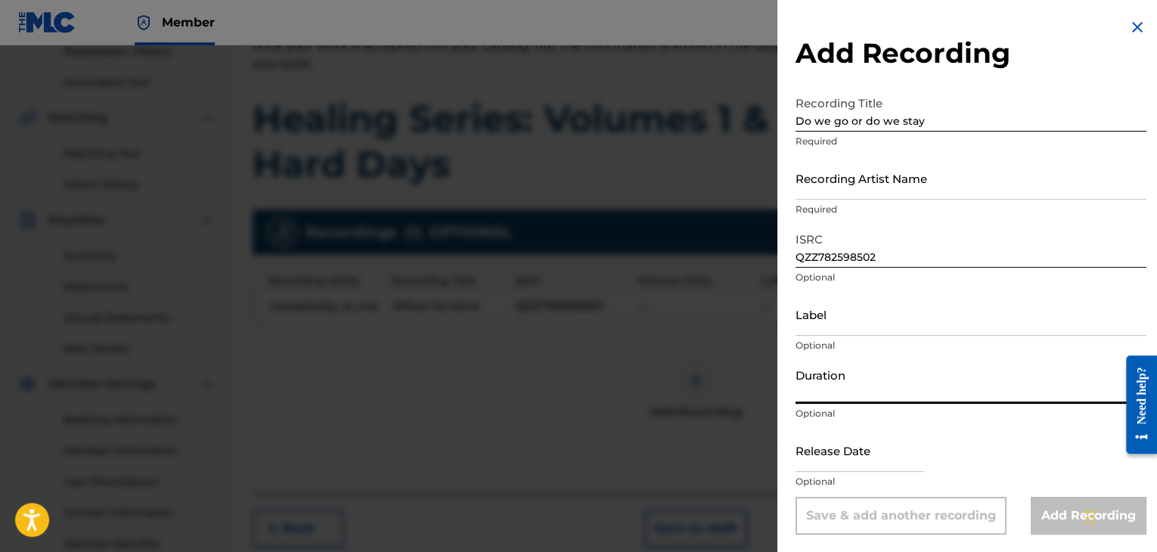
click at [838, 397] on input "Duration" at bounding box center [971, 382] width 351 height 43
click at [890, 337] on div "Label Optional" at bounding box center [971, 327] width 351 height 68
click at [1019, 466] on div "Release Date Optional" at bounding box center [971, 463] width 351 height 68
click at [939, 198] on input "Recording Artist Name" at bounding box center [971, 178] width 351 height 43
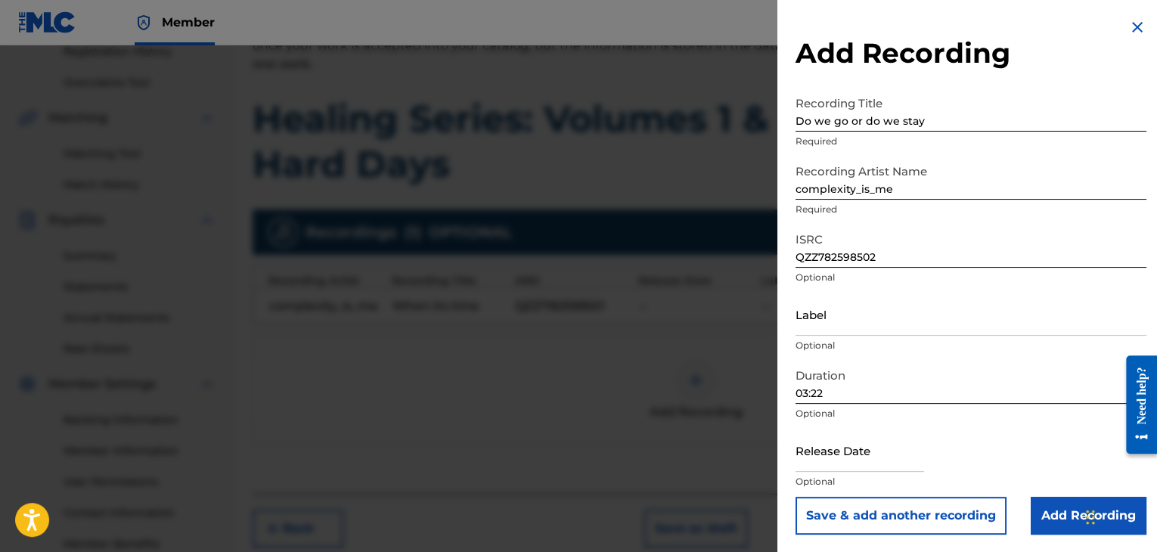
click at [1080, 509] on input "Add Recording" at bounding box center [1089, 516] width 116 height 38
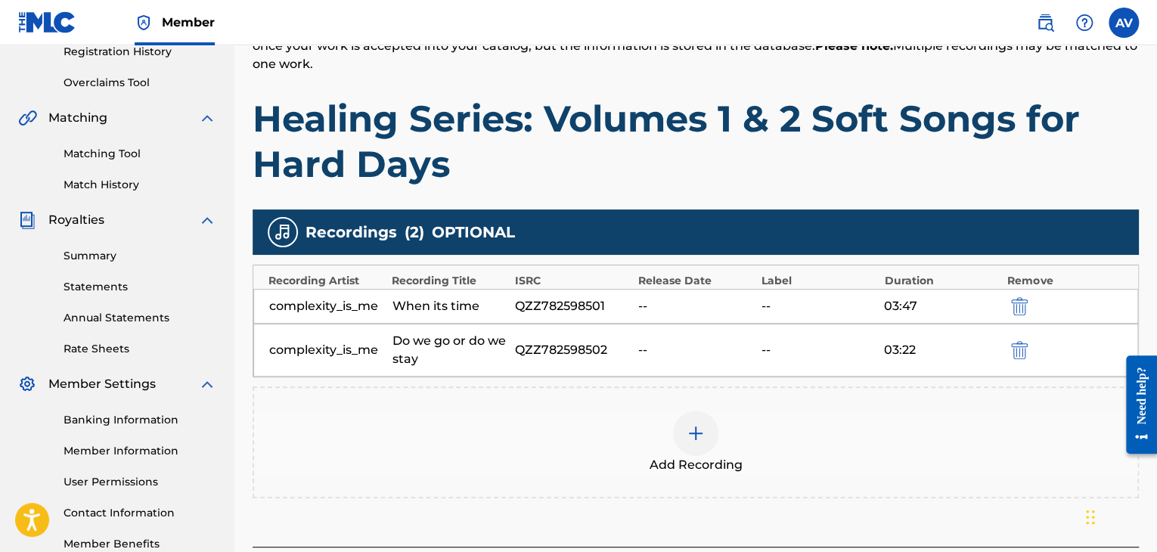
click at [693, 424] on img at bounding box center [696, 433] width 18 height 18
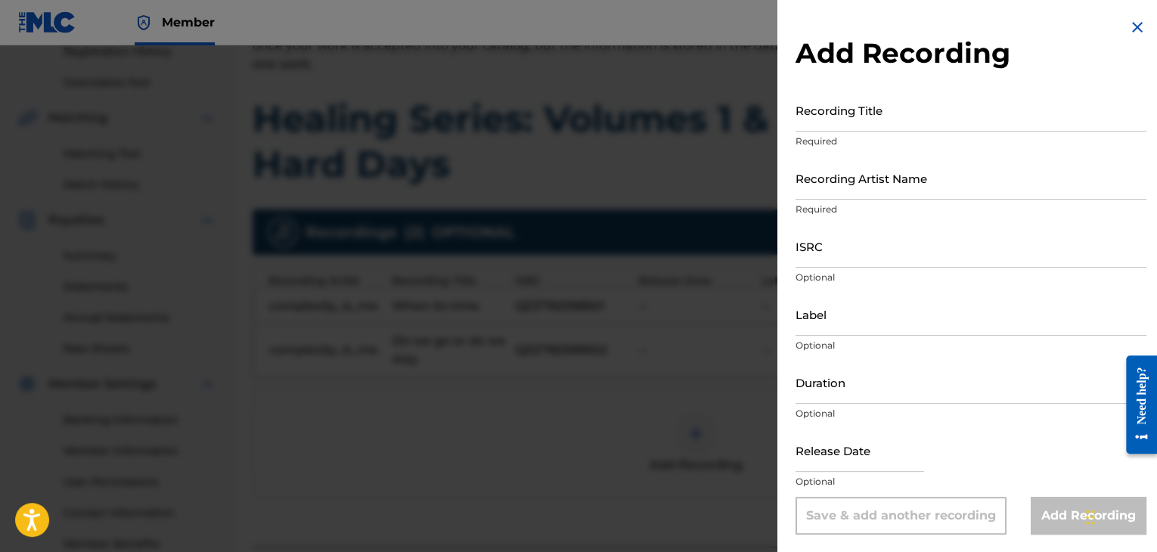
click at [824, 114] on input "Recording Title" at bounding box center [971, 109] width 351 height 43
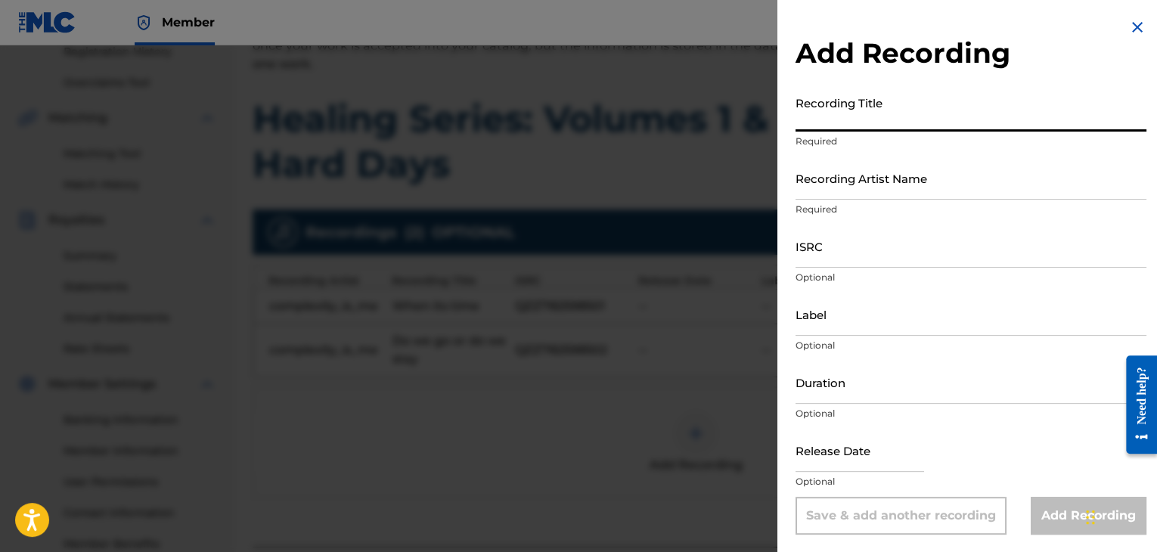
paste input "Sunset reset"
click at [858, 247] on input "ISRC" at bounding box center [971, 246] width 351 height 43
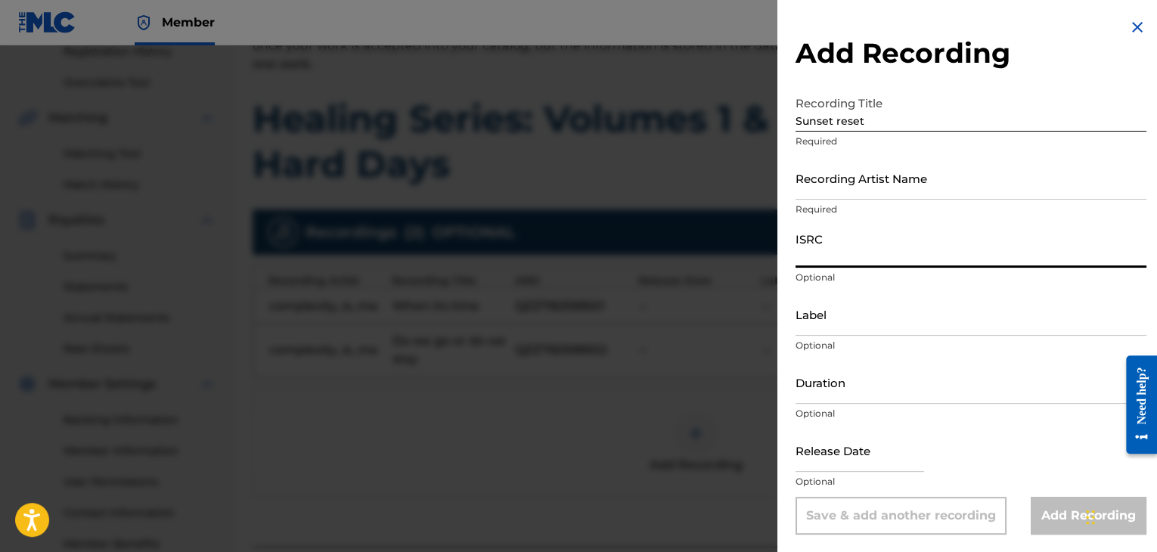
paste input "QZZ782598503"
click at [852, 397] on input "Duration" at bounding box center [971, 382] width 351 height 43
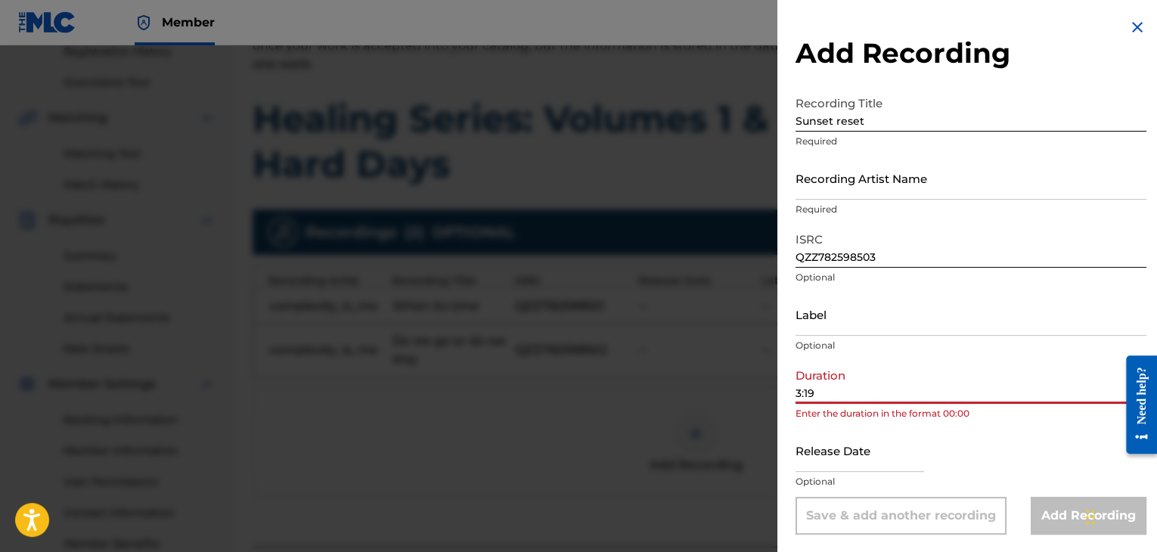
click at [797, 394] on input "3:19" at bounding box center [971, 382] width 351 height 43
click at [973, 355] on div "Label Optional" at bounding box center [971, 327] width 351 height 68
click at [991, 327] on input "Label" at bounding box center [971, 314] width 351 height 43
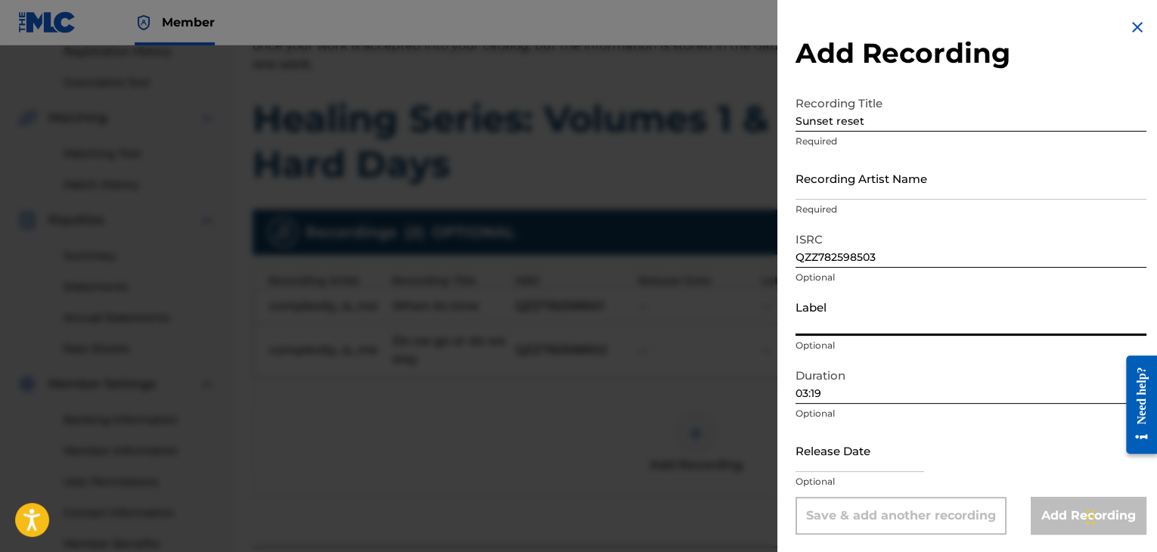
click at [947, 188] on input "Recording Artist Name" at bounding box center [971, 178] width 351 height 43
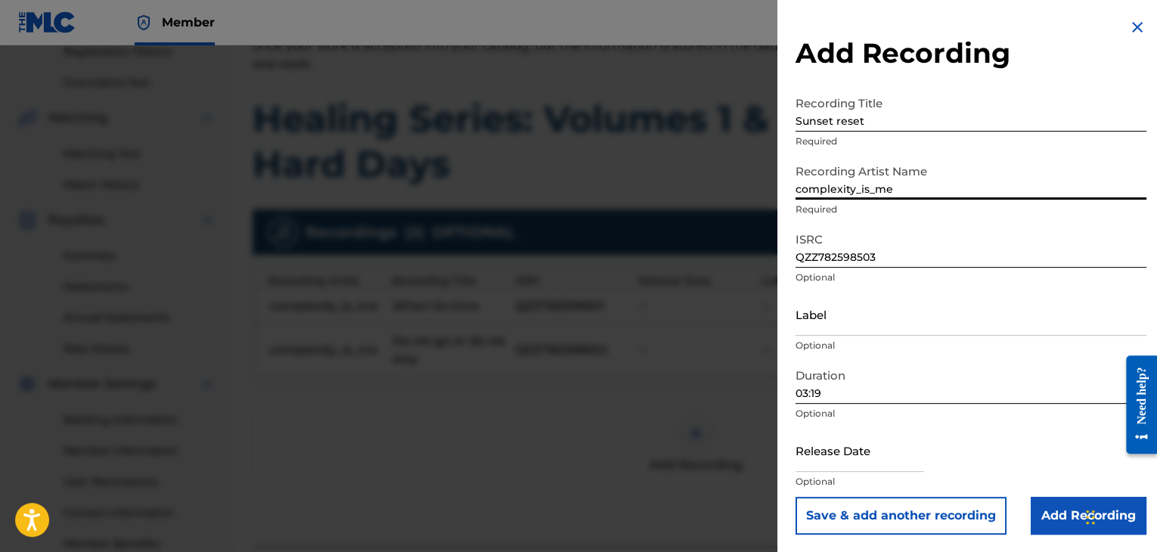
click at [1065, 514] on input "Add Recording" at bounding box center [1089, 516] width 116 height 38
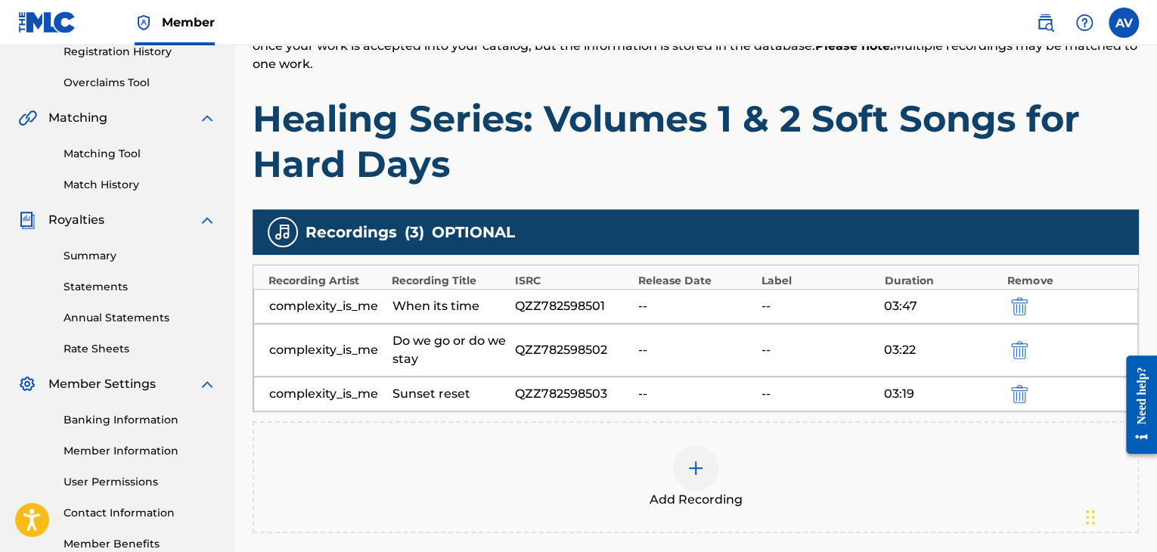
click at [690, 464] on img at bounding box center [696, 468] width 18 height 18
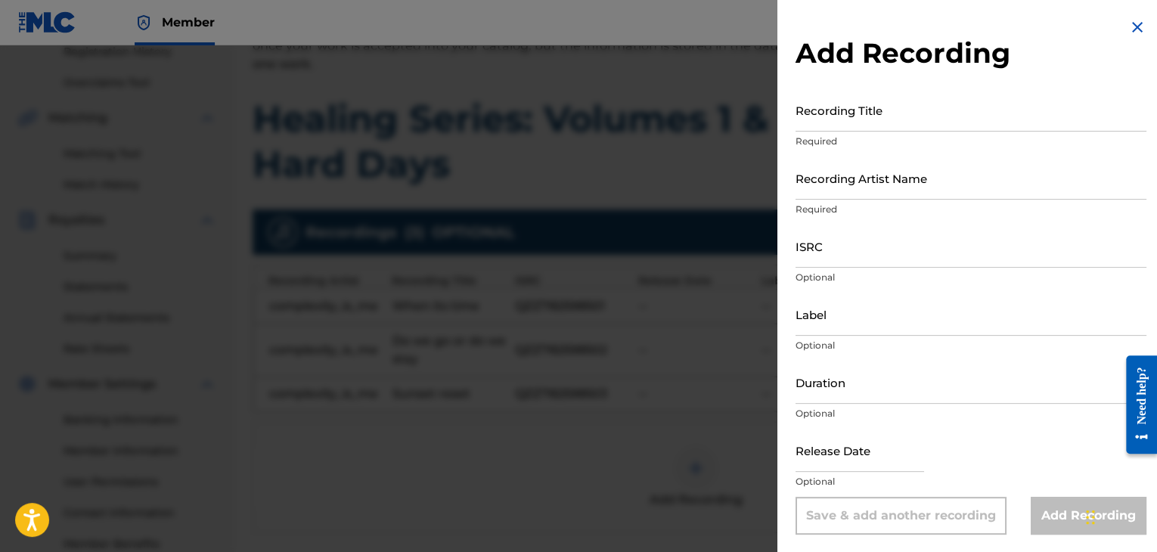
click at [923, 98] on input "Recording Title" at bounding box center [971, 109] width 351 height 43
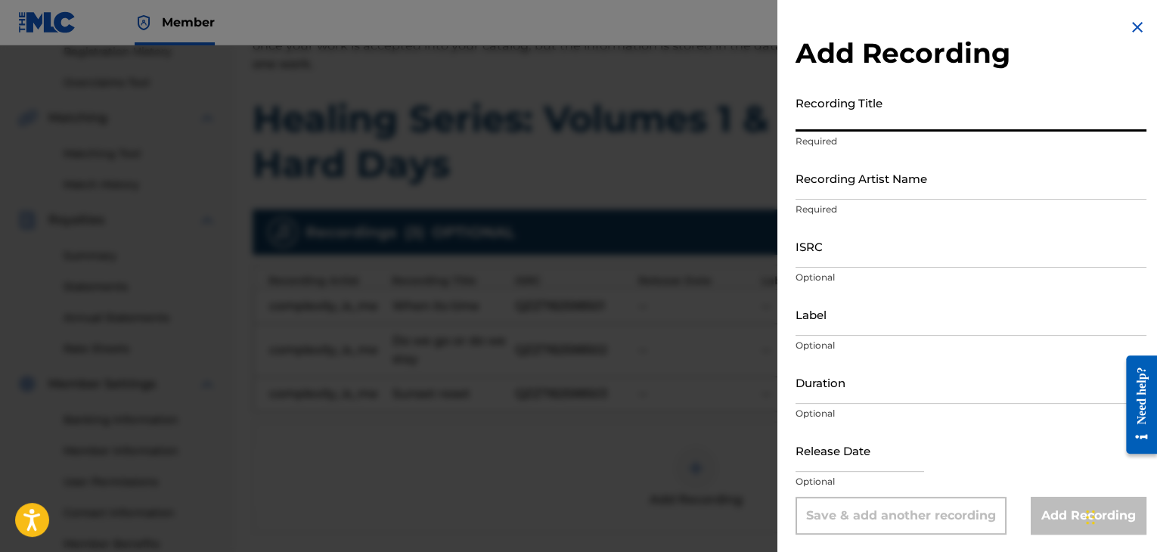
paste input "One day at a time"
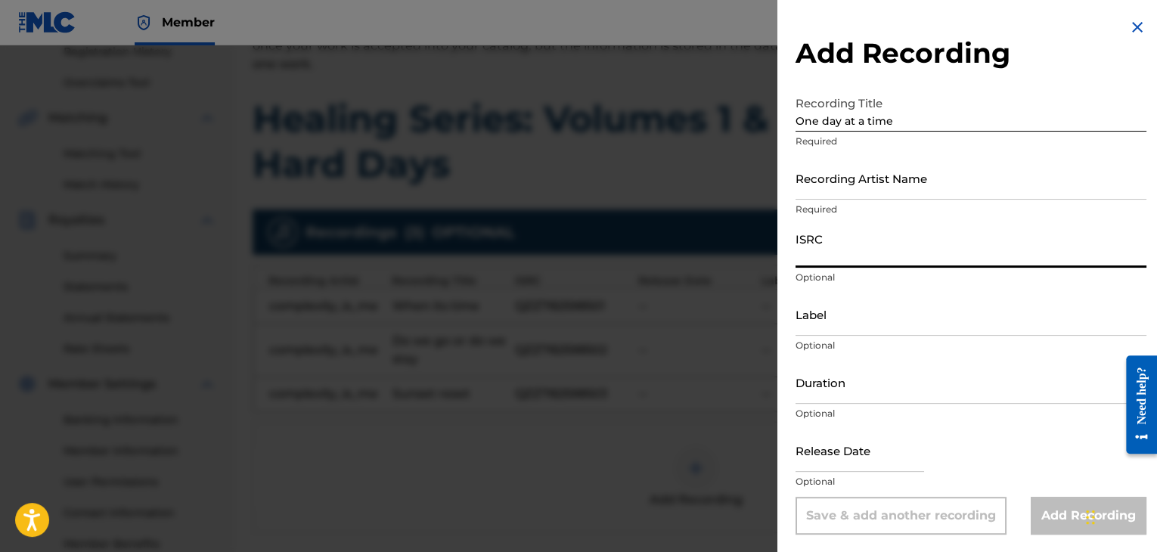
click at [929, 258] on input "ISRC" at bounding box center [971, 246] width 351 height 43
paste input "One day at a time"
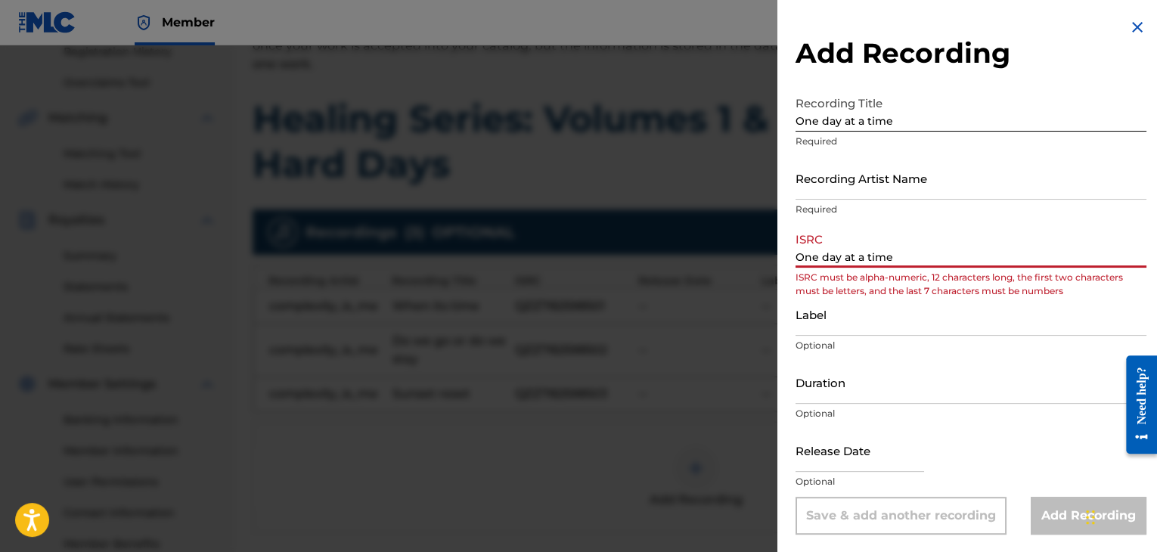
click at [918, 166] on input "Recording Artist Name" at bounding box center [971, 178] width 351 height 43
click at [879, 380] on input "Duration" at bounding box center [971, 382] width 351 height 43
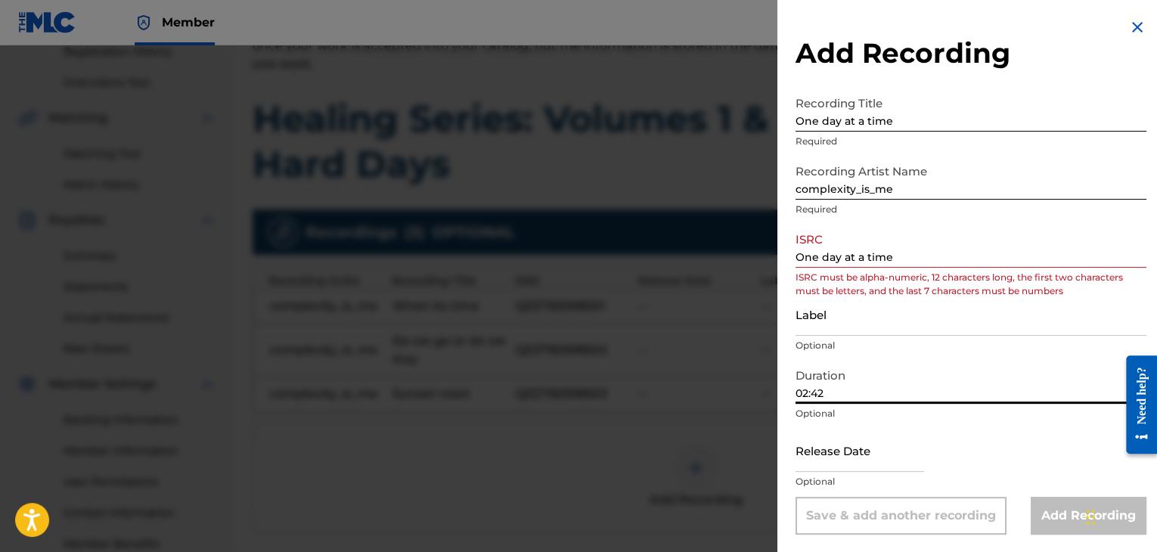
click at [923, 359] on div "Label Optional" at bounding box center [971, 327] width 351 height 68
click at [938, 418] on p "Optional" at bounding box center [971, 414] width 351 height 14
drag, startPoint x: 985, startPoint y: 256, endPoint x: 480, endPoint y: 261, distance: 505.2
click at [480, 261] on div "Add Recording Recording Title One day at a time Required Recording Artist Name …" at bounding box center [578, 298] width 1157 height 507
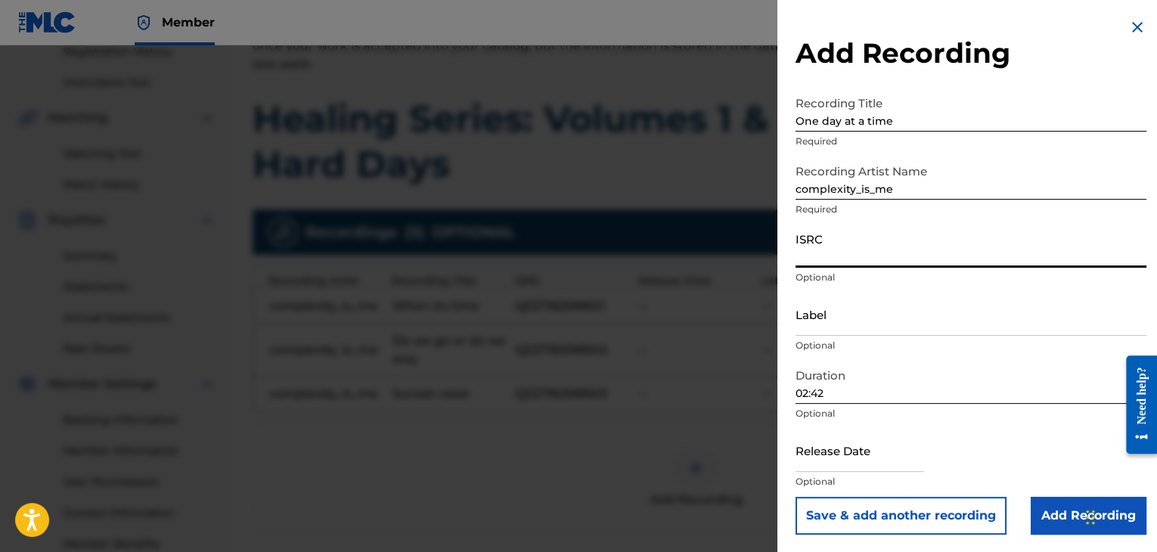
paste input "QZZ782598504"
click at [1010, 466] on div "Release Date Optional" at bounding box center [971, 463] width 351 height 68
click at [1063, 514] on input "Add Recording" at bounding box center [1089, 515] width 116 height 38
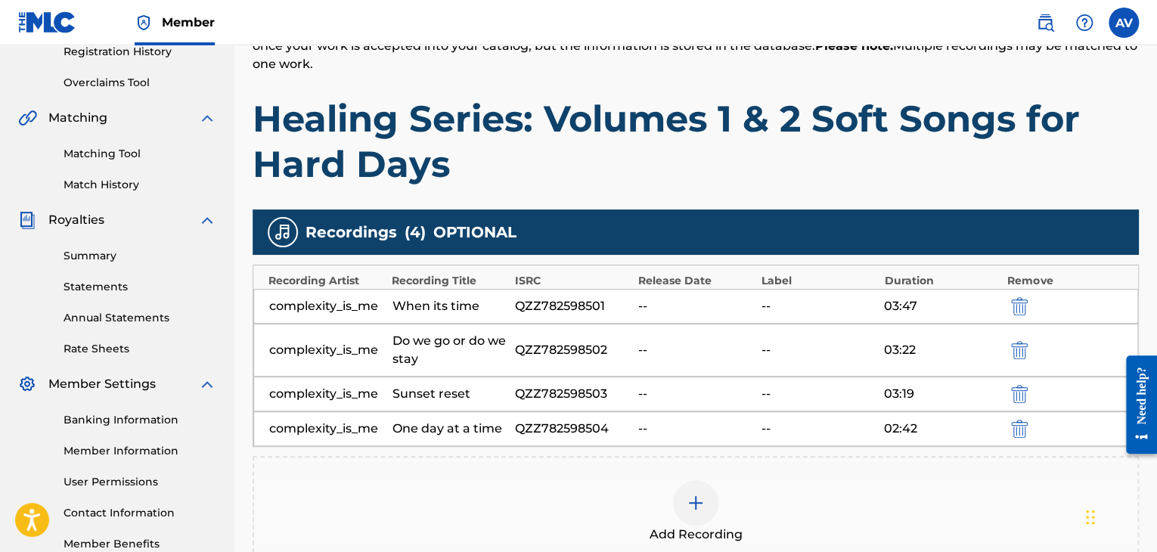
click at [684, 489] on div at bounding box center [695, 502] width 45 height 45
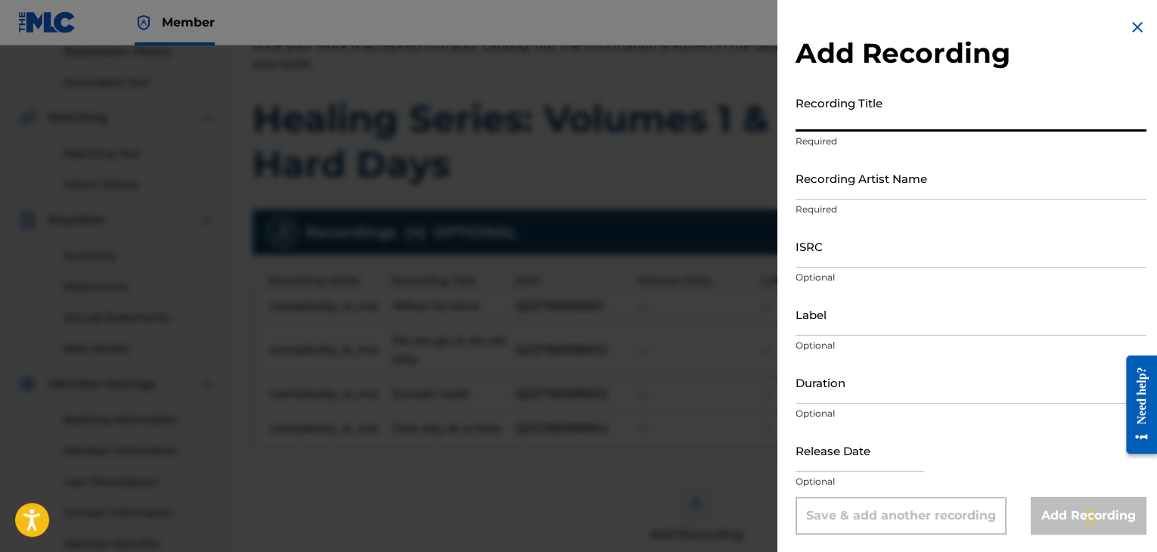
click at [833, 119] on input "Recording Title" at bounding box center [971, 109] width 351 height 43
paste input "Back to reality"
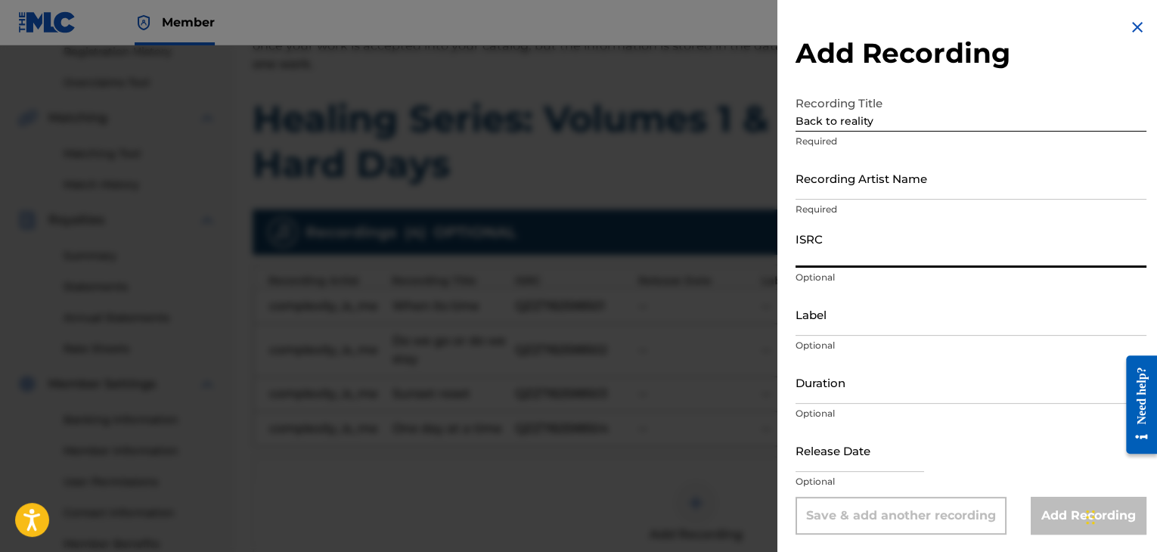
click at [854, 263] on input "ISRC" at bounding box center [971, 246] width 351 height 43
paste input "QZZ782598505"
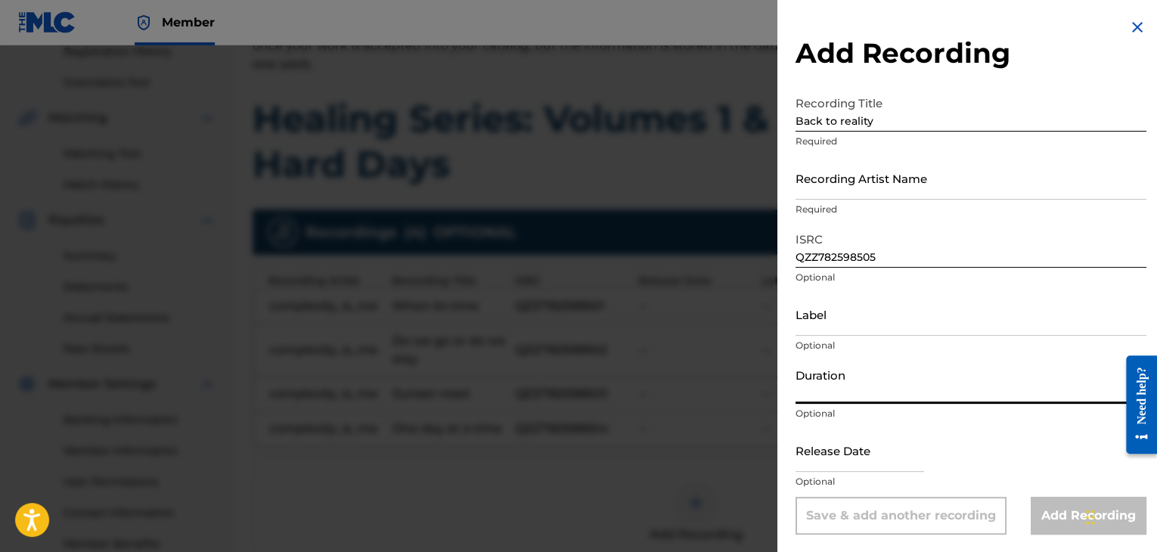
click at [853, 373] on input "Duration" at bounding box center [971, 382] width 351 height 43
click at [953, 427] on div "Duration 03:09 Optional" at bounding box center [971, 395] width 351 height 68
click at [1050, 485] on p "Optional" at bounding box center [971, 481] width 351 height 14
drag, startPoint x: 920, startPoint y: 188, endPoint x: 922, endPoint y: 197, distance: 10.1
click at [920, 188] on input "Recording Artist Name" at bounding box center [971, 177] width 351 height 43
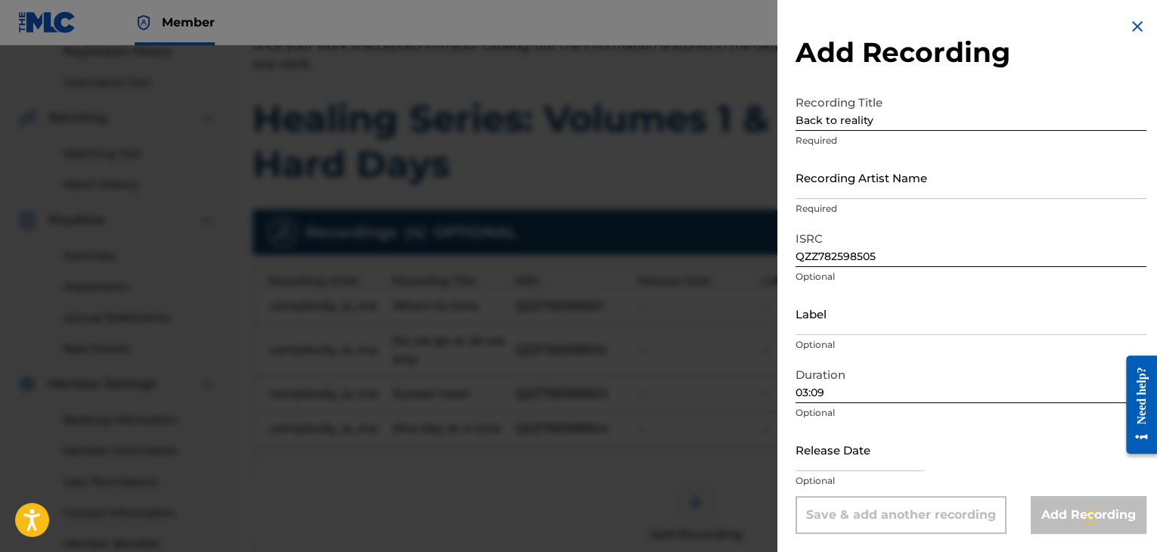
click at [1047, 489] on div "Release Date Optional" at bounding box center [971, 462] width 351 height 68
click at [1050, 439] on div "Release Date Optional" at bounding box center [971, 462] width 351 height 68
click at [1023, 388] on input "03:09" at bounding box center [971, 381] width 351 height 43
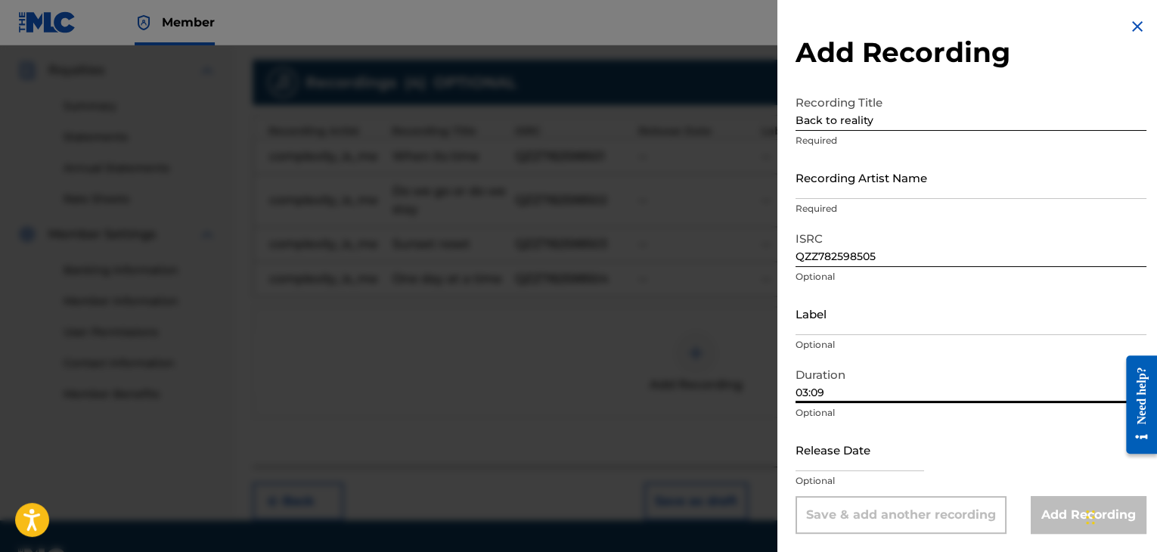
scroll to position [446, 0]
click at [1047, 439] on div "Release Date Optional" at bounding box center [971, 462] width 351 height 68
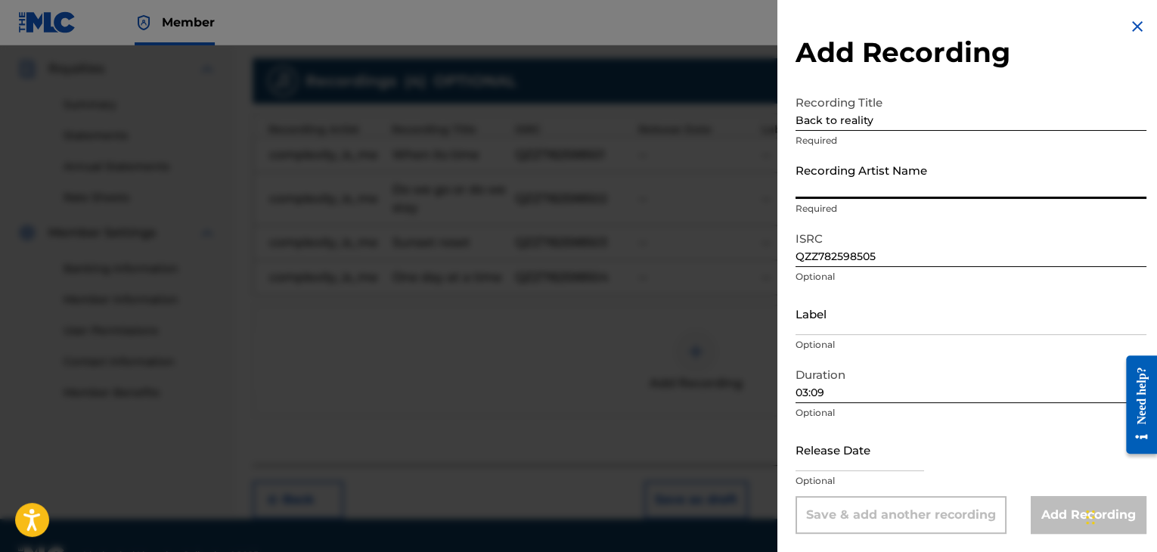
click at [950, 170] on input "Recording Artist Name" at bounding box center [971, 177] width 351 height 43
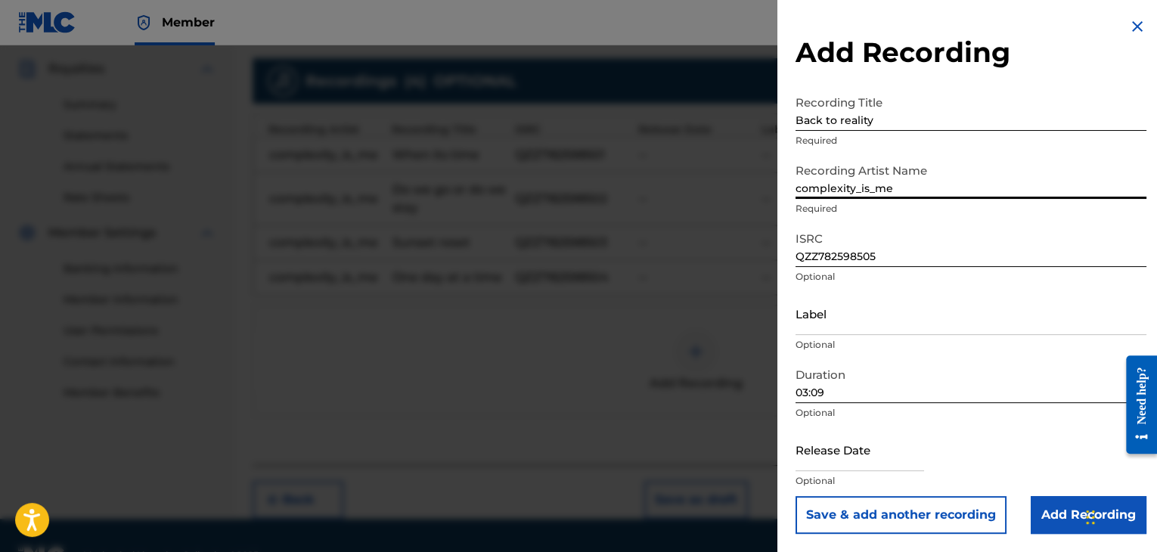
click at [1010, 377] on input "03:09" at bounding box center [971, 381] width 351 height 43
click at [1050, 506] on input "Add Recording" at bounding box center [1089, 515] width 116 height 38
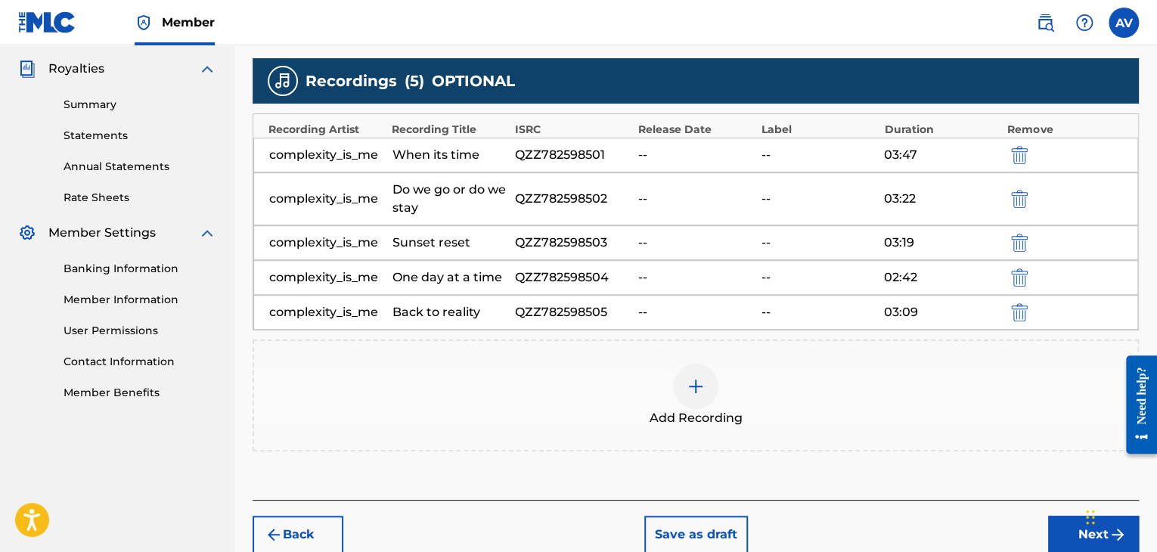
click at [699, 385] on img at bounding box center [696, 386] width 18 height 18
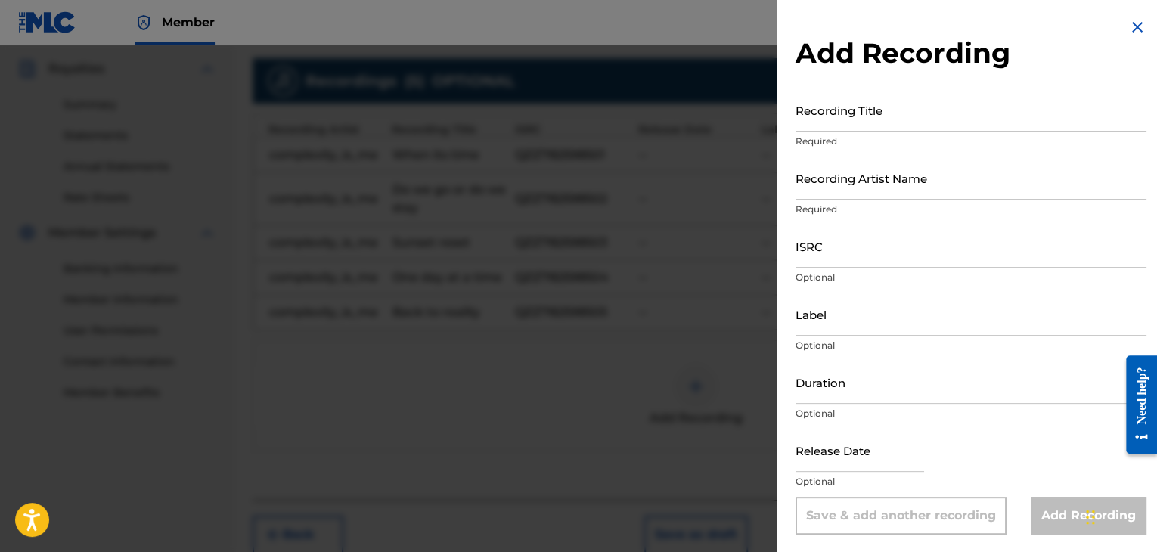
click at [867, 98] on input "Recording Title" at bounding box center [971, 109] width 351 height 43
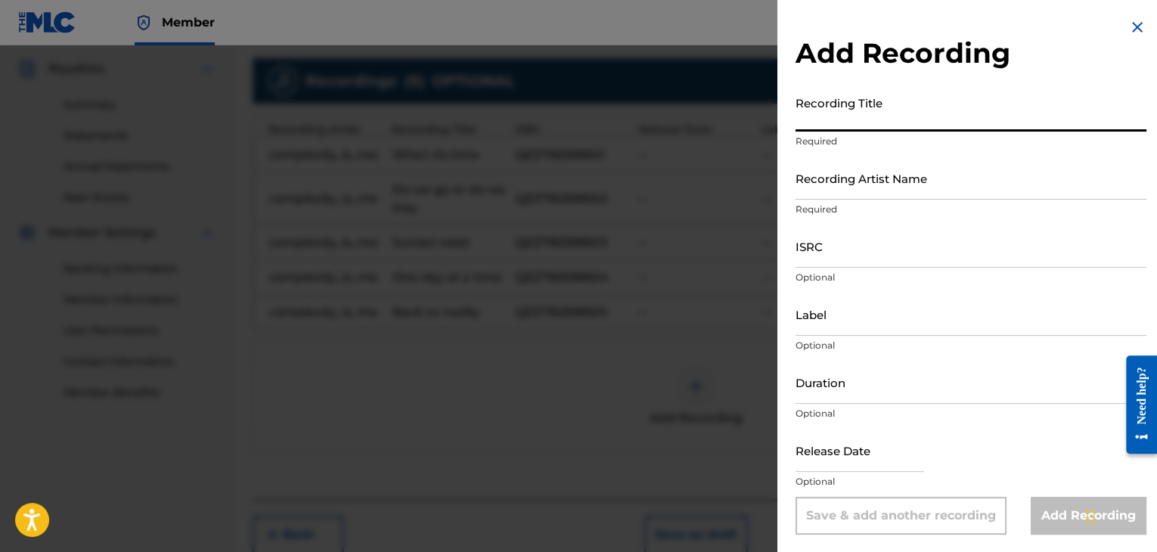
paste input "QZZ782598505"
click at [858, 116] on input "QZZ782598505" at bounding box center [971, 109] width 351 height 43
paste input "Break then bloom"
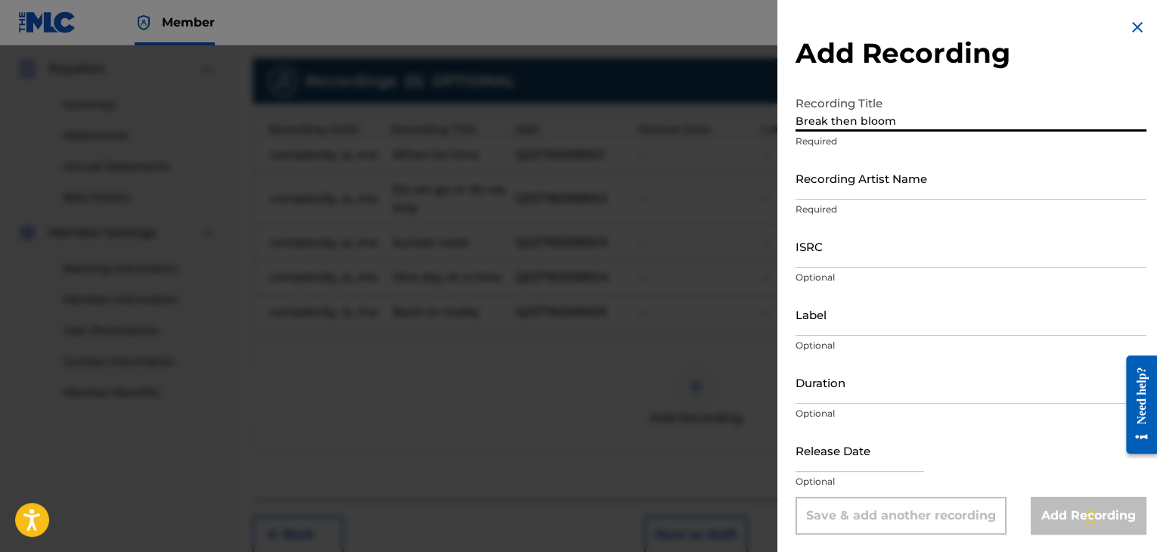
click at [861, 198] on input "Recording Artist Name" at bounding box center [971, 178] width 351 height 43
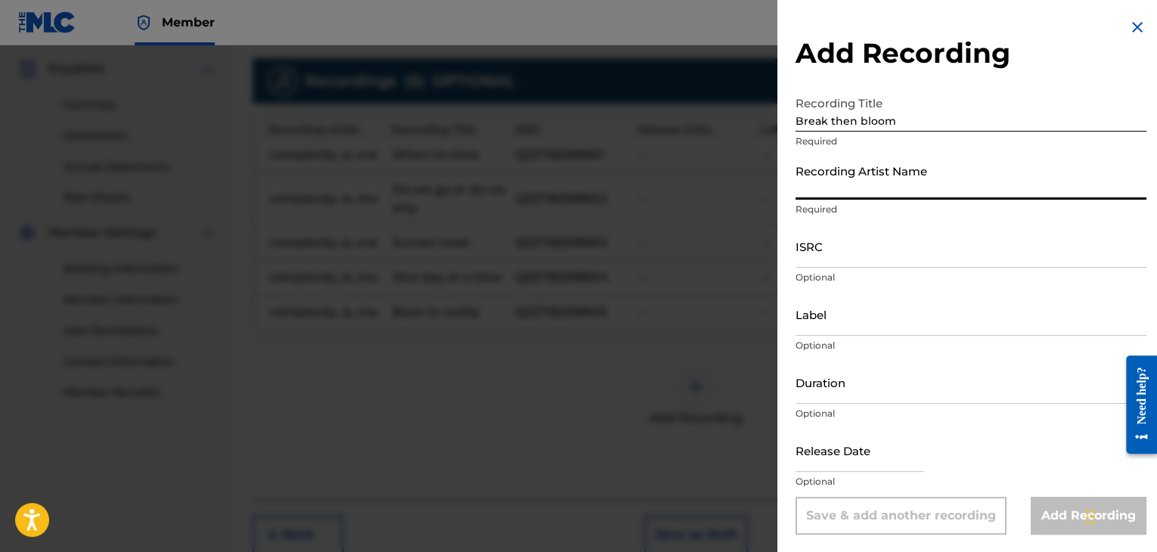
click at [847, 250] on input "ISRC" at bounding box center [971, 246] width 351 height 43
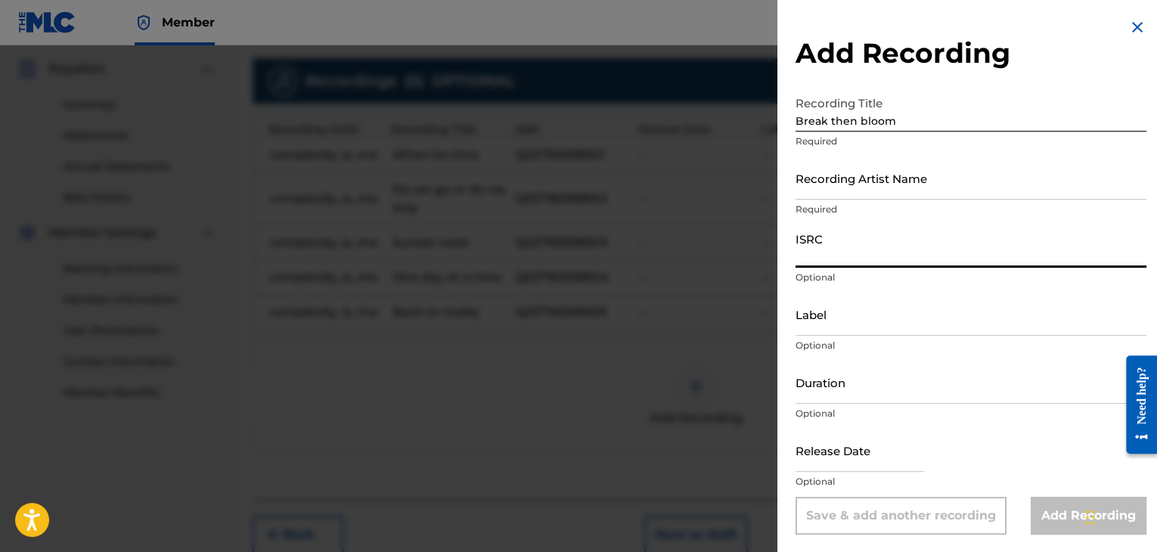
paste input "QZZ782598506"
click at [892, 189] on input "Recording Artist Name" at bounding box center [971, 178] width 351 height 43
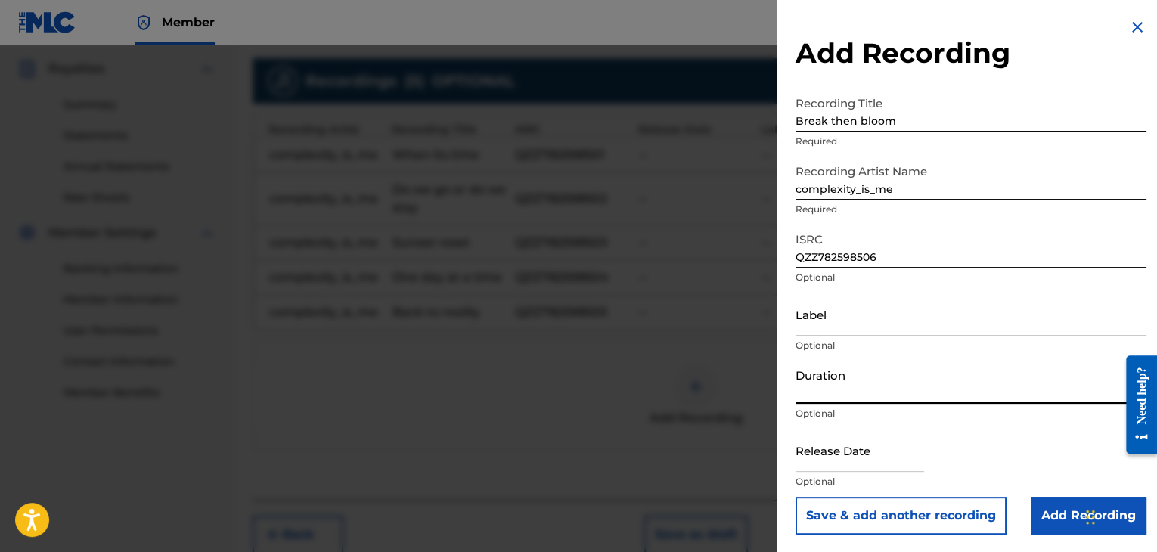
click at [835, 397] on input "Duration" at bounding box center [971, 382] width 351 height 43
click at [1068, 504] on input "Add Recording" at bounding box center [1089, 516] width 116 height 38
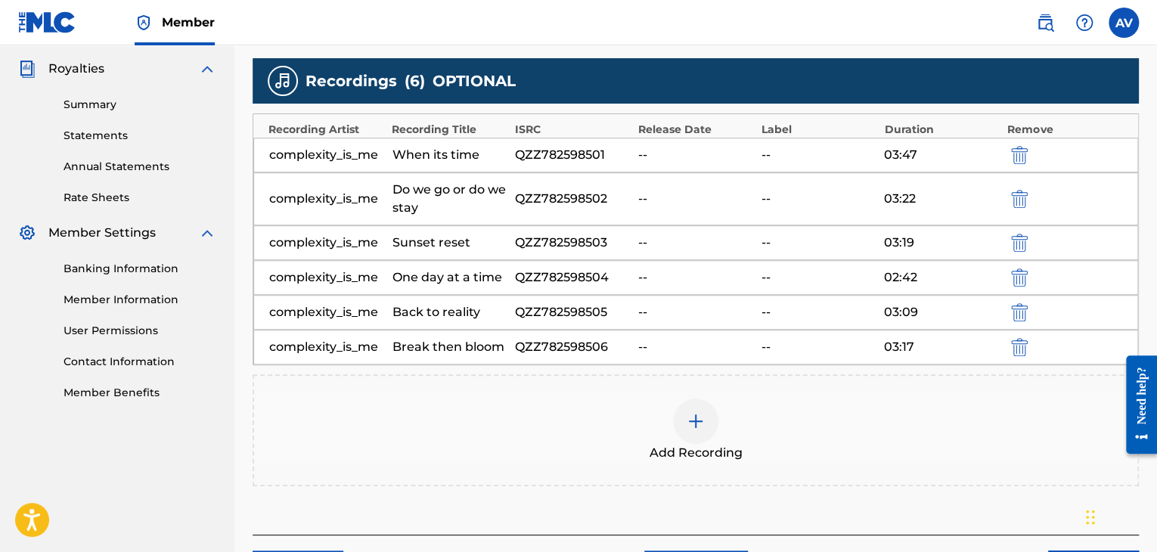
click at [684, 433] on div at bounding box center [695, 421] width 45 height 45
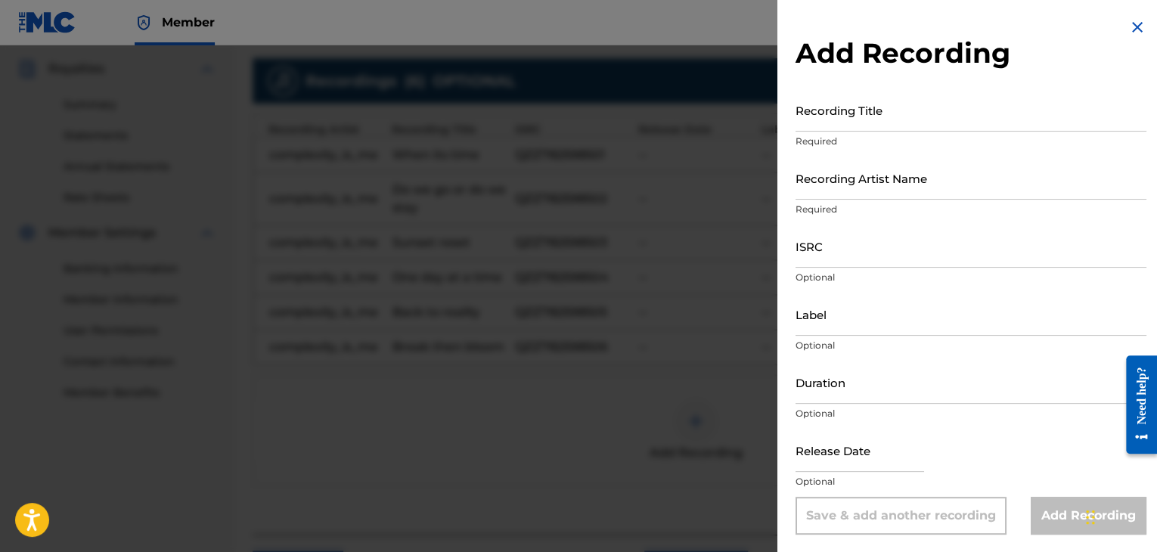
click at [921, 132] on div "Recording Title Required" at bounding box center [971, 122] width 351 height 68
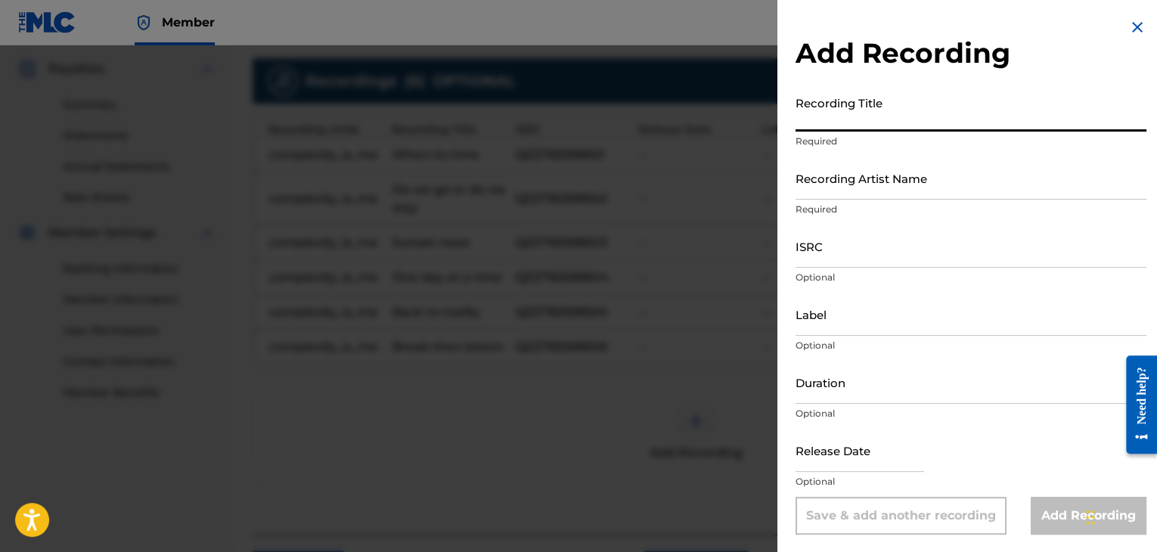
click at [923, 116] on input "Recording Title" at bounding box center [971, 109] width 351 height 43
paste input "Too tired"
click at [832, 247] on input "ISRC" at bounding box center [971, 246] width 351 height 43
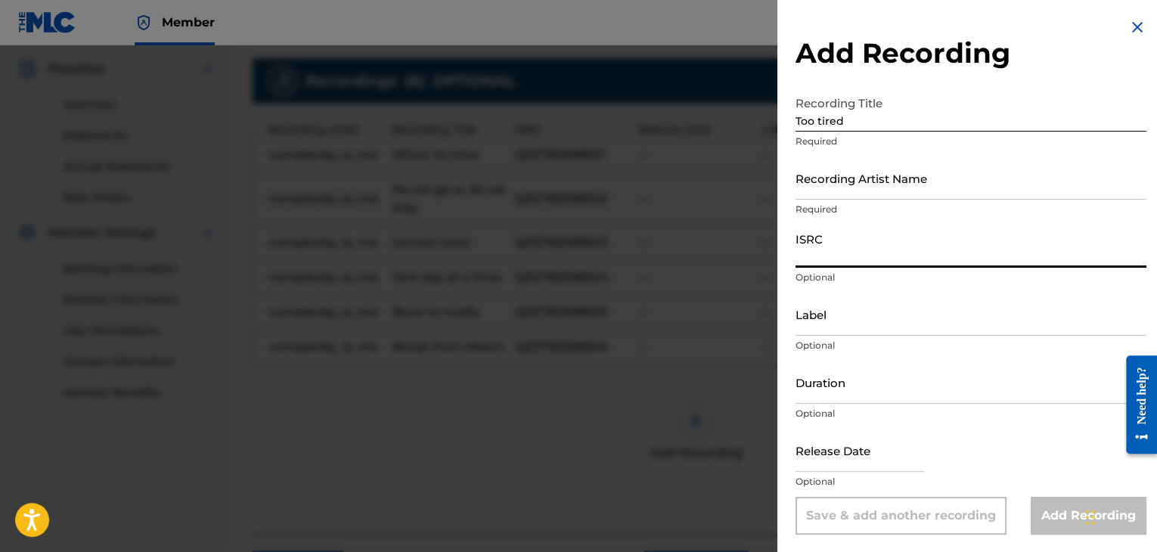
paste input "QZZ782598507"
click at [811, 178] on input "Recording Artist Name" at bounding box center [971, 178] width 351 height 43
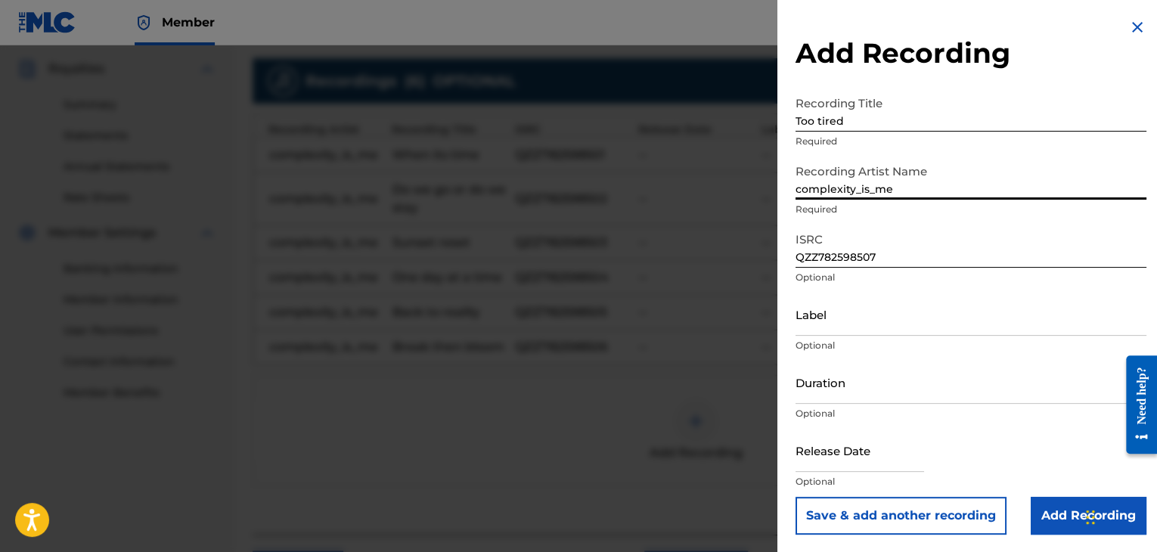
click at [839, 403] on input "Duration" at bounding box center [971, 382] width 351 height 43
click at [844, 364] on input "03:00" at bounding box center [971, 382] width 351 height 43
click at [1060, 503] on input "Add Recording" at bounding box center [1089, 516] width 116 height 38
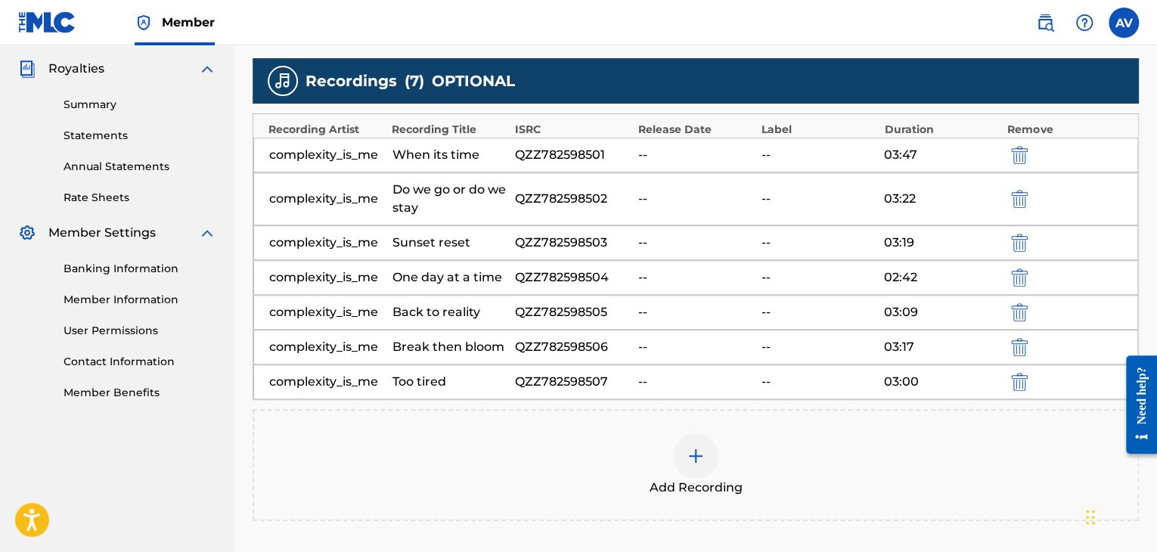
click at [690, 442] on div at bounding box center [695, 455] width 45 height 45
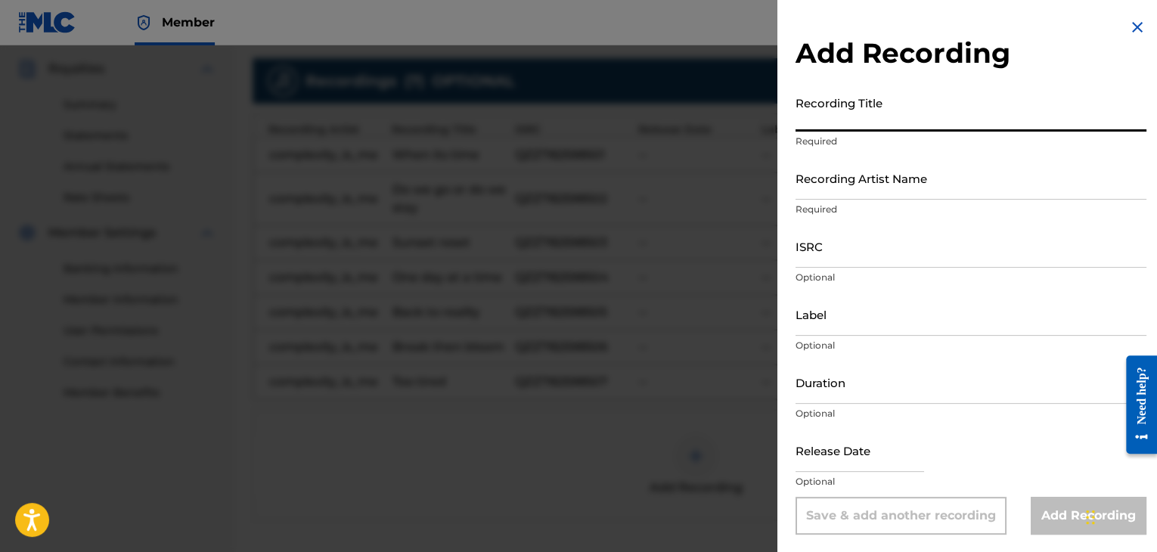
click at [812, 124] on input "Recording Title" at bounding box center [971, 109] width 351 height 43
paste input "Lost"
click at [913, 206] on p "Required" at bounding box center [971, 210] width 351 height 14
click at [911, 194] on input "Recording Artist Name" at bounding box center [971, 178] width 351 height 43
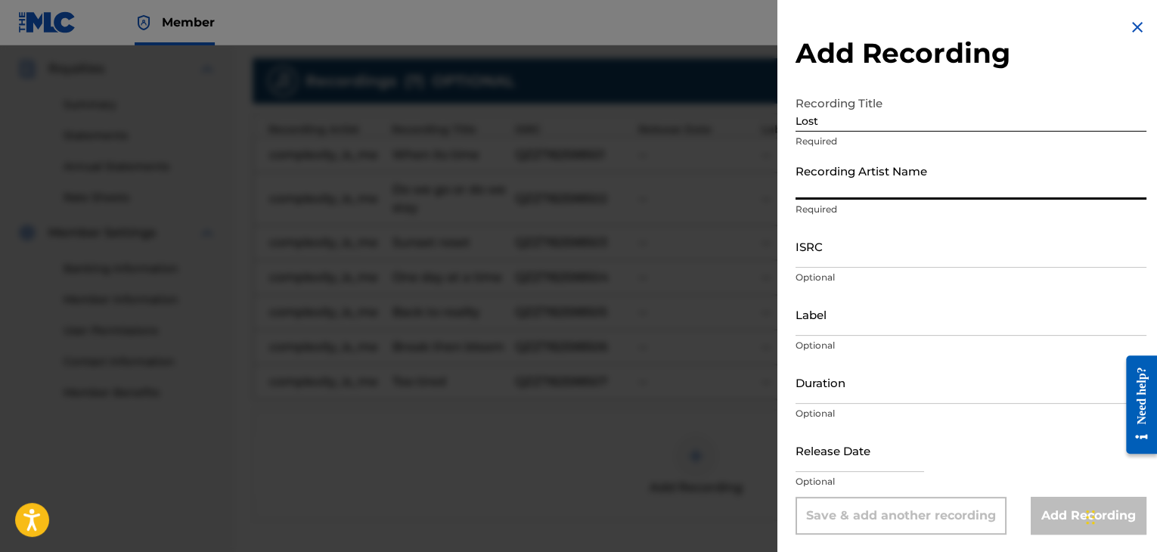
paste input "QZZ782598508"
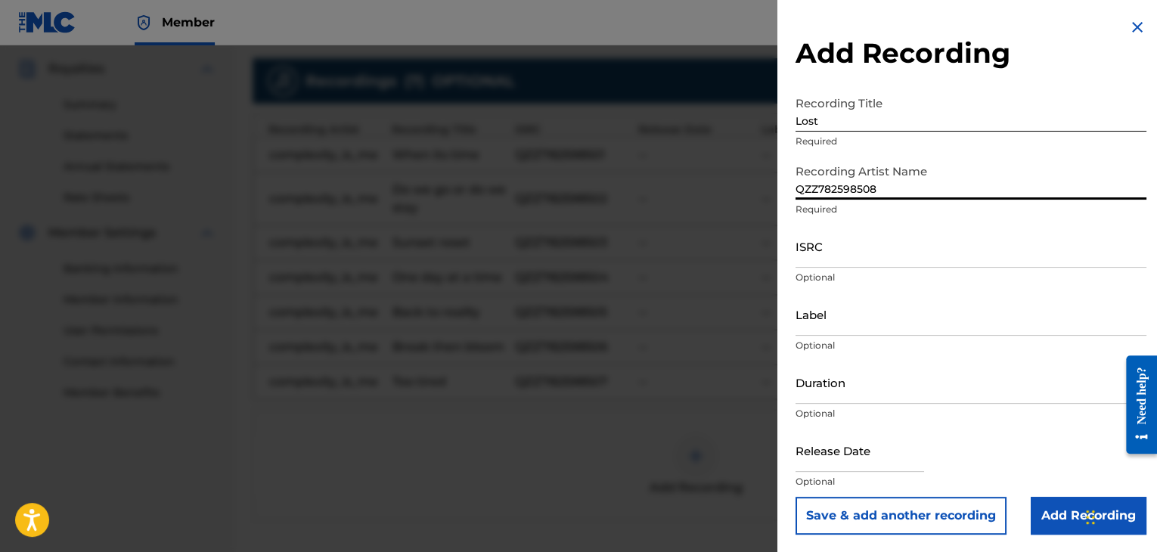
click at [872, 258] on input "ISRC" at bounding box center [971, 246] width 351 height 43
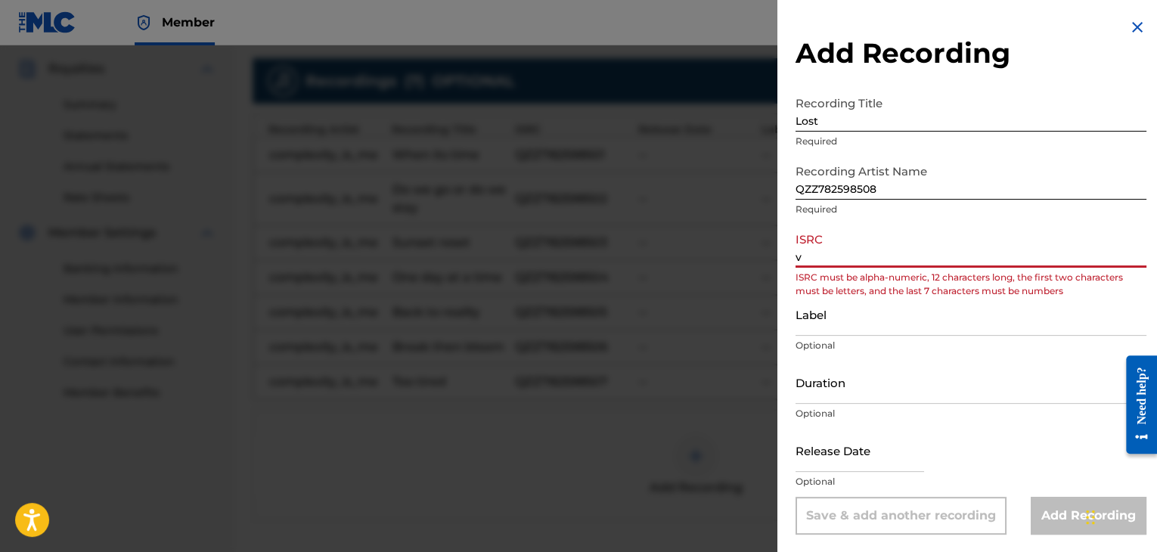
paste input "QZZ782598508"
drag, startPoint x: 903, startPoint y: 259, endPoint x: 501, endPoint y: 264, distance: 401.6
click at [501, 264] on div "Add Recording Recording Title Lost Required Recording Artist Name QZZ782598508 …" at bounding box center [578, 298] width 1157 height 507
paste input
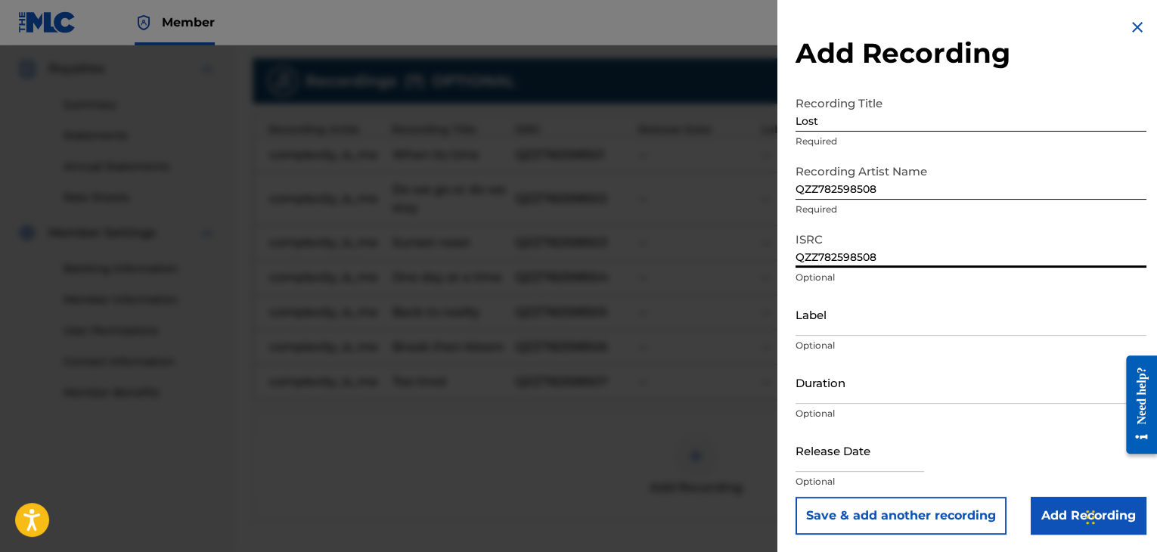
click at [842, 199] on input "QZZ782598508" at bounding box center [971, 178] width 351 height 43
click at [855, 192] on input "QZZ782598508" at bounding box center [971, 178] width 351 height 43
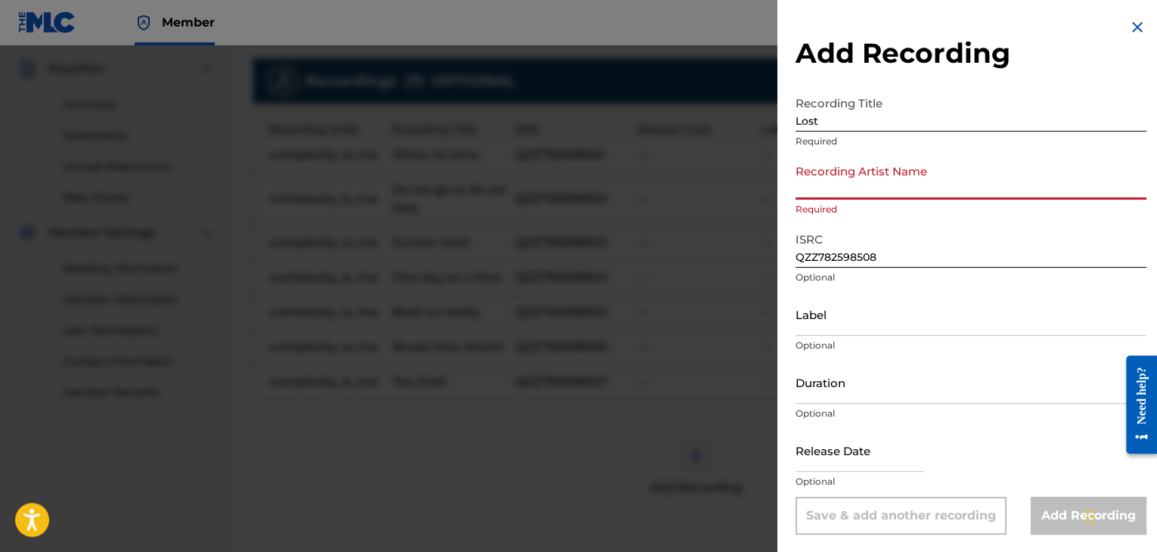
click at [865, 191] on input "Recording Artist Name" at bounding box center [971, 178] width 351 height 43
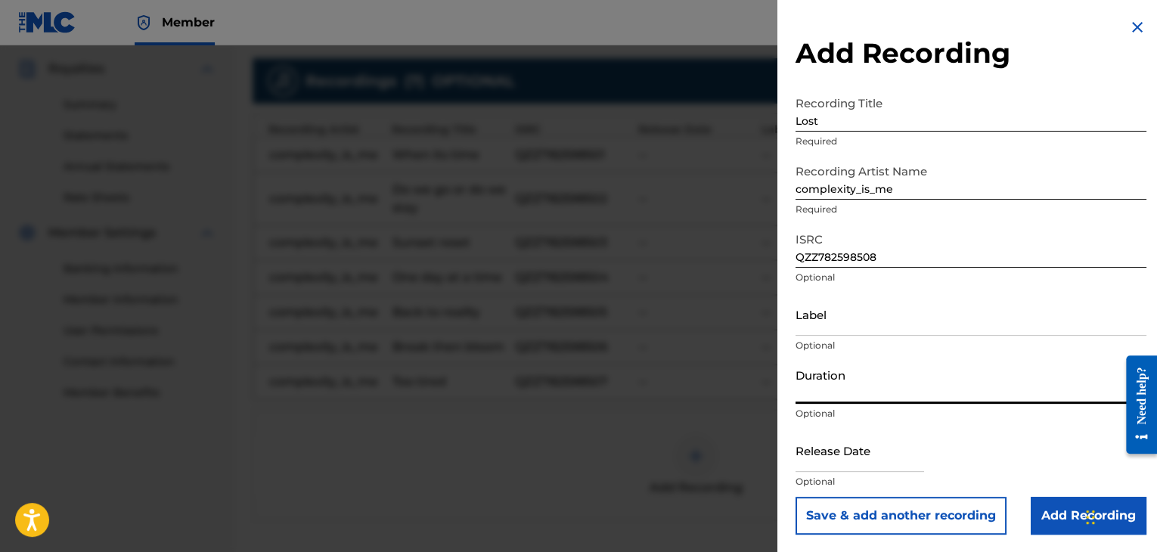
click at [883, 401] on input "Duration" at bounding box center [971, 382] width 351 height 43
click at [870, 358] on div "Label Optional" at bounding box center [971, 327] width 351 height 68
click at [1092, 514] on div "Chat Widget" at bounding box center [1119, 515] width 76 height 73
click at [1066, 516] on input "Add Recording" at bounding box center [1089, 516] width 116 height 38
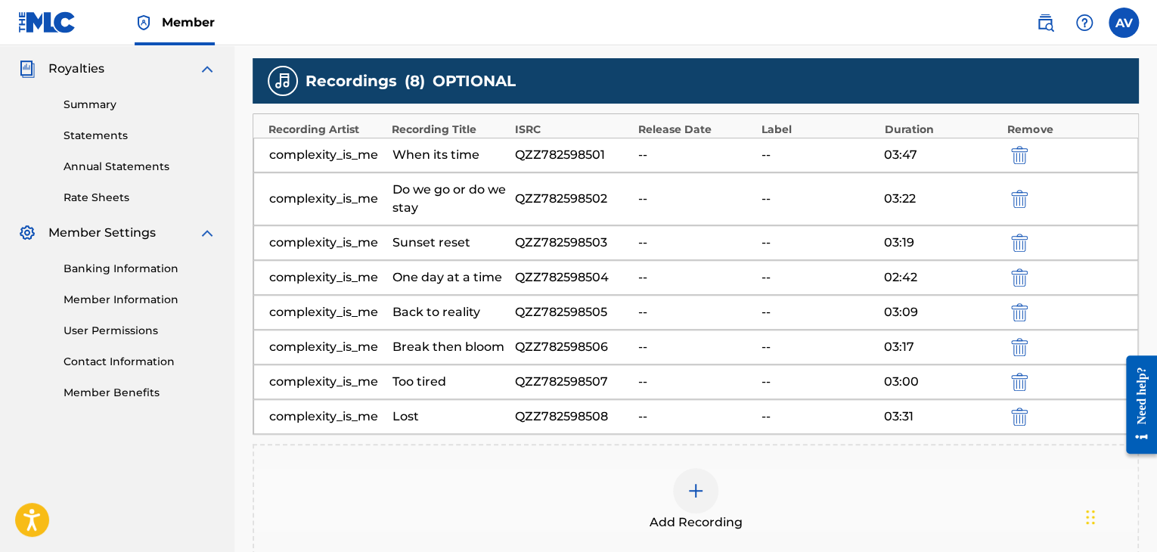
click at [709, 485] on div at bounding box center [695, 490] width 45 height 45
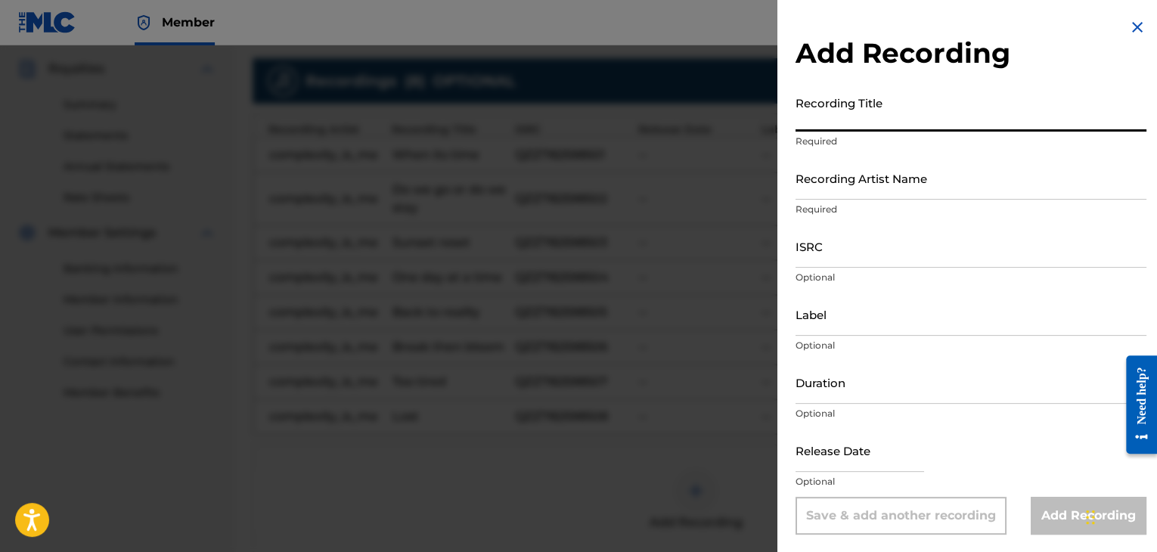
click at [853, 122] on input "Recording Title" at bounding box center [971, 109] width 351 height 43
drag, startPoint x: 868, startPoint y: 185, endPoint x: 868, endPoint y: 197, distance: 12.1
click at [868, 185] on input "Recording Artist Name" at bounding box center [971, 178] width 351 height 43
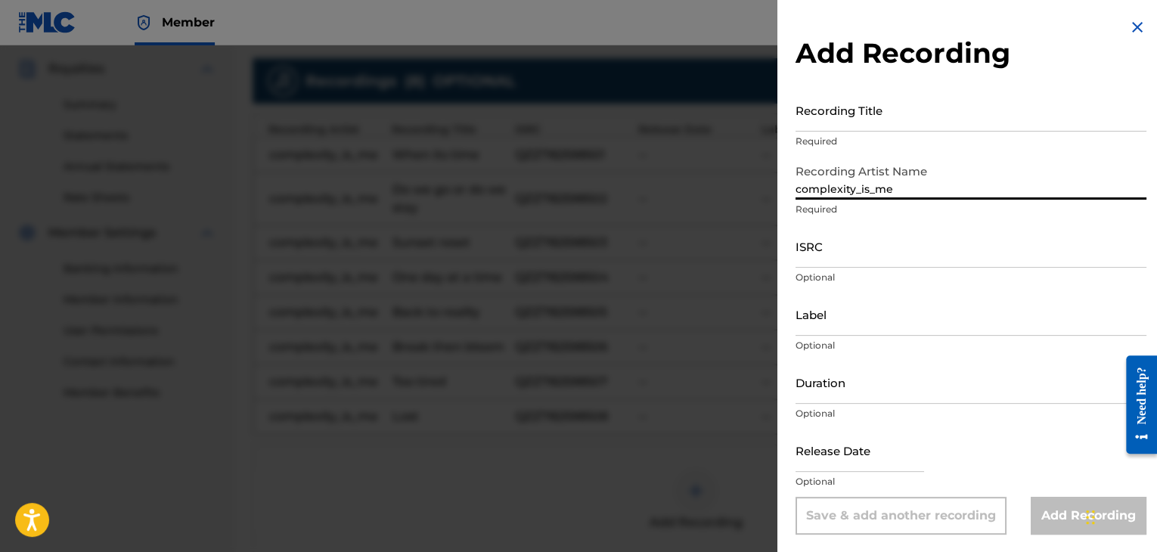
click at [879, 123] on input "Recording Title" at bounding box center [971, 109] width 351 height 43
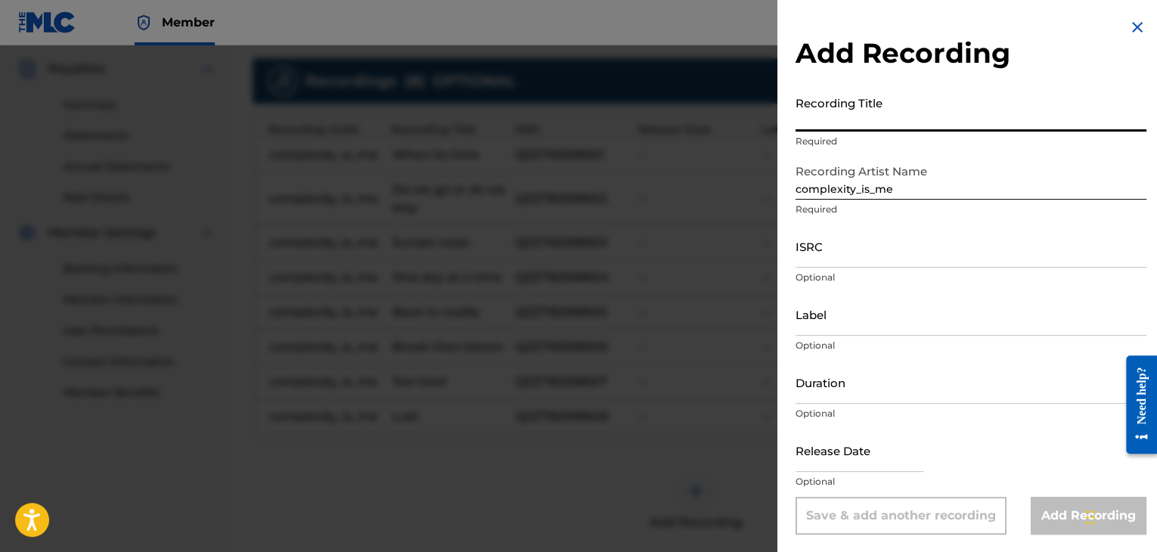
paste input "Unseen"
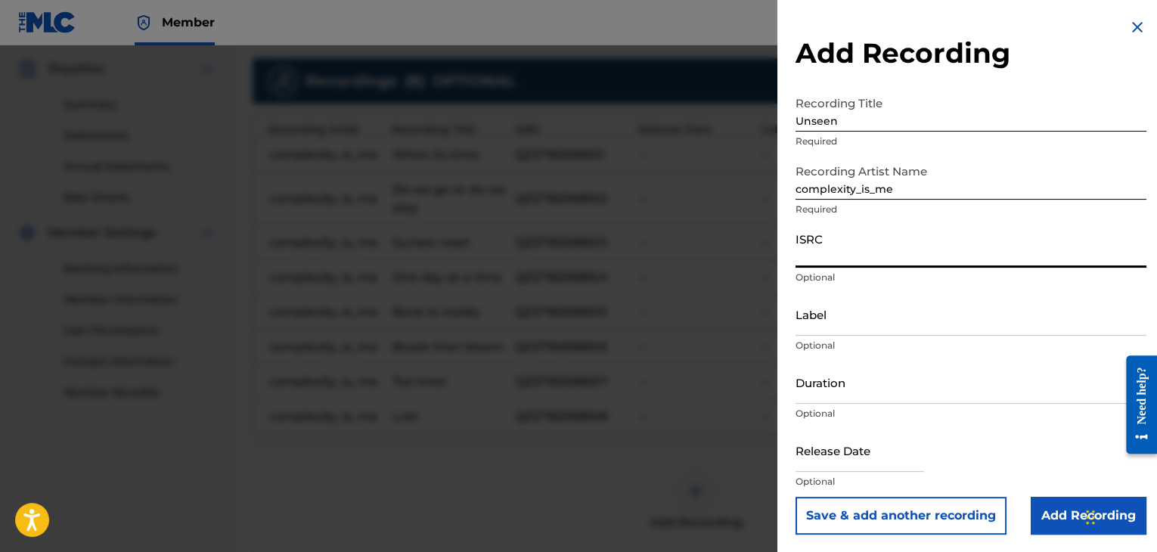
click at [861, 245] on input "ISRC" at bounding box center [971, 246] width 351 height 43
paste input "QZZ782598509"
click at [846, 397] on input "Duration" at bounding box center [971, 382] width 351 height 43
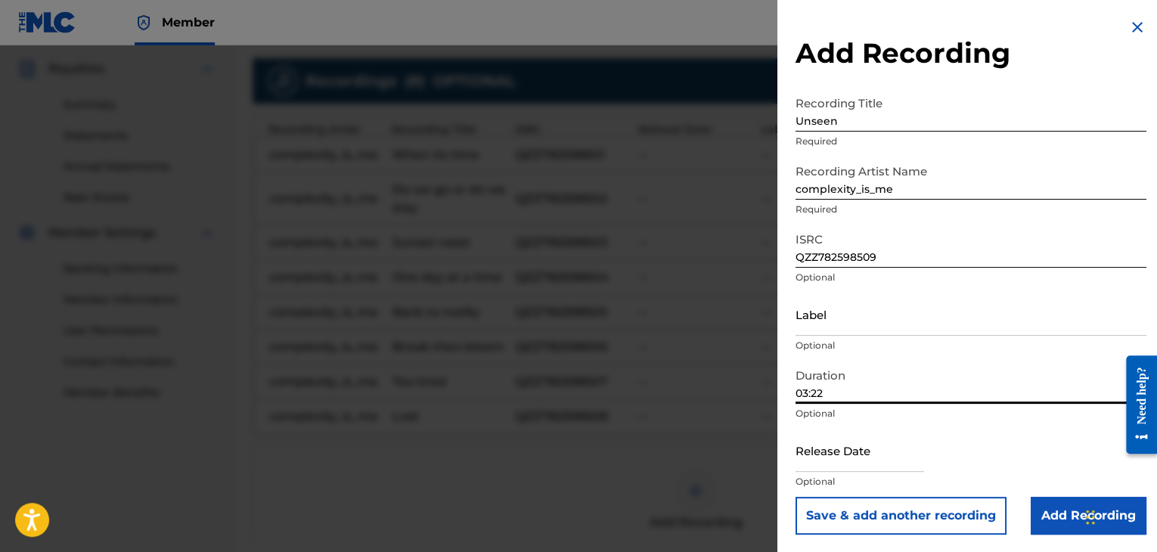
click at [796, 497] on button "Save & add another recording" at bounding box center [901, 516] width 211 height 38
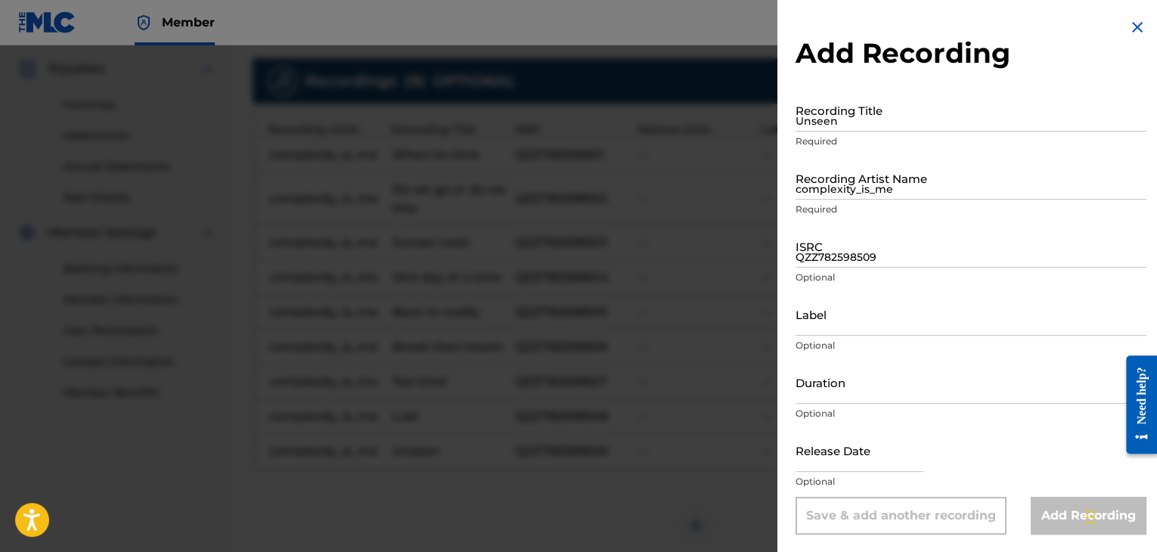
click at [1128, 24] on img at bounding box center [1137, 27] width 18 height 18
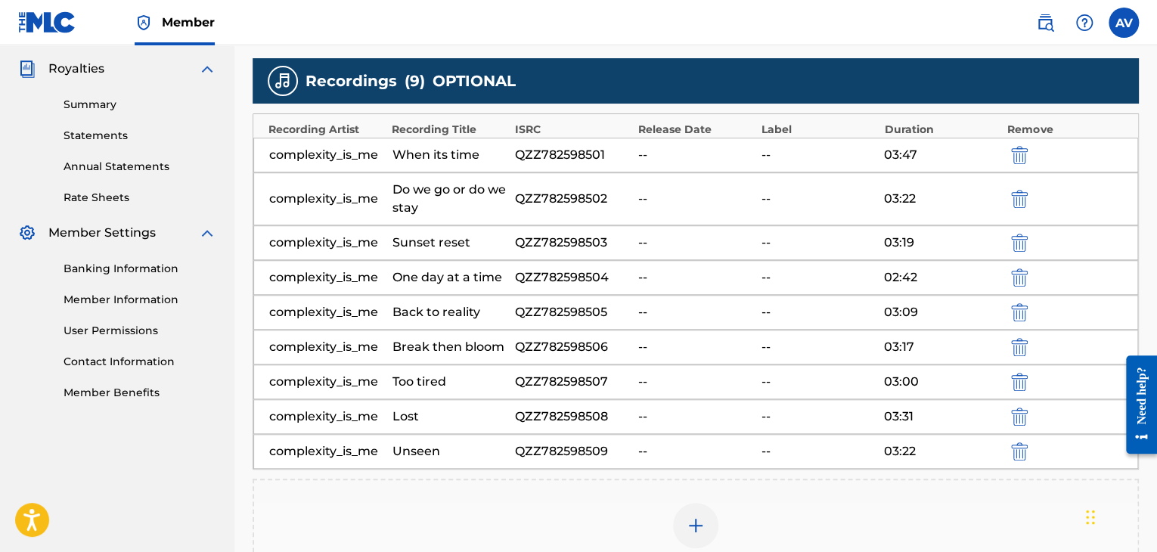
click at [690, 526] on img at bounding box center [696, 526] width 18 height 18
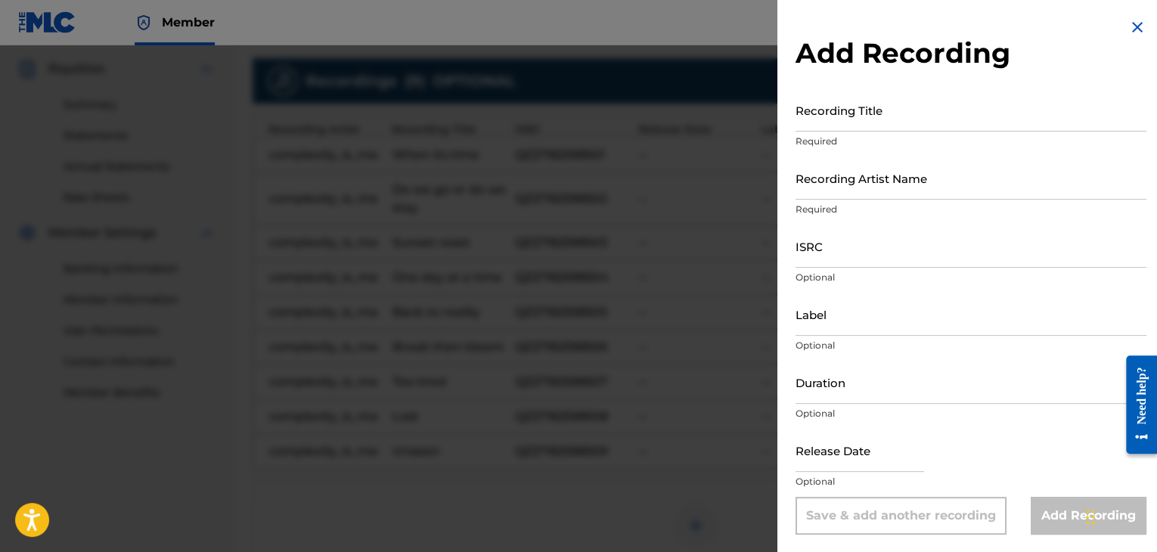
click at [864, 187] on input "Recording Artist Name" at bounding box center [971, 178] width 351 height 43
click at [897, 136] on p "Required" at bounding box center [971, 142] width 351 height 14
click at [898, 128] on input "Recording Title" at bounding box center [971, 109] width 351 height 43
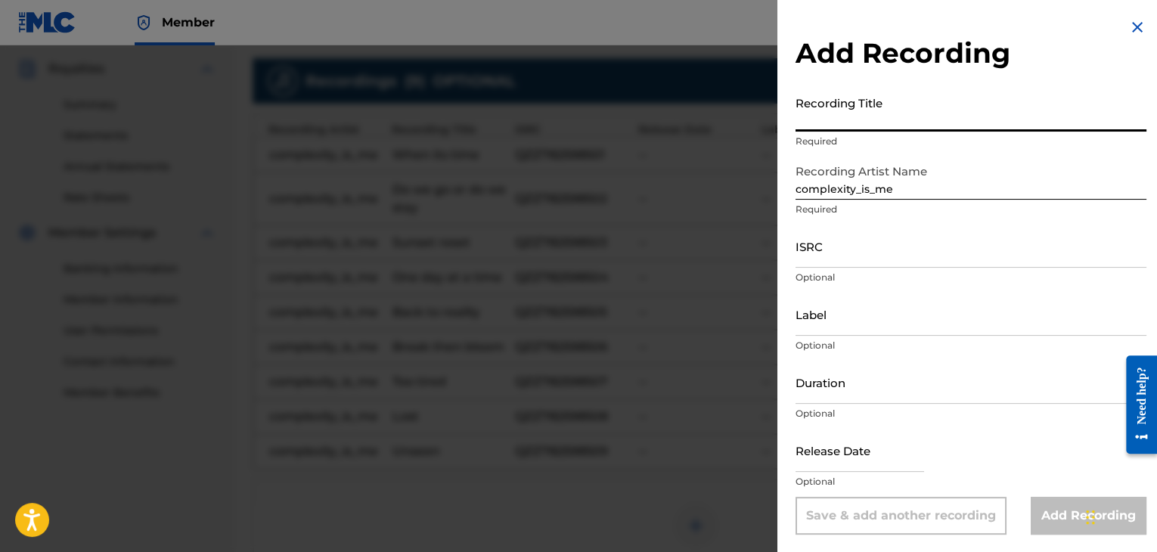
paste input "Highs and lows"
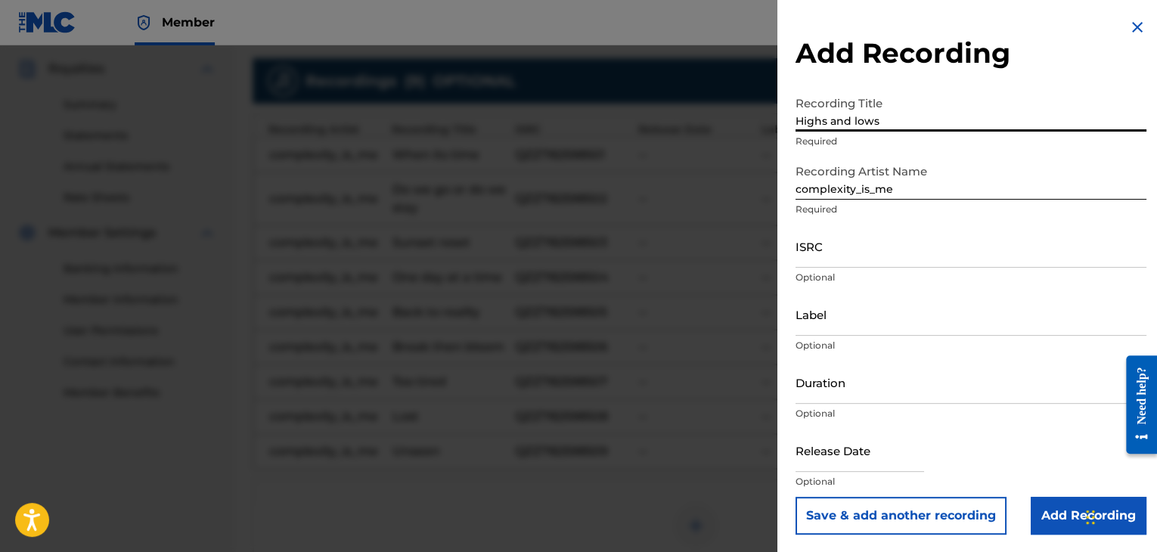
click at [833, 253] on input "ISRC" at bounding box center [971, 246] width 351 height 43
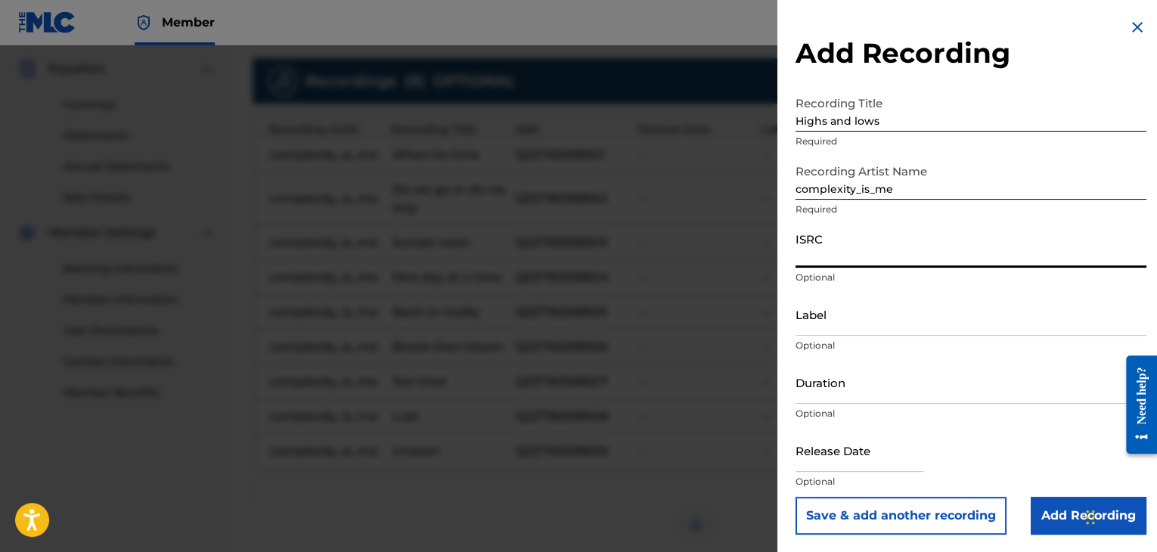
paste input "QZZ782598510"
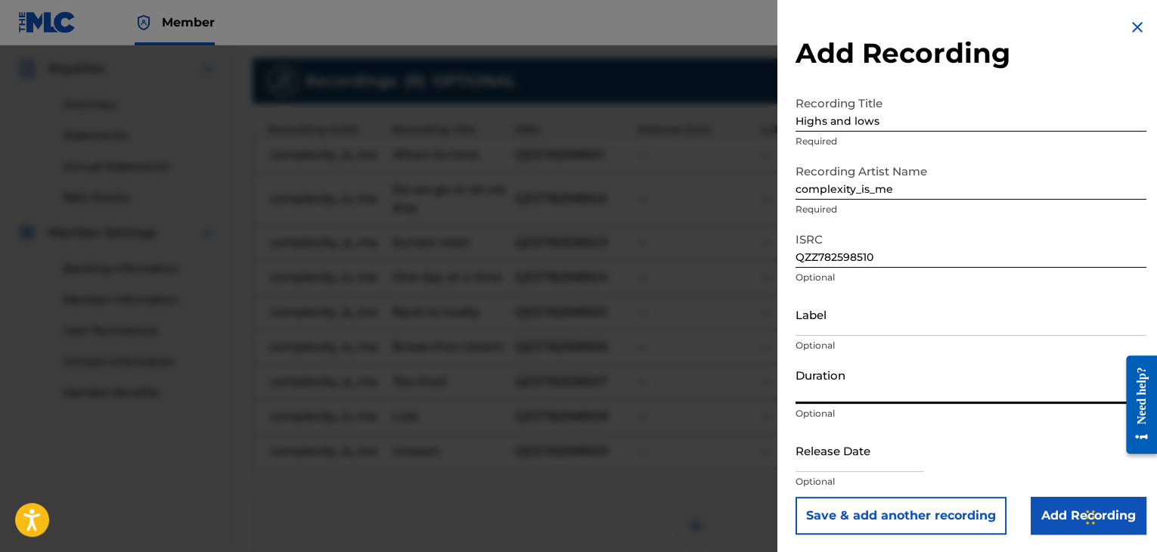
drag, startPoint x: 844, startPoint y: 385, endPoint x: 796, endPoint y: 332, distance: 71.7
click at [844, 385] on input "Duration" at bounding box center [971, 382] width 351 height 43
click at [796, 497] on button "Save & add another recording" at bounding box center [901, 516] width 211 height 38
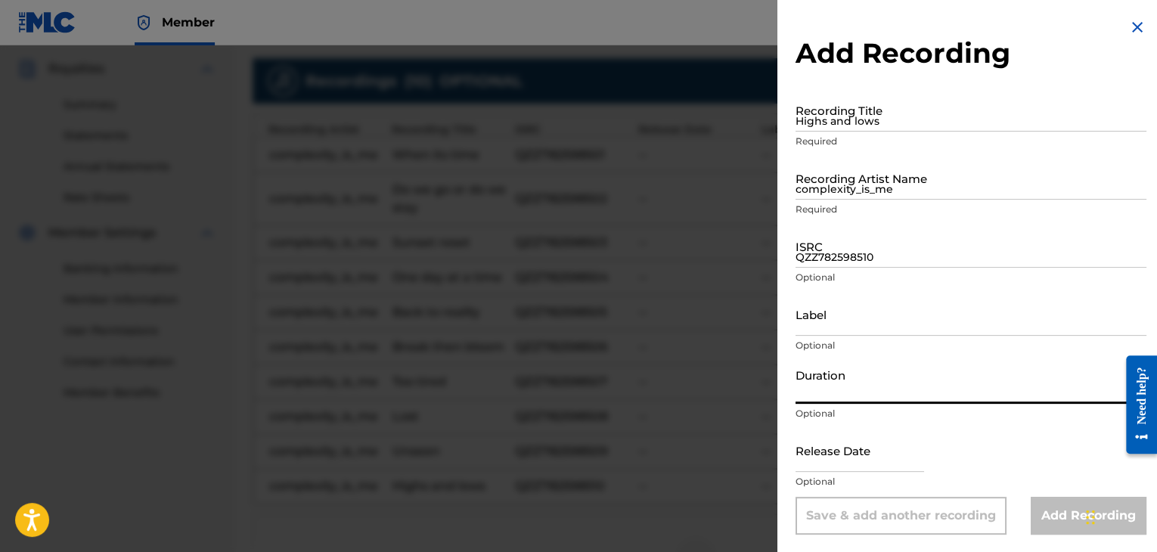
click at [1131, 30] on img at bounding box center [1137, 27] width 18 height 18
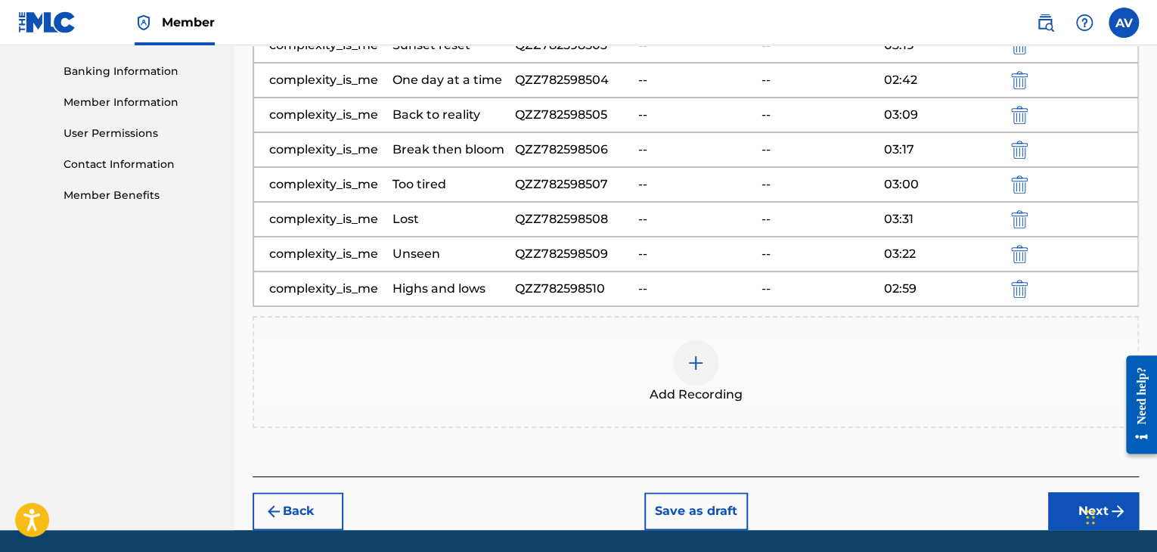
scroll to position [690, 0]
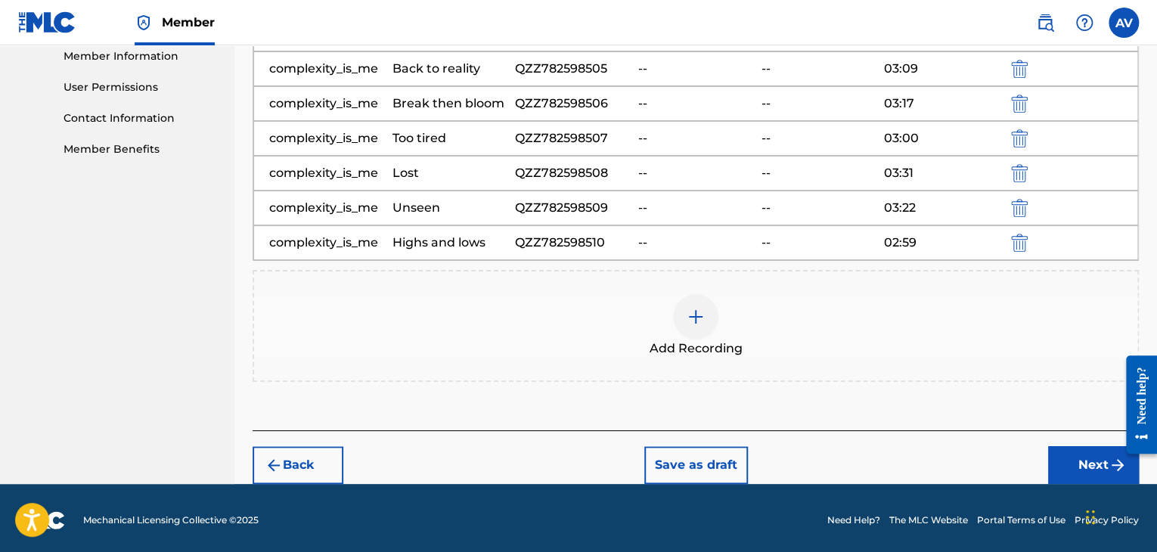
click at [697, 299] on div at bounding box center [695, 316] width 45 height 45
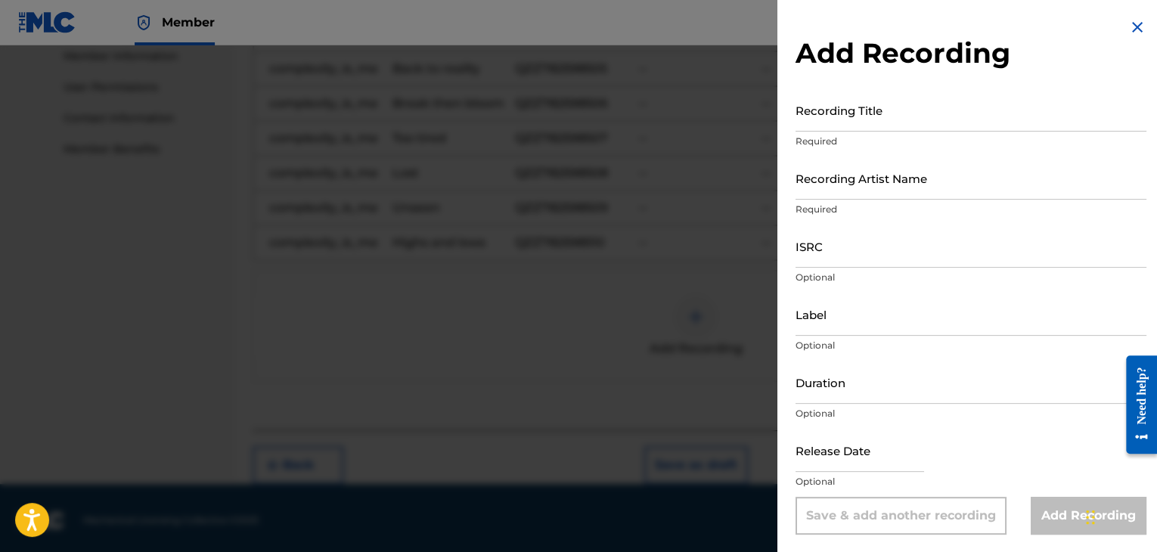
click at [861, 119] on input "Recording Title" at bounding box center [971, 109] width 351 height 43
click at [1128, 34] on img at bounding box center [1137, 27] width 18 height 18
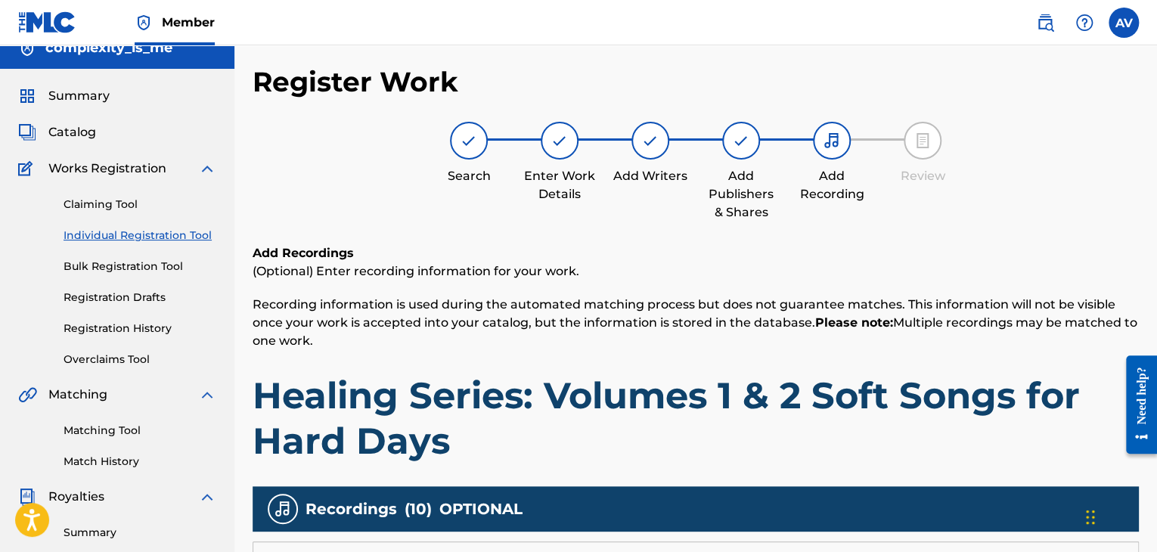
scroll to position [0, 0]
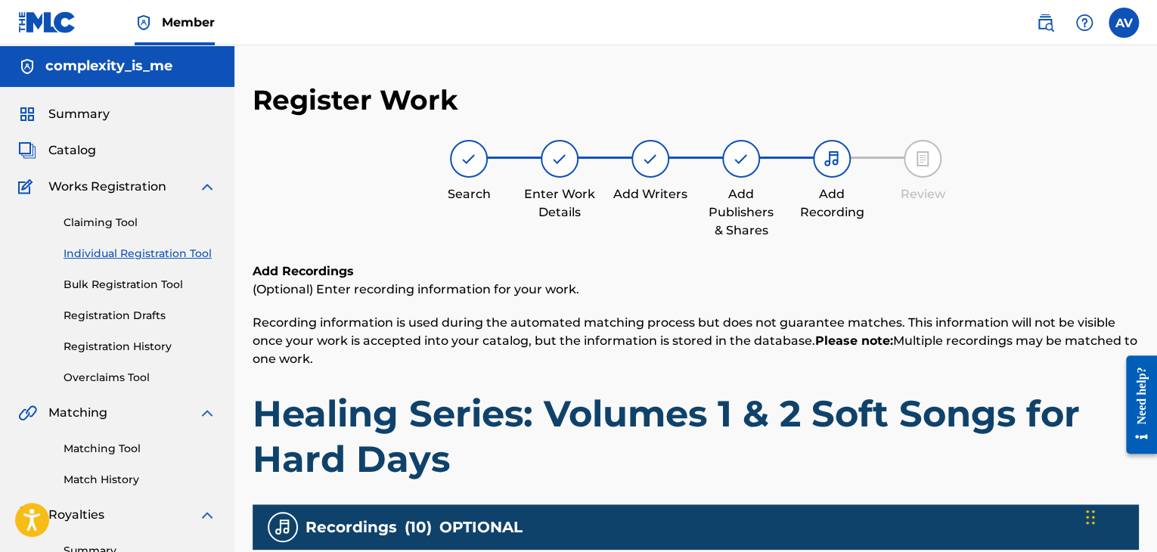
click at [558, 159] on img at bounding box center [560, 159] width 18 height 18
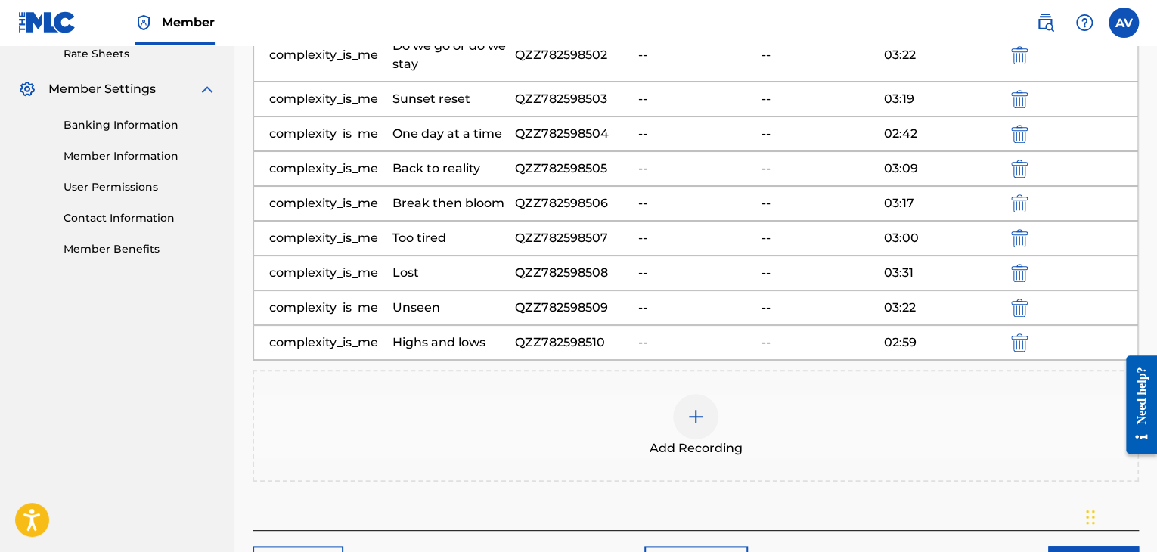
scroll to position [690, 0]
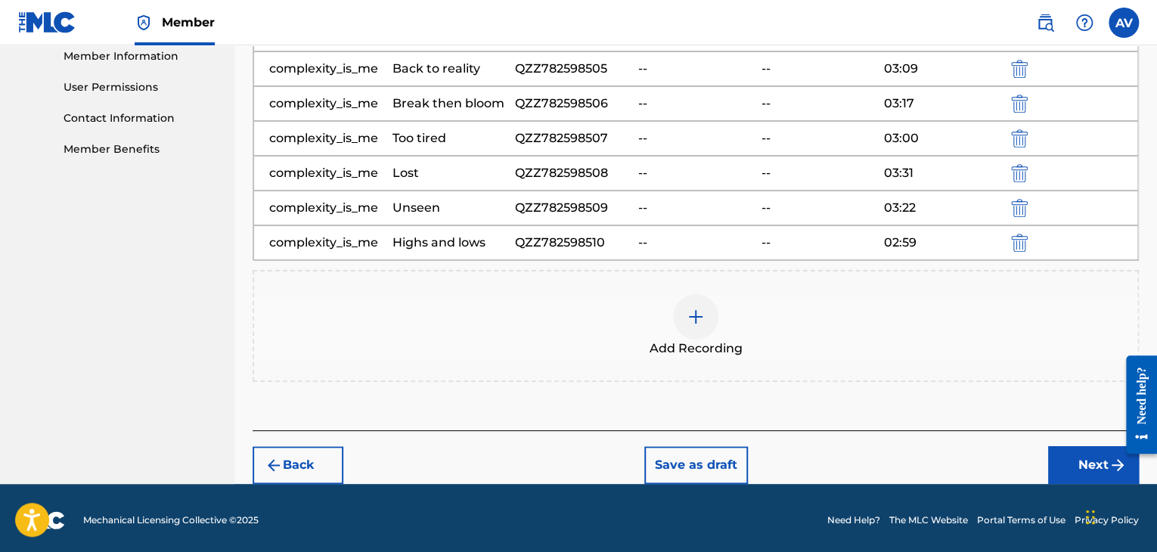
click at [705, 317] on div at bounding box center [695, 316] width 45 height 45
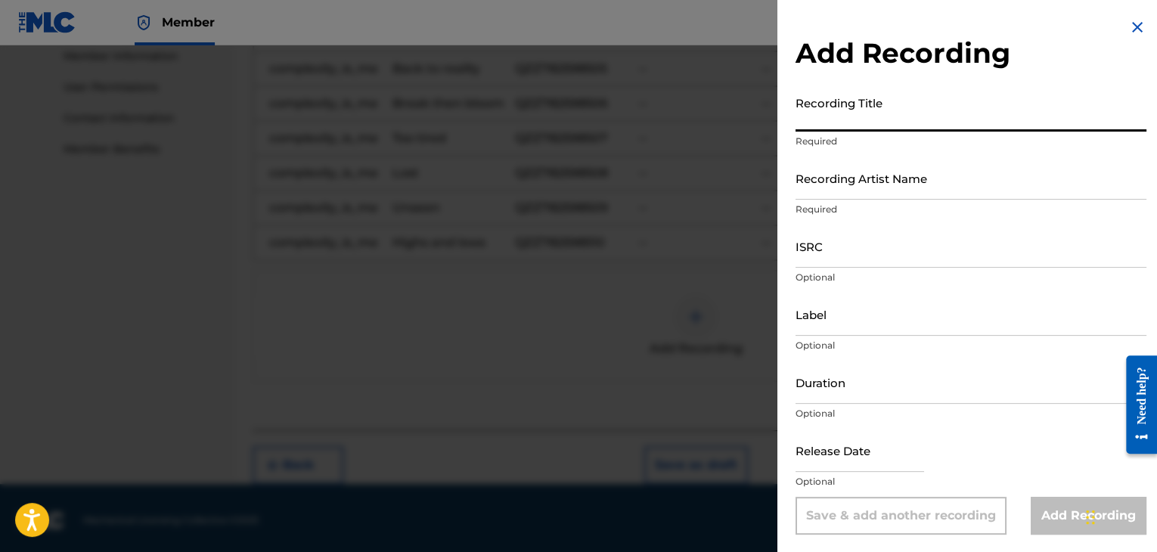
click at [893, 101] on input "Recording Title" at bounding box center [971, 109] width 351 height 43
paste input "I choose me first"
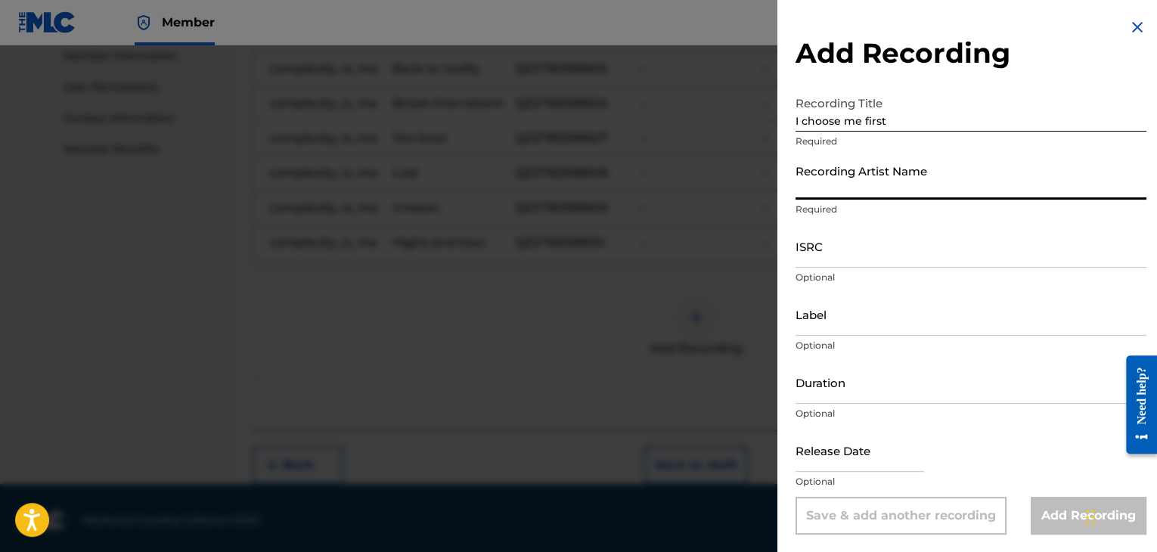
click at [852, 182] on input "Recording Artist Name" at bounding box center [971, 178] width 351 height 43
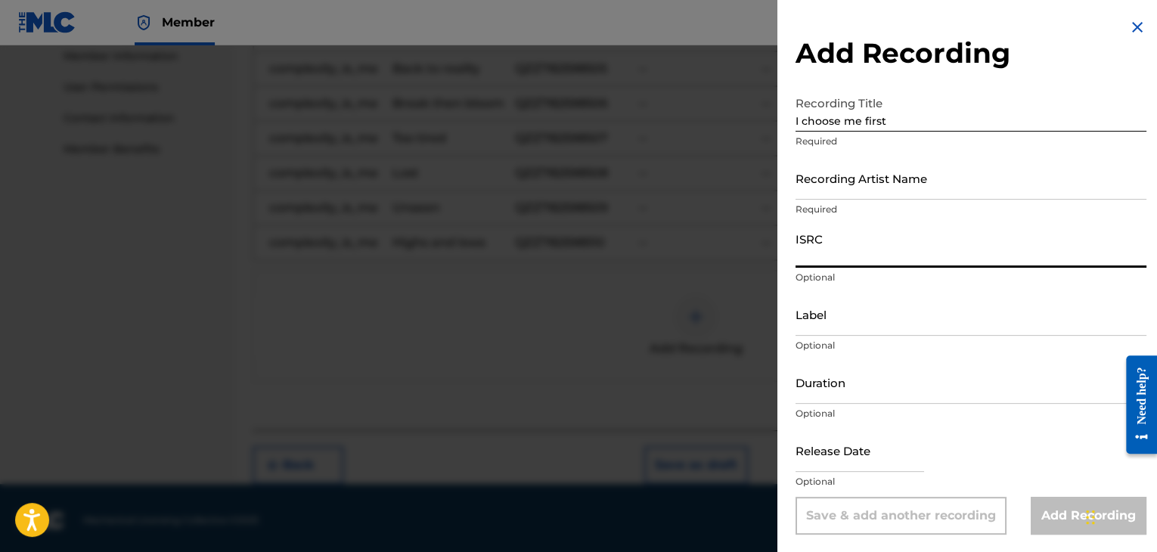
click at [862, 244] on input "ISRC" at bounding box center [971, 246] width 351 height 43
paste input "I choose me first"
paste input "QZZ782598546"
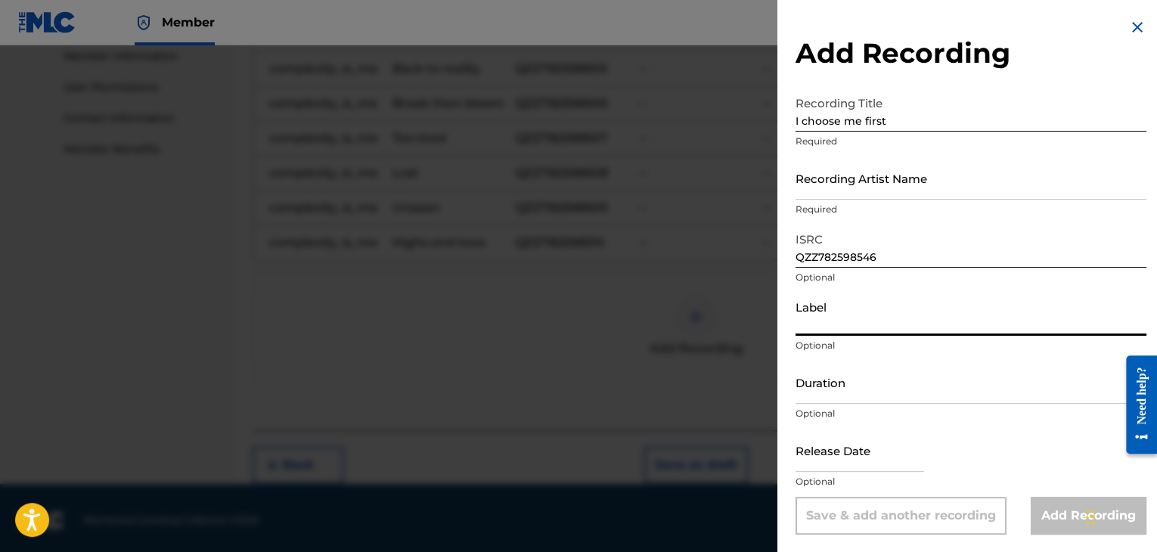
click at [841, 324] on input "Label" at bounding box center [971, 314] width 351 height 43
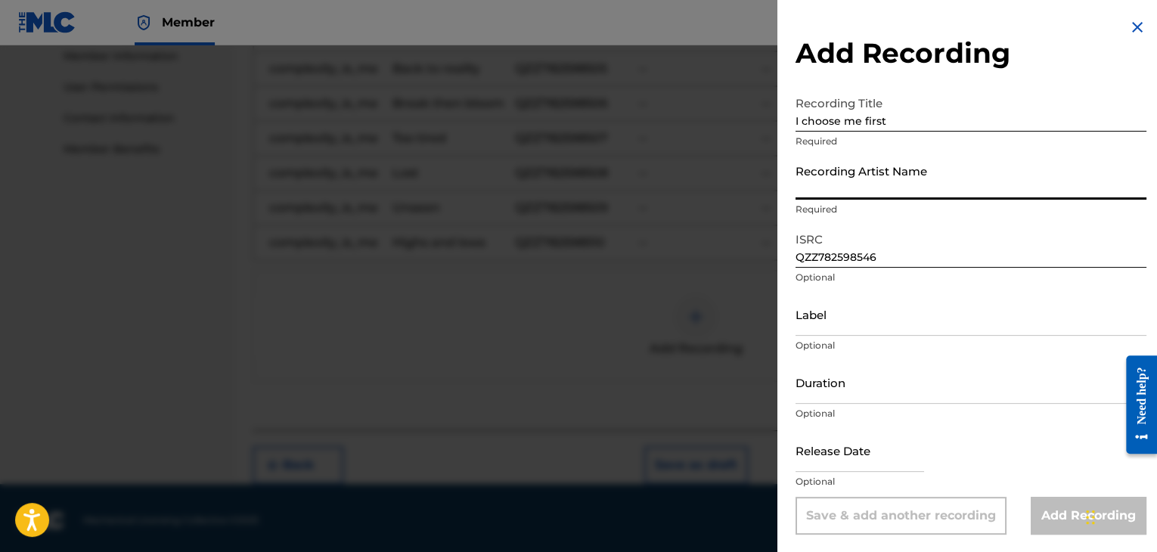
click at [872, 176] on input "Recording Artist Name" at bounding box center [971, 178] width 351 height 43
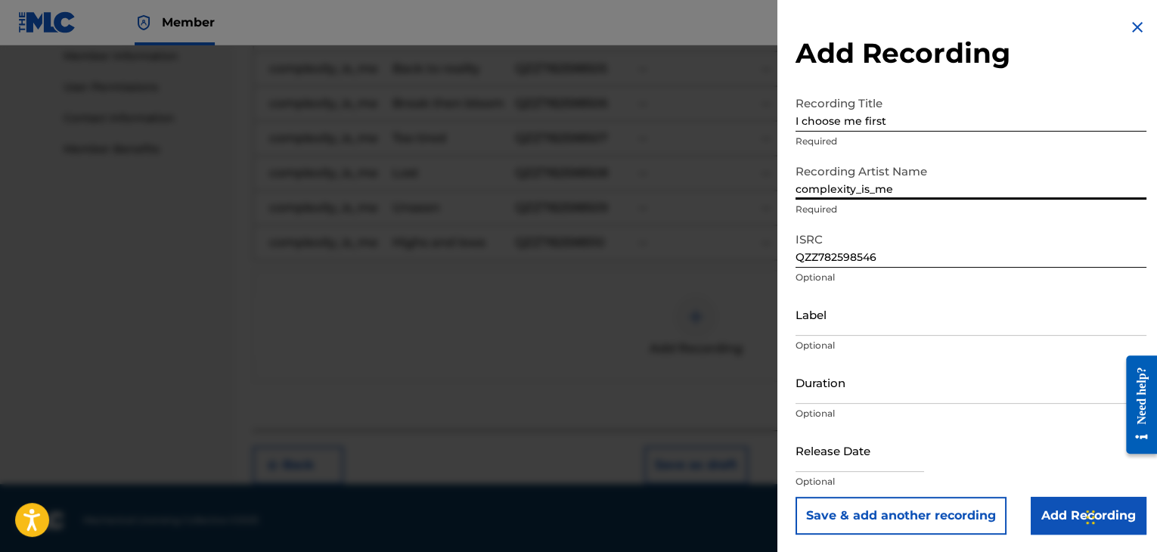
click at [920, 380] on input "Duration" at bounding box center [971, 382] width 351 height 43
click at [1054, 524] on input "Add Recording" at bounding box center [1089, 516] width 116 height 38
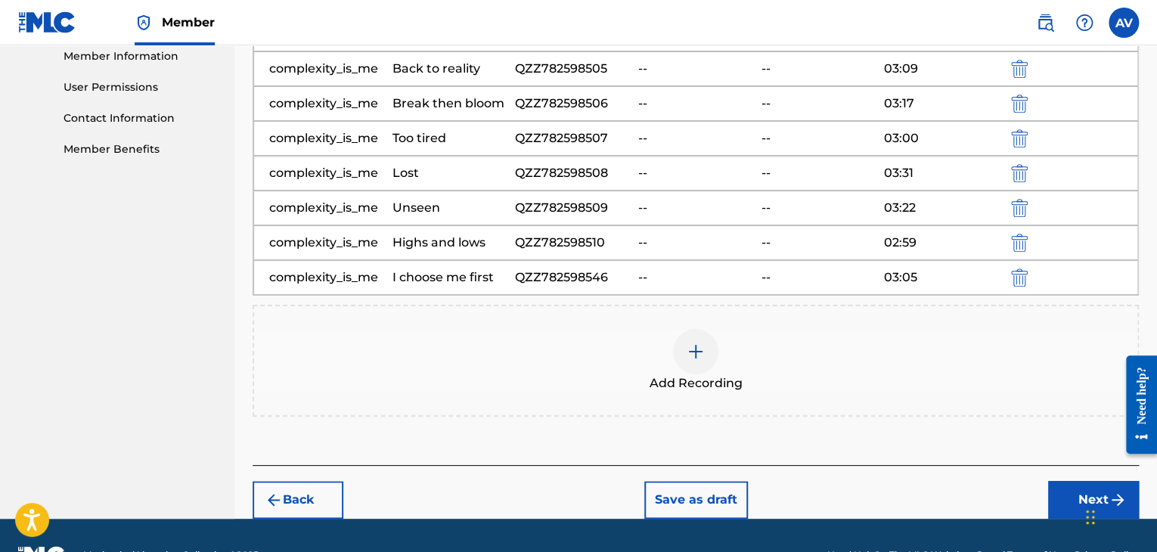
click at [701, 361] on div at bounding box center [695, 351] width 45 height 45
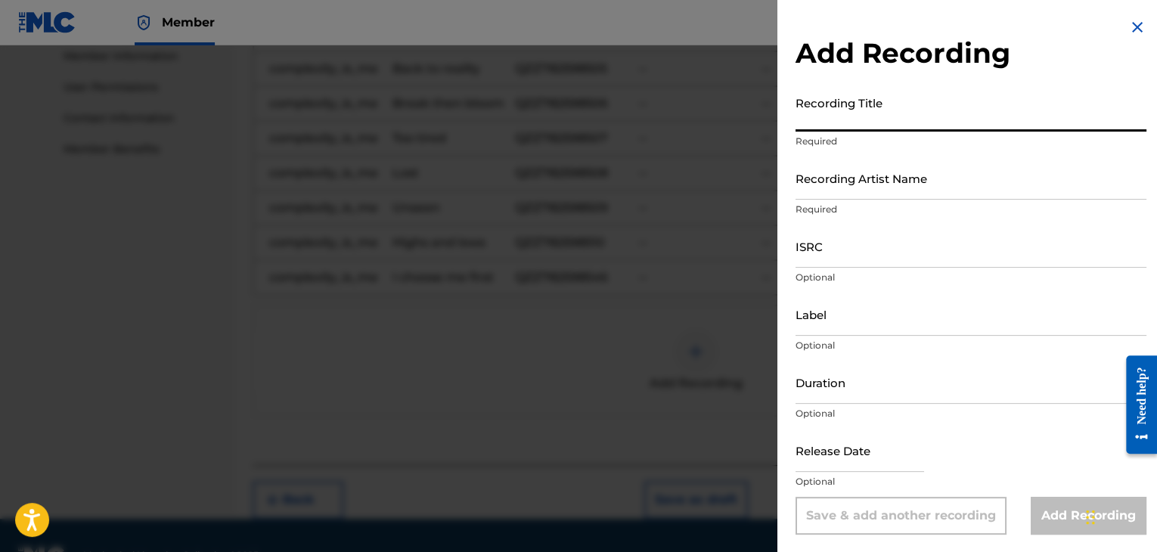
click at [861, 113] on input "Recording Title" at bounding box center [971, 109] width 351 height 43
paste input "Its over now"
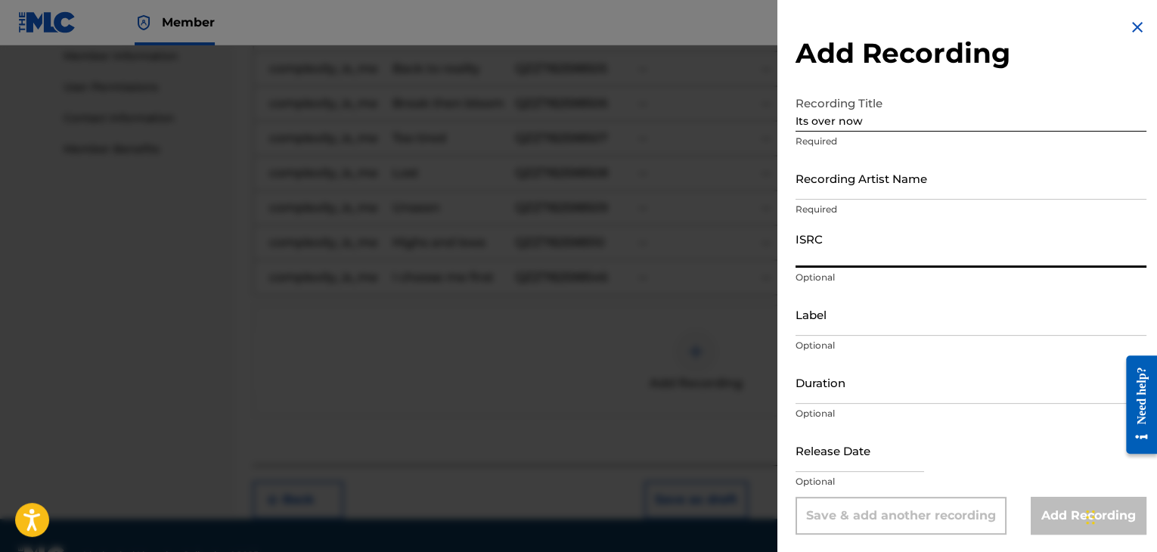
click at [917, 250] on input "ISRC" at bounding box center [971, 246] width 351 height 43
paste input "QZZ782598547"
click at [889, 190] on input "Recording Artist Name" at bounding box center [971, 178] width 351 height 43
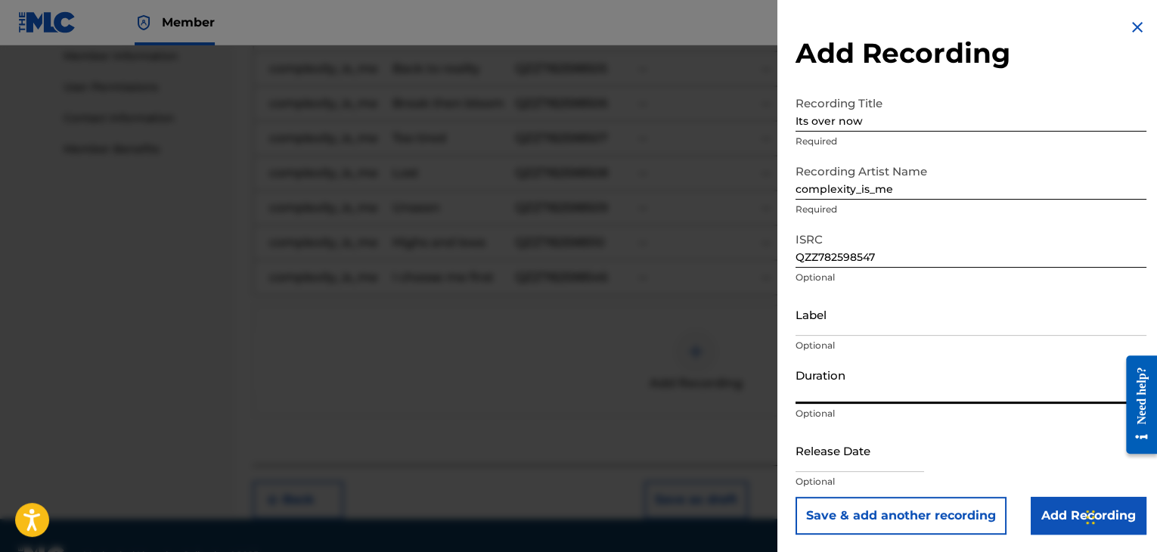
click at [903, 393] on input "Duration" at bounding box center [971, 382] width 351 height 43
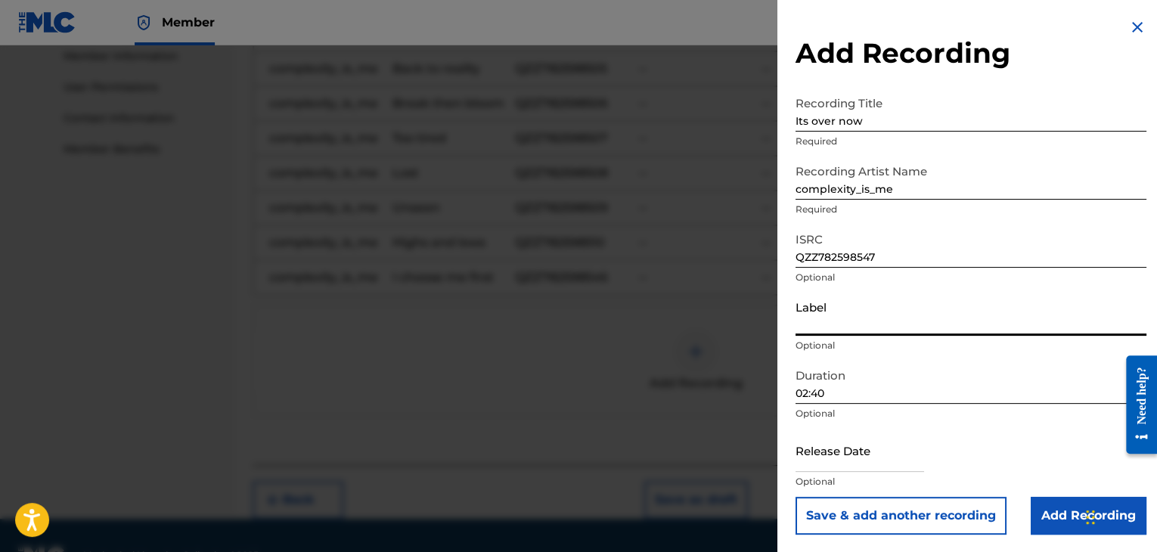
click at [917, 309] on input "Label" at bounding box center [971, 314] width 351 height 43
click at [1067, 532] on input "Add Recording" at bounding box center [1089, 516] width 116 height 38
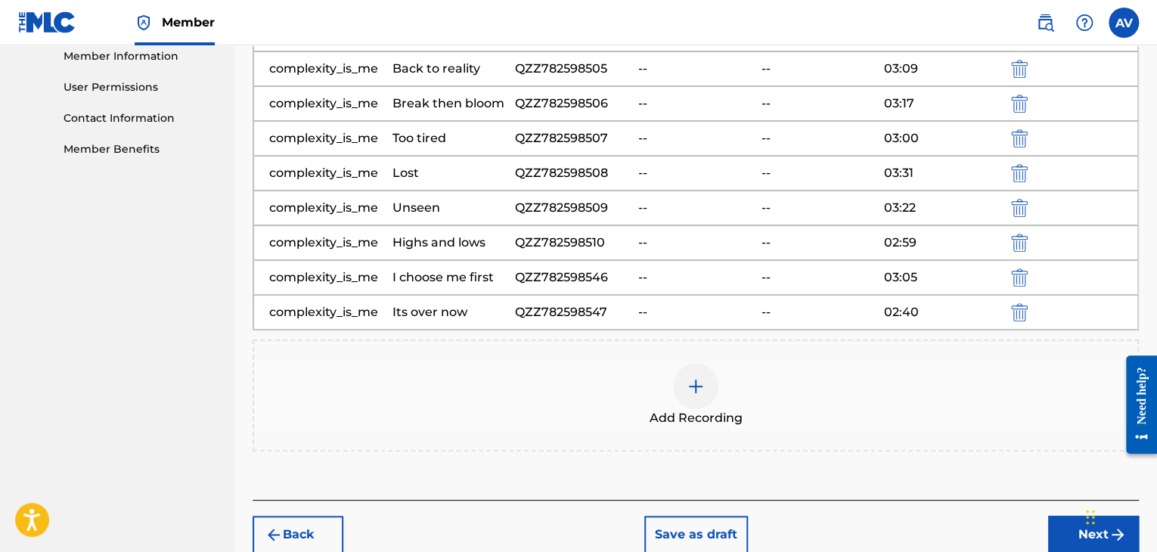
click at [698, 388] on img at bounding box center [696, 386] width 18 height 18
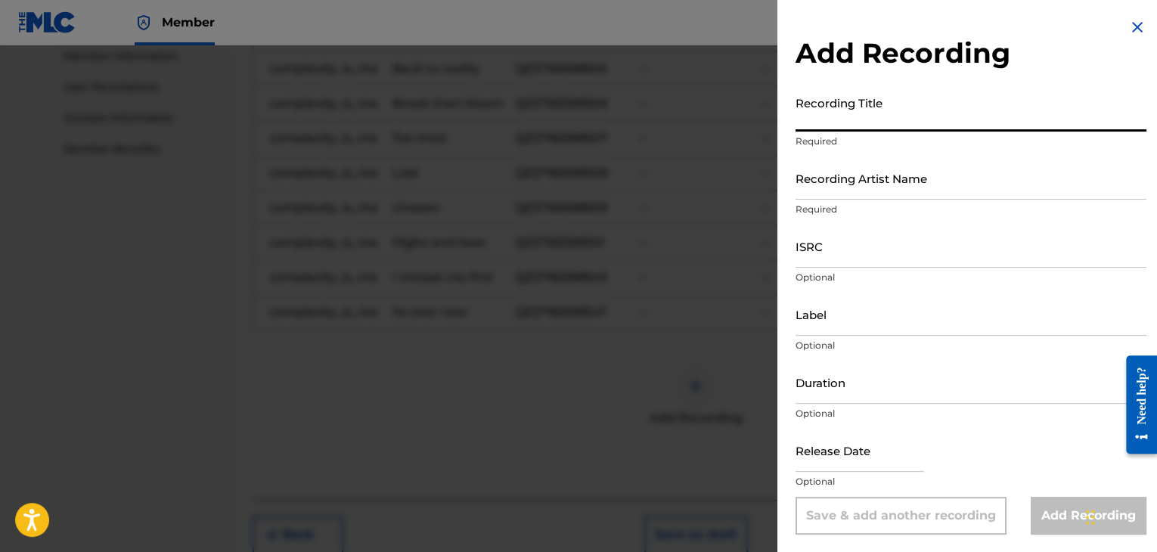
click at [892, 115] on input "Recording Title" at bounding box center [971, 109] width 351 height 43
paste input "Sea Breeze take me away"
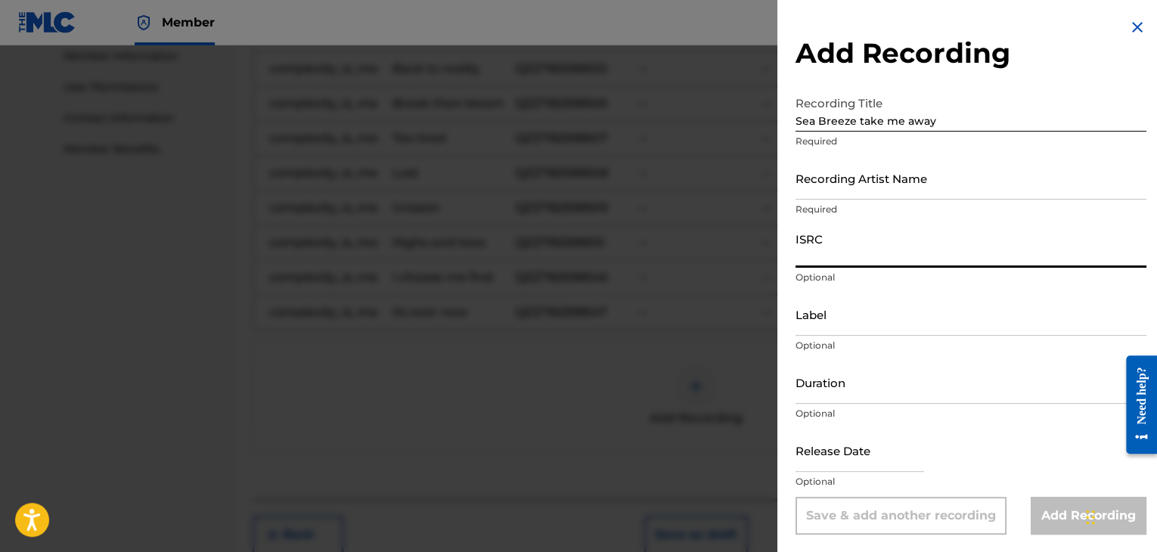
click at [886, 260] on input "ISRC" at bounding box center [971, 246] width 351 height 43
paste input "QZZ782598548"
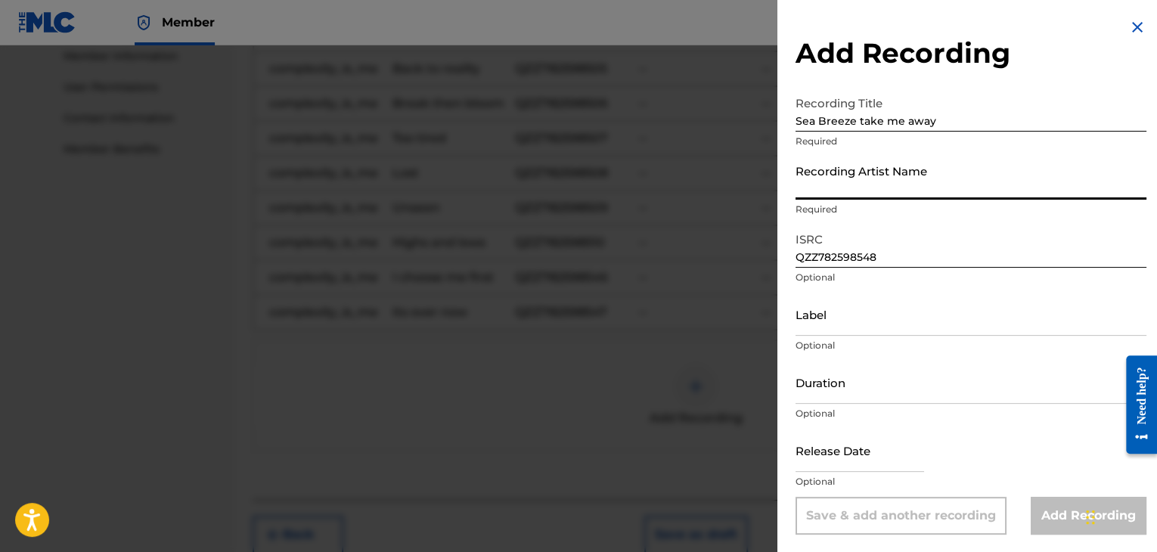
click at [889, 167] on input "Recording Artist Name" at bounding box center [971, 178] width 351 height 43
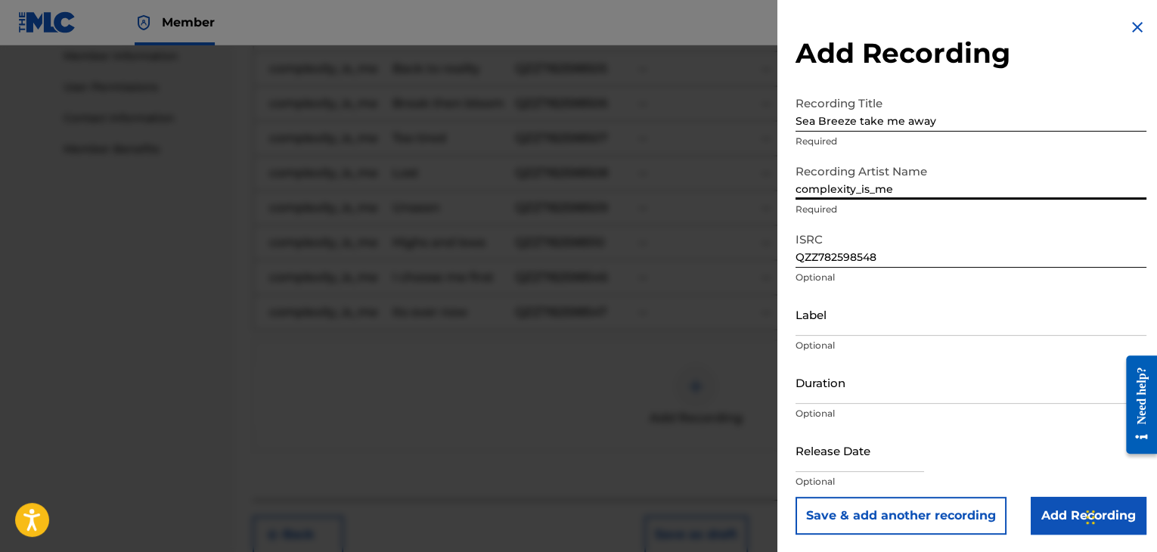
click at [871, 381] on input "Duration" at bounding box center [971, 382] width 351 height 43
click at [796, 497] on button "Save & add another recording" at bounding box center [901, 516] width 211 height 38
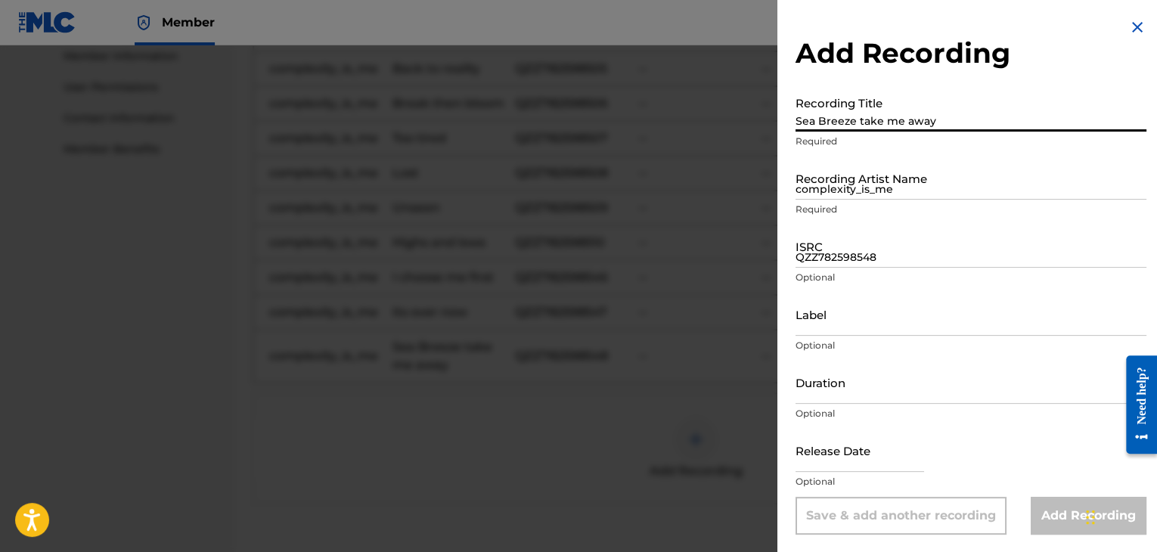
click at [865, 108] on input "Sea Breeze take me away" at bounding box center [971, 109] width 351 height 43
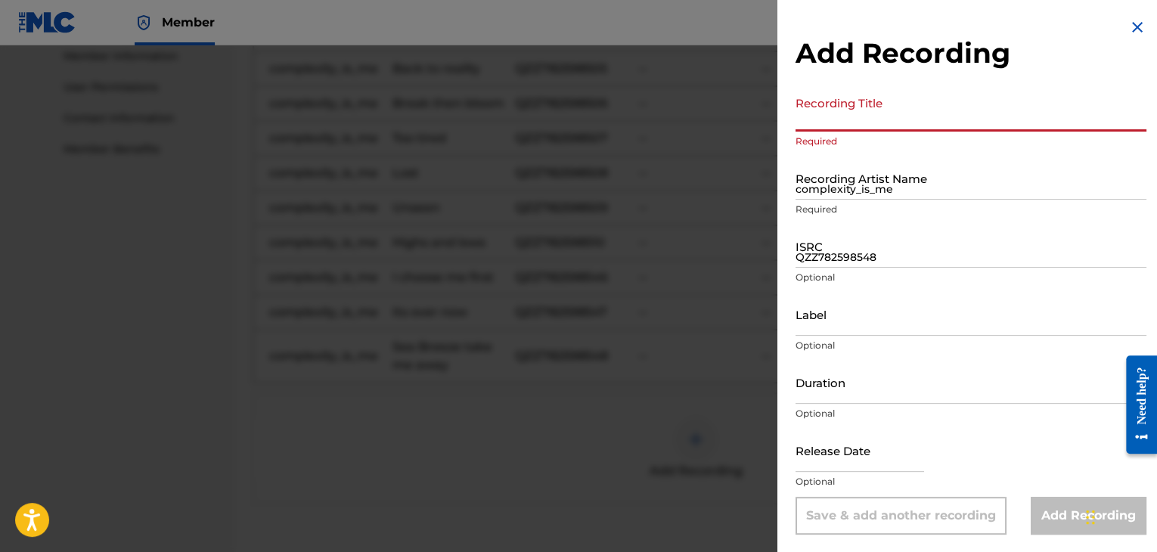
paste input "Changes"
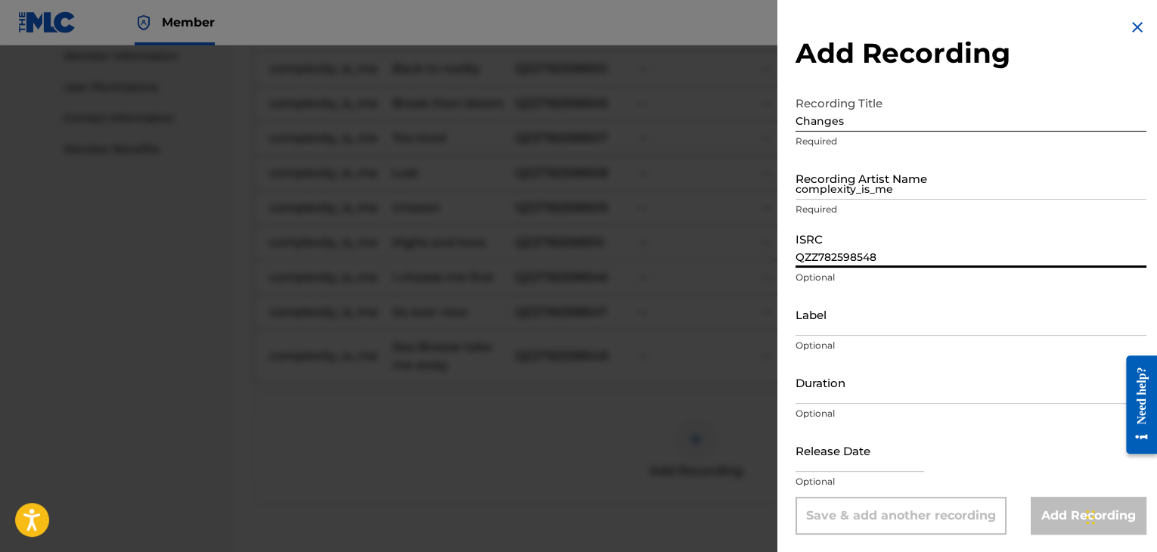
click at [799, 244] on input "QZZ782598548" at bounding box center [971, 246] width 351 height 43
paste input "QZZ782598549"
click at [835, 183] on input "complexity_is_me" at bounding box center [971, 178] width 351 height 43
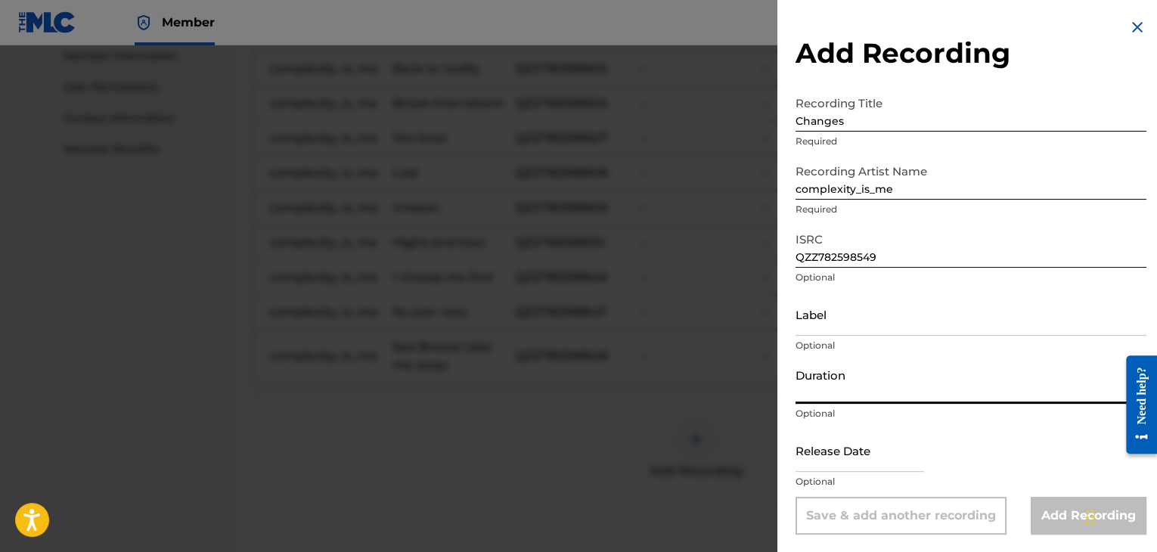
click at [847, 390] on input "Duration" at bounding box center [971, 382] width 351 height 43
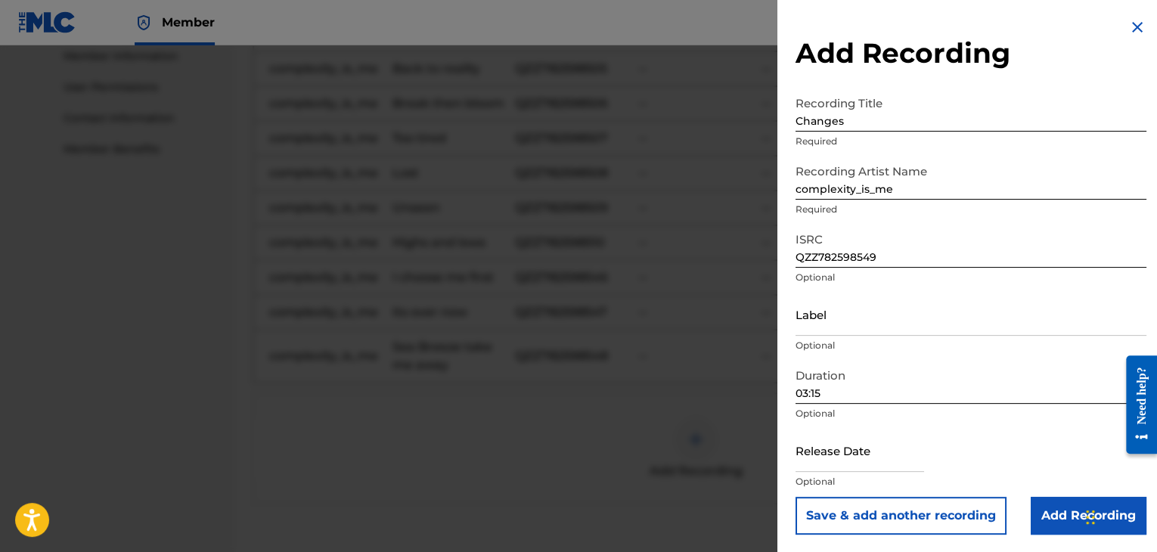
click at [1055, 525] on input "Add Recording" at bounding box center [1089, 516] width 116 height 38
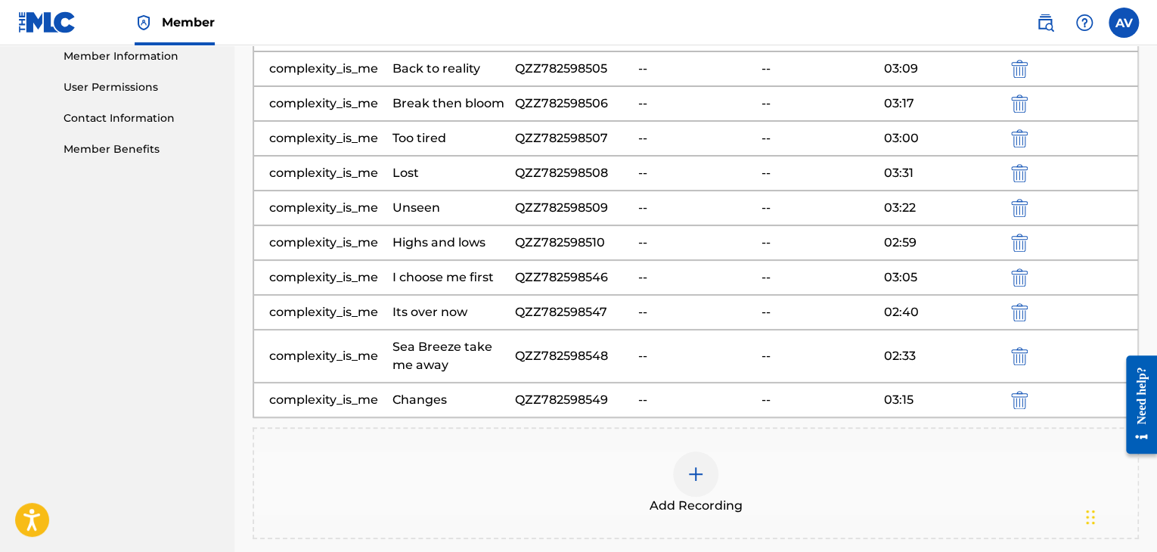
click at [718, 479] on div "Add Recording" at bounding box center [695, 483] width 883 height 64
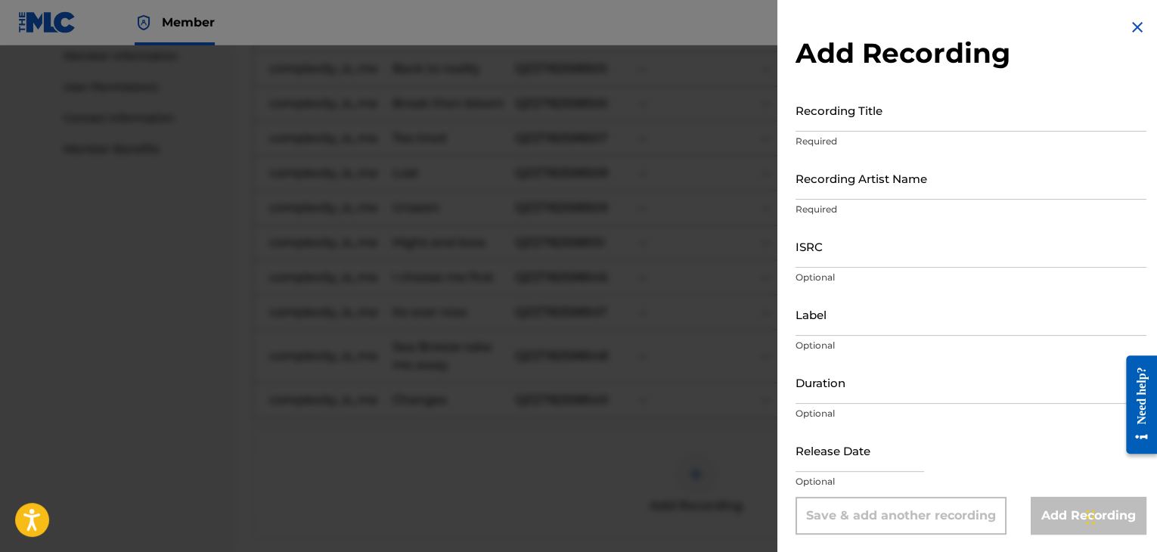
click at [850, 119] on input "Recording Title" at bounding box center [971, 109] width 351 height 43
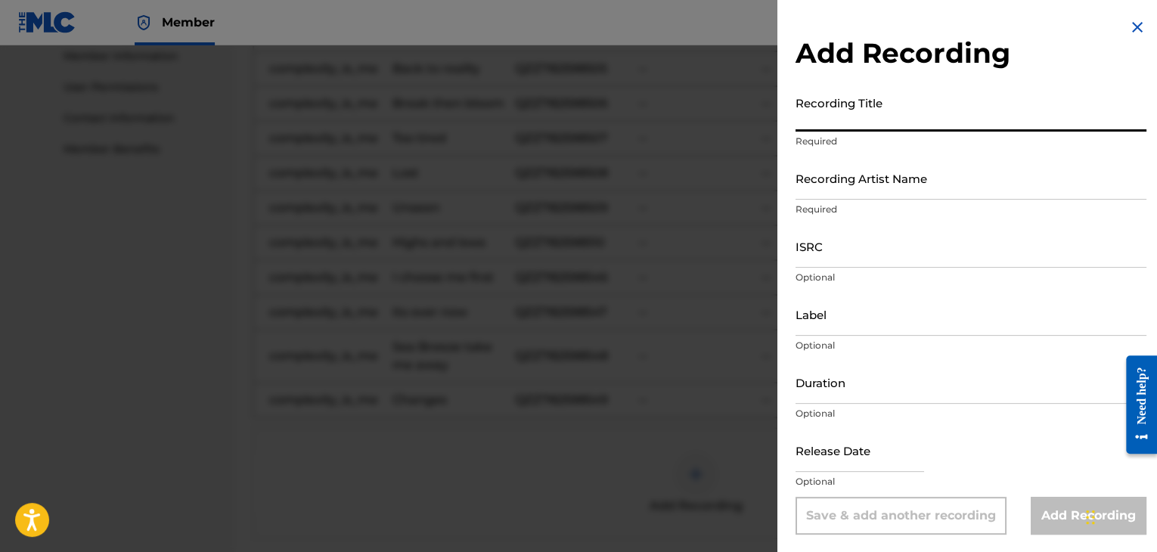
paste input "Soft life"
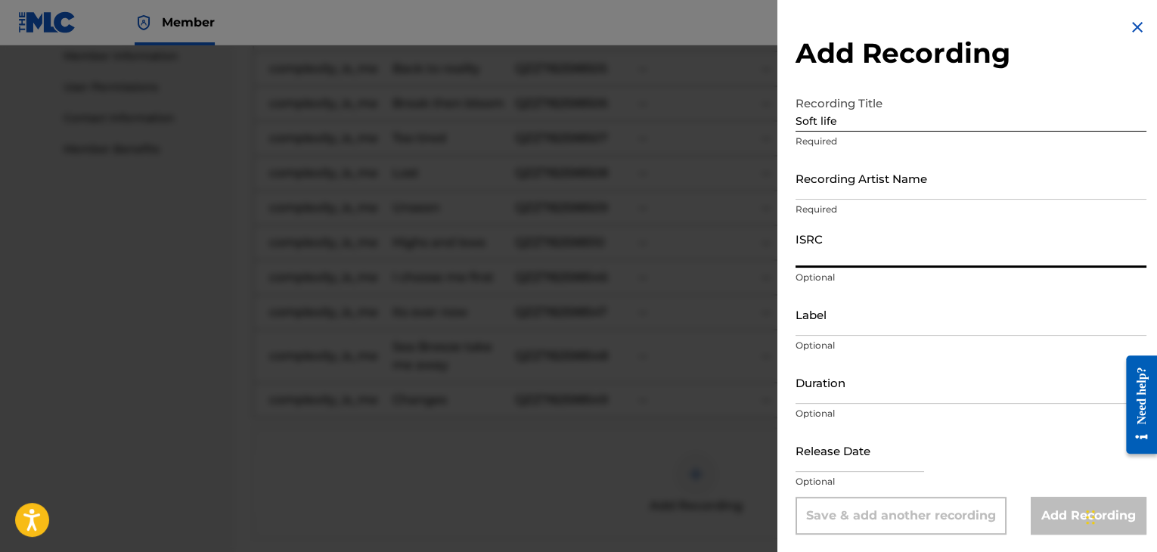
click at [936, 243] on input "ISRC" at bounding box center [971, 246] width 351 height 43
paste input "QZZ782598550"
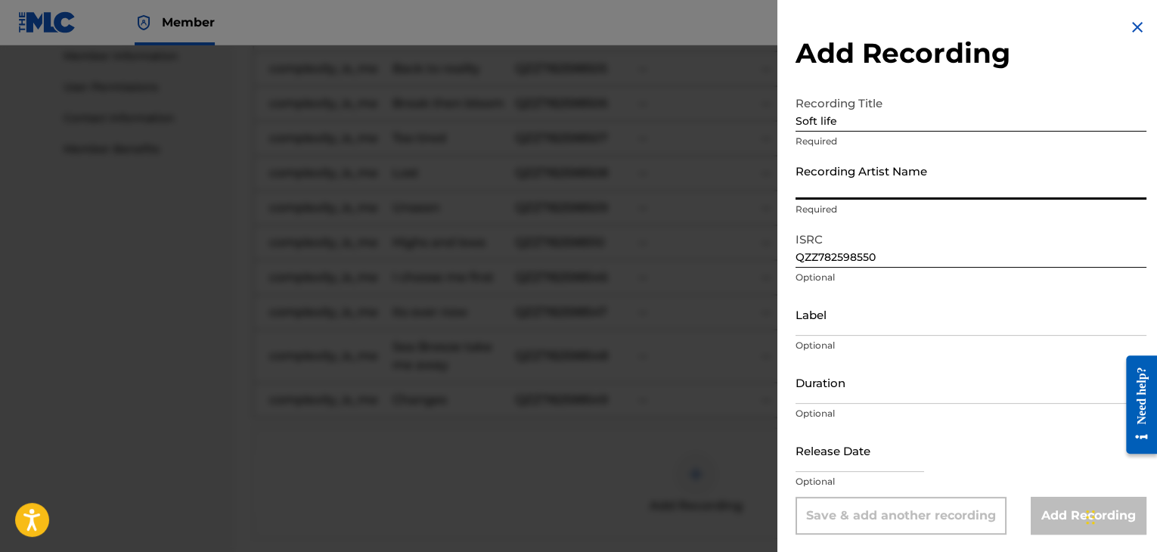
click at [926, 182] on input "Recording Artist Name" at bounding box center [971, 178] width 351 height 43
drag, startPoint x: 886, startPoint y: 386, endPoint x: 885, endPoint y: 400, distance: 13.6
click at [886, 386] on input "Duration" at bounding box center [971, 382] width 351 height 43
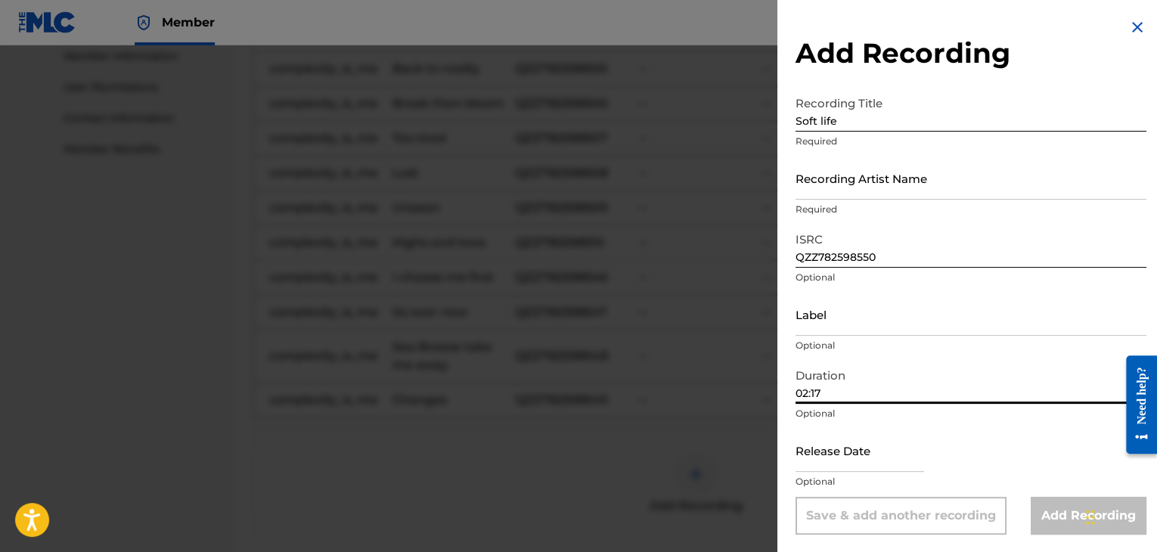
scroll to position [1, 0]
click at [1011, 191] on input "Recording Artist Name" at bounding box center [971, 177] width 351 height 43
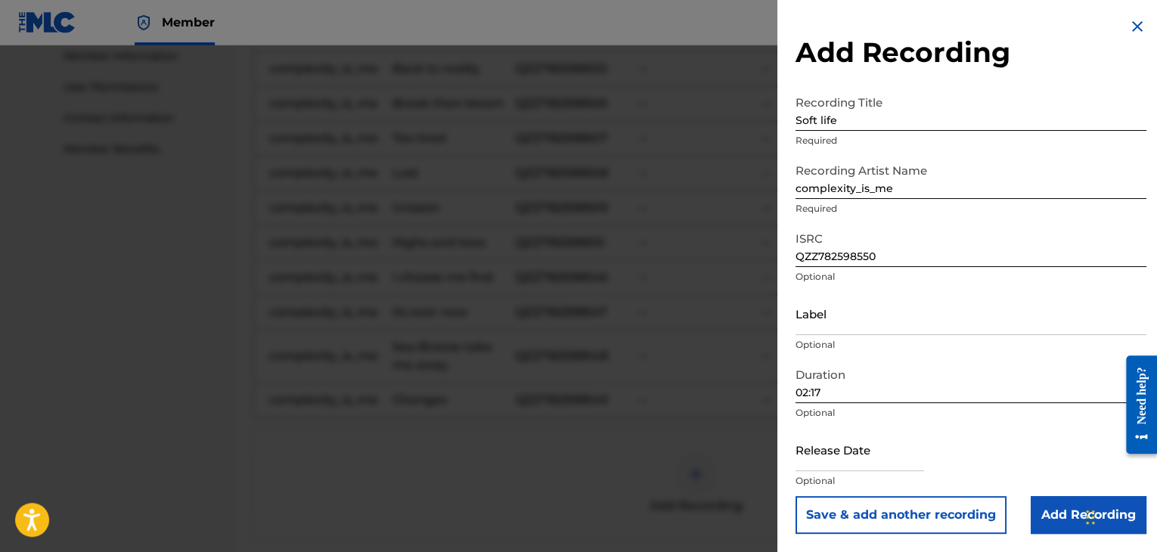
click at [1037, 457] on div "Release Date Optional" at bounding box center [971, 462] width 351 height 68
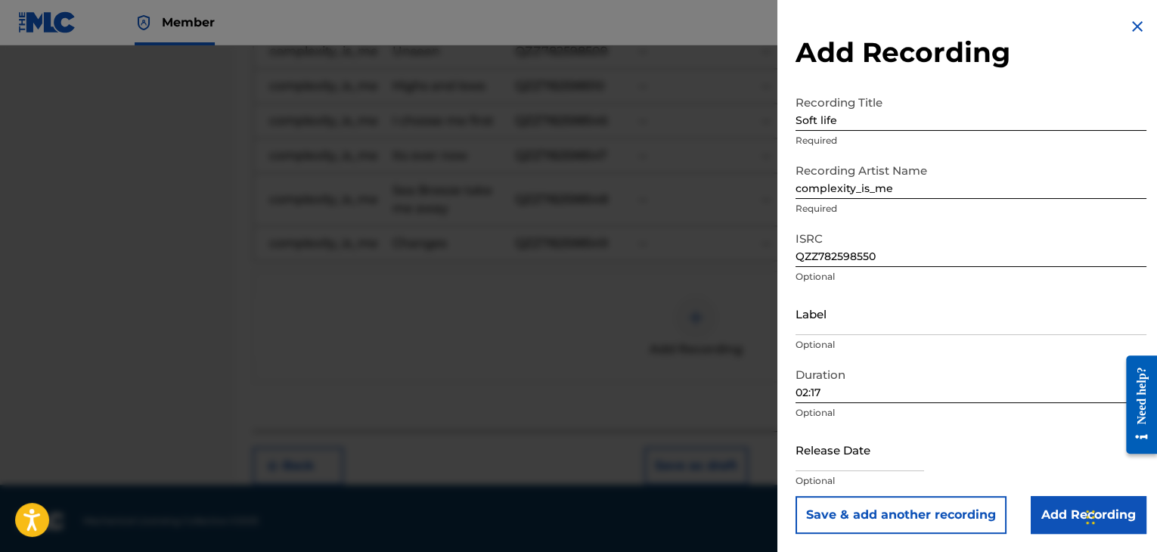
click at [956, 393] on input "02:17" at bounding box center [971, 381] width 351 height 43
click at [1068, 523] on input "Add Recording" at bounding box center [1089, 515] width 116 height 38
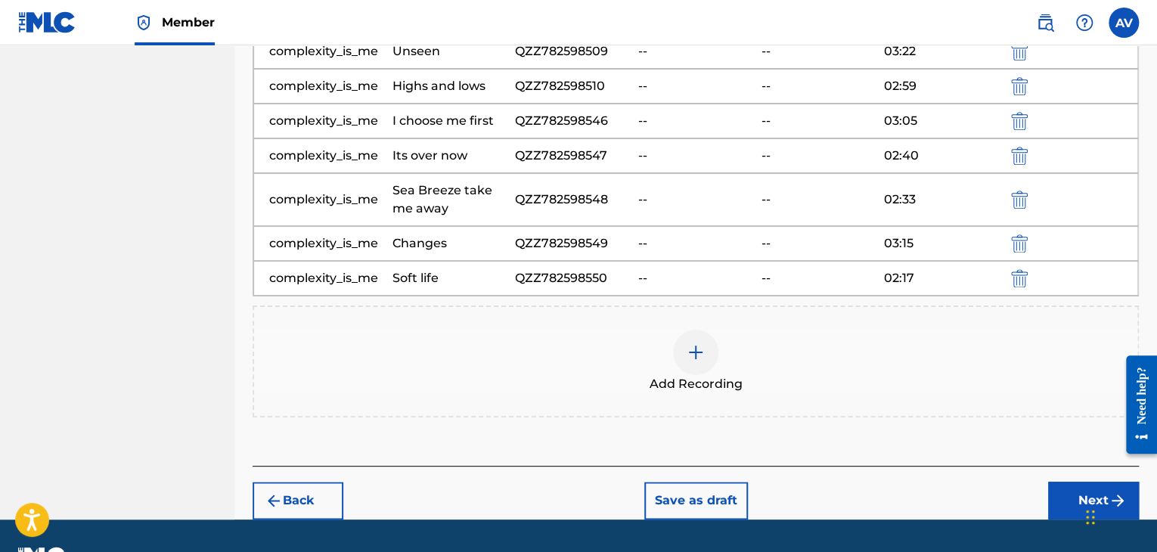
click at [689, 355] on img at bounding box center [696, 352] width 18 height 18
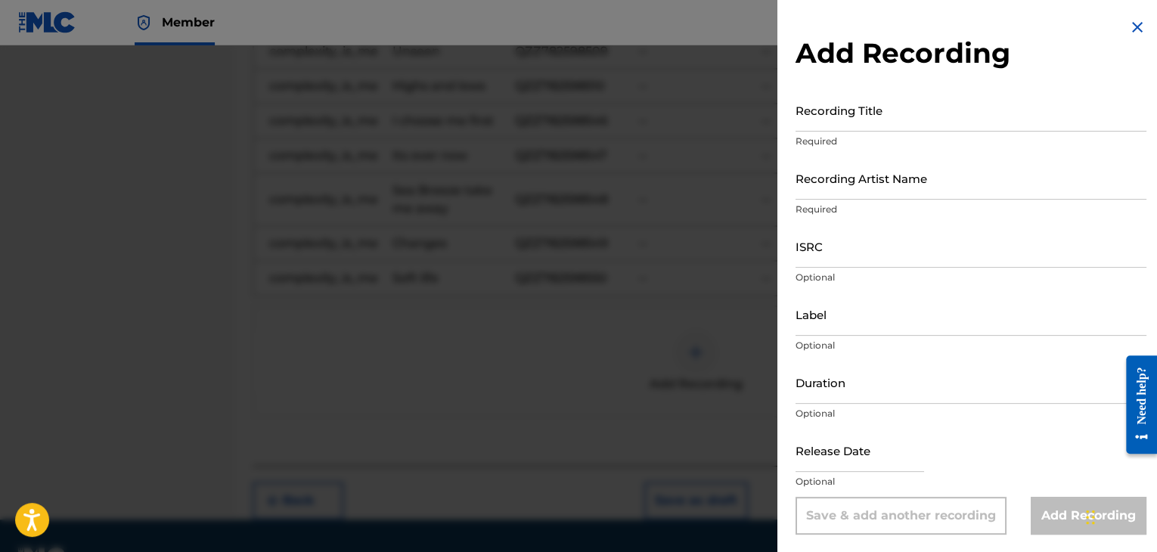
click at [868, 115] on input "Recording Title" at bounding box center [971, 109] width 351 height 43
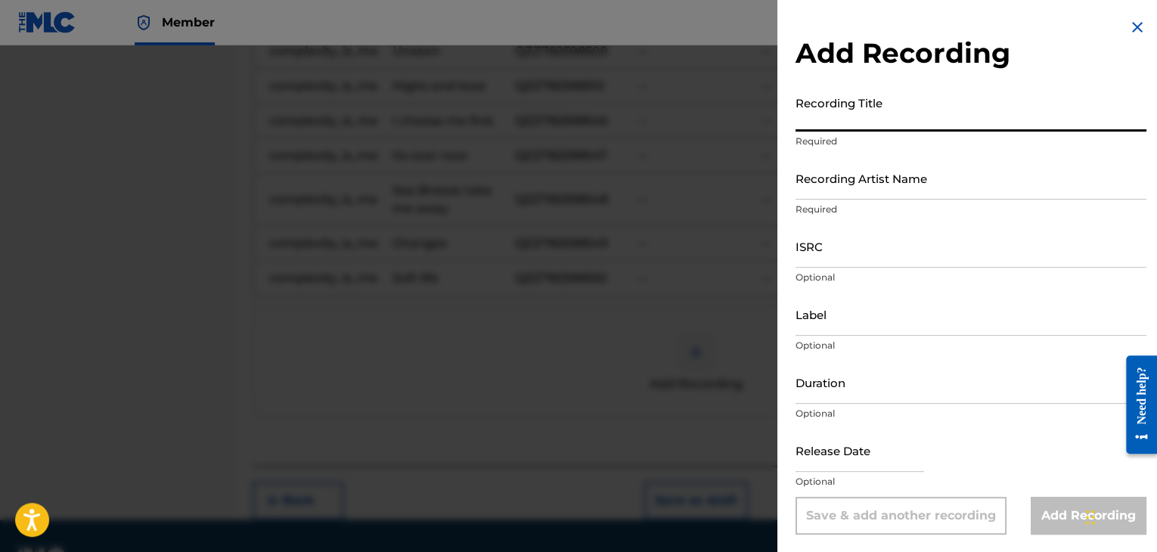
paste input "[DATE] is a gift"
click at [841, 261] on input "ISRC" at bounding box center [971, 246] width 351 height 43
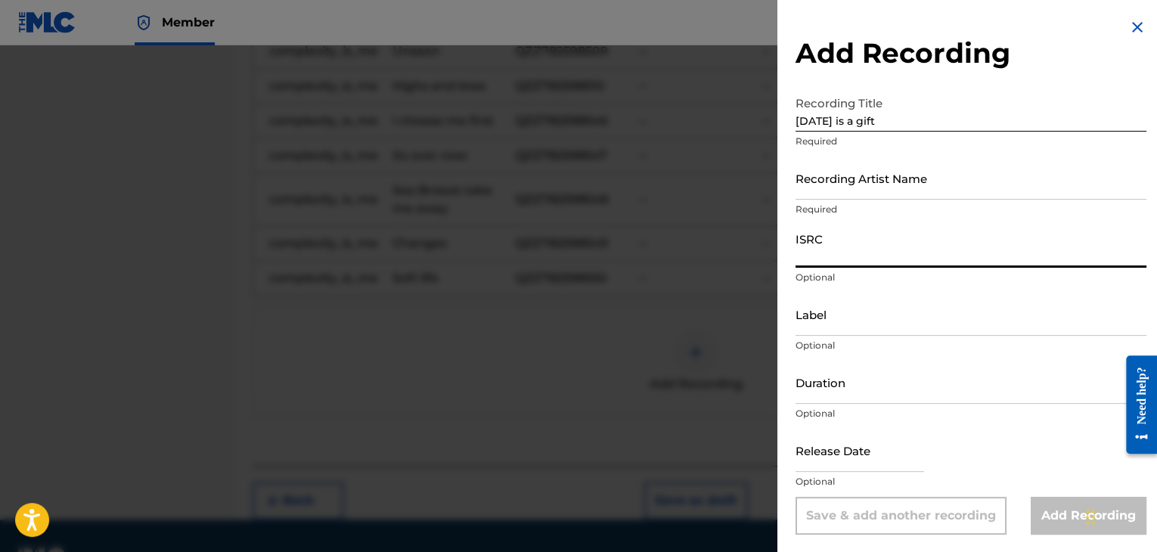
paste input "QZZ782598551"
click at [861, 185] on input "Recording Artist Name" at bounding box center [971, 178] width 351 height 43
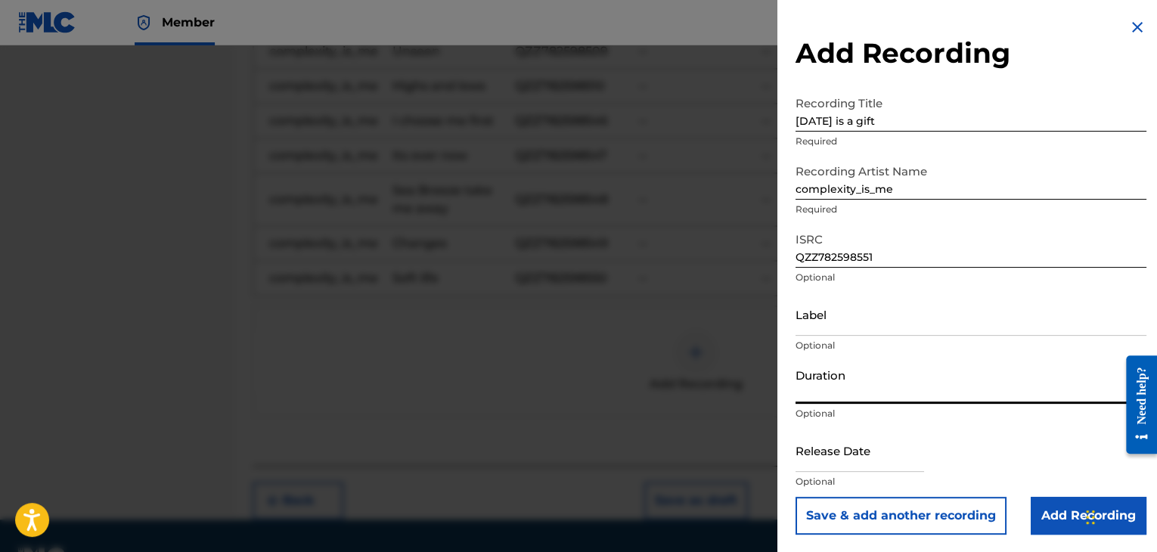
click at [847, 387] on input "Duration" at bounding box center [971, 382] width 351 height 43
click at [796, 497] on button "Save & add another recording" at bounding box center [901, 516] width 211 height 38
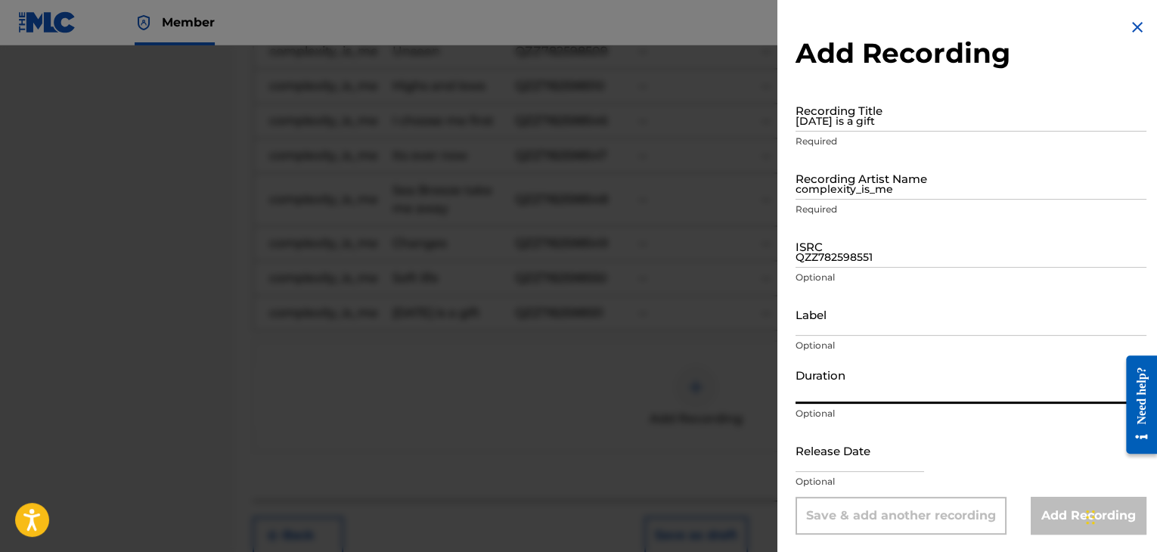
click at [849, 88] on div "Add Recording Recording Title [DATE] is a gift Required Recording Artist Name c…" at bounding box center [970, 276] width 387 height 553
click at [852, 108] on input "[DATE] is a gift" at bounding box center [971, 109] width 351 height 43
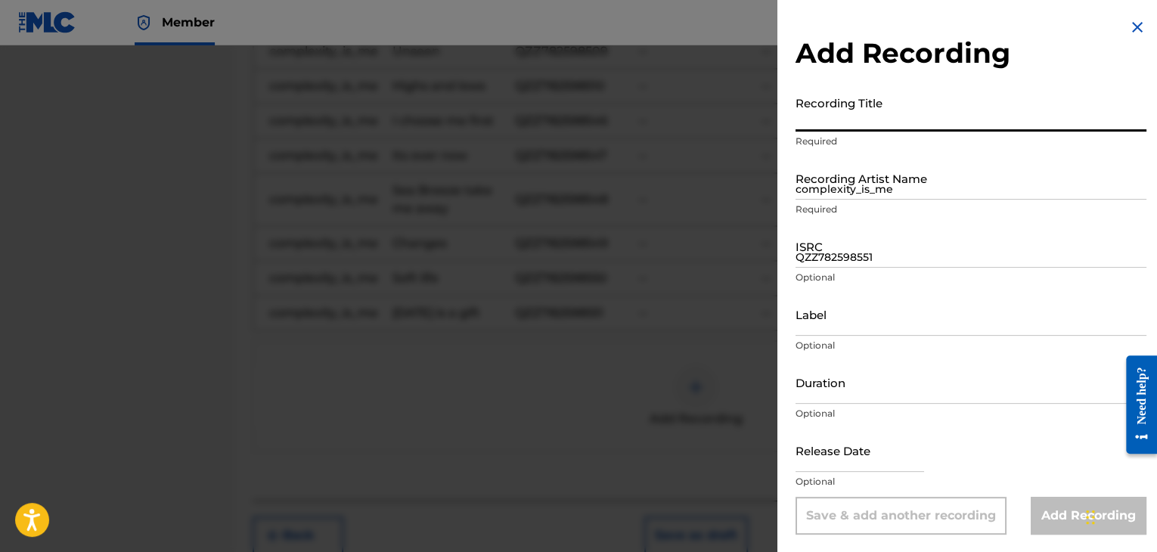
paste input "You broke us"
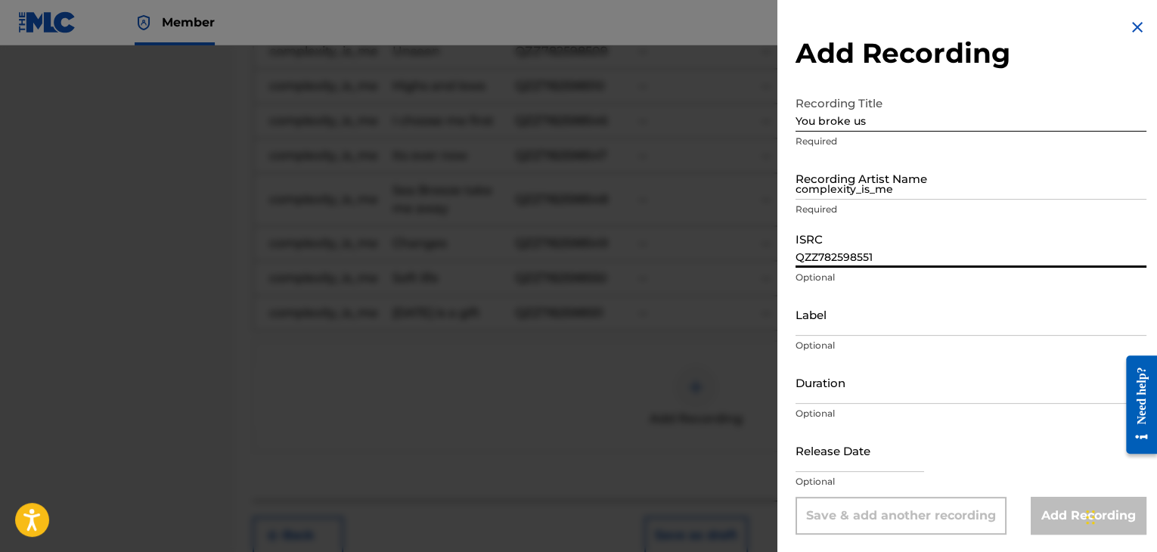
drag, startPoint x: 852, startPoint y: 235, endPoint x: 853, endPoint y: 225, distance: 9.9
click at [852, 235] on input "QZZ782598551" at bounding box center [971, 246] width 351 height 43
paste input "QZZ782598552"
click at [861, 185] on input "complexity_is_me" at bounding box center [971, 178] width 351 height 43
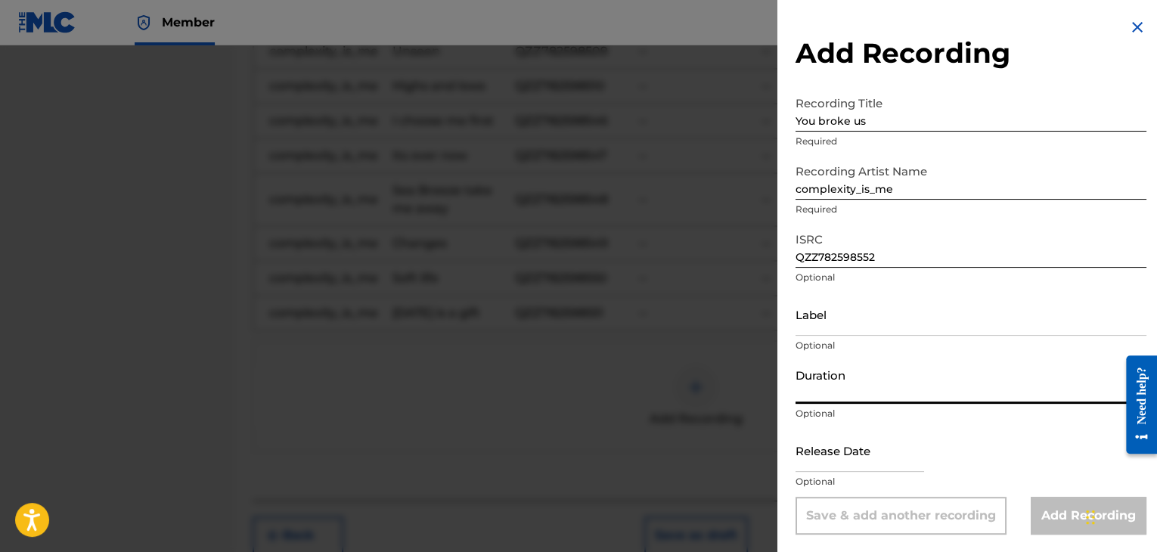
click at [844, 384] on input "Duration" at bounding box center [971, 382] width 351 height 43
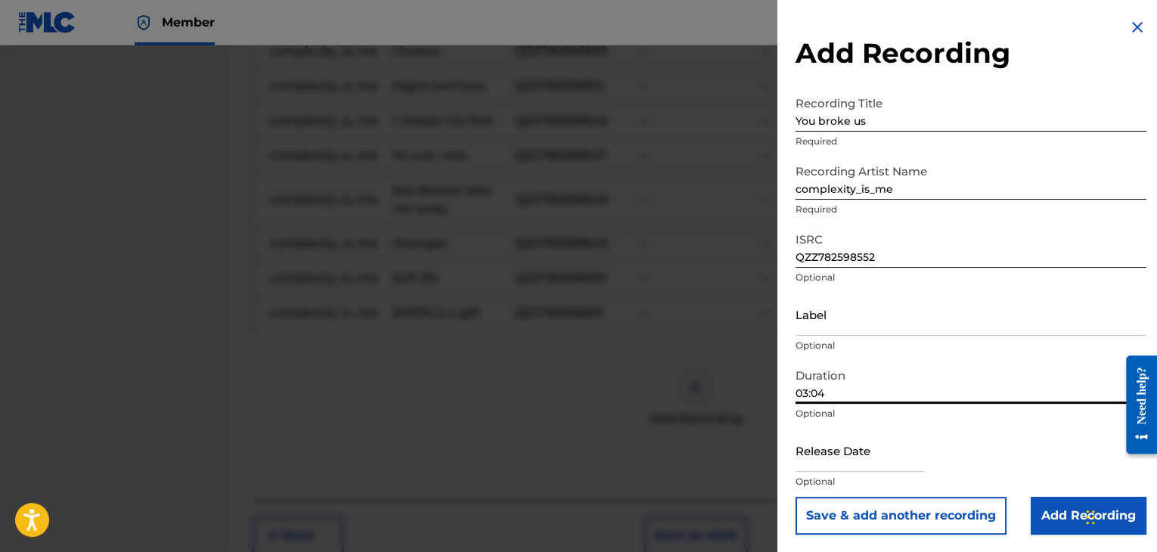
click at [796, 497] on button "Save & add another recording" at bounding box center [901, 516] width 211 height 38
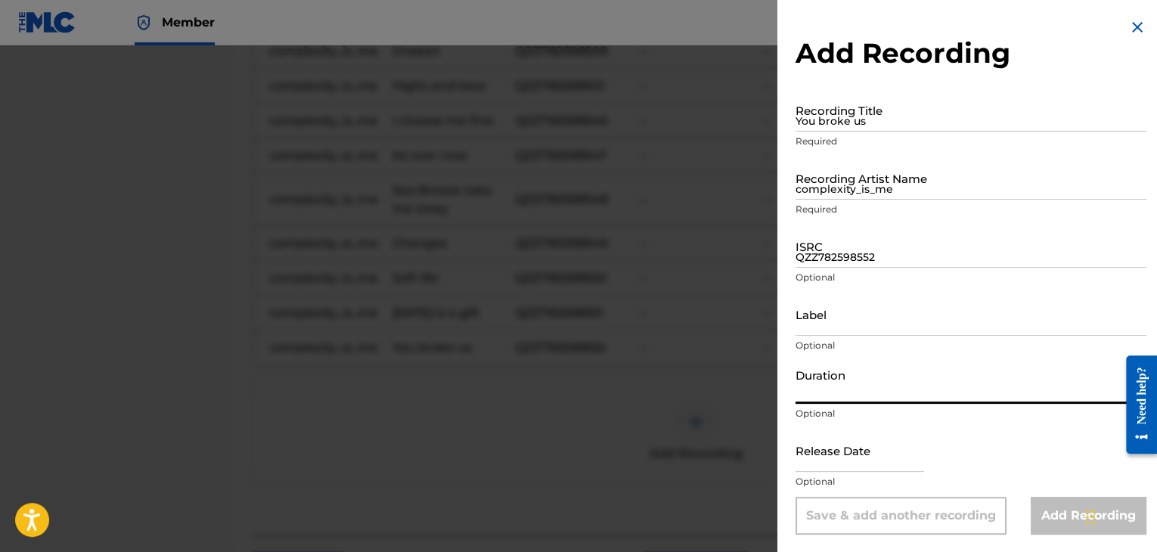
click at [874, 112] on input "You broke us" at bounding box center [971, 109] width 351 height 43
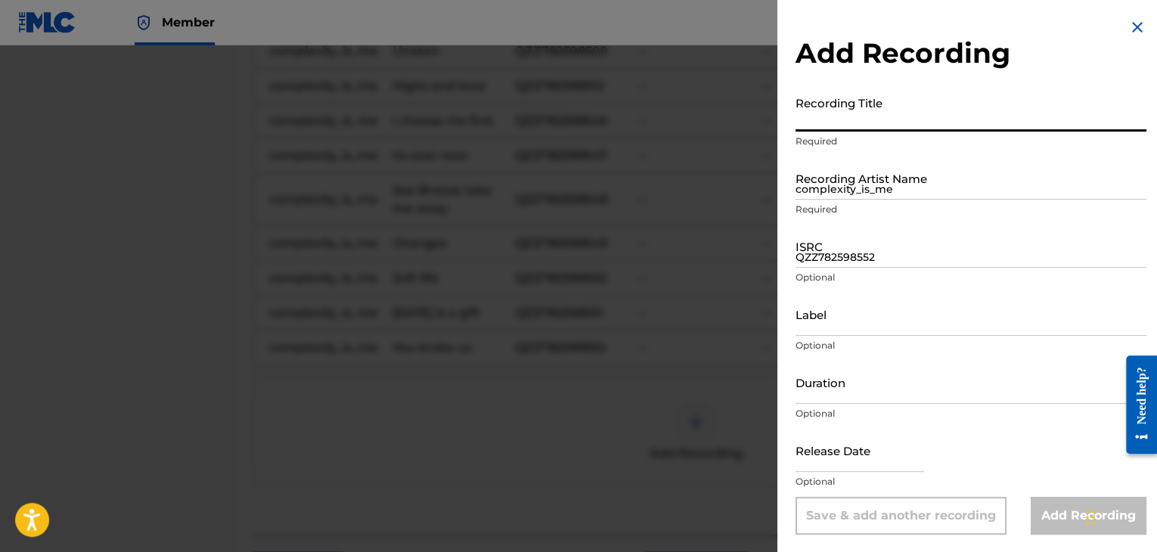
paste input "These are the days"
click at [905, 192] on input "complexity_is_me" at bounding box center [971, 178] width 351 height 43
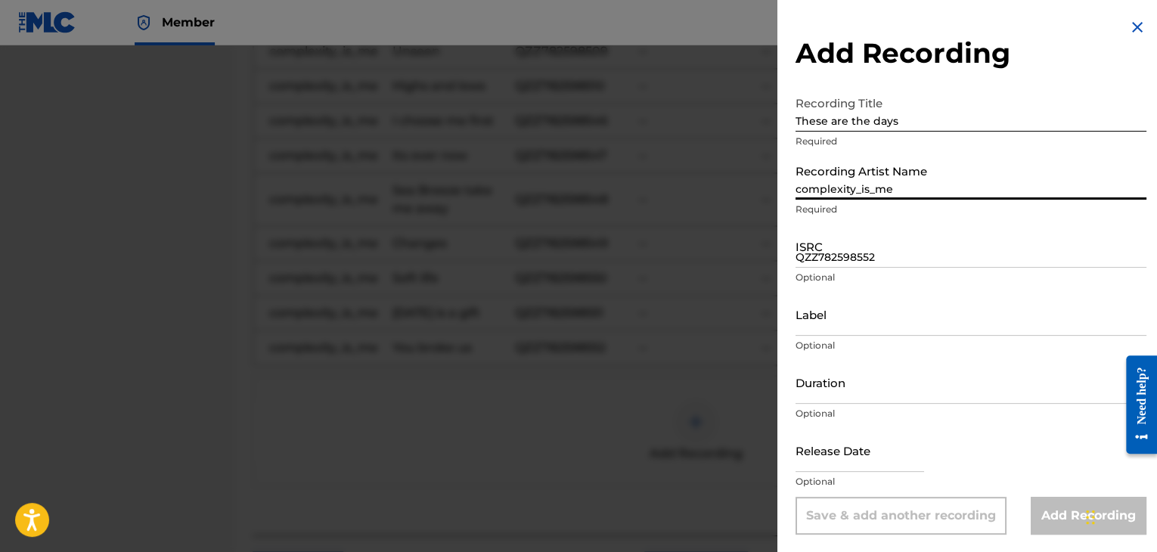
click at [861, 248] on input "QZZ782598552" at bounding box center [971, 246] width 351 height 43
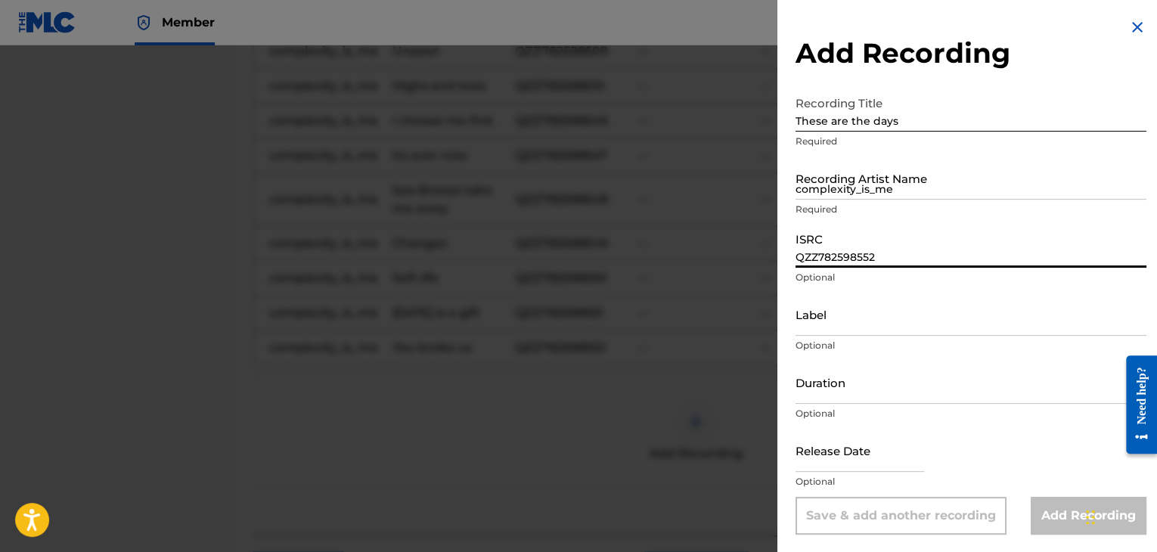
click at [907, 220] on div "Recording Artist Name complexity_is_me Required" at bounding box center [971, 191] width 351 height 68
click at [907, 188] on input "complexity_is_me" at bounding box center [971, 178] width 351 height 43
click at [870, 261] on input "QZZ782598552" at bounding box center [971, 246] width 351 height 43
paste input "QZZ782598553"
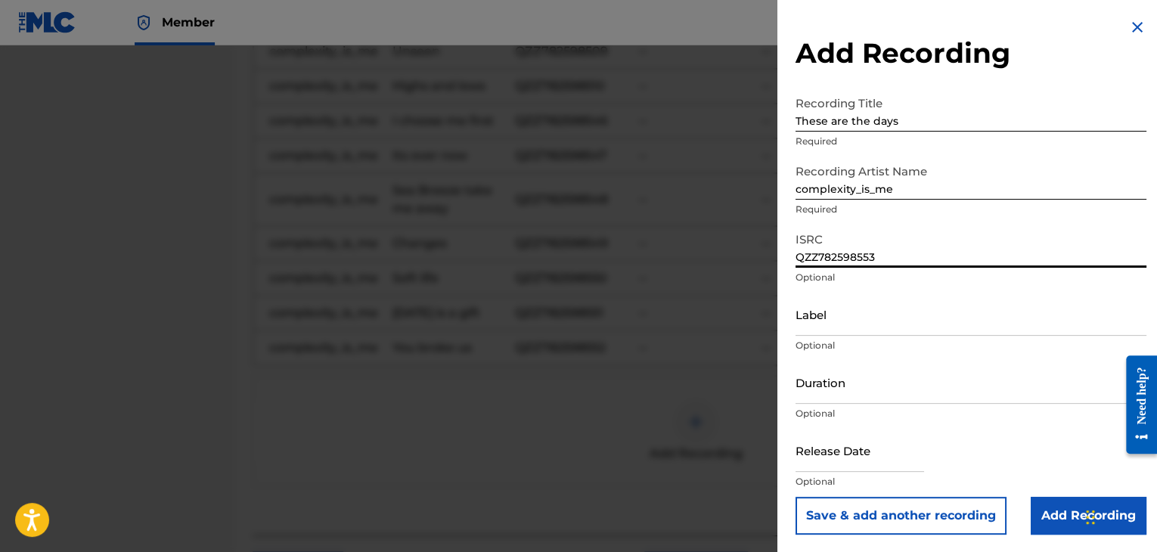
click at [850, 397] on input "Duration" at bounding box center [971, 382] width 351 height 43
click at [796, 497] on button "Save & add another recording" at bounding box center [901, 516] width 211 height 38
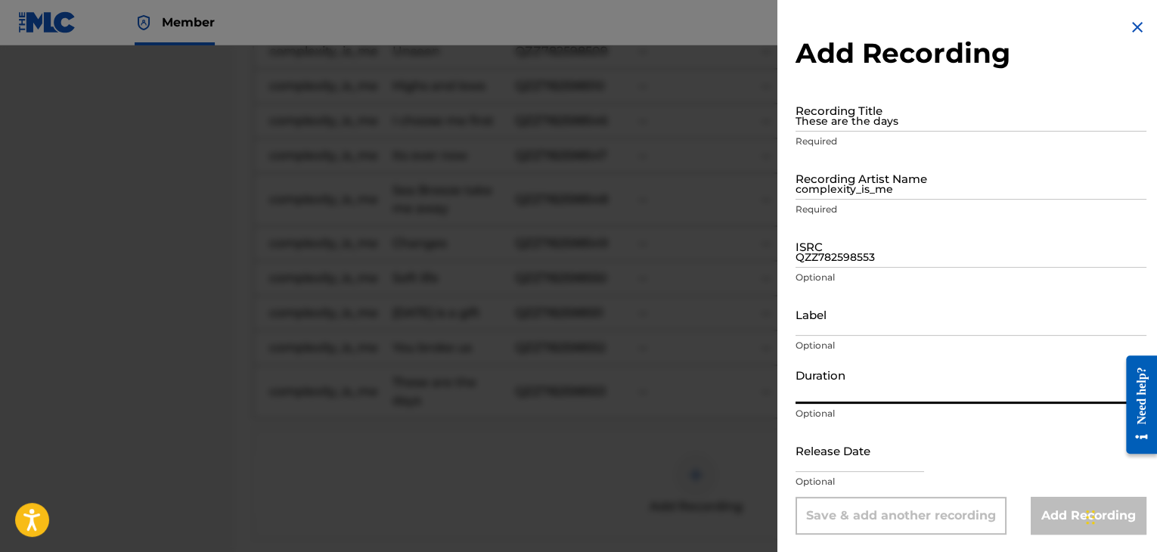
click at [874, 122] on input "These are the days" at bounding box center [971, 109] width 351 height 43
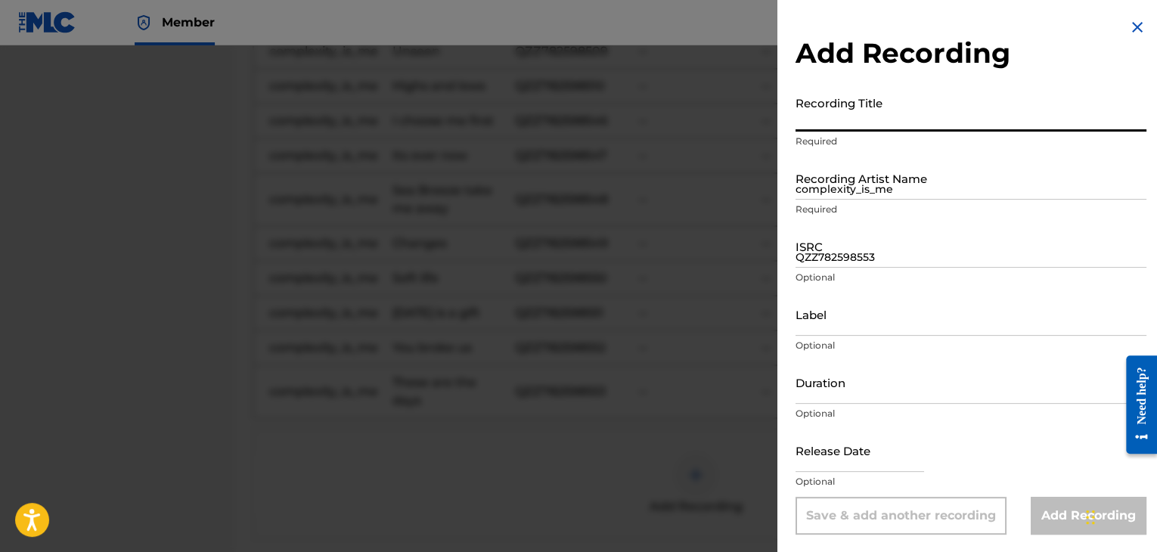
paste input "Unmasked"
click at [862, 185] on input "complexity_is_me" at bounding box center [971, 178] width 351 height 43
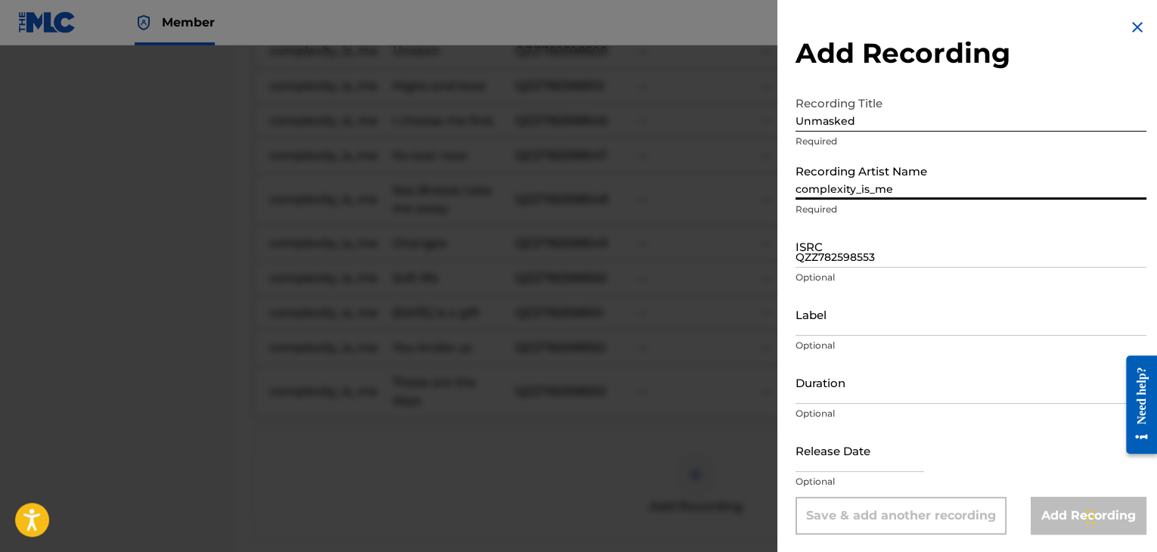
drag, startPoint x: 880, startPoint y: 259, endPoint x: 874, endPoint y: 252, distance: 9.7
click at [880, 259] on input "QZZ782598553" at bounding box center [971, 246] width 351 height 43
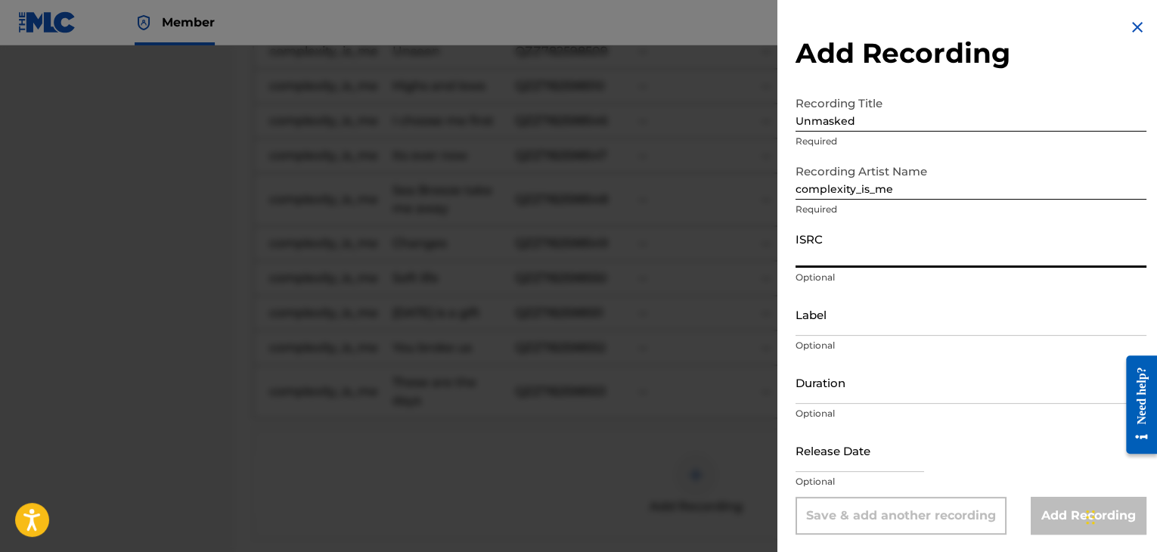
paste input "QZZ782598554"
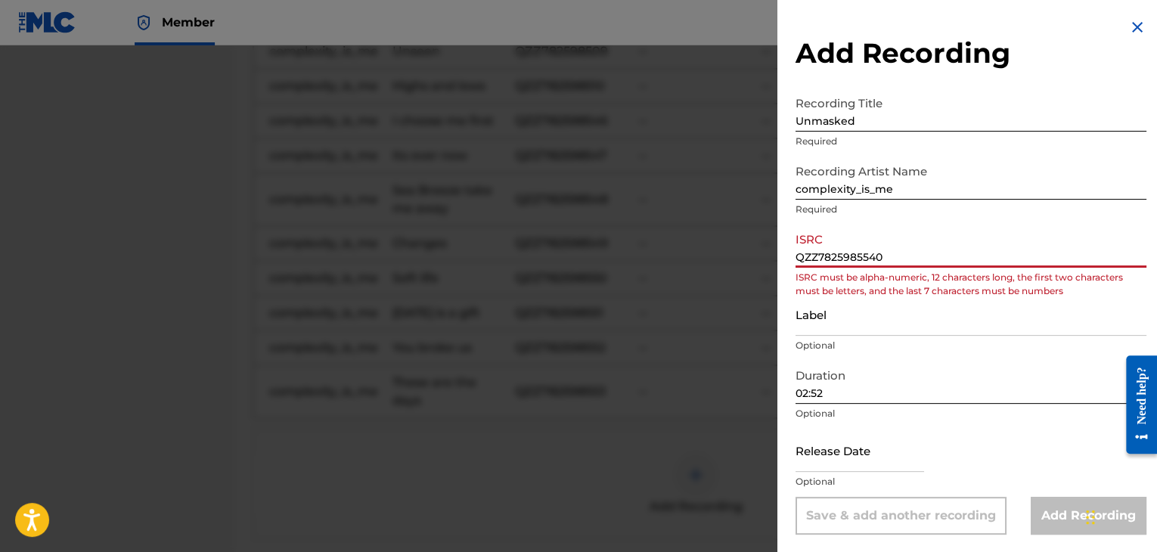
drag, startPoint x: 748, startPoint y: 254, endPoint x: 654, endPoint y: 255, distance: 93.8
click at [654, 255] on div "Add Recording Recording Title Unmasked Required Recording Artist Name complexit…" at bounding box center [578, 298] width 1157 height 507
paste input
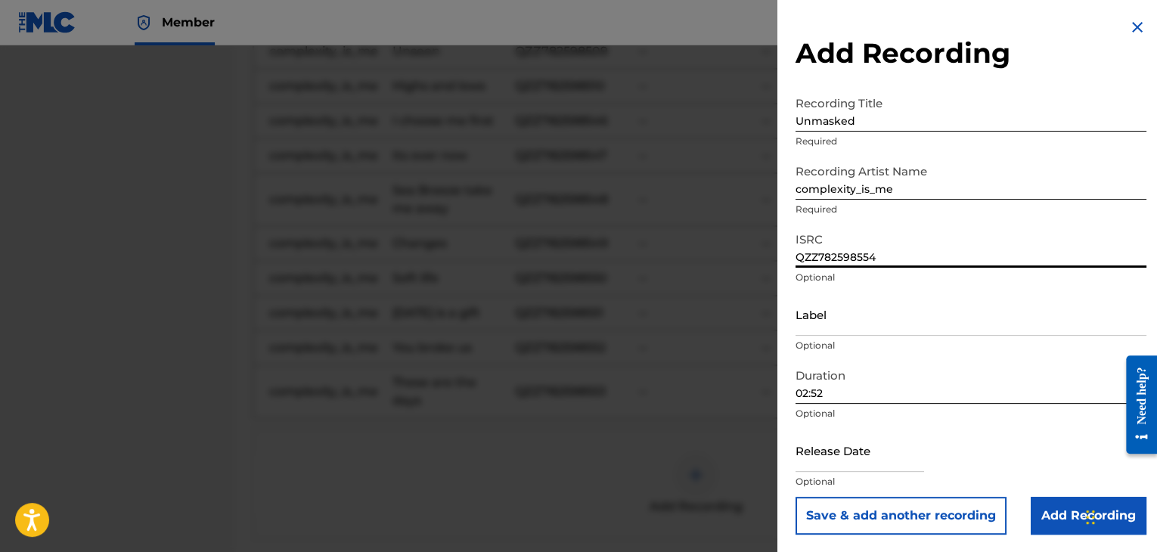
drag, startPoint x: 906, startPoint y: 253, endPoint x: 750, endPoint y: 254, distance: 155.8
click at [750, 254] on div "Add Recording Recording Title Unmasked Required Recording Artist Name complexit…" at bounding box center [578, 298] width 1157 height 507
paste input "QZZ782598554"
click at [864, 380] on input "02:52" at bounding box center [971, 382] width 351 height 43
click at [1032, 509] on input "Add Recording" at bounding box center [1089, 516] width 116 height 38
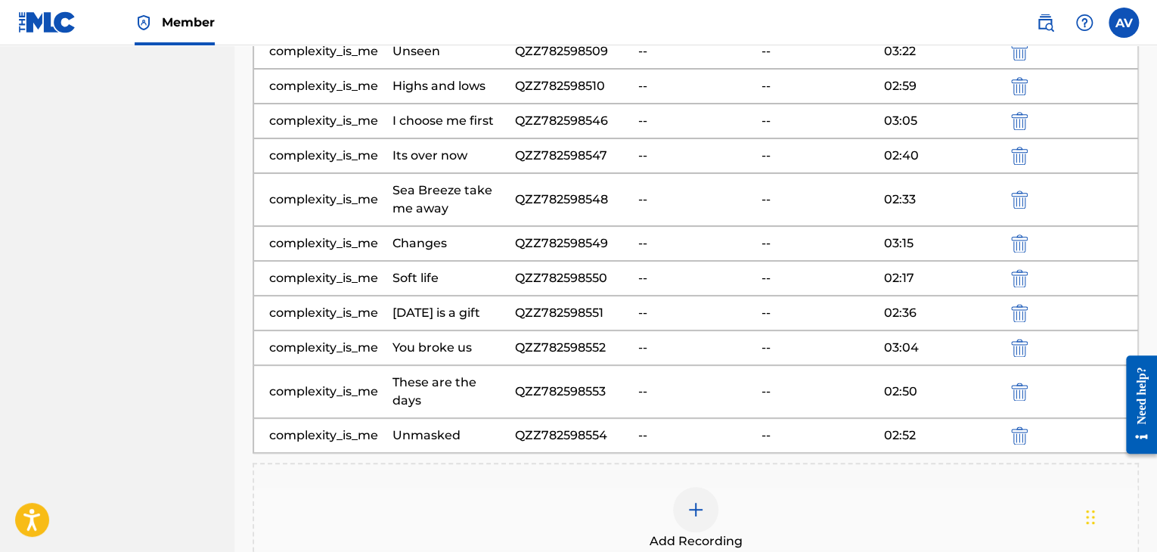
click at [696, 501] on img at bounding box center [696, 510] width 18 height 18
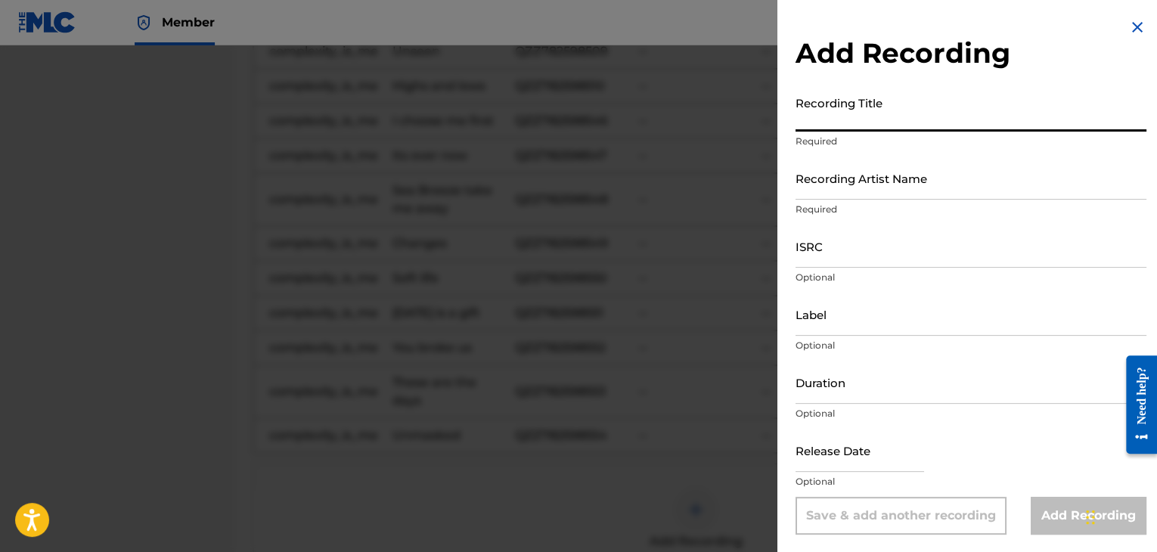
click at [949, 107] on input "Recording Title" at bounding box center [971, 109] width 351 height 43
paste input "Its over now (slower version)"
click at [865, 117] on input "Its over now (slower version)" at bounding box center [971, 109] width 351 height 43
click at [971, 120] on input "Its over now slower version)" at bounding box center [971, 109] width 351 height 43
click at [877, 192] on input "Recording Artist Name" at bounding box center [971, 178] width 351 height 43
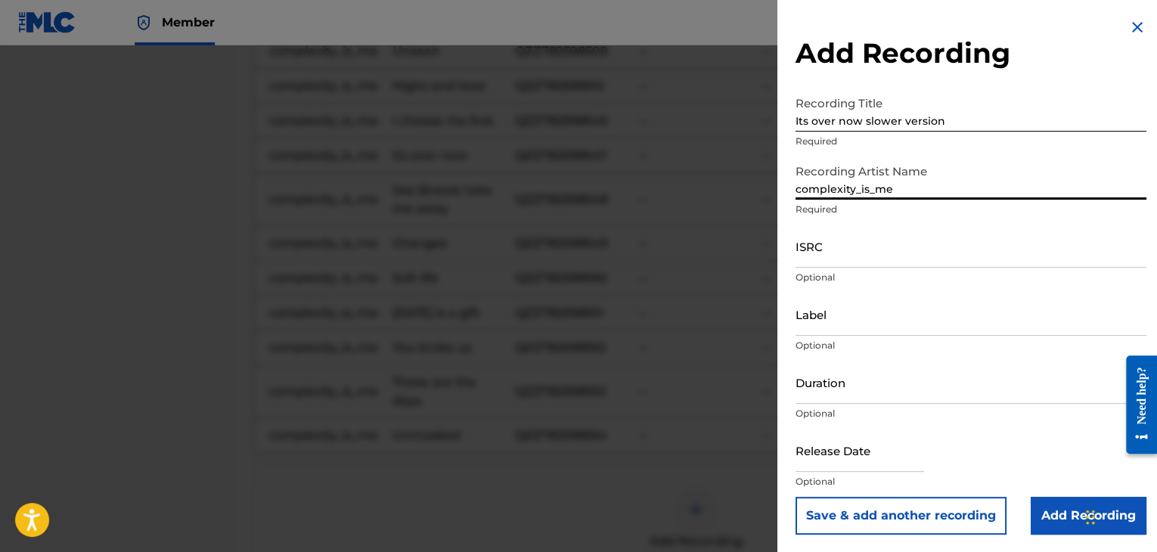
click at [836, 250] on input "ISRC" at bounding box center [971, 246] width 351 height 43
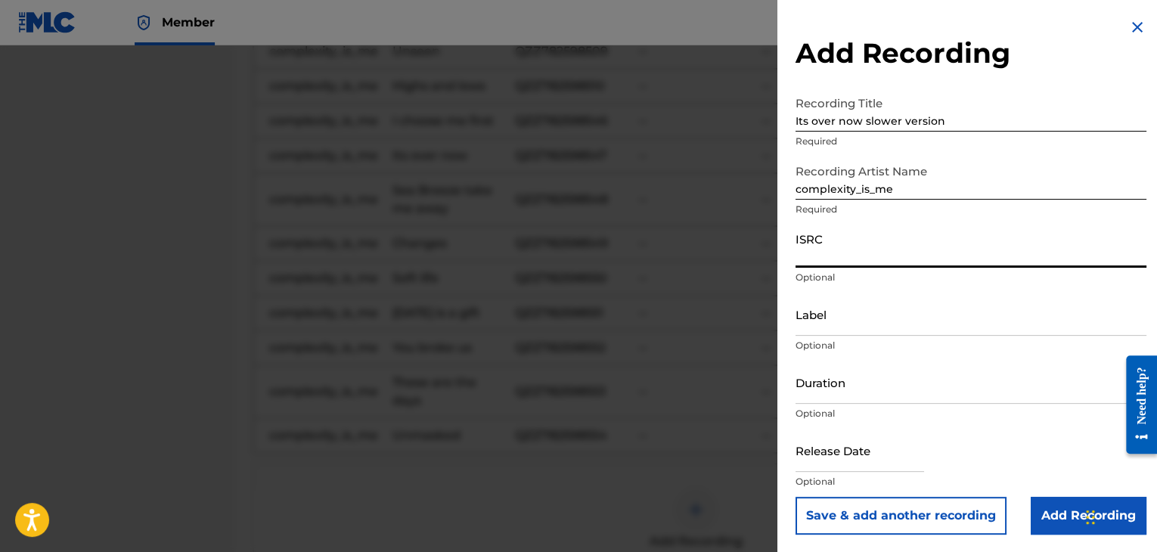
paste input "QZZ782598555"
click at [823, 393] on input "Duration" at bounding box center [971, 382] width 351 height 43
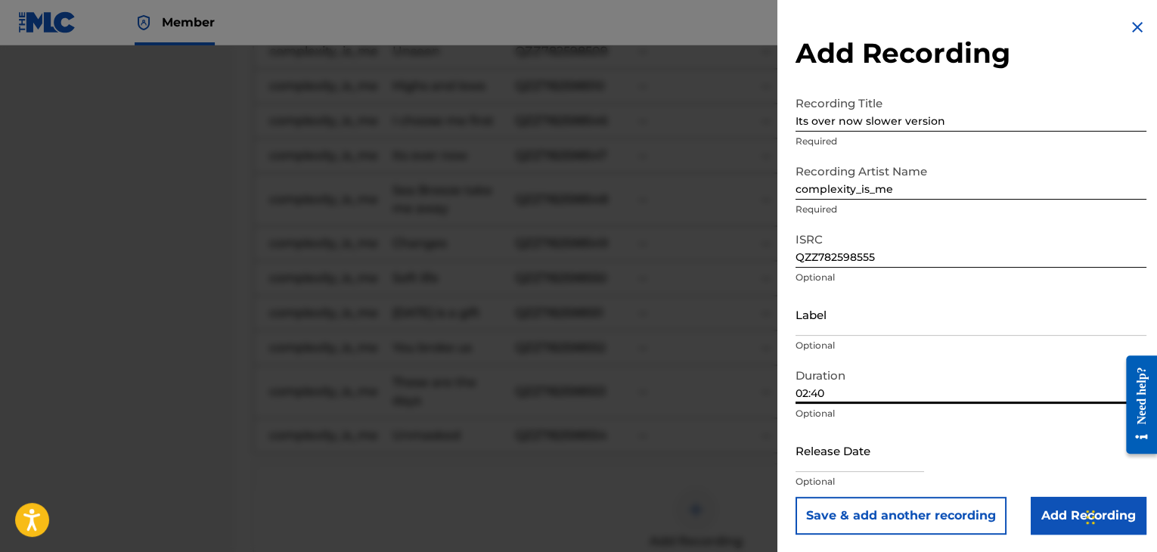
click at [1070, 515] on input "Add Recording" at bounding box center [1089, 516] width 116 height 38
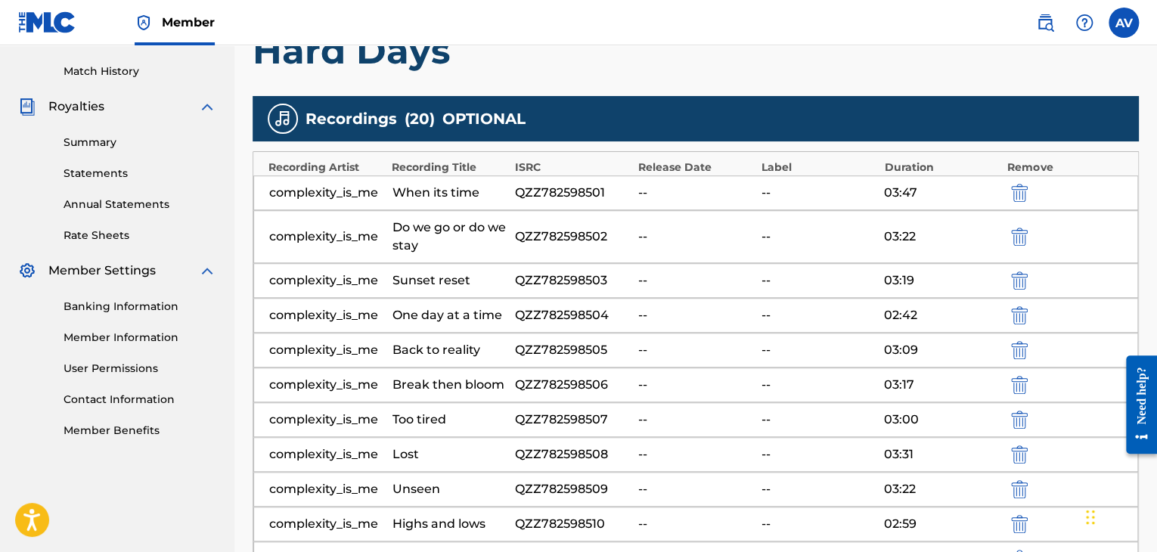
scroll to position [166, 0]
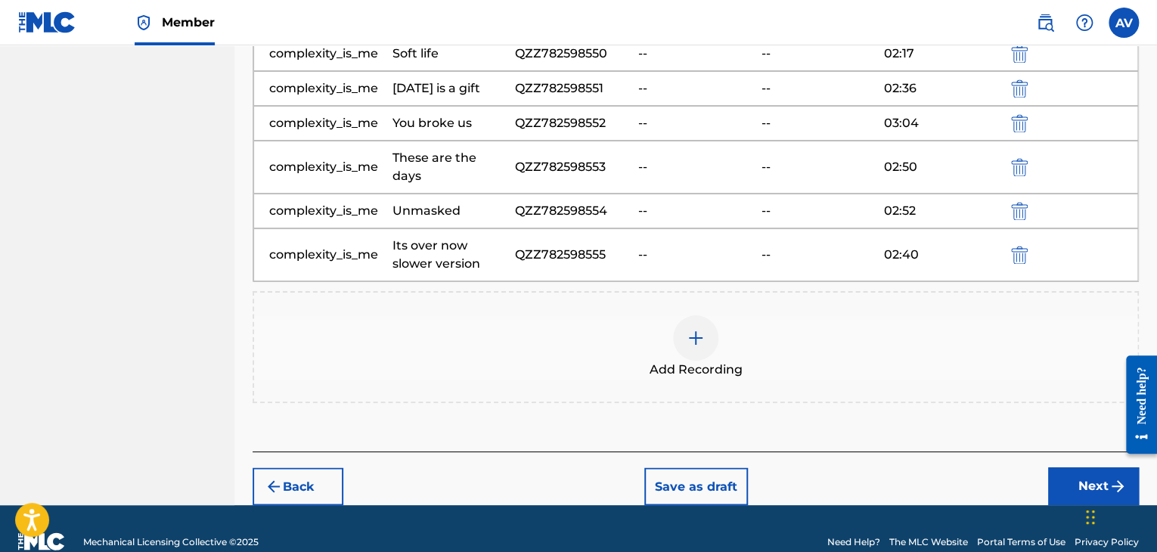
click at [1068, 467] on button "Next" at bounding box center [1093, 486] width 91 height 38
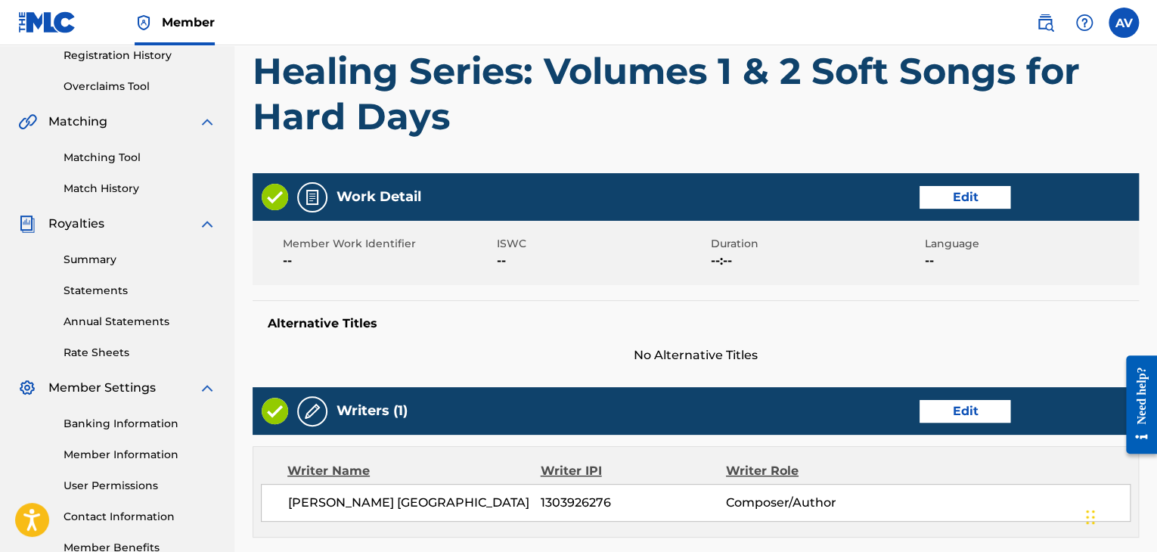
scroll to position [371, 0]
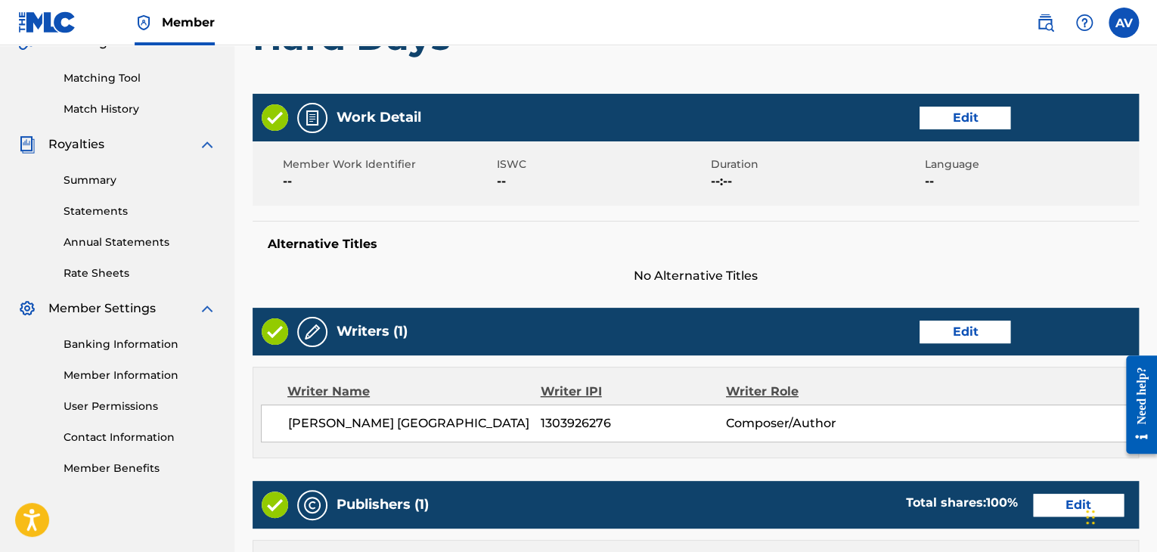
click at [974, 123] on button "Edit" at bounding box center [965, 118] width 91 height 23
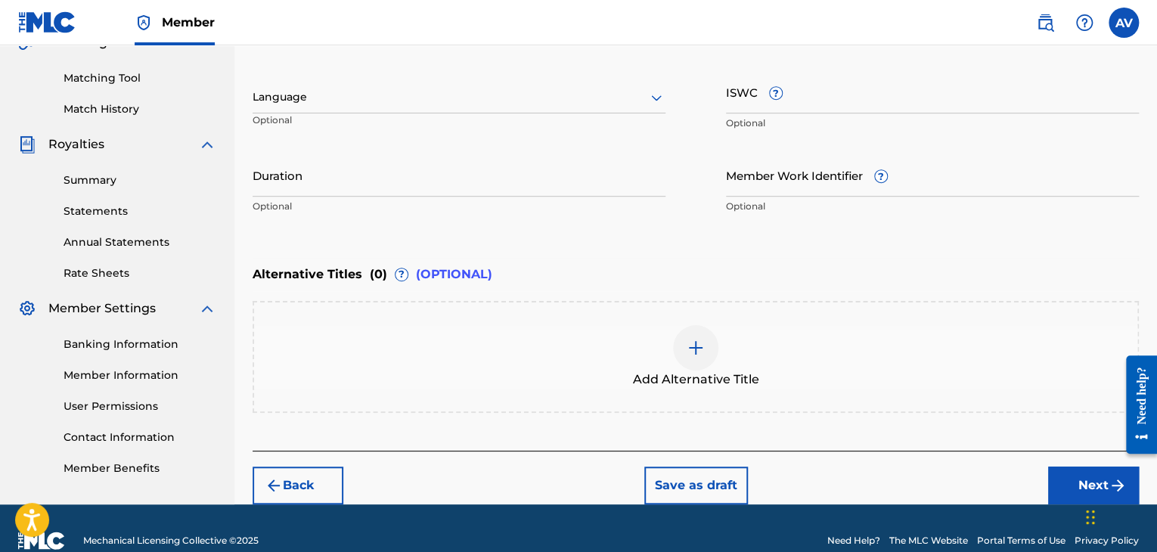
click at [1068, 483] on button "Next" at bounding box center [1093, 486] width 91 height 38
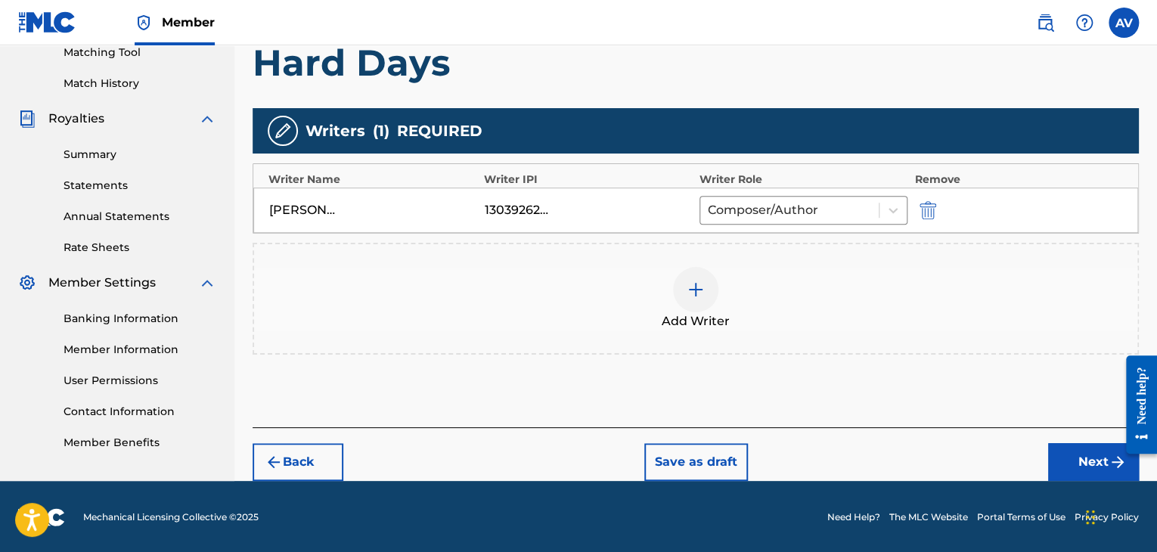
click at [1073, 468] on button "Next" at bounding box center [1093, 462] width 91 height 38
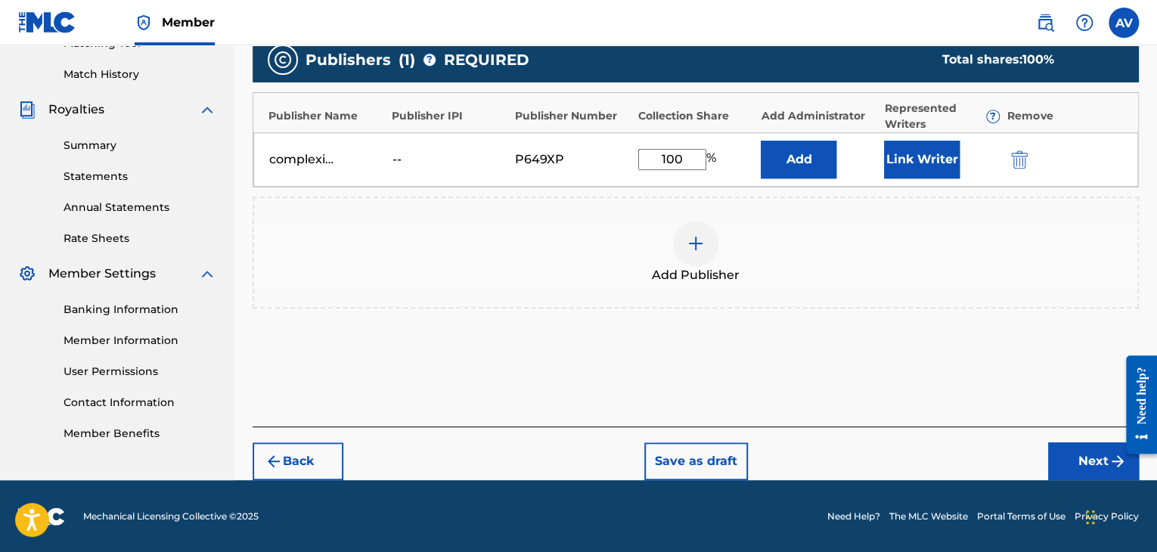
click at [1073, 468] on button "Next" at bounding box center [1093, 461] width 91 height 38
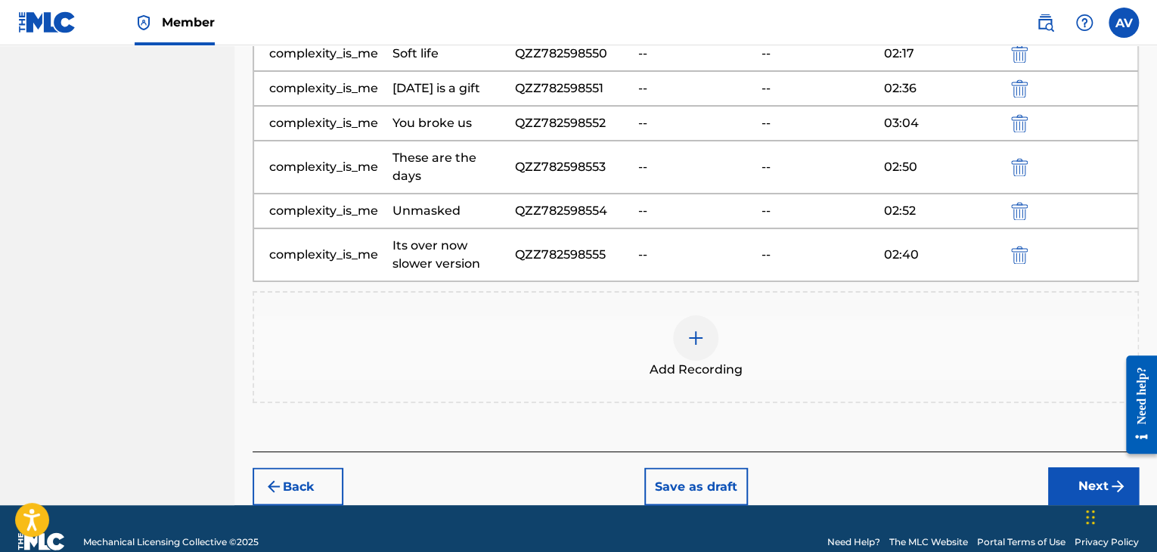
click at [1073, 468] on button "Next" at bounding box center [1093, 486] width 91 height 38
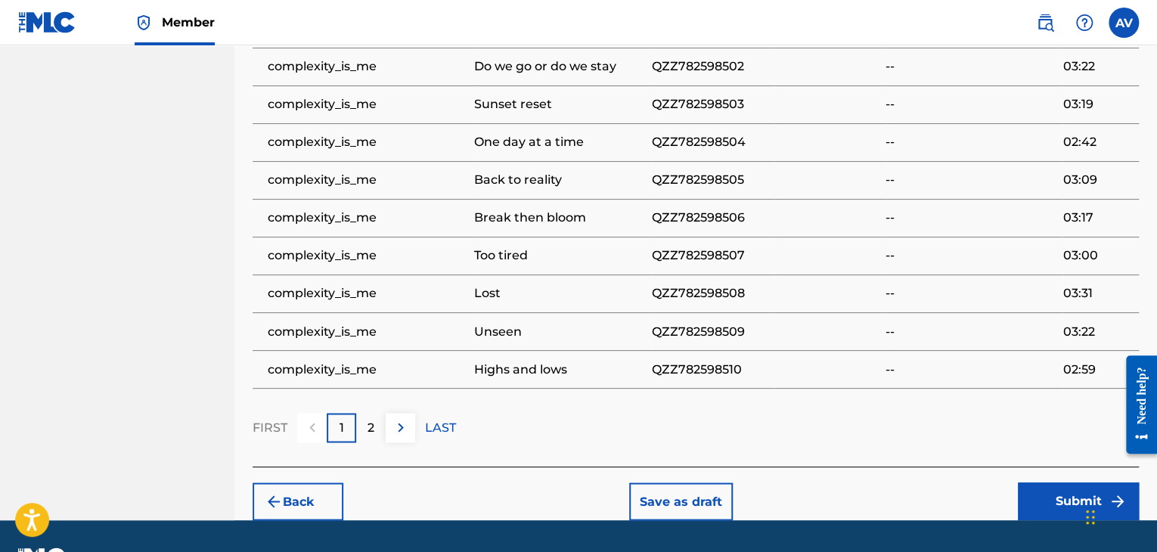
scroll to position [1166, 0]
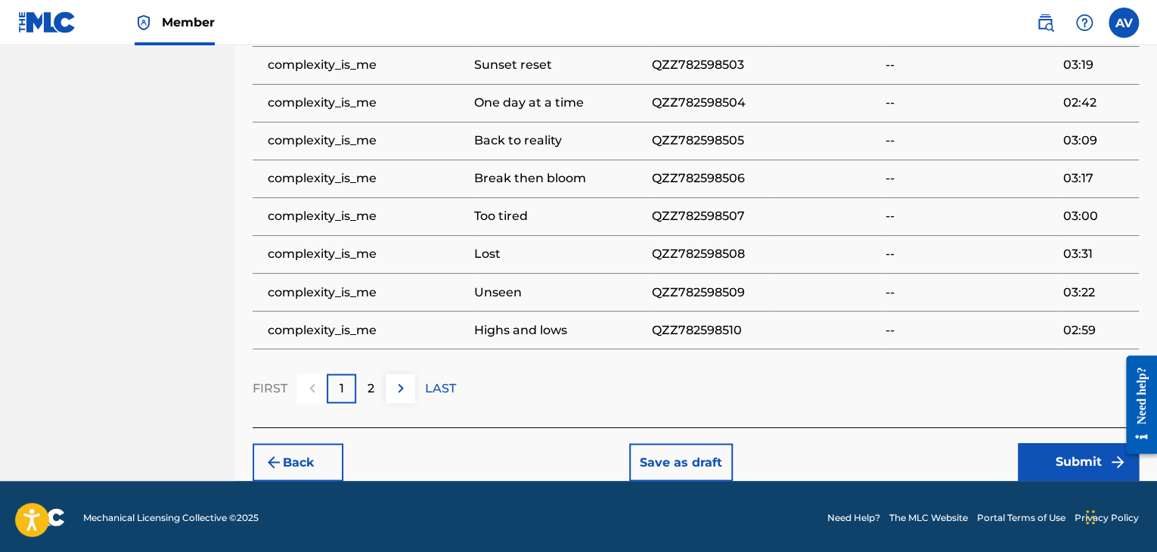
click at [1042, 455] on button "Submit" at bounding box center [1078, 462] width 121 height 38
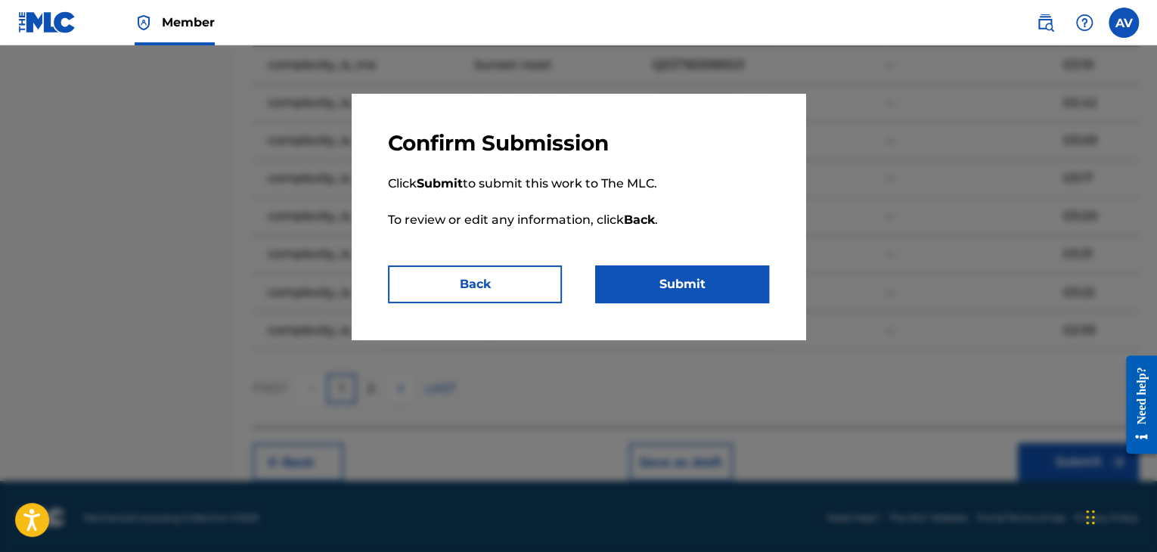
click at [631, 277] on button "Submit" at bounding box center [682, 284] width 174 height 38
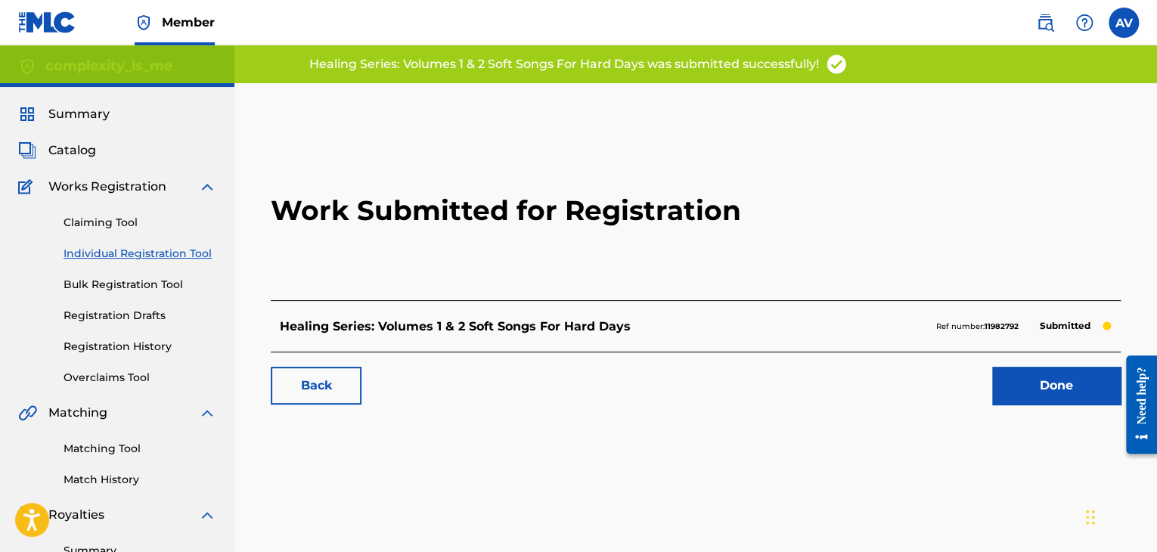
click at [1038, 388] on link "Done" at bounding box center [1056, 386] width 129 height 38
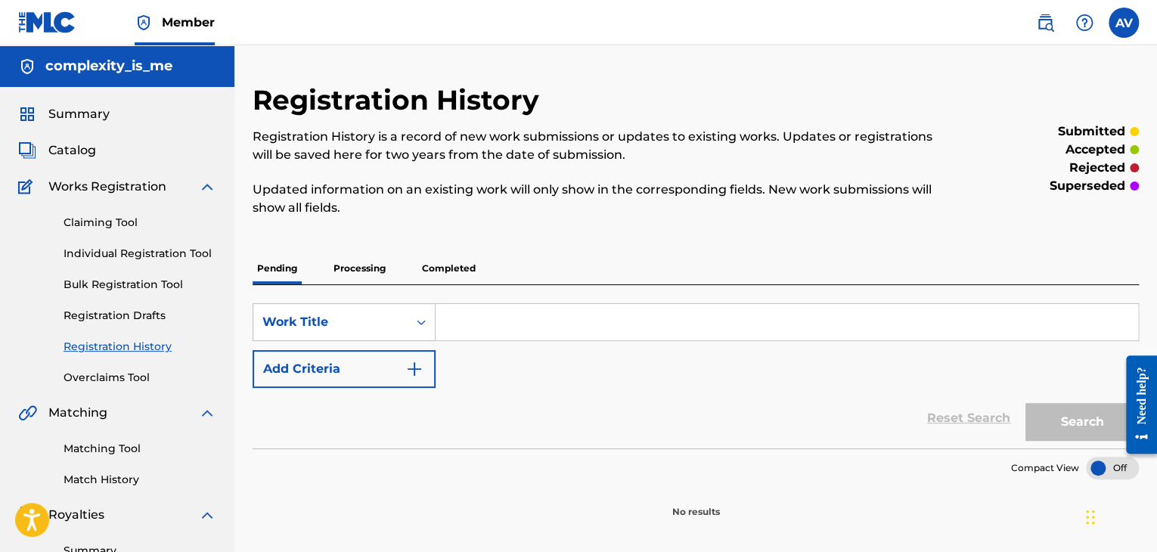
click at [387, 265] on p "Processing" at bounding box center [359, 269] width 61 height 32
click at [263, 268] on p "Pending" at bounding box center [277, 269] width 49 height 32
click at [82, 152] on span "Catalog" at bounding box center [72, 150] width 48 height 18
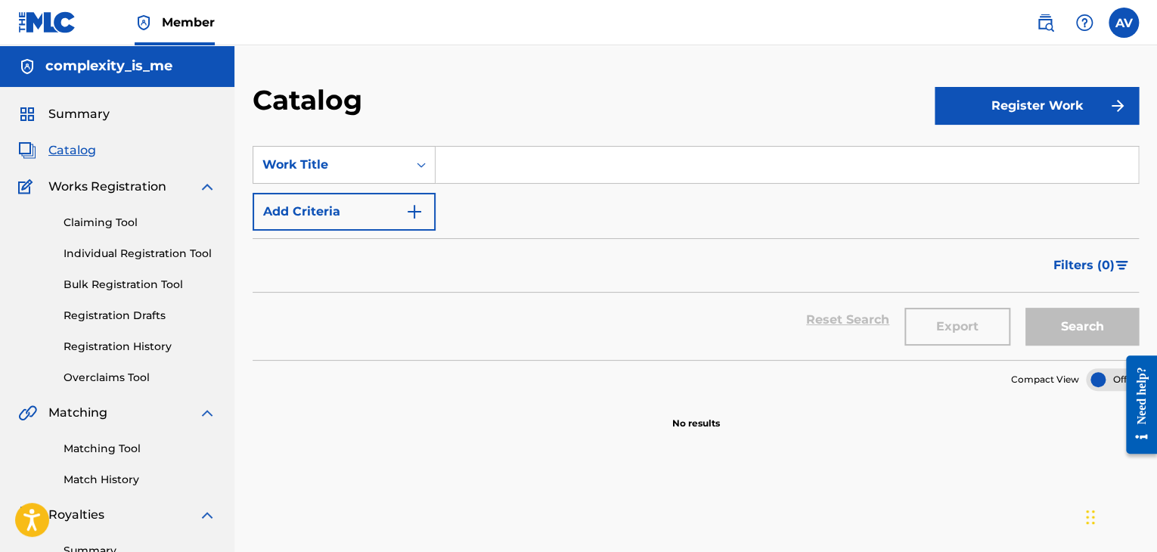
click at [88, 119] on span "Summary" at bounding box center [78, 114] width 61 height 18
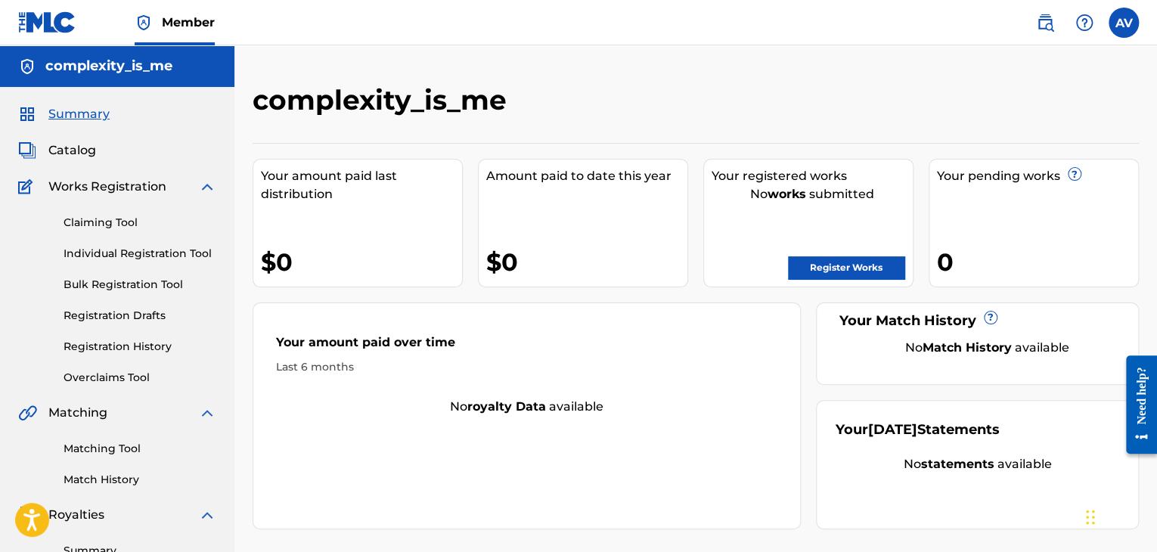
click at [808, 194] on div "No works submitted" at bounding box center [812, 194] width 201 height 18
click at [991, 209] on div "Your pending works ? 0" at bounding box center [1034, 223] width 210 height 129
click at [67, 149] on span "Catalog" at bounding box center [72, 150] width 48 height 18
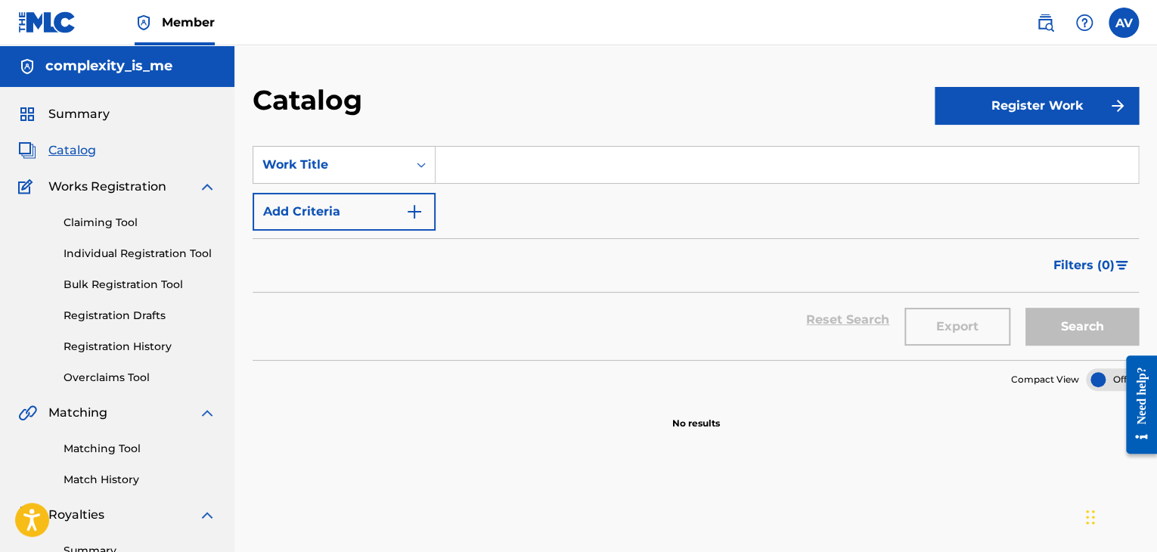
click at [135, 341] on link "Registration History" at bounding box center [140, 347] width 153 height 16
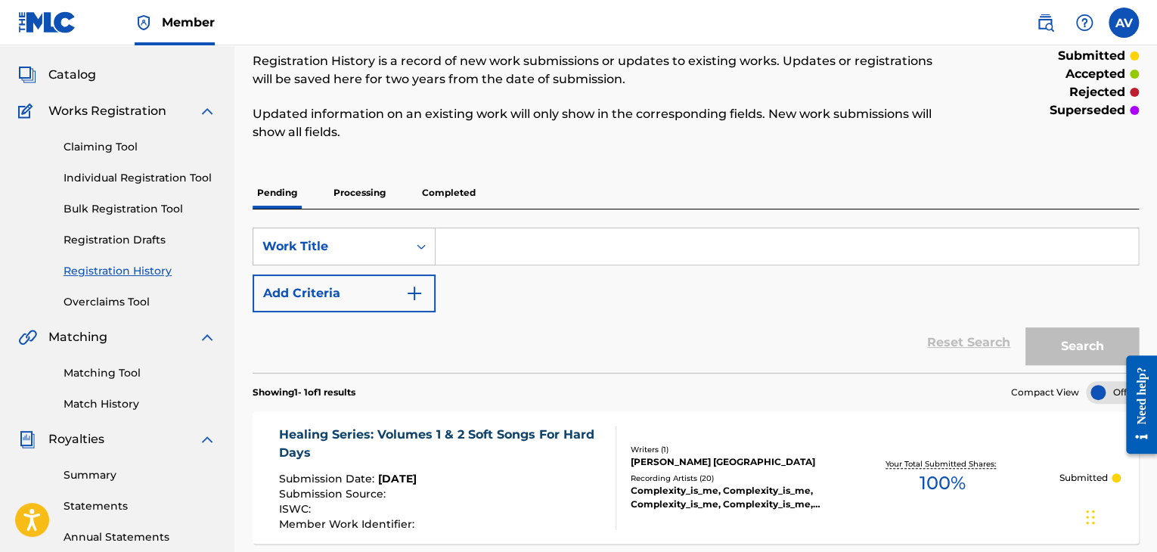
scroll to position [227, 0]
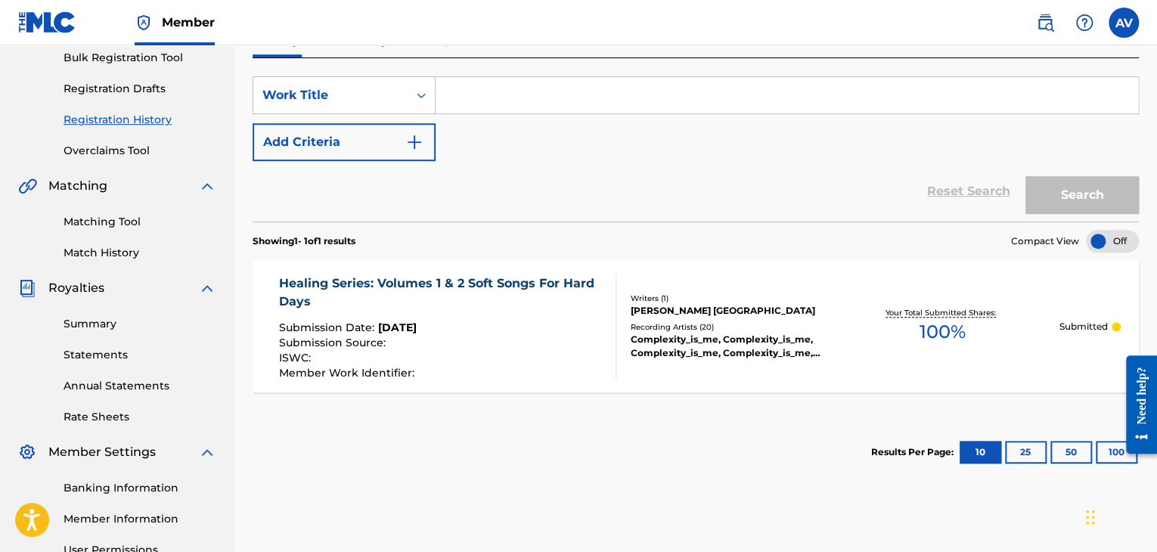
click at [569, 355] on div "ISWC :" at bounding box center [441, 359] width 324 height 15
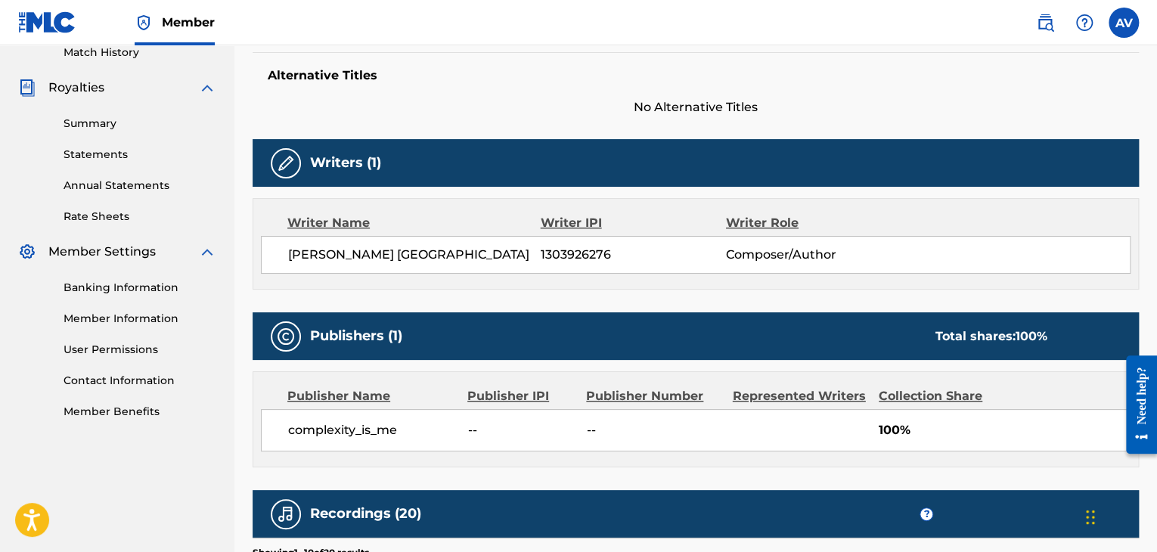
scroll to position [433, 0]
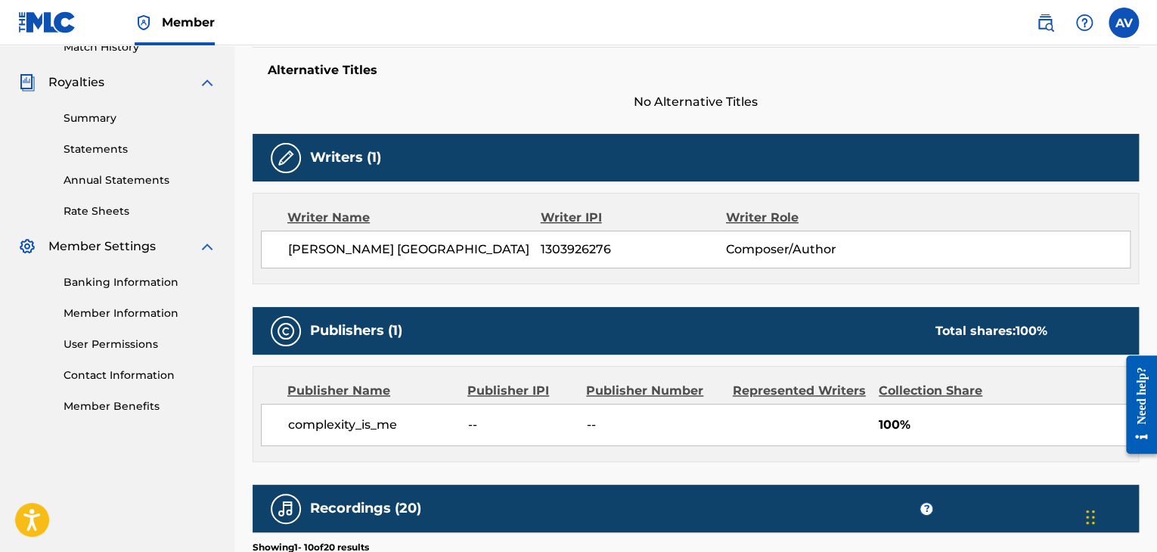
click at [141, 276] on link "Banking Information" at bounding box center [140, 283] width 153 height 16
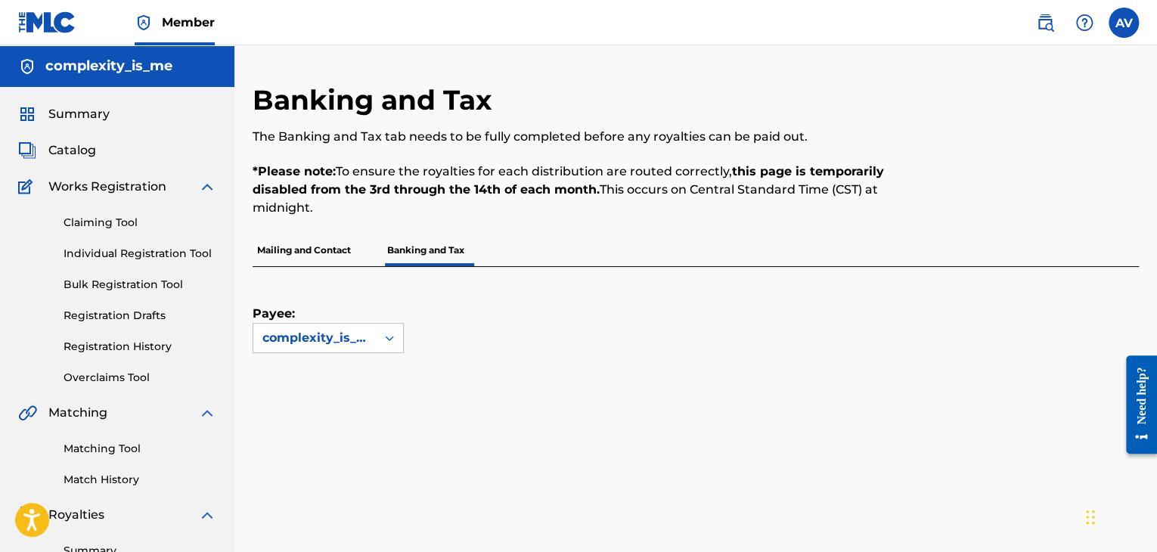
click at [309, 247] on p "Mailing and Contact" at bounding box center [304, 250] width 103 height 32
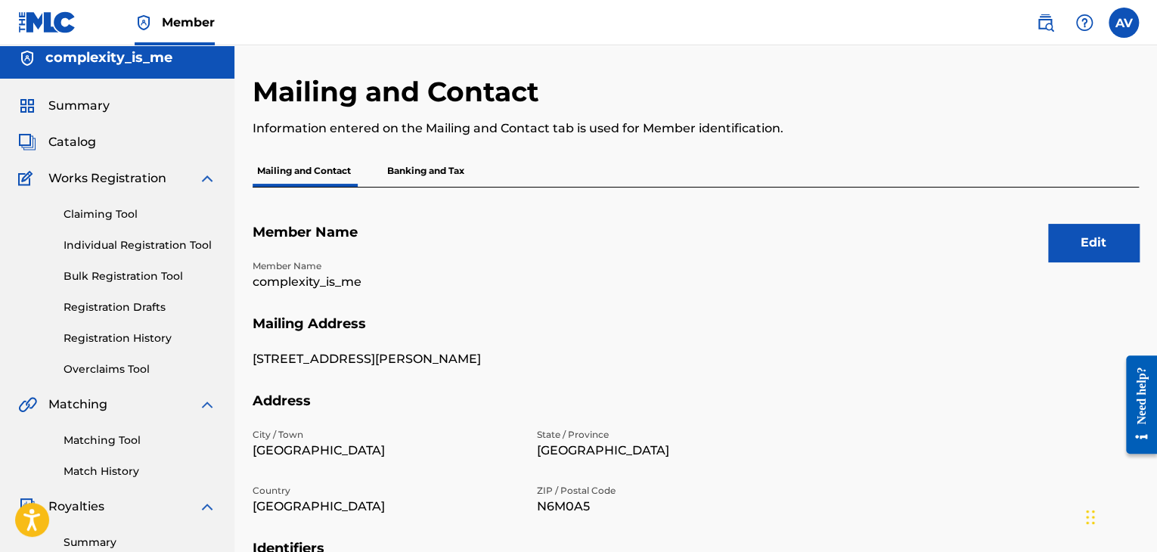
scroll to position [8, 0]
click at [442, 176] on p "Banking and Tax" at bounding box center [426, 172] width 86 height 32
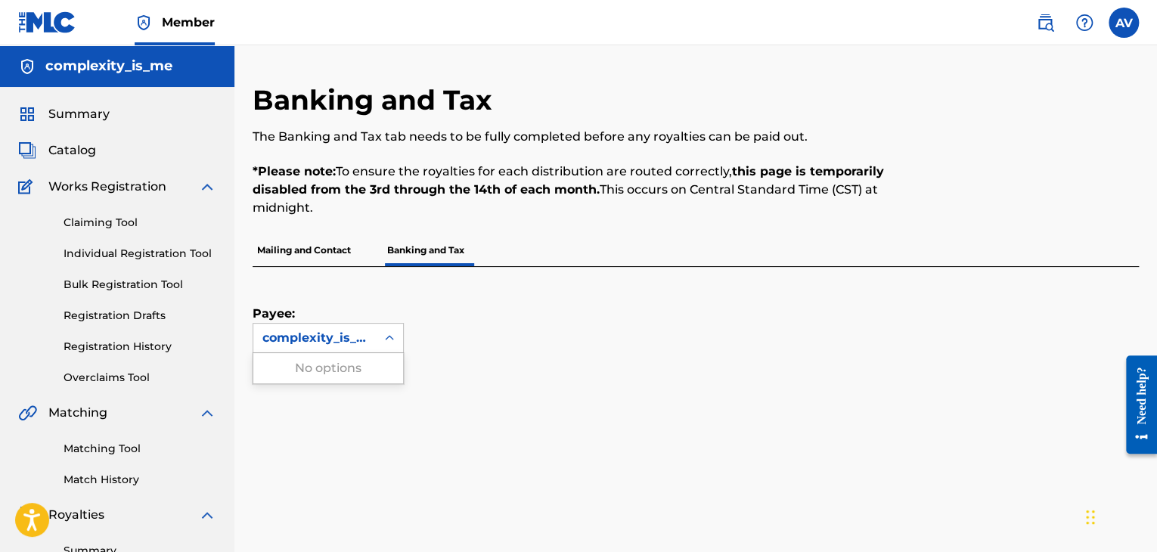
click at [351, 335] on div "complexity_is_me" at bounding box center [314, 338] width 104 height 18
click at [296, 257] on p "Mailing and Contact" at bounding box center [304, 250] width 103 height 32
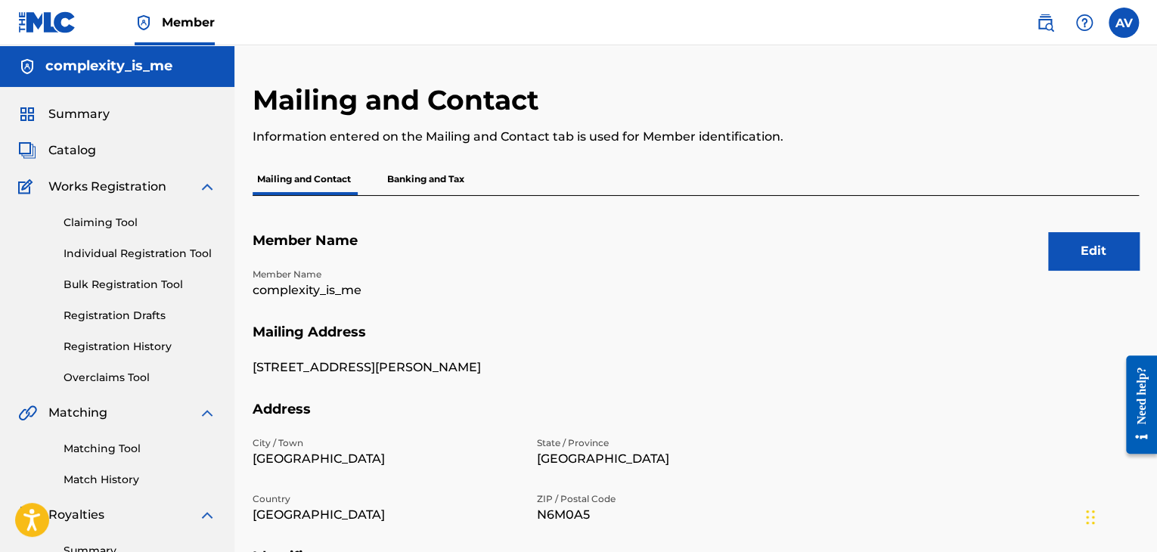
click at [1104, 252] on button "Edit" at bounding box center [1093, 251] width 91 height 38
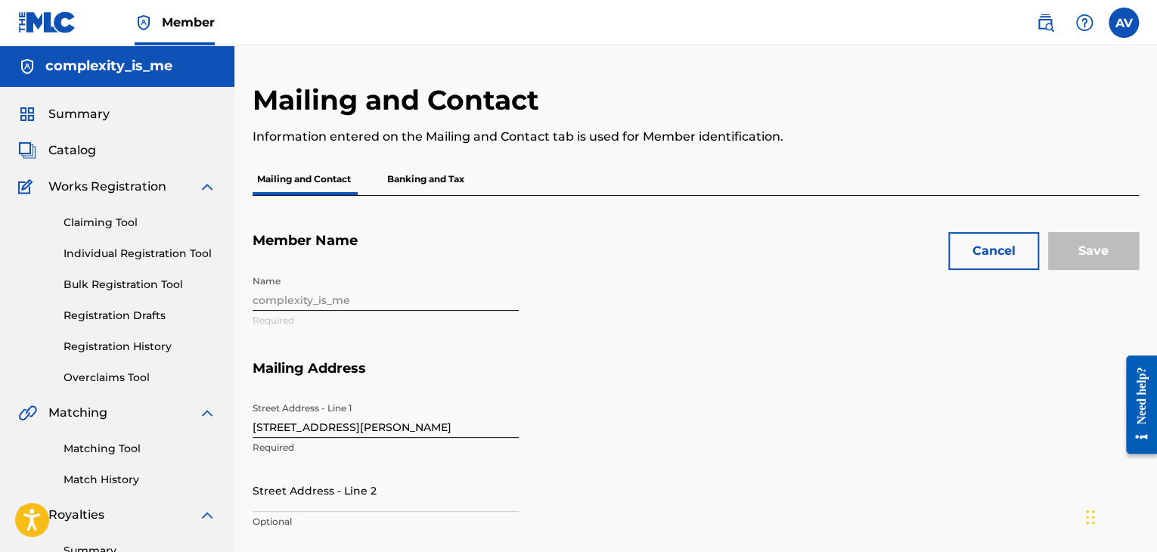
click at [447, 288] on div "Name complexity_is_me Required" at bounding box center [528, 314] width 551 height 92
click at [426, 292] on div "Name complexity_is_me Required" at bounding box center [528, 314] width 551 height 92
click at [391, 284] on div "Name complexity_is_me Required" at bounding box center [528, 314] width 551 height 92
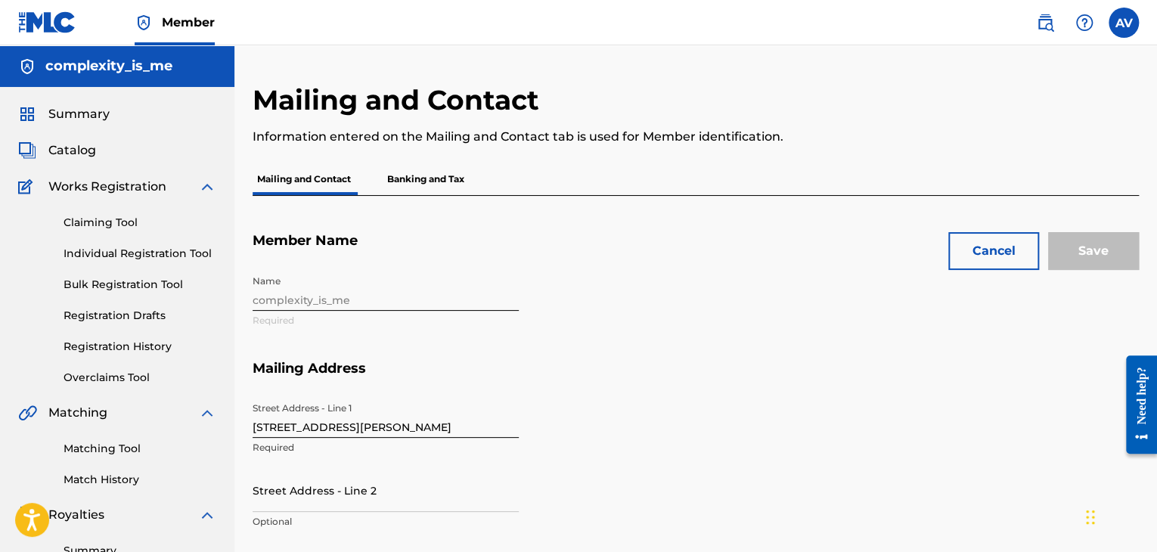
click at [294, 291] on div "Name complexity_is_me Required" at bounding box center [528, 314] width 551 height 92
click at [479, 303] on div "Name complexity_is_me Required" at bounding box center [528, 314] width 551 height 92
click at [1004, 253] on button "Cancel" at bounding box center [993, 251] width 91 height 38
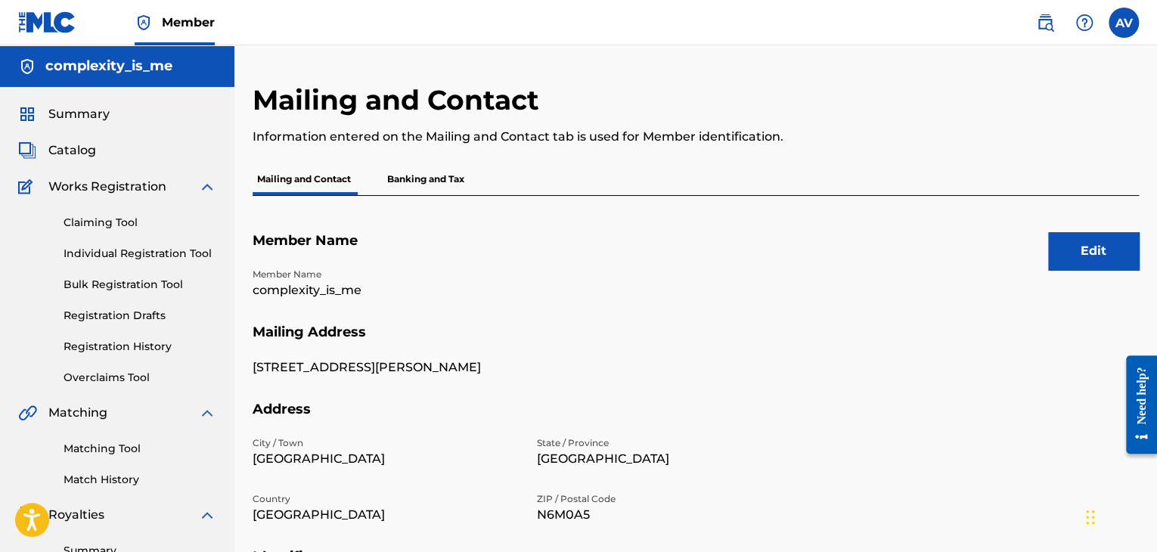
click at [1092, 252] on button "Edit" at bounding box center [1093, 251] width 91 height 38
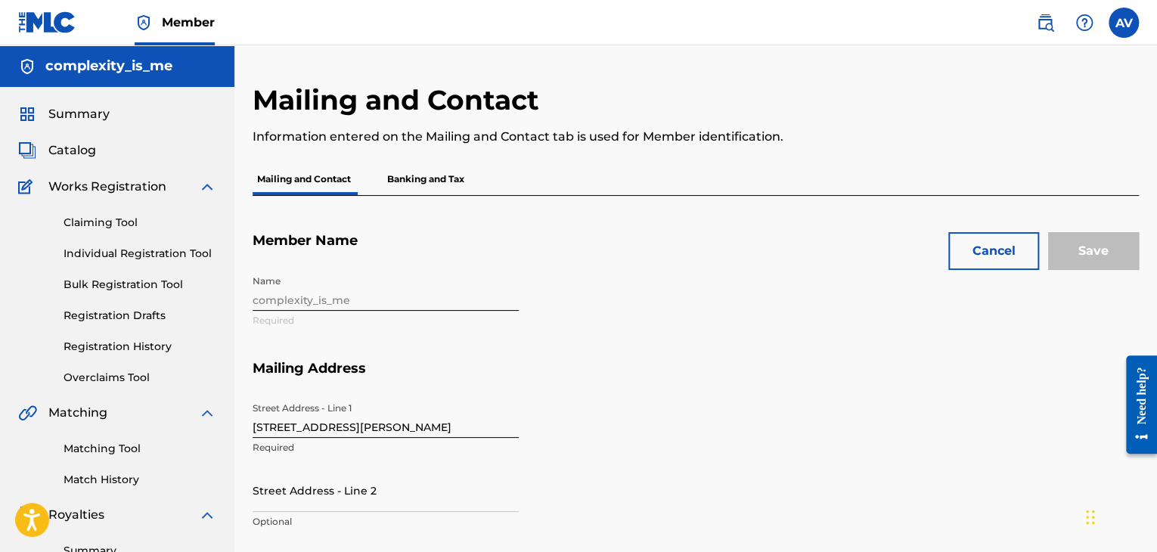
click at [365, 302] on div "Name complexity_is_me Required" at bounding box center [528, 314] width 551 height 92
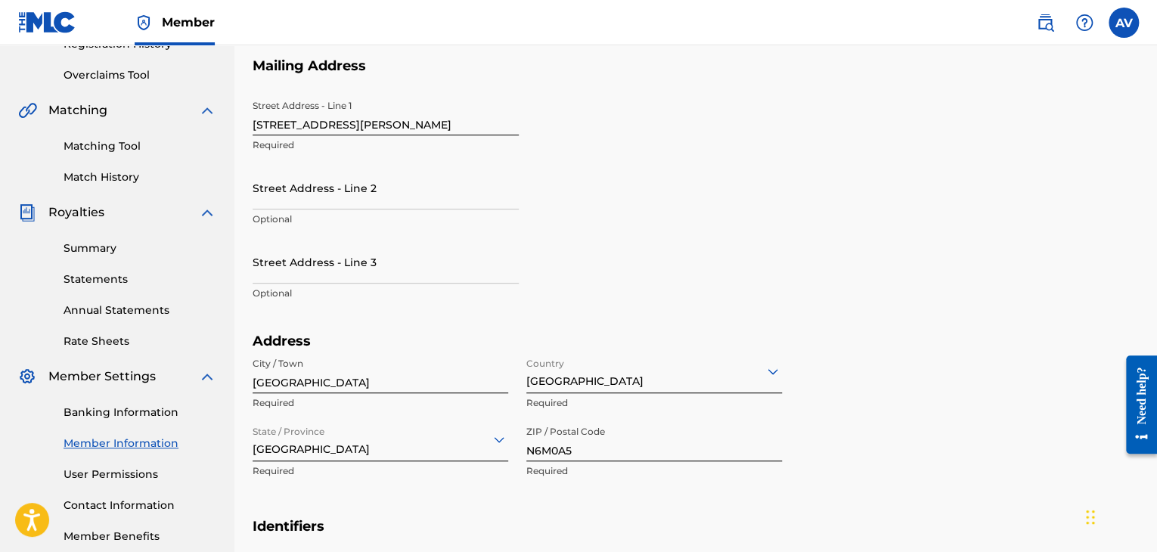
click at [129, 371] on span "Member Settings" at bounding box center [101, 377] width 107 height 18
click at [134, 412] on link "Banking Information" at bounding box center [140, 413] width 153 height 16
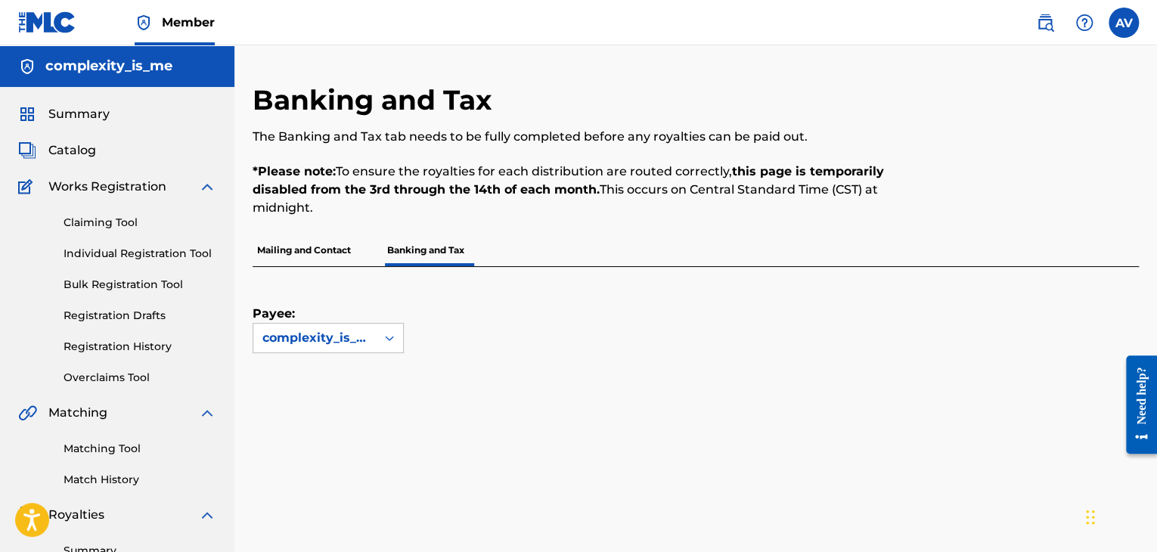
click at [330, 259] on p "Mailing and Contact" at bounding box center [304, 250] width 103 height 32
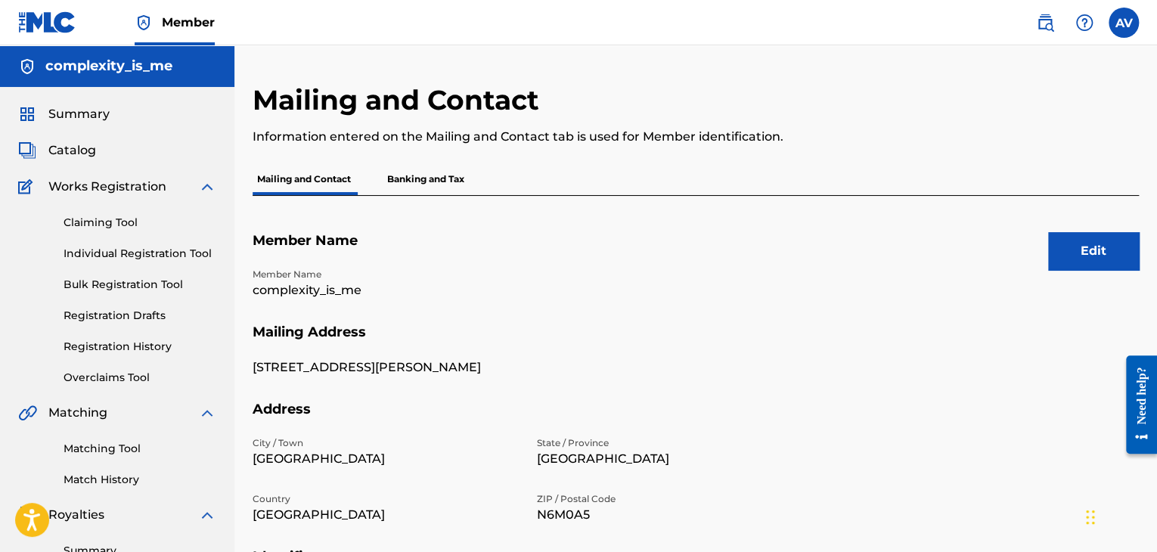
click at [1073, 261] on button "Edit" at bounding box center [1093, 251] width 91 height 38
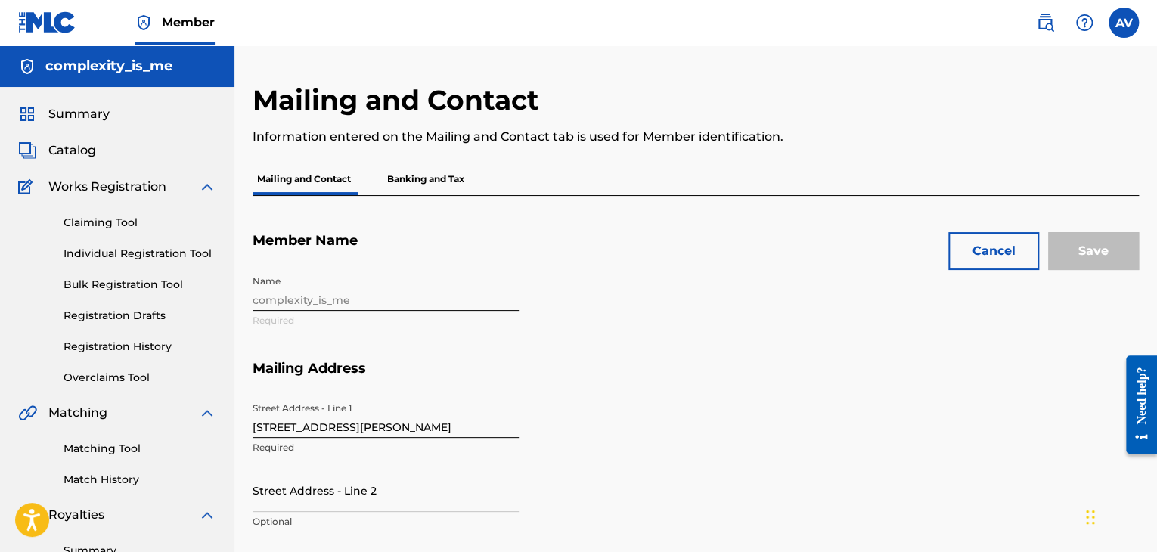
click at [330, 300] on div "Name complexity_is_me Required" at bounding box center [528, 314] width 551 height 92
click at [971, 260] on button "Cancel" at bounding box center [993, 251] width 91 height 38
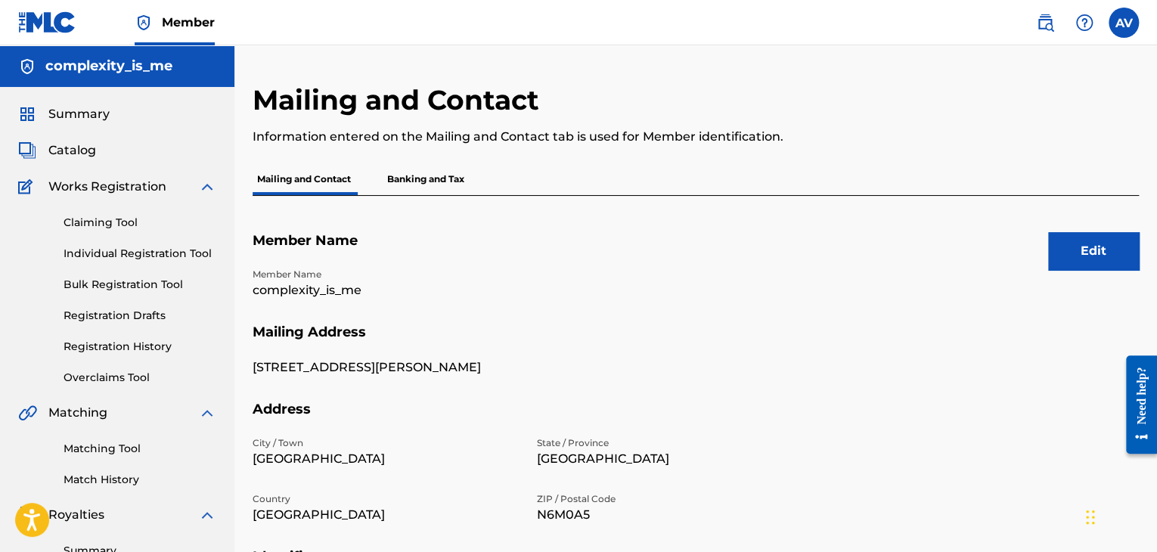
click at [439, 188] on p "Banking and Tax" at bounding box center [426, 179] width 86 height 32
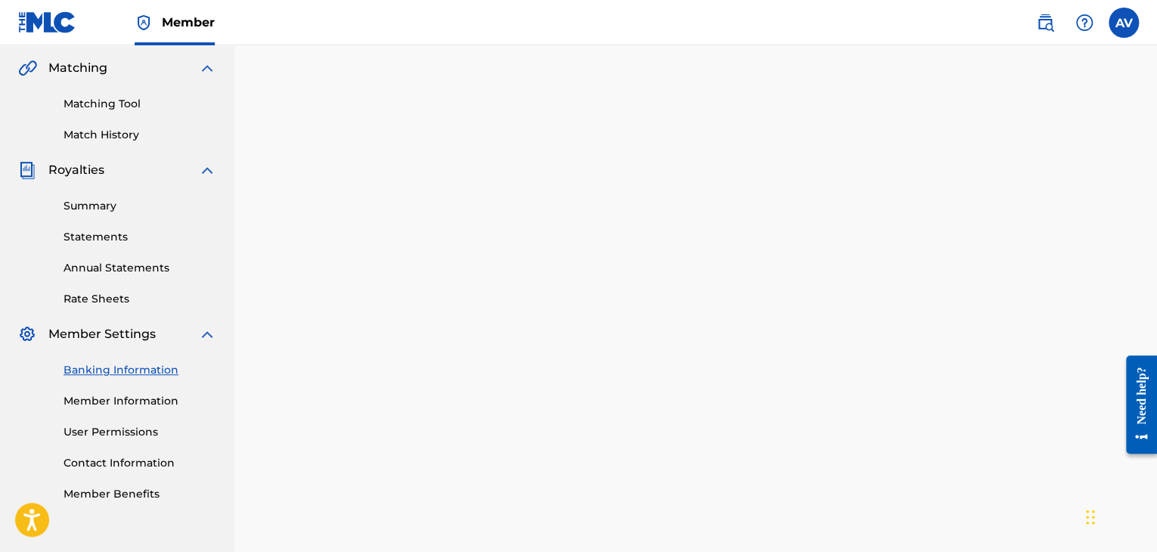
scroll to position [369, 0]
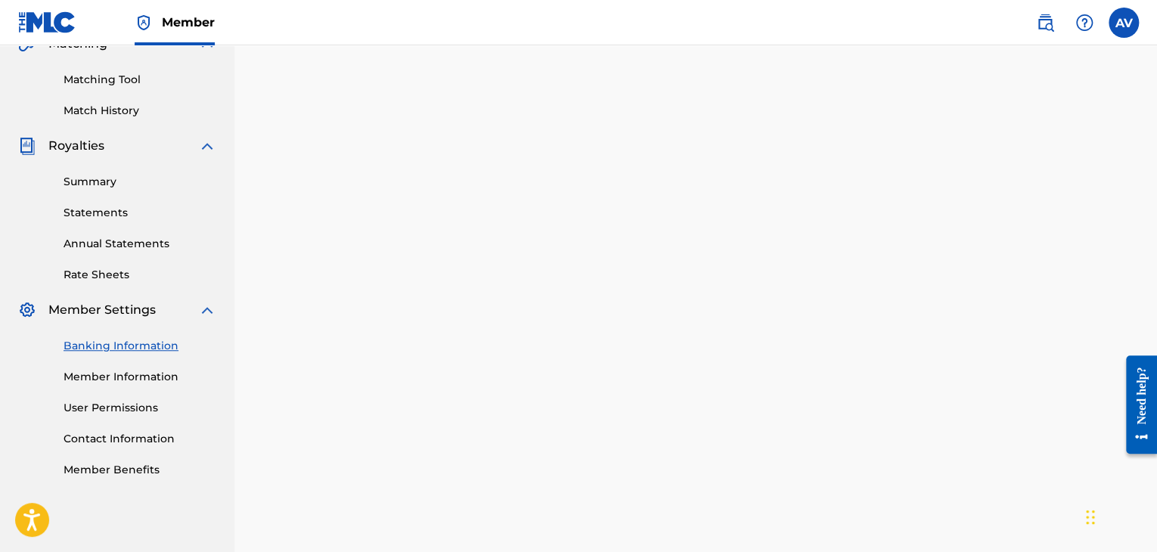
click at [137, 374] on link "Member Information" at bounding box center [140, 377] width 153 height 16
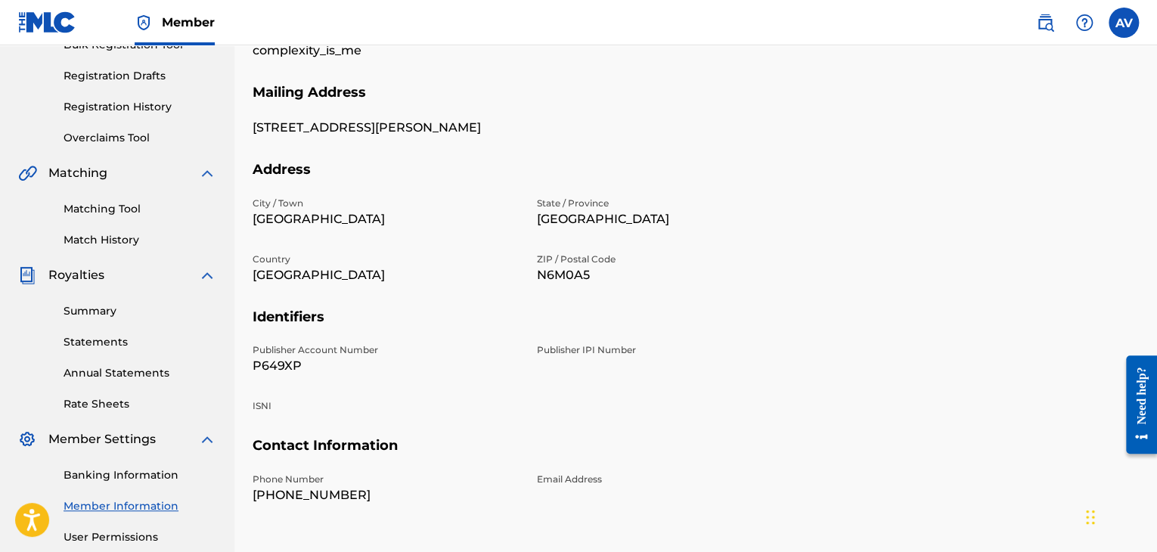
scroll to position [310, 0]
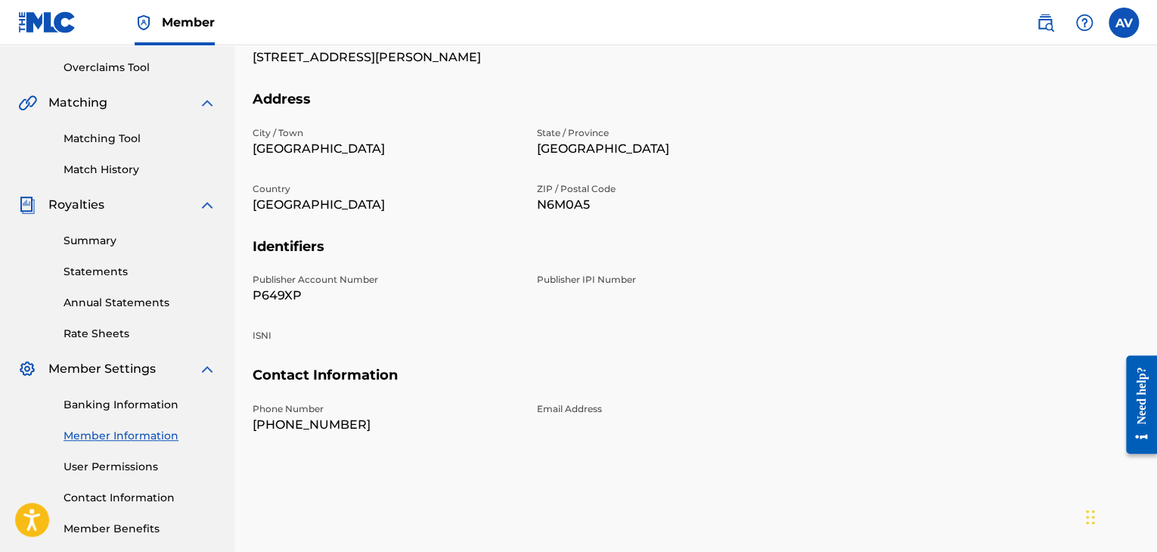
click at [157, 402] on link "Banking Information" at bounding box center [140, 405] width 153 height 16
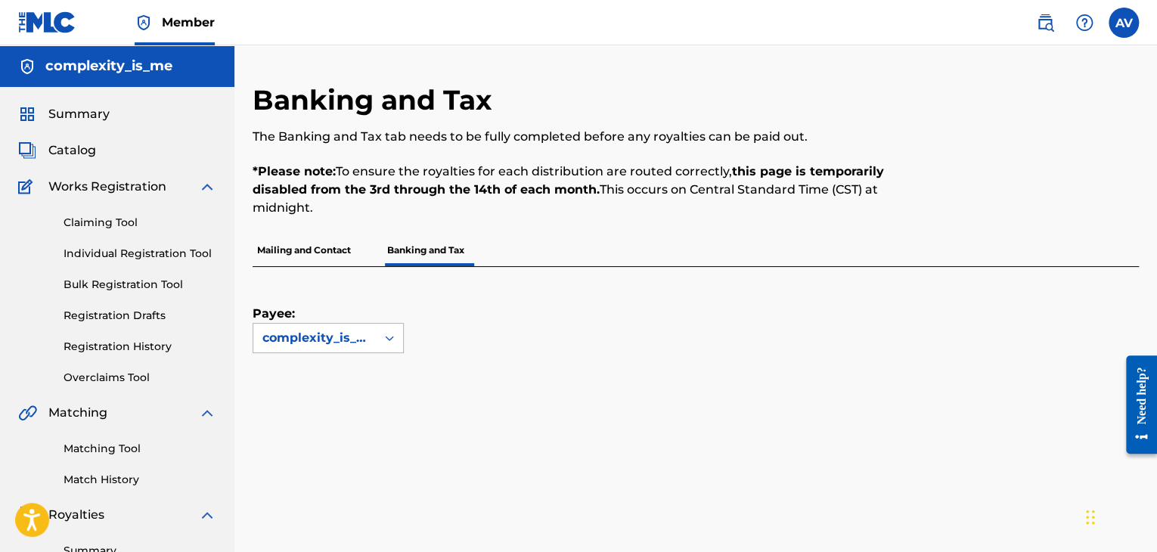
click at [360, 327] on div "complexity_is_me" at bounding box center [314, 338] width 123 height 29
click at [348, 251] on p "Mailing and Contact" at bounding box center [304, 250] width 103 height 32
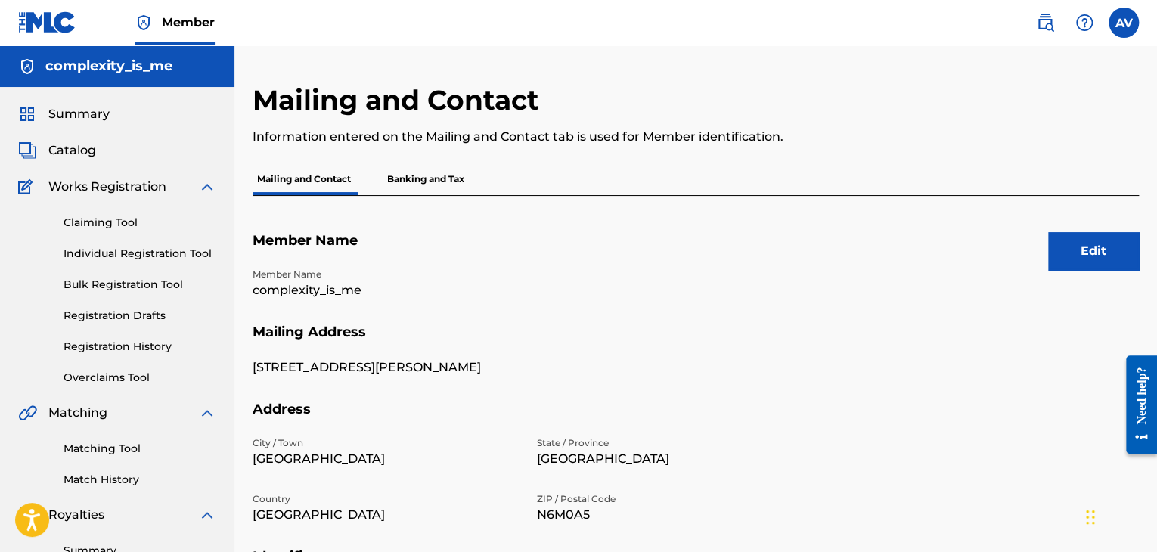
click at [1081, 234] on button "Edit" at bounding box center [1093, 251] width 91 height 38
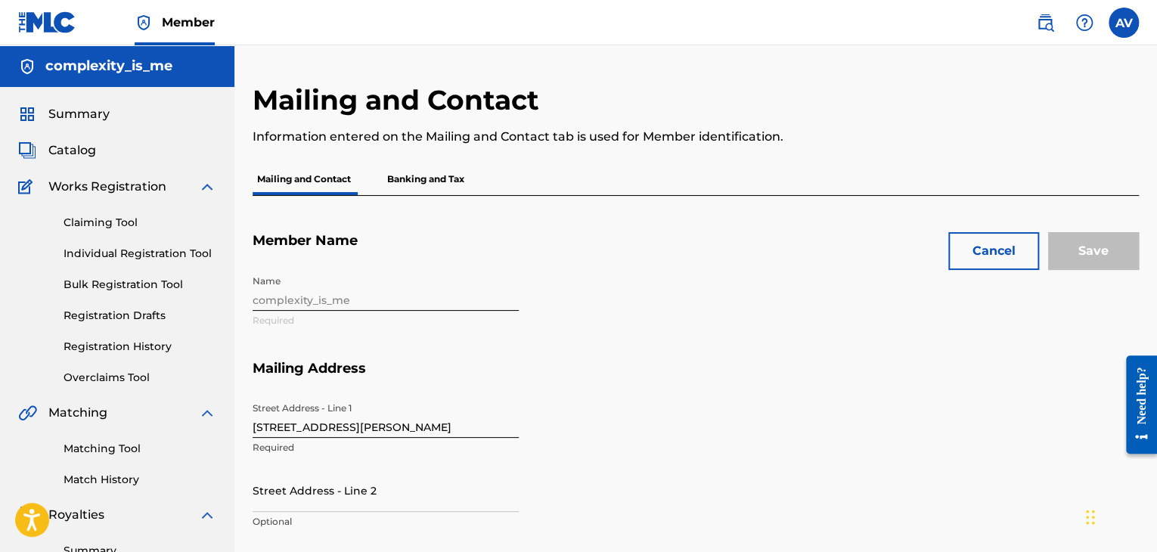
click at [565, 276] on div "Name complexity_is_me Required" at bounding box center [528, 314] width 551 height 92
click at [1016, 261] on button "Cancel" at bounding box center [993, 251] width 91 height 38
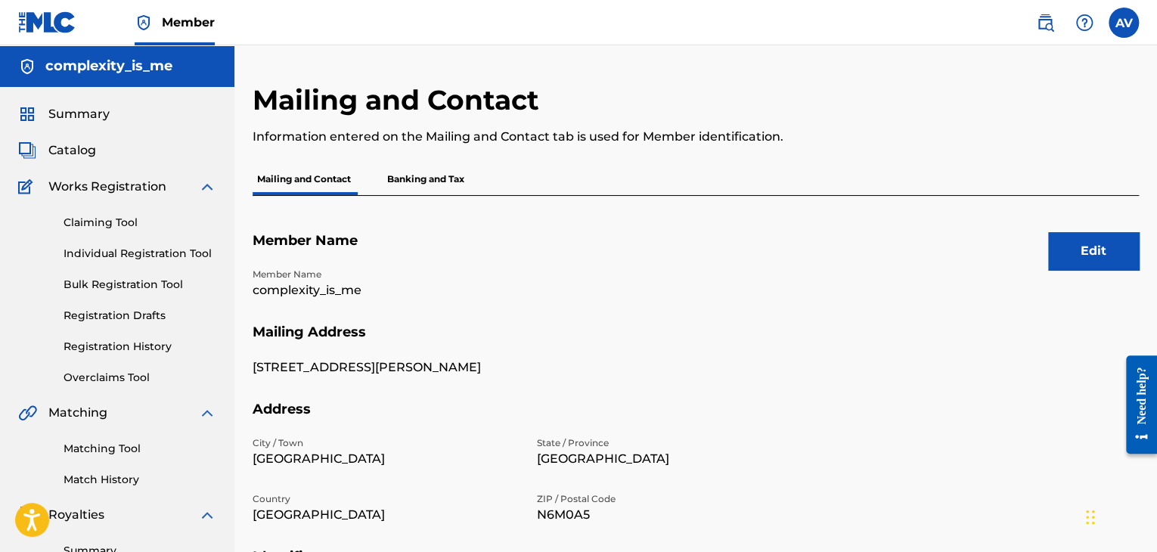
click at [439, 181] on p "Banking and Tax" at bounding box center [426, 179] width 86 height 32
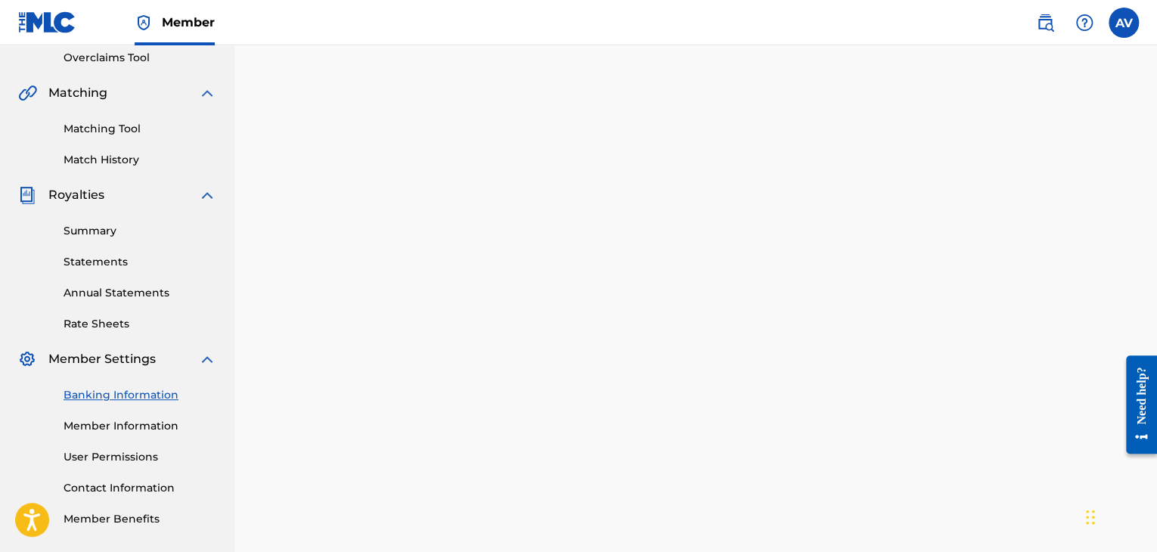
scroll to position [274, 0]
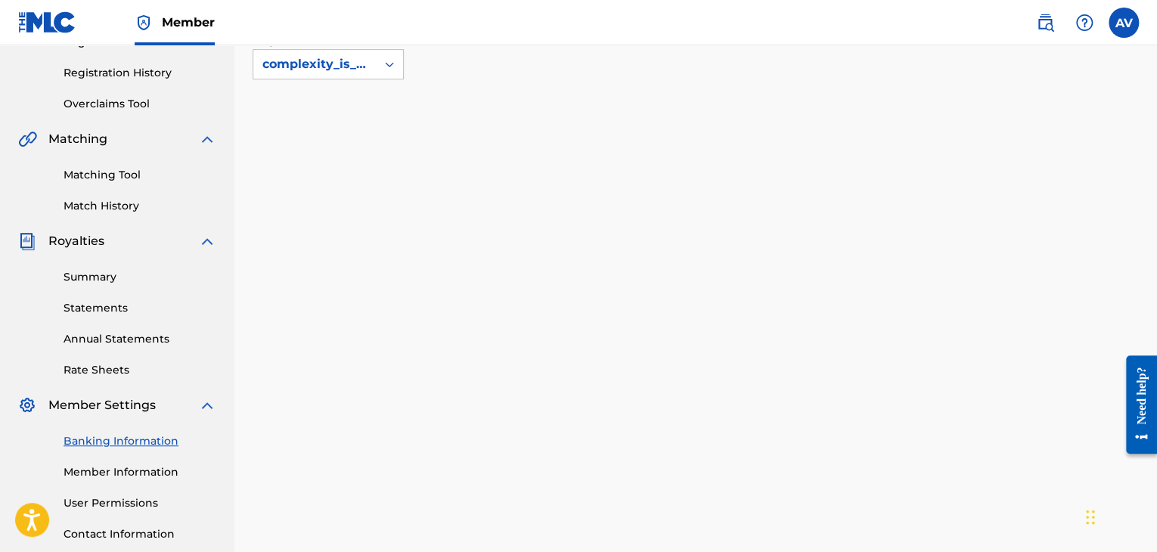
click at [1125, 27] on label at bounding box center [1124, 23] width 30 height 30
click at [1124, 23] on input "AV [PERSON_NAME] Valladolid [EMAIL_ADDRESS][DOMAIN_NAME] Notification Preferenc…" at bounding box center [1124, 23] width 0 height 0
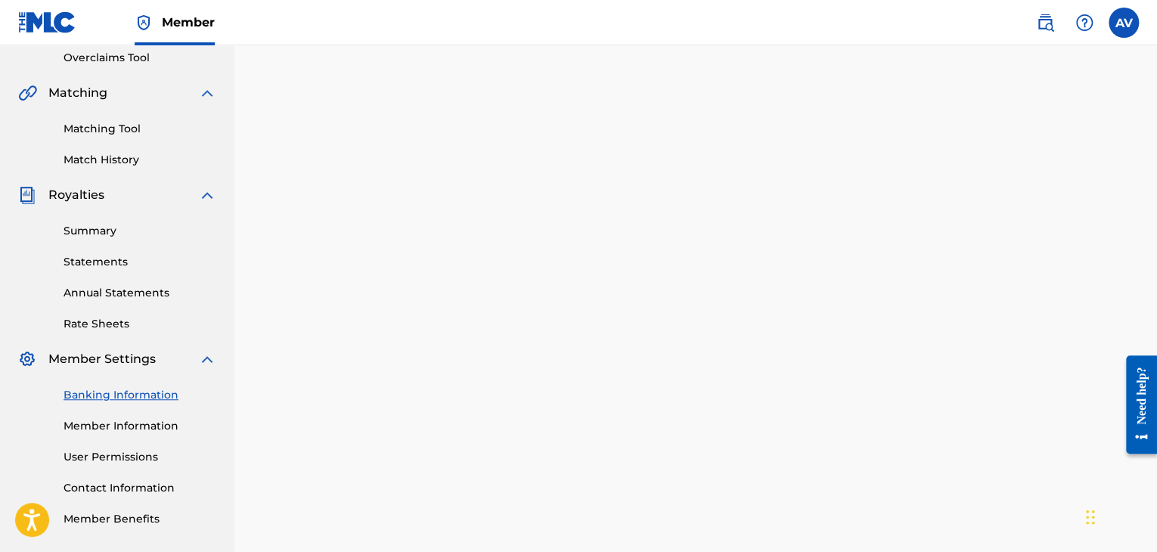
scroll to position [182, 0]
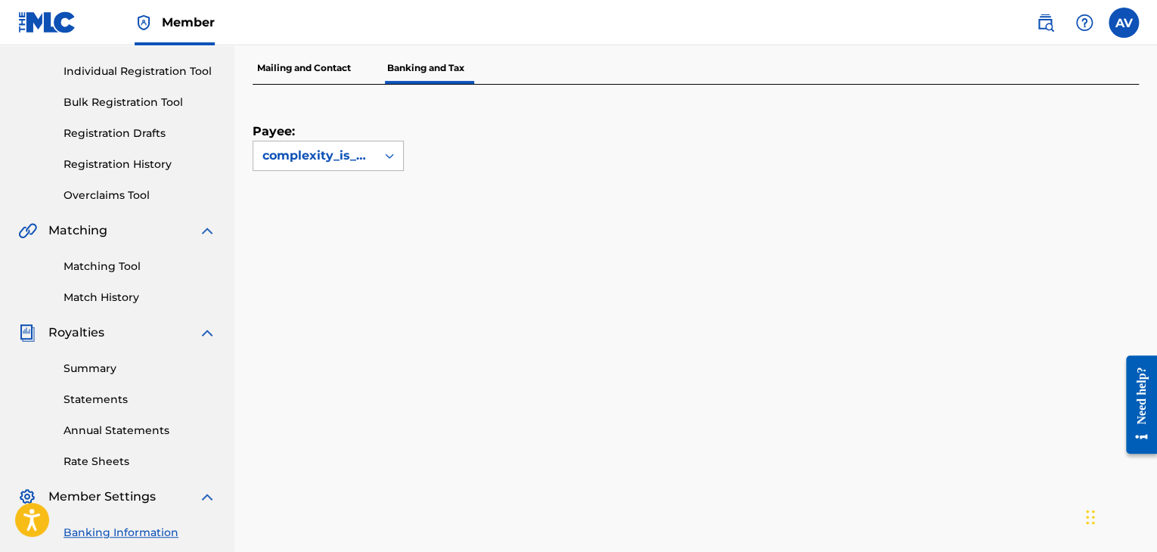
click at [336, 150] on div "complexity_is_me" at bounding box center [314, 156] width 104 height 18
click at [520, 190] on div "Payee: Use Up and Down to choose options, press Enter to select the currently f…" at bounding box center [696, 396] width 886 height 622
click at [312, 73] on p "Mailing and Contact" at bounding box center [304, 68] width 103 height 32
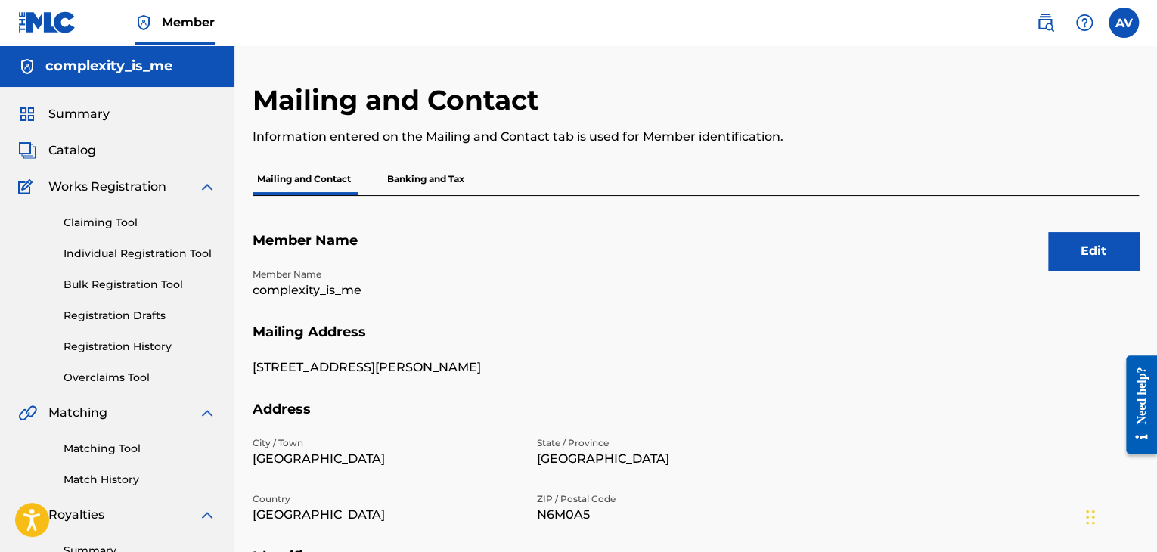
click at [1099, 253] on button "Edit" at bounding box center [1093, 251] width 91 height 38
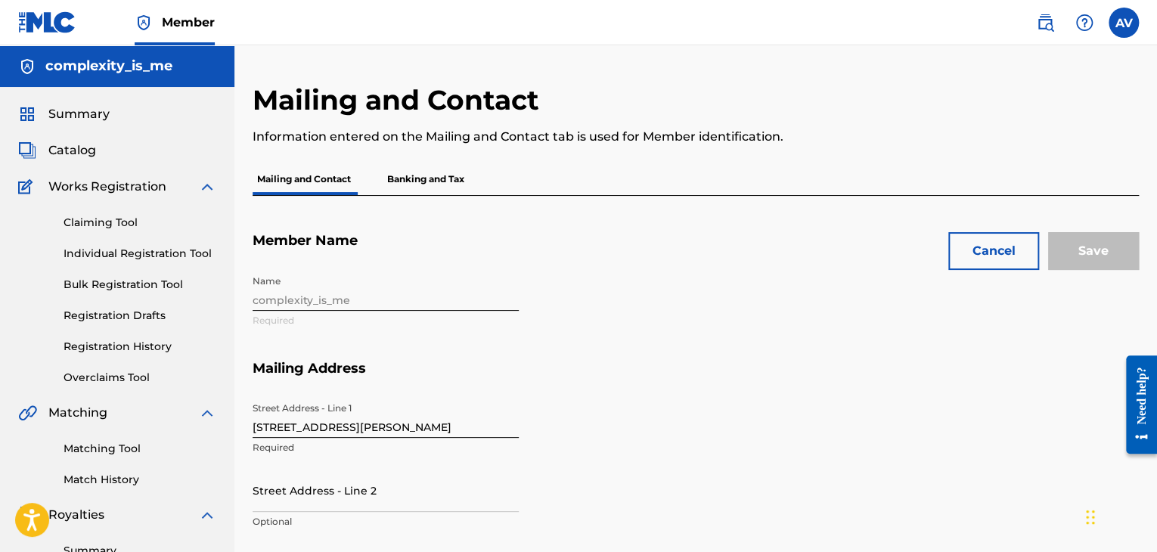
click at [322, 301] on div "Name complexity_is_me Required" at bounding box center [528, 314] width 551 height 92
click at [1114, 29] on label at bounding box center [1124, 23] width 30 height 30
click at [1124, 23] on input "AV [PERSON_NAME] Valladolid [EMAIL_ADDRESS][DOMAIN_NAME] Notification Preferenc…" at bounding box center [1124, 23] width 0 height 0
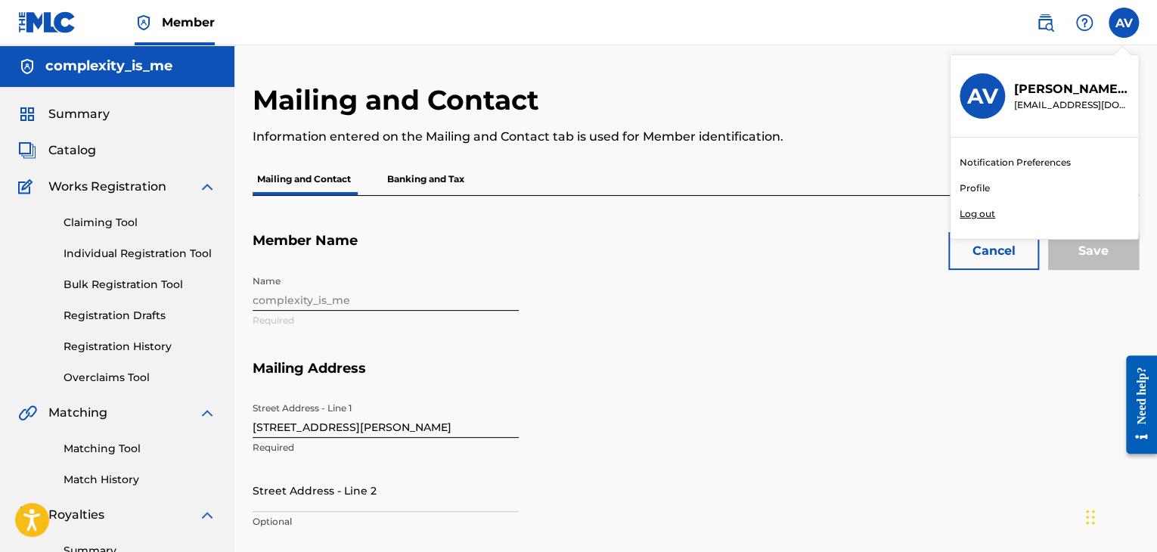
click at [995, 188] on div "Notification Preferences Profile Log out" at bounding box center [1045, 188] width 188 height 101
click at [1124, 23] on input "AV [PERSON_NAME] Valladolid [EMAIL_ADDRESS][DOMAIN_NAME] Notification Preferenc…" at bounding box center [1124, 23] width 0 height 0
click at [983, 188] on link "Profile" at bounding box center [975, 189] width 30 height 14
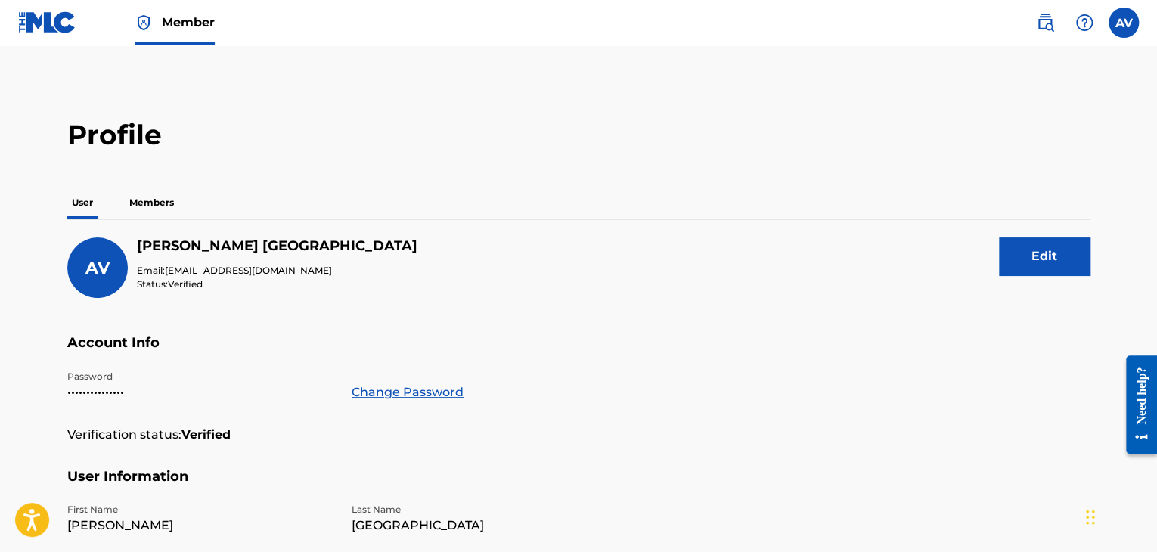
click at [160, 206] on p "Members" at bounding box center [152, 203] width 54 height 32
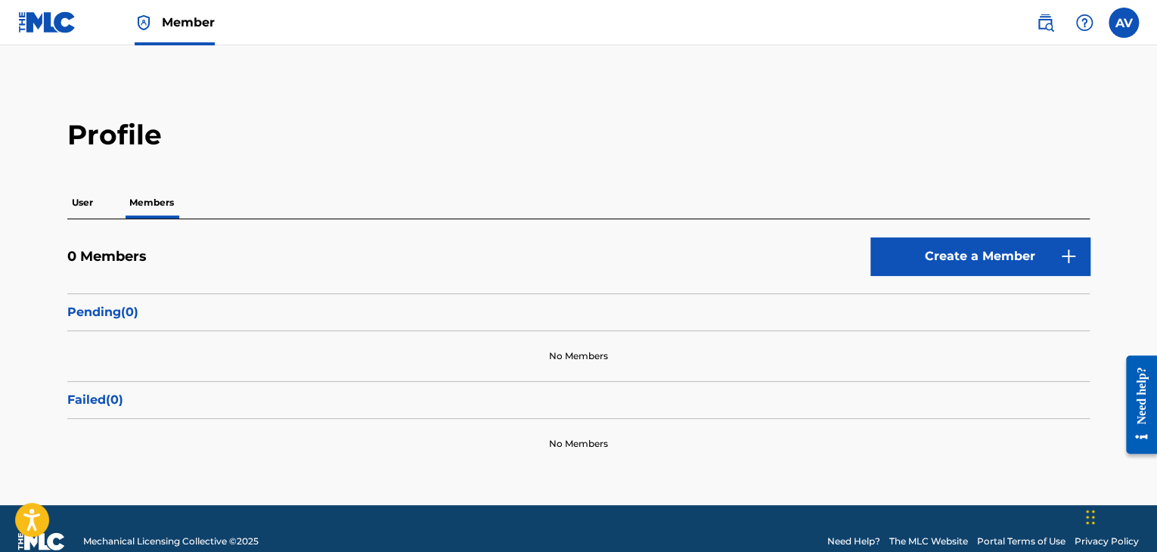
click at [92, 205] on p "User" at bounding box center [82, 203] width 30 height 32
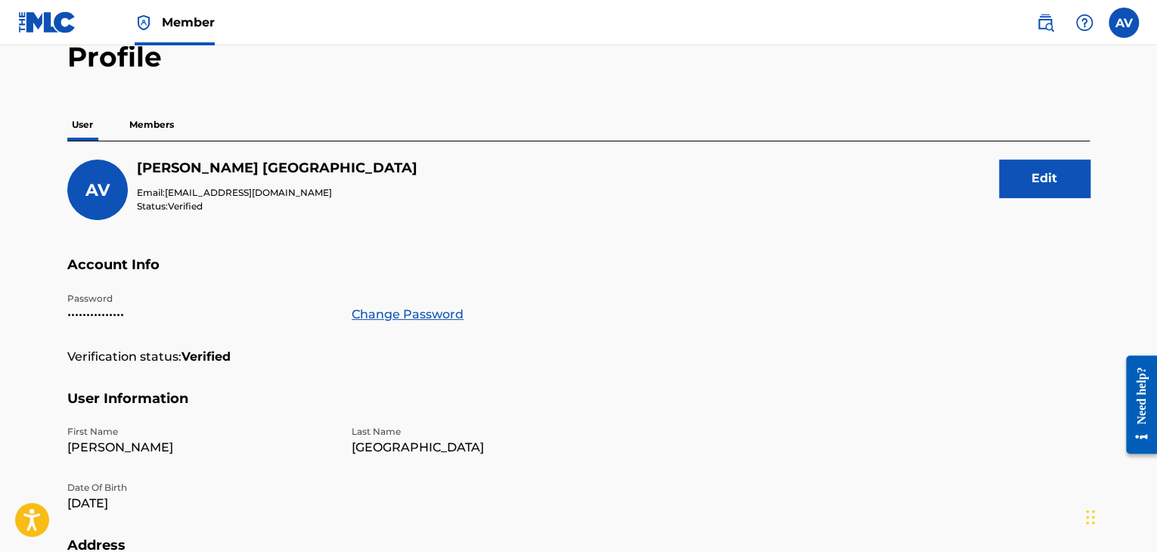
scroll to position [76, 0]
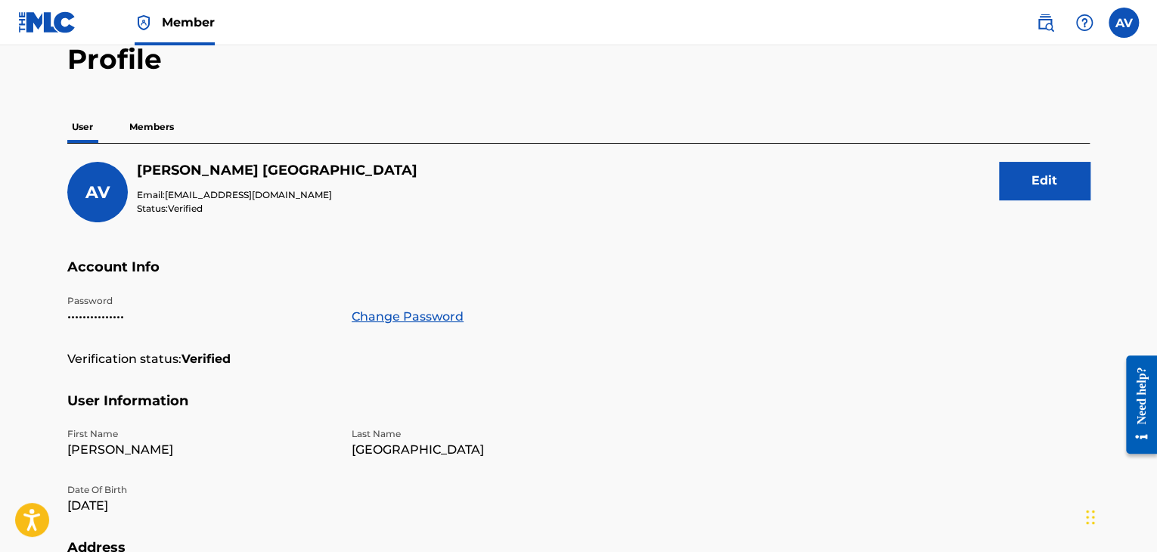
click at [163, 22] on span "Member" at bounding box center [188, 22] width 53 height 17
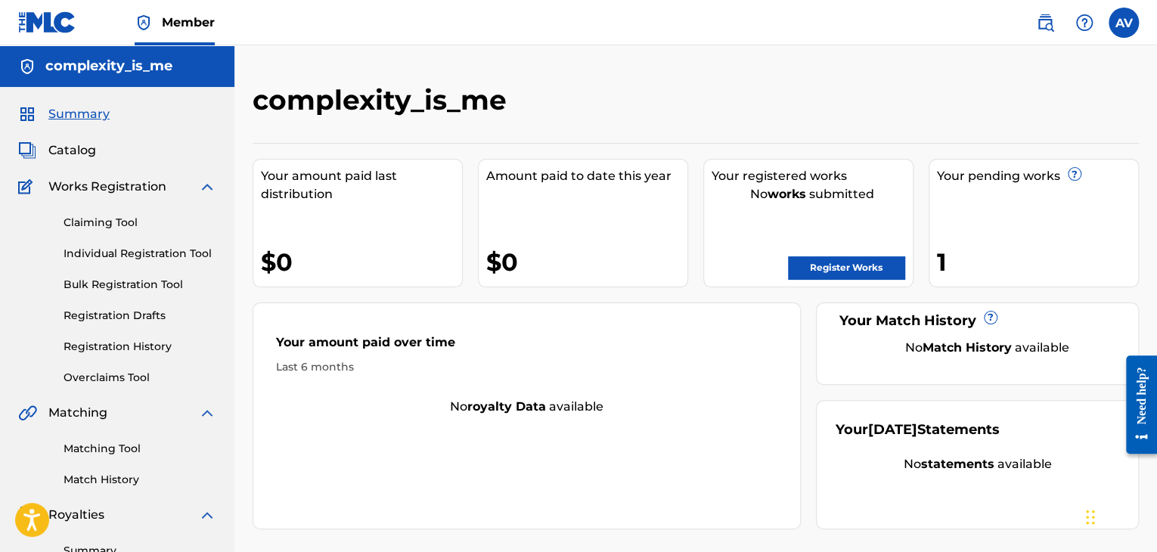
click at [121, 80] on div "complexity_is_me" at bounding box center [117, 66] width 234 height 42
click at [124, 68] on h5 "complexity_is_me" at bounding box center [108, 65] width 127 height 17
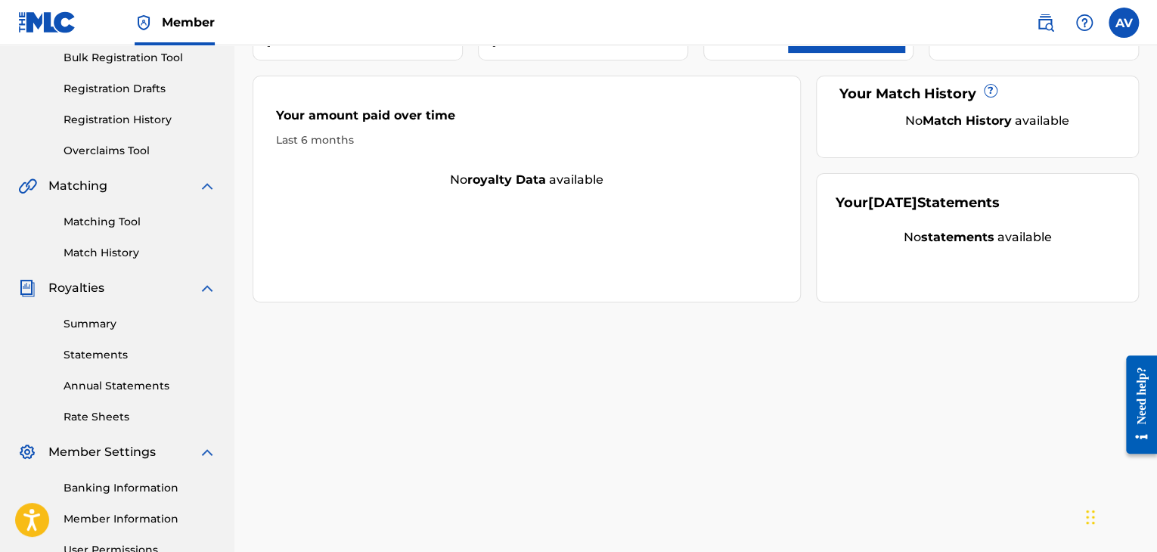
scroll to position [378, 0]
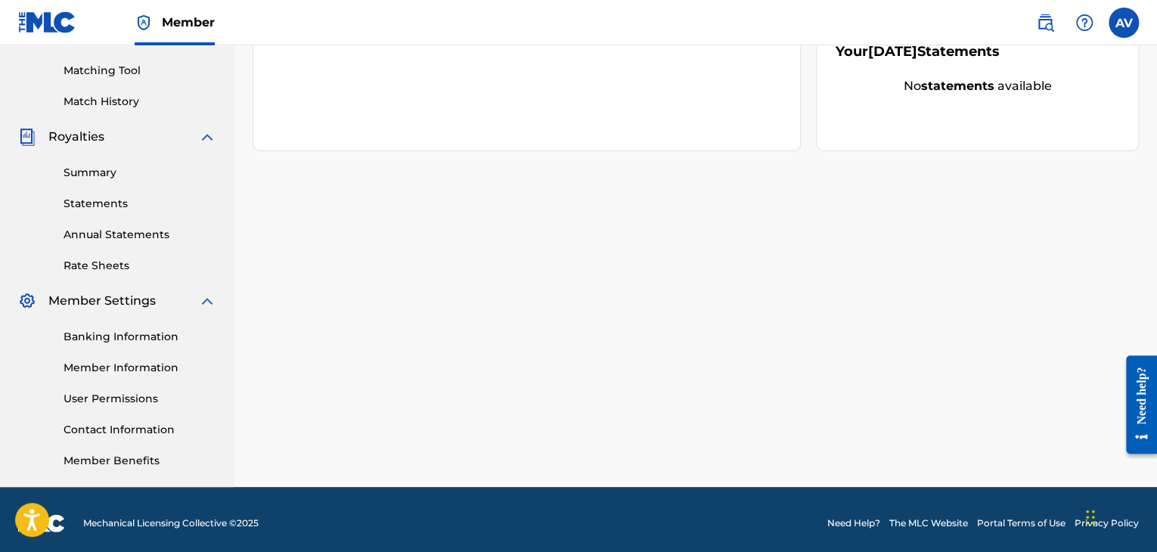
click at [120, 299] on span "Member Settings" at bounding box center [101, 301] width 107 height 18
click at [130, 331] on link "Banking Information" at bounding box center [140, 337] width 153 height 16
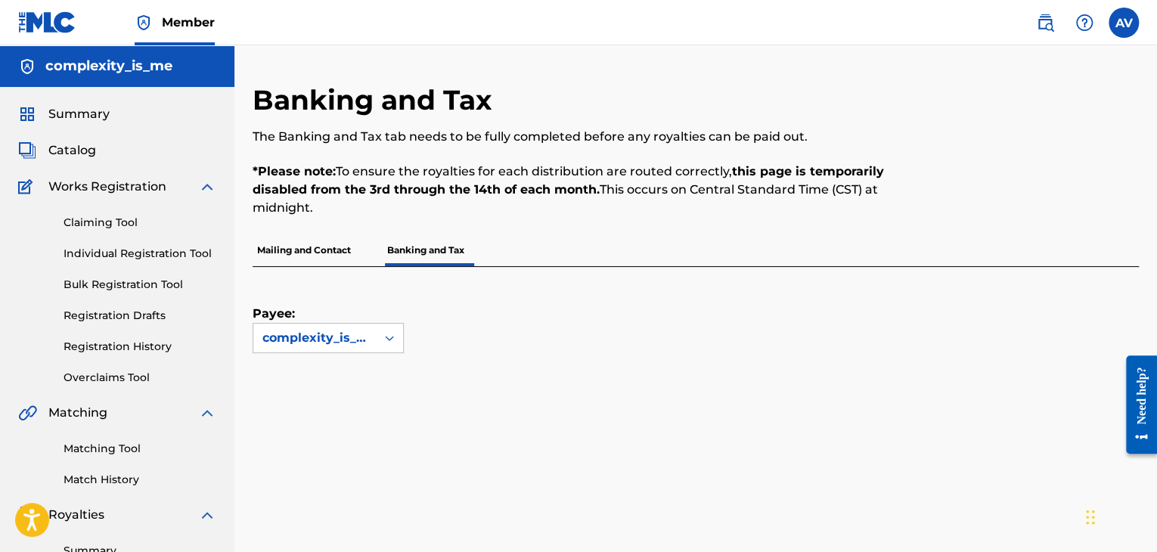
click at [303, 255] on p "Mailing and Contact" at bounding box center [304, 250] width 103 height 32
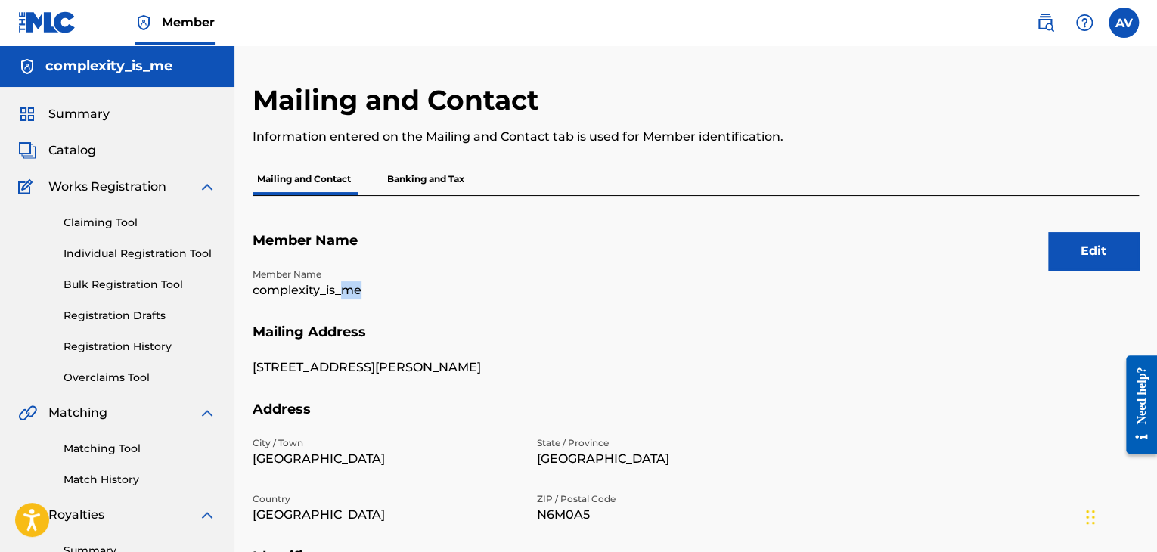
drag, startPoint x: 386, startPoint y: 293, endPoint x: 336, endPoint y: 290, distance: 50.8
click at [336, 290] on p "complexity_is_me" at bounding box center [386, 290] width 266 height 18
click at [188, 27] on span "Member" at bounding box center [188, 22] width 53 height 17
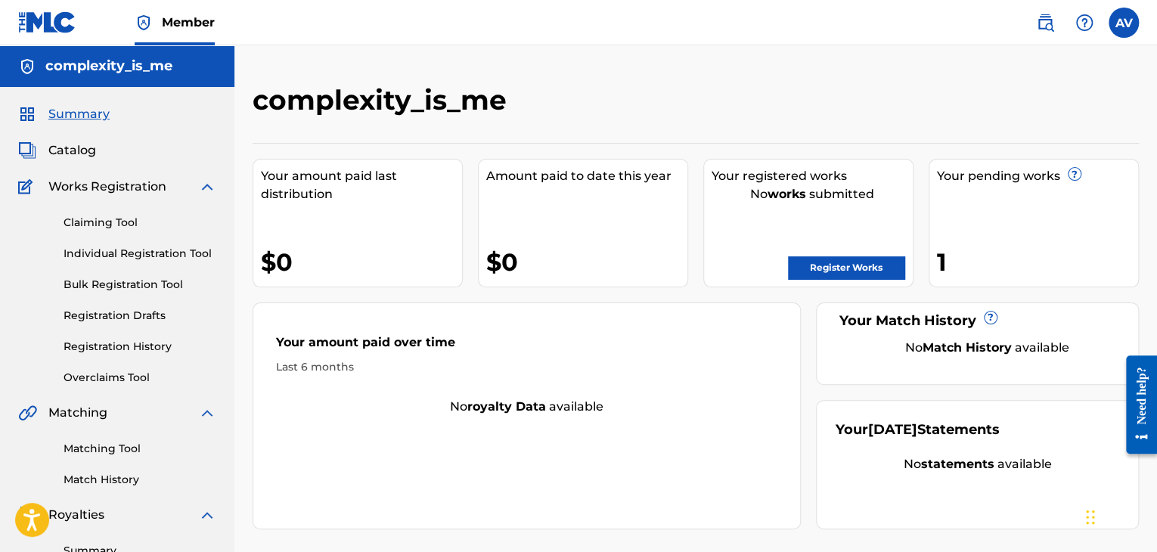
click at [1119, 23] on label at bounding box center [1124, 23] width 30 height 30
click at [1124, 23] on input "AV [PERSON_NAME] Valladolid [EMAIL_ADDRESS][DOMAIN_NAME] Notification Preferenc…" at bounding box center [1124, 23] width 0 height 0
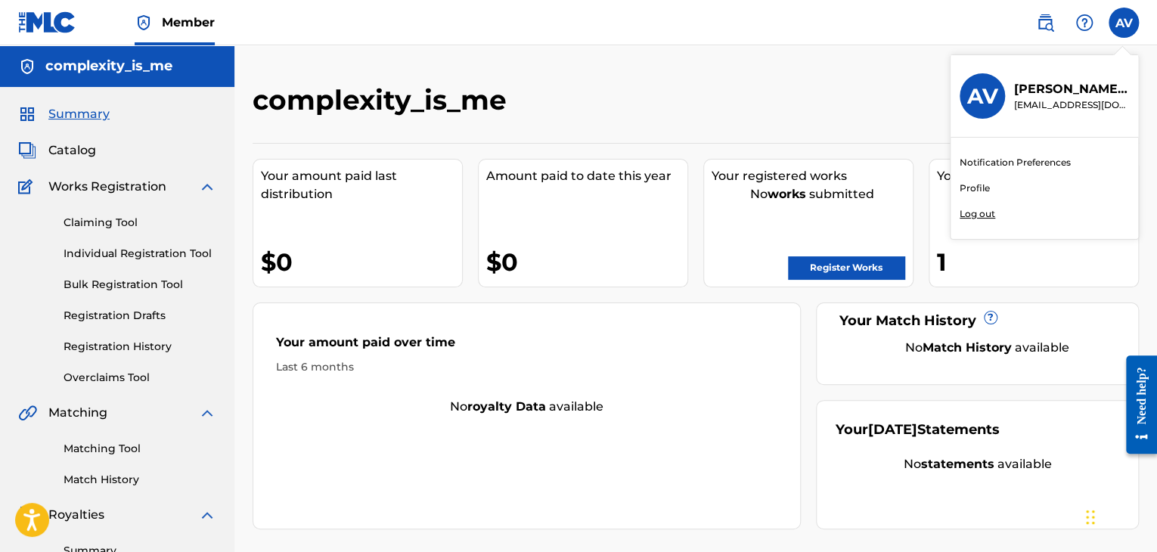
click at [979, 185] on link "Profile" at bounding box center [975, 189] width 30 height 14
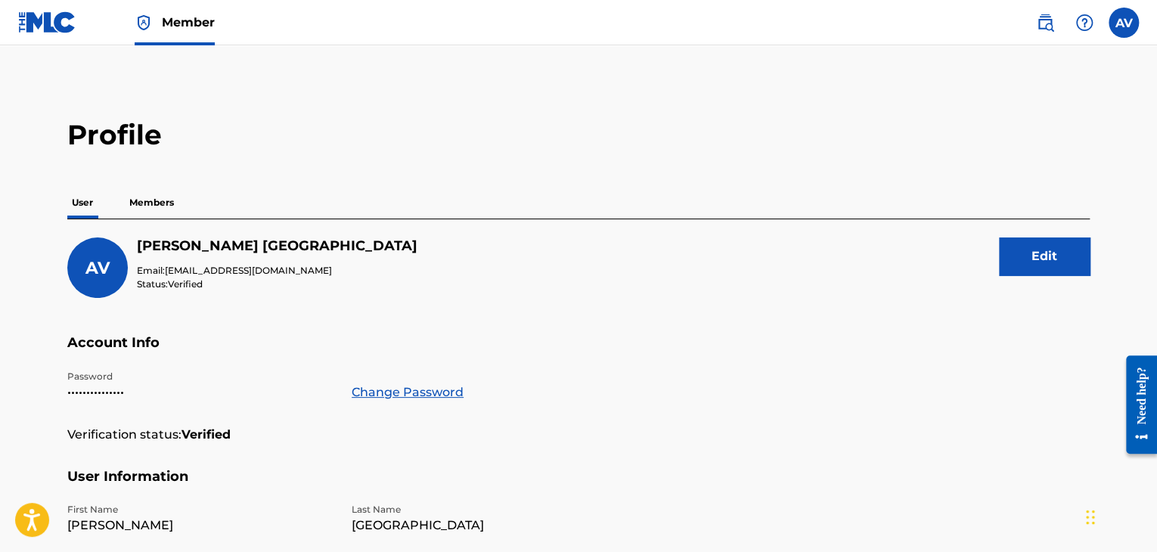
click at [1033, 244] on button "Edit" at bounding box center [1044, 256] width 91 height 38
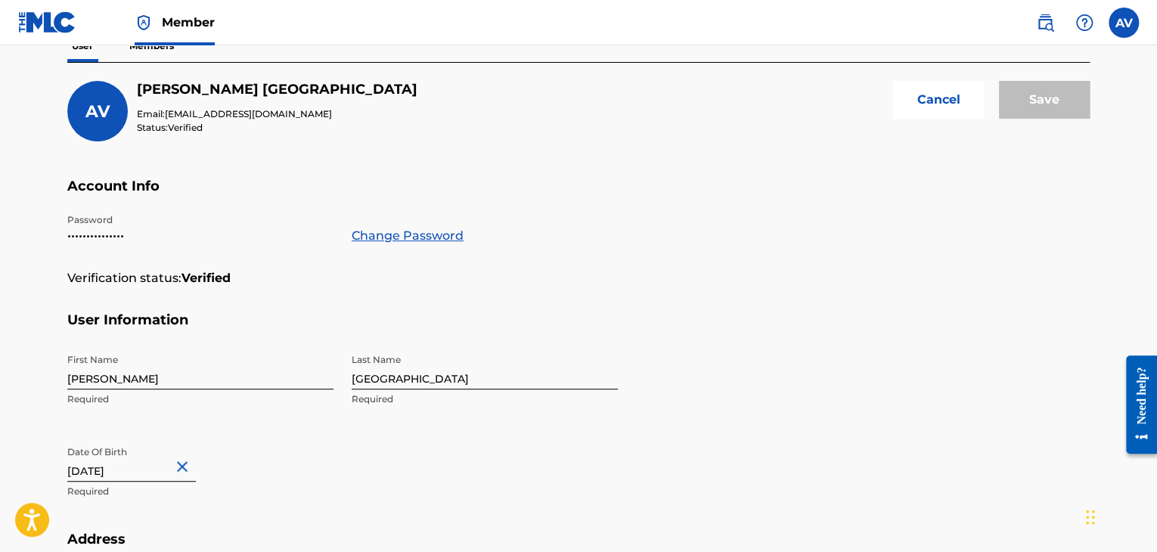
scroll to position [54, 0]
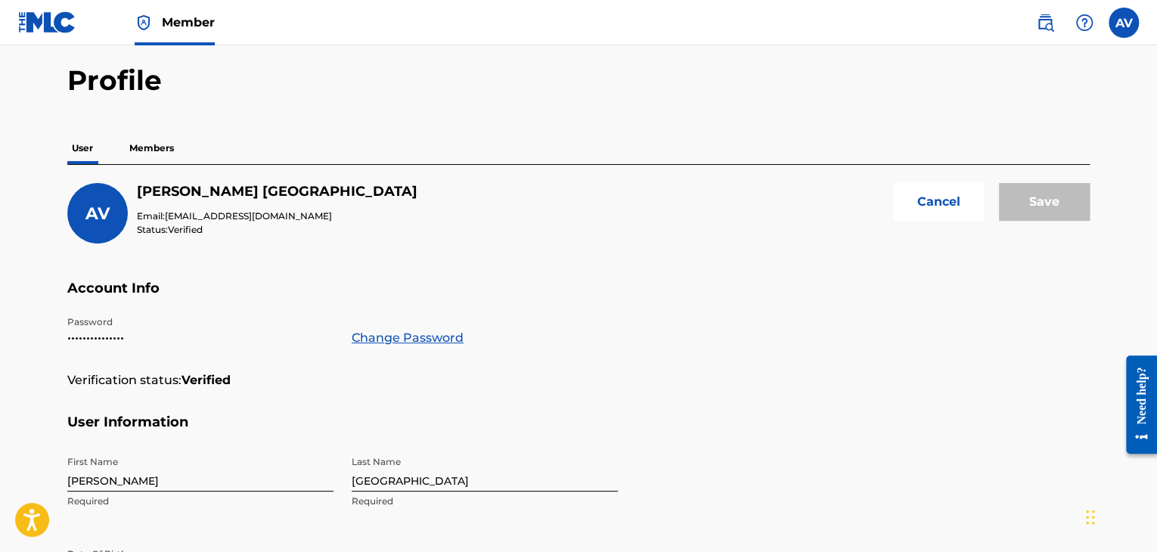
click at [938, 213] on button "Cancel" at bounding box center [938, 202] width 91 height 38
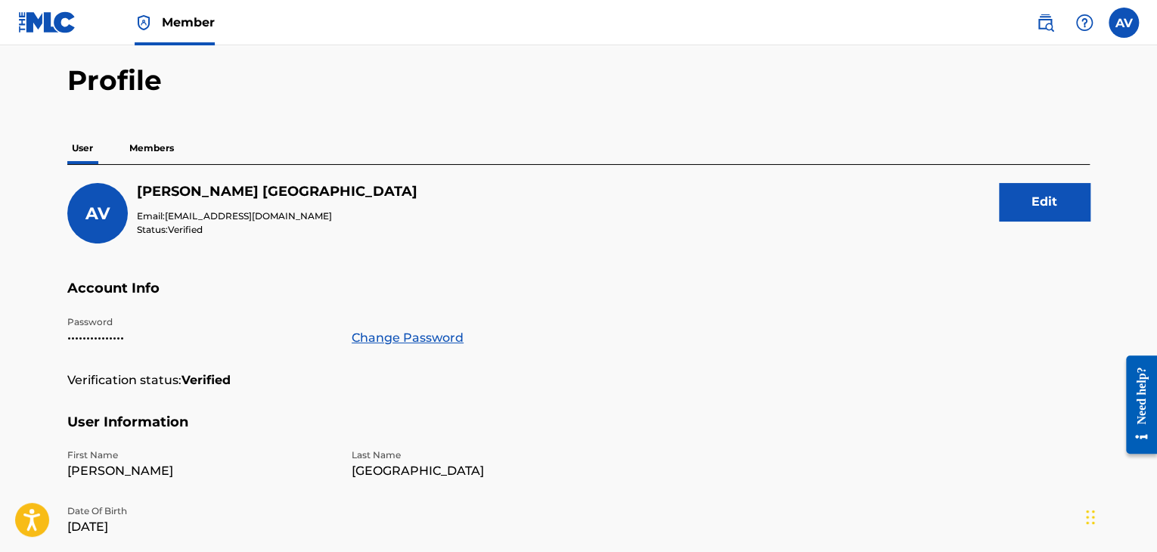
click at [155, 141] on p "Members" at bounding box center [152, 148] width 54 height 32
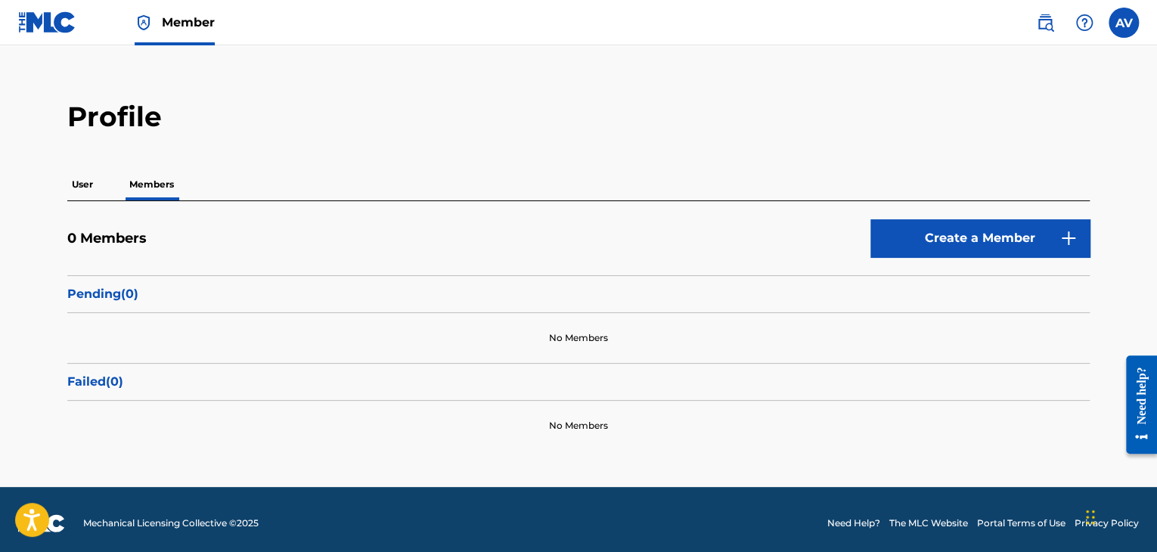
scroll to position [25, 0]
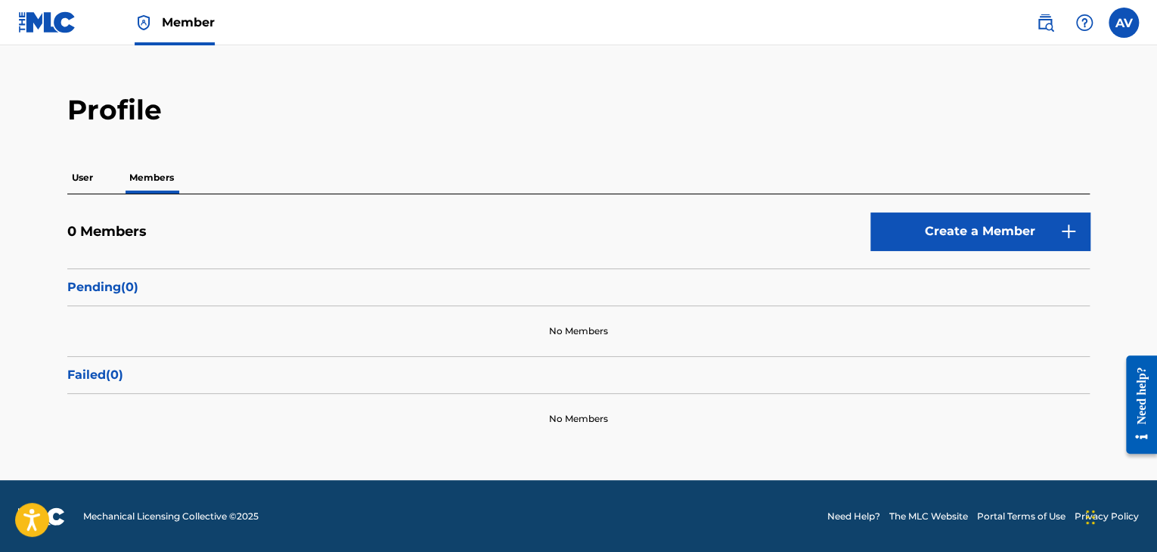
click at [1119, 21] on label at bounding box center [1124, 23] width 30 height 30
click at [1124, 23] on input "AV [PERSON_NAME] Valladolid [EMAIL_ADDRESS][DOMAIN_NAME] Notification Preferenc…" at bounding box center [1124, 23] width 0 height 0
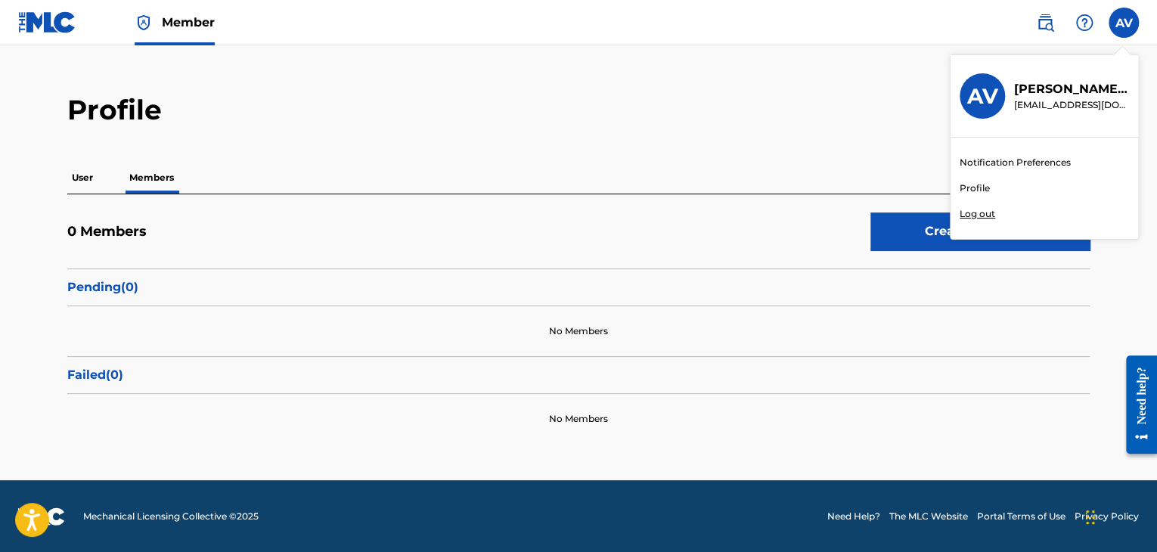
click at [1010, 163] on link "Notification Preferences" at bounding box center [1015, 163] width 111 height 14
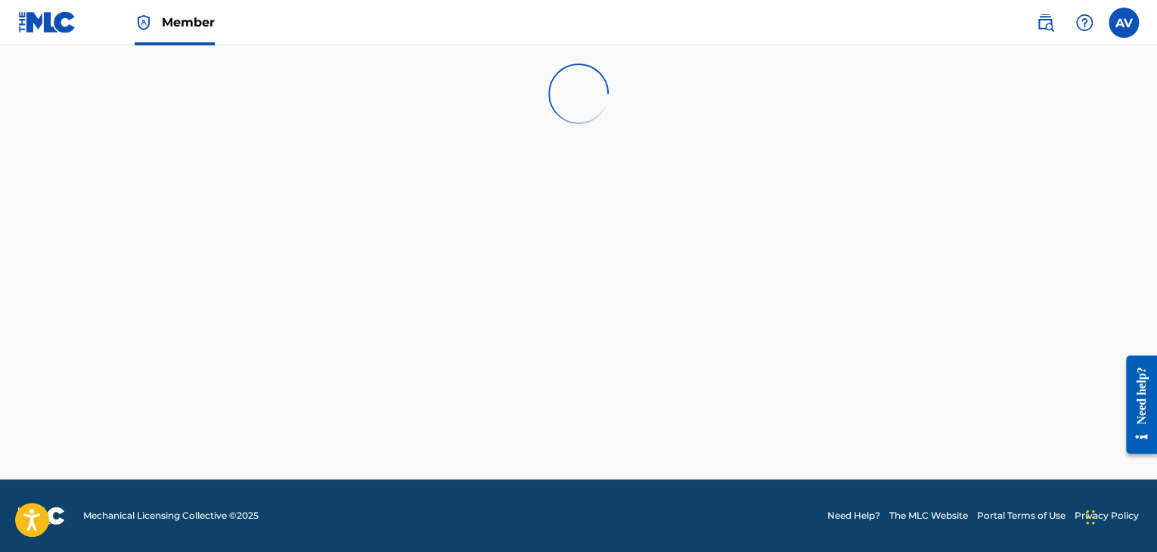
click at [1125, 25] on label at bounding box center [1124, 23] width 30 height 30
click at [1124, 23] on input "AV [PERSON_NAME] Valladolid [EMAIL_ADDRESS][DOMAIN_NAME] Notification Preferenc…" at bounding box center [1124, 23] width 0 height 0
click at [133, 29] on div "Member" at bounding box center [116, 22] width 197 height 45
click at [150, 29] on img at bounding box center [144, 23] width 18 height 18
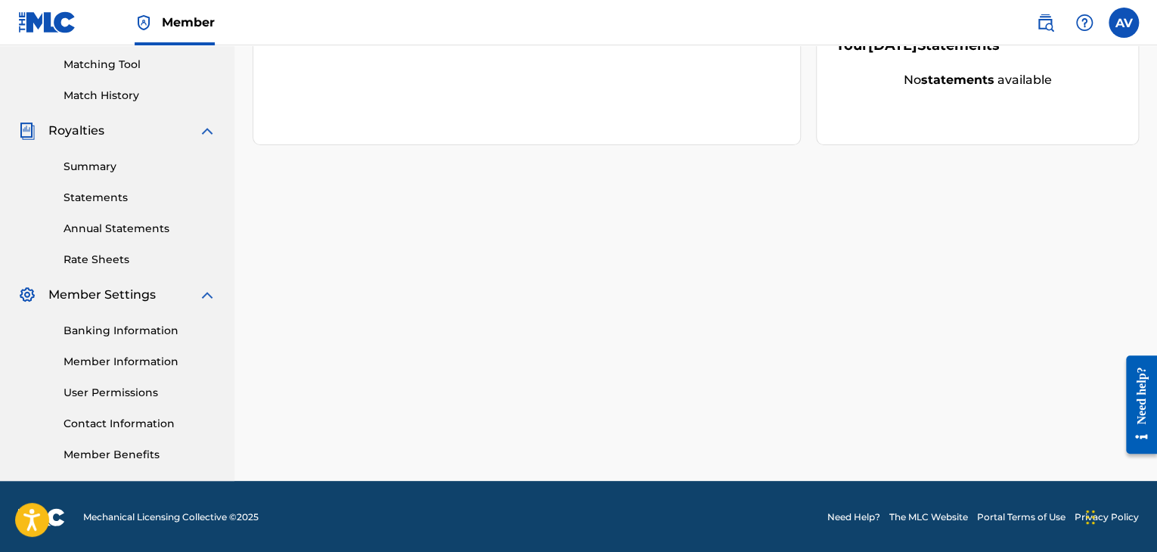
scroll to position [386, 0]
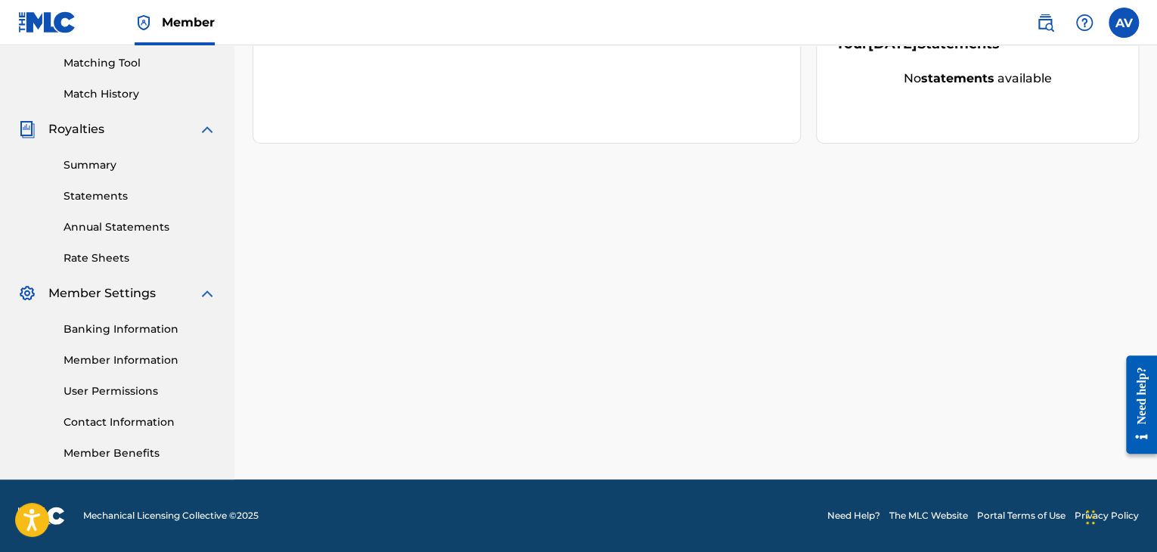
click at [128, 418] on link "Contact Information" at bounding box center [140, 422] width 153 height 16
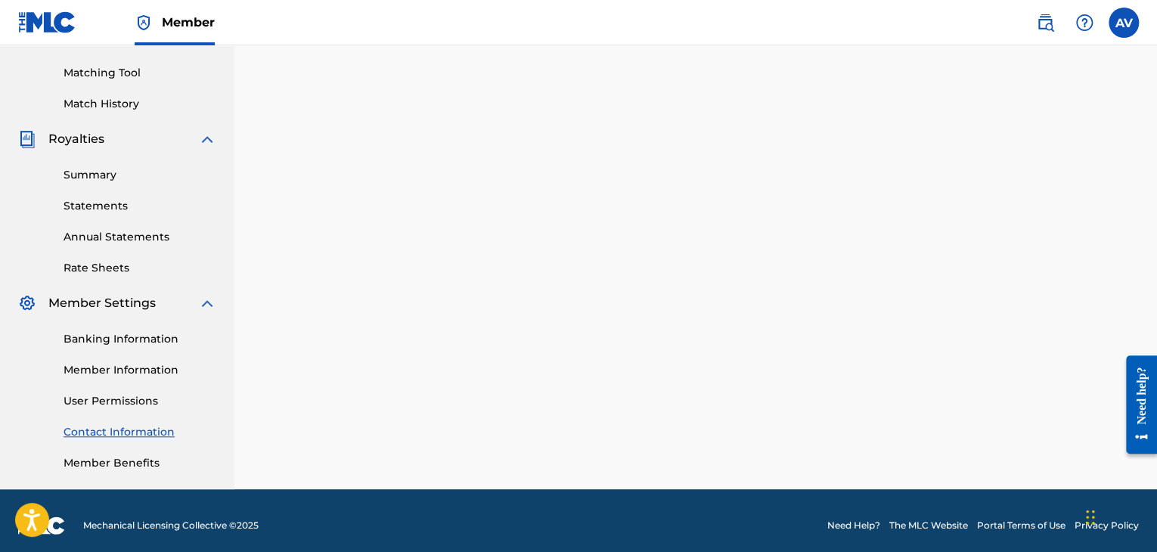
scroll to position [378, 0]
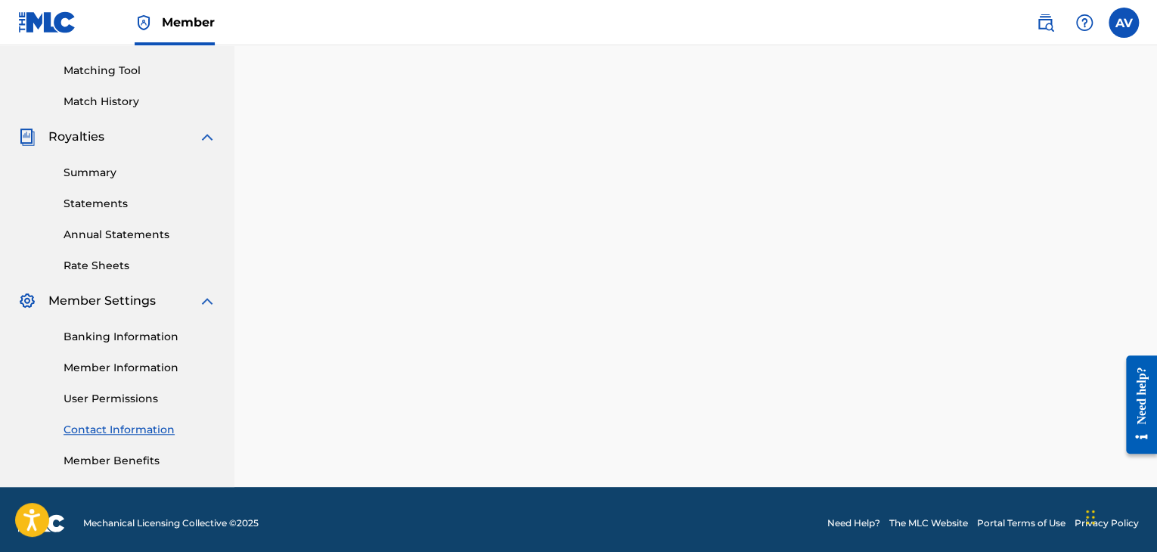
click at [114, 402] on link "User Permissions" at bounding box center [140, 399] width 153 height 16
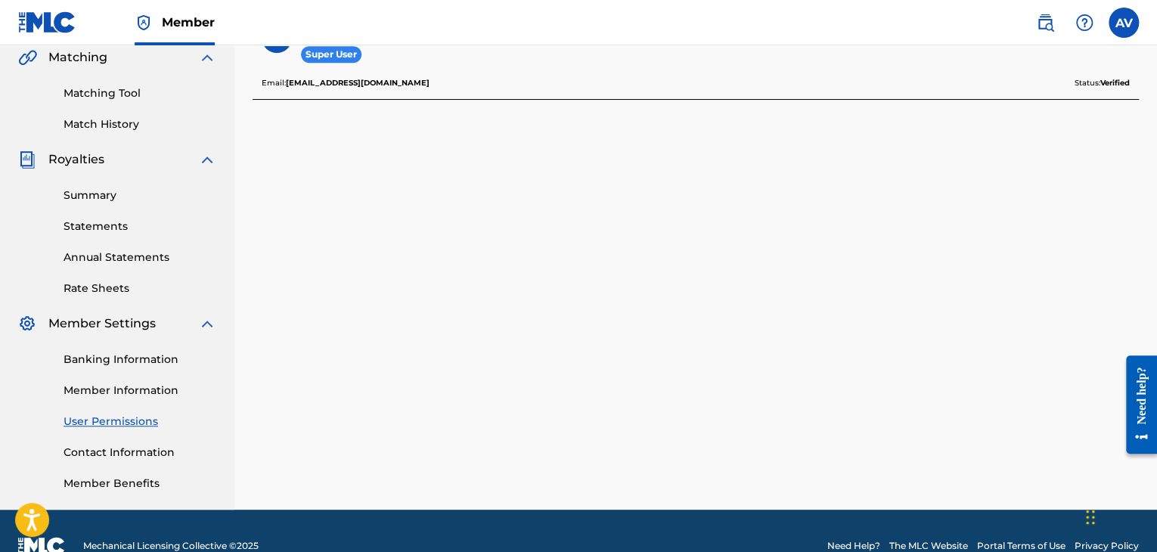
scroll to position [378, 0]
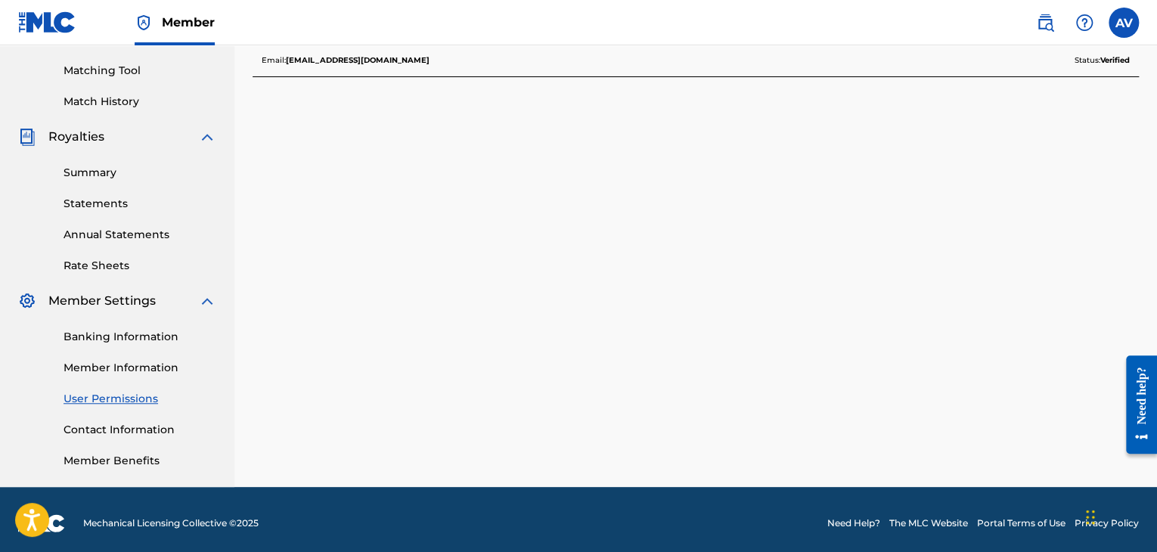
click at [123, 375] on link "Member Information" at bounding box center [140, 368] width 153 height 16
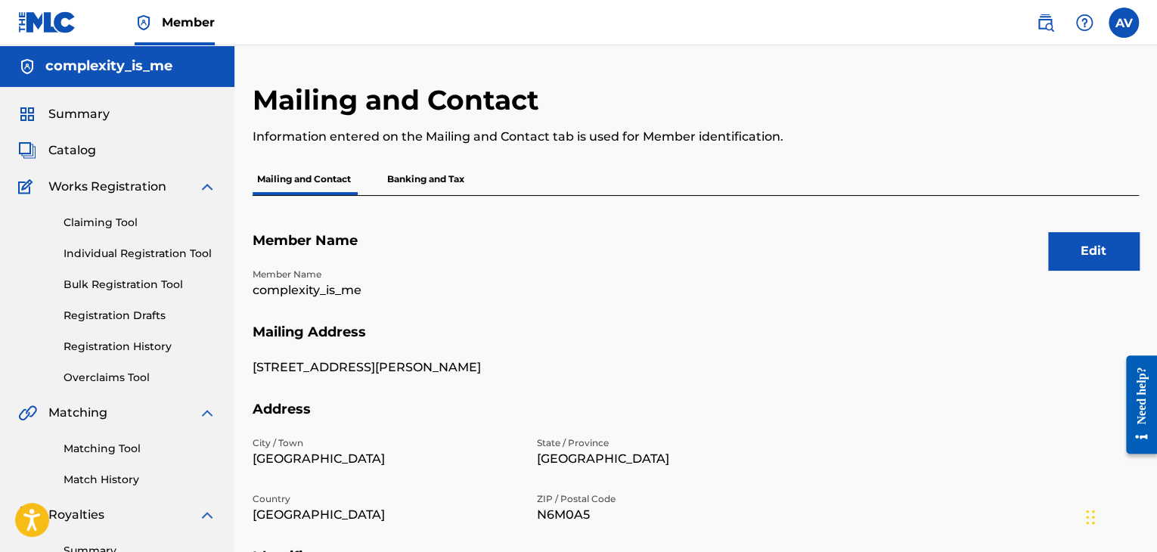
click at [305, 287] on p "complexity_is_me" at bounding box center [386, 290] width 266 height 18
click at [1083, 251] on button "Edit" at bounding box center [1093, 251] width 91 height 38
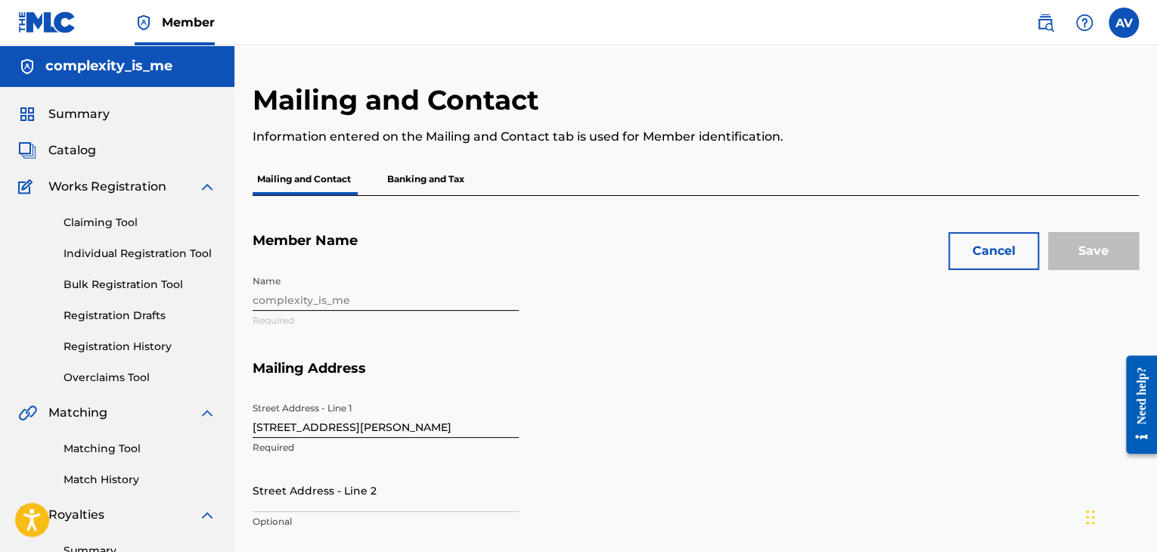
click at [428, 286] on div "Name complexity_is_me Required" at bounding box center [528, 314] width 551 height 92
click at [343, 286] on div "Name complexity_is_me Required" at bounding box center [528, 314] width 551 height 92
click at [151, 70] on h5 "complexity_is_me" at bounding box center [108, 65] width 127 height 17
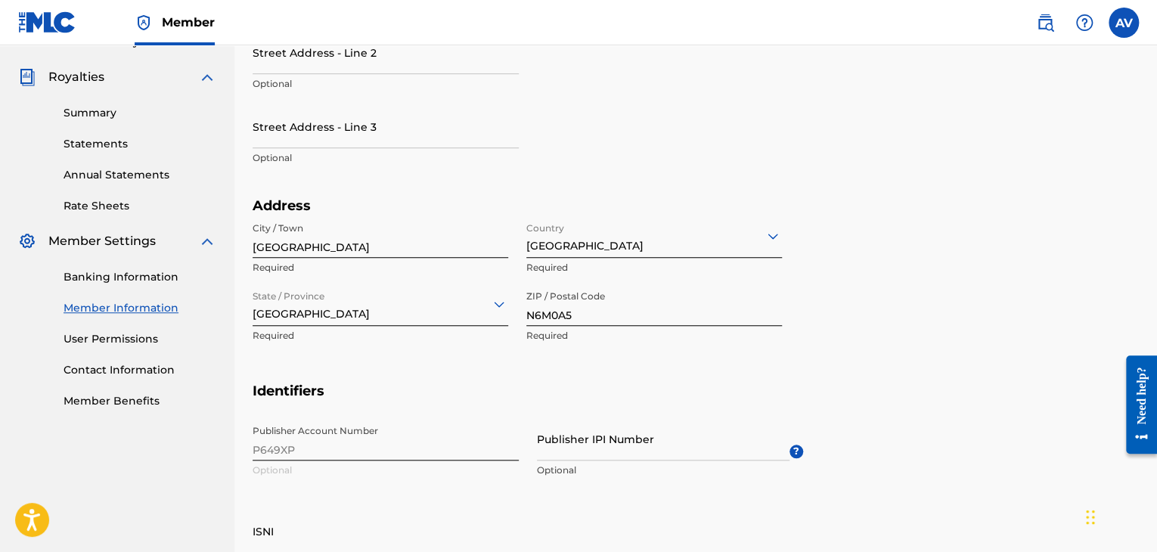
scroll to position [529, 0]
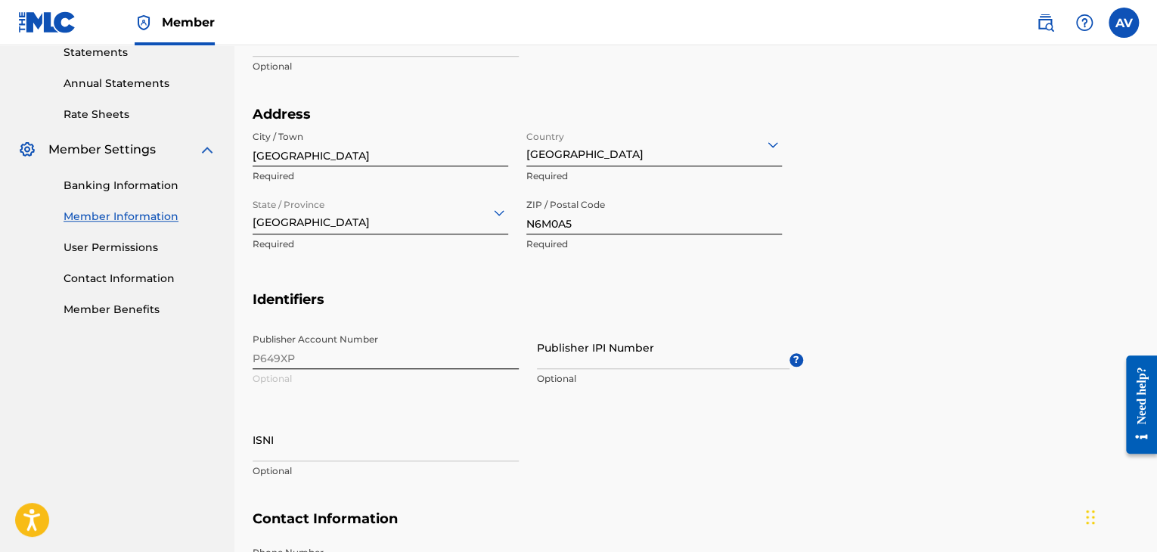
click at [133, 188] on link "Banking Information" at bounding box center [140, 186] width 153 height 16
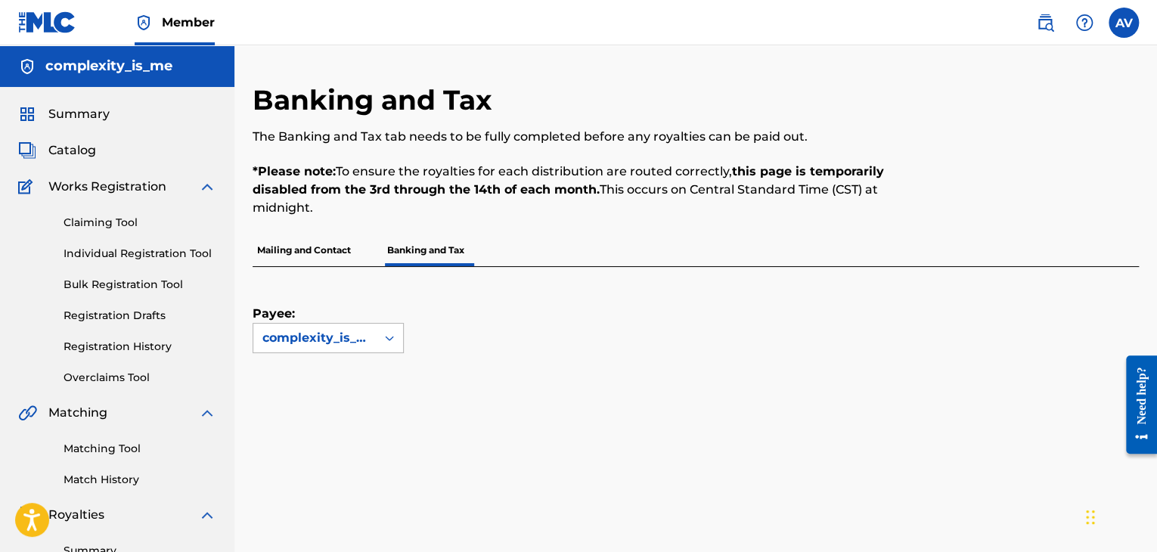
click at [377, 327] on div at bounding box center [389, 337] width 27 height 27
click at [481, 327] on div "Payee: Use Up and Down to choose options, press Enter to select the currently f…" at bounding box center [678, 310] width 850 height 86
click at [306, 242] on p "Mailing and Contact" at bounding box center [304, 250] width 103 height 32
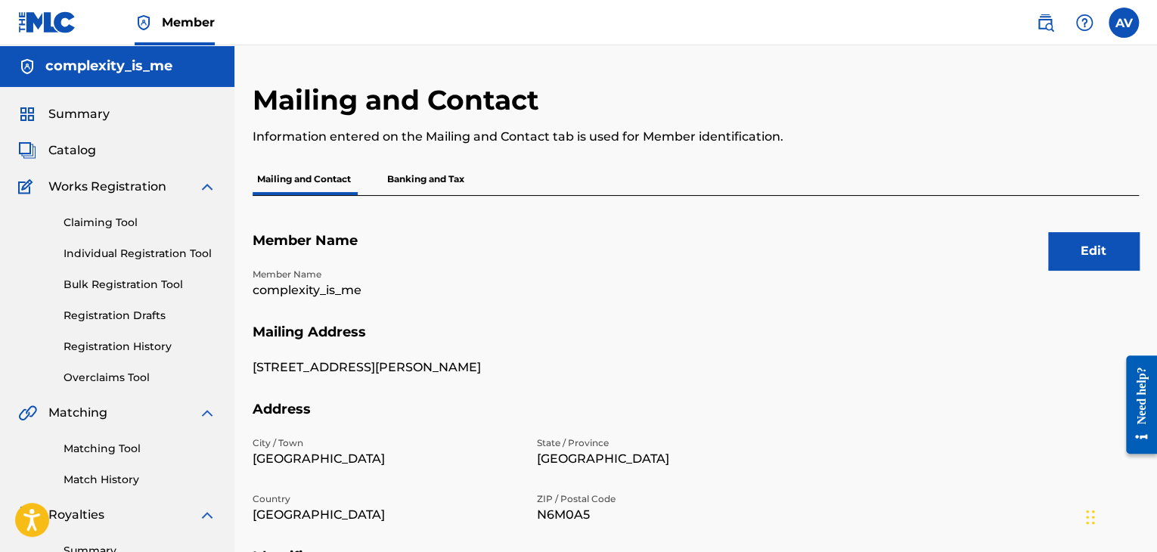
click at [307, 292] on p "complexity_is_me" at bounding box center [386, 290] width 266 height 18
click at [93, 121] on span "Summary" at bounding box center [78, 114] width 61 height 18
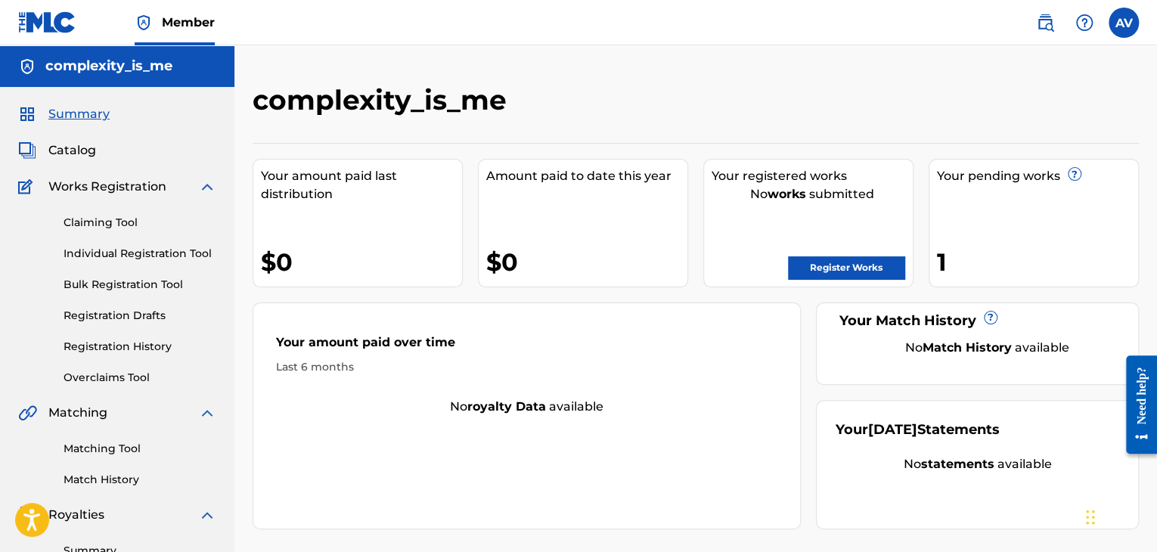
click at [59, 137] on div "Summary Catalog Works Registration Claiming Tool Individual Registration Tool B…" at bounding box center [117, 476] width 234 height 778
click at [67, 152] on span "Catalog" at bounding box center [72, 150] width 48 height 18
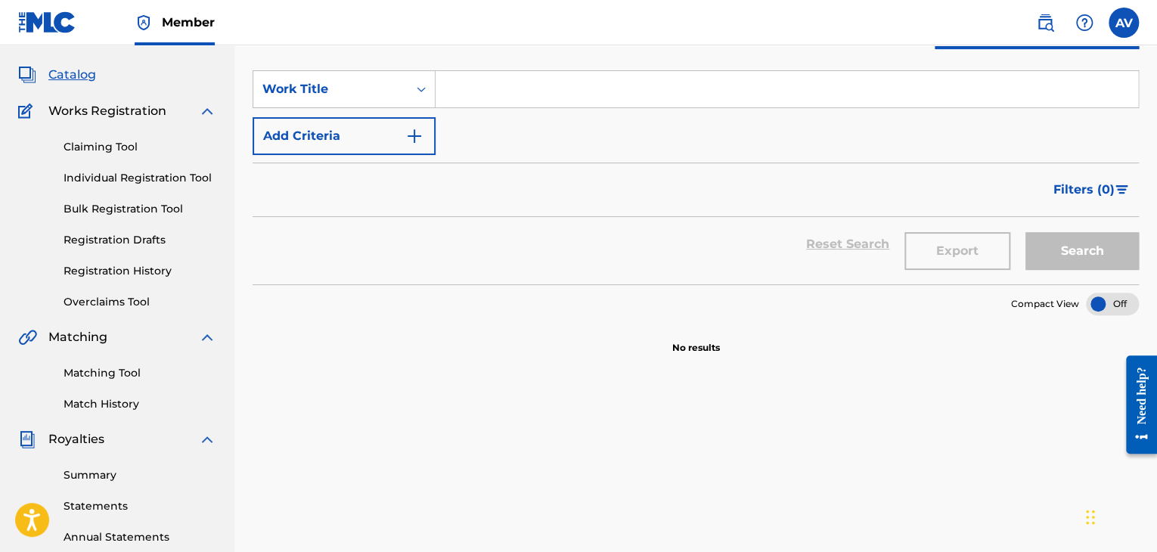
scroll to position [151, 0]
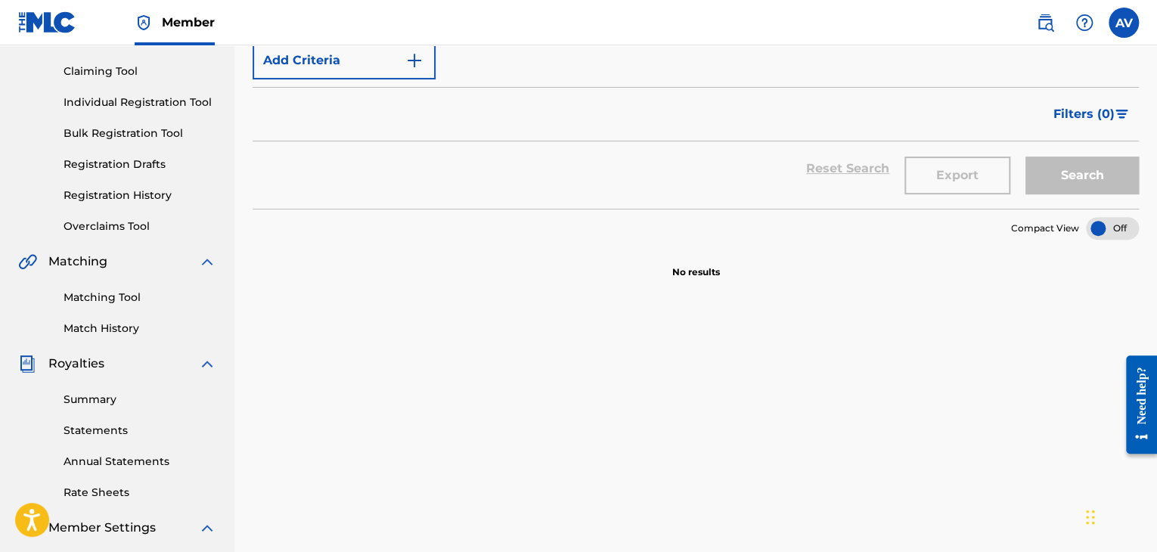
click at [103, 306] on div "Matching Tool Match History" at bounding box center [117, 304] width 198 height 66
click at [98, 272] on div "Matching Tool Match History" at bounding box center [117, 304] width 198 height 66
click at [97, 290] on link "Matching Tool" at bounding box center [140, 298] width 153 height 16
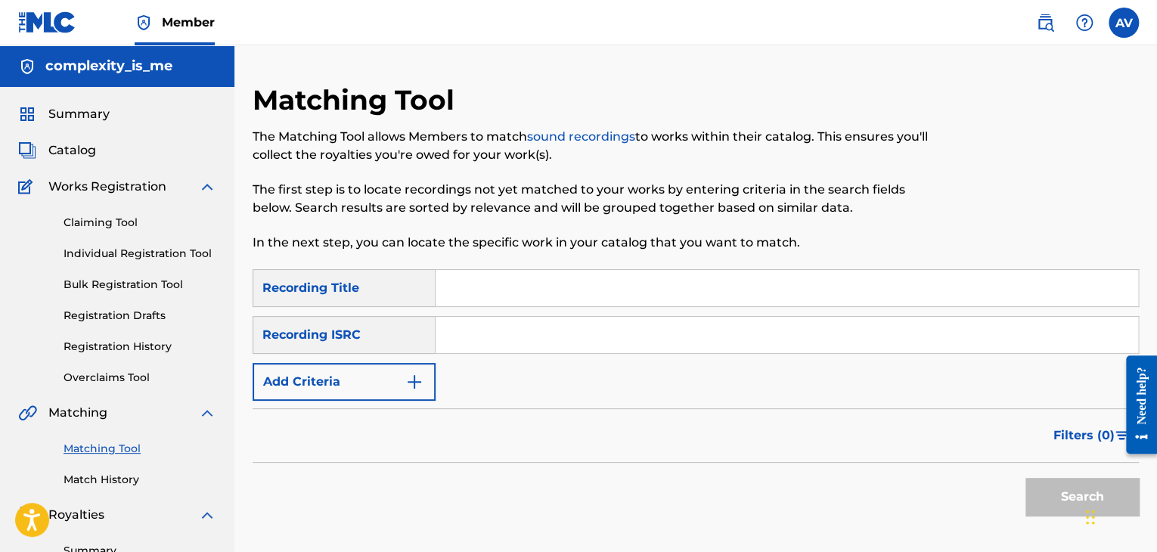
click at [487, 340] on input "Search Form" at bounding box center [787, 335] width 703 height 36
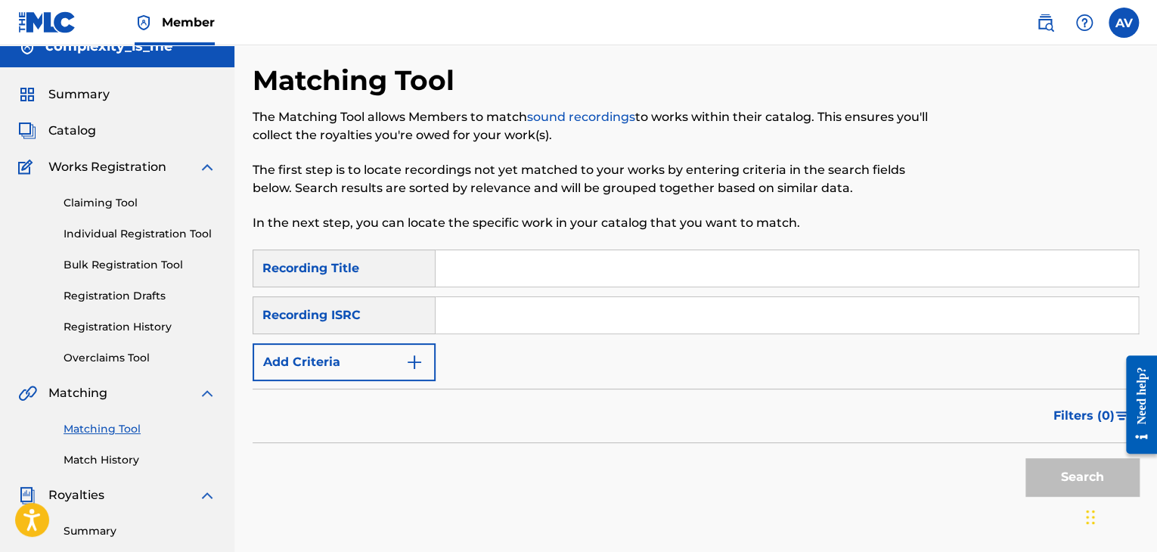
scroll to position [303, 0]
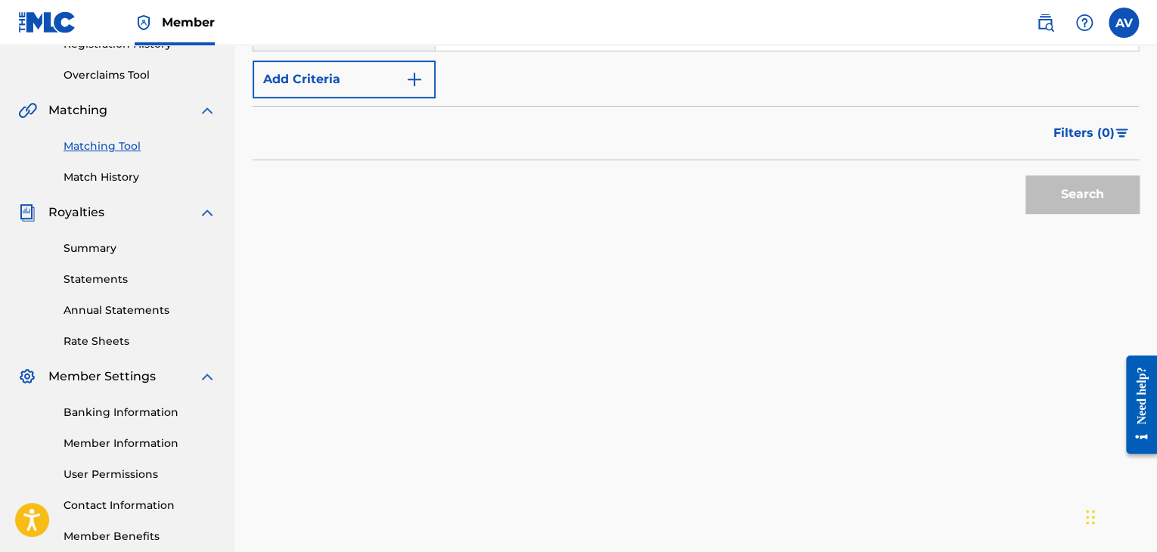
click at [112, 244] on link "Summary" at bounding box center [140, 248] width 153 height 16
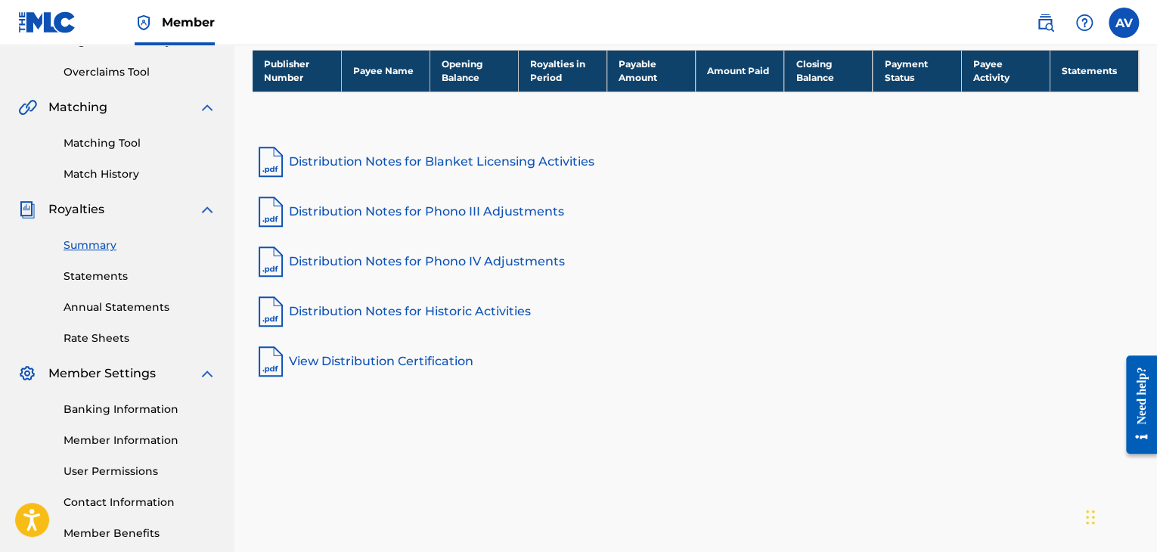
scroll to position [378, 0]
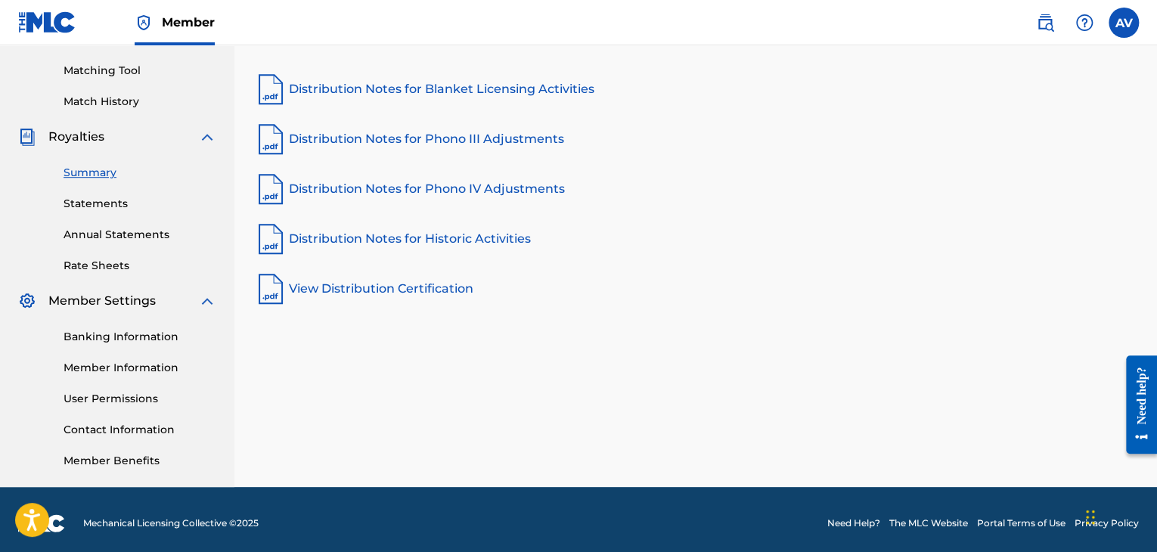
click at [1128, 27] on label at bounding box center [1124, 23] width 30 height 30
click at [1124, 23] on input "AV [PERSON_NAME] Valladolid [EMAIL_ADDRESS][DOMAIN_NAME] Notification Preferenc…" at bounding box center [1124, 23] width 0 height 0
click at [980, 194] on div "Notification Preferences Profile Log out" at bounding box center [1045, 188] width 188 height 101
click at [1124, 23] on input "AV [PERSON_NAME] Valladolid [EMAIL_ADDRESS][DOMAIN_NAME] Notification Preferenc…" at bounding box center [1124, 23] width 0 height 0
click at [981, 187] on link "Profile" at bounding box center [975, 189] width 30 height 14
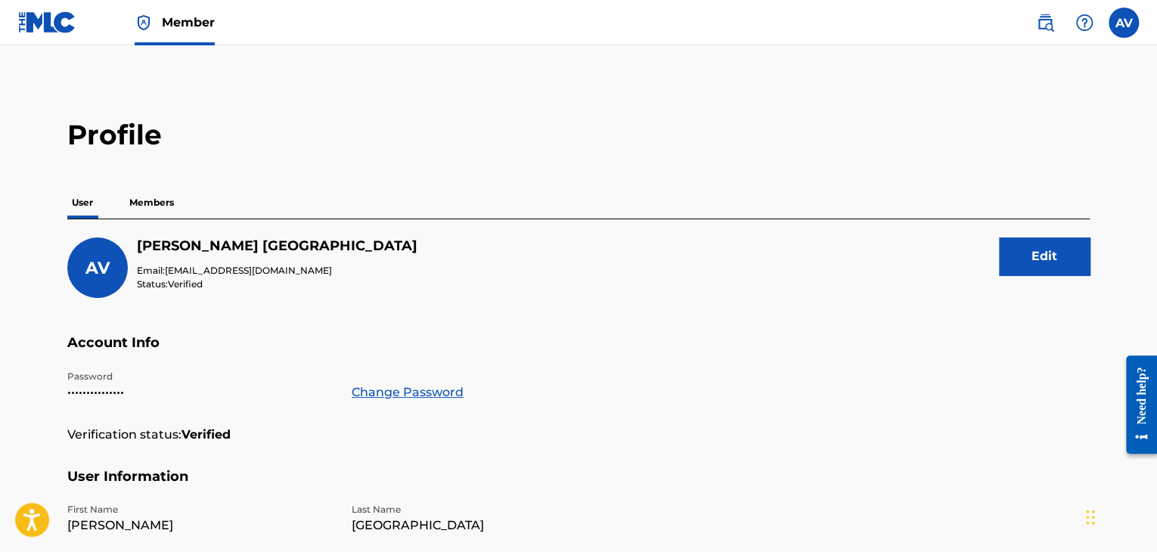
click at [163, 200] on p "Members" at bounding box center [152, 203] width 54 height 32
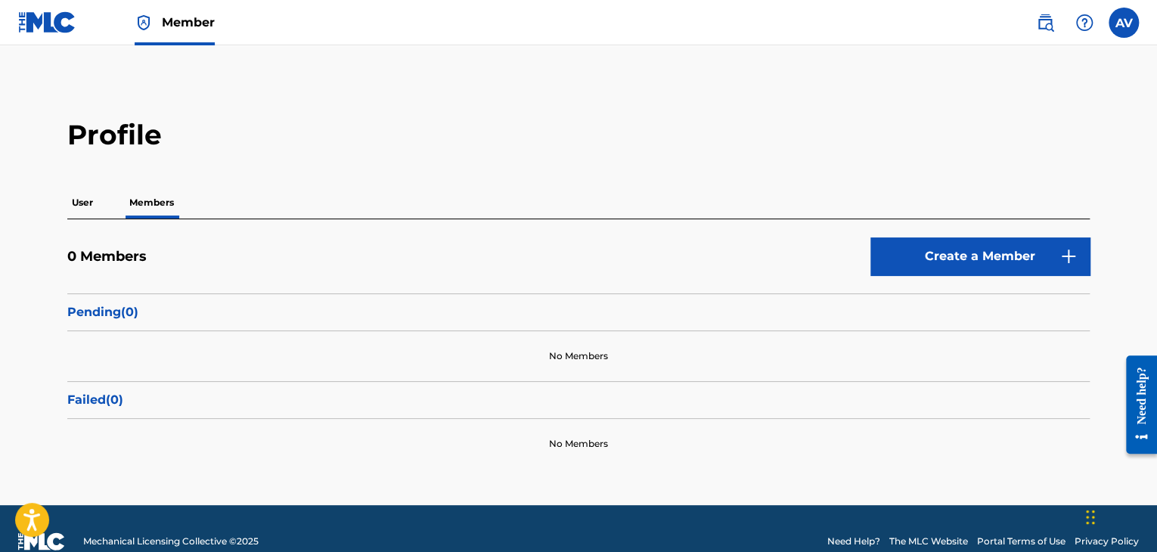
click at [101, 200] on div "User Members" at bounding box center [578, 203] width 1022 height 32
click at [88, 203] on p "User" at bounding box center [82, 203] width 30 height 32
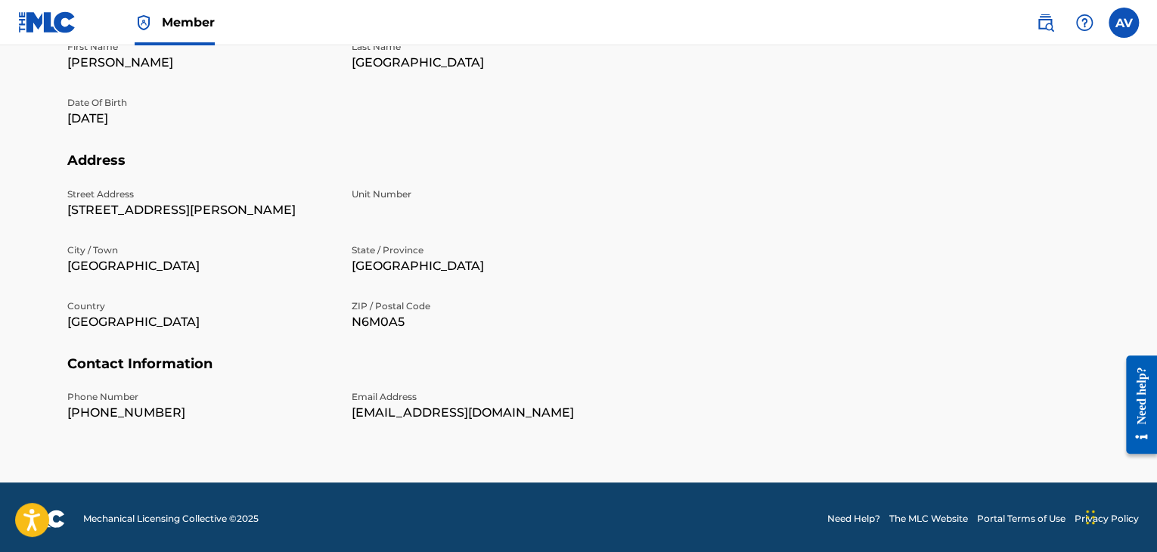
scroll to position [466, 0]
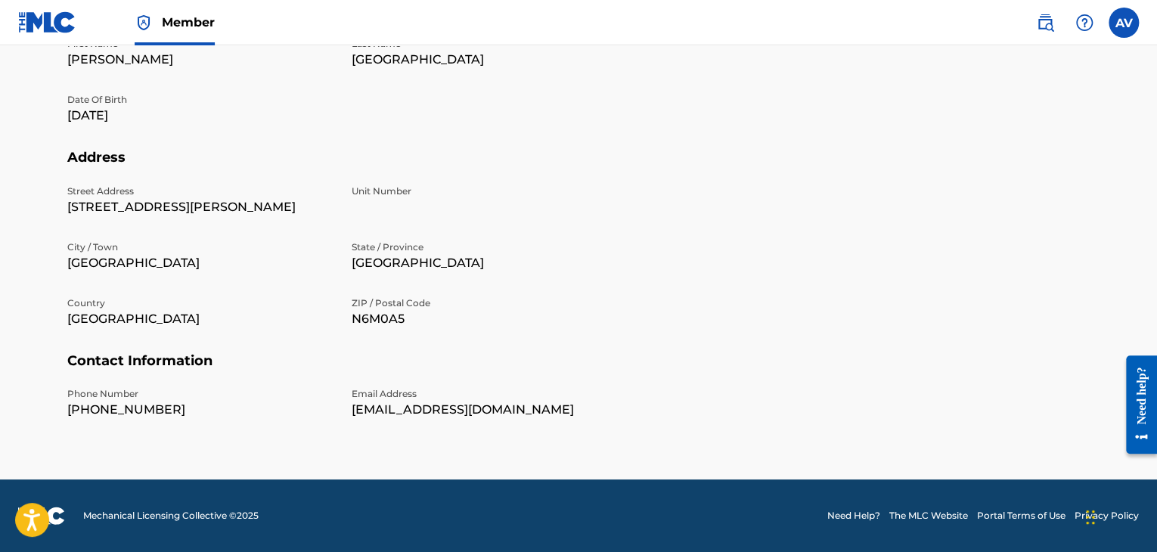
click at [40, 16] on img at bounding box center [47, 22] width 58 height 22
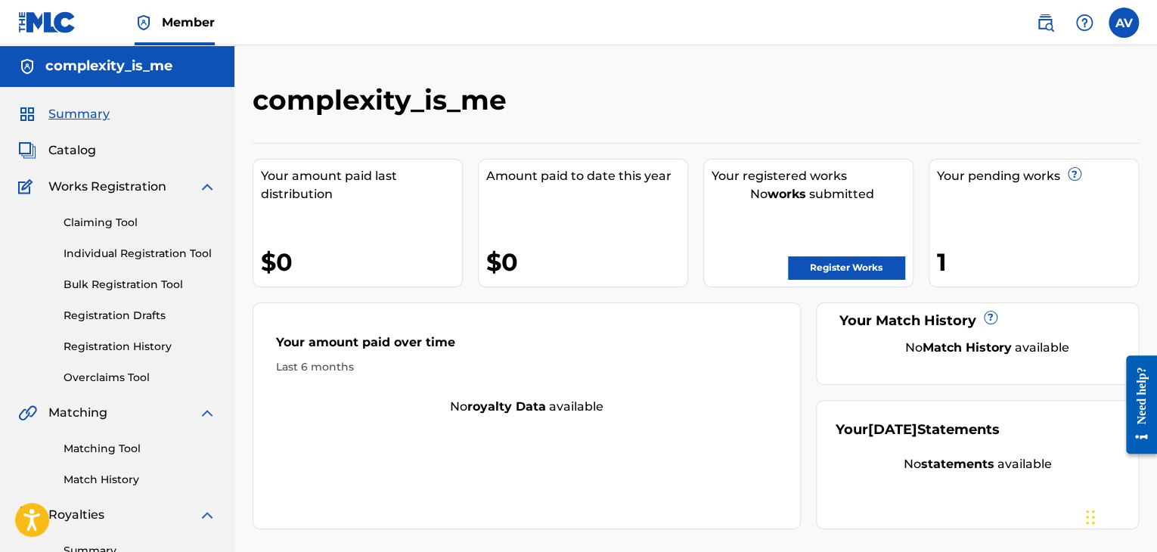
click at [308, 110] on h2 "complexity_is_me" at bounding box center [384, 100] width 262 height 34
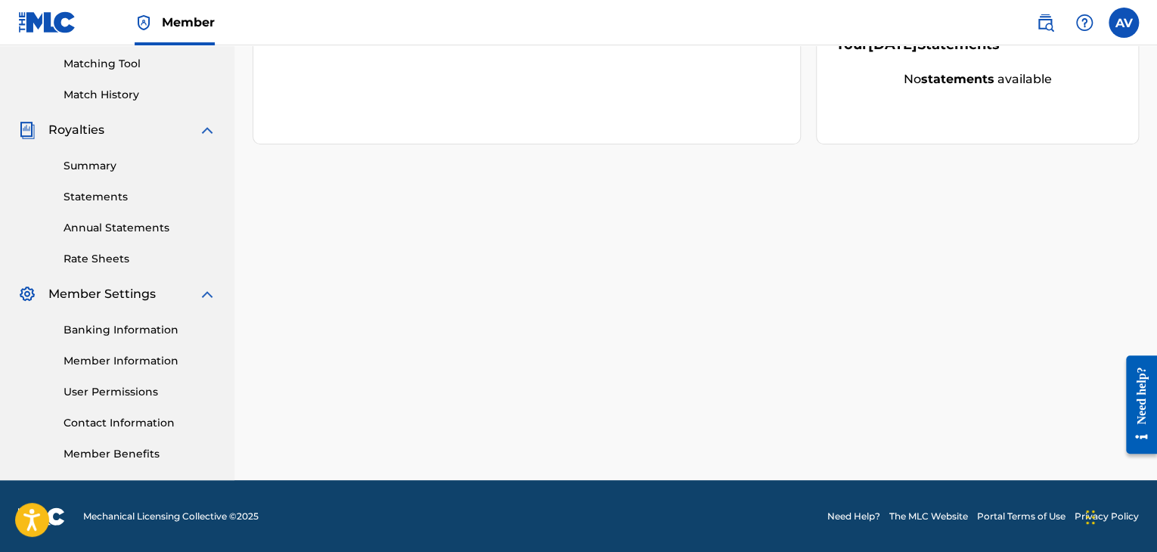
scroll to position [386, 0]
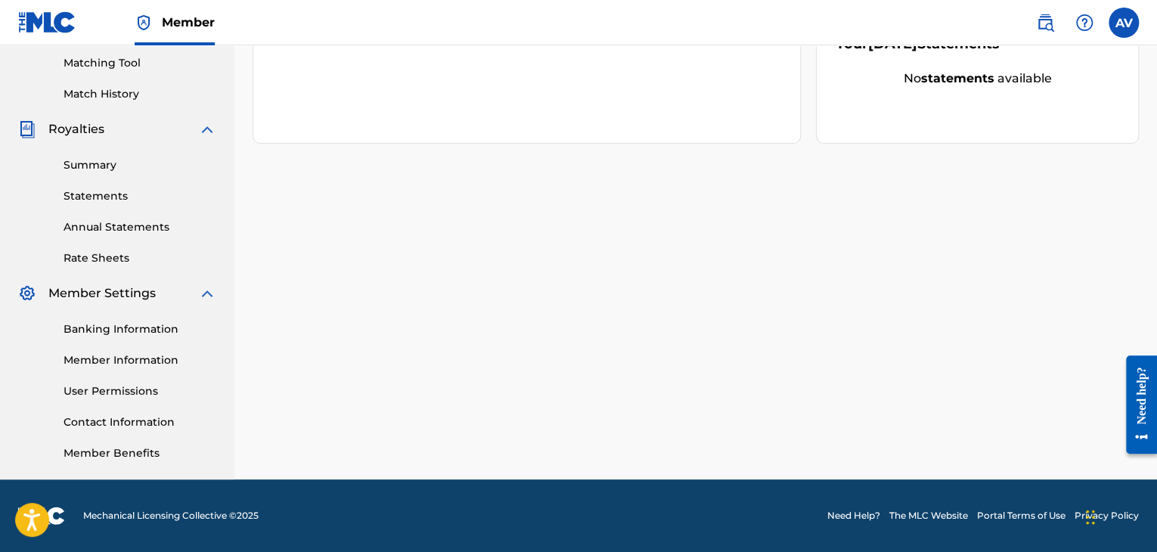
click at [135, 327] on link "Banking Information" at bounding box center [140, 329] width 153 height 16
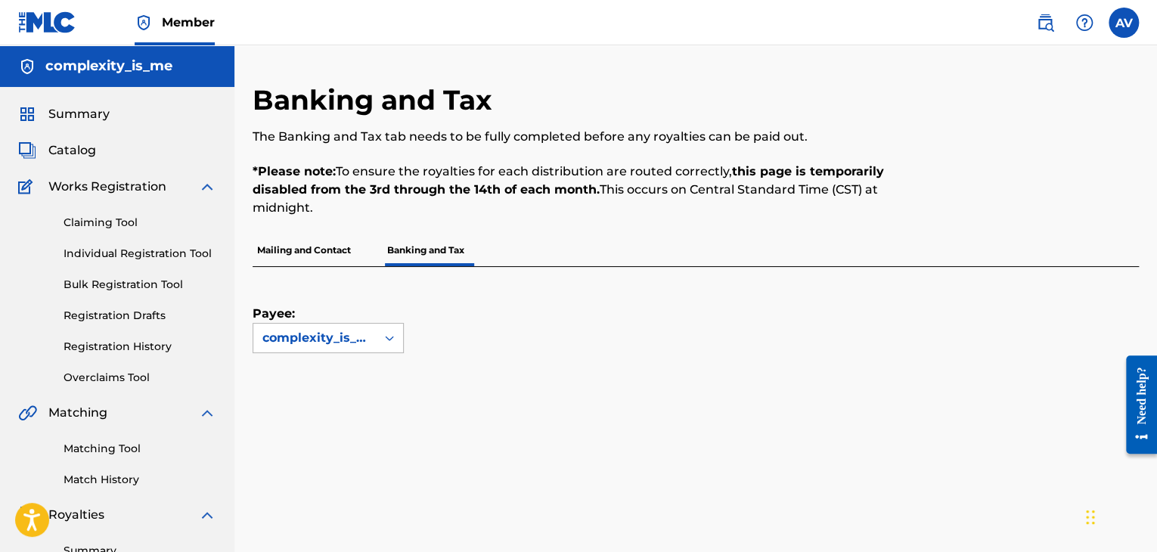
click at [367, 340] on div "complexity_is_me" at bounding box center [314, 338] width 123 height 29
click at [320, 367] on div "No options" at bounding box center [328, 368] width 150 height 30
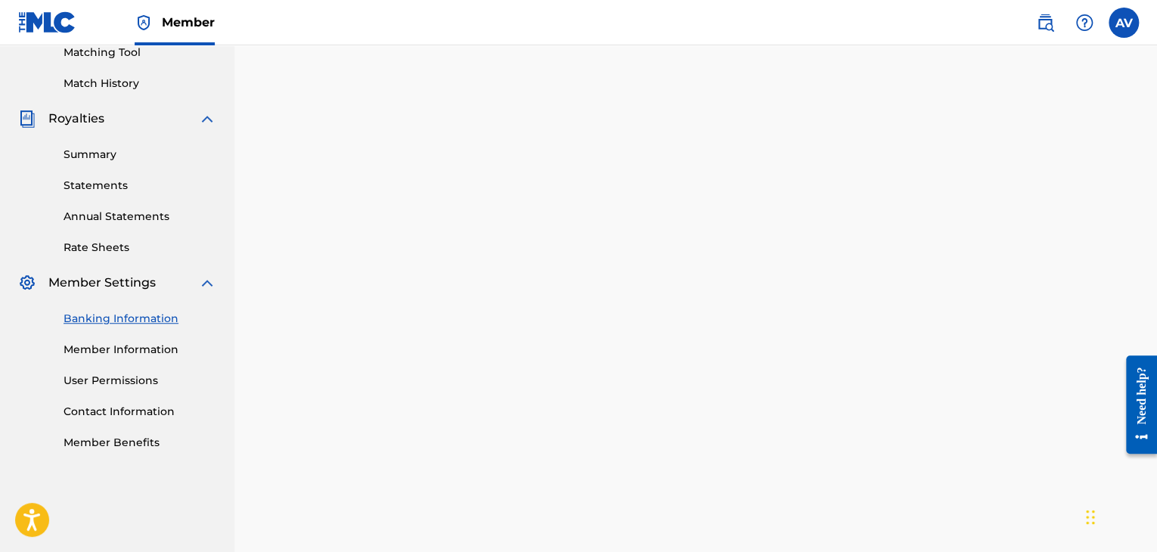
scroll to position [227, 0]
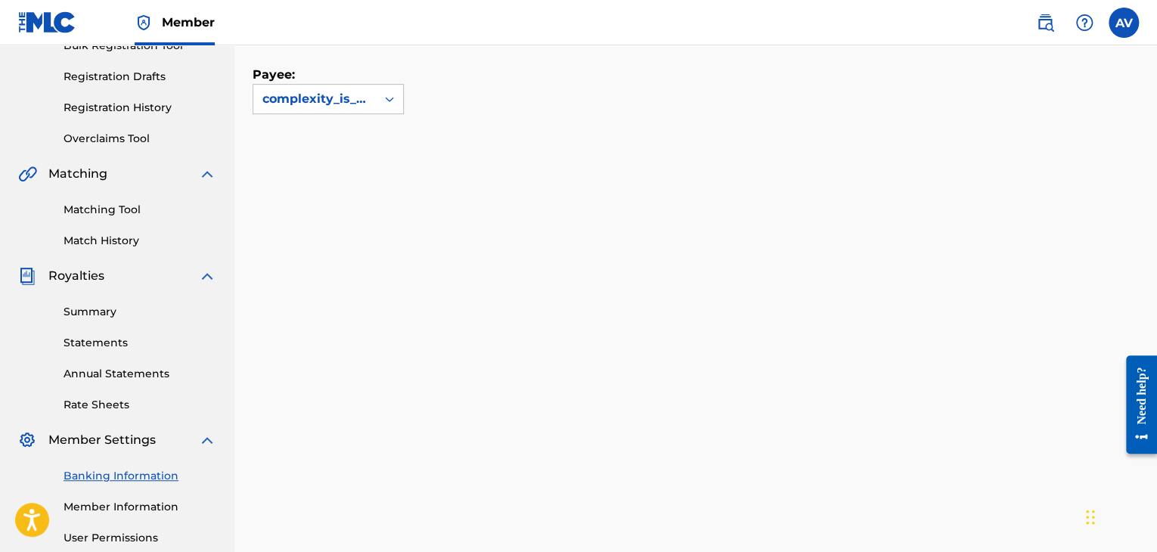
scroll to position [303, 0]
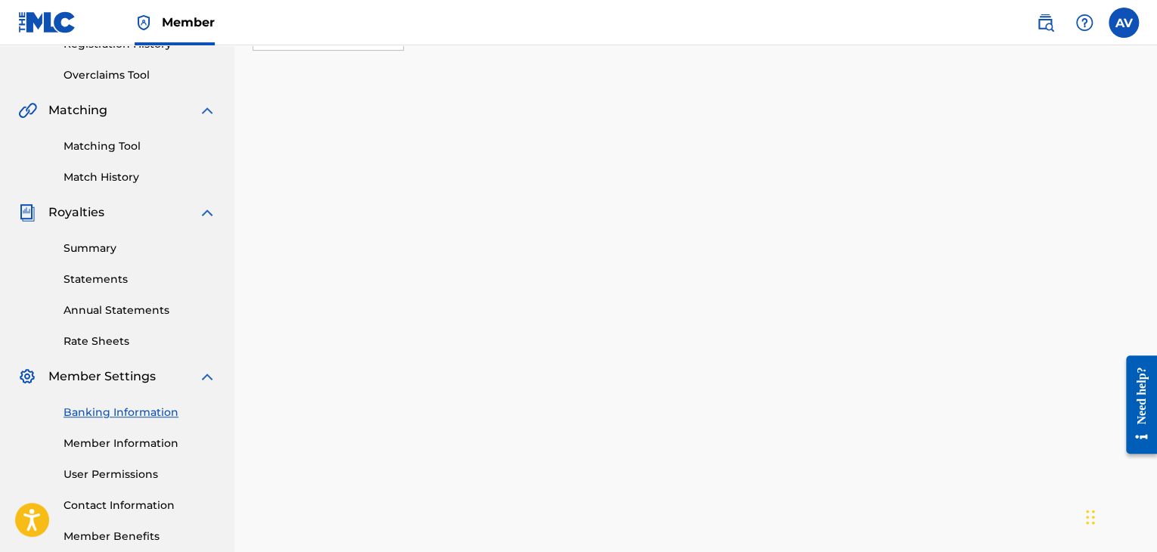
click at [93, 494] on div "Banking Information Member Information User Permissions Contact Information Mem…" at bounding box center [117, 465] width 198 height 159
click at [93, 501] on link "Contact Information" at bounding box center [140, 506] width 153 height 16
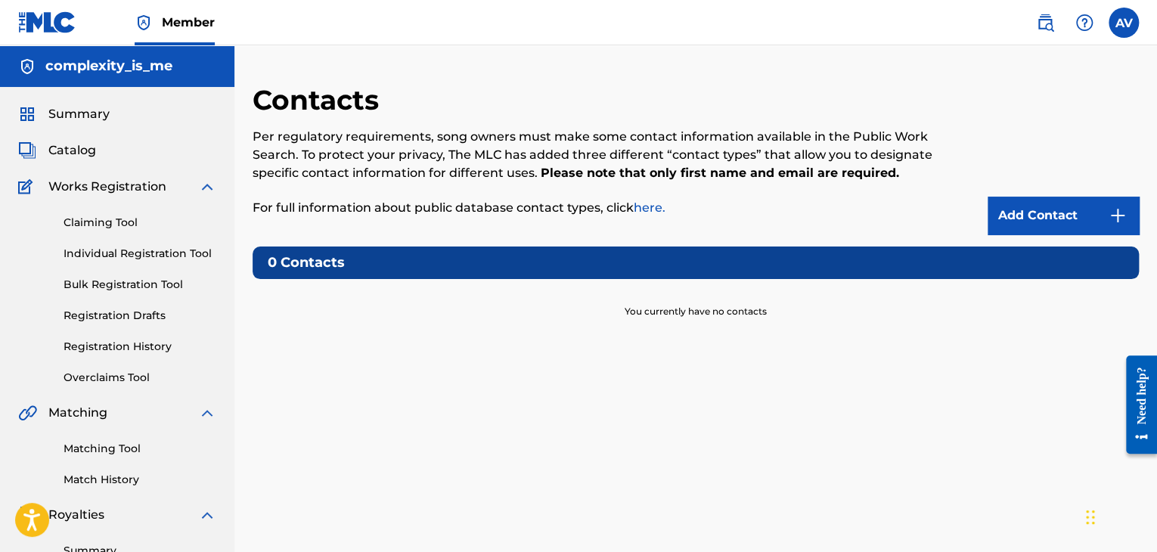
scroll to position [227, 0]
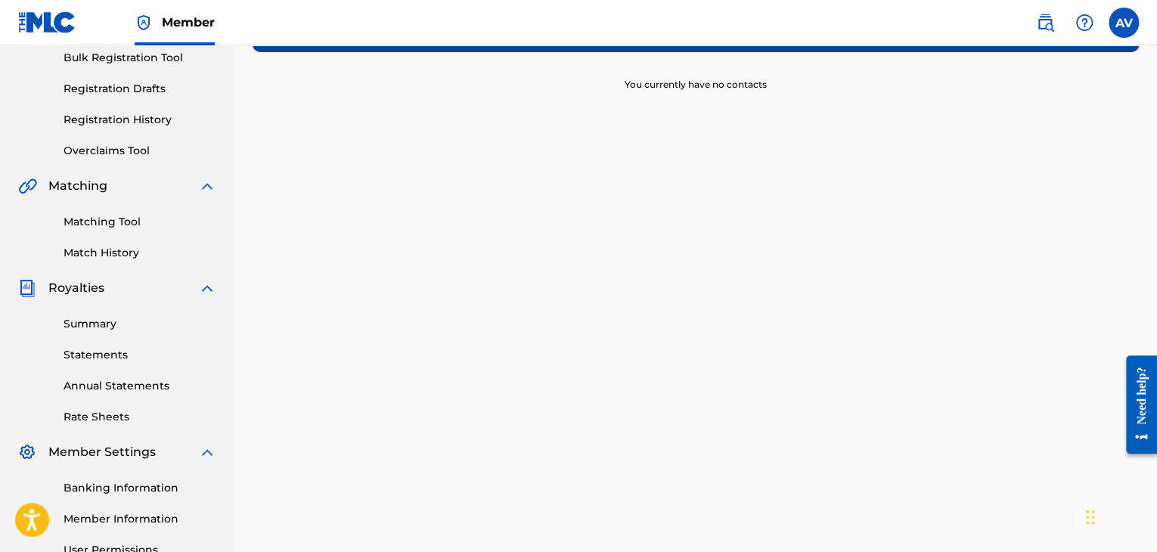
click at [95, 488] on link "Banking Information" at bounding box center [140, 488] width 153 height 16
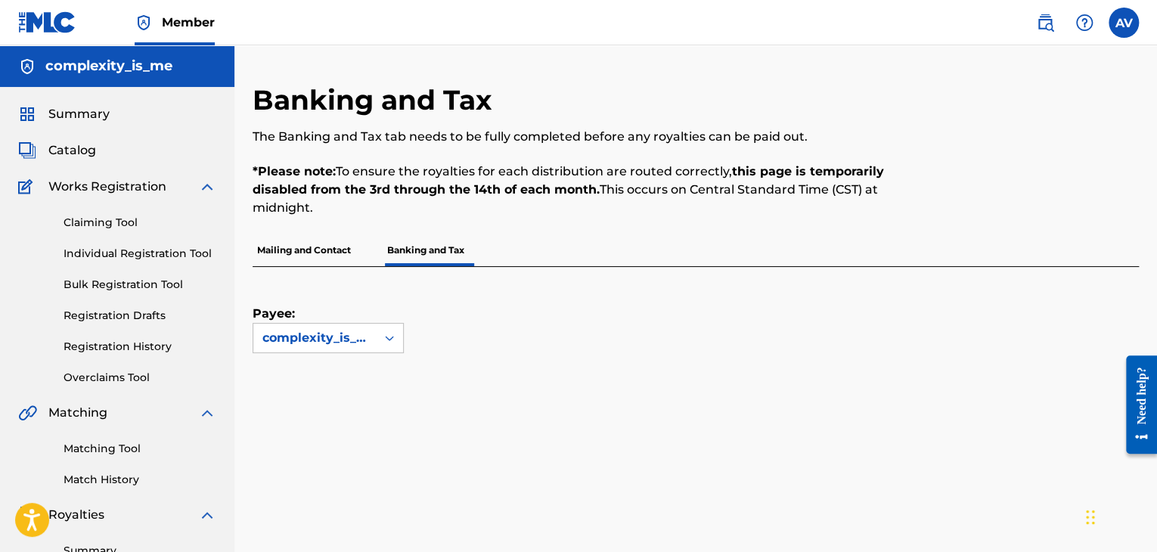
click at [299, 258] on p "Mailing and Contact" at bounding box center [304, 250] width 103 height 32
